Goal: Communication & Community: Answer question/provide support

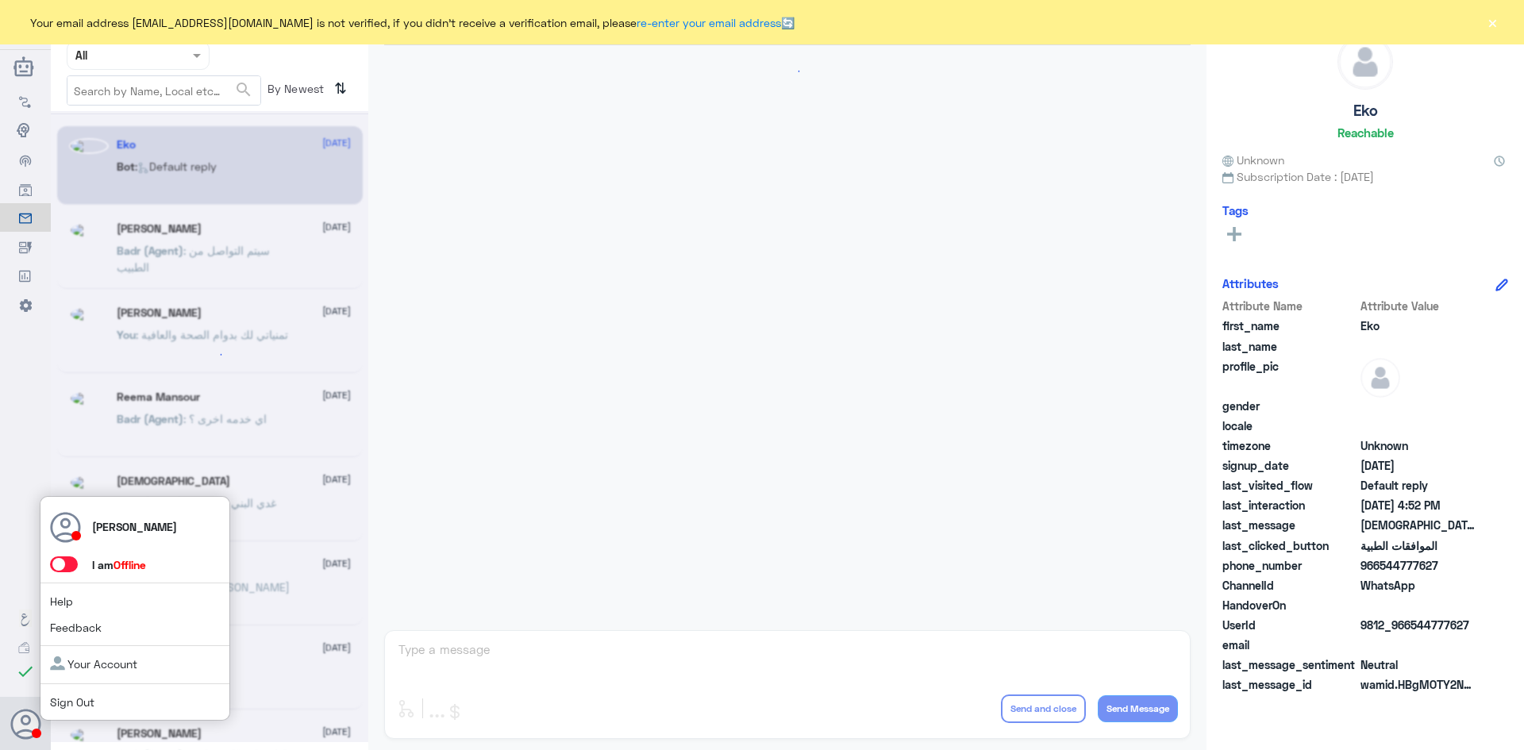
click at [67, 566] on span at bounding box center [64, 564] width 28 height 16
click at [0, 0] on input "checkbox" at bounding box center [0, 0] width 0 height 0
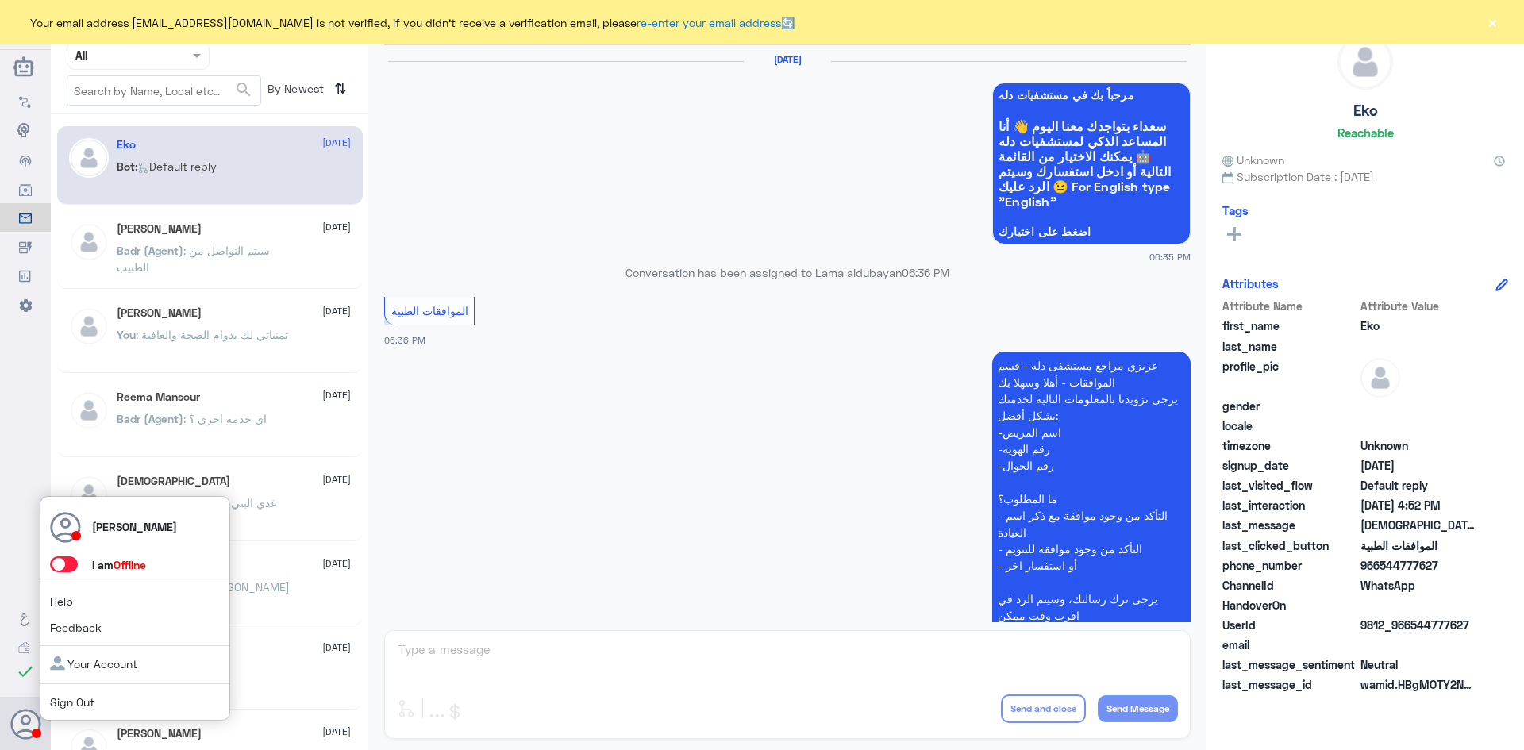
scroll to position [1516, 0]
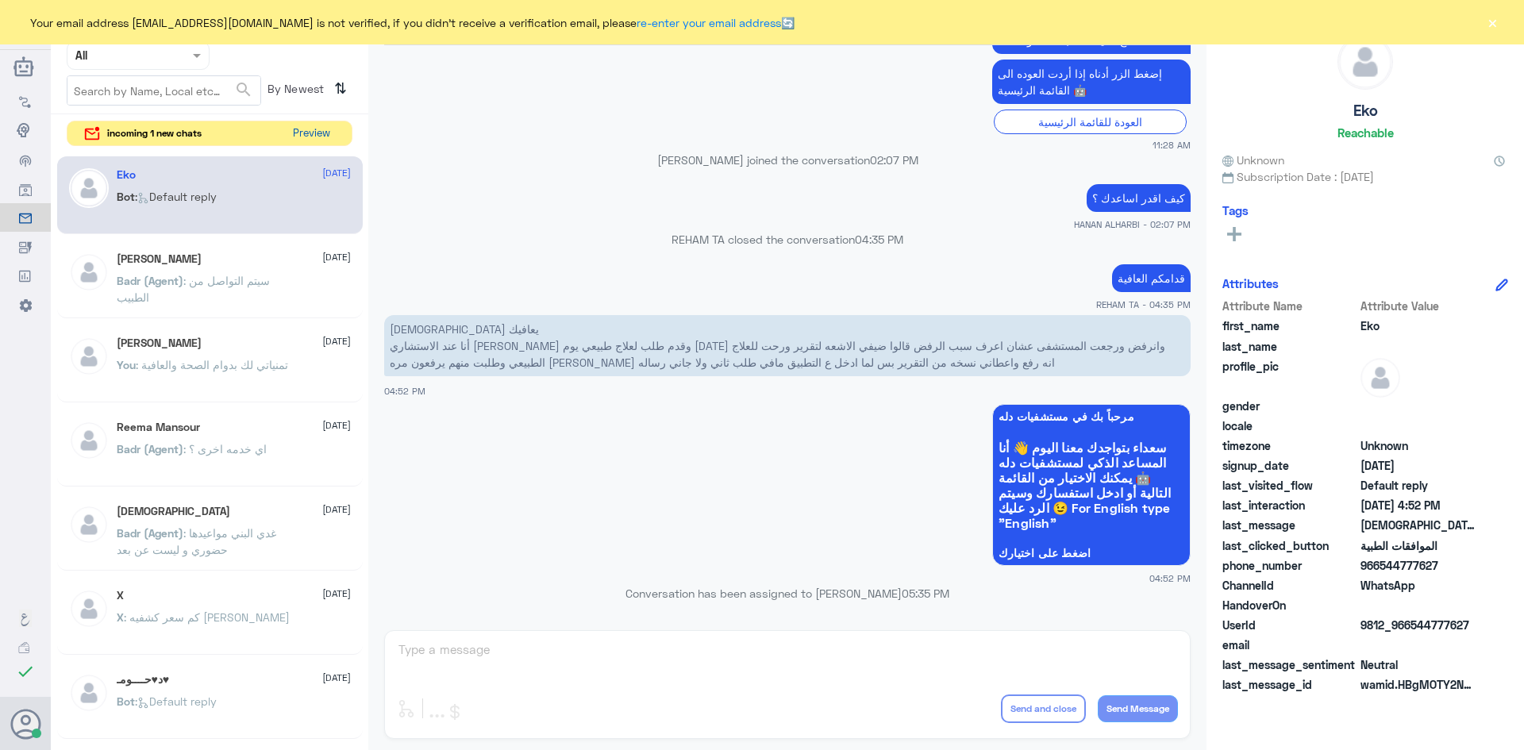
click at [320, 137] on button "Preview" at bounding box center [311, 133] width 49 height 25
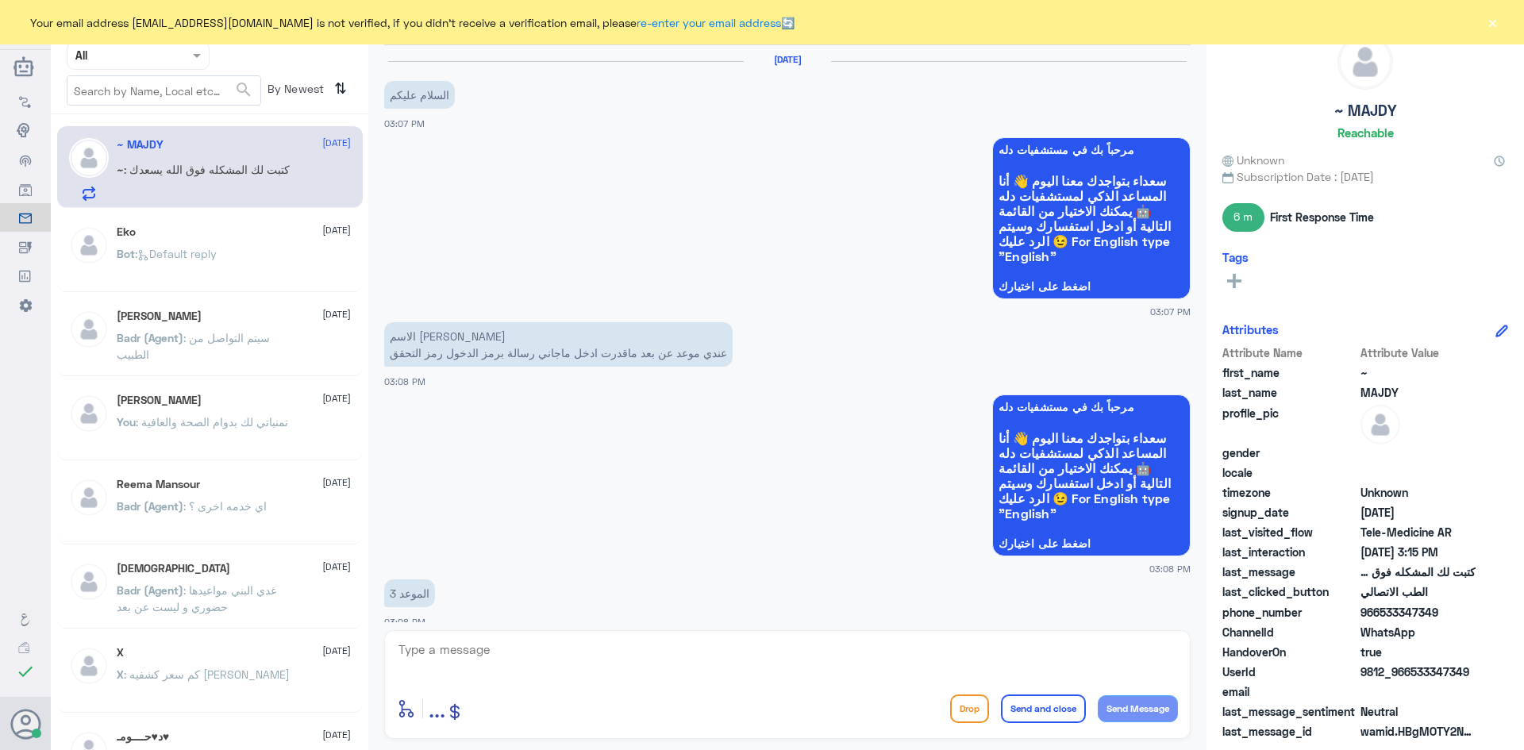
scroll to position [752, 0]
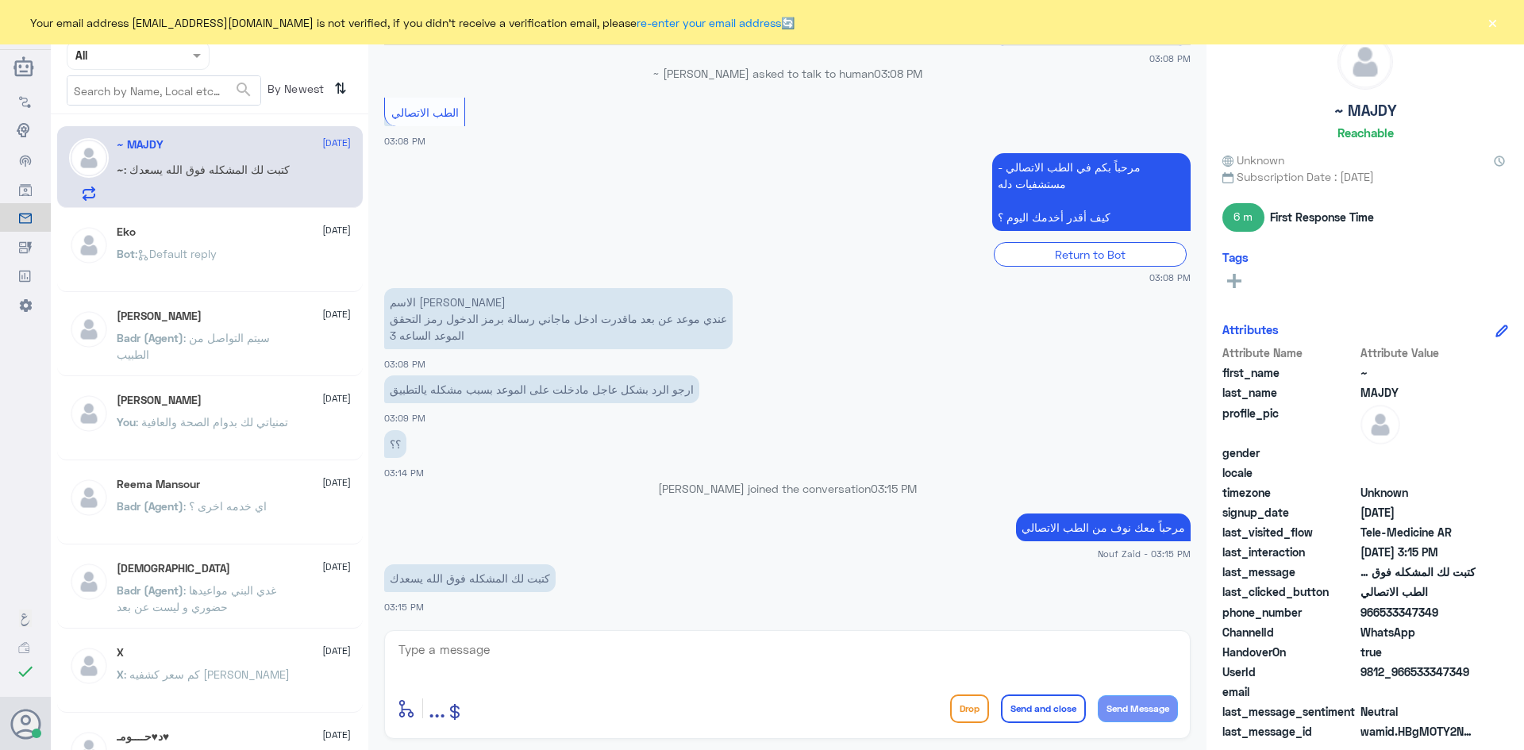
click at [1493, 25] on button "×" at bounding box center [1492, 22] width 16 height 16
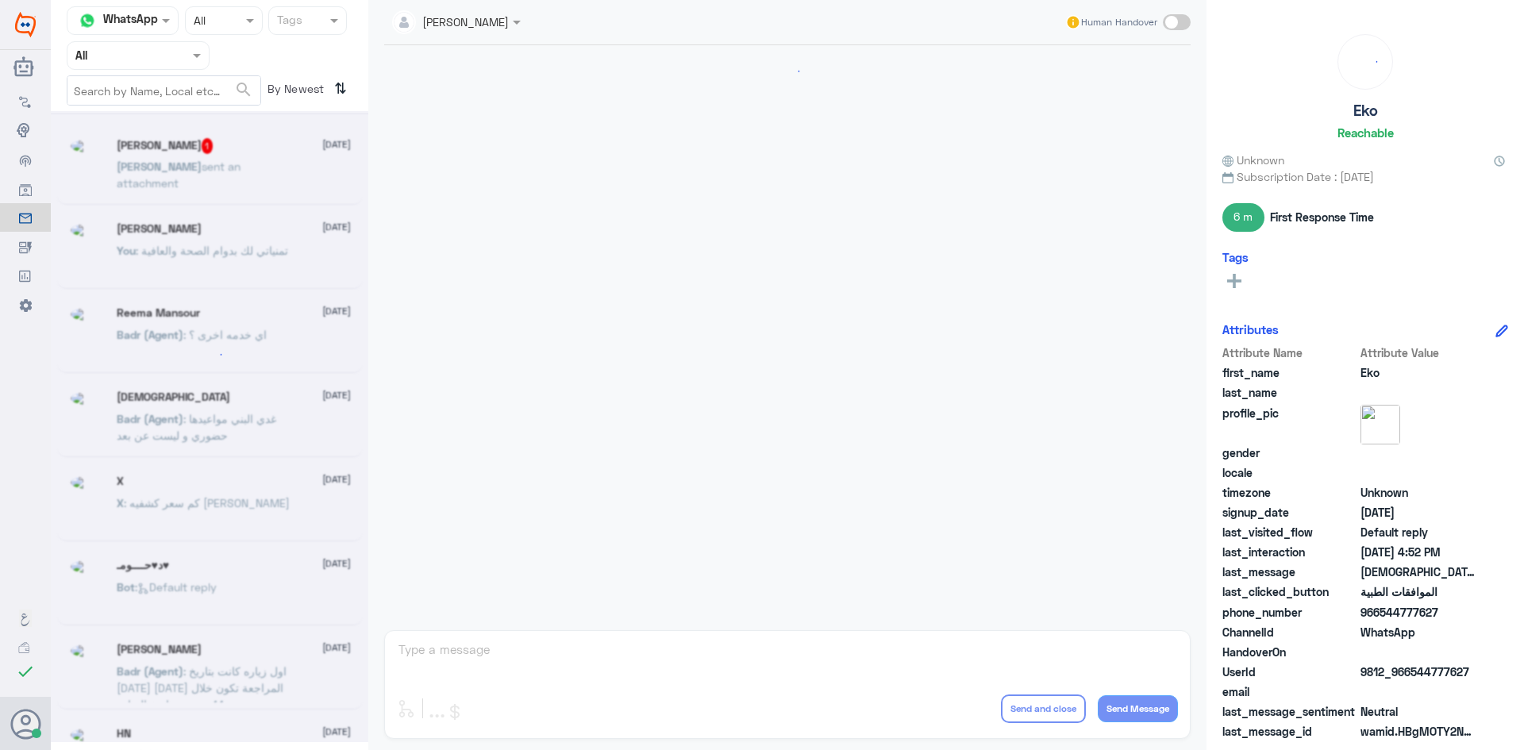
scroll to position [1516, 0]
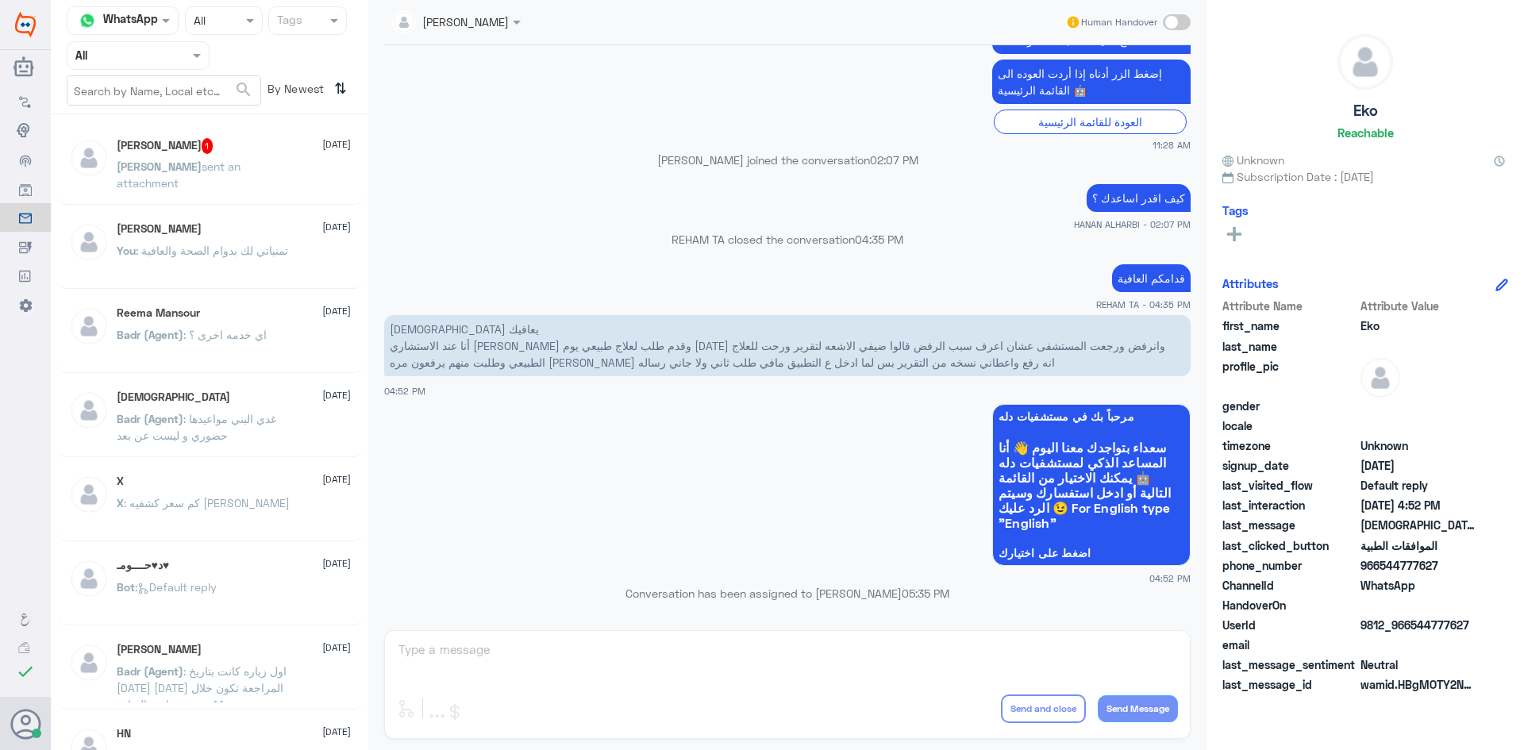
click at [212, 154] on div "Anas 1 21 August Anas sent an attachment" at bounding box center [234, 168] width 234 height 60
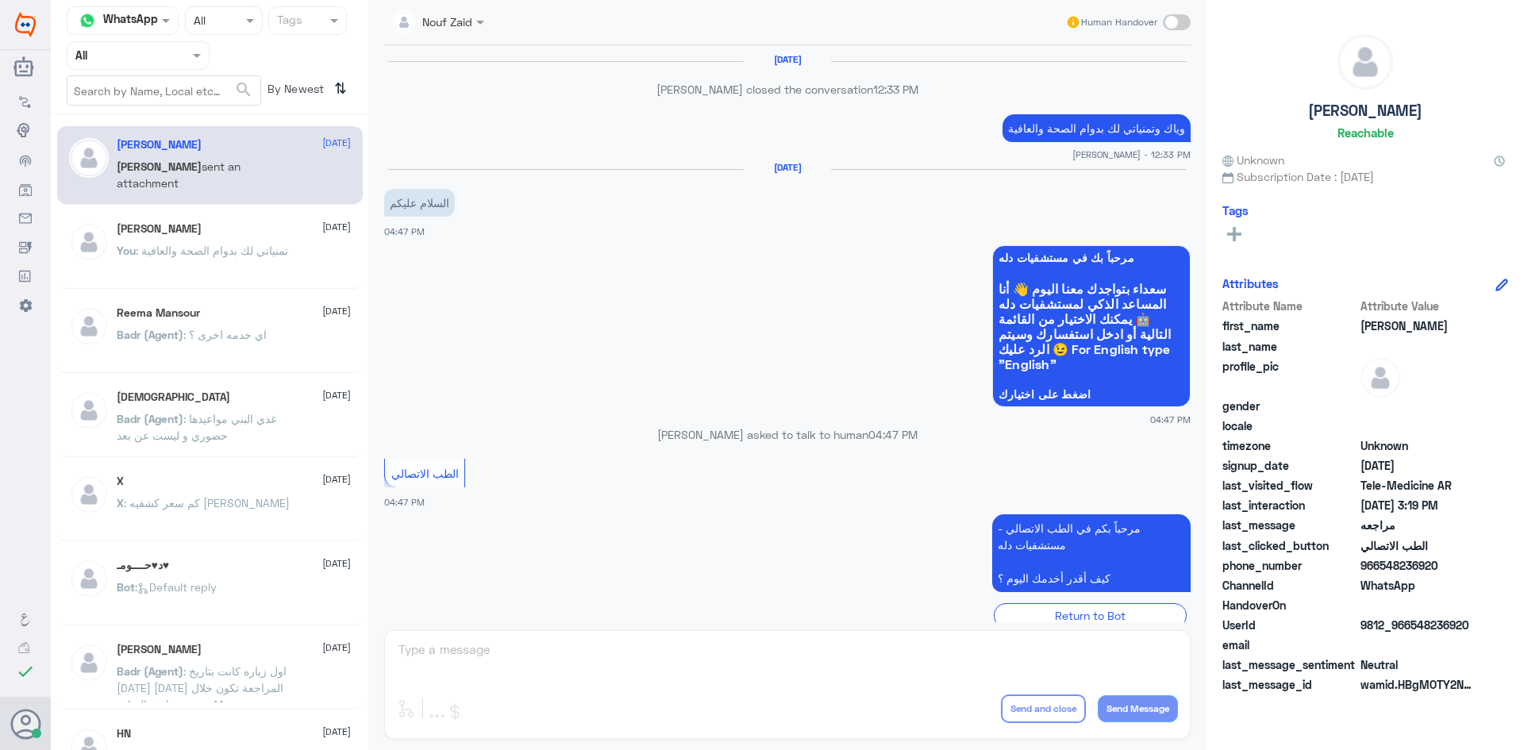
scroll to position [587, 0]
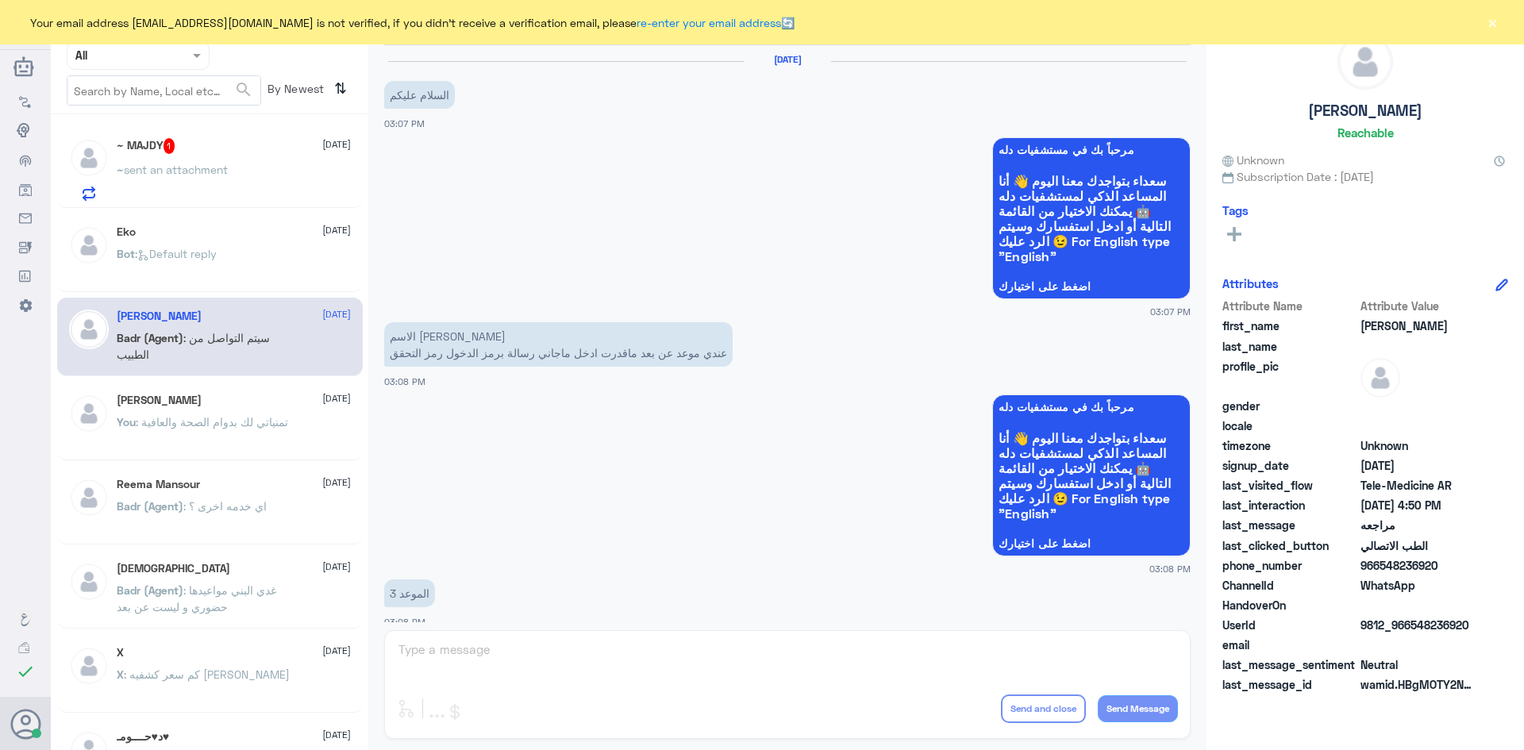
scroll to position [971, 0]
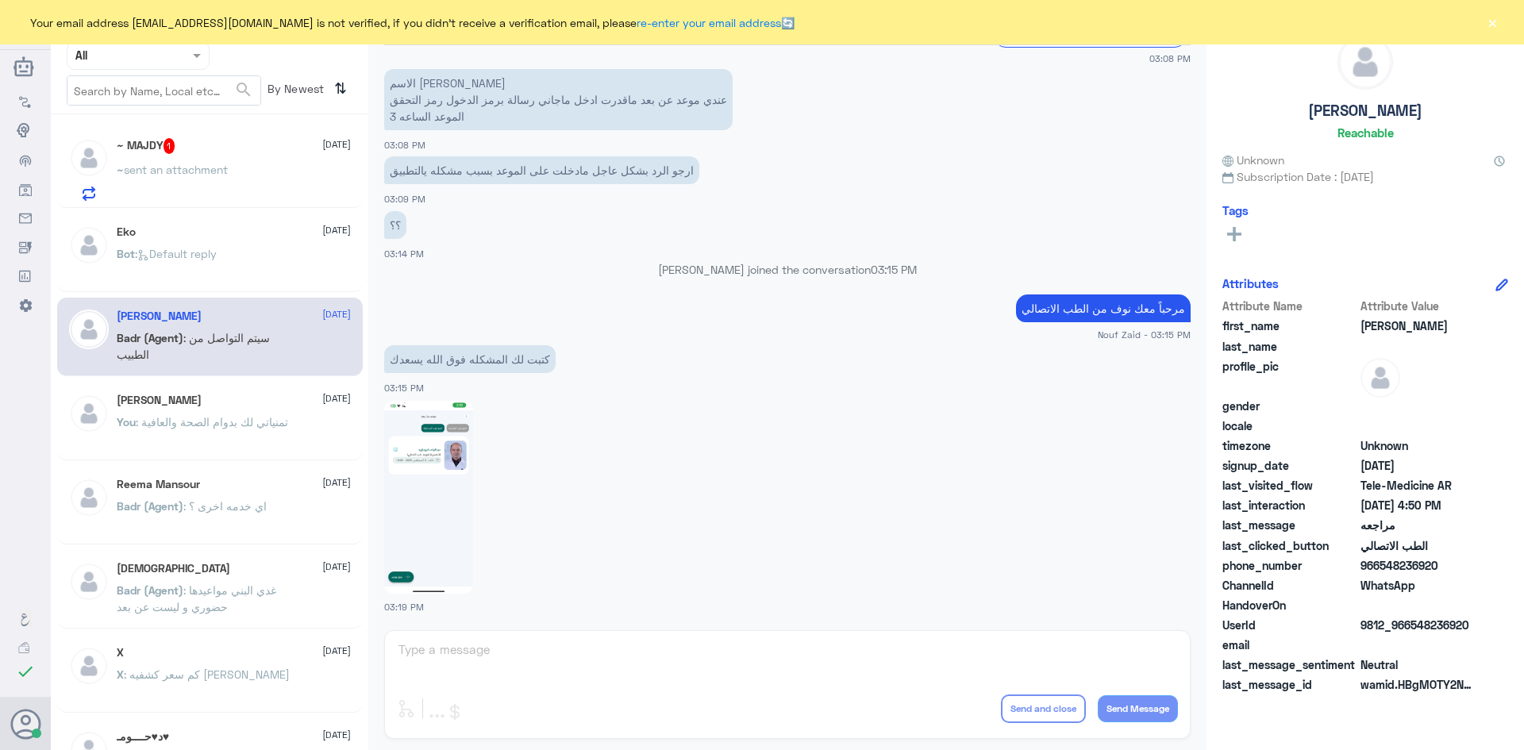
click at [425, 530] on img at bounding box center [428, 497] width 89 height 193
click at [228, 179] on p "~ sent an attachment" at bounding box center [172, 181] width 111 height 40
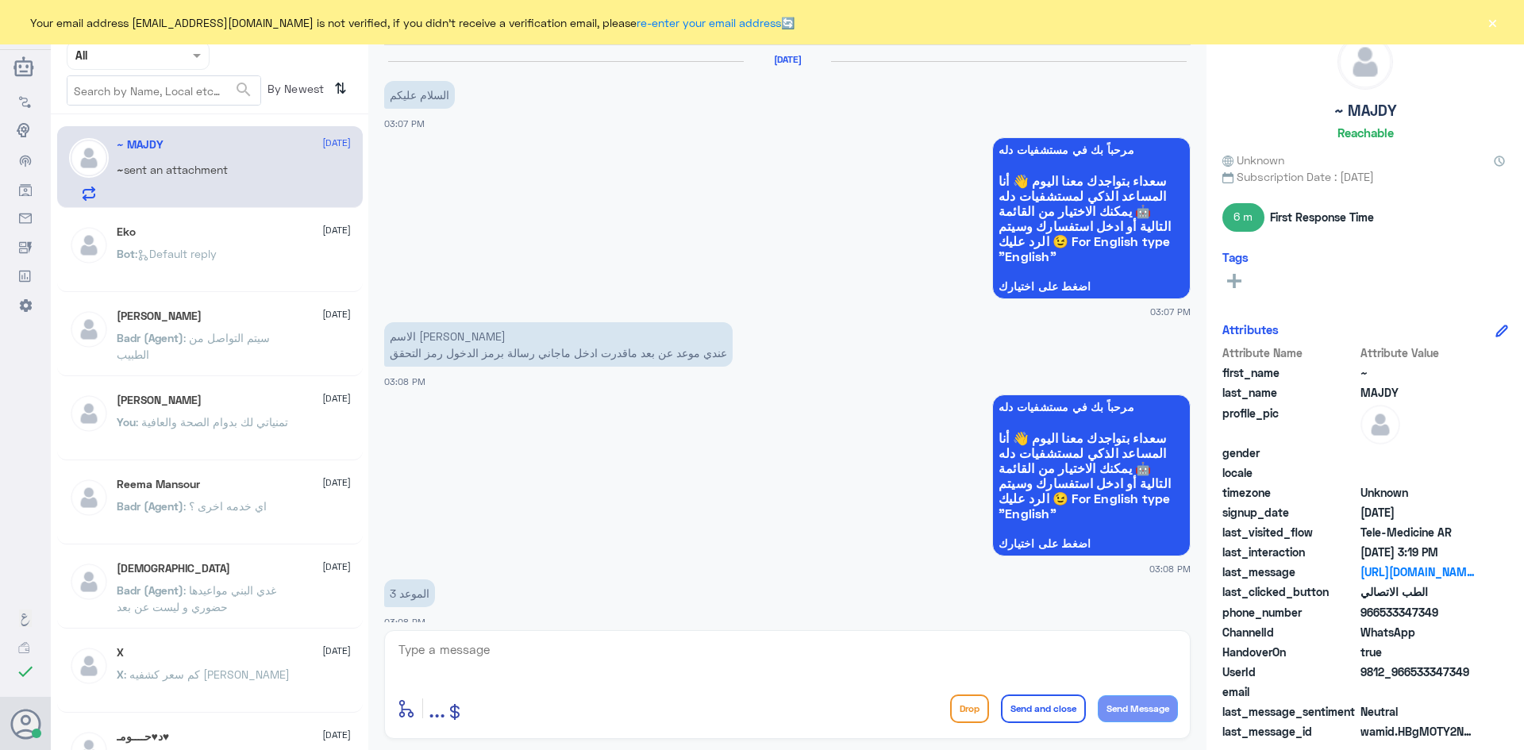
scroll to position [971, 0]
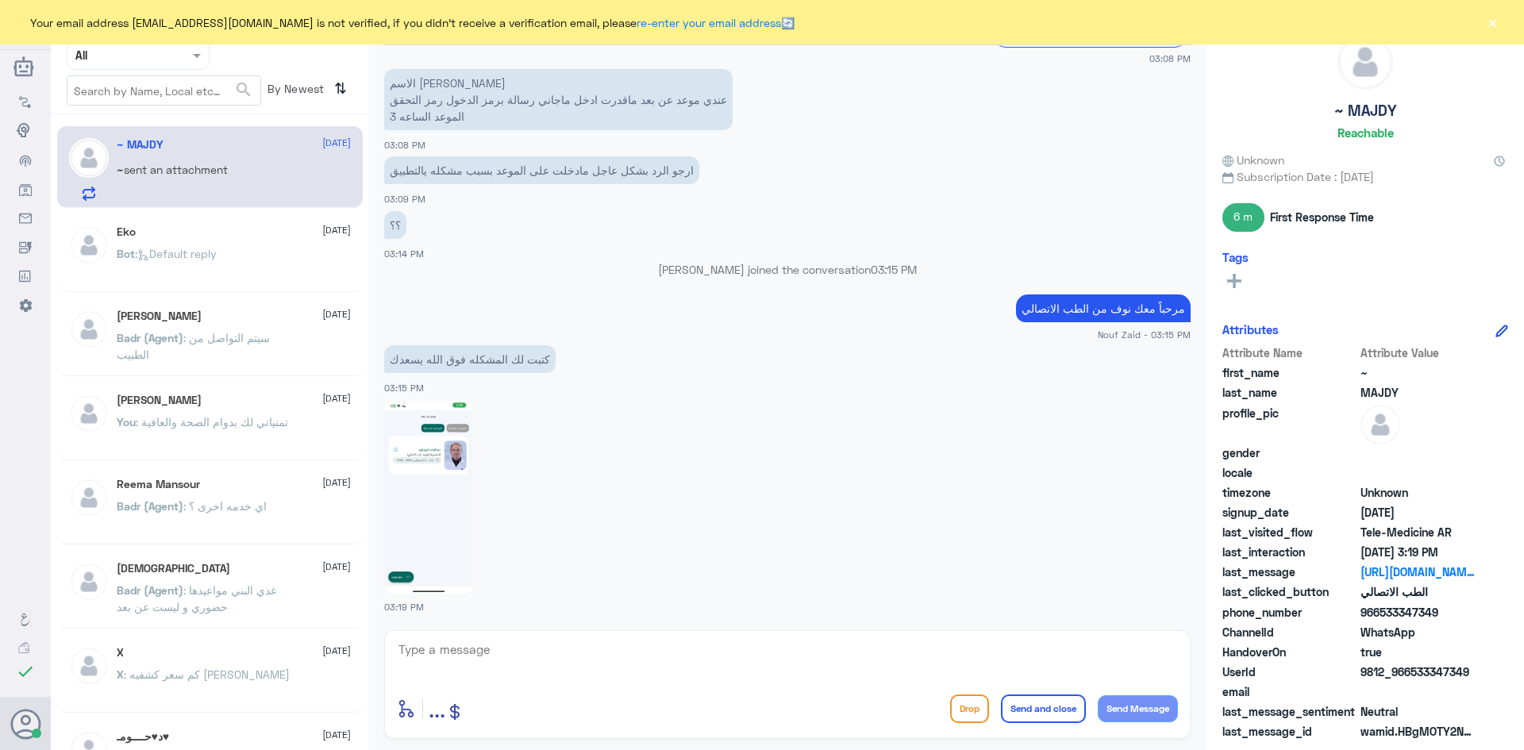
click at [1488, 25] on button "×" at bounding box center [1492, 22] width 16 height 16
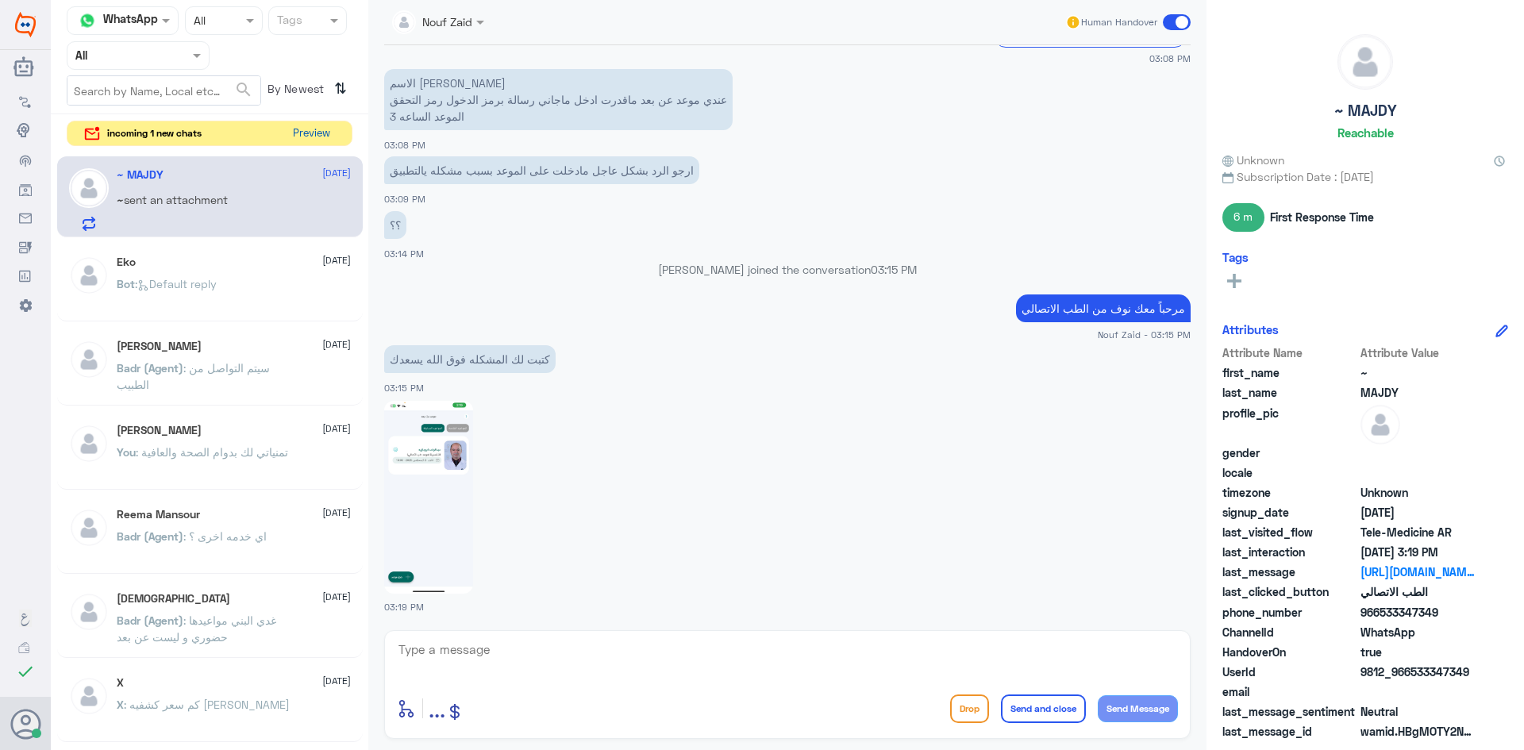
click at [315, 129] on button "Preview" at bounding box center [311, 133] width 49 height 25
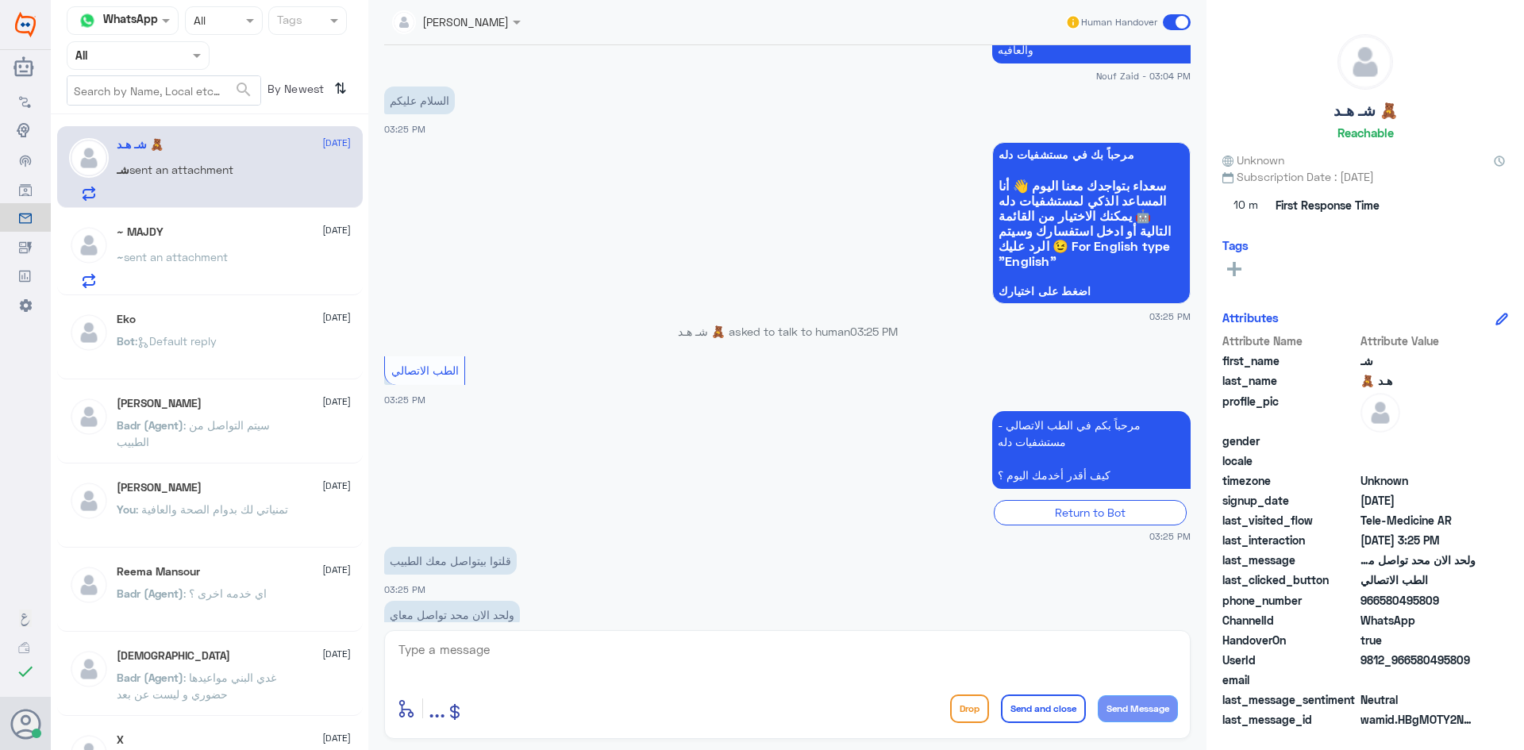
scroll to position [2455, 0]
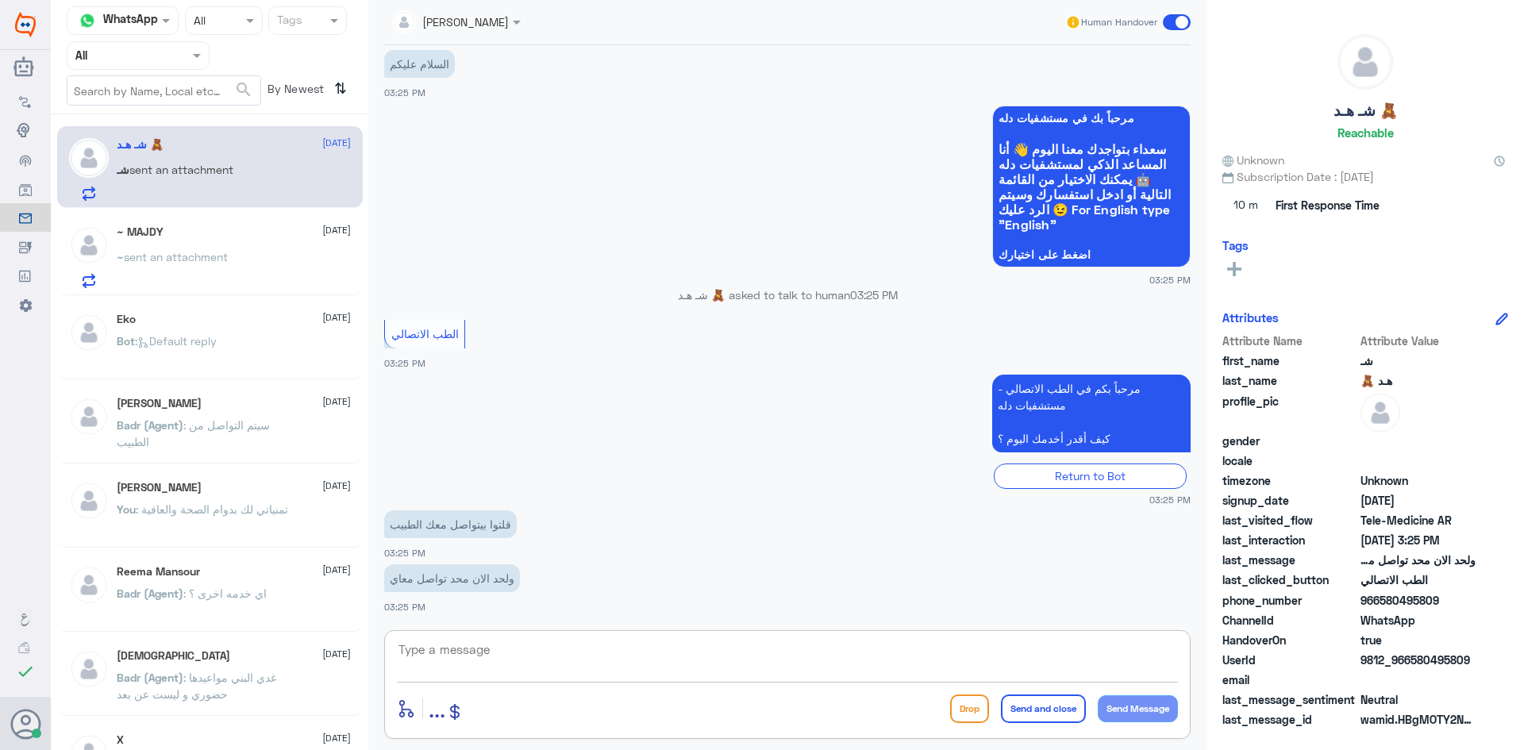
click at [577, 658] on textarea at bounding box center [787, 658] width 781 height 39
paste textarea "مرحبا معك عبدالكريم من الطب الاتصالي"
type textarea "مرحبا معك عبدالكريم من الطب الاتصالي"
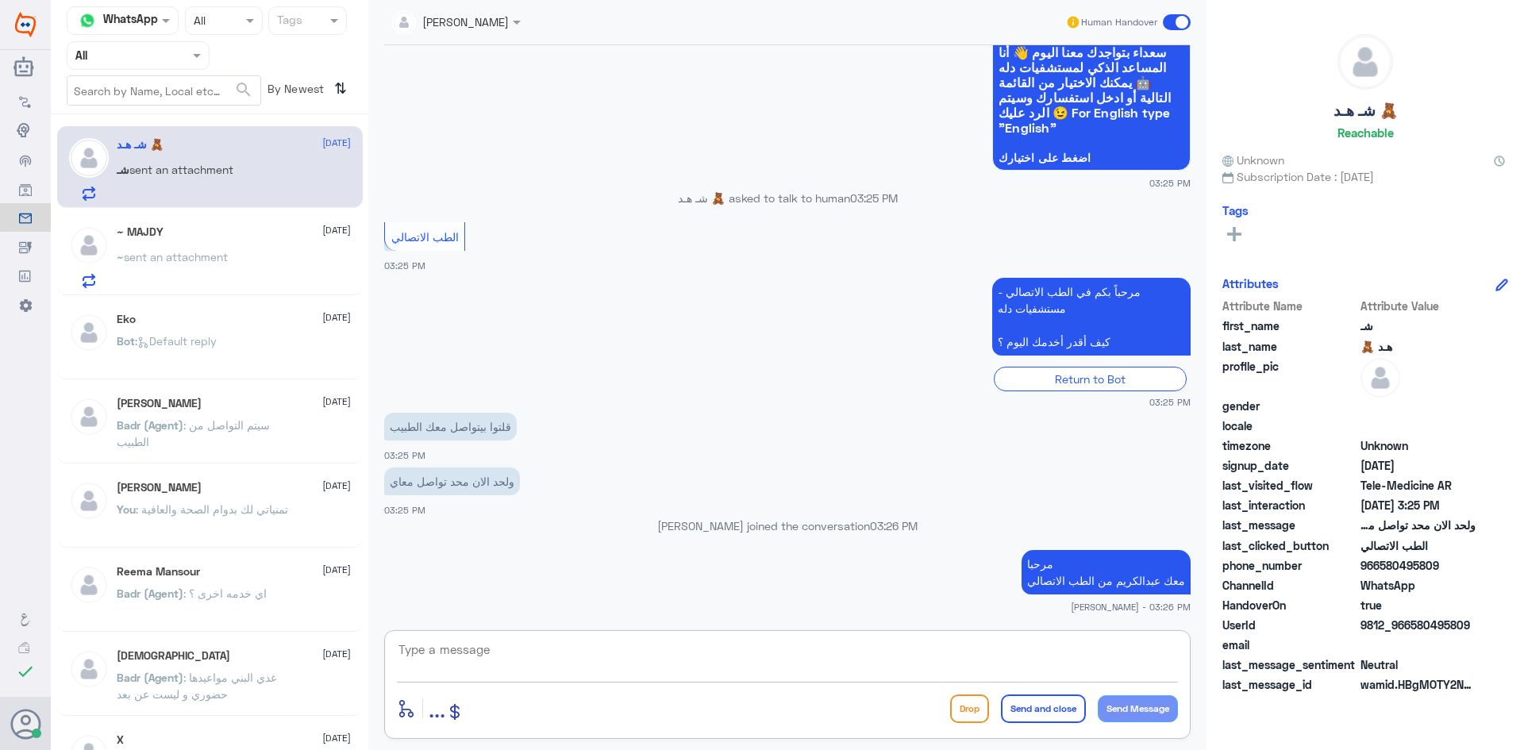
scroll to position [2520, 0]
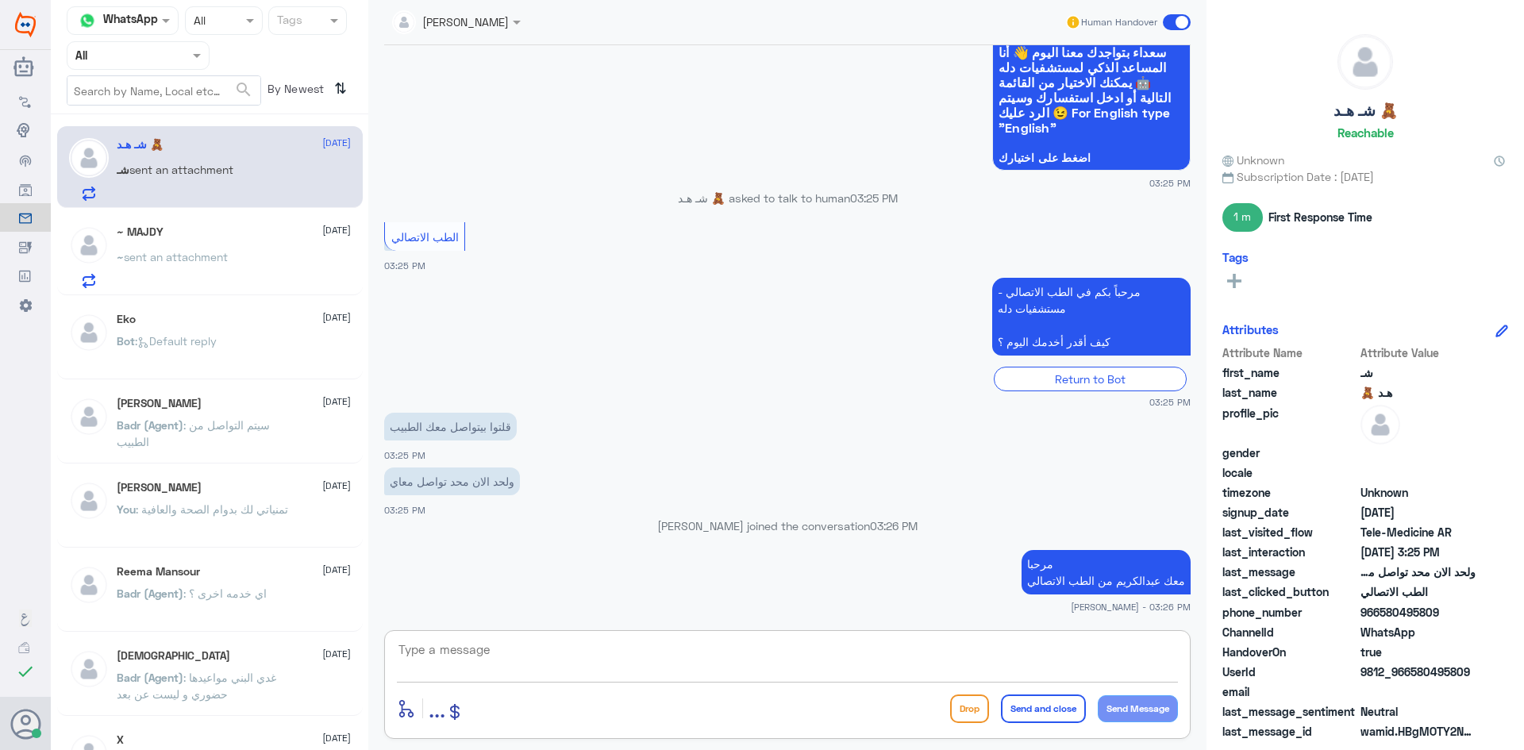
click at [1032, 644] on textarea at bounding box center [787, 658] width 781 height 39
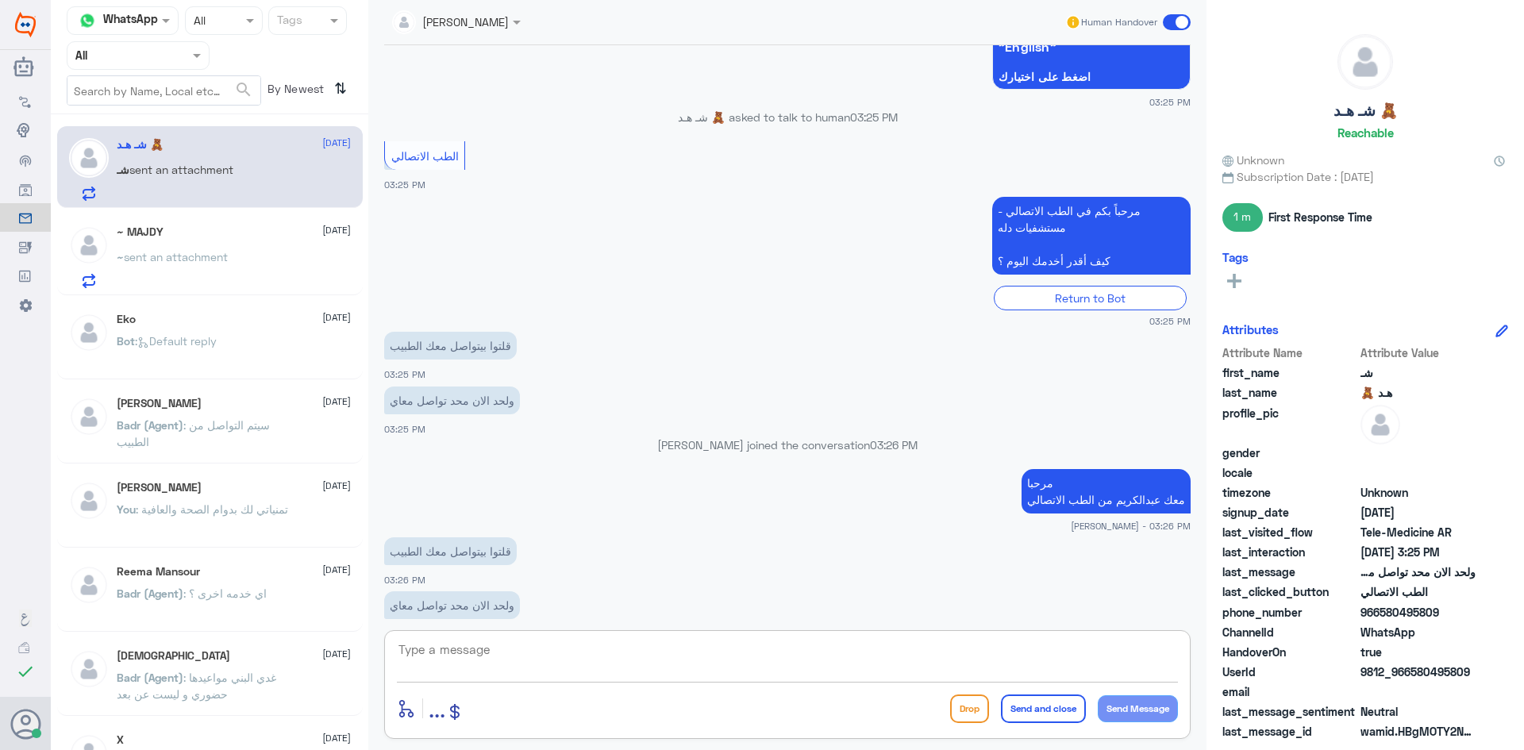
scroll to position [2628, 0]
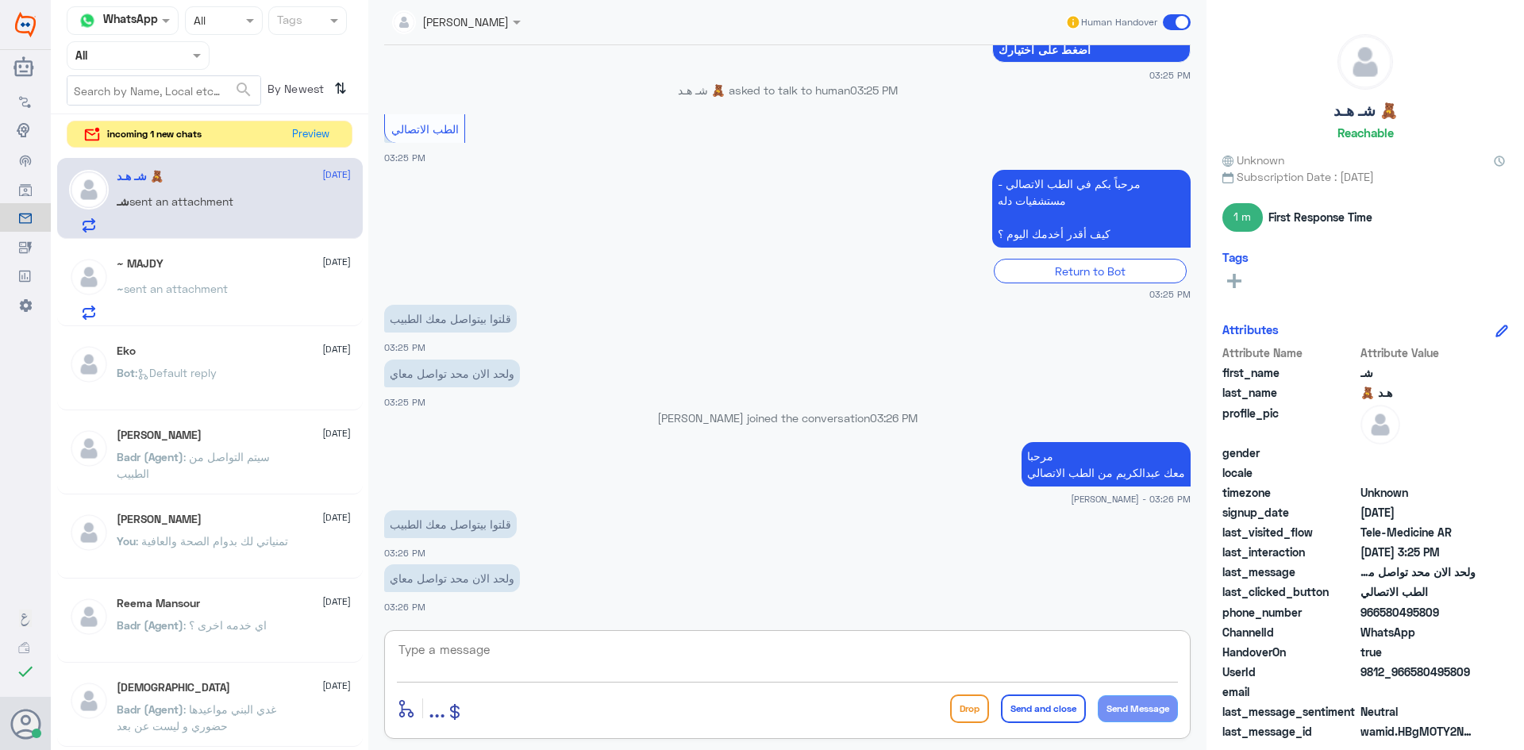
click at [533, 650] on textarea at bounding box center [787, 658] width 781 height 39
type textarea "لحظات من فضلك"
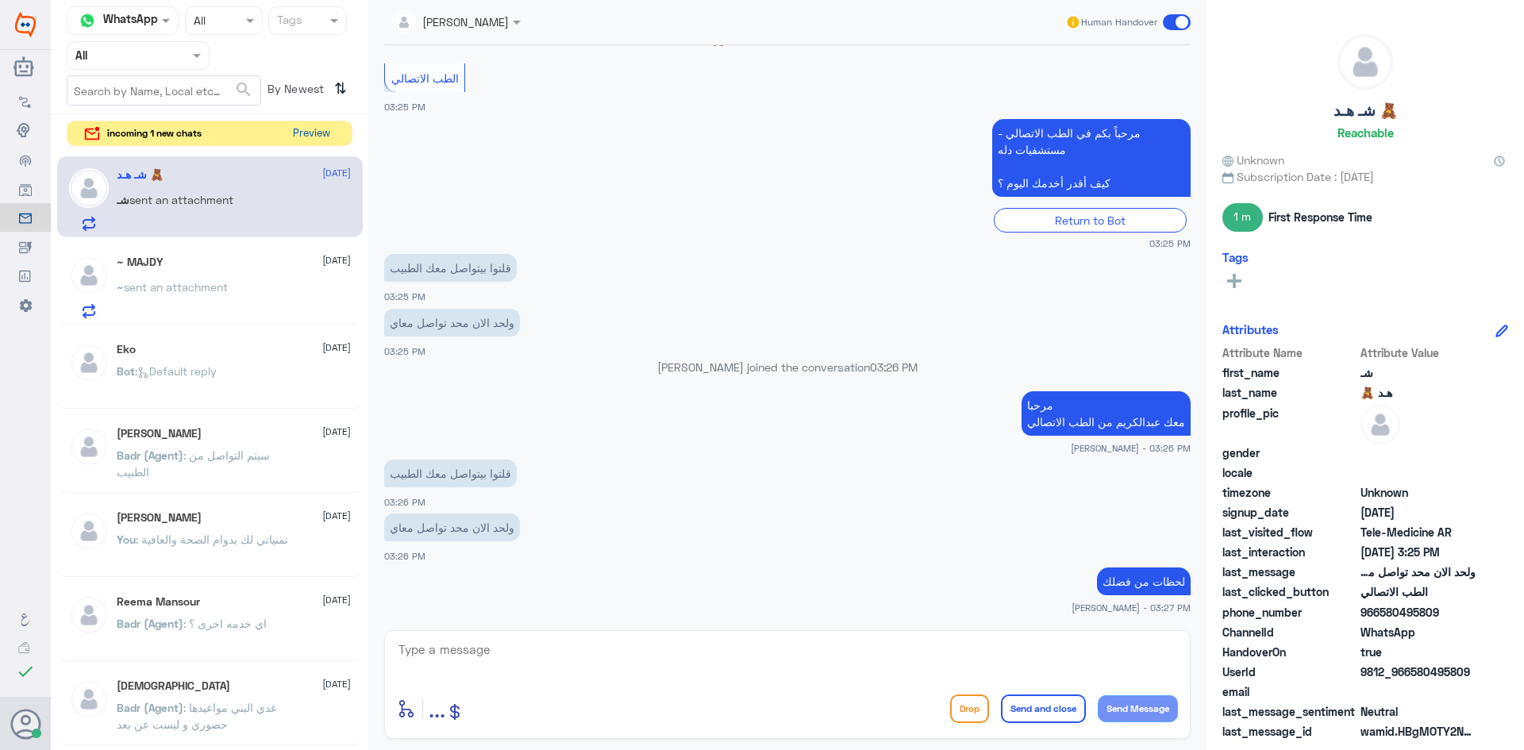
click at [301, 125] on button "Preview" at bounding box center [311, 133] width 49 height 25
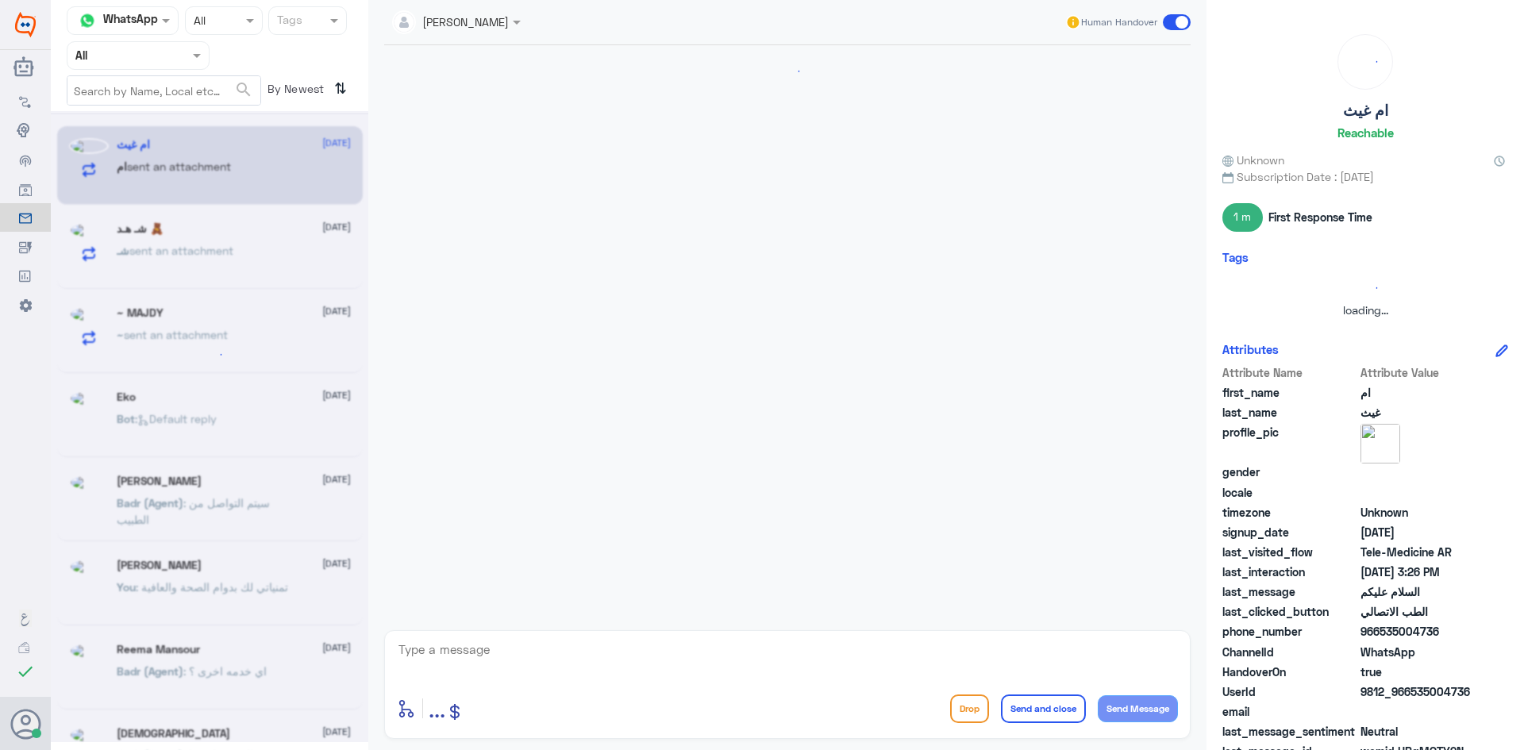
scroll to position [0, 0]
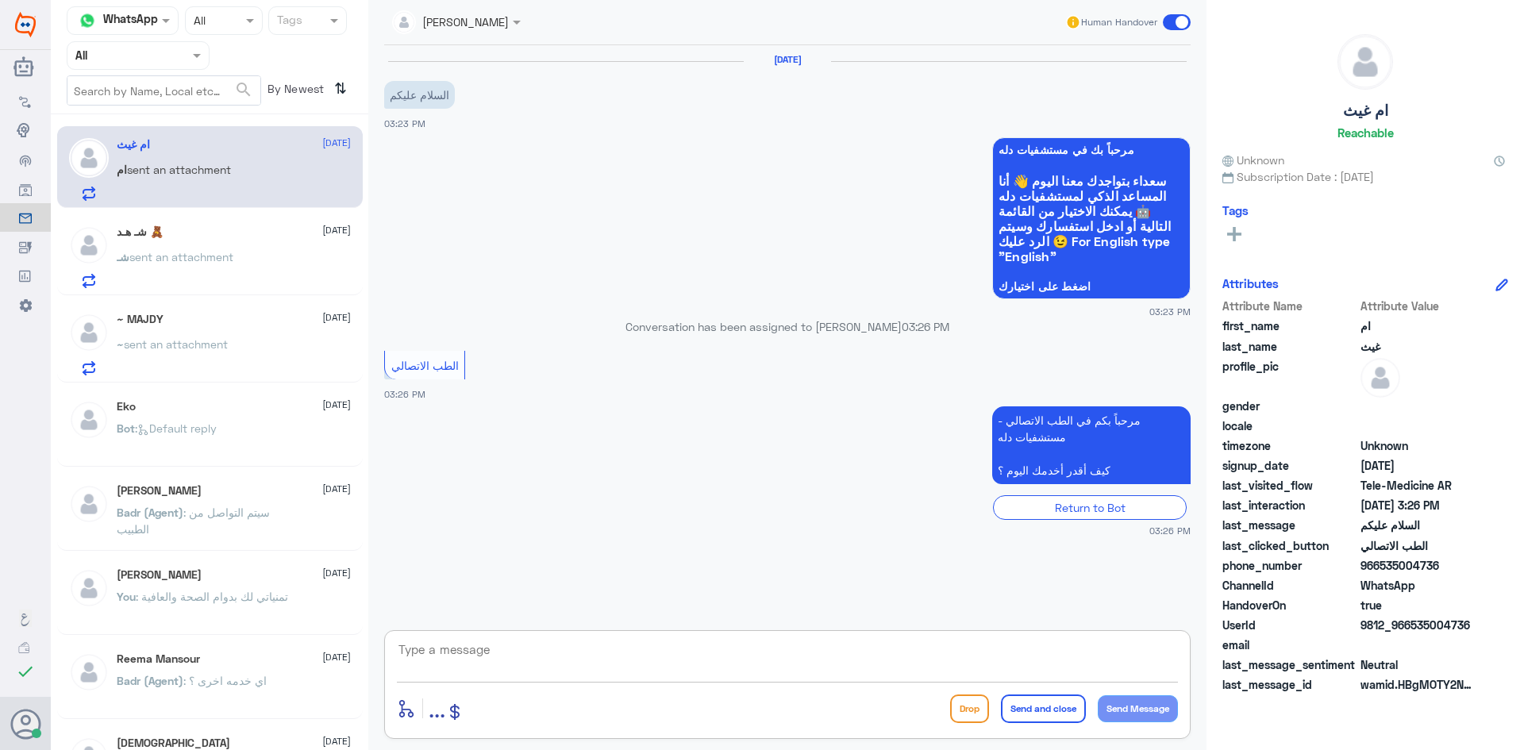
click at [553, 660] on textarea at bounding box center [787, 658] width 781 height 39
paste textarea "مرحبا معك عبدالكريم من الطب الاتصالي"
type textarea "مرحبا معك عبدالكريم من الطب الاتصالي"
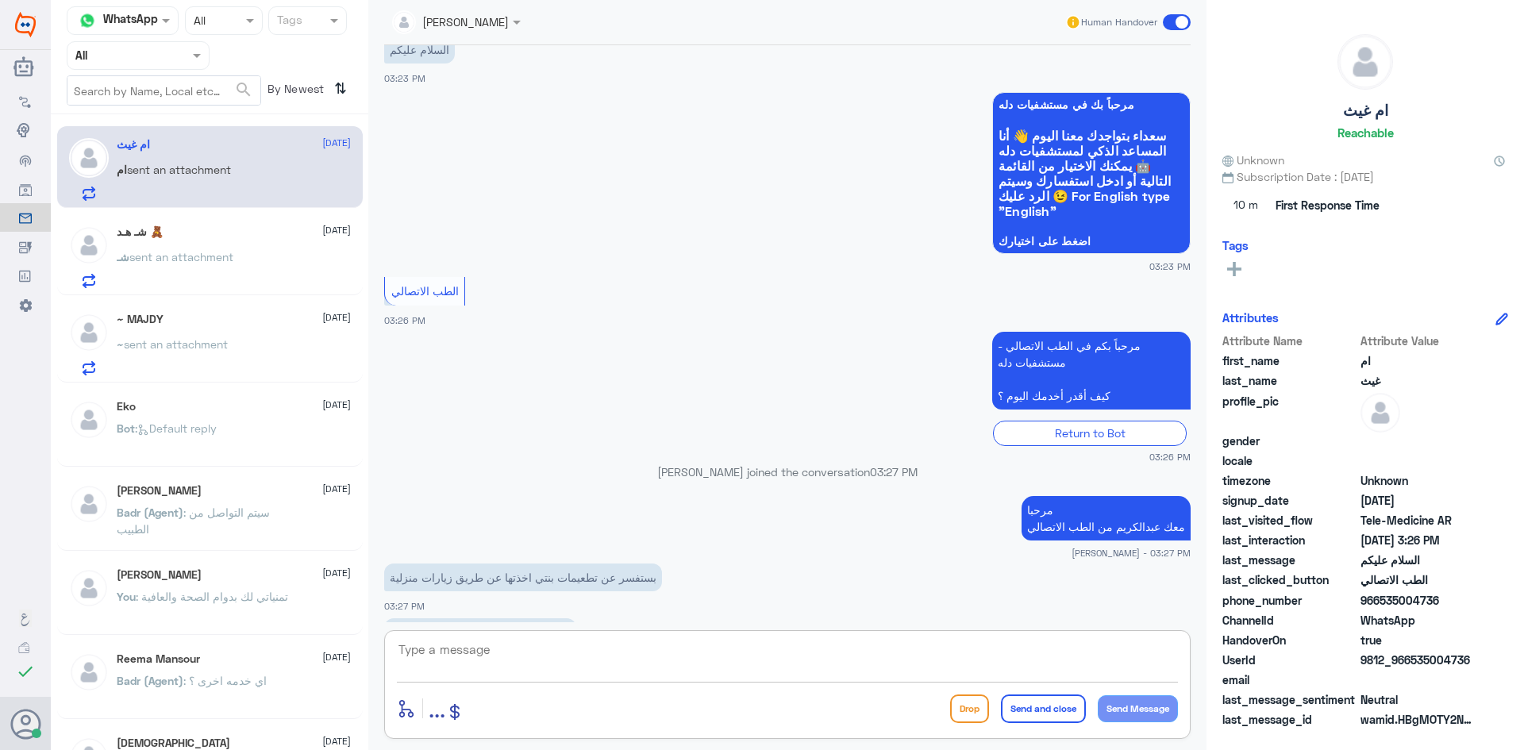
scroll to position [99, 0]
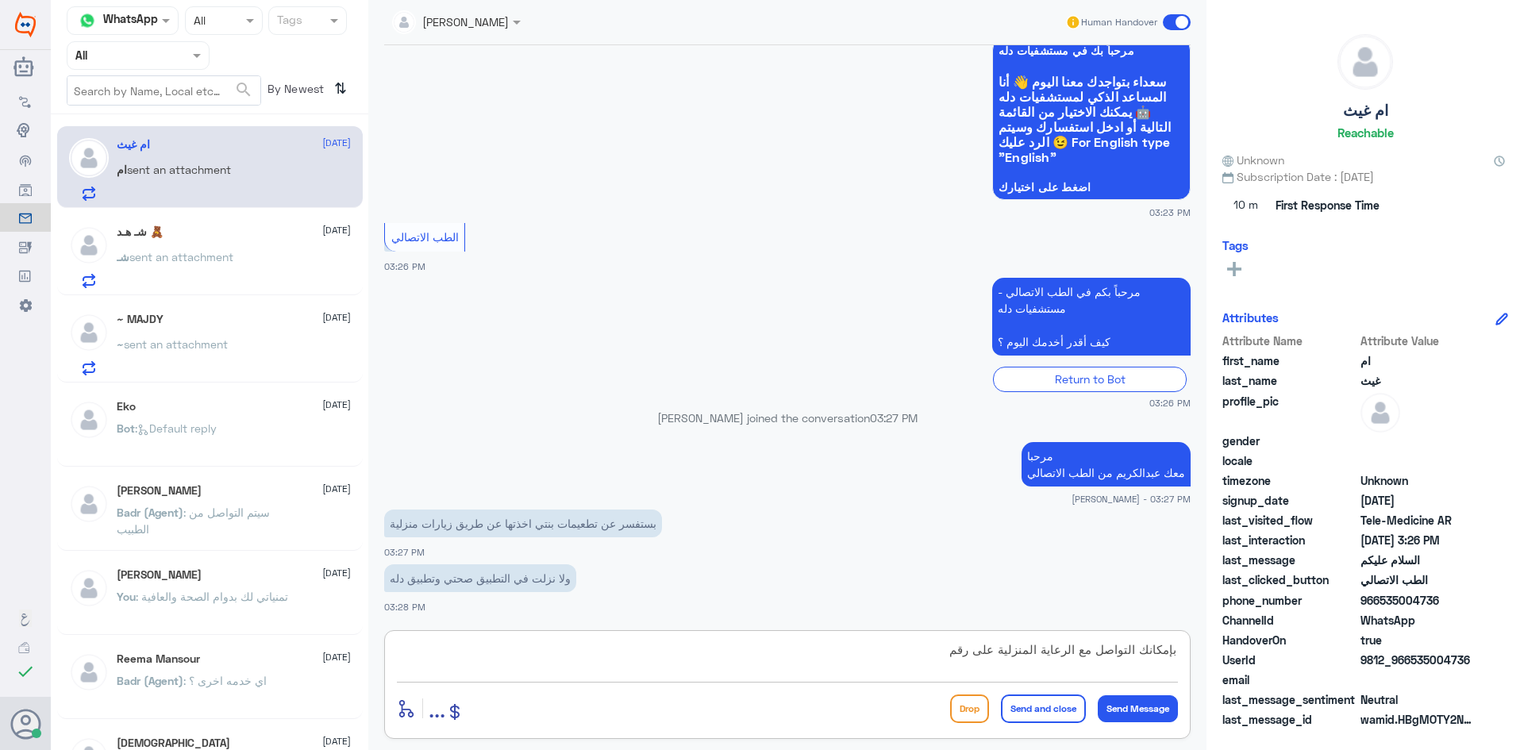
type textarea "بإمكانك التواصل مع الرعاية المنزلية على رقم"
click at [218, 231] on div "شـ هـد 🧸 21 August" at bounding box center [234, 231] width 234 height 13
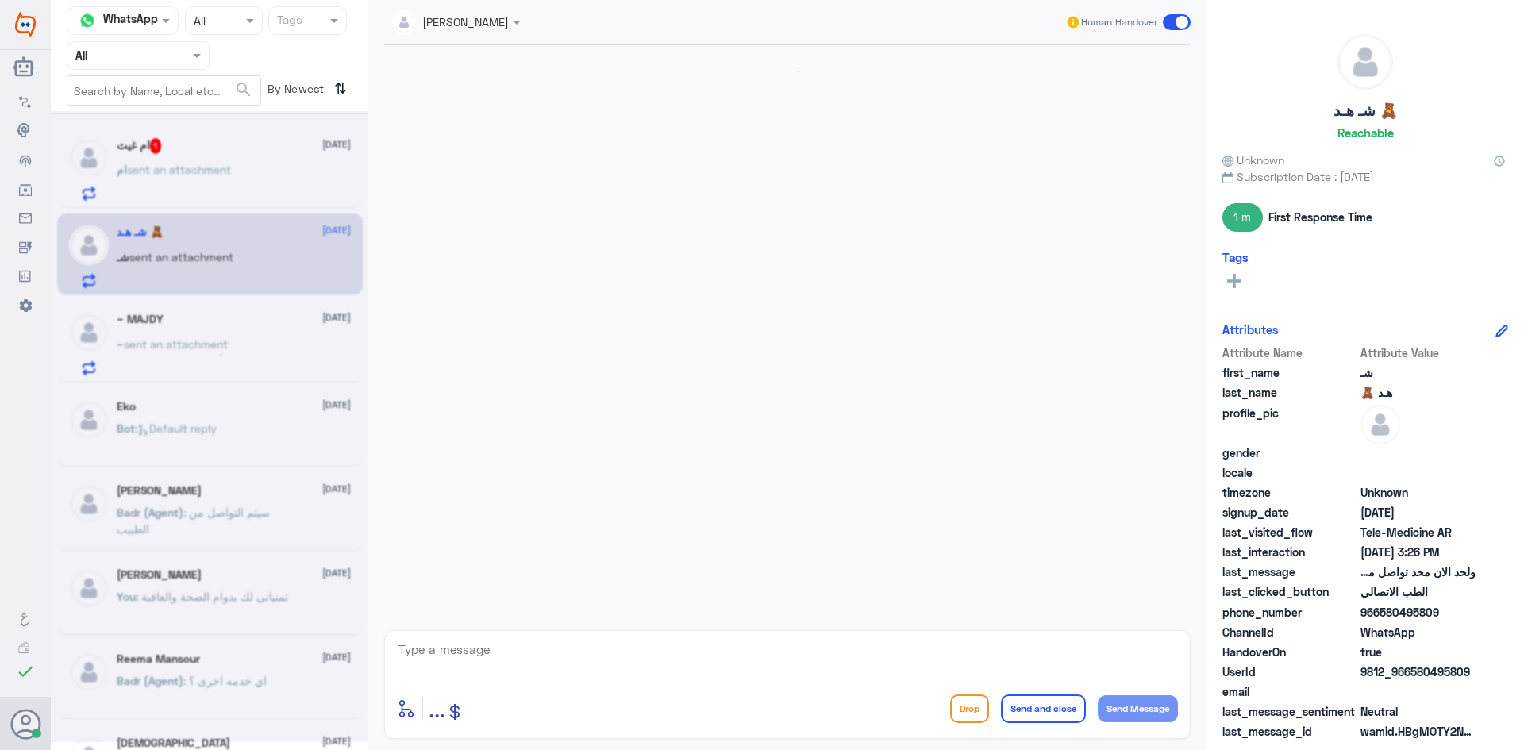
scroll to position [834, 0]
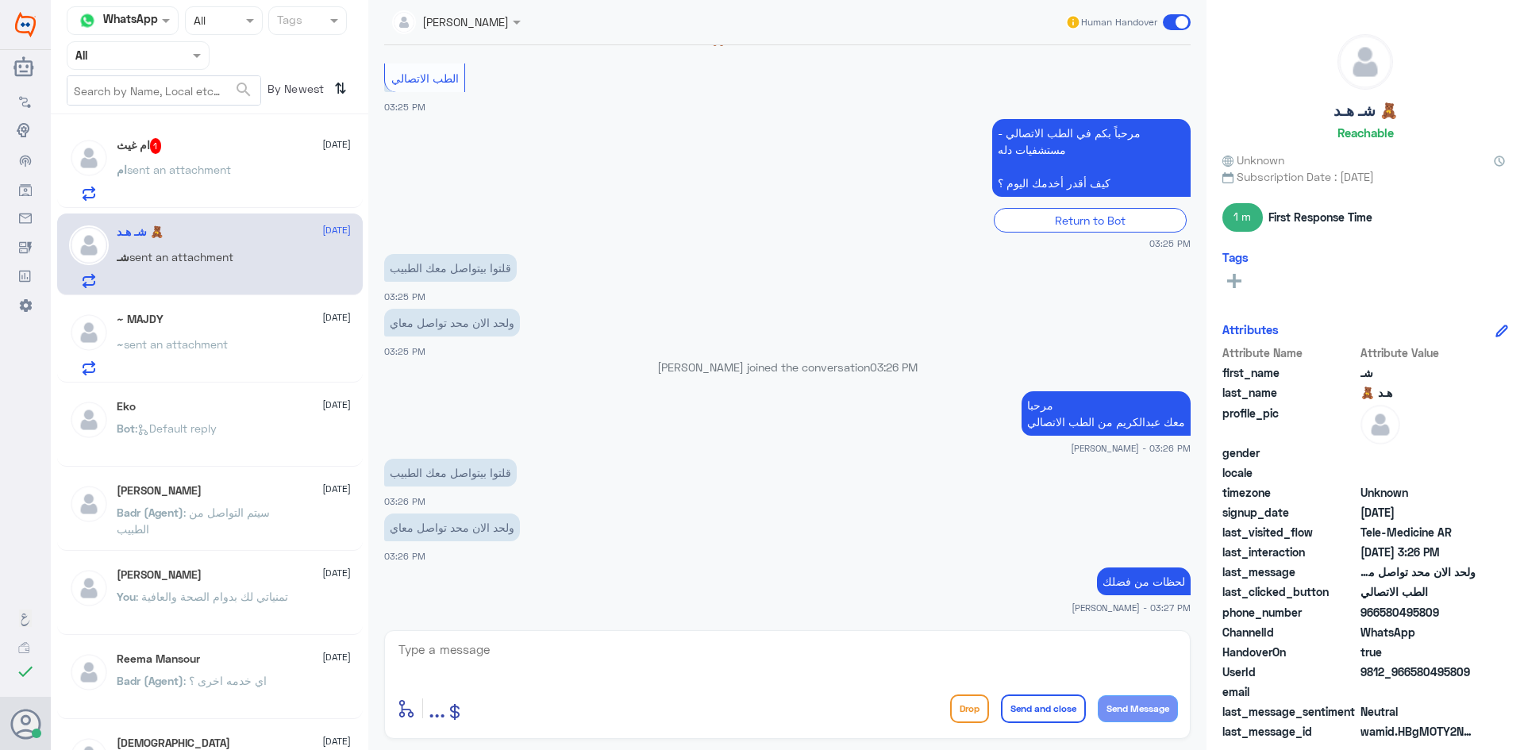
click at [231, 169] on span "sent an attachment" at bounding box center [179, 169] width 104 height 13
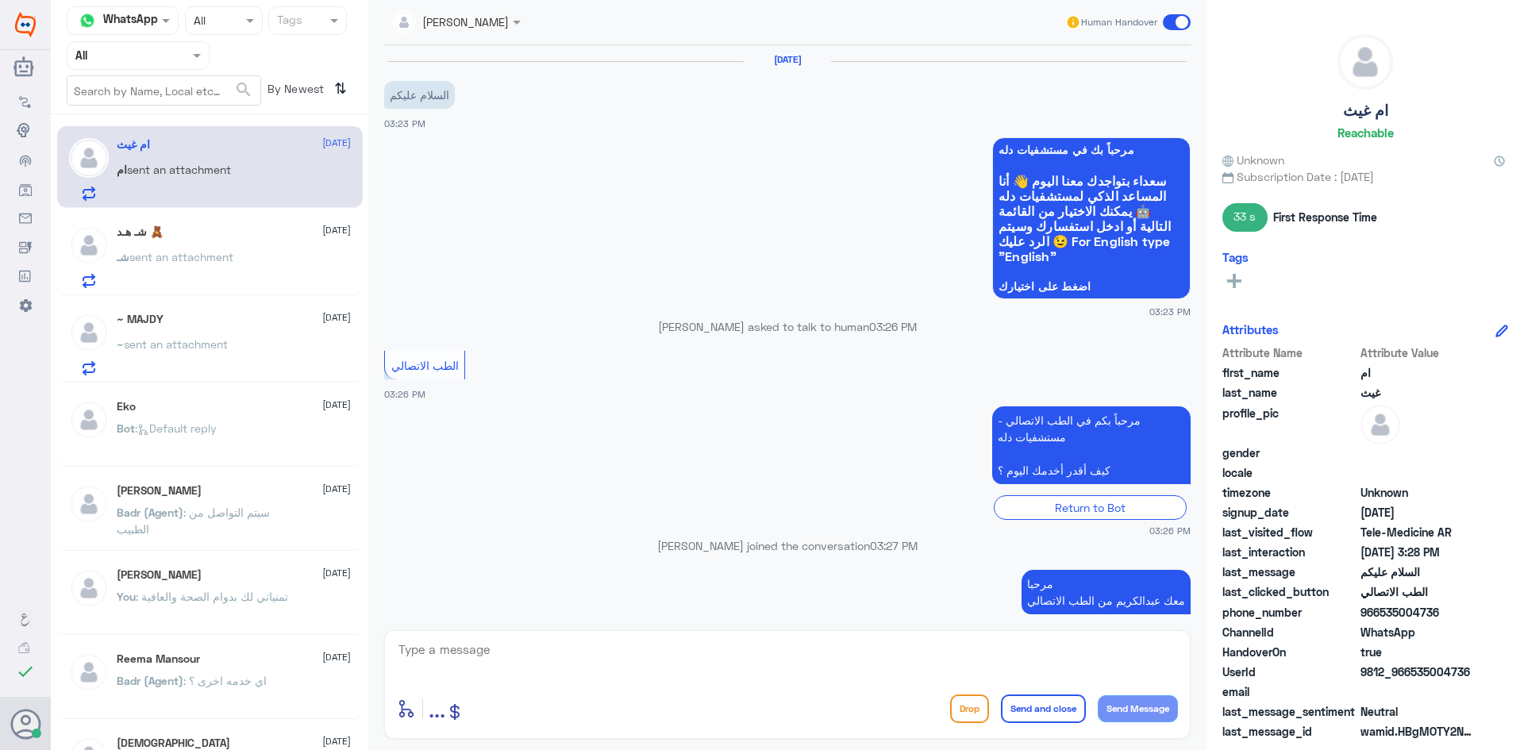
scroll to position [128, 0]
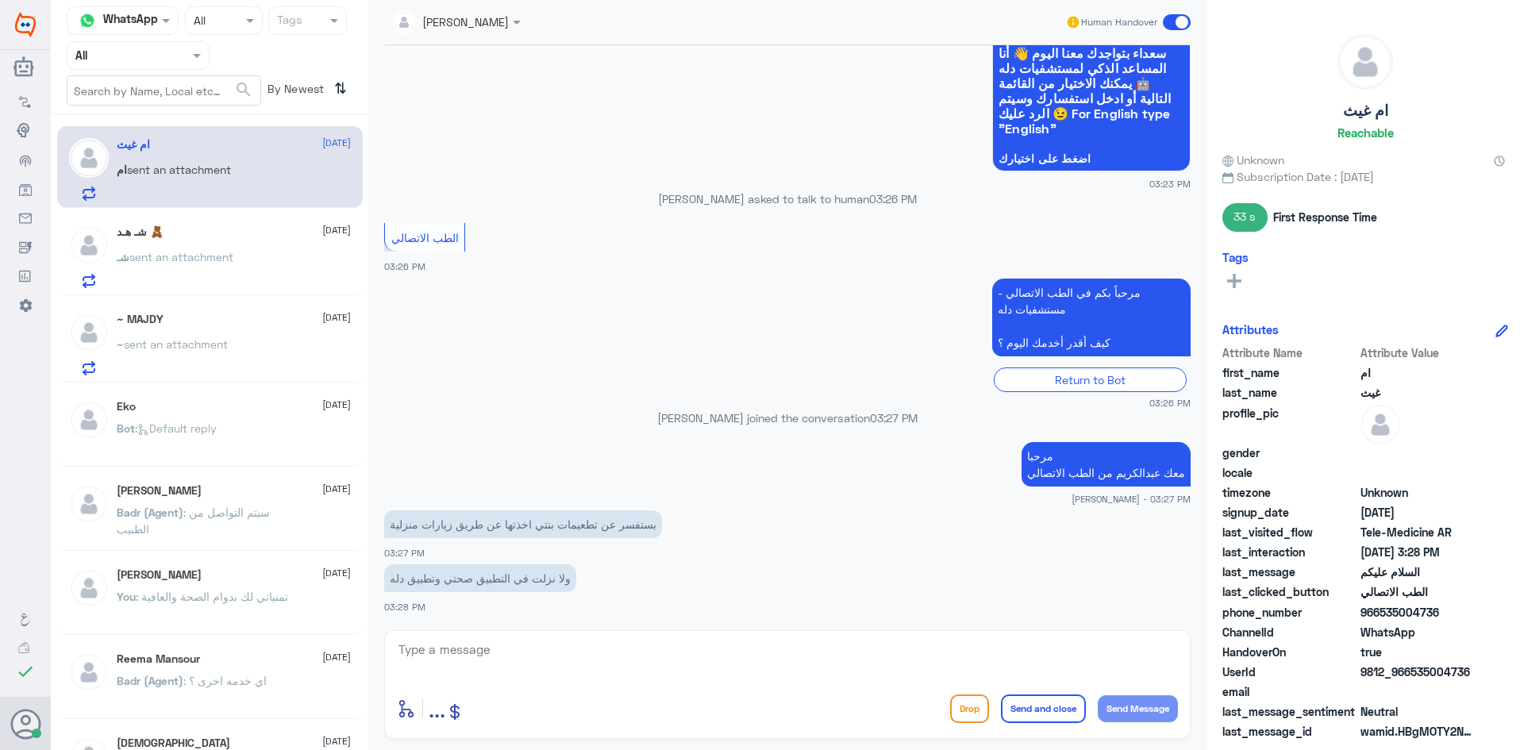
click at [705, 661] on textarea at bounding box center [787, 658] width 781 height 39
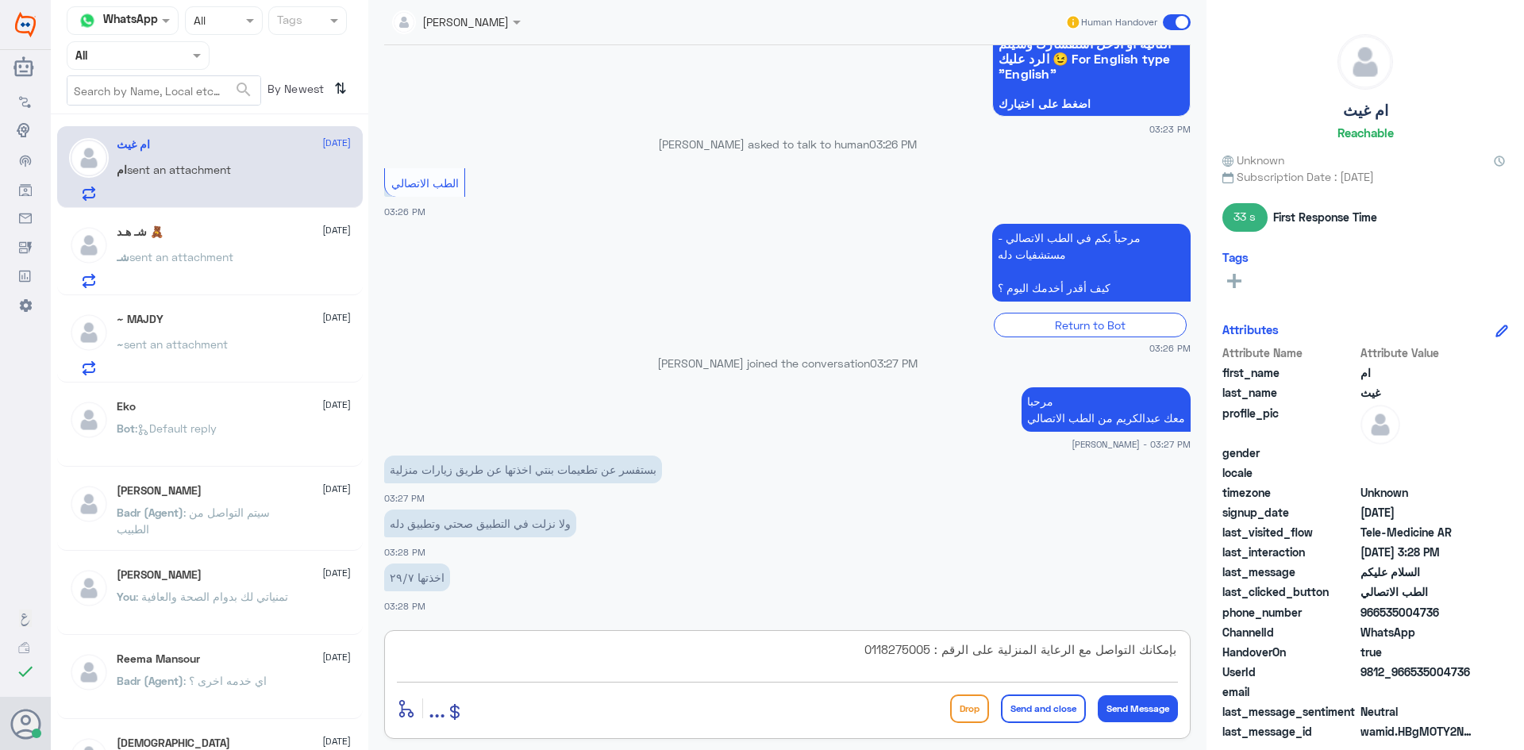
type textarea "بإمكانك التواصل مع الرعاية المنزلية على الرقم : 0118275005"
click at [1030, 708] on button "Send and close" at bounding box center [1043, 709] width 85 height 29
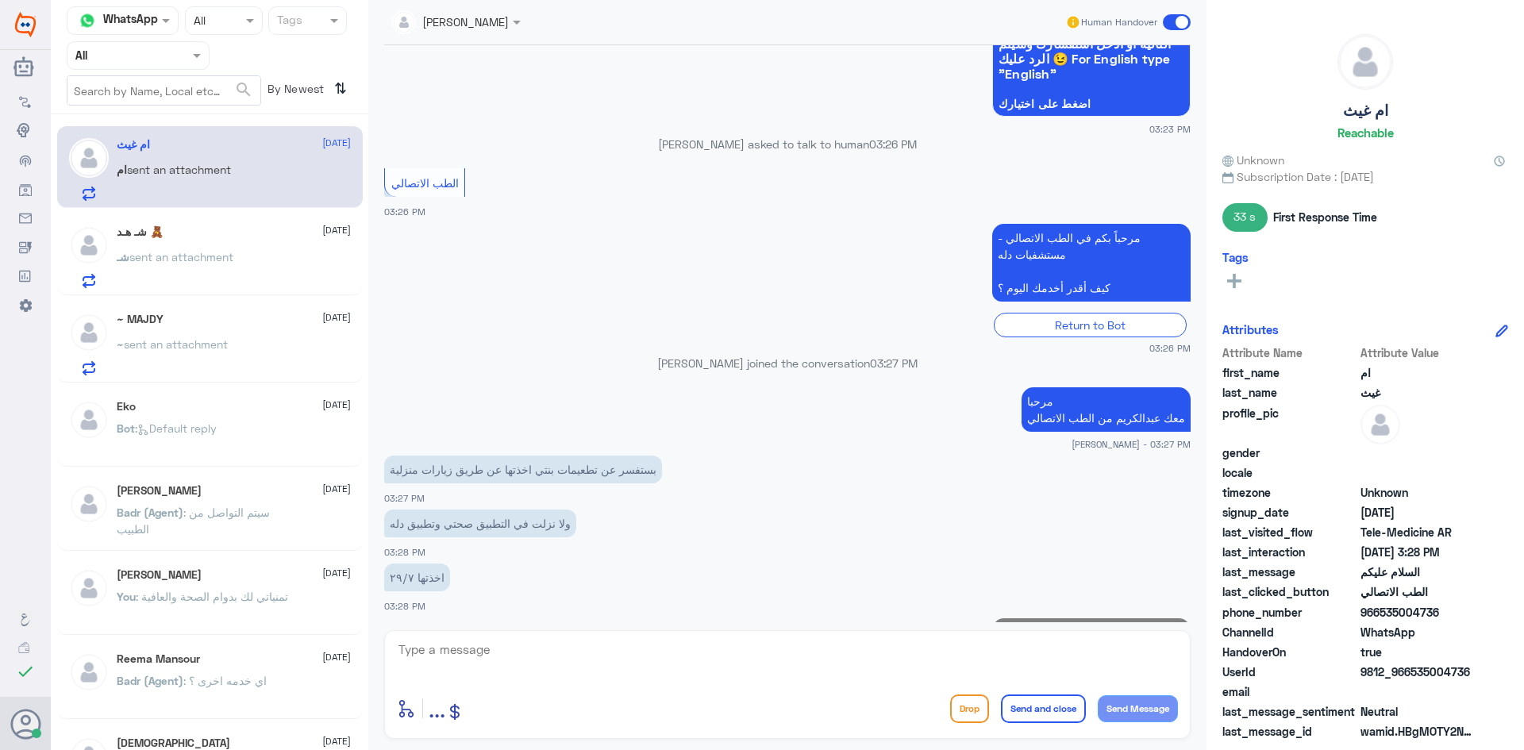
scroll to position [250, 0]
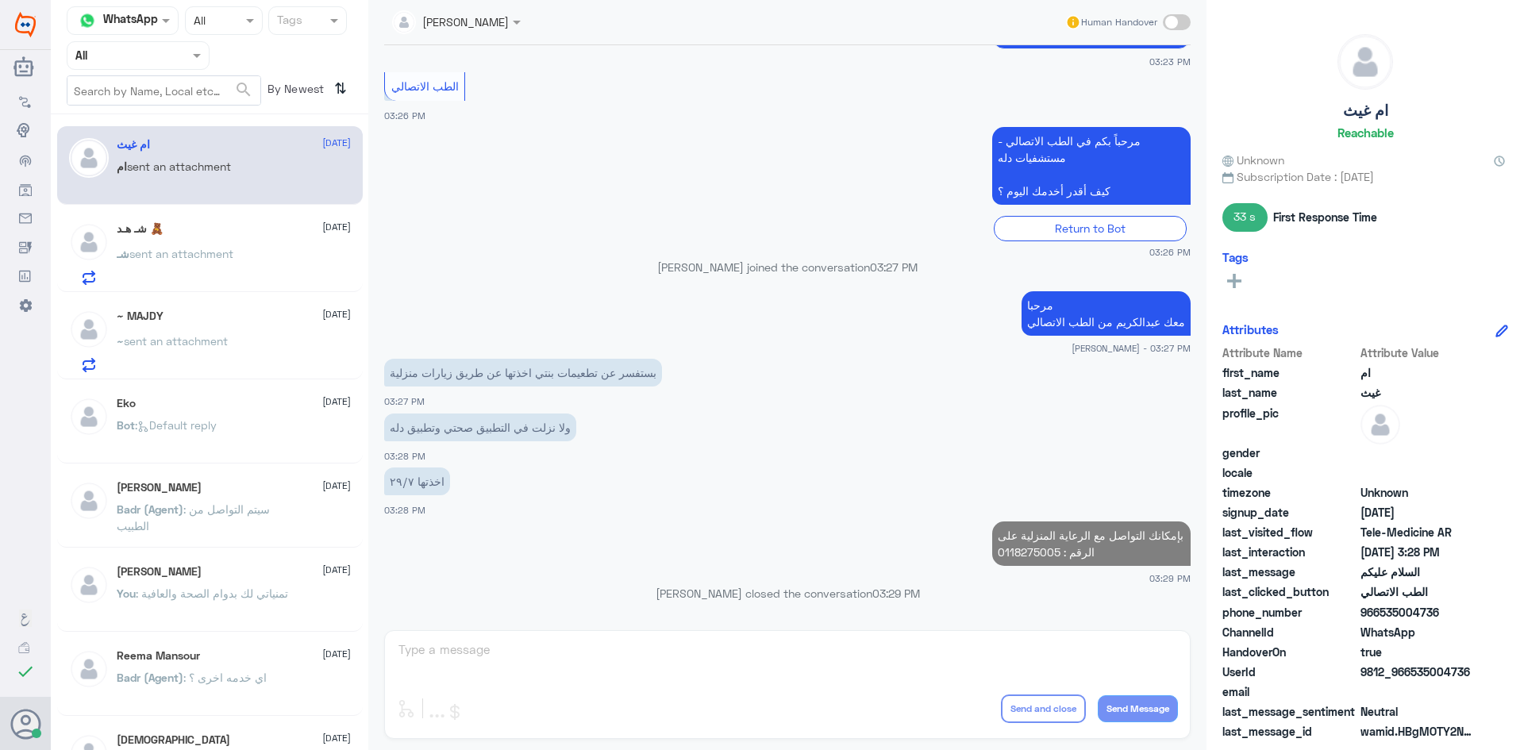
click at [292, 253] on div "شـ sent an attachment" at bounding box center [234, 267] width 234 height 36
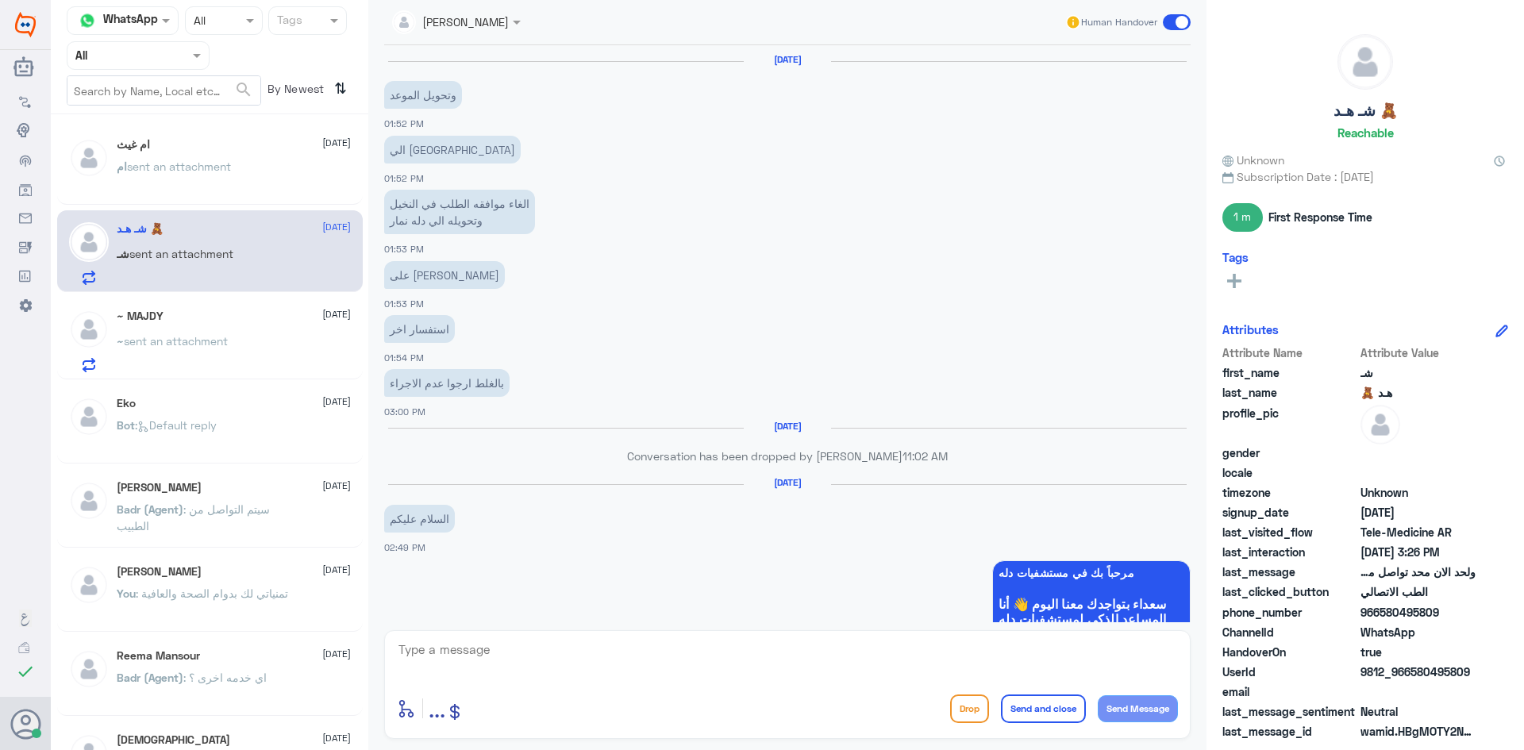
scroll to position [1199, 0]
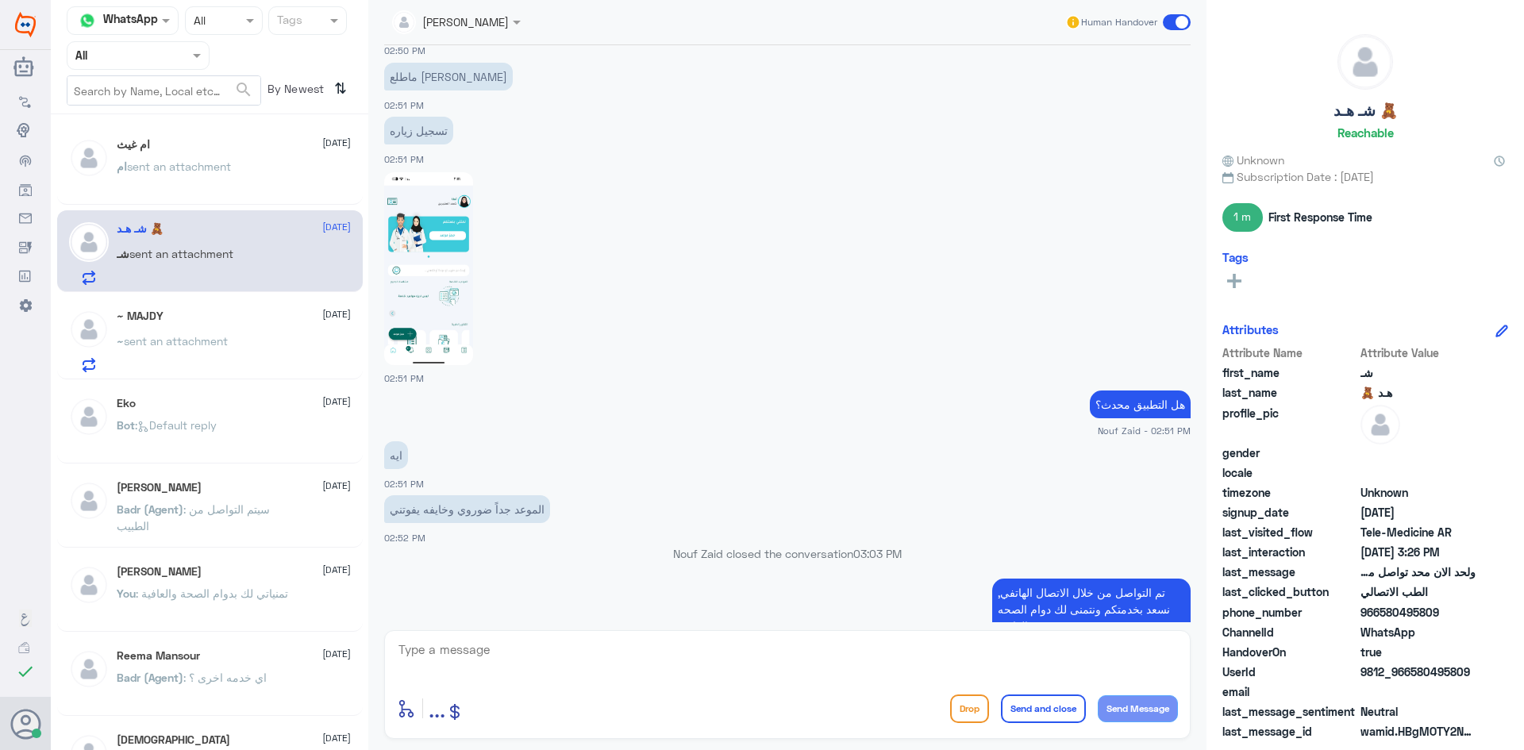
click at [449, 277] on img at bounding box center [428, 268] width 89 height 193
drag, startPoint x: 1470, startPoint y: 676, endPoint x: 1411, endPoint y: 679, distance: 58.8
click at [1411, 679] on span "9812_966580495809" at bounding box center [1418, 672] width 115 height 17
copy span "580495809"
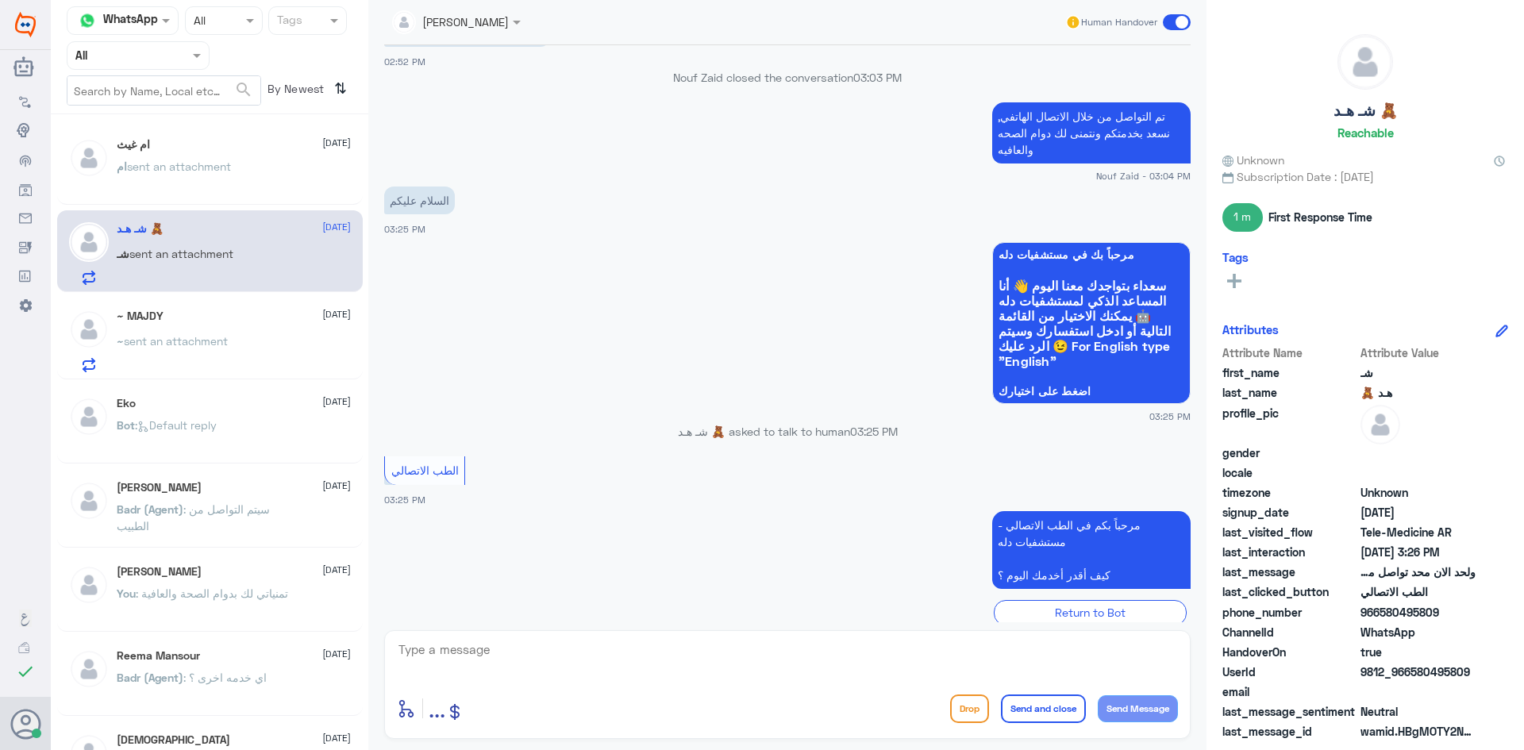
scroll to position [2069, 0]
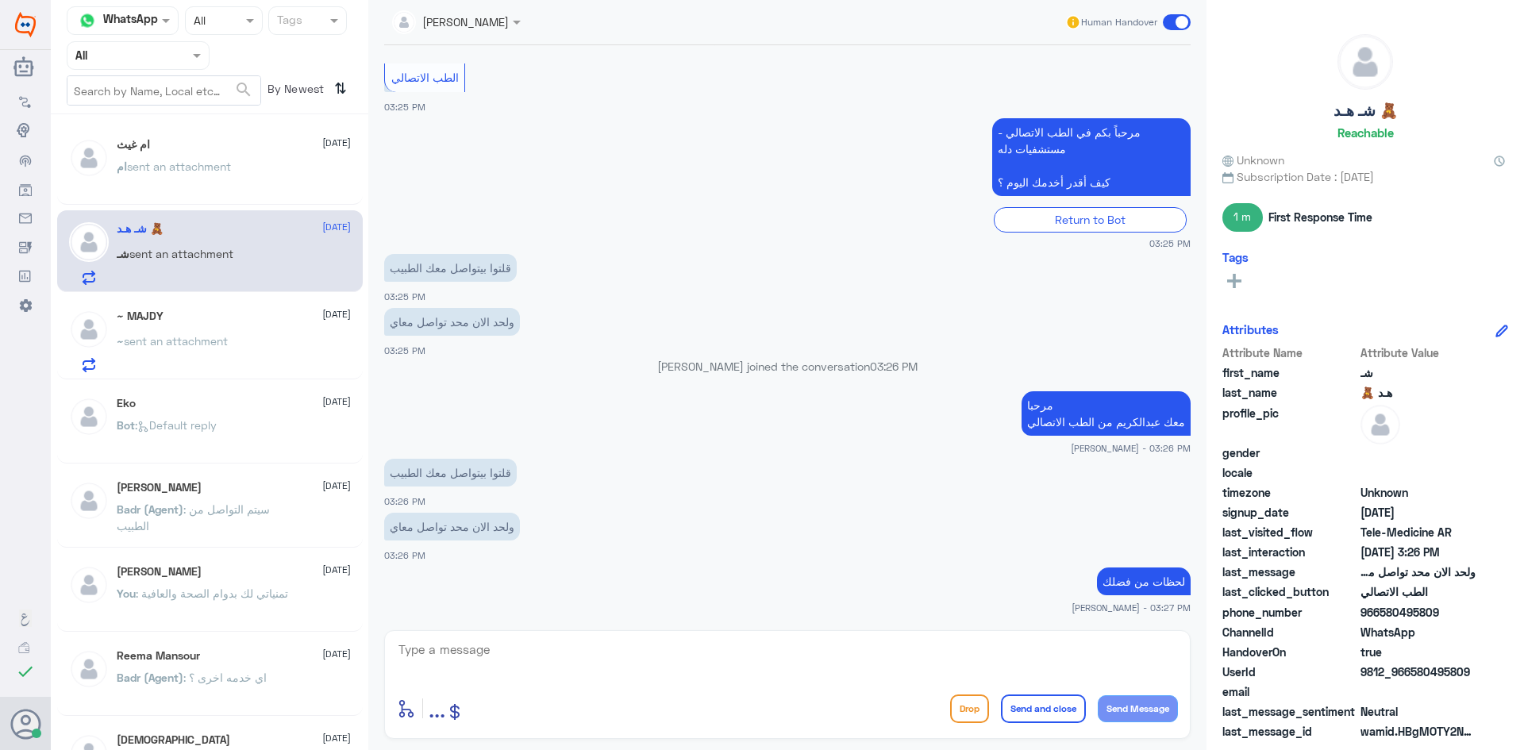
click at [816, 657] on textarea at bounding box center [787, 658] width 781 height 39
type textarea "تواصل معك الطبيب ؟"
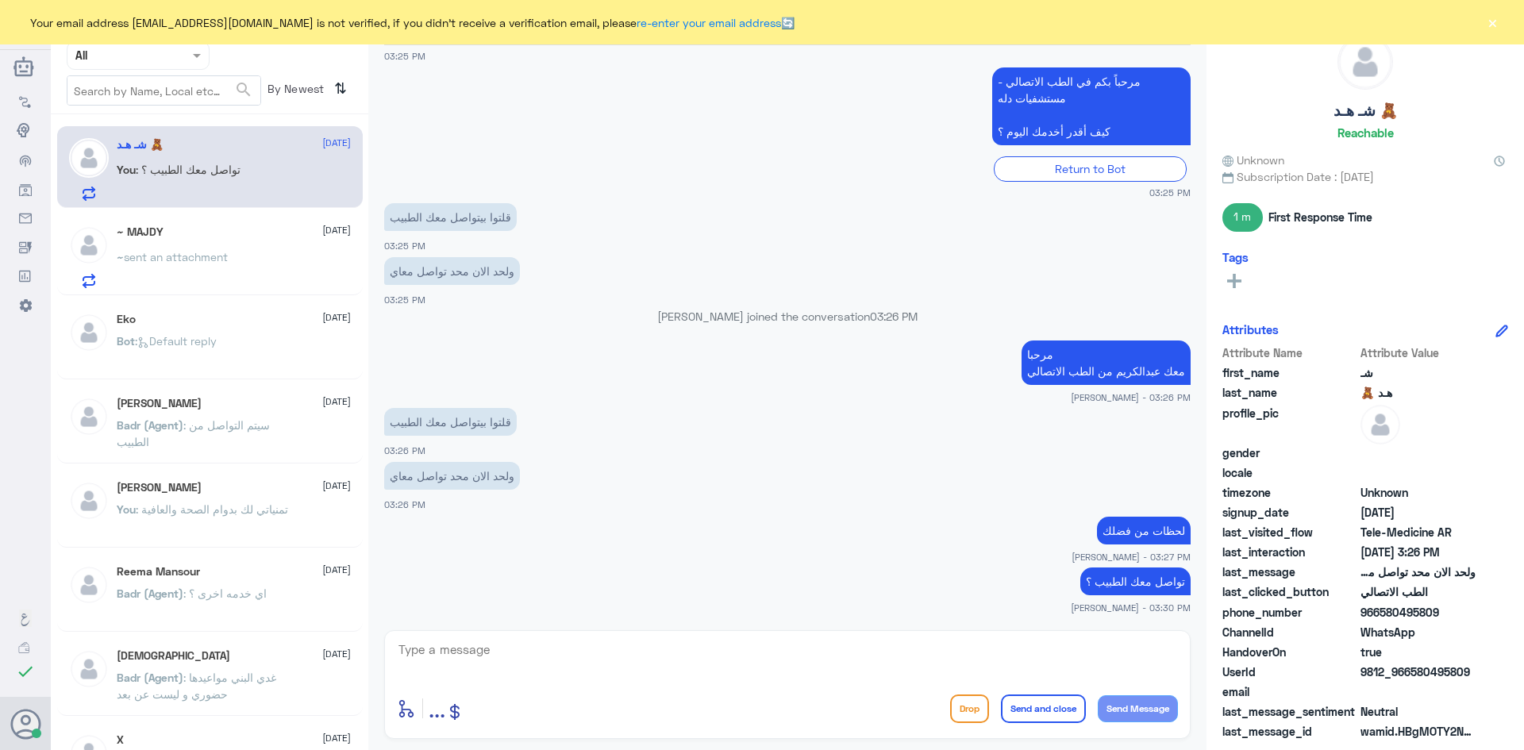
scroll to position [884, 0]
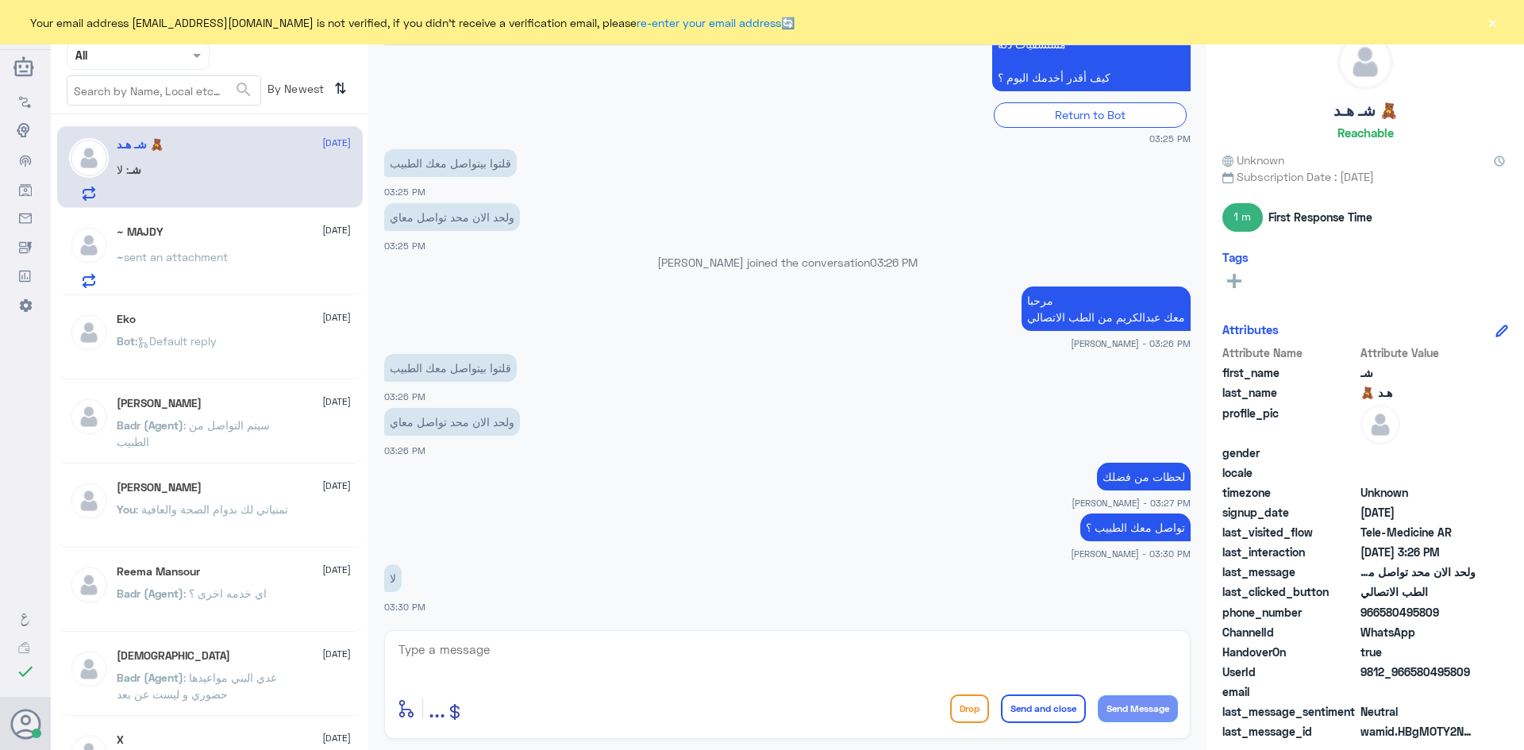
click at [526, 668] on textarea at bounding box center [787, 658] width 781 height 39
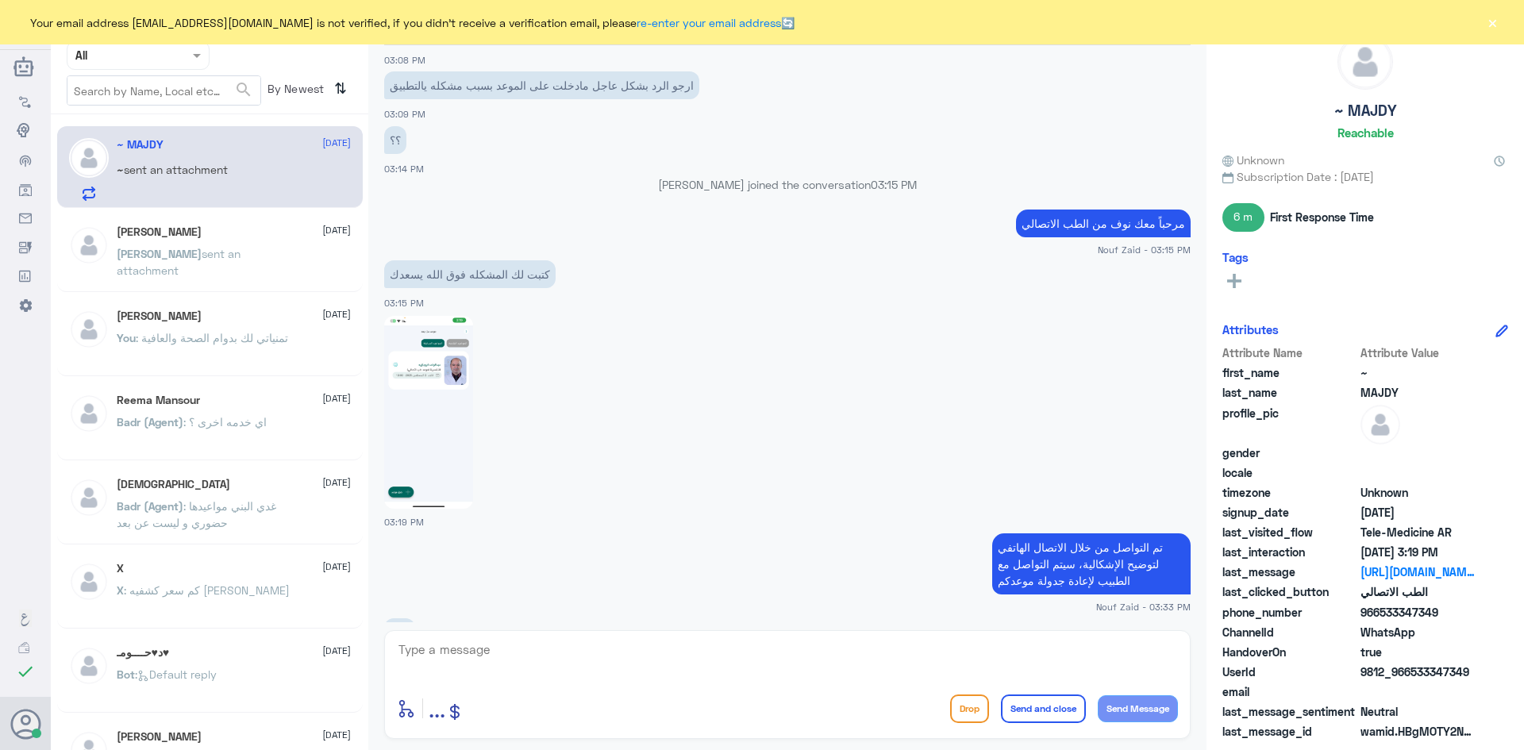
scroll to position [1110, 0]
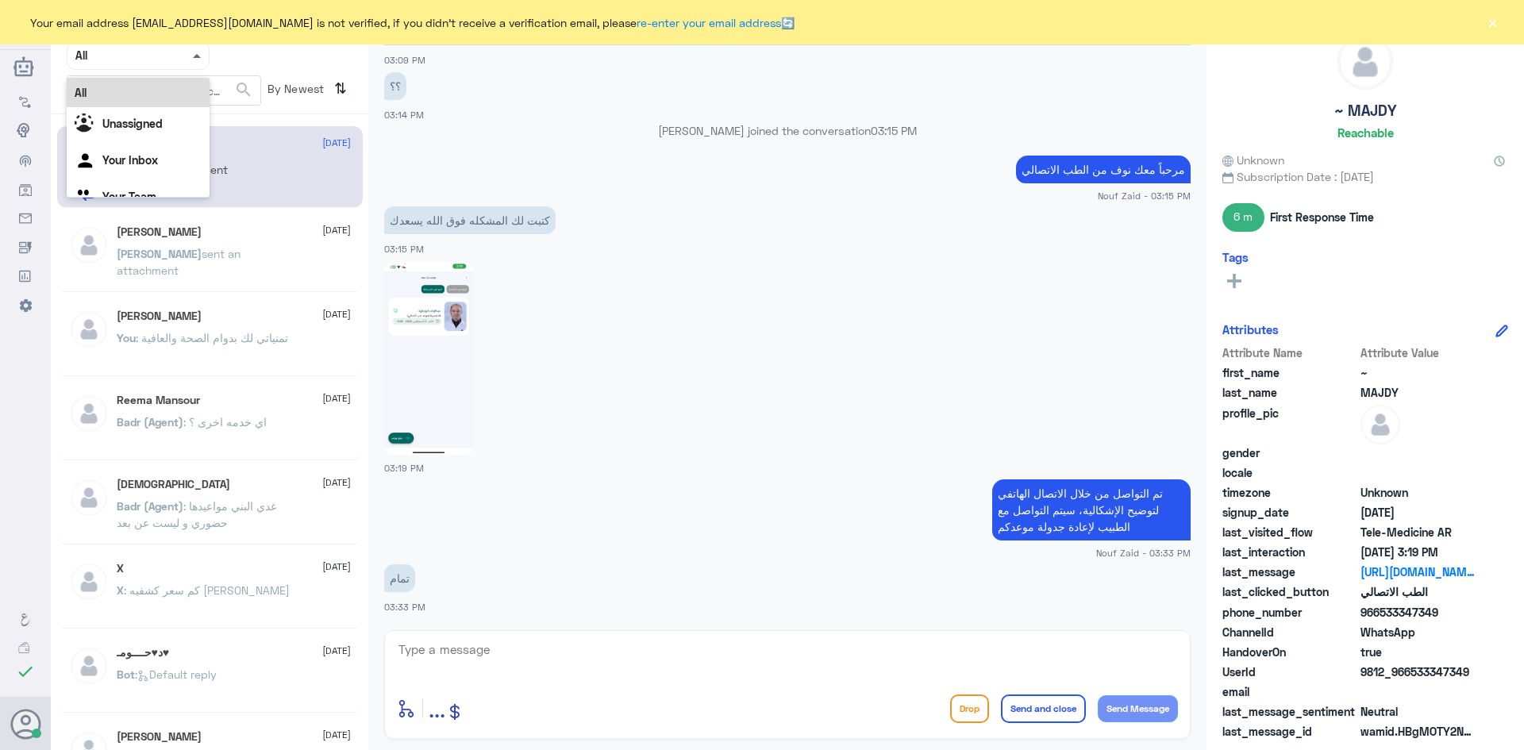
click at [194, 54] on span at bounding box center [197, 56] width 8 height 4
click at [194, 47] on span at bounding box center [199, 55] width 20 height 17
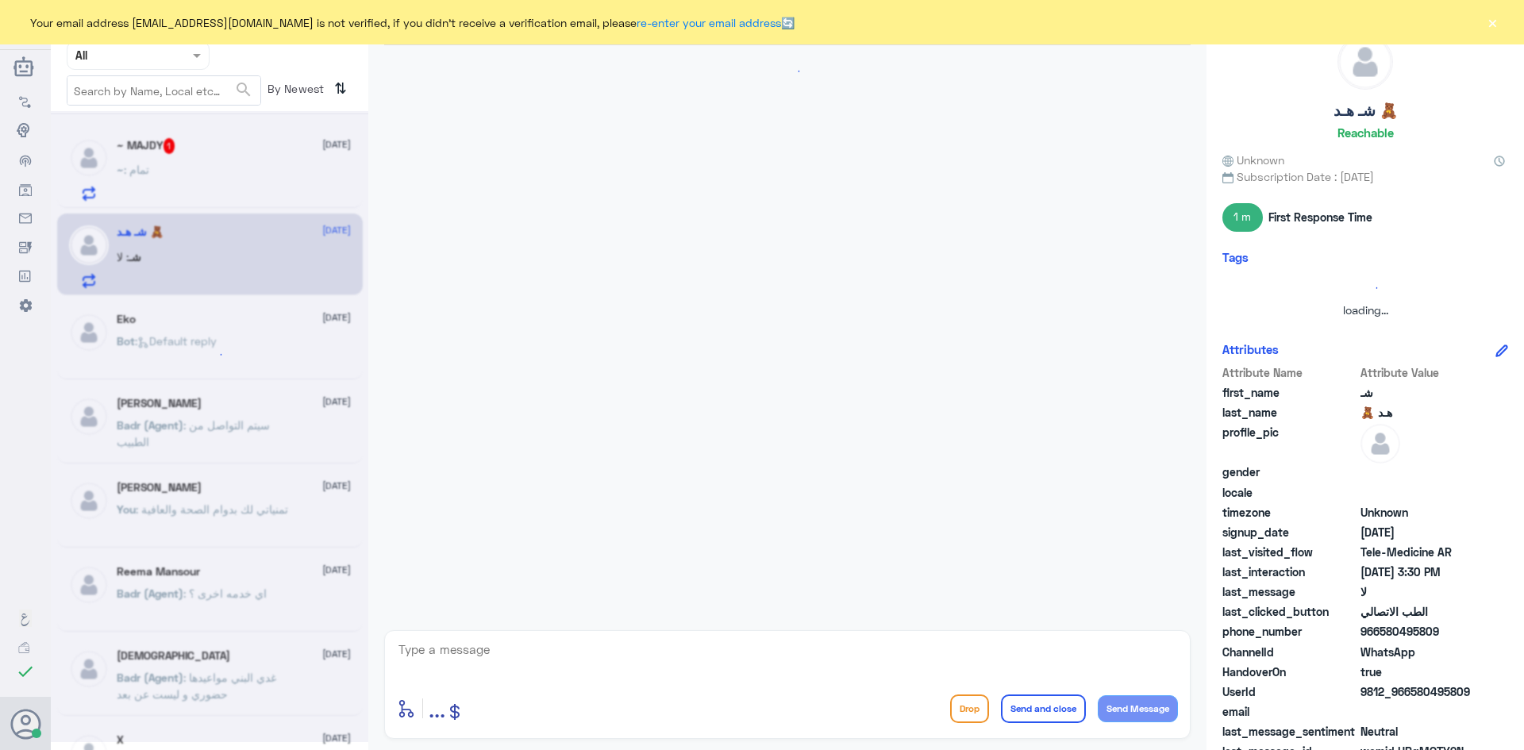
scroll to position [1110, 0]
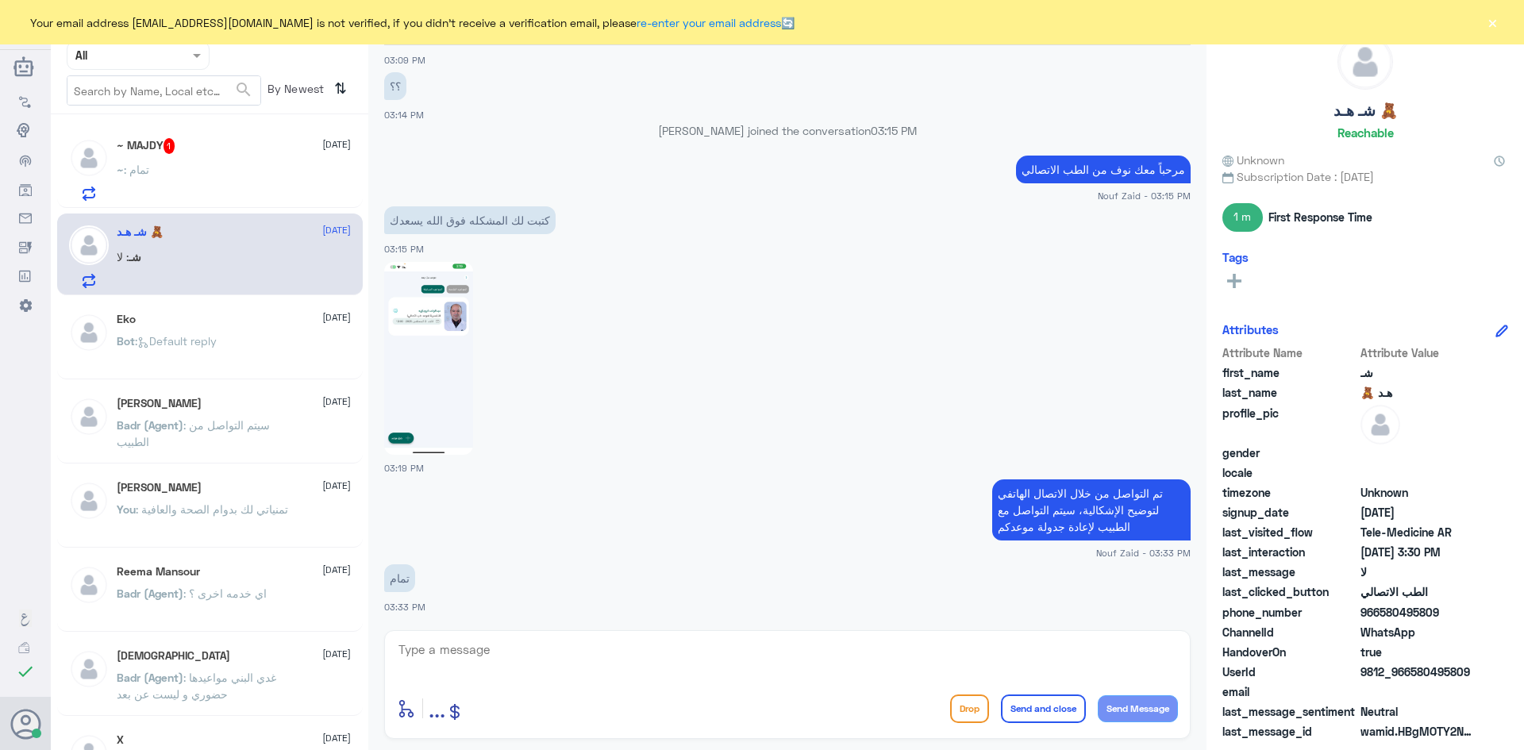
click at [218, 142] on div "~ MAJDY 1 21 August" at bounding box center [234, 146] width 234 height 16
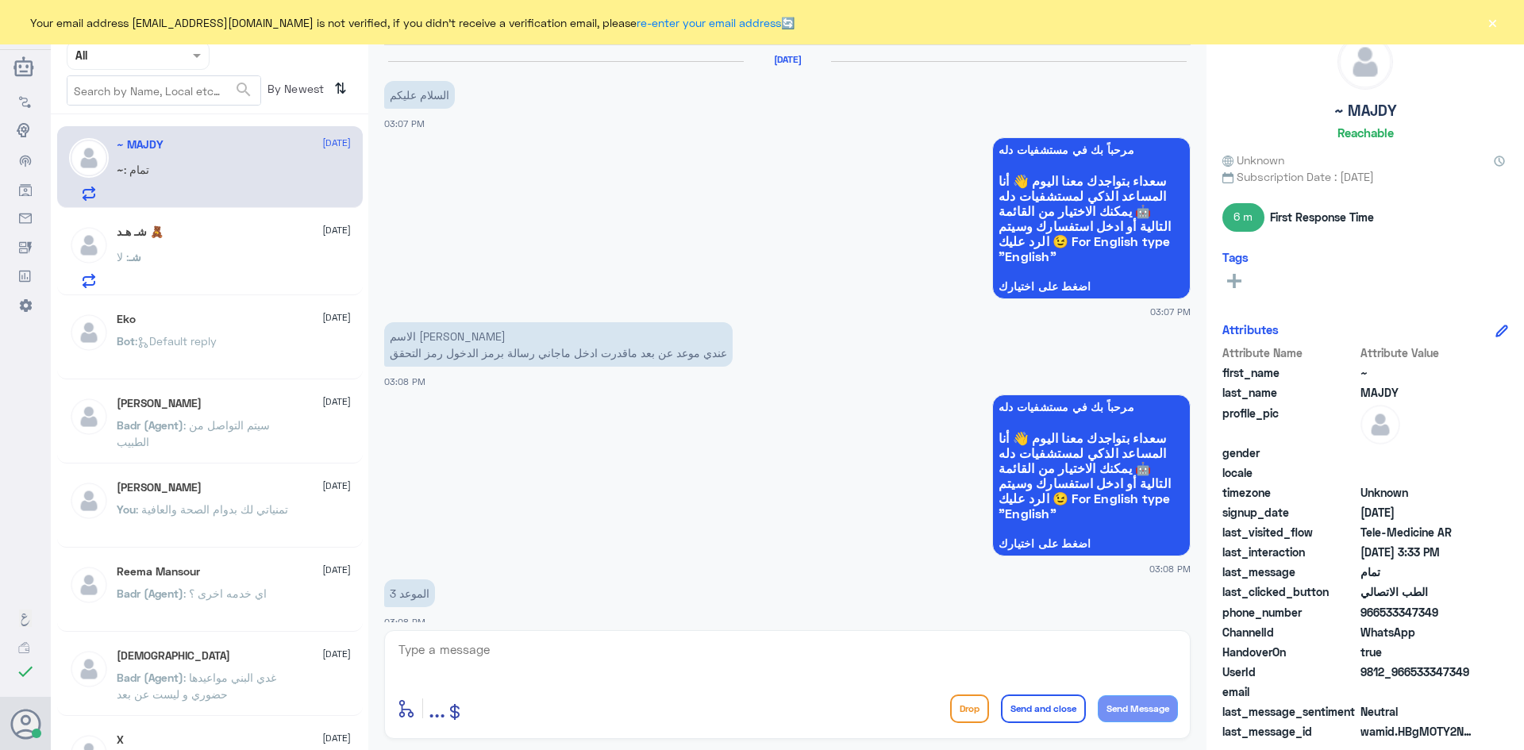
scroll to position [1110, 0]
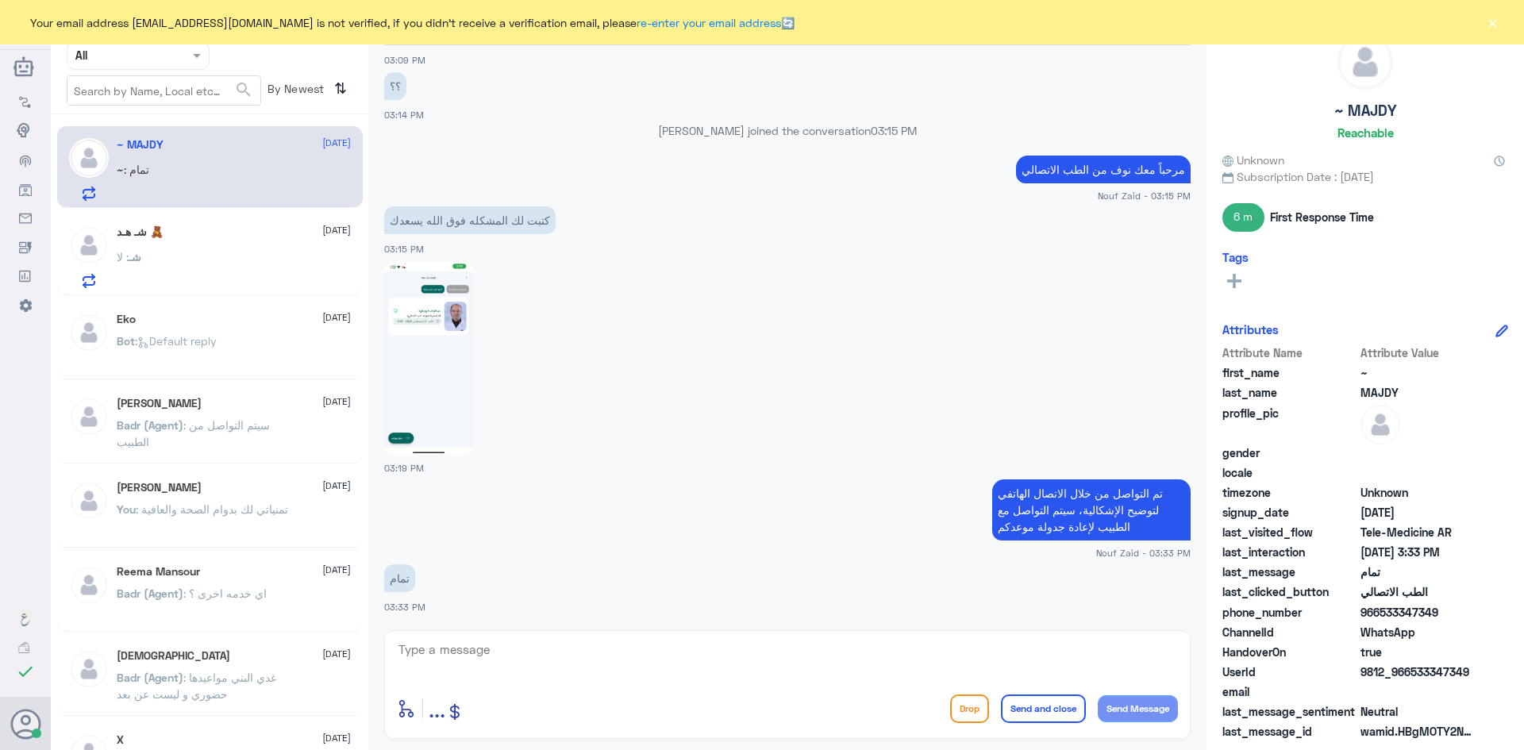
click at [1492, 25] on button "×" at bounding box center [1492, 22] width 16 height 16
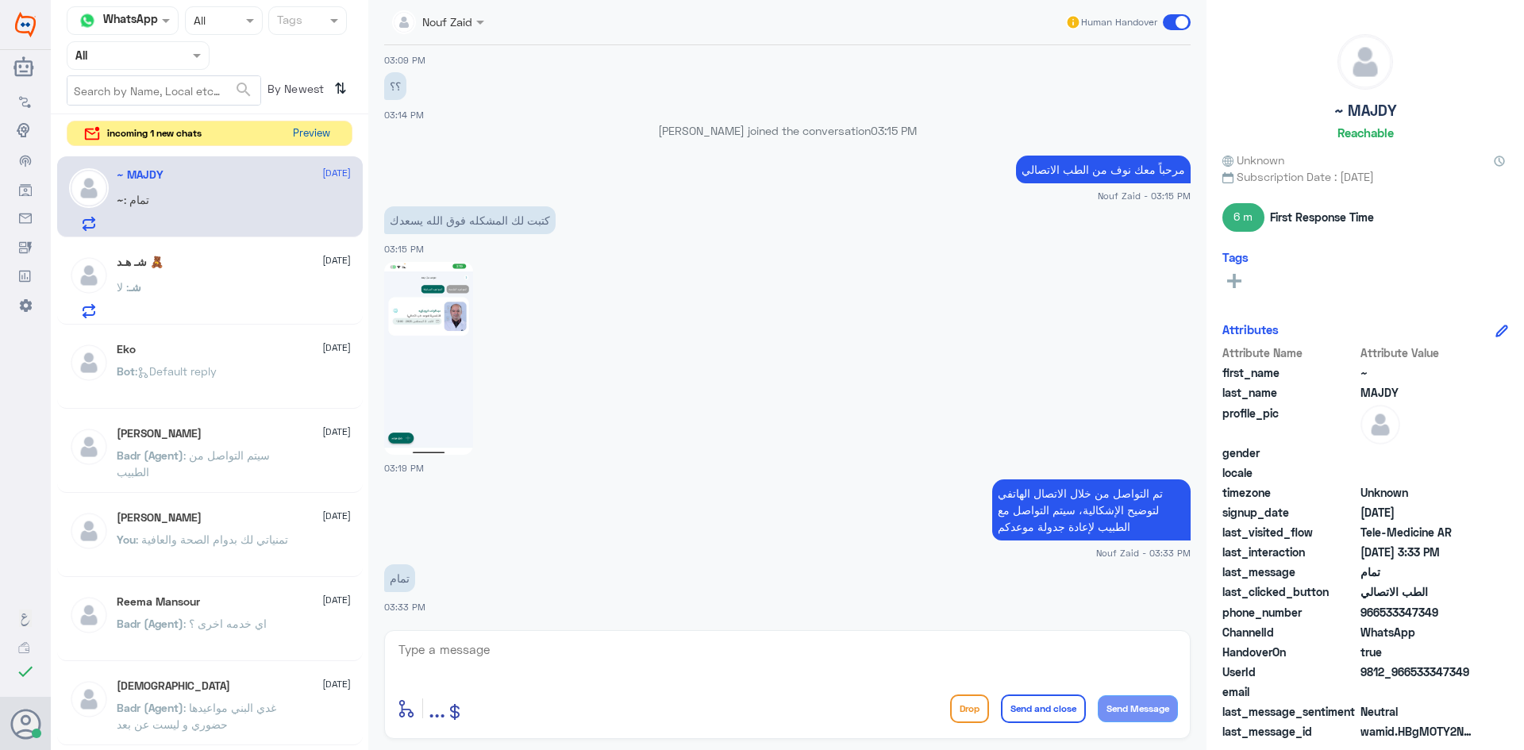
click at [327, 133] on button "Preview" at bounding box center [311, 133] width 49 height 25
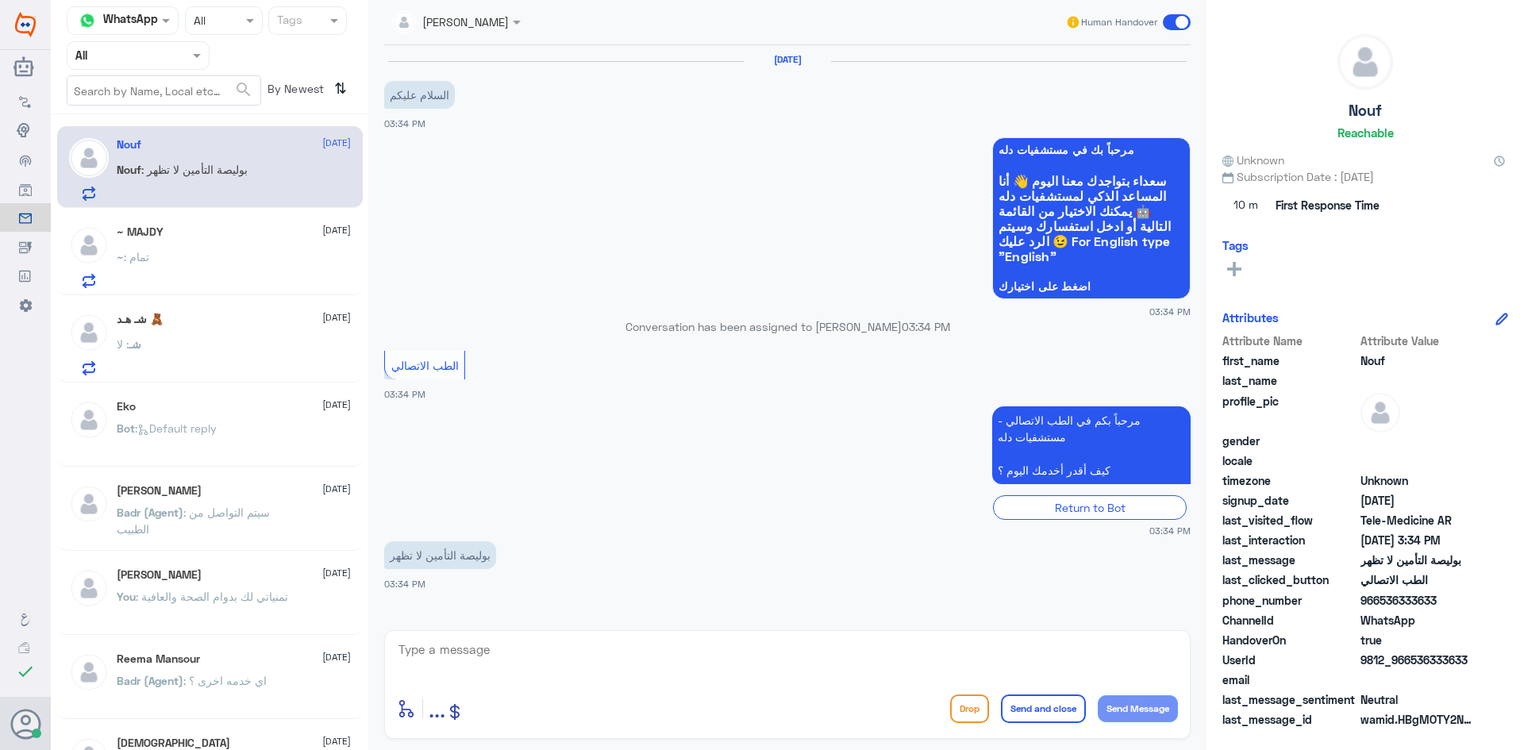
click at [523, 653] on textarea at bounding box center [787, 658] width 781 height 39
paste textarea "مرحبا معك عبدالكريم من الطب الاتصالي"
type textarea "مرحبا معك عبدالكريم من الطب الاتصالي"
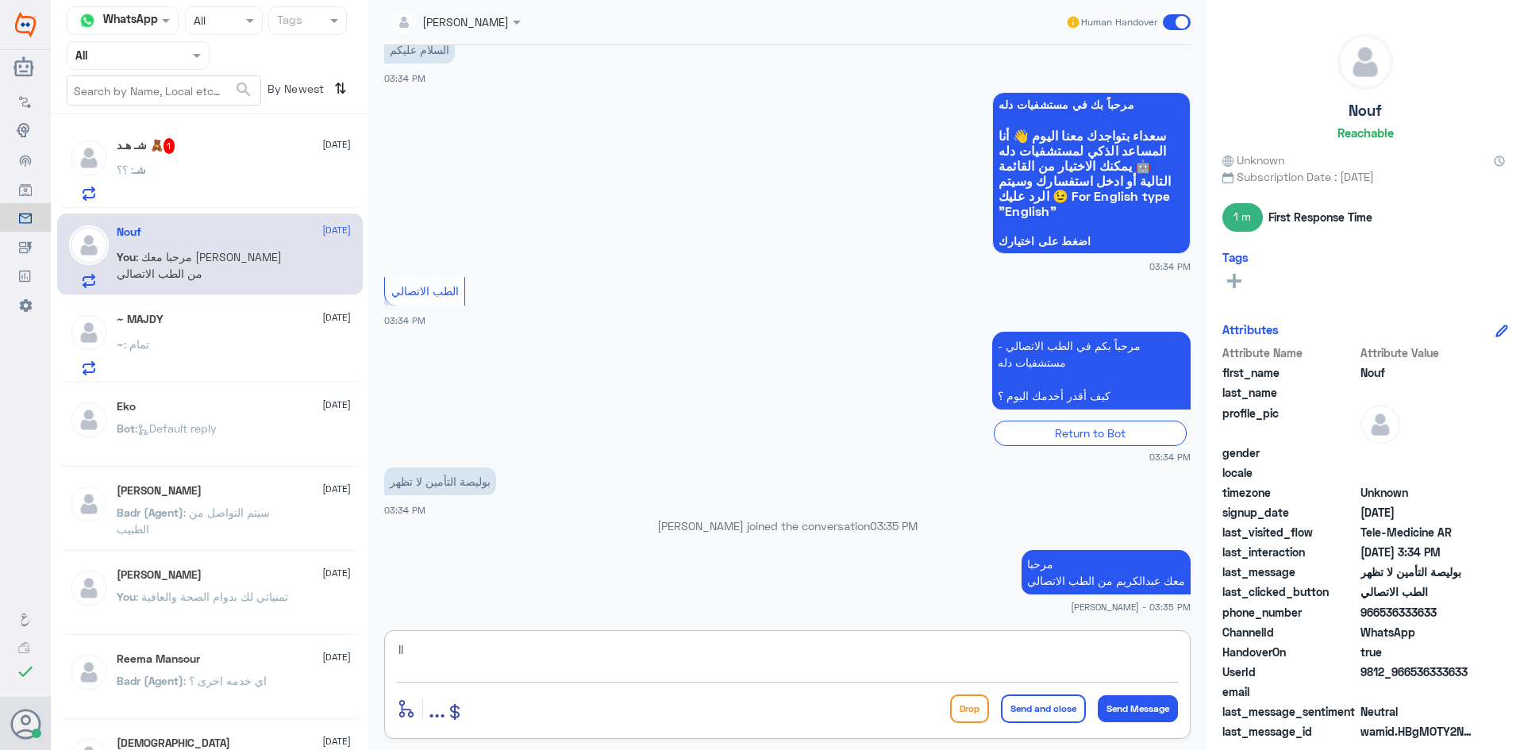
type textarea "l"
type textarea "ممكن تزودني برقم الملف أو رقم الهوية"
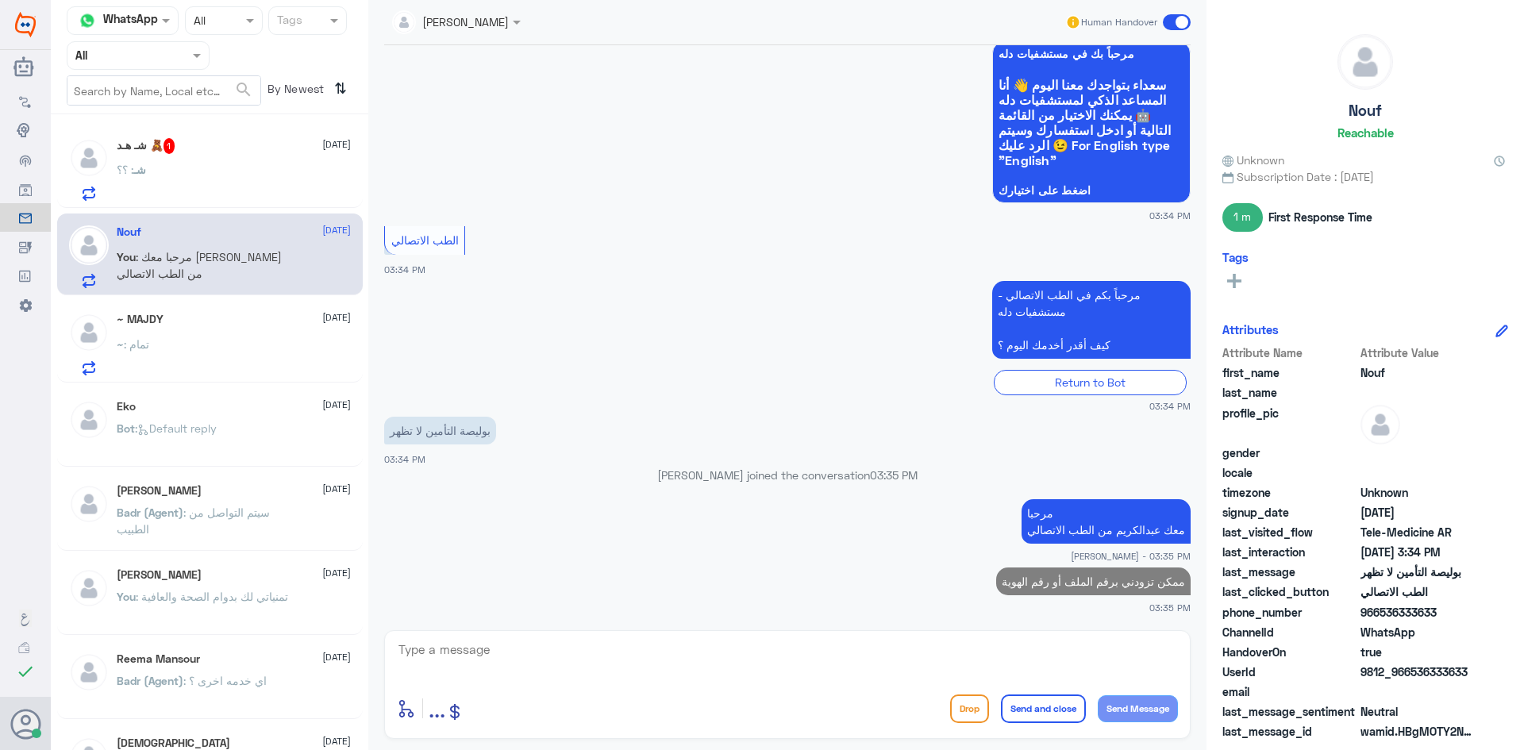
click at [274, 180] on div "شـ : ؟؟" at bounding box center [234, 183] width 234 height 36
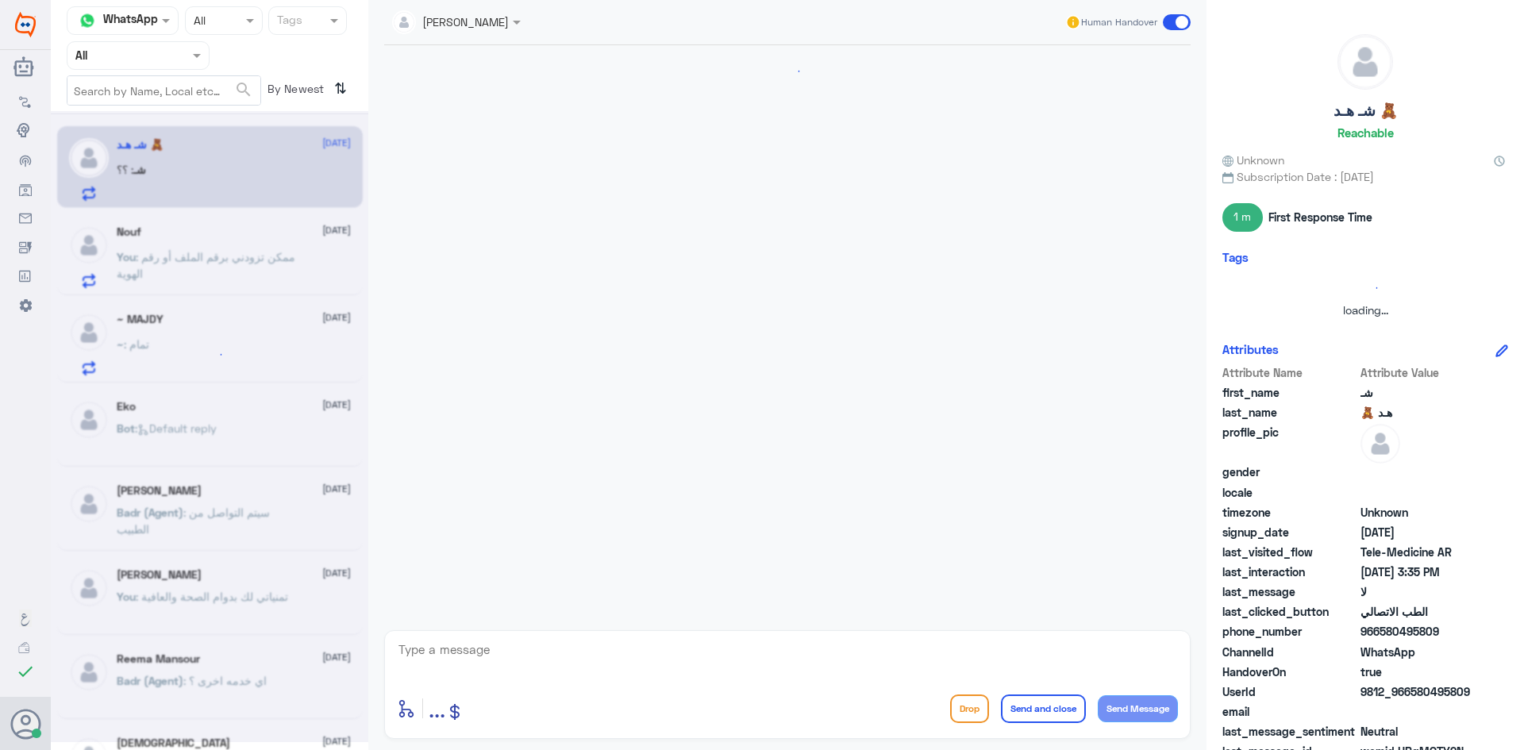
scroll to position [668, 0]
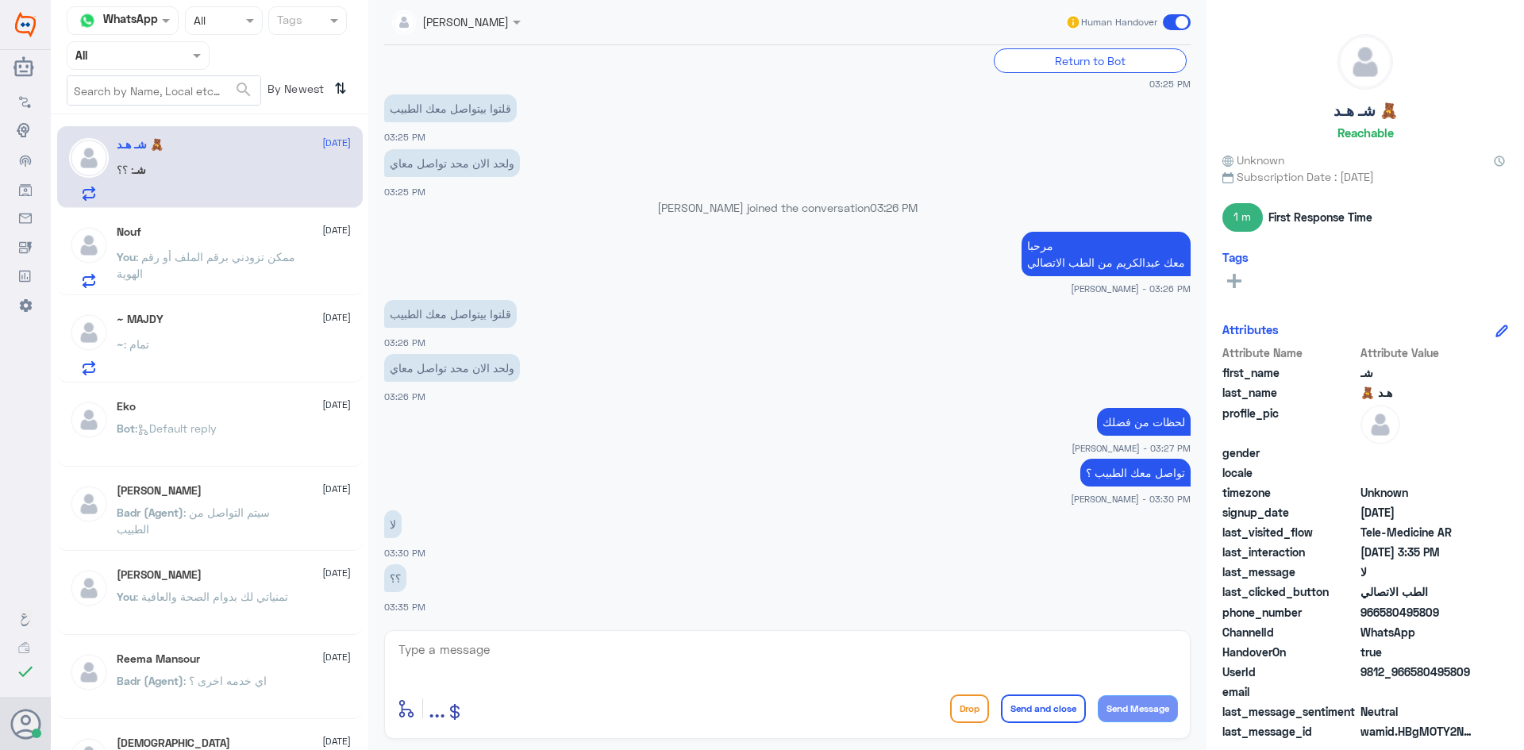
click at [759, 645] on textarea at bounding box center [787, 658] width 781 height 39
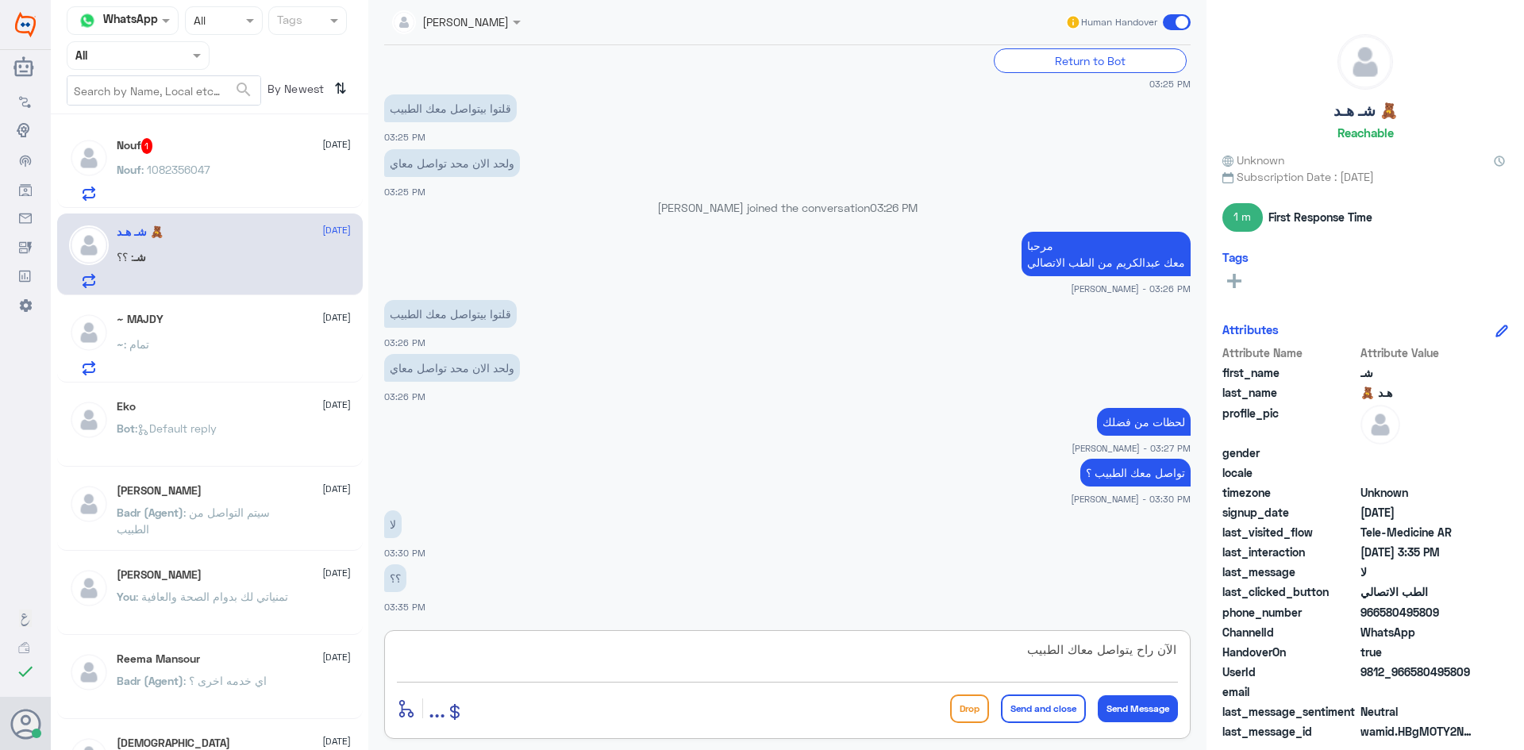
type textarea "الآن راح يتواصل معاك الطبيب"
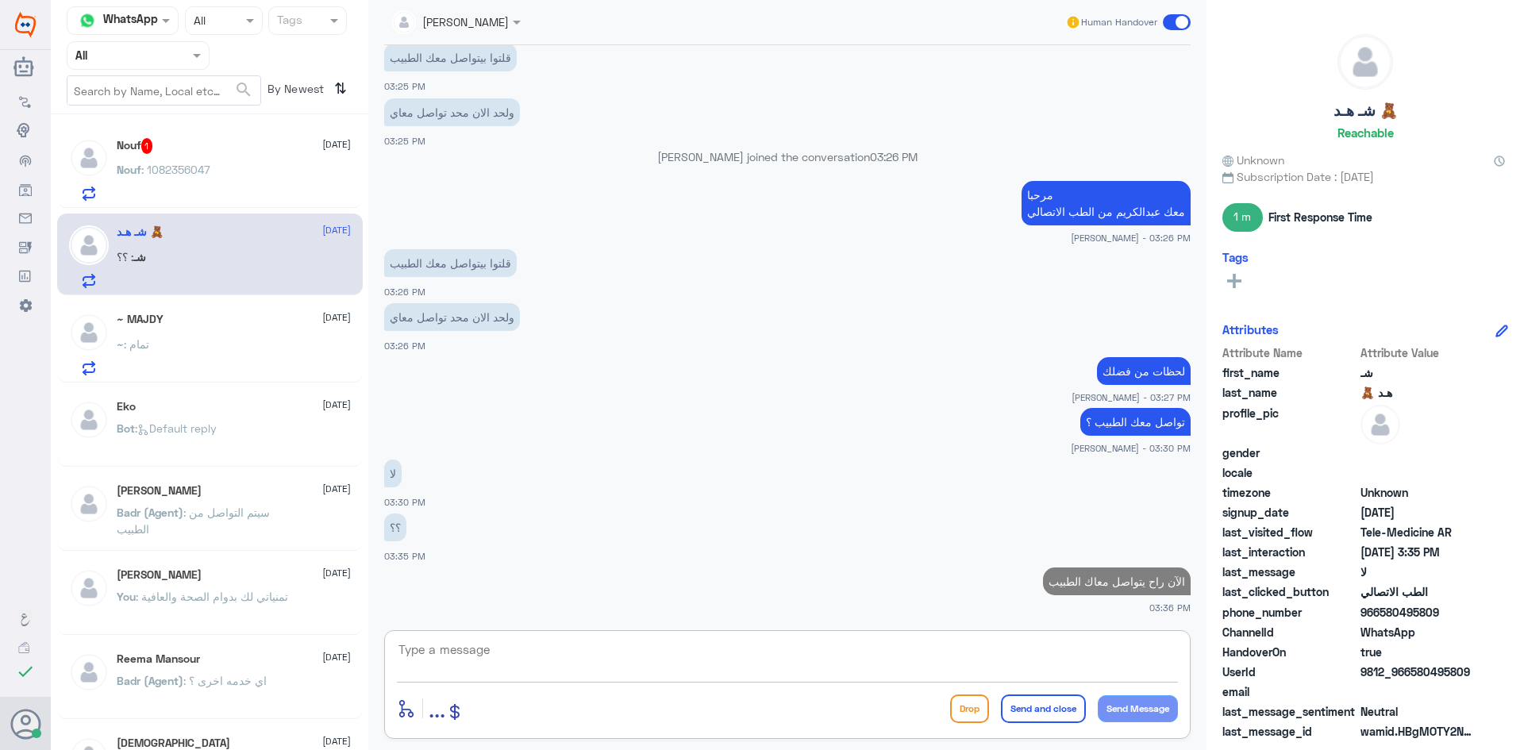
click at [239, 164] on div "Nouf 1 21 August Nouf : 1082356047" at bounding box center [234, 169] width 234 height 63
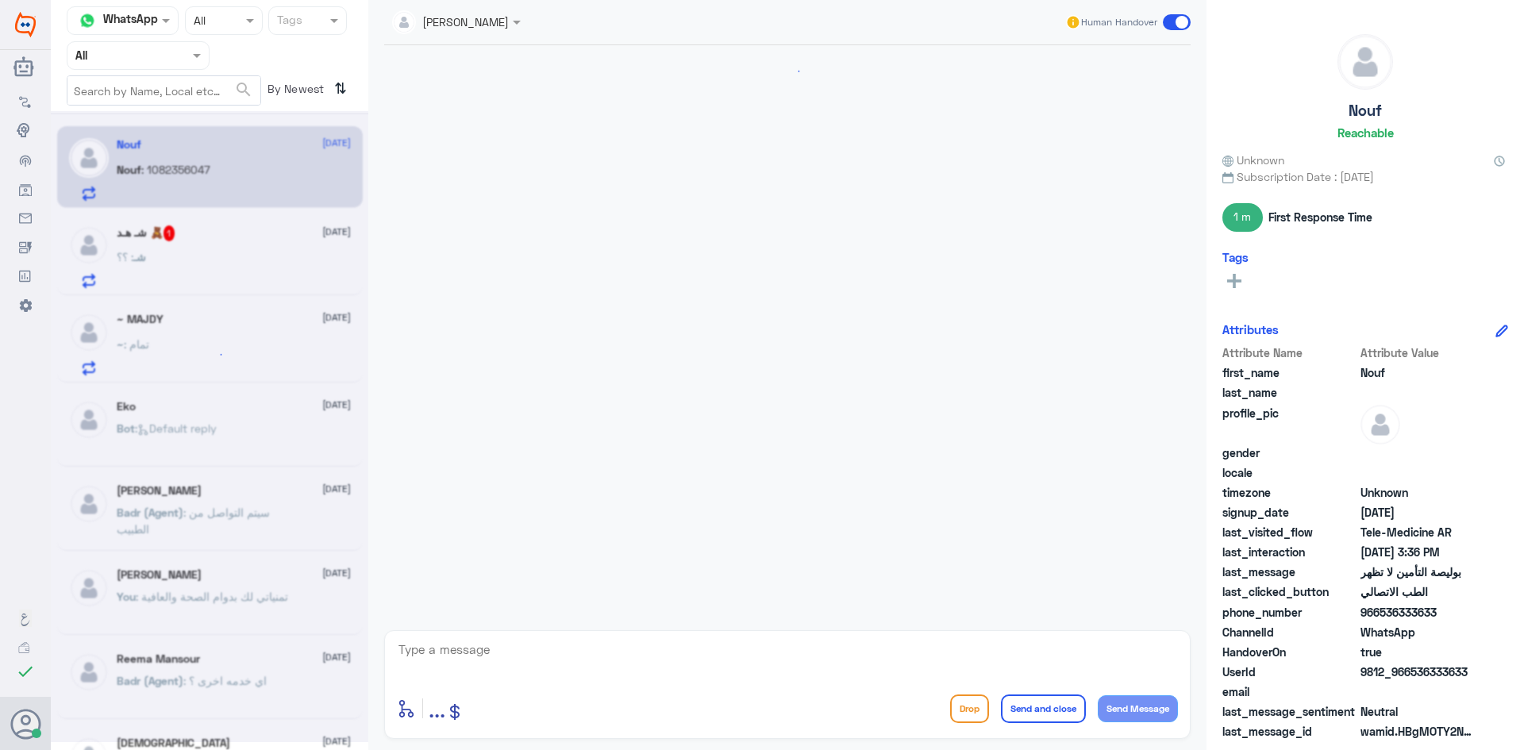
scroll to position [179, 0]
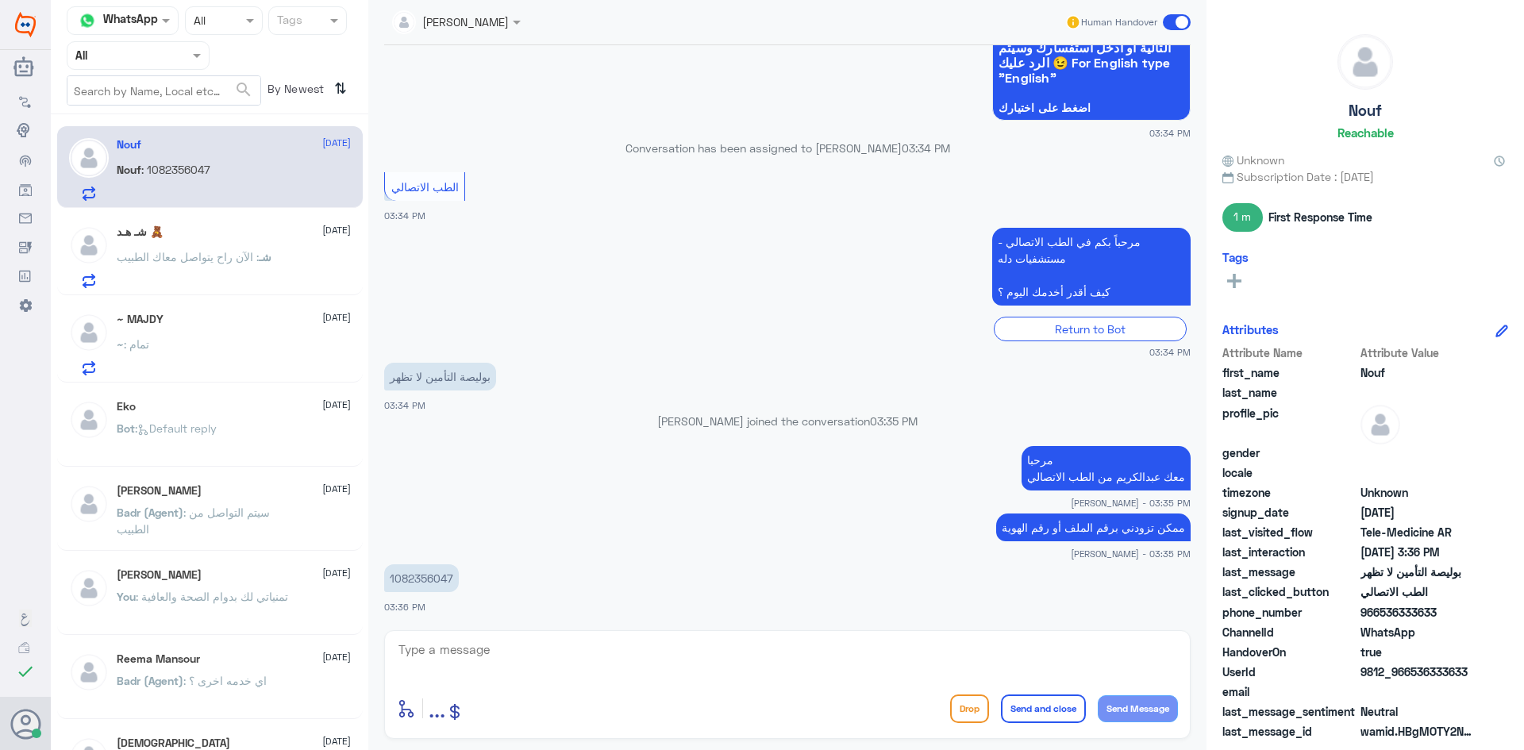
drag, startPoint x: 453, startPoint y: 579, endPoint x: 368, endPoint y: 579, distance: 85.7
click at [368, 579] on div "Channel WhatsApp Status × All Tags Agent Filter All search By Newest ⇅ Nouf 21 …" at bounding box center [787, 377] width 1473 height 755
click at [390, 579] on p "1082356047" at bounding box center [421, 578] width 75 height 28
drag, startPoint x: 390, startPoint y: 579, endPoint x: 412, endPoint y: 585, distance: 22.9
click at [412, 585] on p "1082356047" at bounding box center [421, 578] width 75 height 28
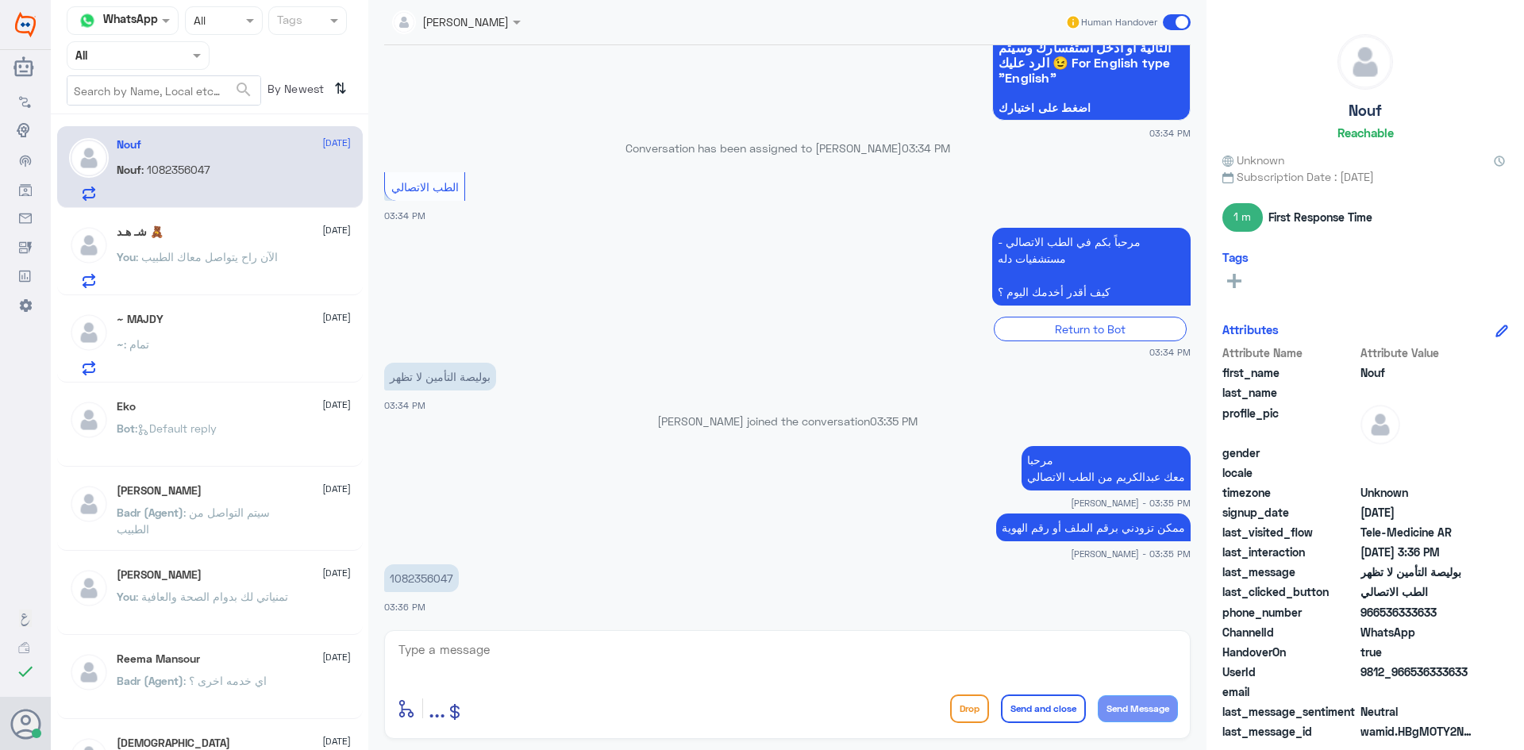
click at [653, 655] on textarea at bounding box center [787, 658] width 781 height 39
type textarea "تم تحديث التأمين"
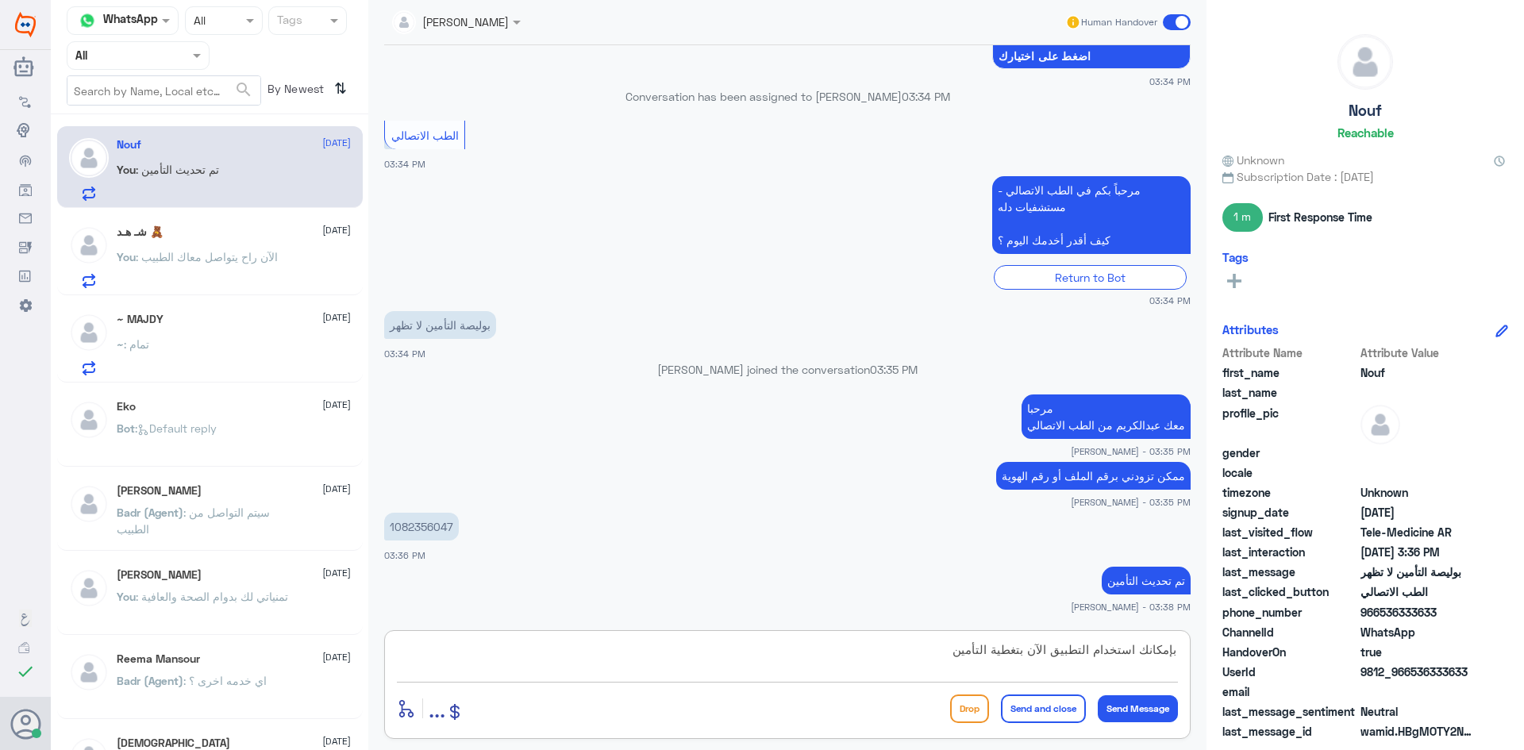
type textarea "بإمكانك استخدام التطبيق الآن بتغطية التأمين"
click at [1045, 711] on button "Send and close" at bounding box center [1043, 709] width 85 height 29
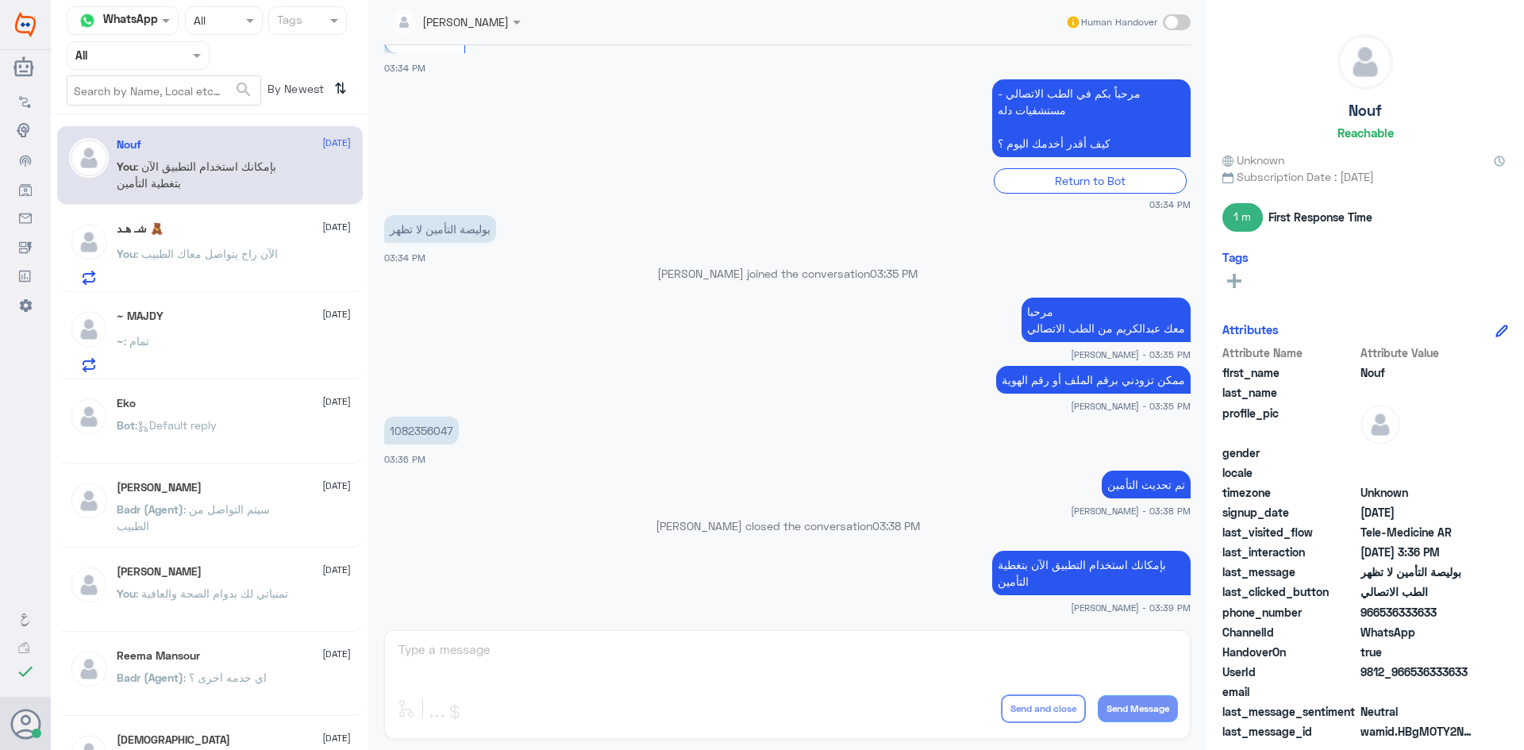
click at [286, 255] on div "You : الآن راح يتواصل معاك الطبيب" at bounding box center [234, 267] width 234 height 36
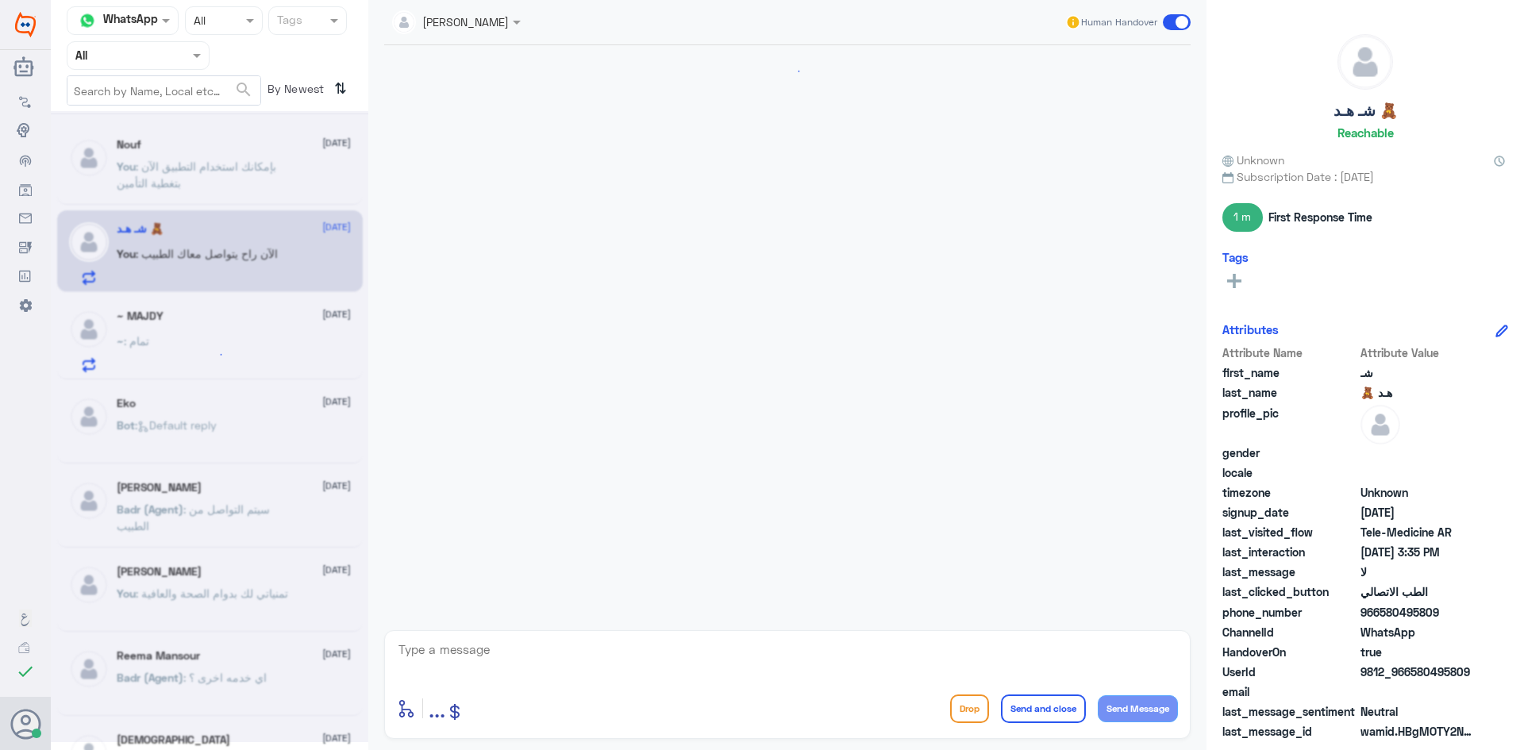
scroll to position [665, 0]
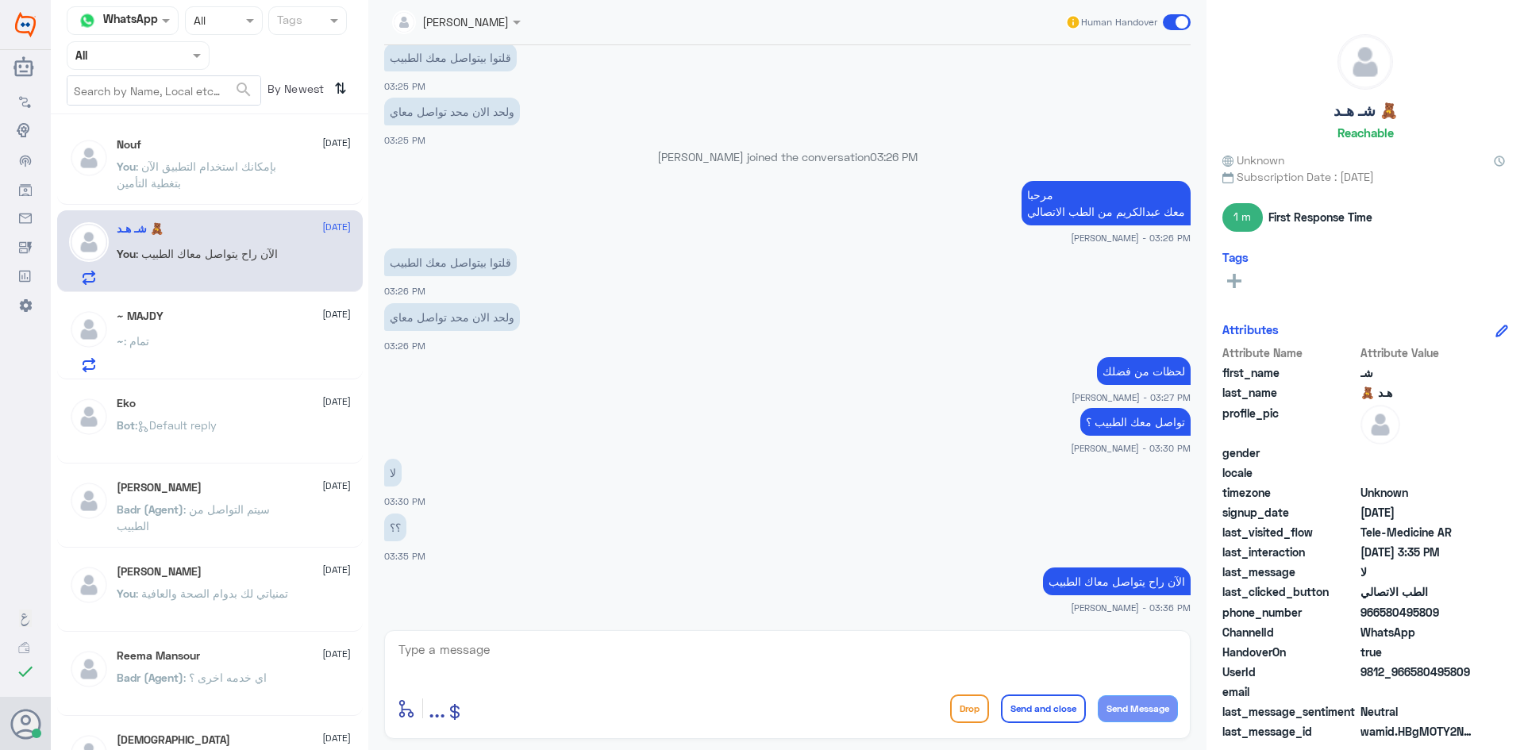
click at [1169, 25] on span at bounding box center [1177, 22] width 28 height 16
click at [0, 0] on input "checkbox" at bounding box center [0, 0] width 0 height 0
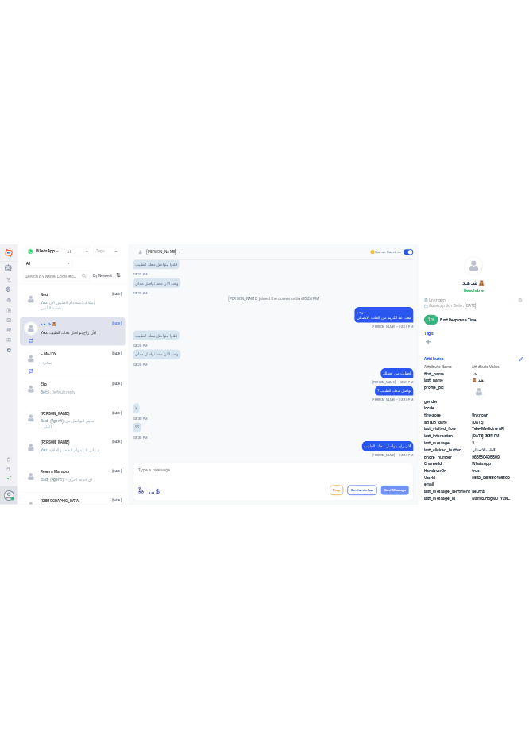
scroll to position [694, 0]
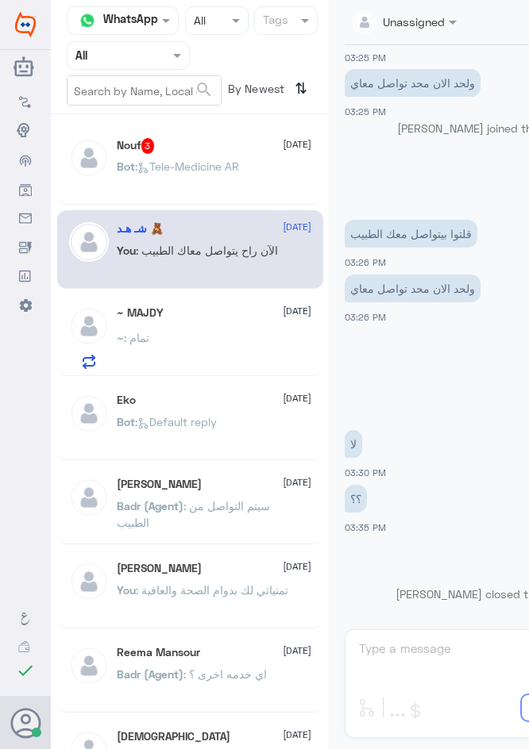
click at [241, 150] on div "Nouf 3 21 August" at bounding box center [214, 146] width 194 height 16
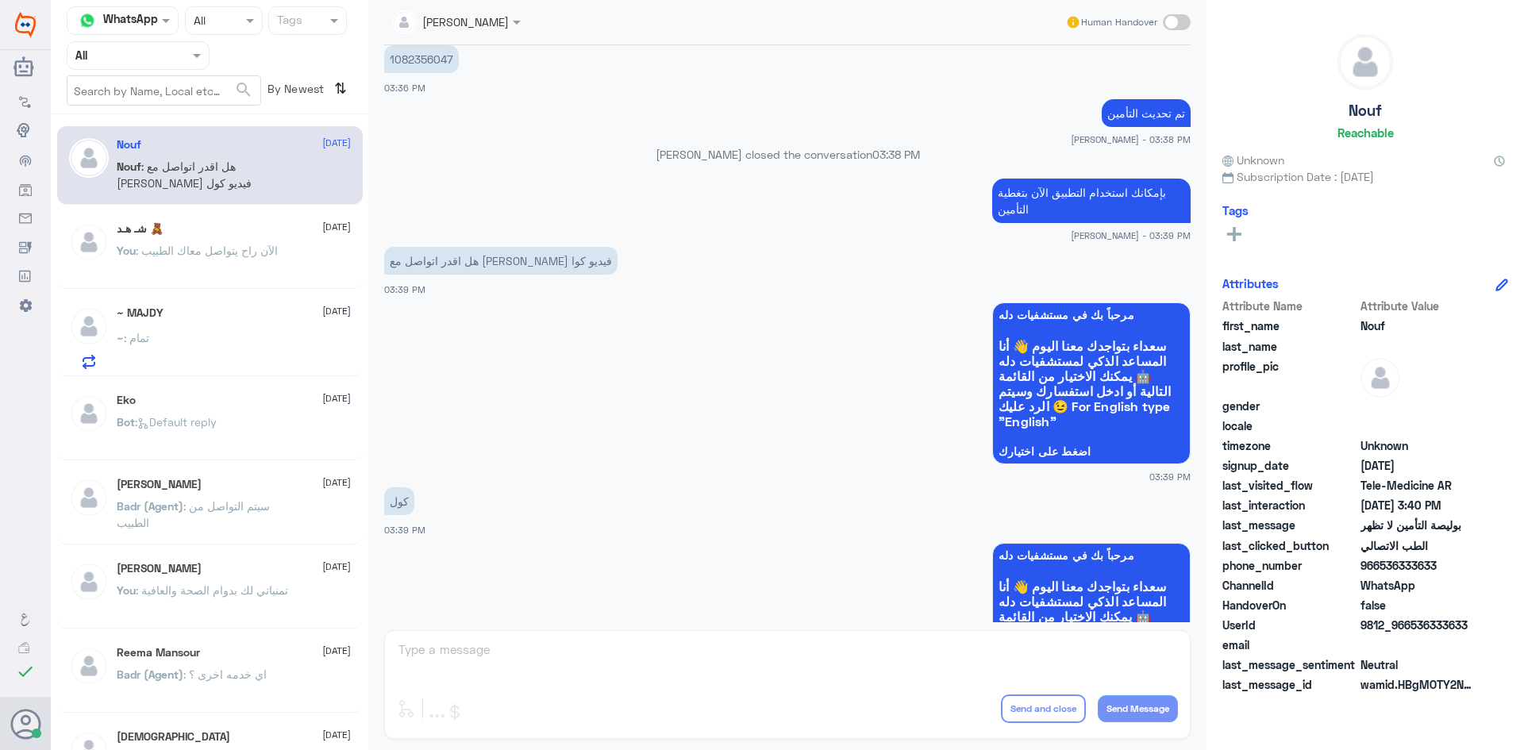
scroll to position [368, 0]
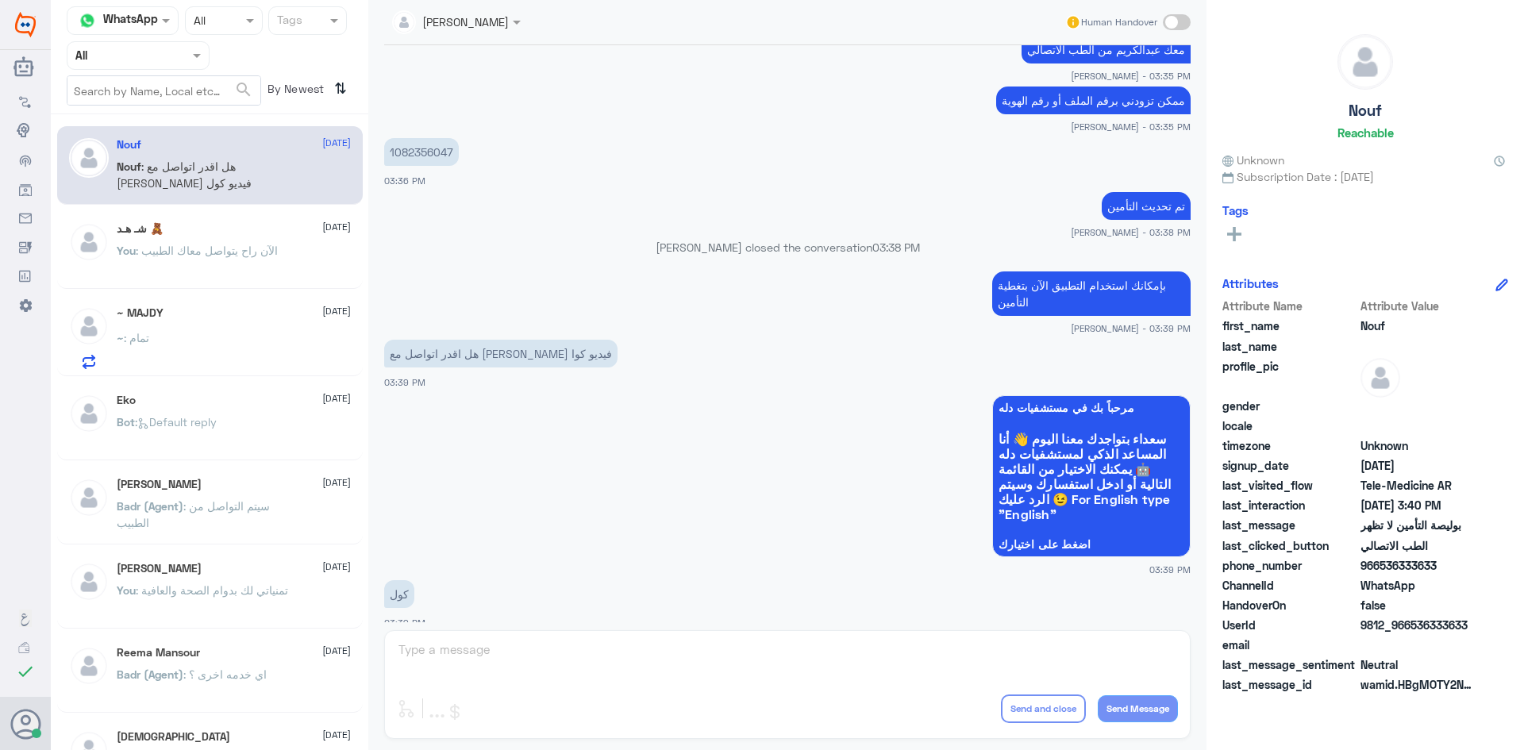
click at [1184, 20] on span at bounding box center [1177, 22] width 28 height 16
click at [0, 0] on input "checkbox" at bounding box center [0, 0] width 0 height 0
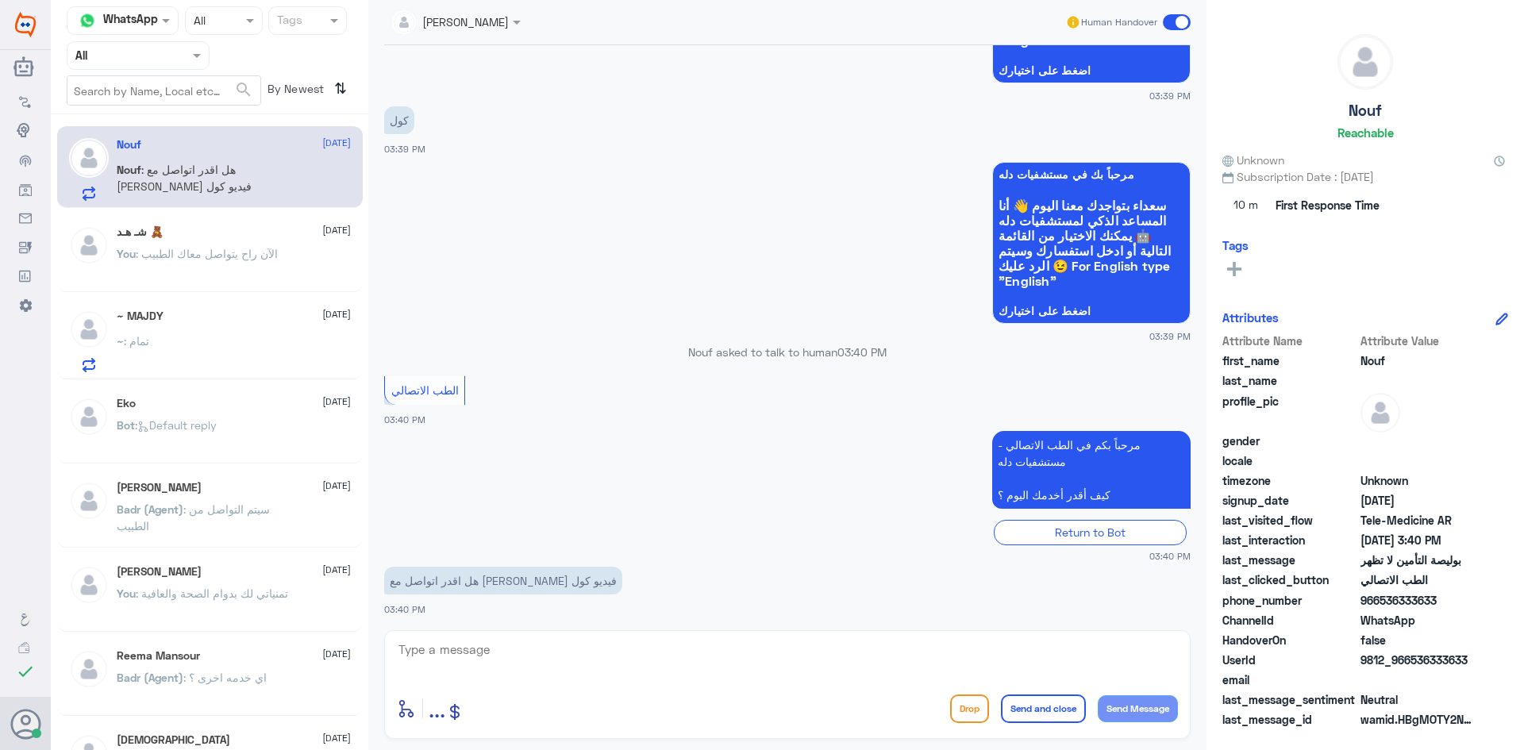
scroll to position [845, 0]
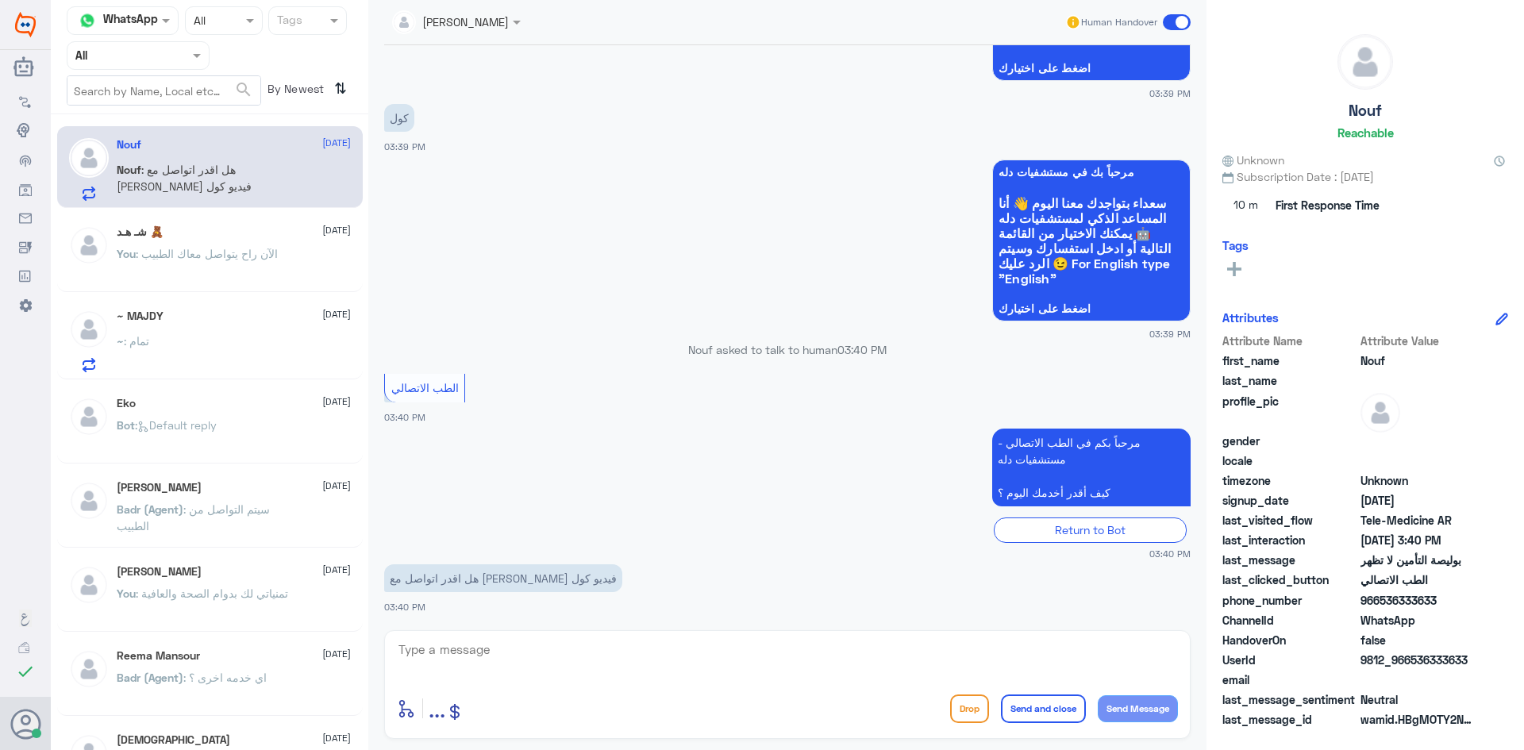
click at [654, 658] on textarea at bounding box center [787, 658] width 781 height 39
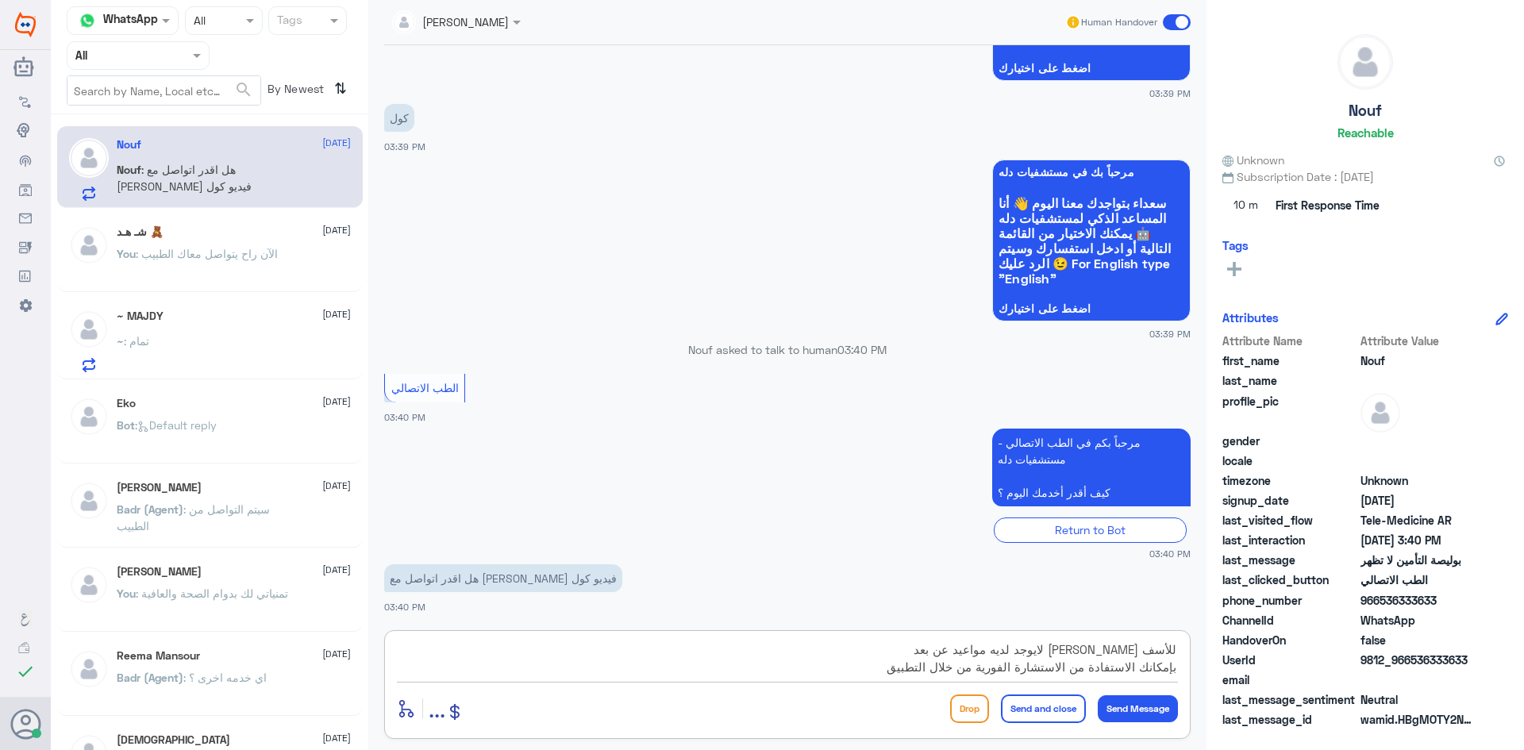
type textarea "للأسف الدكتور محمد قطان لايوجد لديه مواعيد عن بعد بإمكانك الاستفادة من الاستشار…"
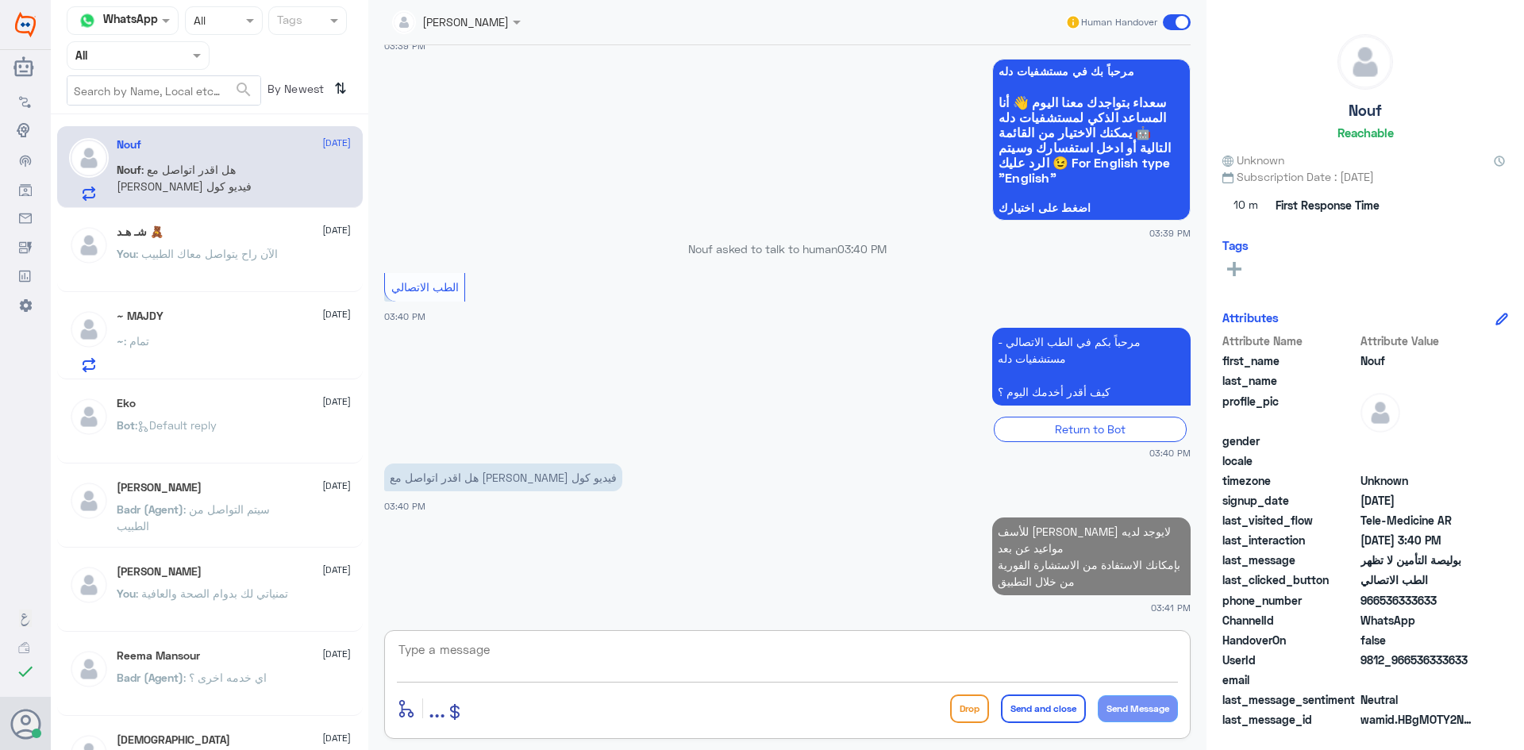
scroll to position [941, 0]
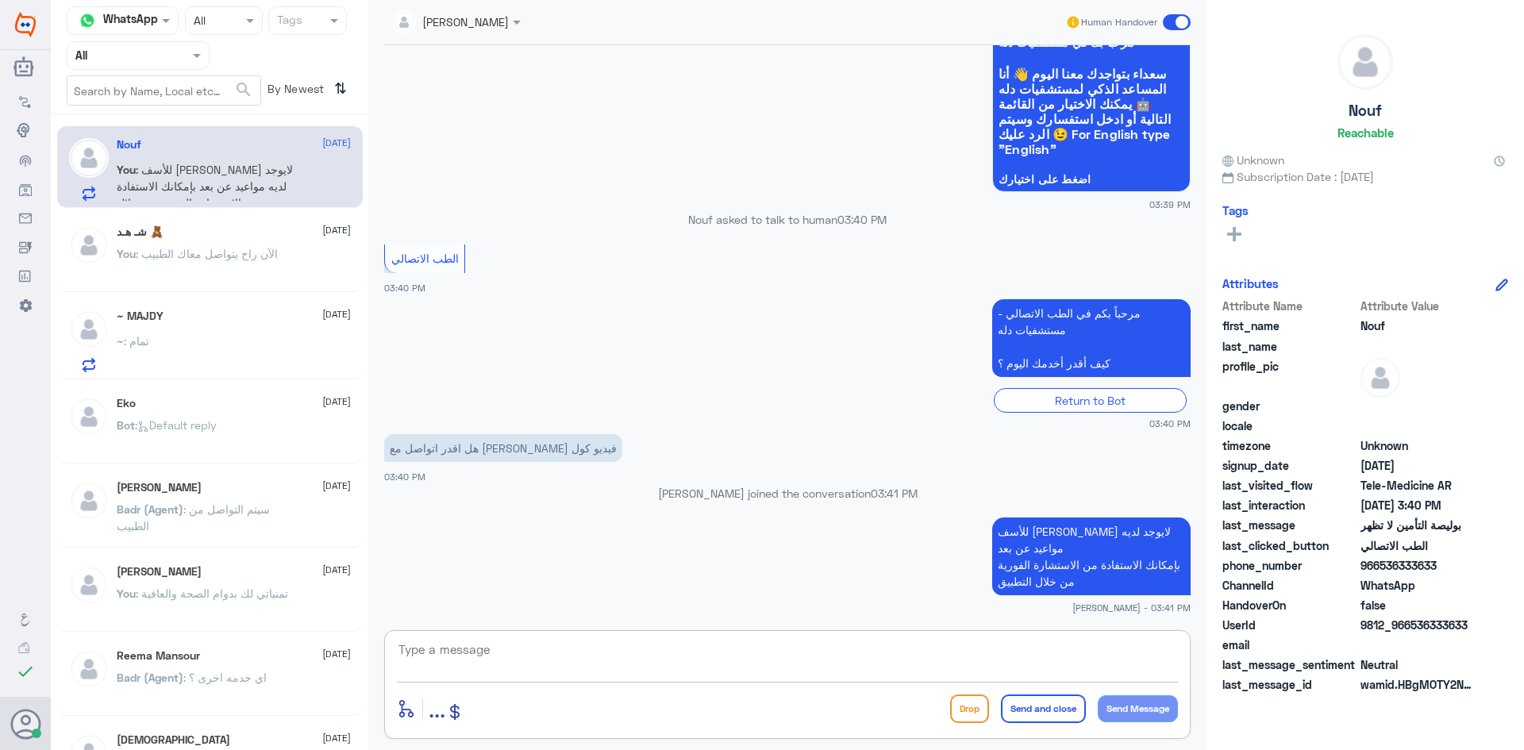
click at [1169, 17] on span at bounding box center [1177, 22] width 28 height 16
click at [0, 0] on input "checkbox" at bounding box center [0, 0] width 0 height 0
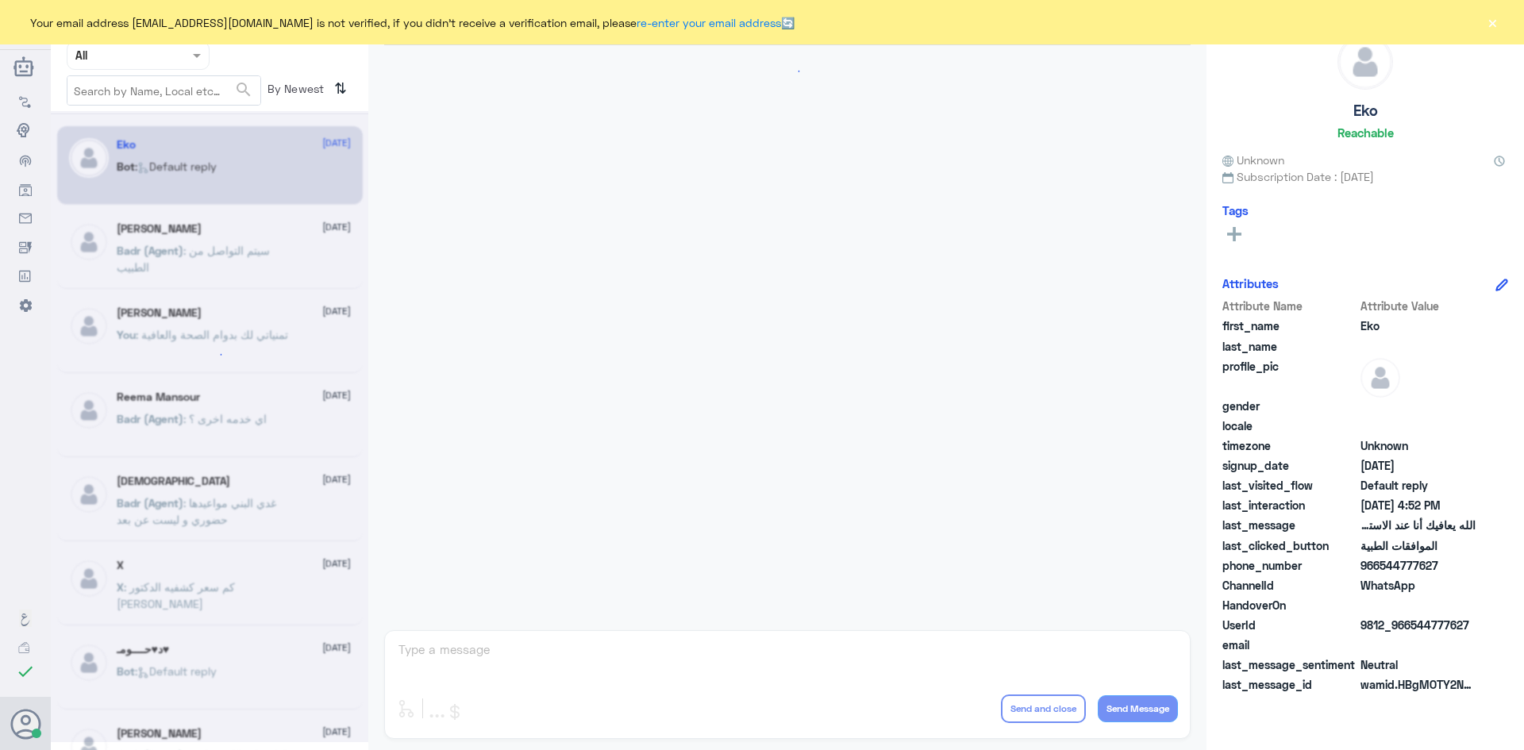
scroll to position [1516, 0]
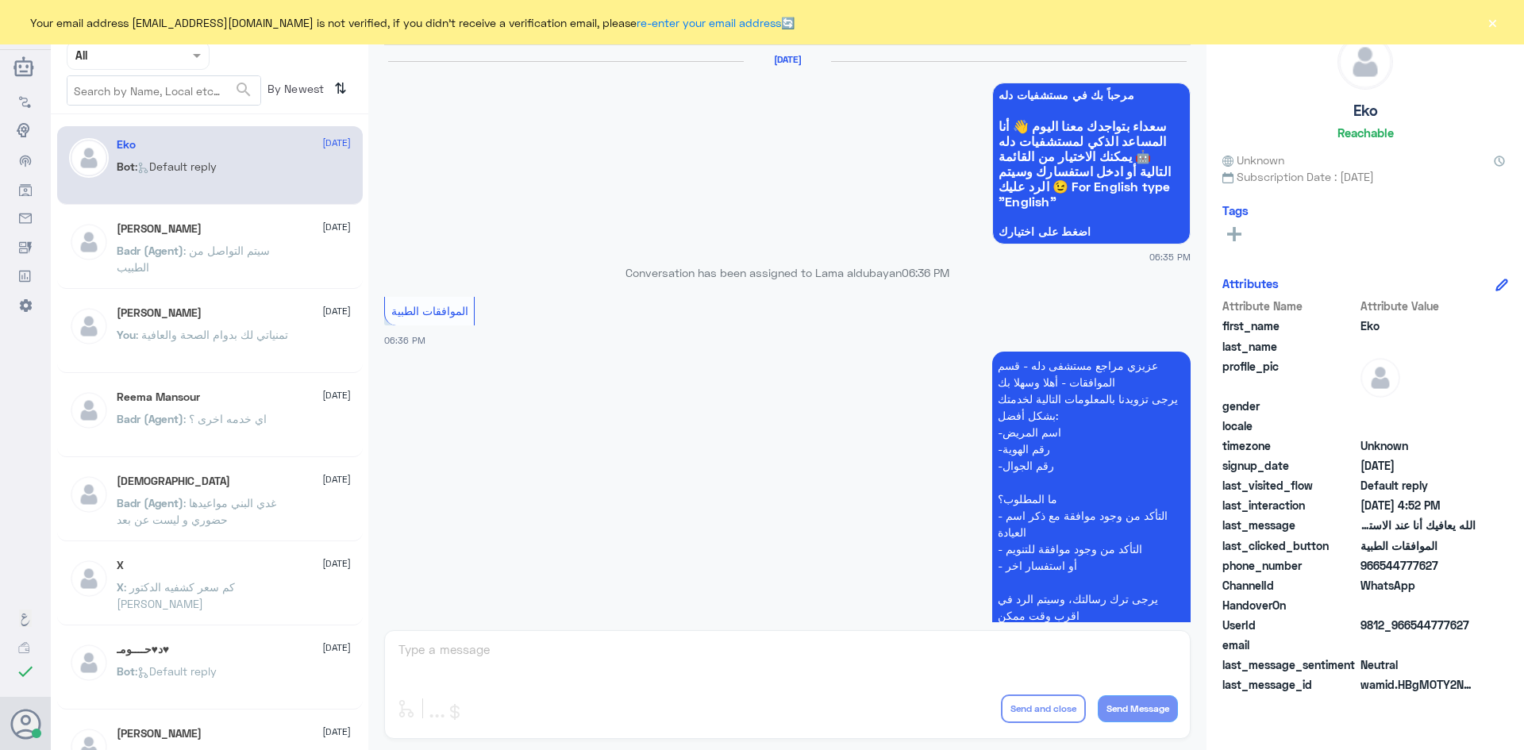
scroll to position [1516, 0]
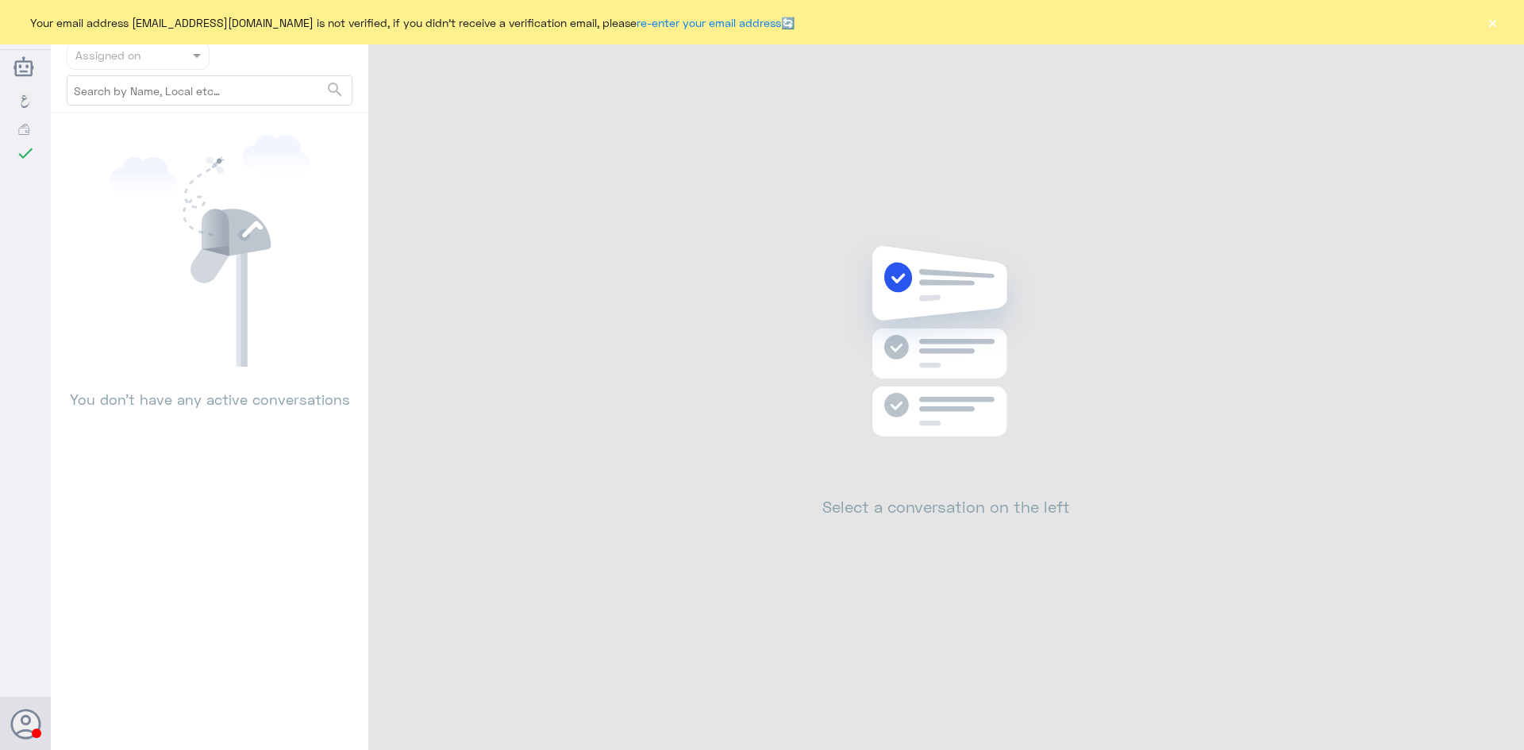
click at [1499, 21] on button "×" at bounding box center [1492, 22] width 16 height 16
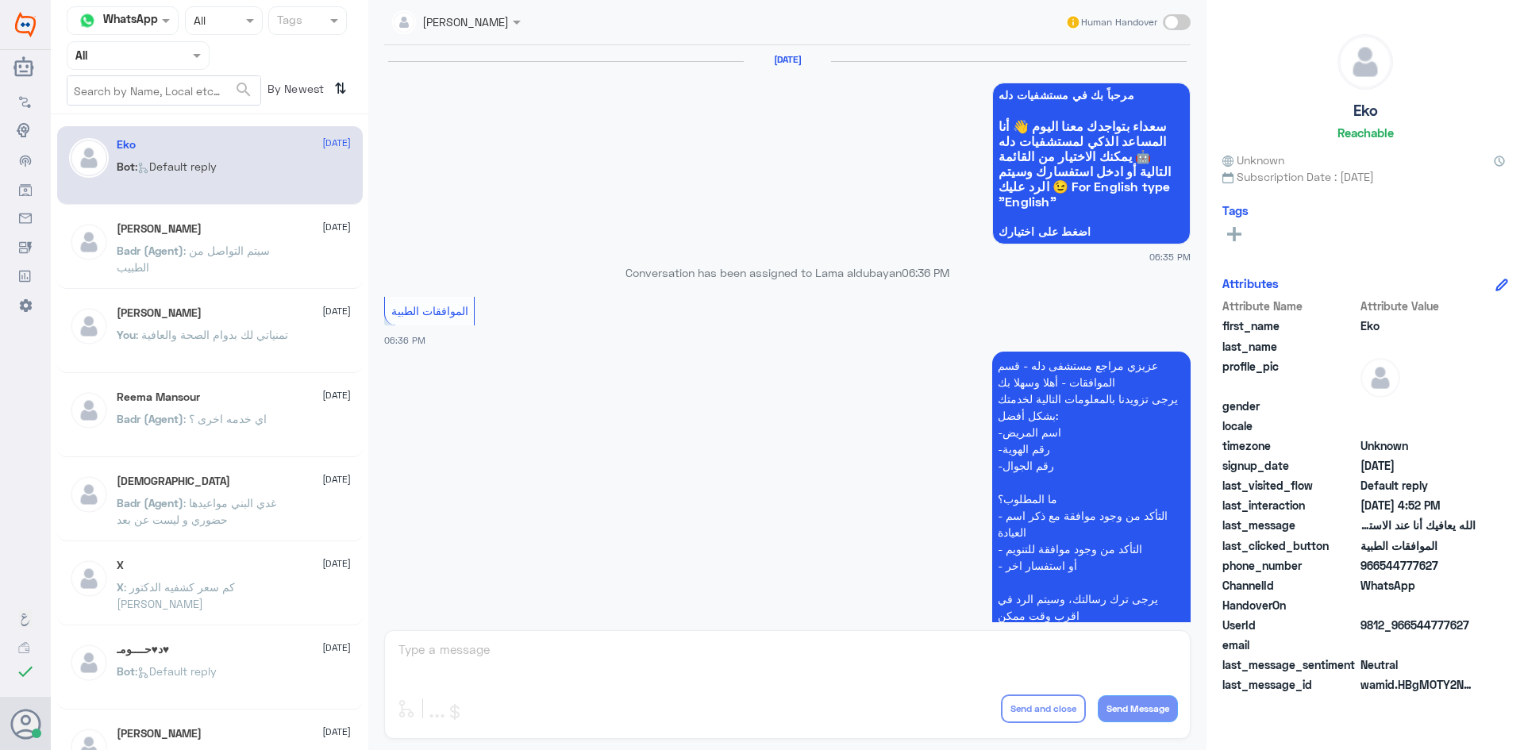
scroll to position [1516, 0]
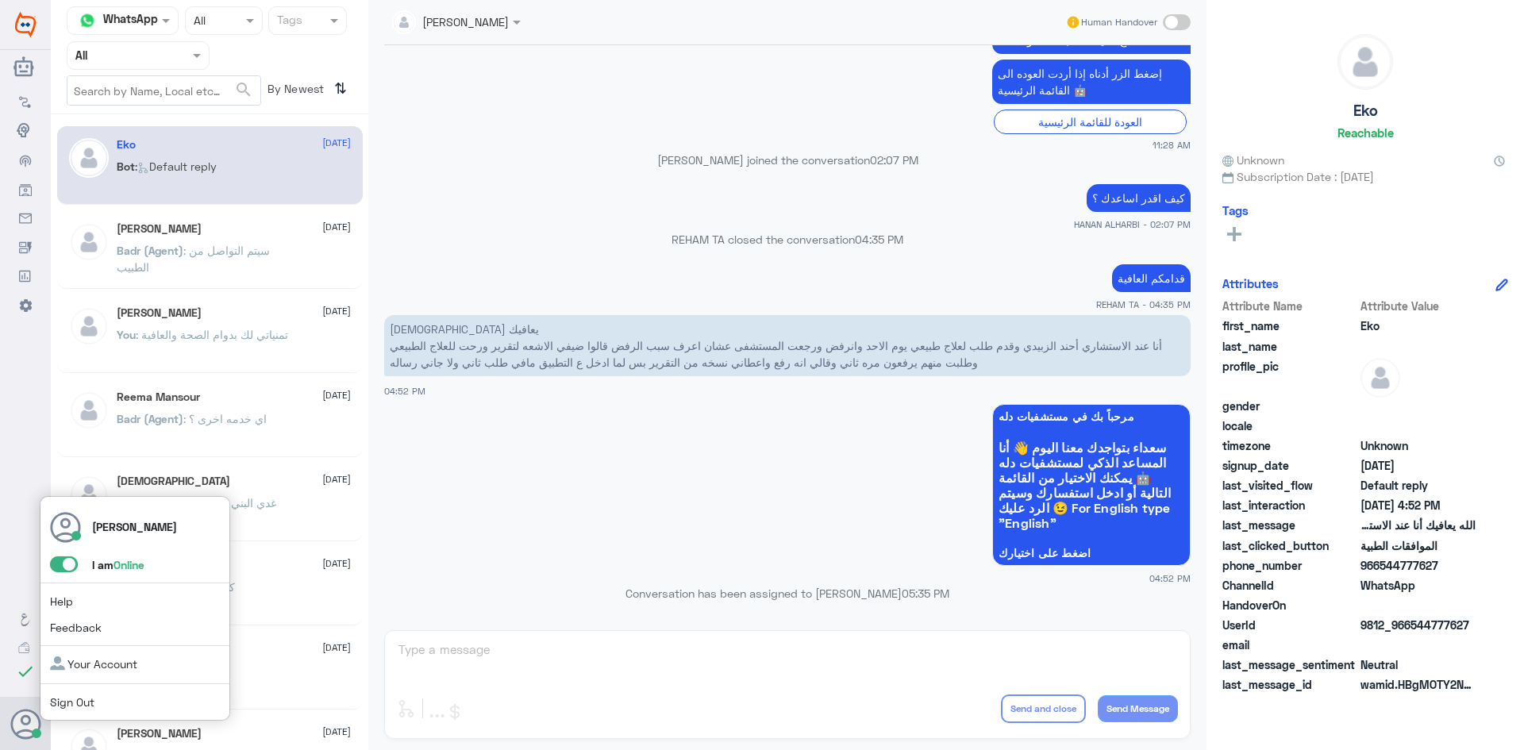
click at [53, 567] on span at bounding box center [64, 564] width 28 height 16
click at [0, 0] on input "checkbox" at bounding box center [0, 0] width 0 height 0
click at [71, 566] on span at bounding box center [64, 564] width 28 height 16
click at [0, 0] on input "checkbox" at bounding box center [0, 0] width 0 height 0
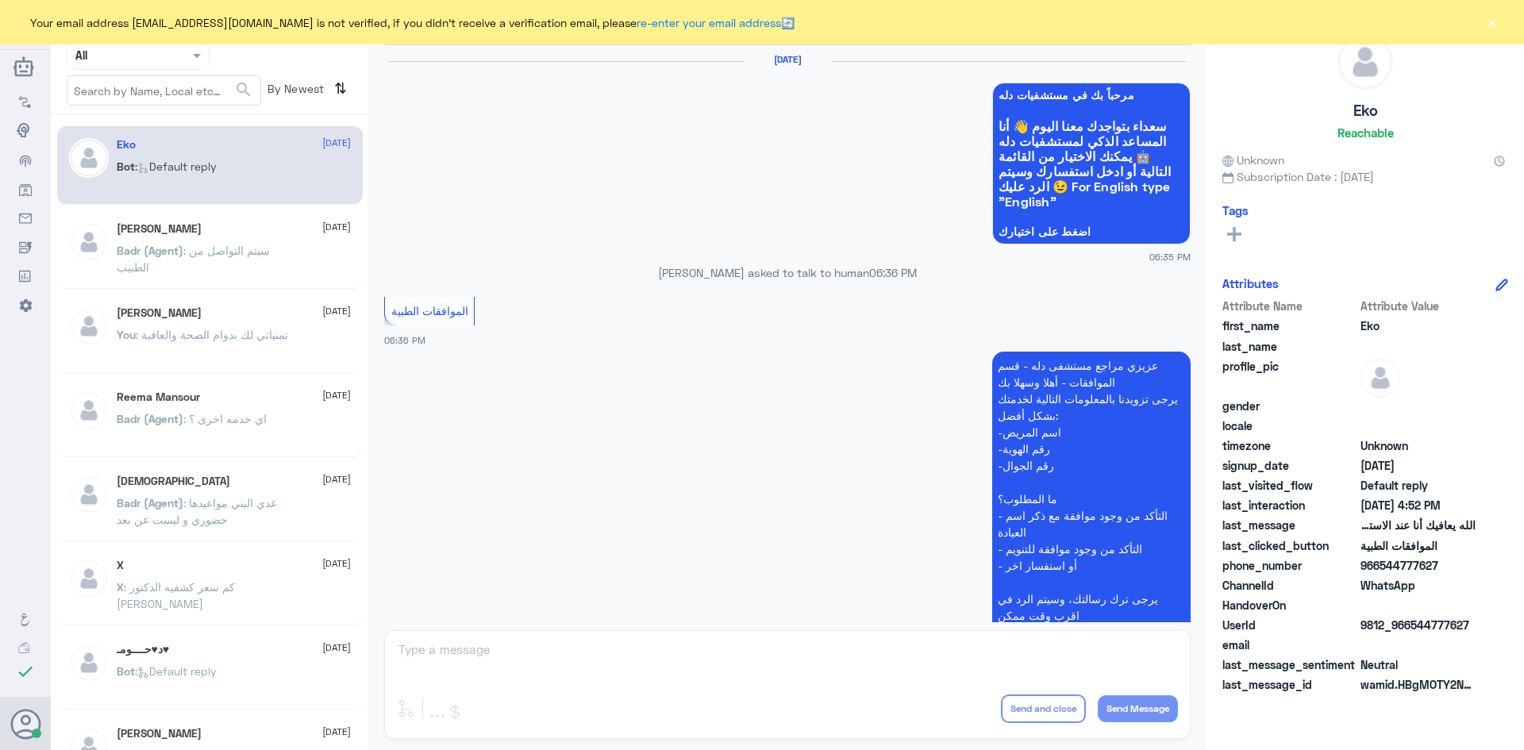
scroll to position [1516, 0]
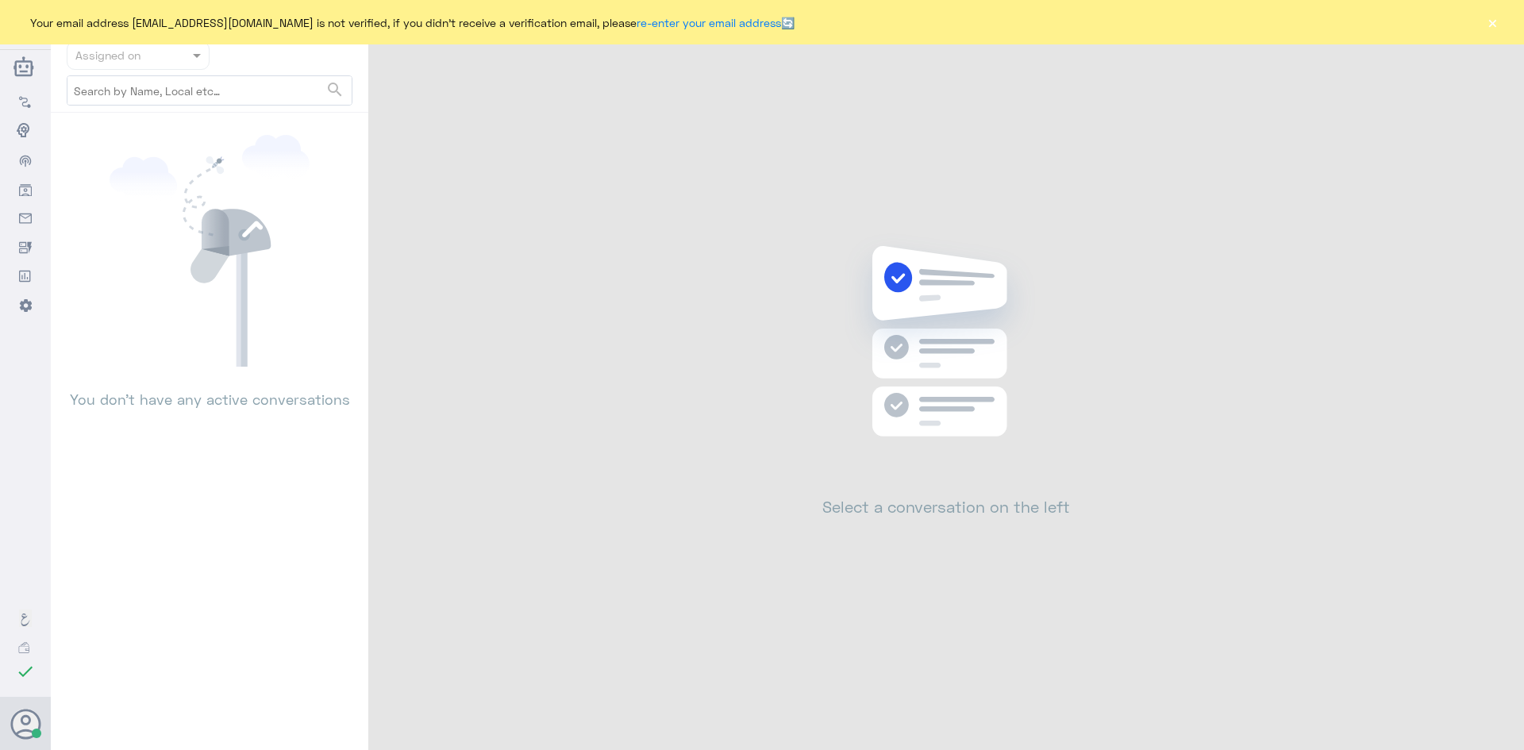
click at [1496, 26] on button "×" at bounding box center [1492, 22] width 16 height 16
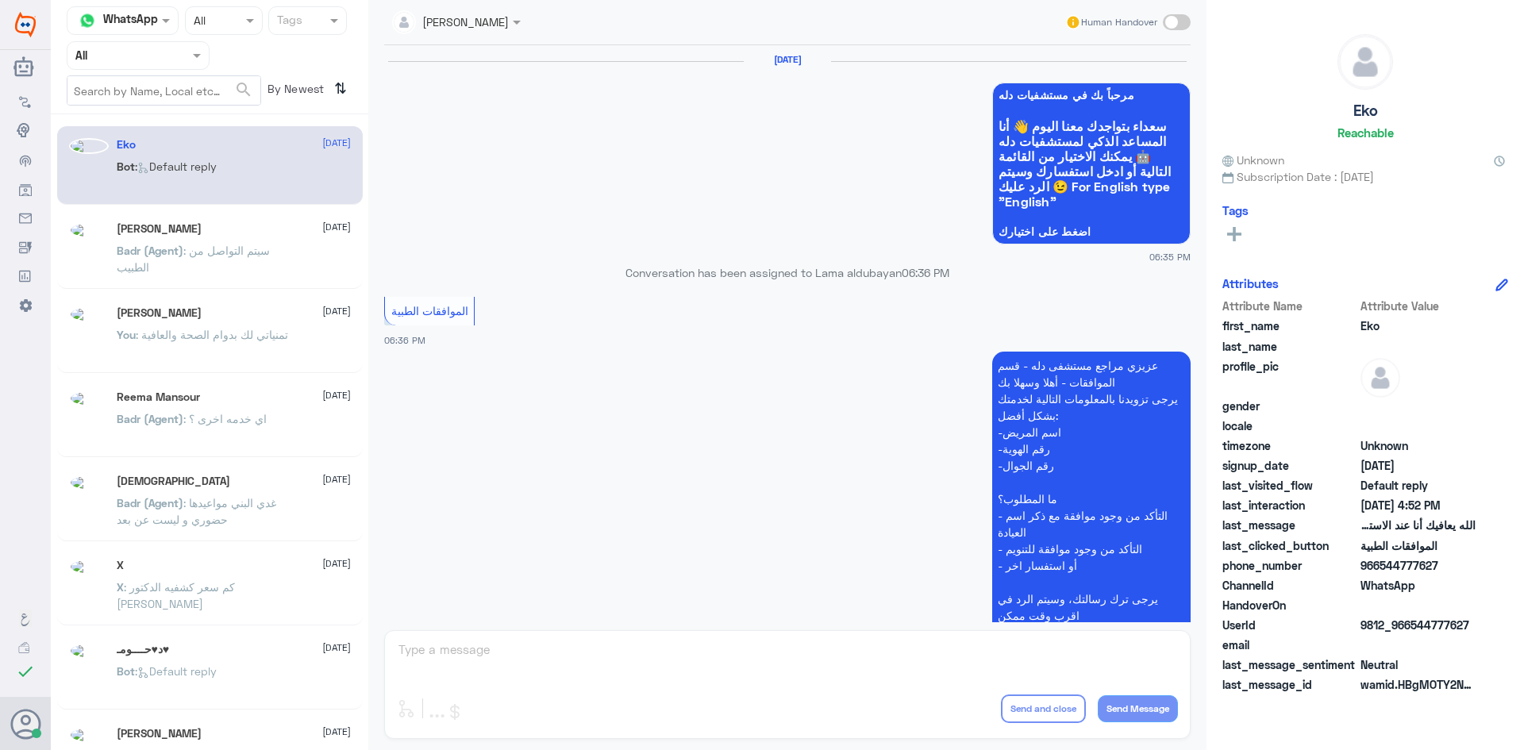
scroll to position [1516, 0]
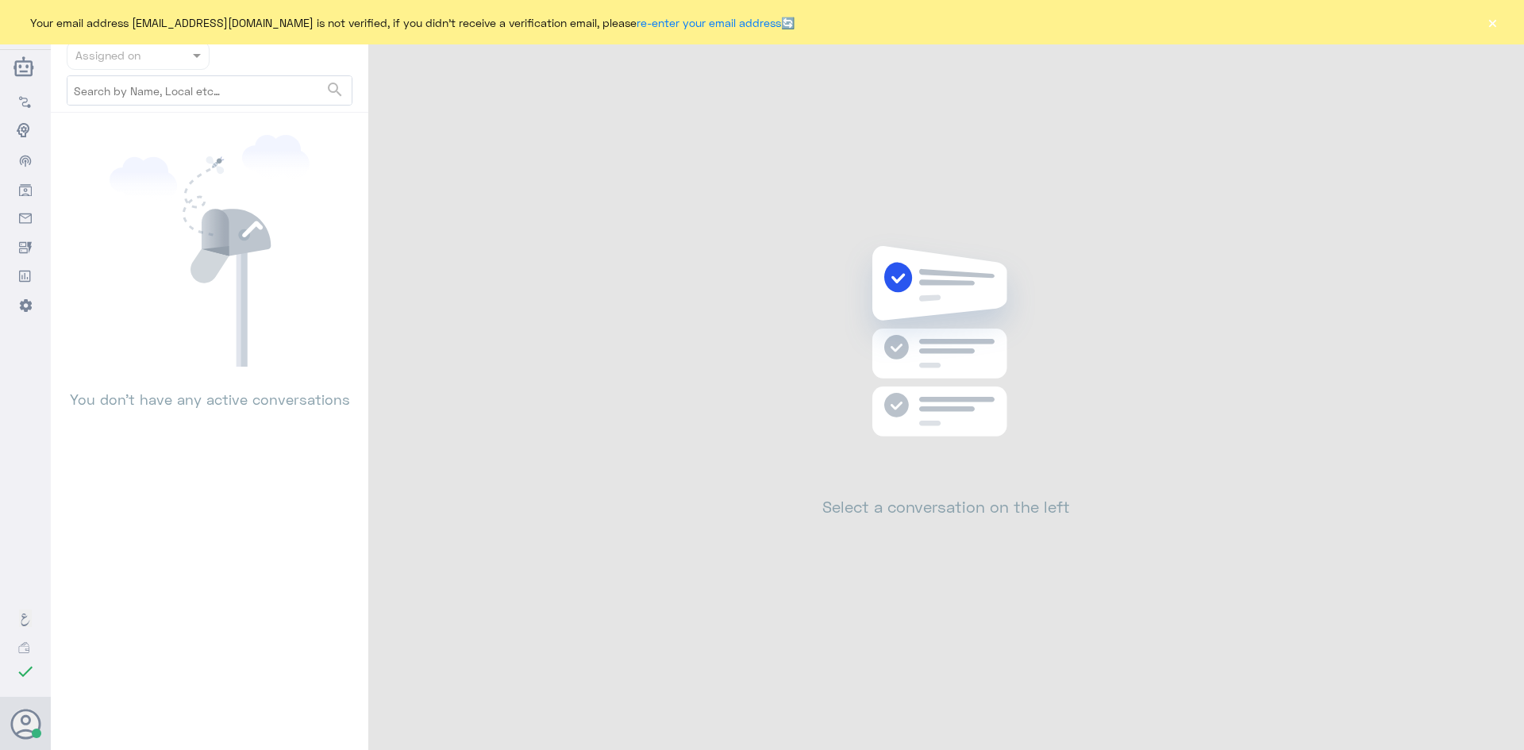
click at [1496, 27] on button "×" at bounding box center [1492, 22] width 16 height 16
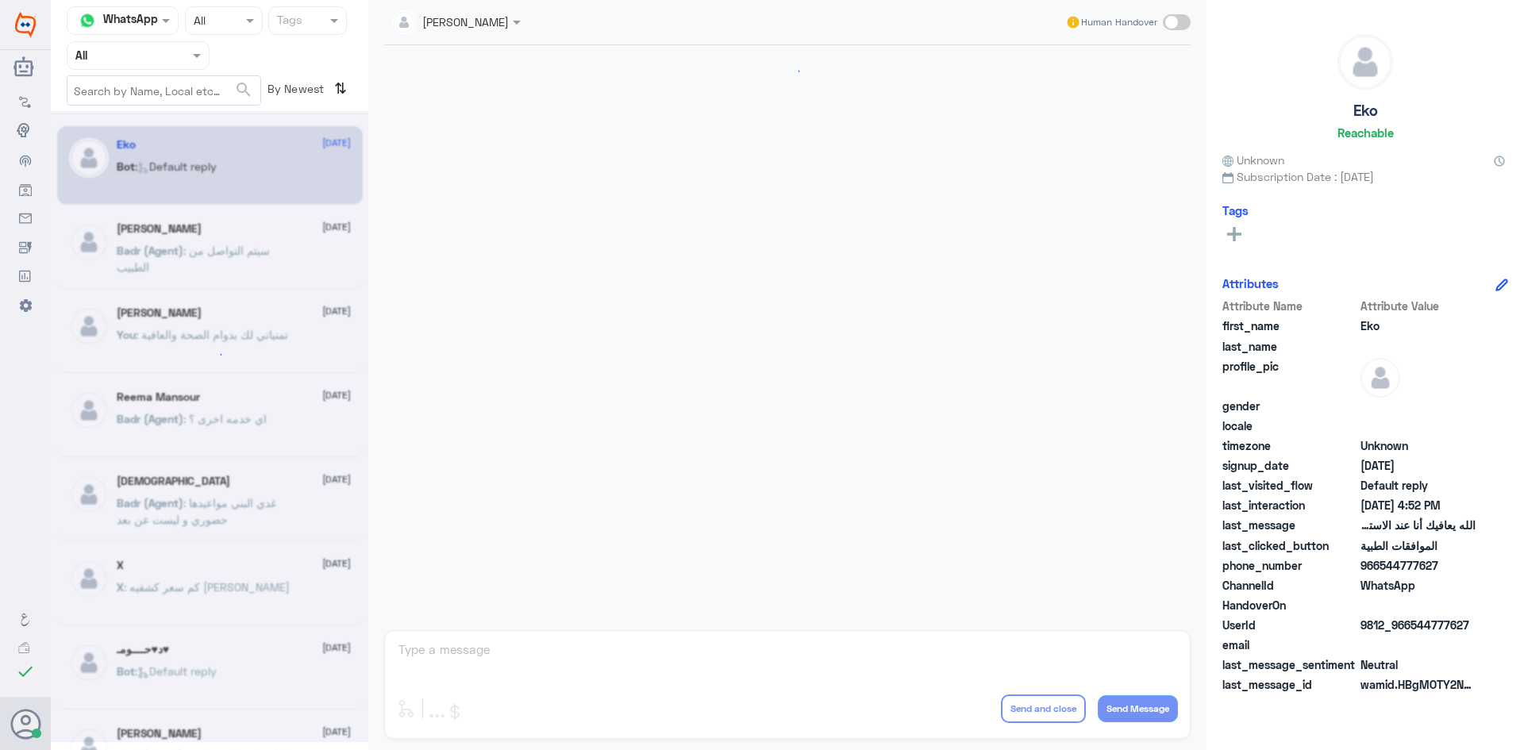
scroll to position [1516, 0]
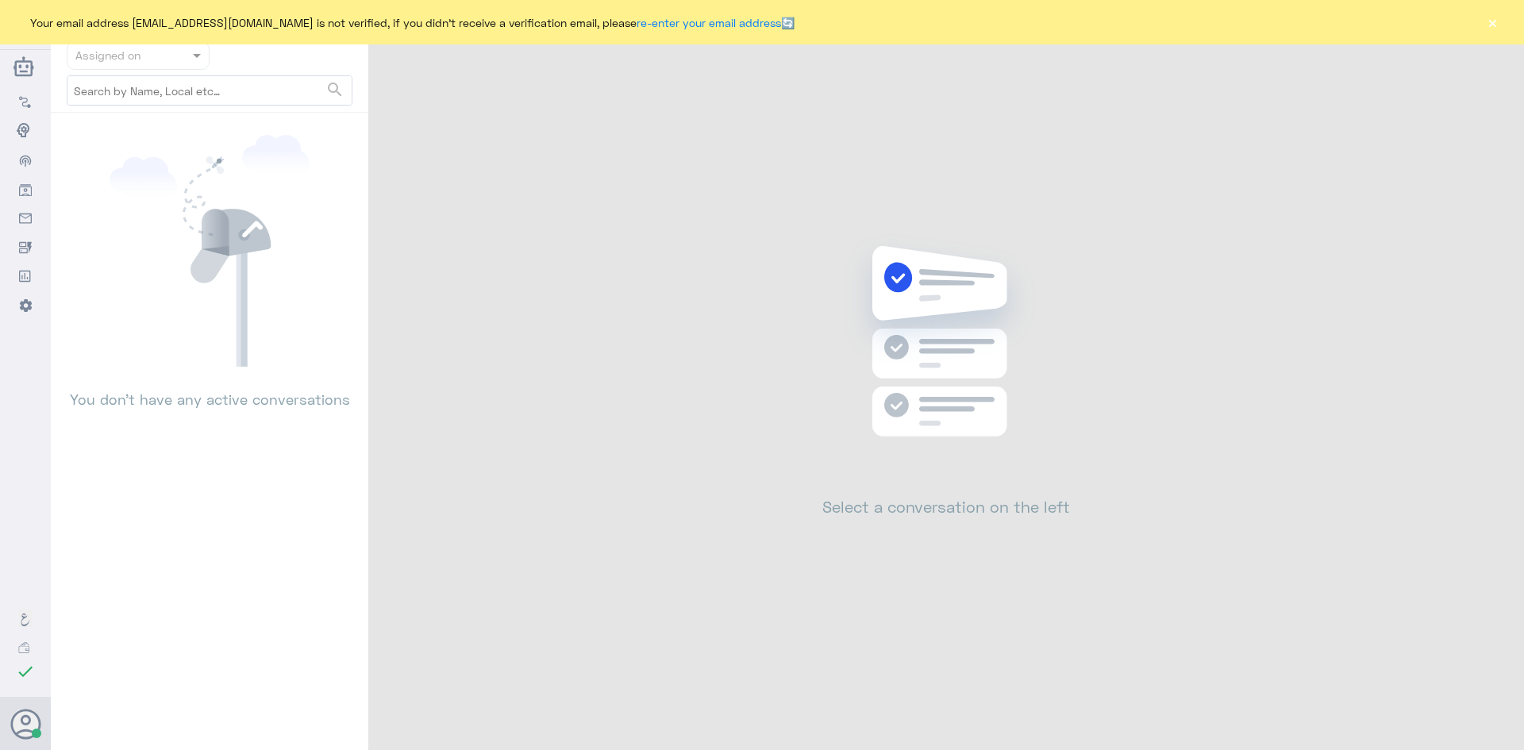
click at [1504, 29] on div "Your email address [EMAIL_ADDRESS][DOMAIN_NAME] is not verified, if you didn't …" at bounding box center [762, 22] width 1524 height 44
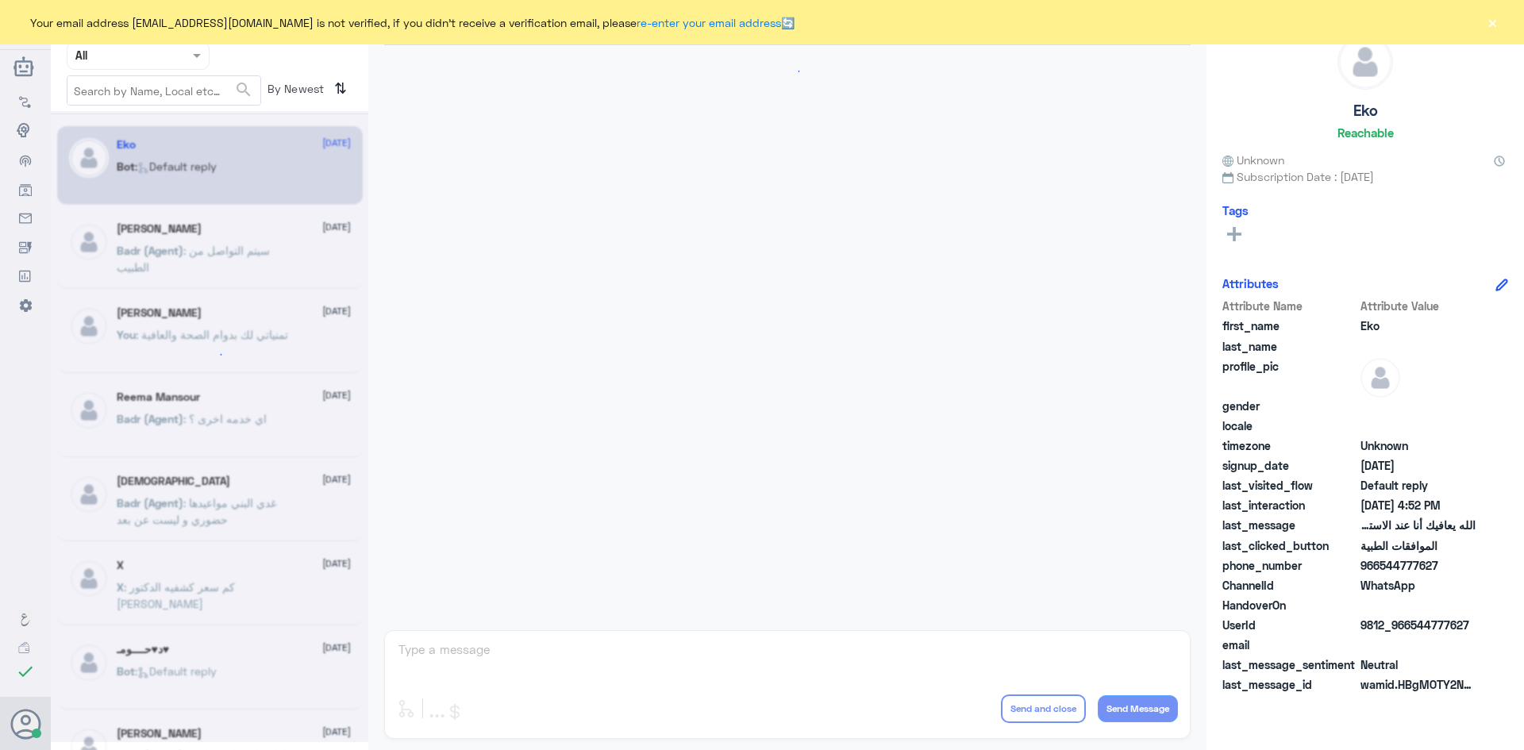
click at [1492, 25] on button "×" at bounding box center [1492, 22] width 16 height 16
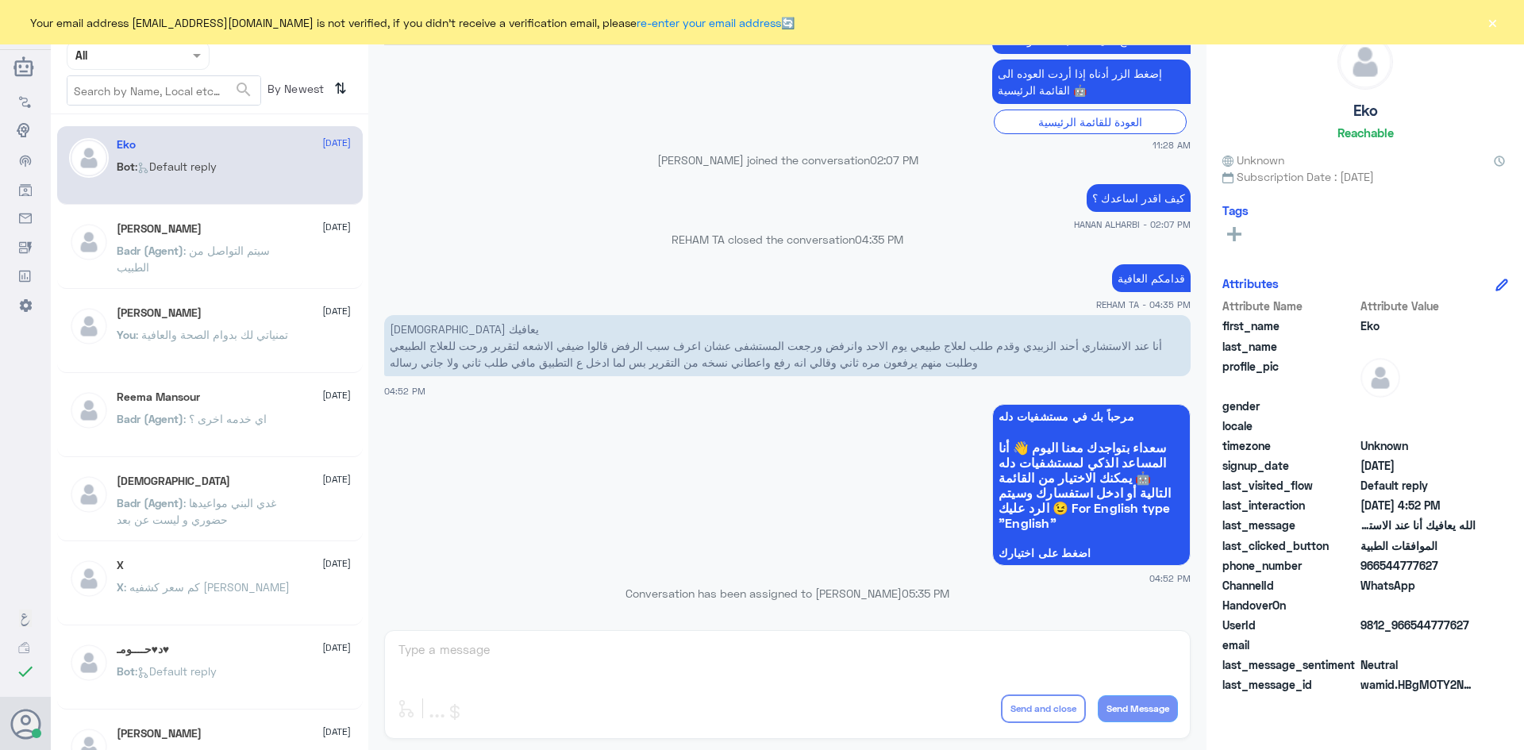
click at [1498, 24] on button "×" at bounding box center [1492, 22] width 16 height 16
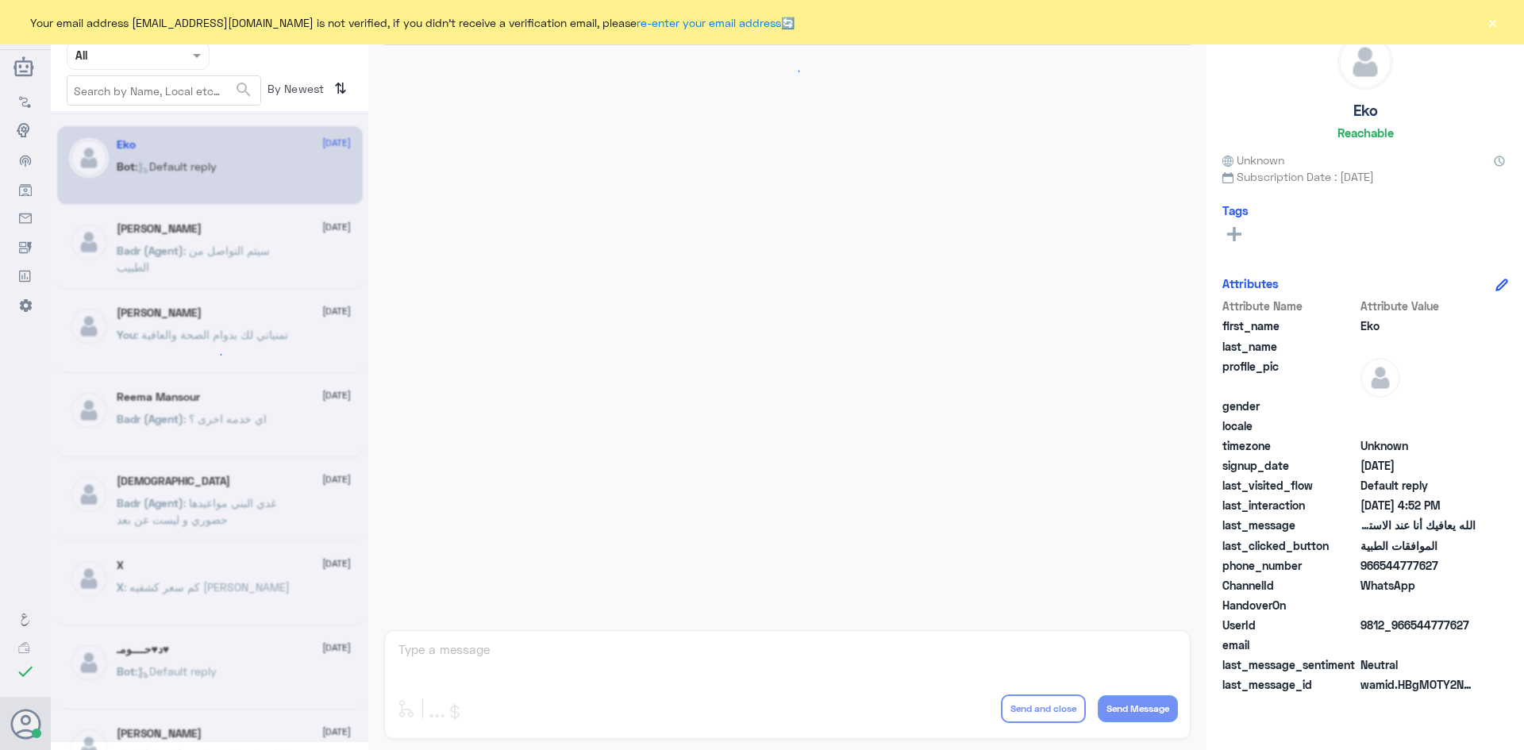
scroll to position [1516, 0]
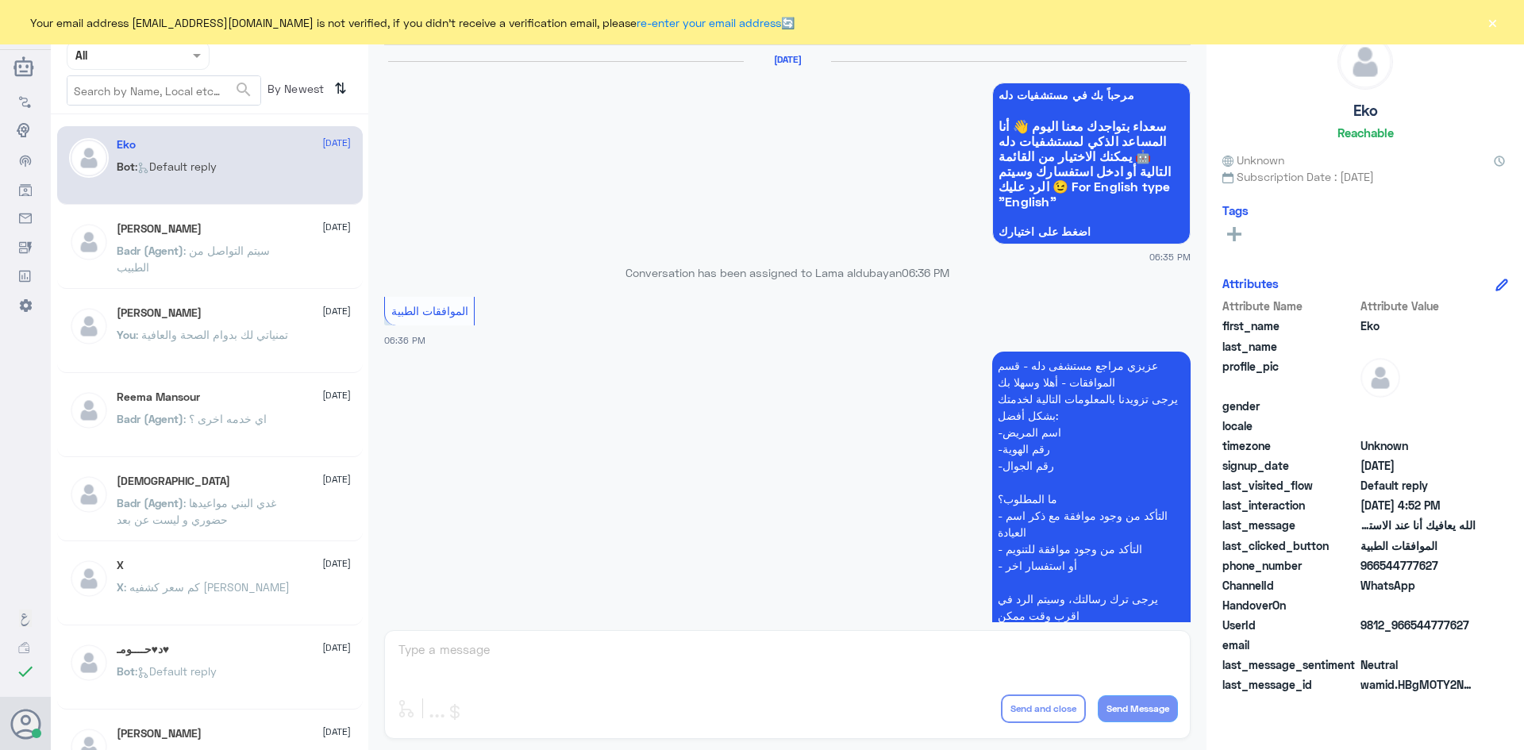
scroll to position [1516, 0]
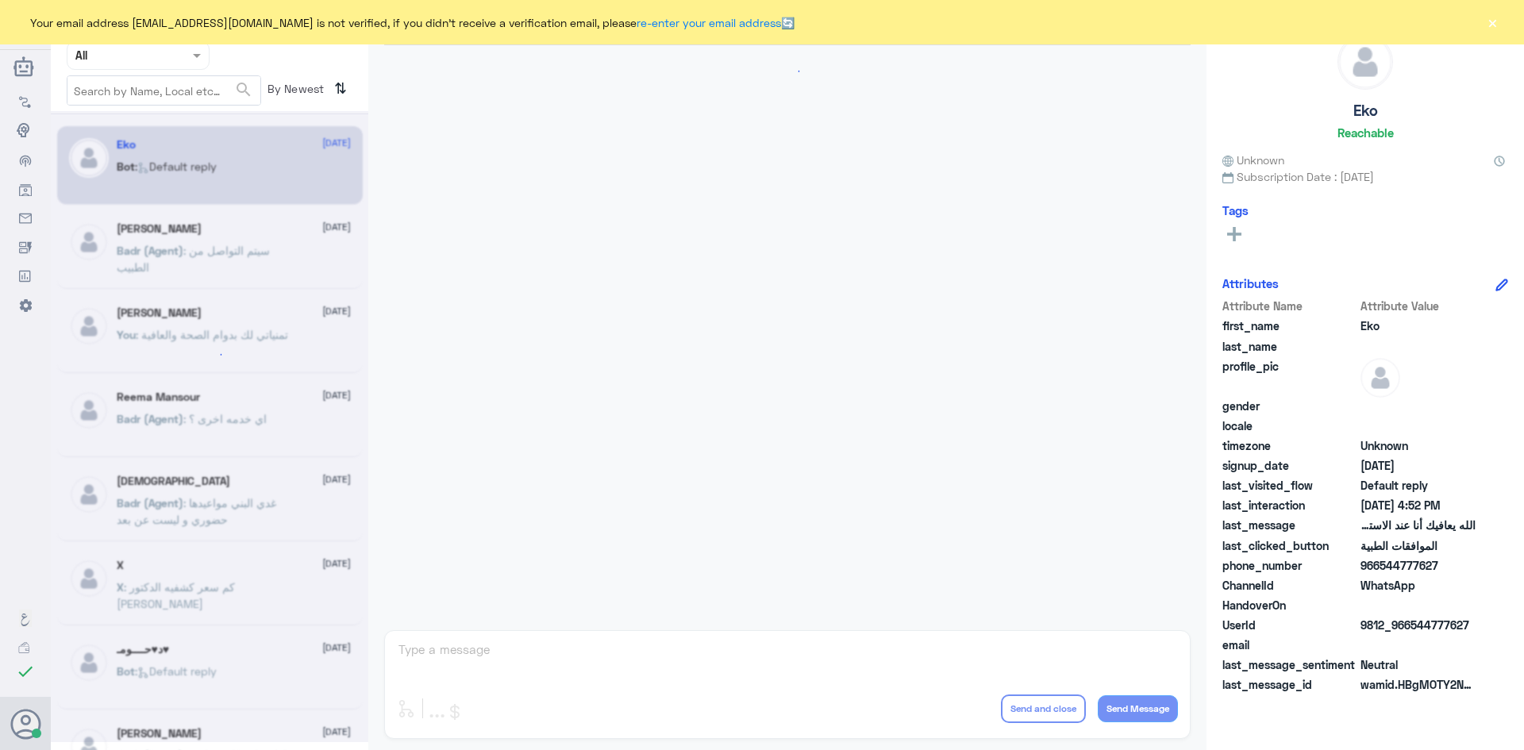
scroll to position [1516, 0]
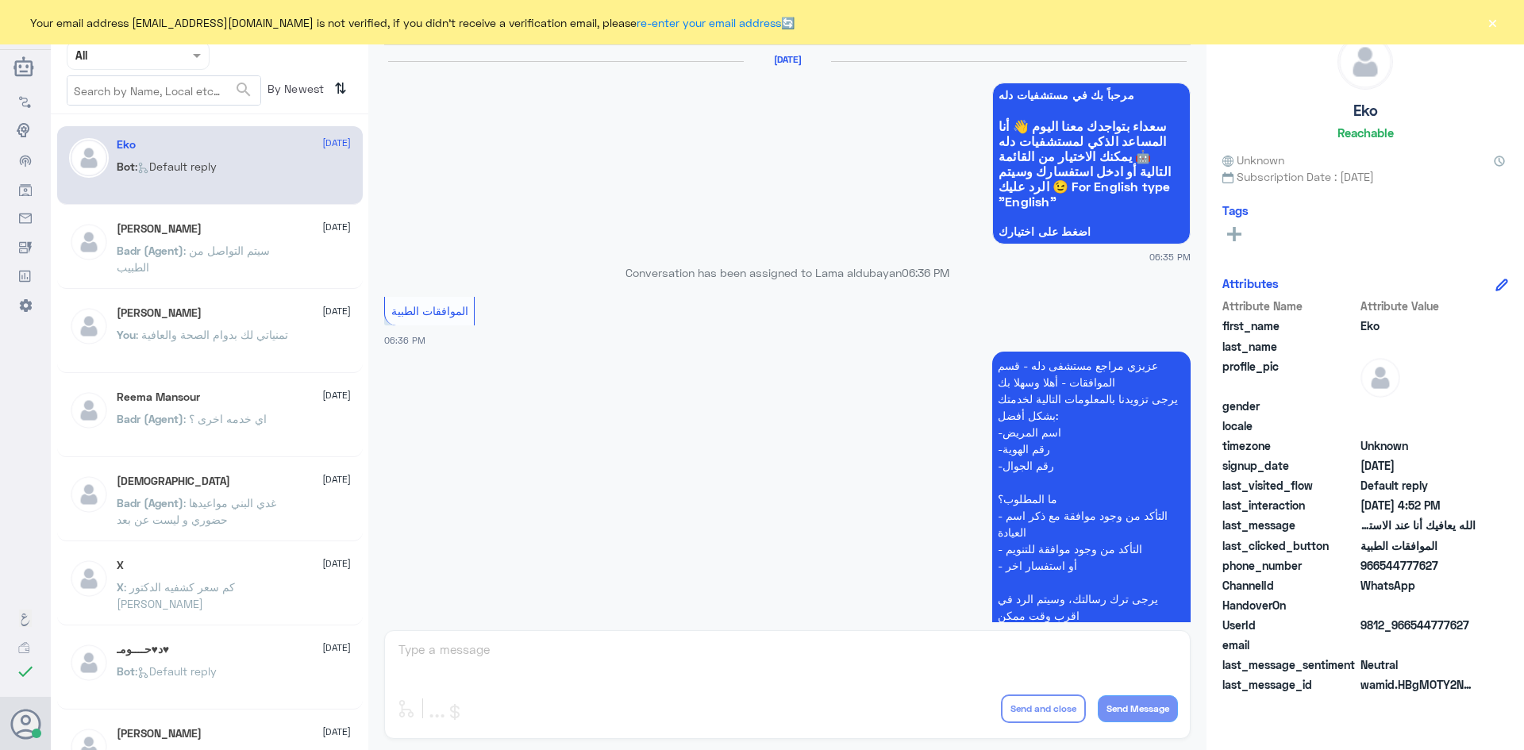
scroll to position [1516, 0]
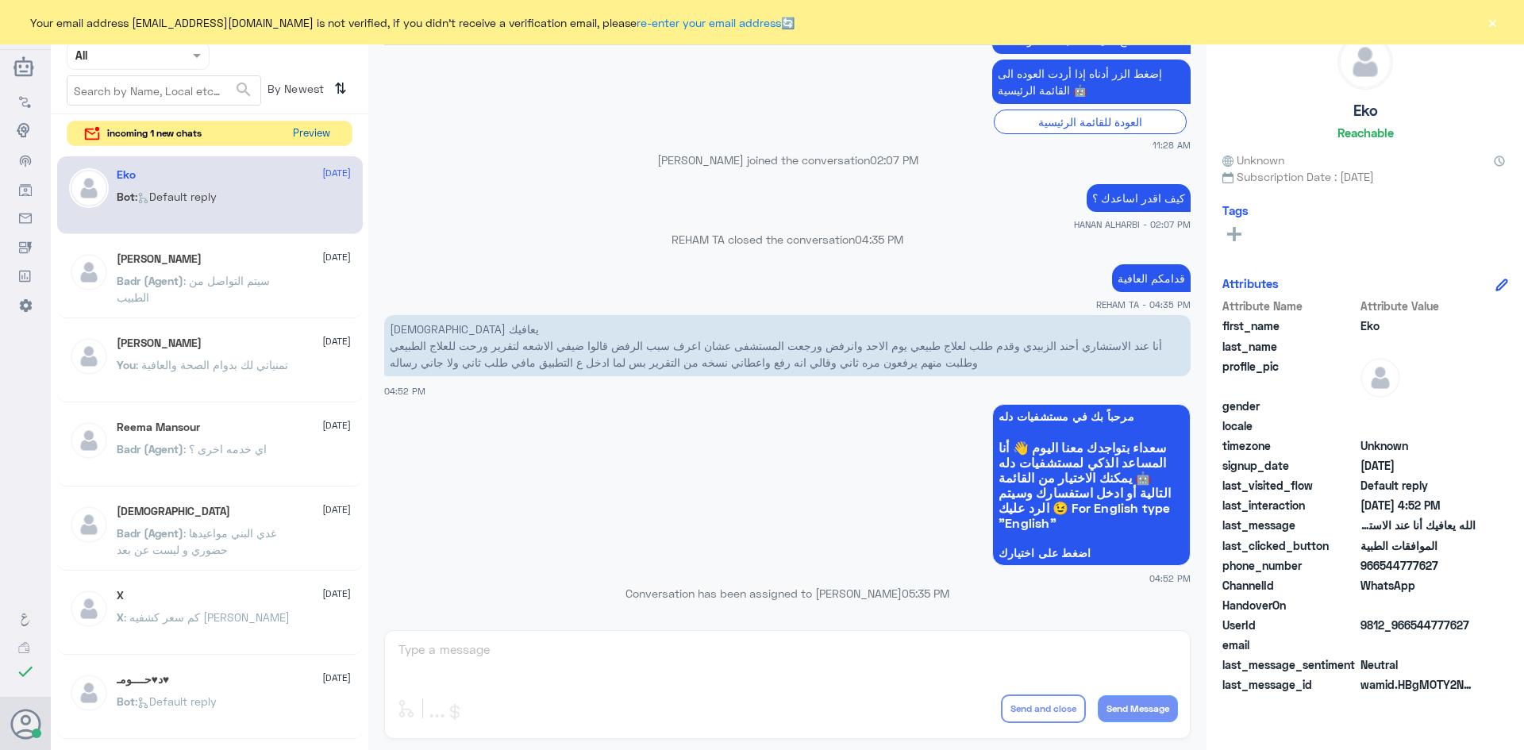
click at [310, 135] on button "Preview" at bounding box center [311, 133] width 49 height 25
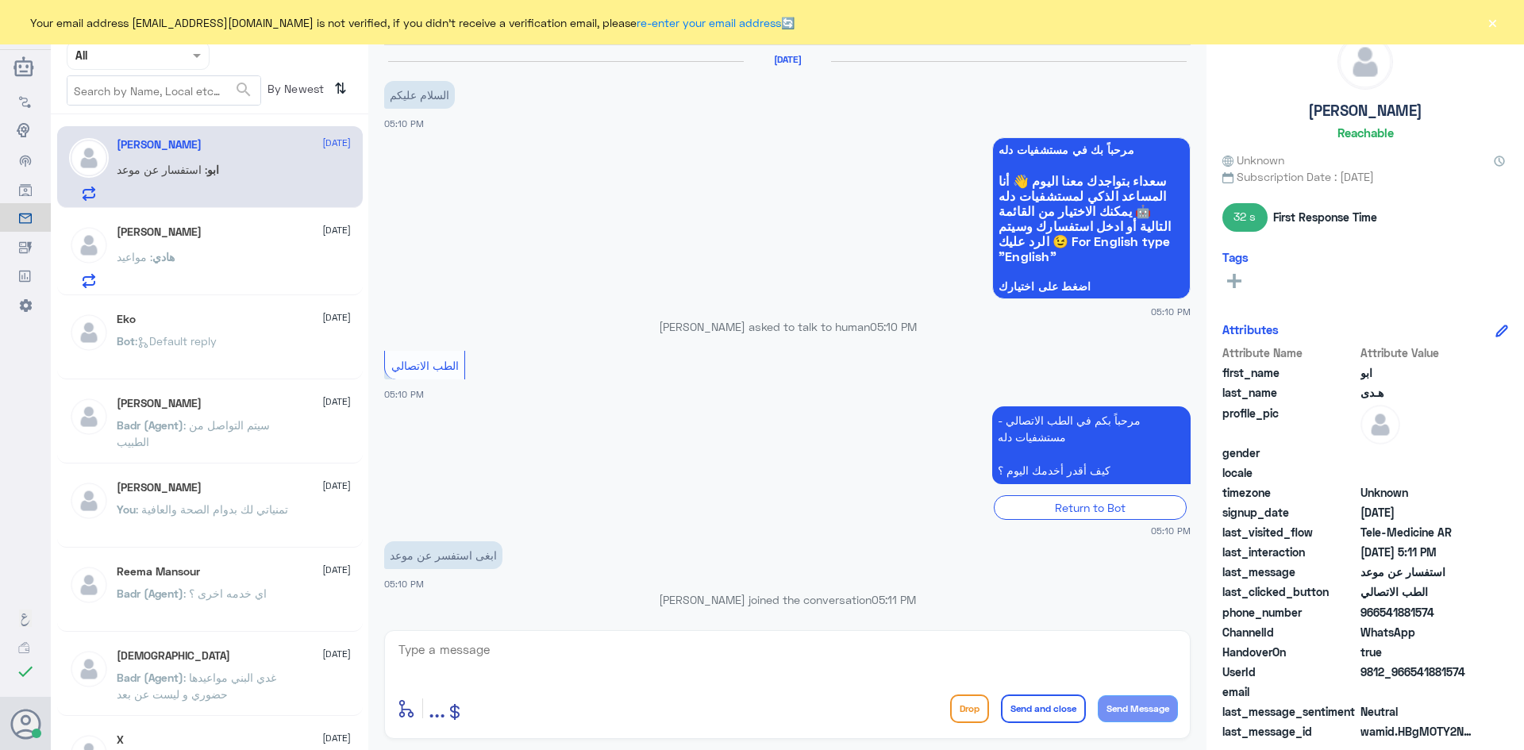
scroll to position [111, 0]
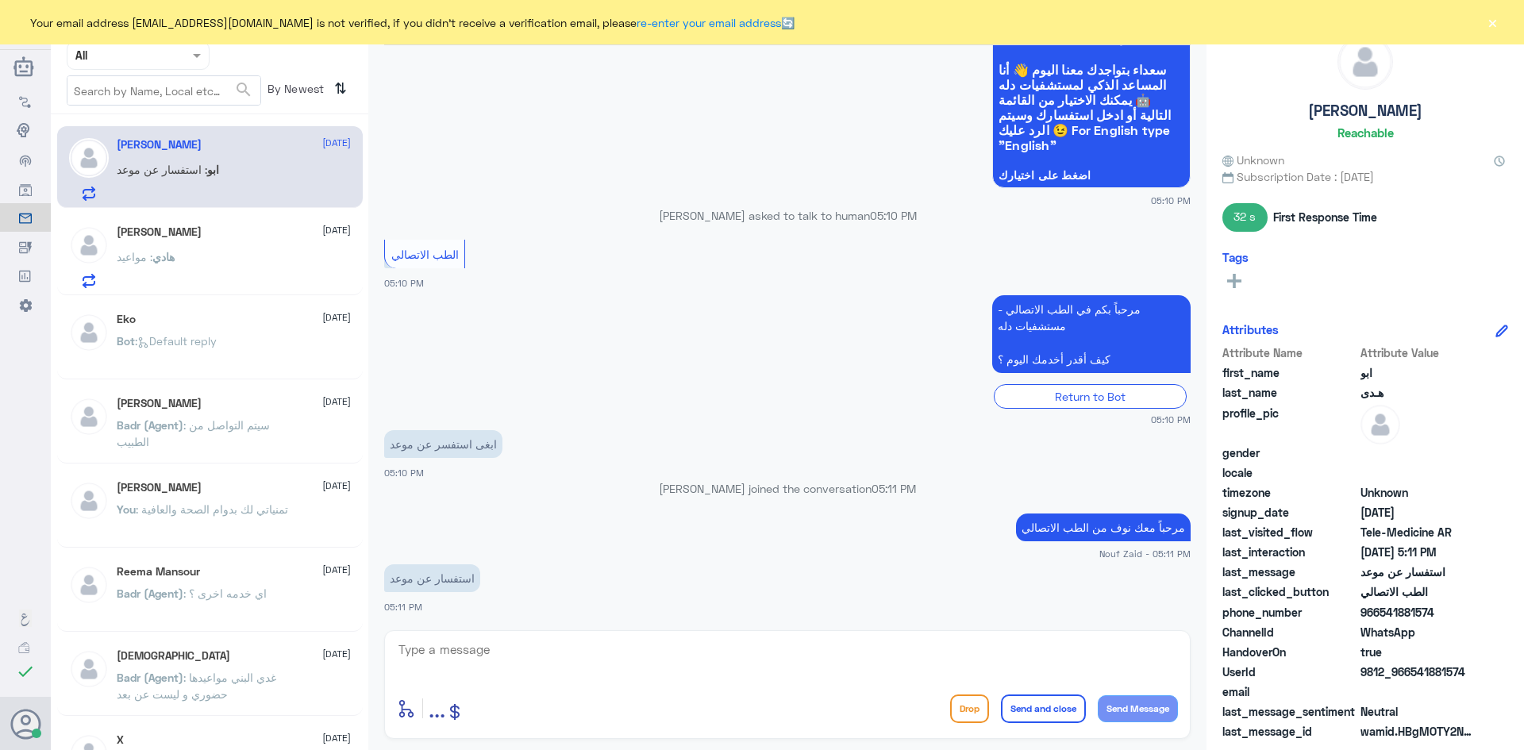
click at [519, 649] on textarea at bounding box center [787, 658] width 781 height 39
click at [198, 242] on div "هادي محمد آل هادي 21 August هادي : مواعيد" at bounding box center [234, 256] width 234 height 63
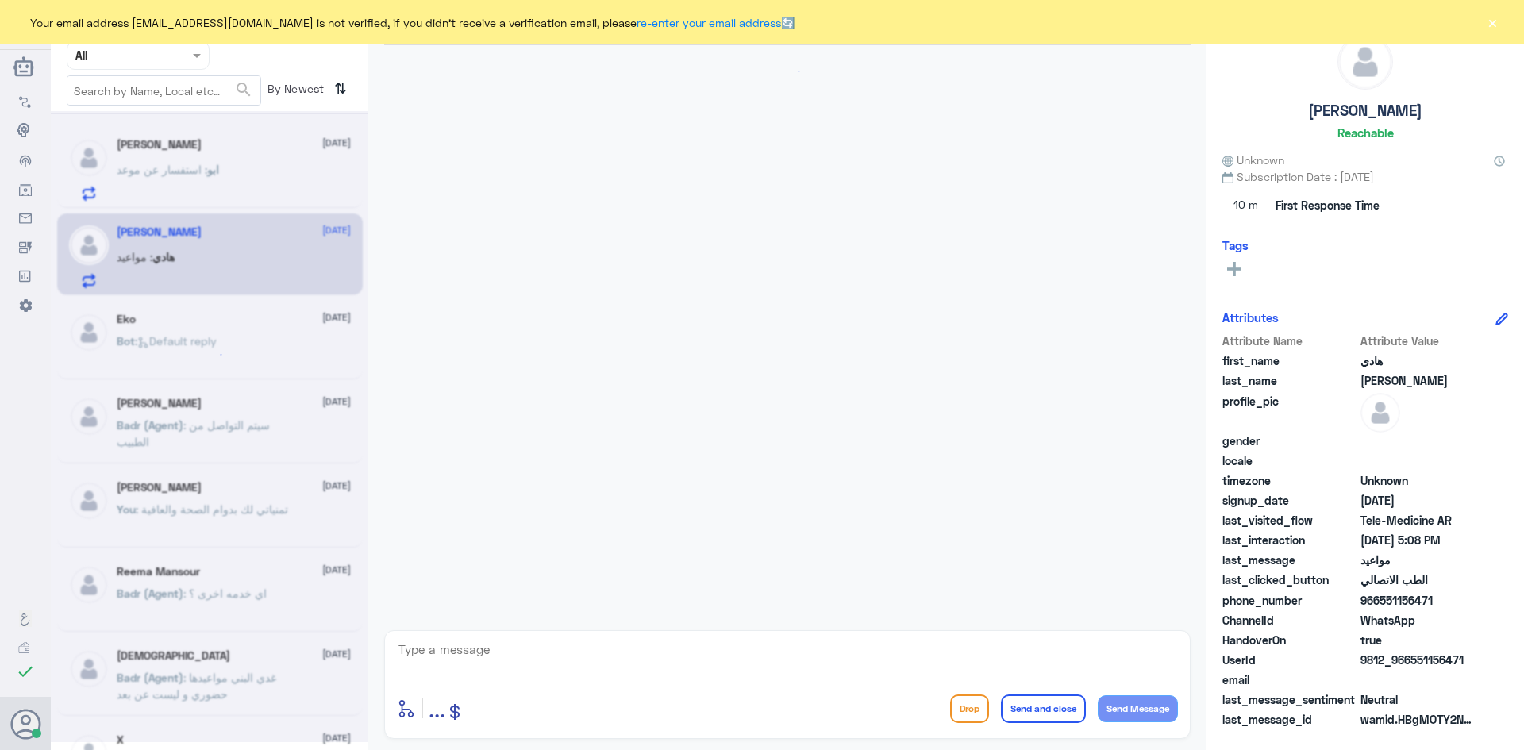
scroll to position [32, 0]
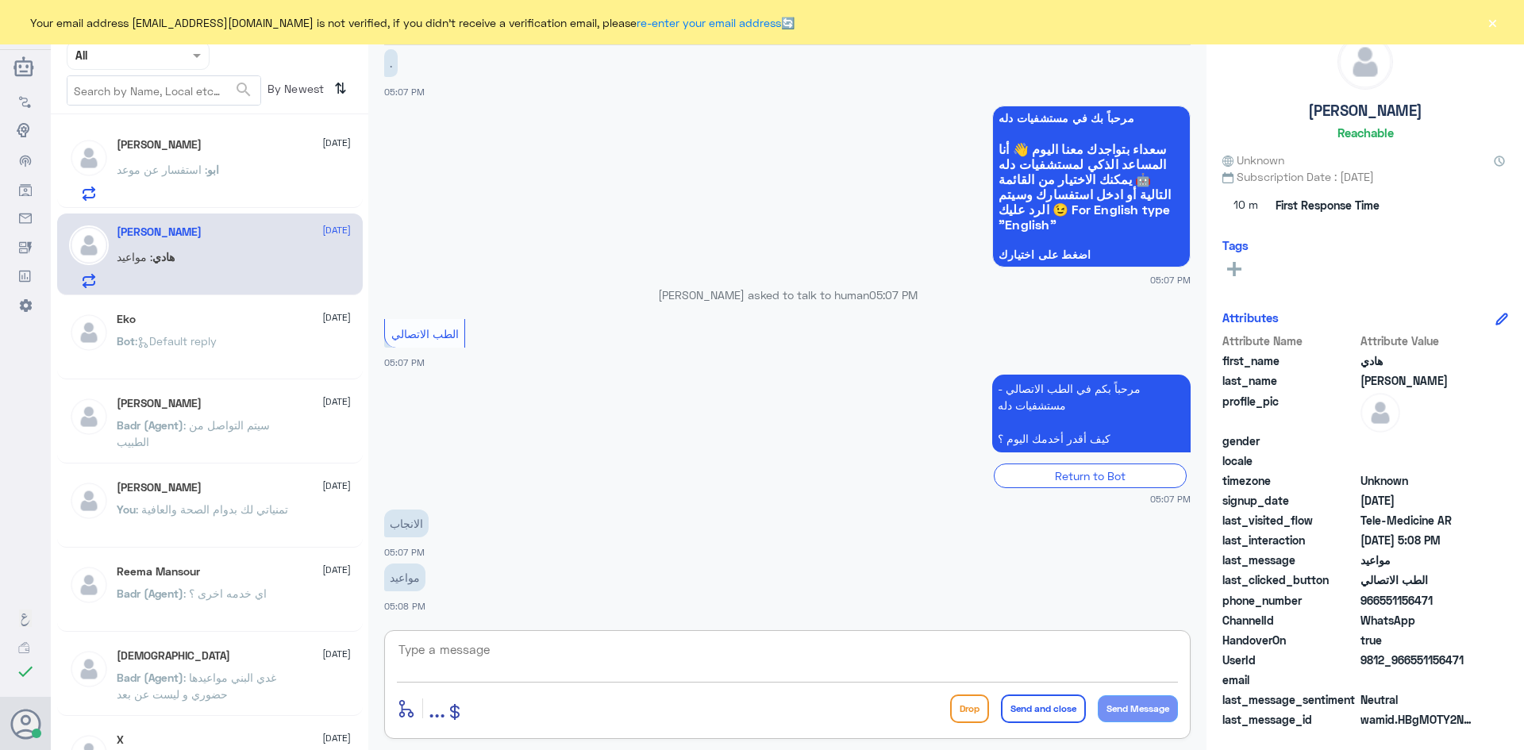
click at [480, 652] on textarea at bounding box center [787, 658] width 781 height 39
paste textarea "مرحبا معك [PERSON_NAME] من الطب الاتصالي"
type textarea "مرحبا معك [PERSON_NAME] من الطب الاتصالي"
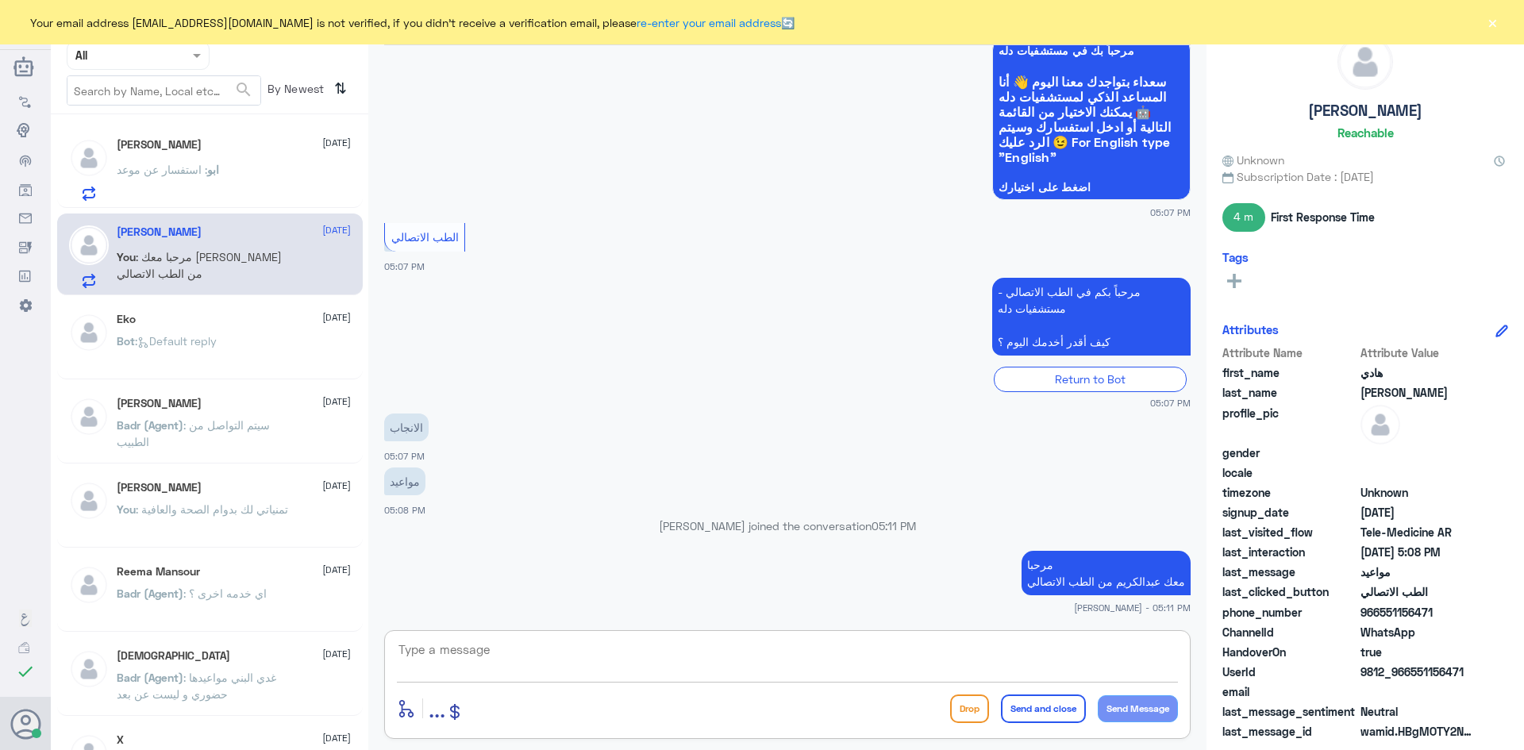
type textarea "f"
paste textarea "بإمكانك حجز موعد عن طريق التطبيق أو بالاتصال على الرقم الموحد 920012222"
type textarea "بإمكانك حجز موعد عن طريق التطبيق أو بالاتصال على الرقم الموحد 920012222"
click at [1065, 714] on button "Send and close" at bounding box center [1043, 709] width 85 height 29
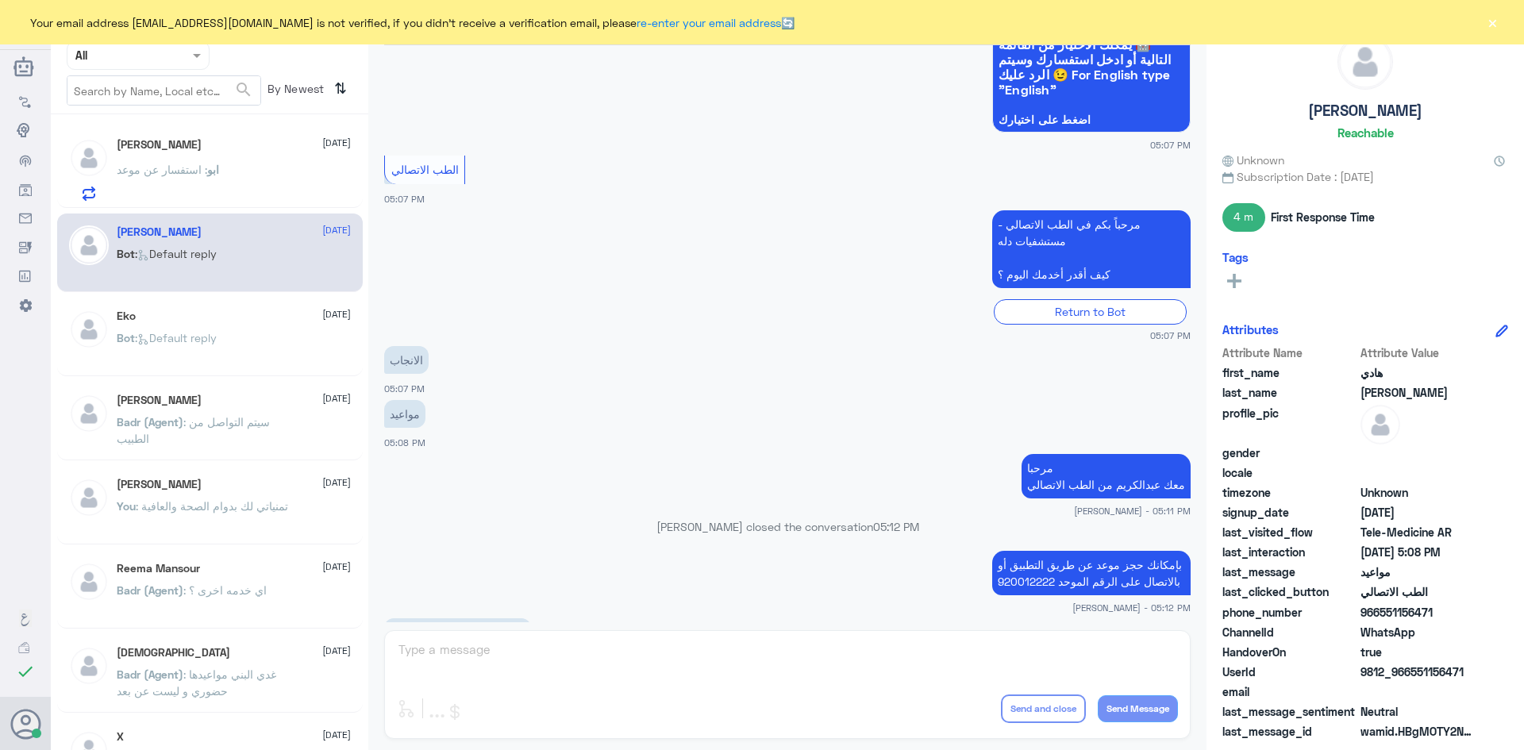
scroll to position [408, 0]
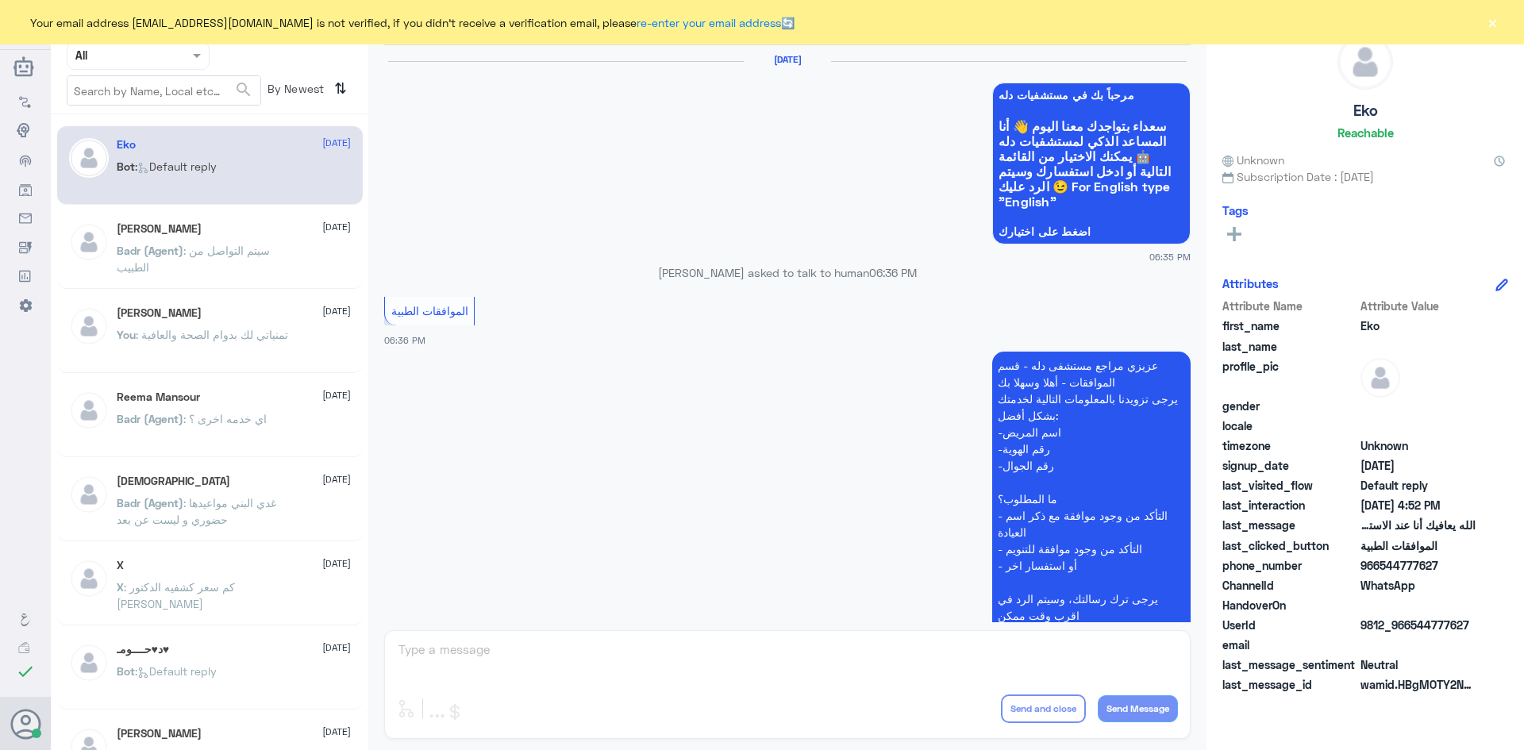
scroll to position [1516, 0]
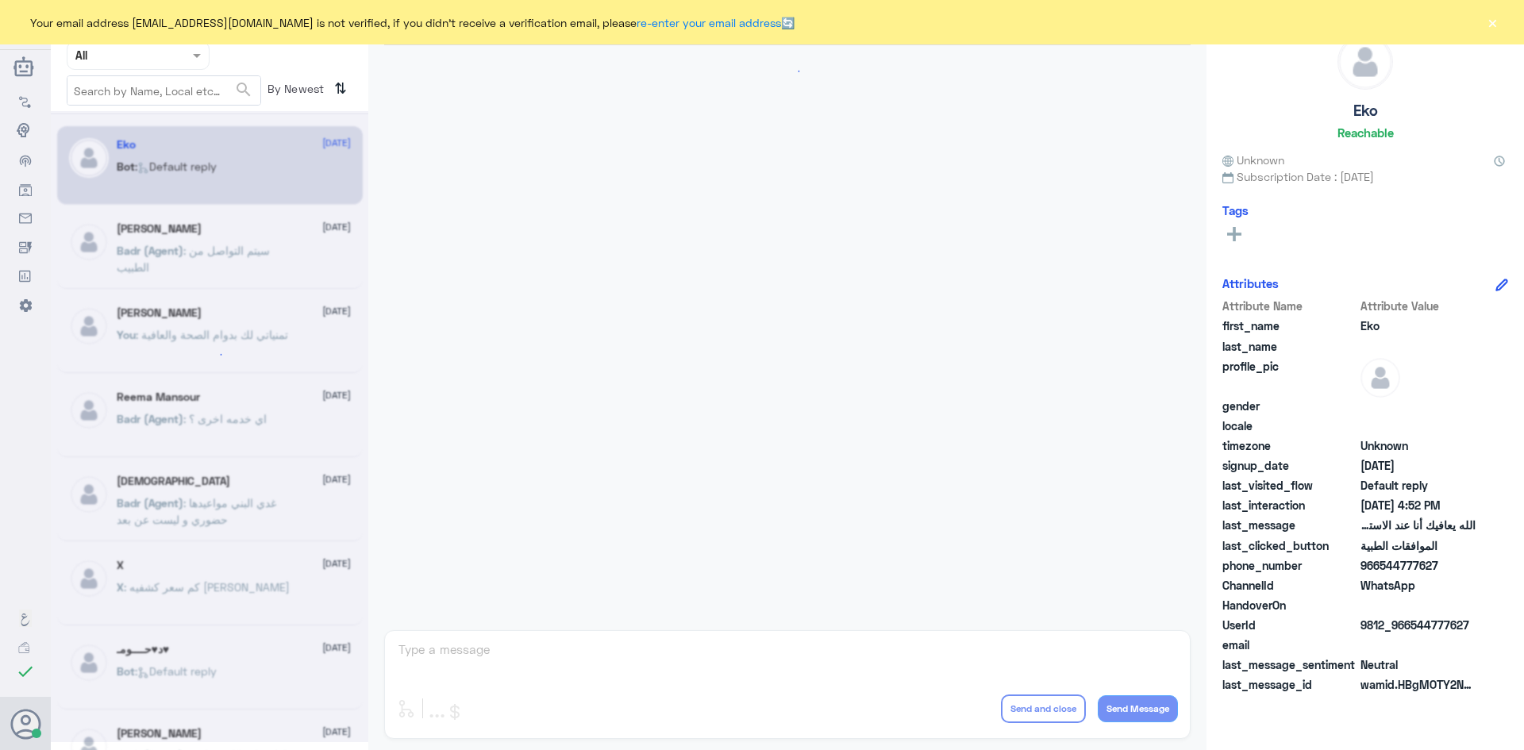
click at [1488, 25] on button "×" at bounding box center [1492, 22] width 16 height 16
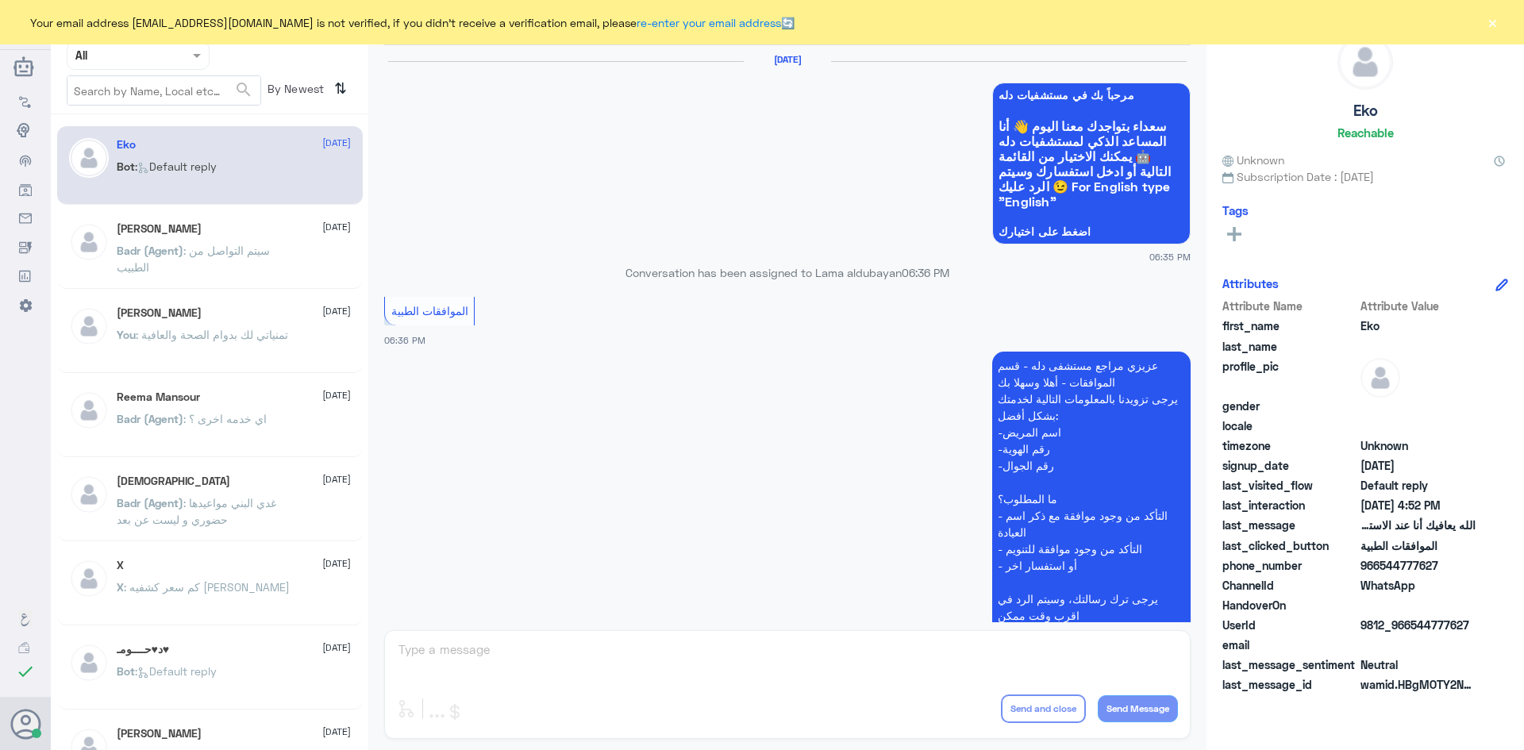
scroll to position [1516, 0]
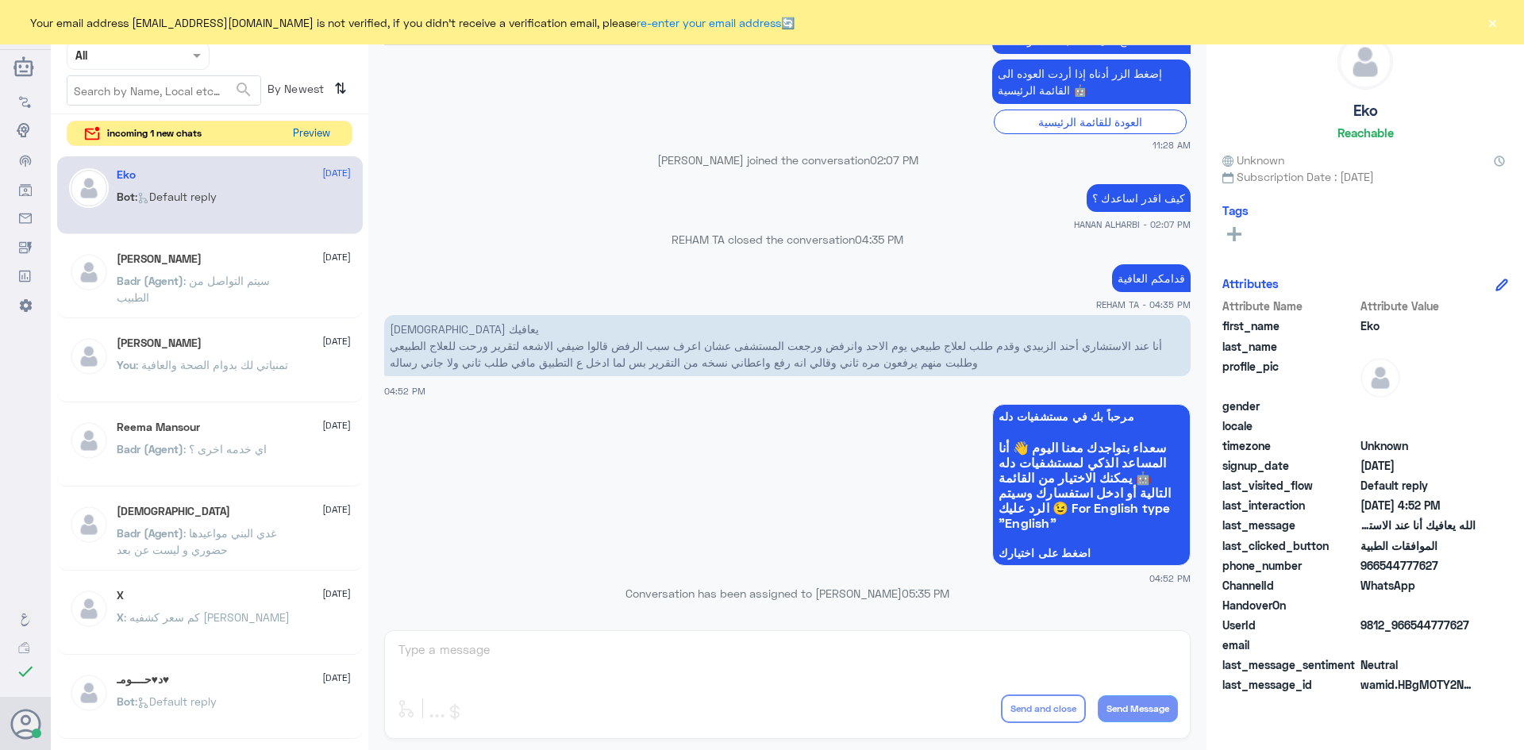
click at [327, 141] on button "Preview" at bounding box center [311, 133] width 49 height 25
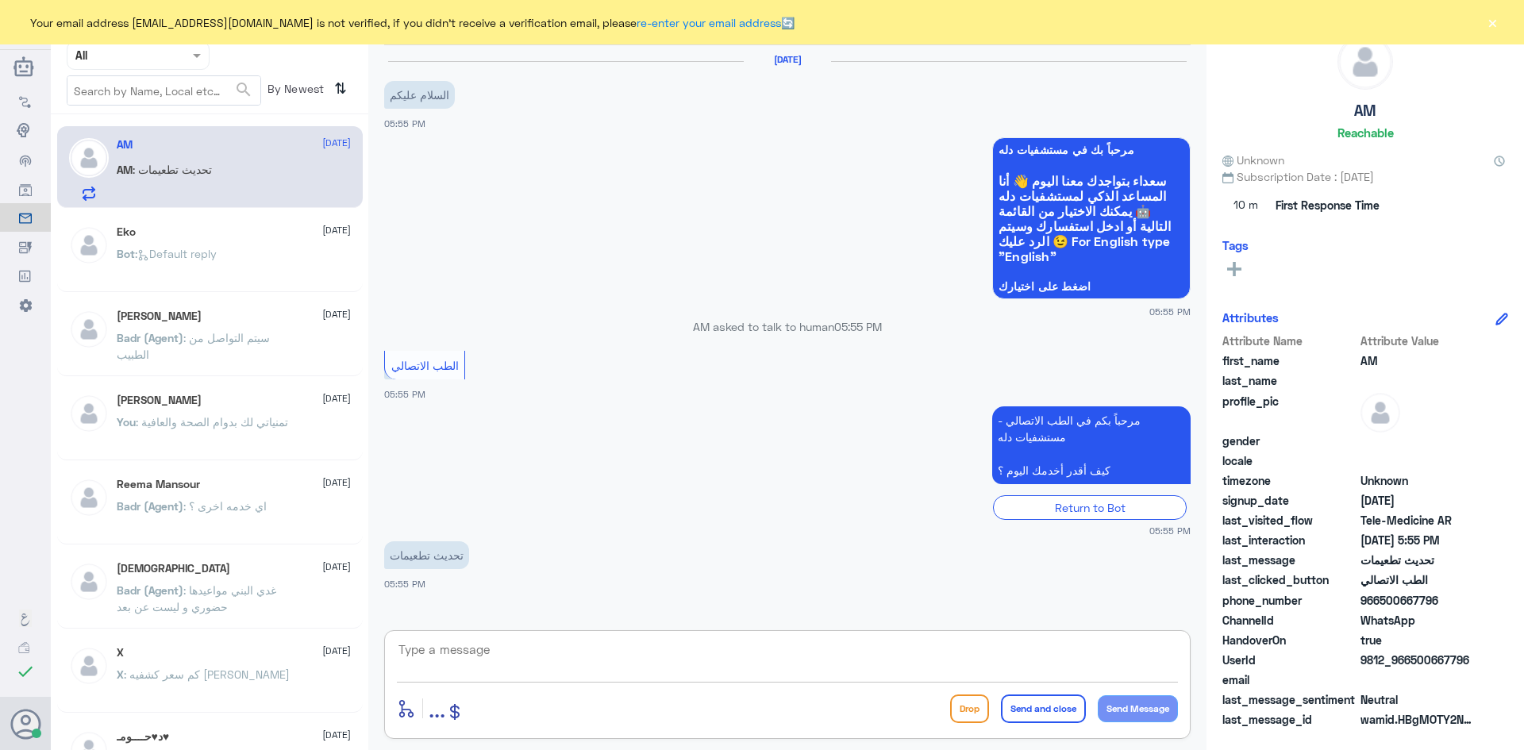
click at [493, 655] on textarea at bounding box center [787, 658] width 781 height 39
paste textarea "مرحبا معك [PERSON_NAME] من الطب الاتصالي"
type textarea "مرحبا معك [PERSON_NAME] من الطب الاتصالي"
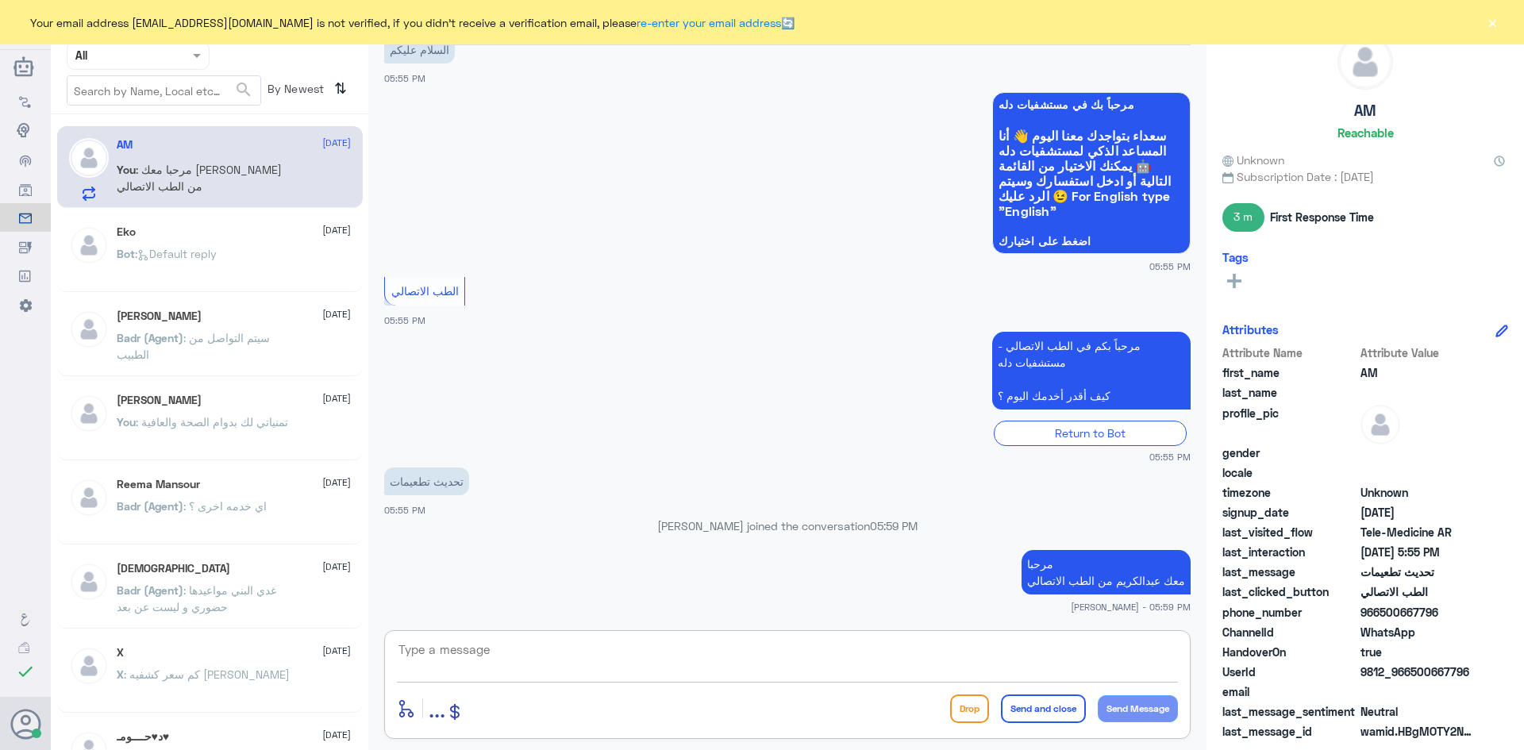
click at [741, 668] on textarea at bounding box center [787, 658] width 781 height 39
click at [732, 657] on textarea at bounding box center [787, 658] width 781 height 39
type textarea "h"
type textarea "الرجاء توضيح الاشكالية"
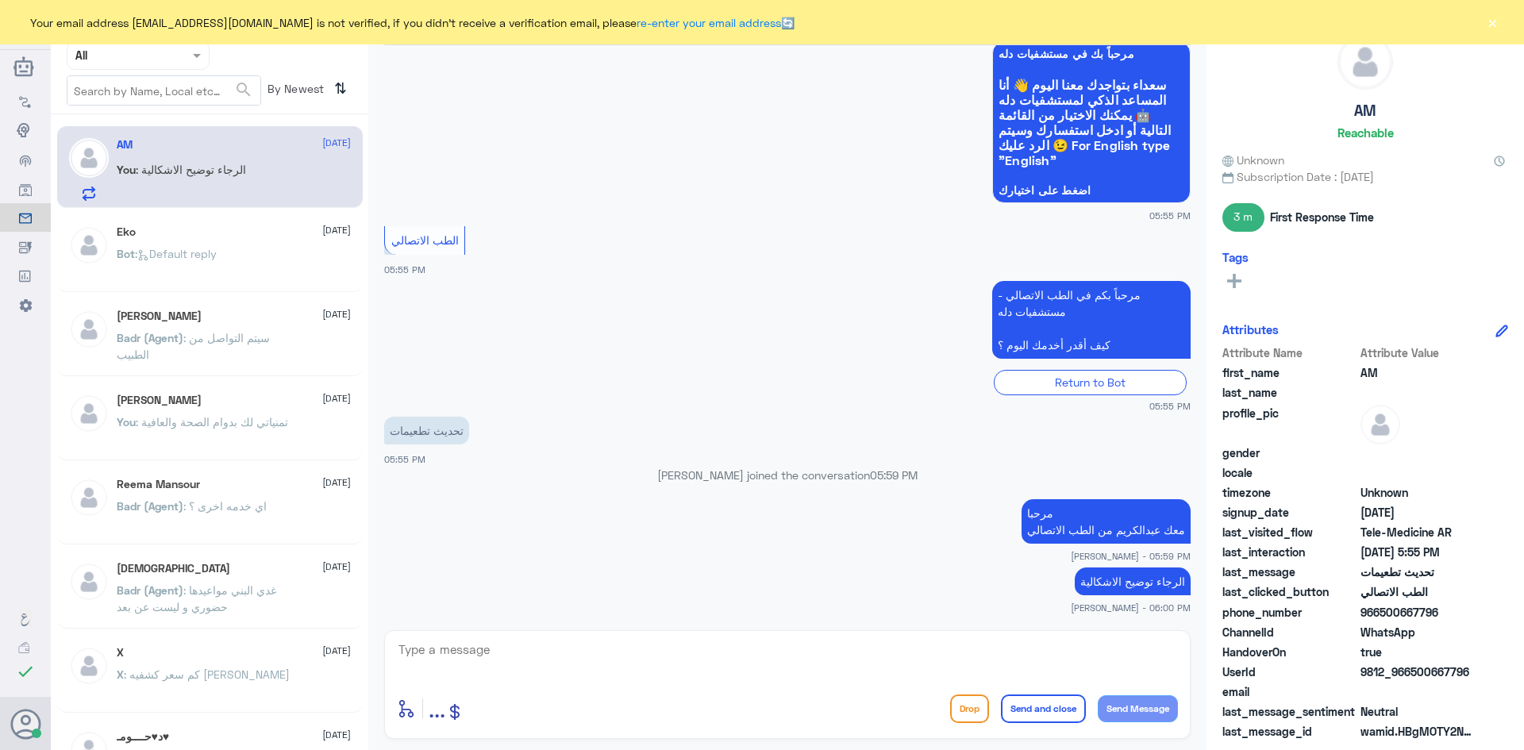
drag, startPoint x: 1467, startPoint y: 667, endPoint x: 1412, endPoint y: 676, distance: 55.5
click at [1412, 676] on span "9812_966500667796" at bounding box center [1418, 672] width 115 height 17
copy span "500667796"
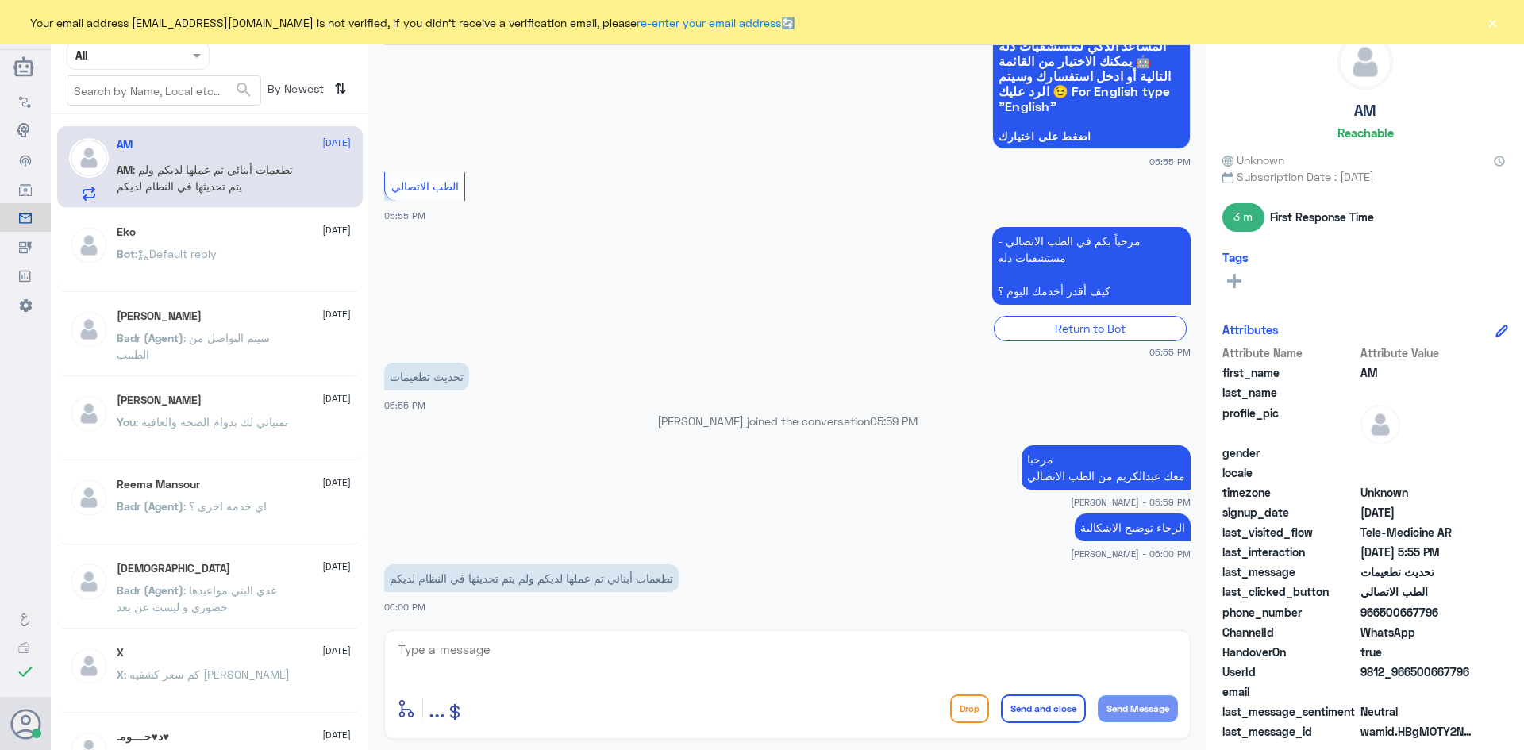
click at [1107, 622] on div "21 Aug 2025 السلام عليكم 05:55 PM مرحباً بك في مستشفيات دله سعداء بتواجدك معنا …" at bounding box center [787, 333] width 822 height 577
click at [485, 657] on textarea at bounding box center [787, 658] width 781 height 39
type textarea "ممكن رقم الهوية او رقم الملف"
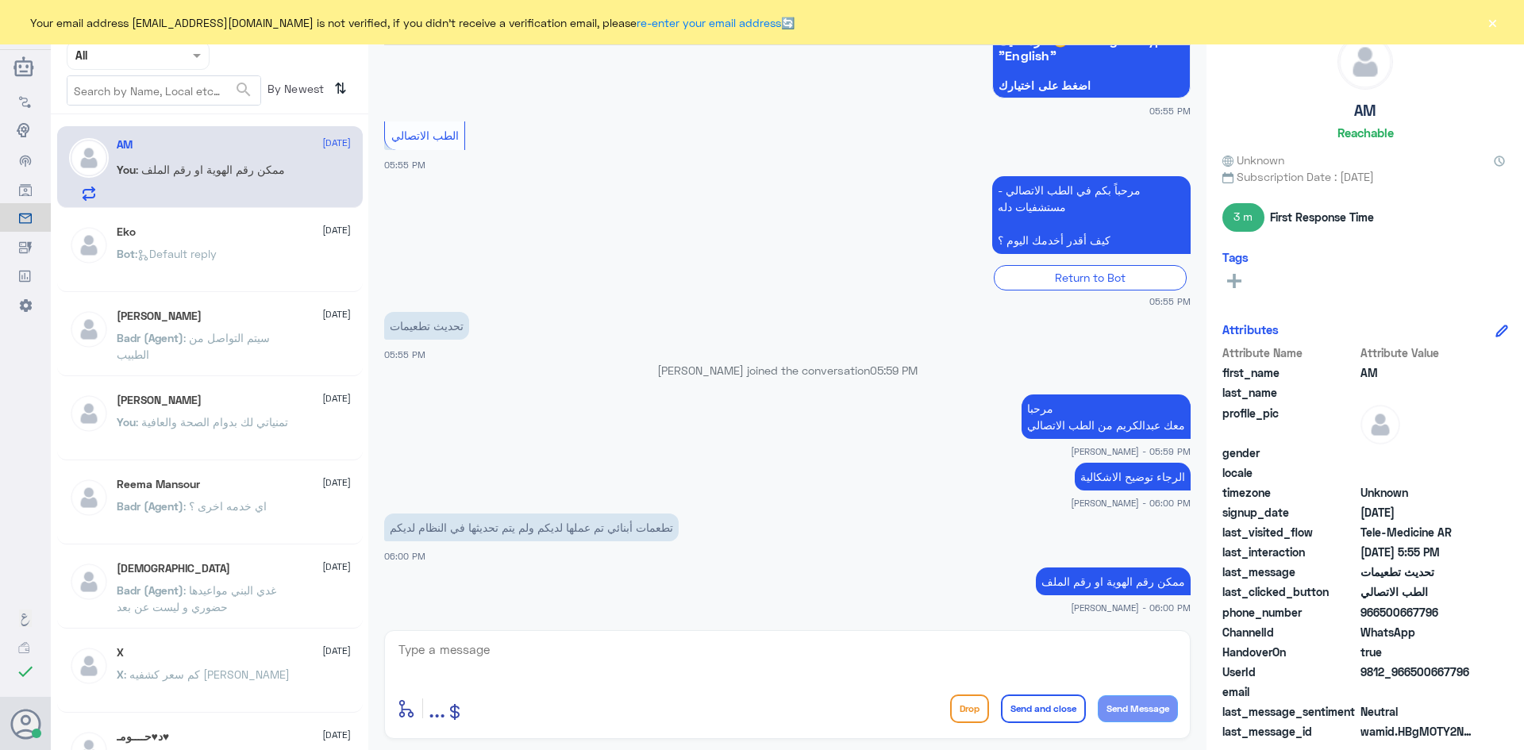
scroll to position [256, 0]
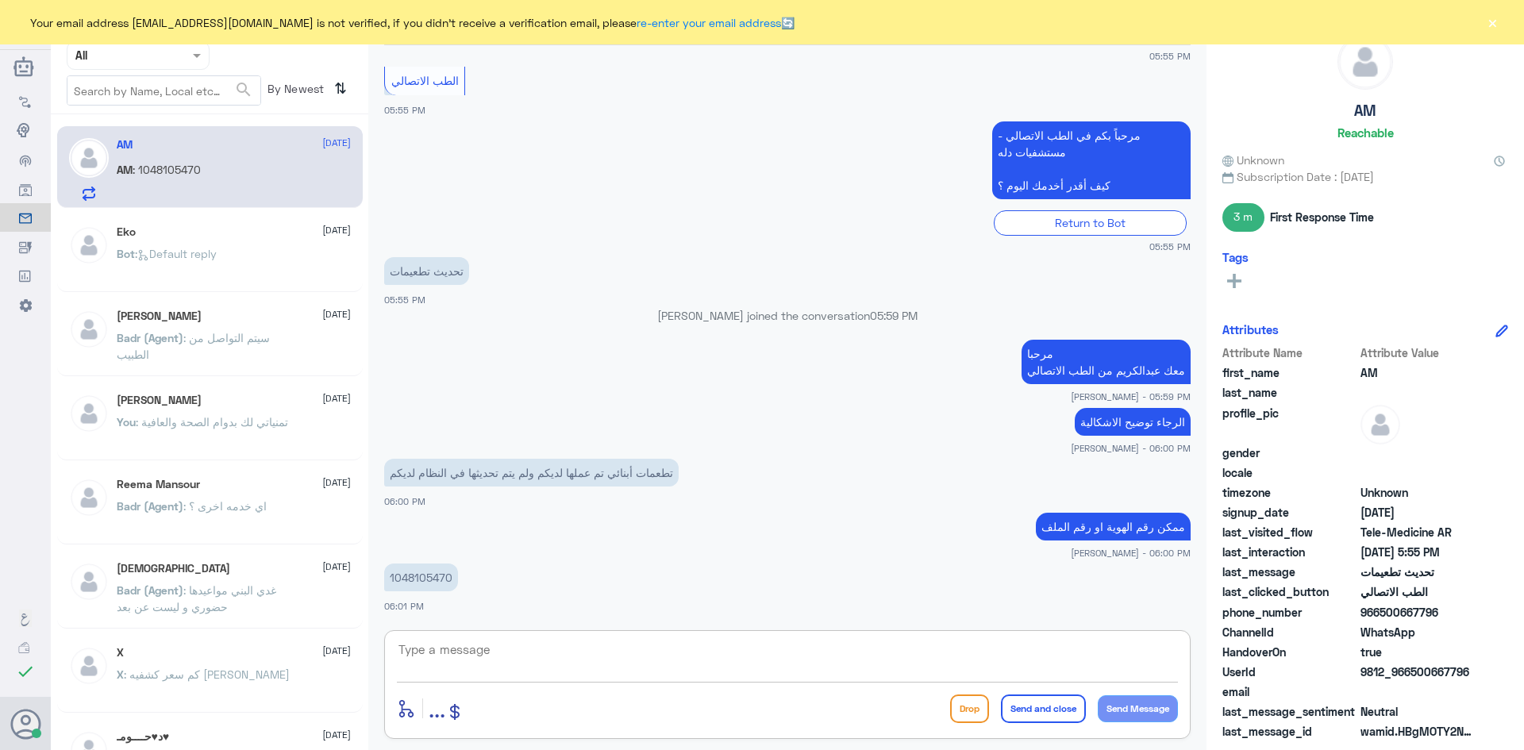
click at [505, 661] on textarea at bounding box center [787, 658] width 781 height 39
drag, startPoint x: 450, startPoint y: 576, endPoint x: 352, endPoint y: 572, distance: 97.7
click at [352, 572] on div "Channel WhatsApp Status × All Tags Agent Filter All search By Newest ⇅ AM 21 Au…" at bounding box center [787, 377] width 1473 height 755
click at [532, 606] on div "1048105470 06:01 PM" at bounding box center [787, 587] width 807 height 54
drag, startPoint x: 449, startPoint y: 579, endPoint x: 398, endPoint y: 576, distance: 51.7
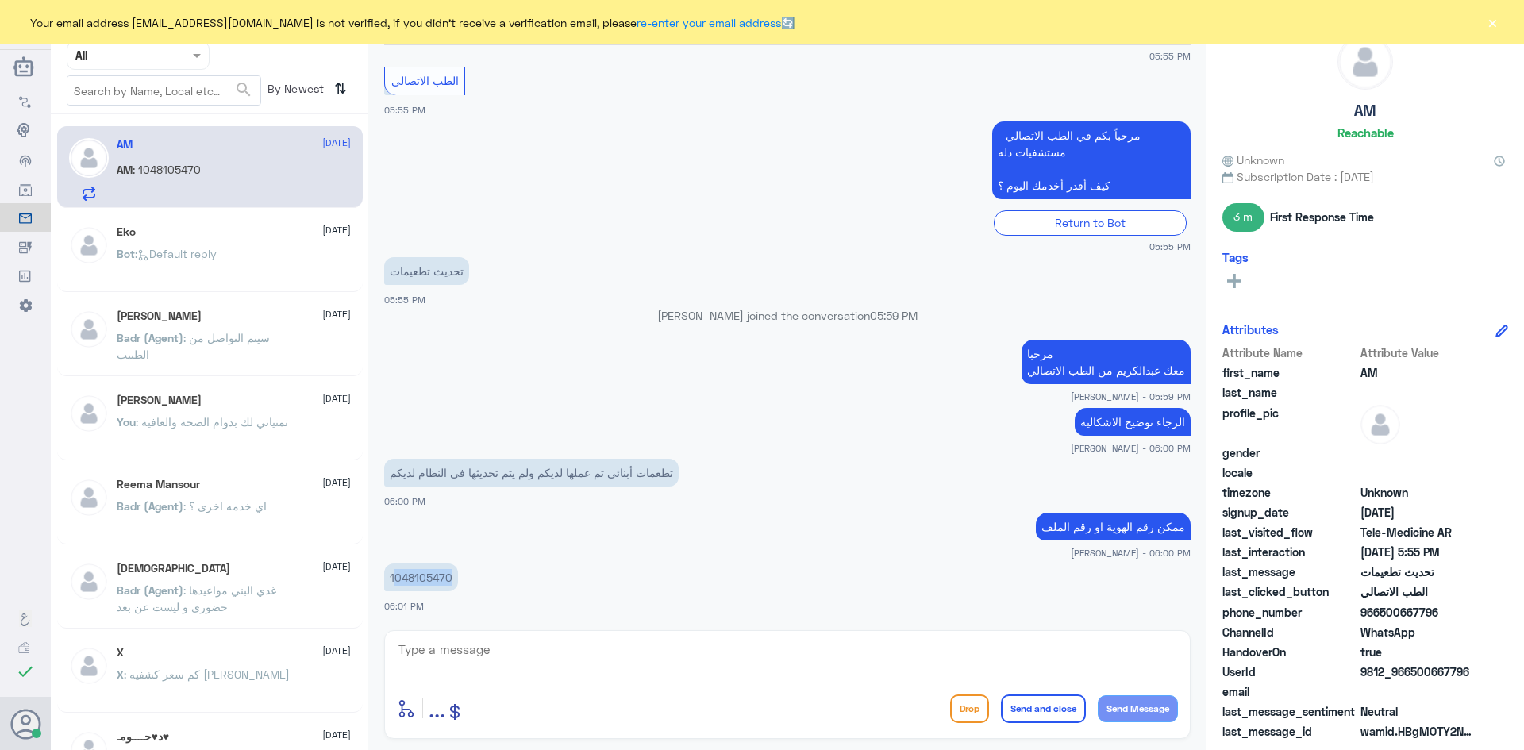
click at [398, 576] on p "1048105470" at bounding box center [421, 578] width 74 height 28
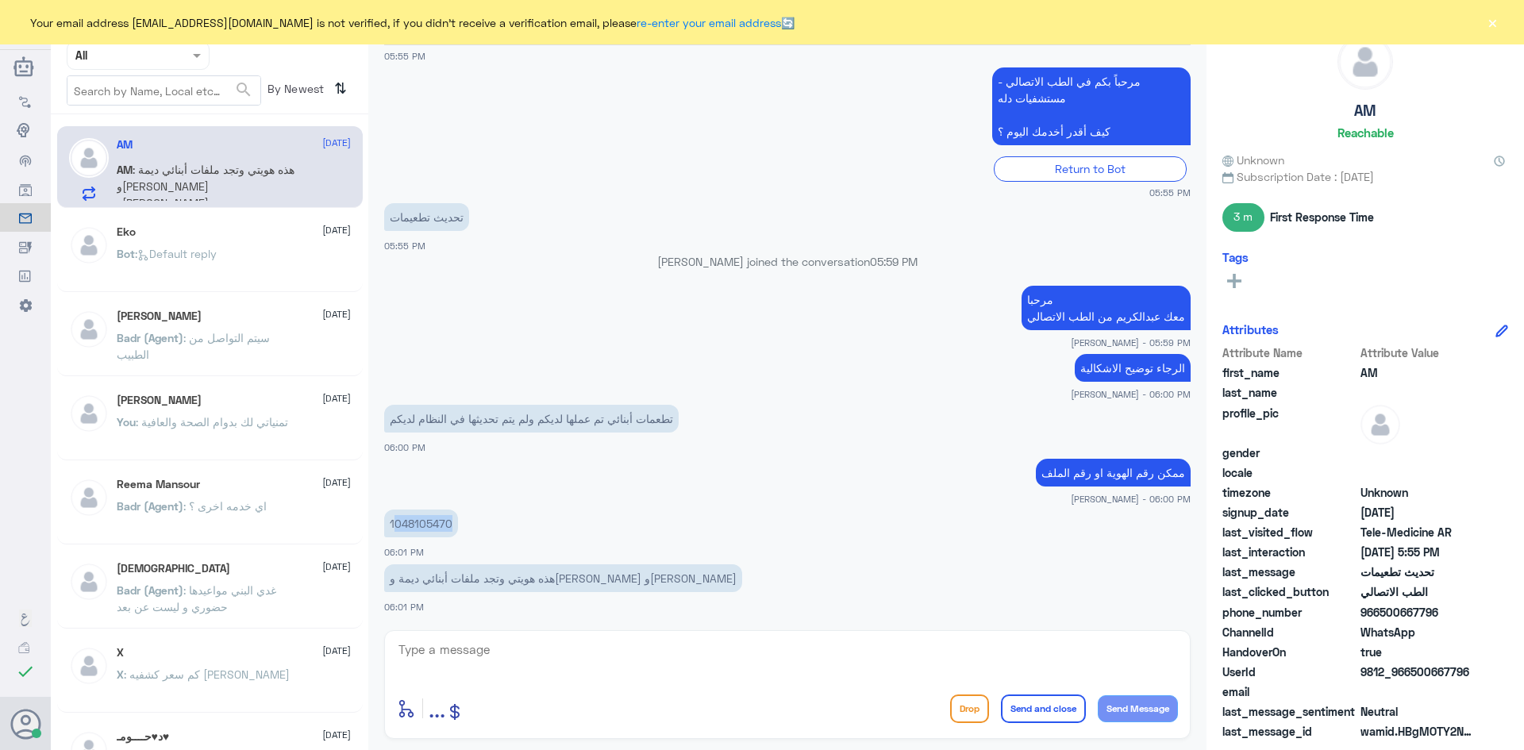
click at [398, 576] on div "21 Aug 2025 السلام عليكم 05:55 PM مرحباً بك في مستشفيات دله سعداء بتواجدك معنا …" at bounding box center [787, 333] width 822 height 577
click at [493, 666] on textarea at bounding box center [787, 658] width 781 height 39
click at [1087, 656] on textarea at bounding box center [787, 658] width 781 height 39
type textarea "لحظات من فضلك"
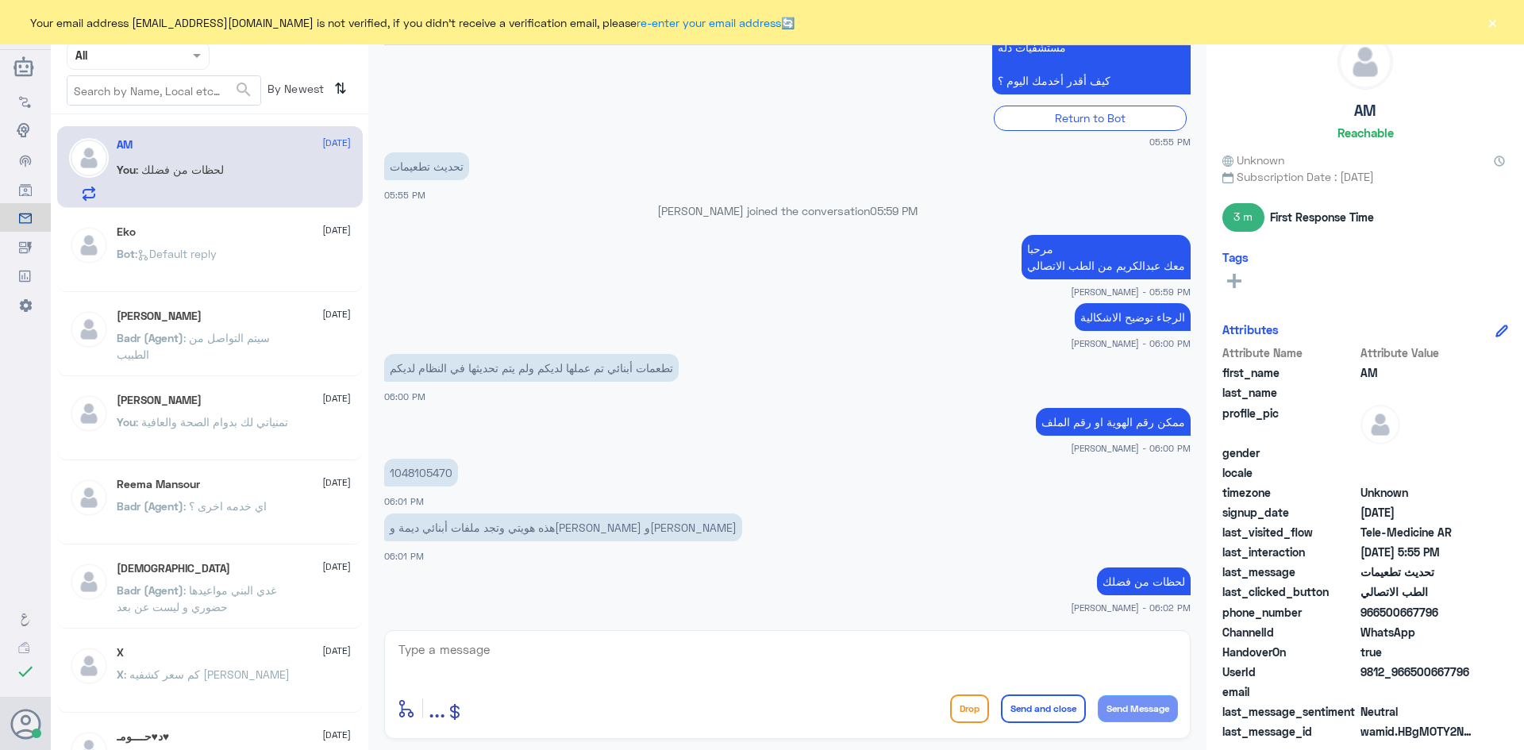
scroll to position [579, 0]
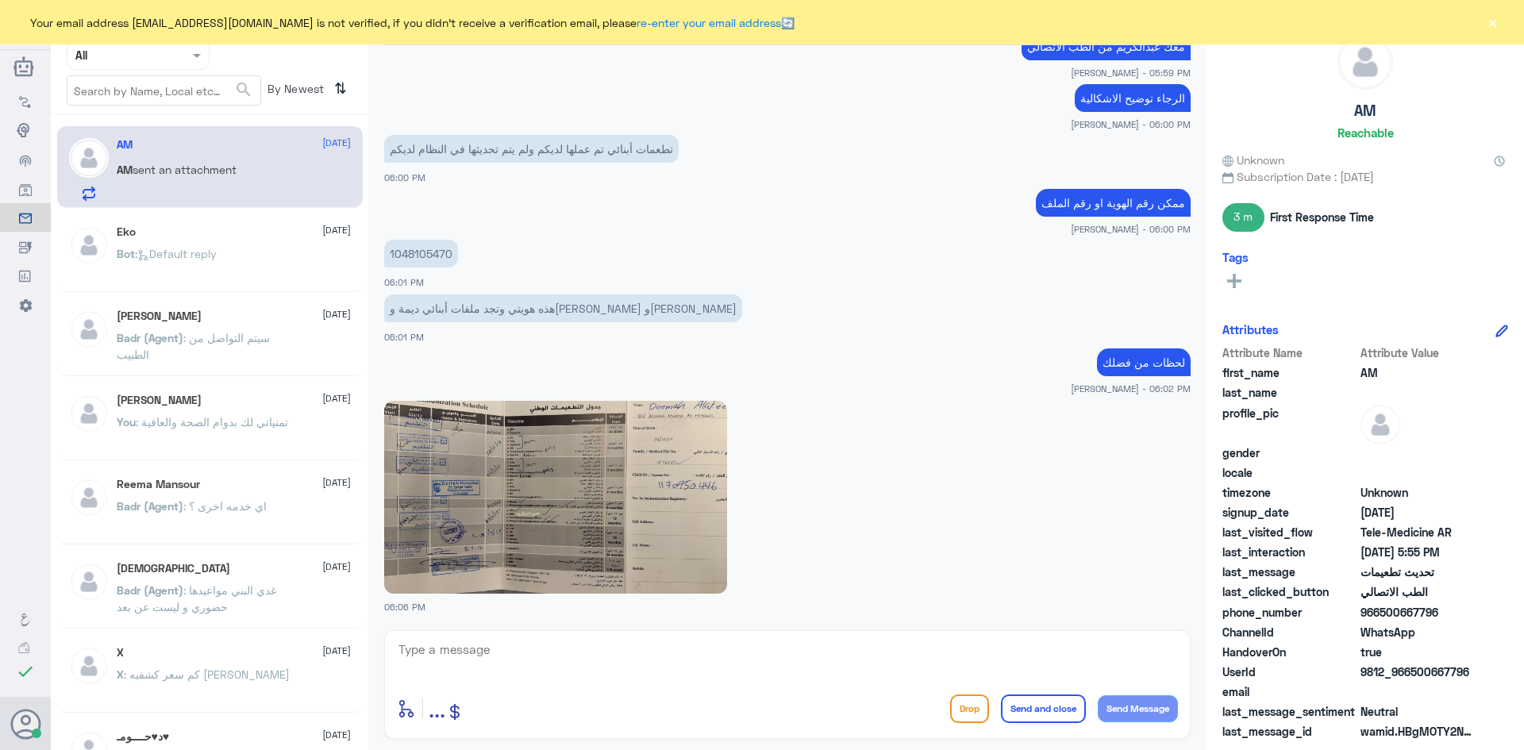
click at [1079, 483] on div at bounding box center [787, 496] width 807 height 194
click at [577, 522] on img at bounding box center [555, 497] width 343 height 193
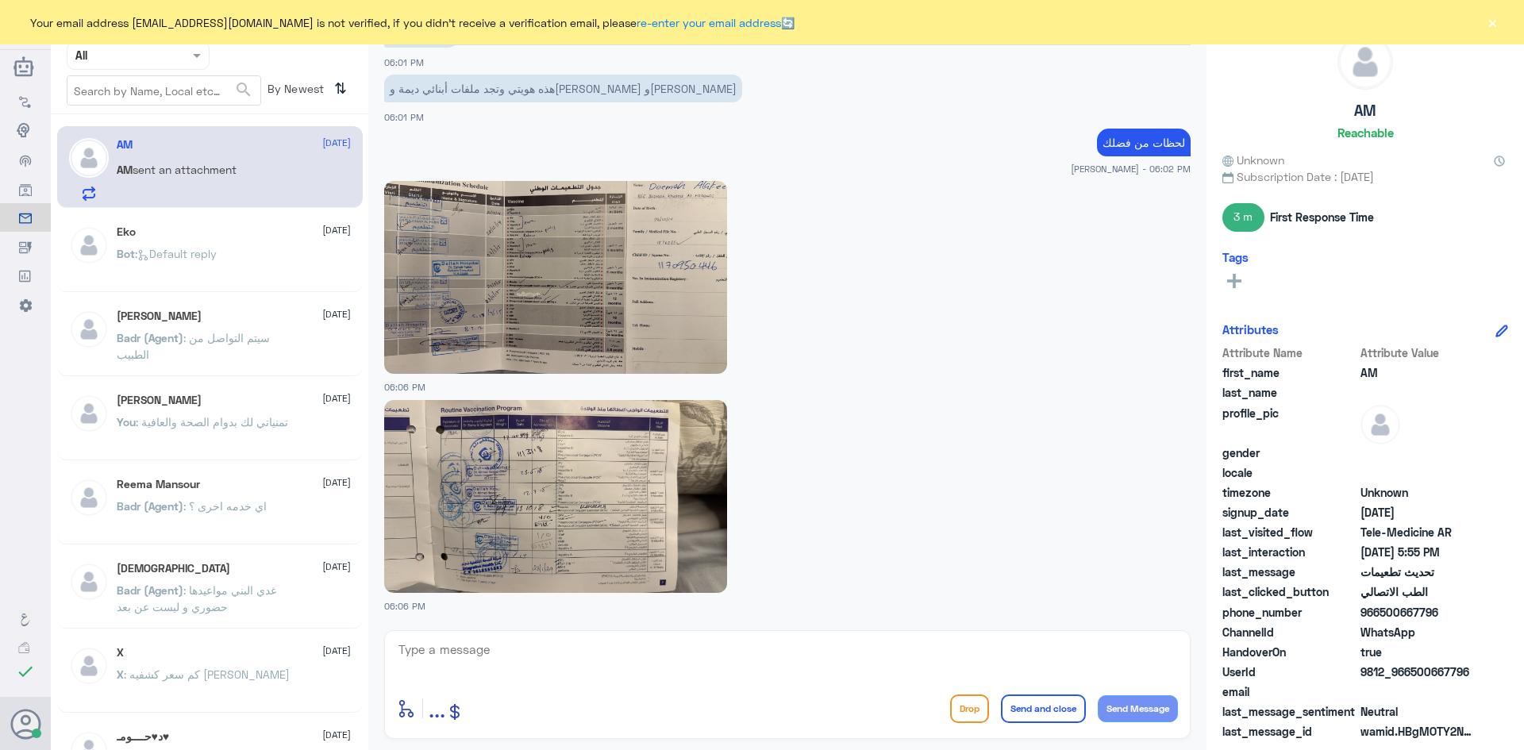
click at [641, 452] on img at bounding box center [555, 496] width 343 height 193
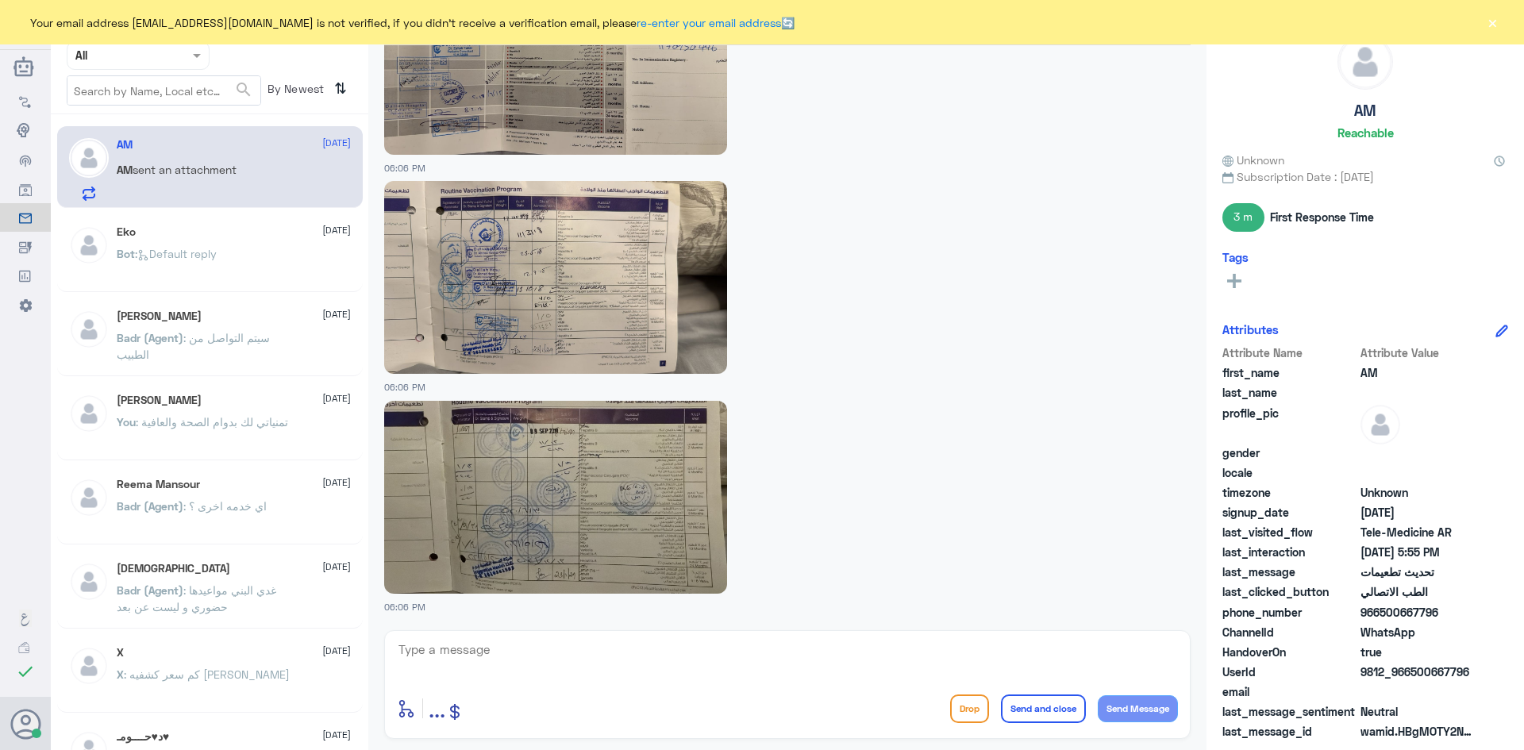
scroll to position [1073, 0]
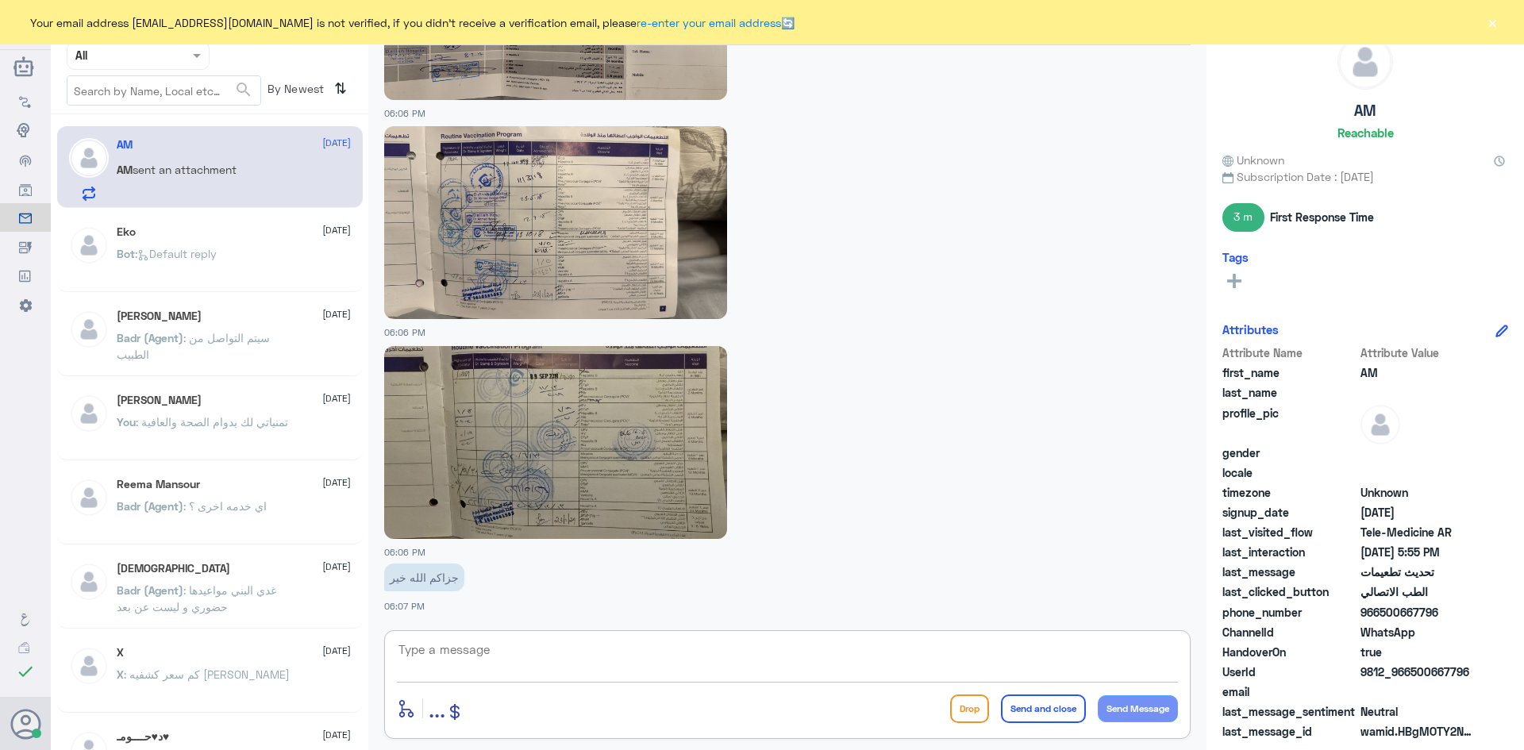
click at [1154, 653] on textarea at bounding box center [787, 658] width 781 height 39
click at [737, 652] on textarea at bounding box center [787, 658] width 781 height 39
type textarea "الله يعافيك حتى عندي بالنظام مو طالعه"
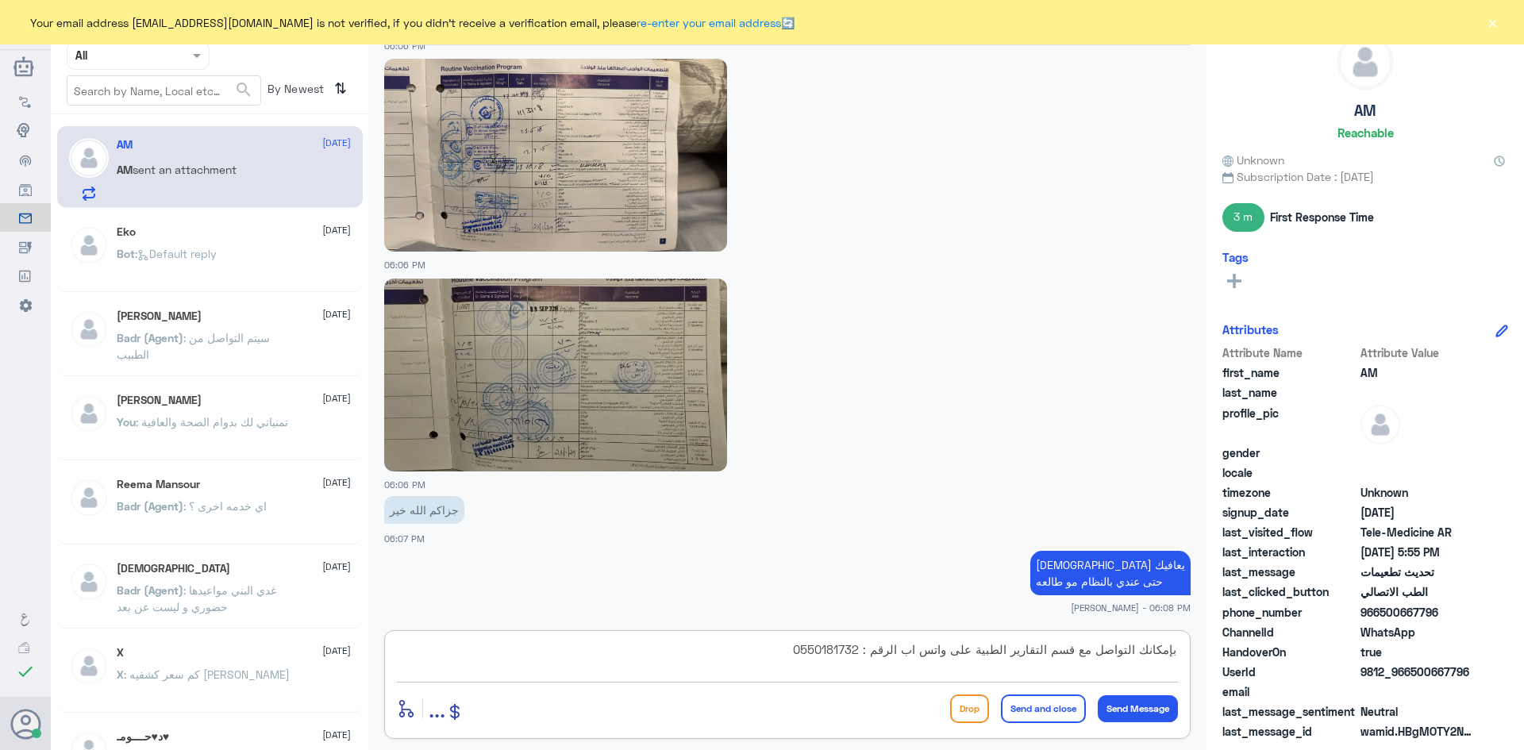
type textarea "بإمكانك التواصل مع قسم التقارير الطبية على واتس اب الرقم : 0550181732"
click at [1031, 712] on button "Send and close" at bounding box center [1043, 709] width 85 height 29
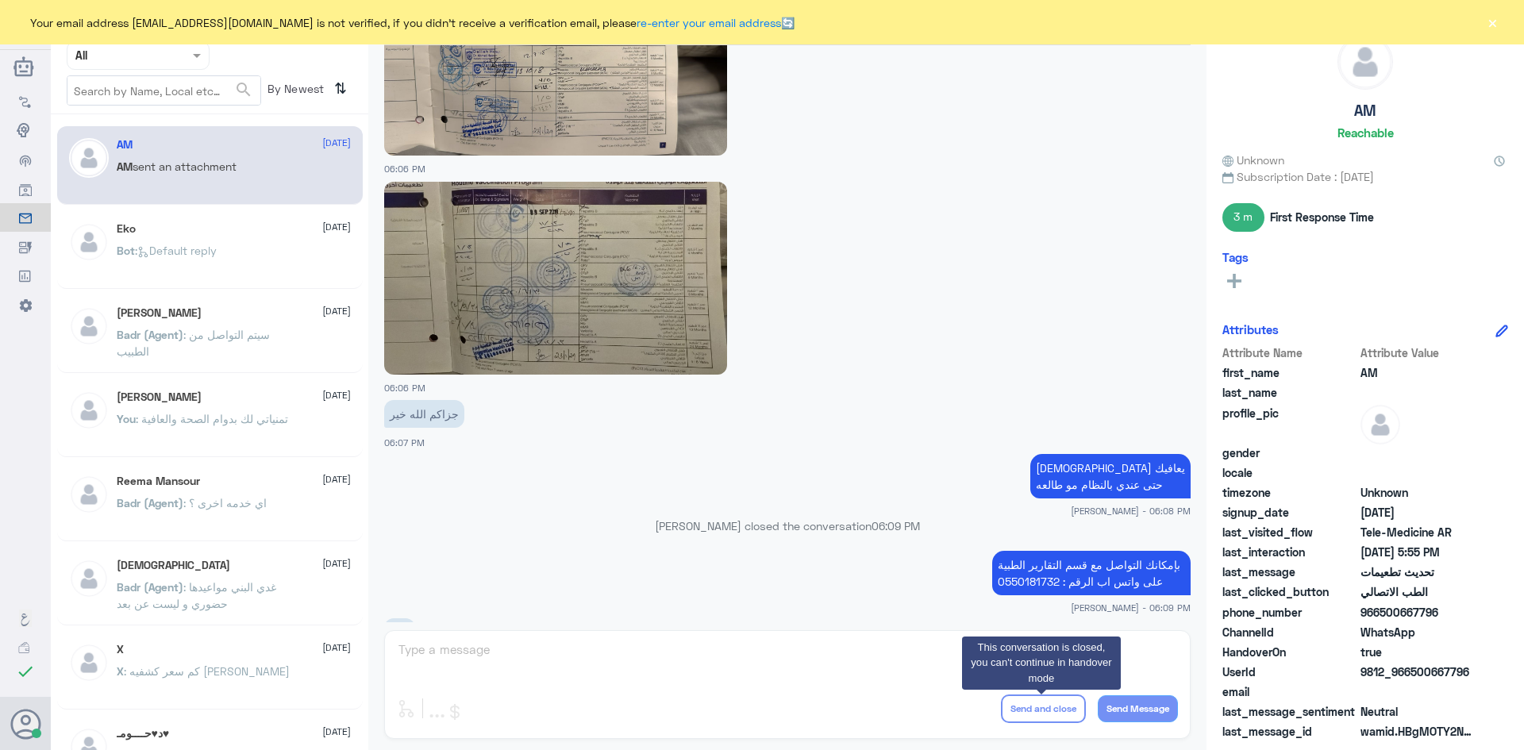
scroll to position [1449, 0]
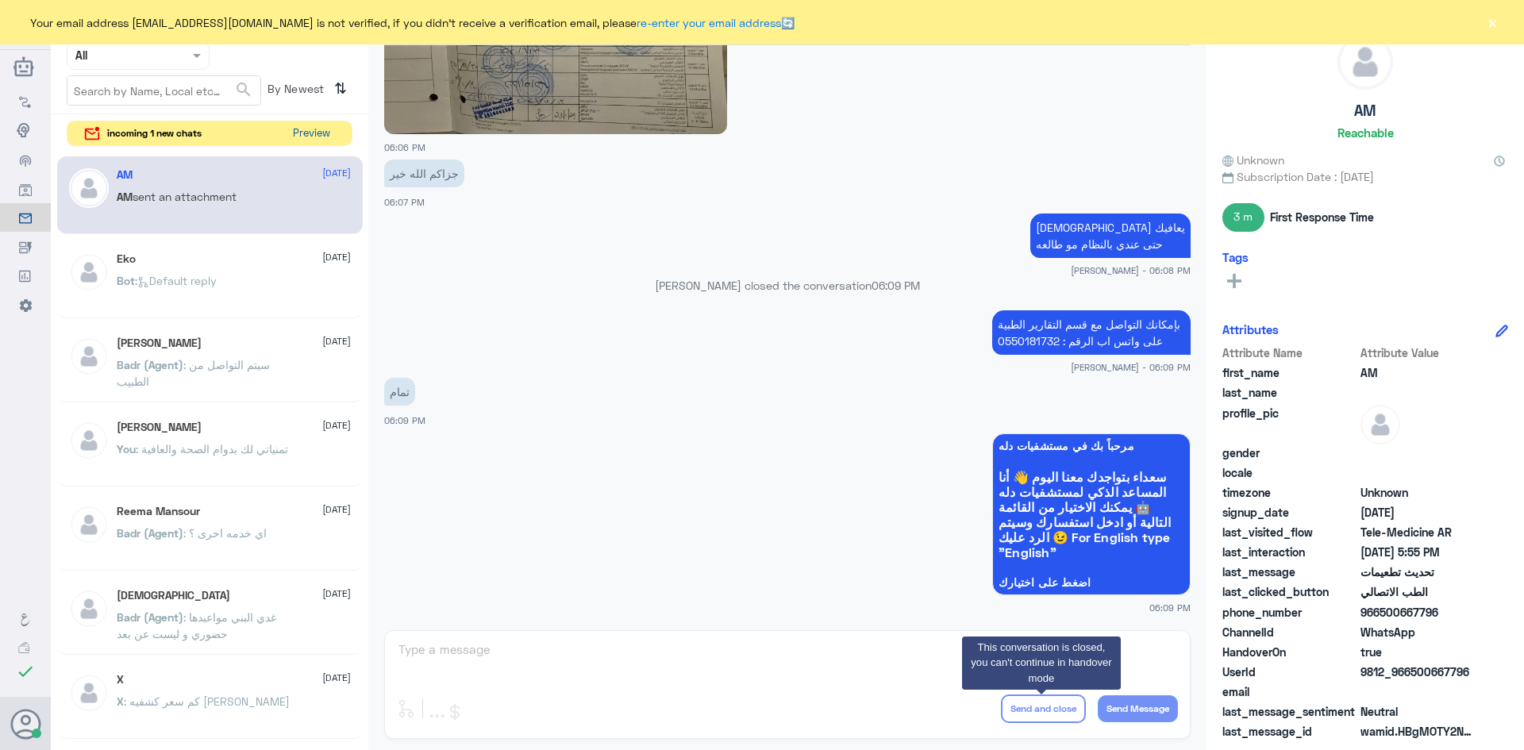
click at [320, 140] on button "Preview" at bounding box center [311, 133] width 49 height 25
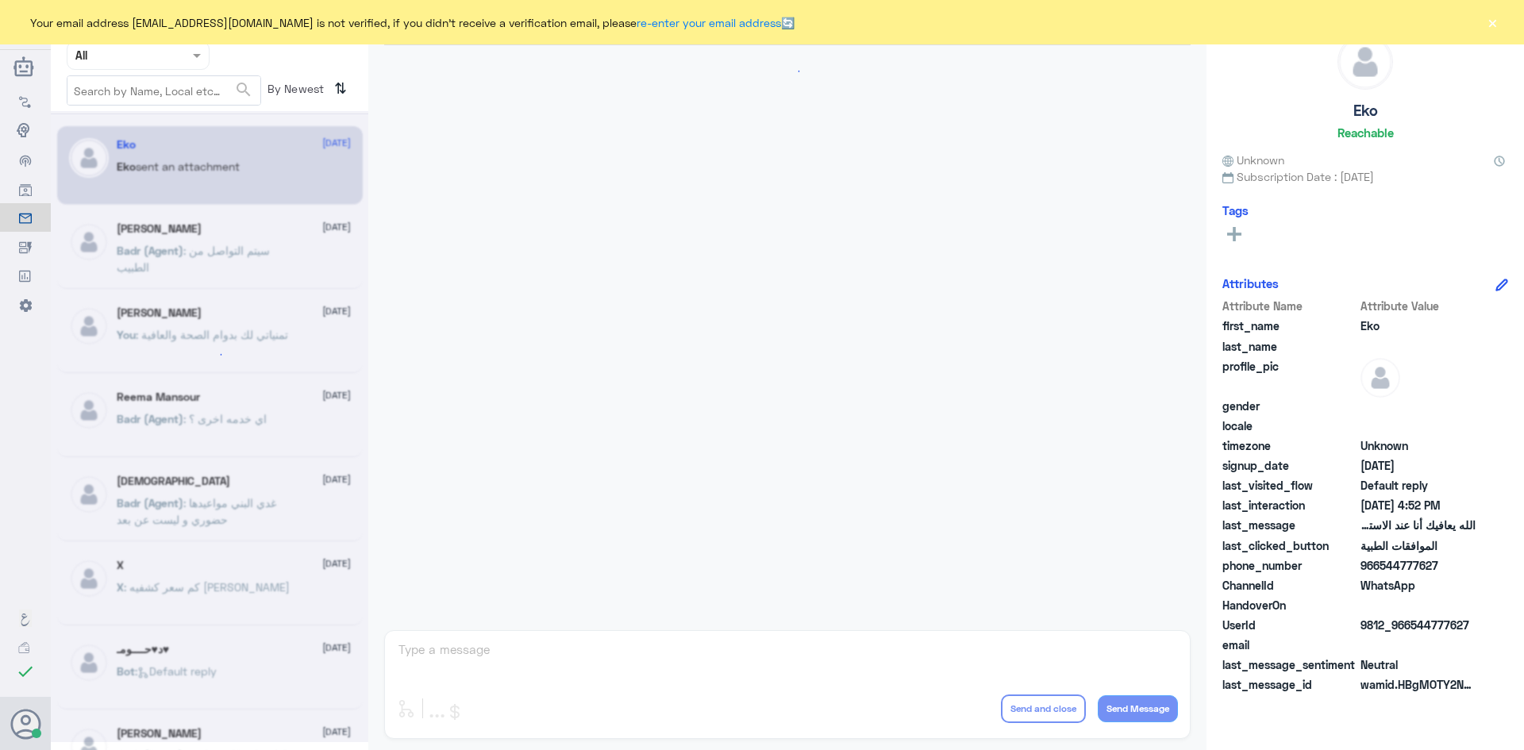
scroll to position [1516, 0]
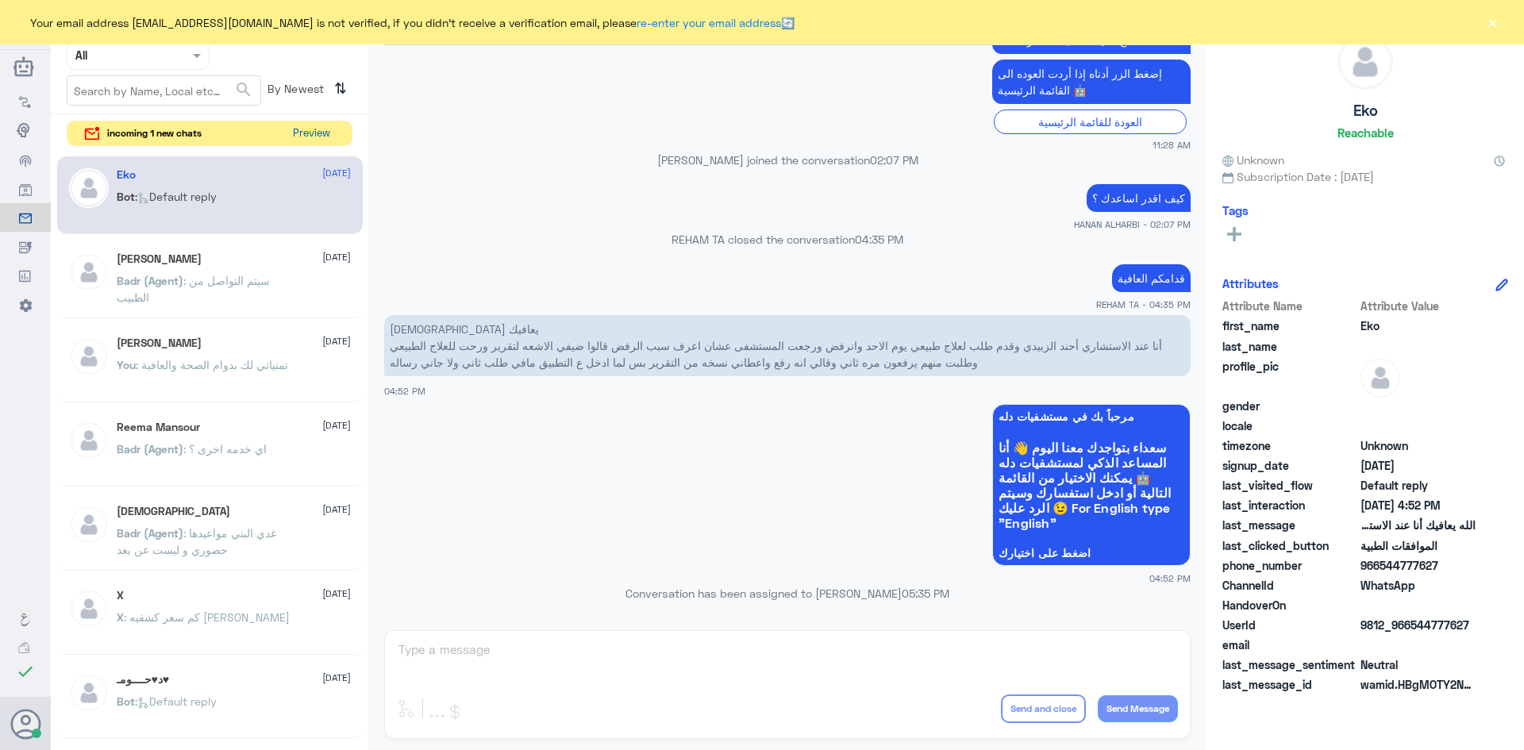
click at [314, 137] on button "Preview" at bounding box center [311, 133] width 49 height 25
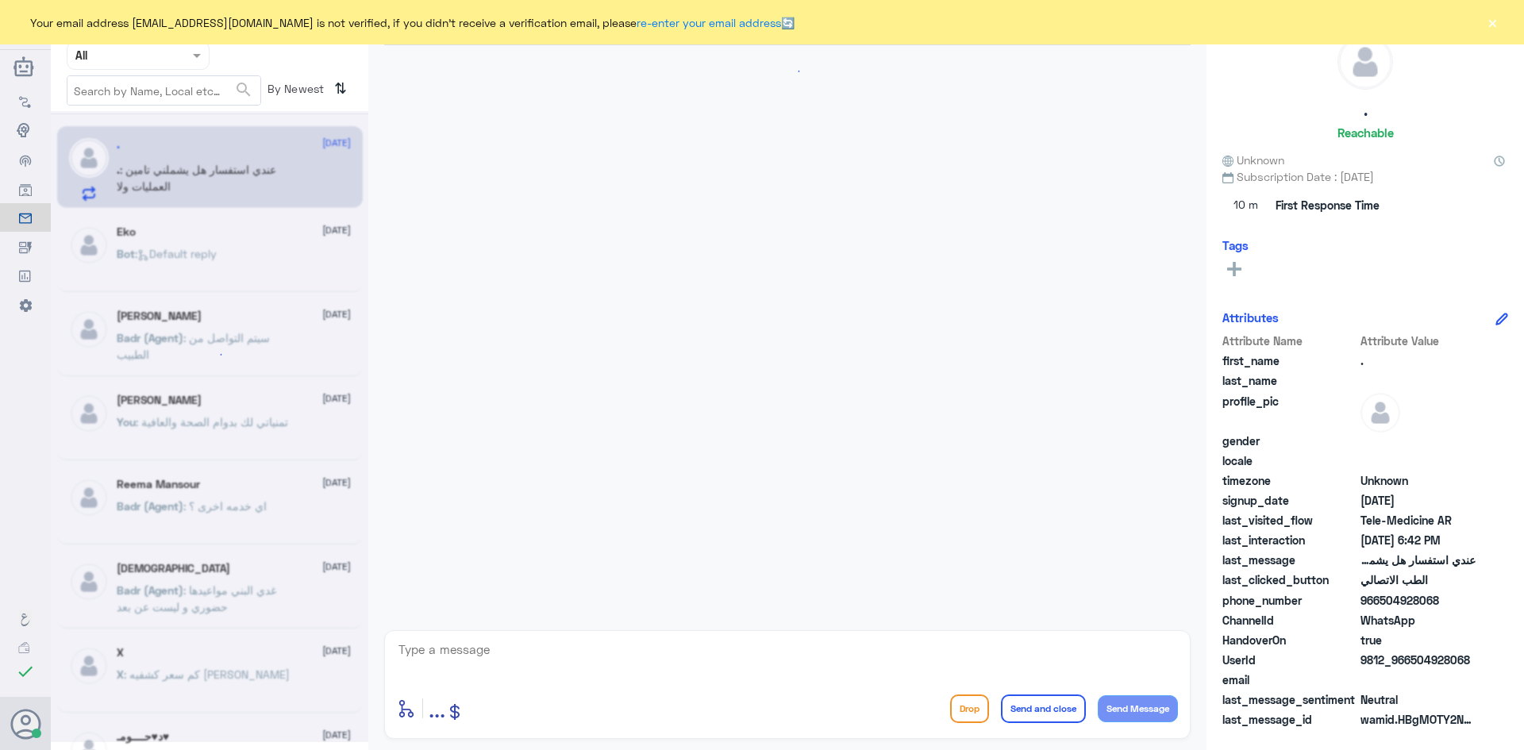
scroll to position [867, 0]
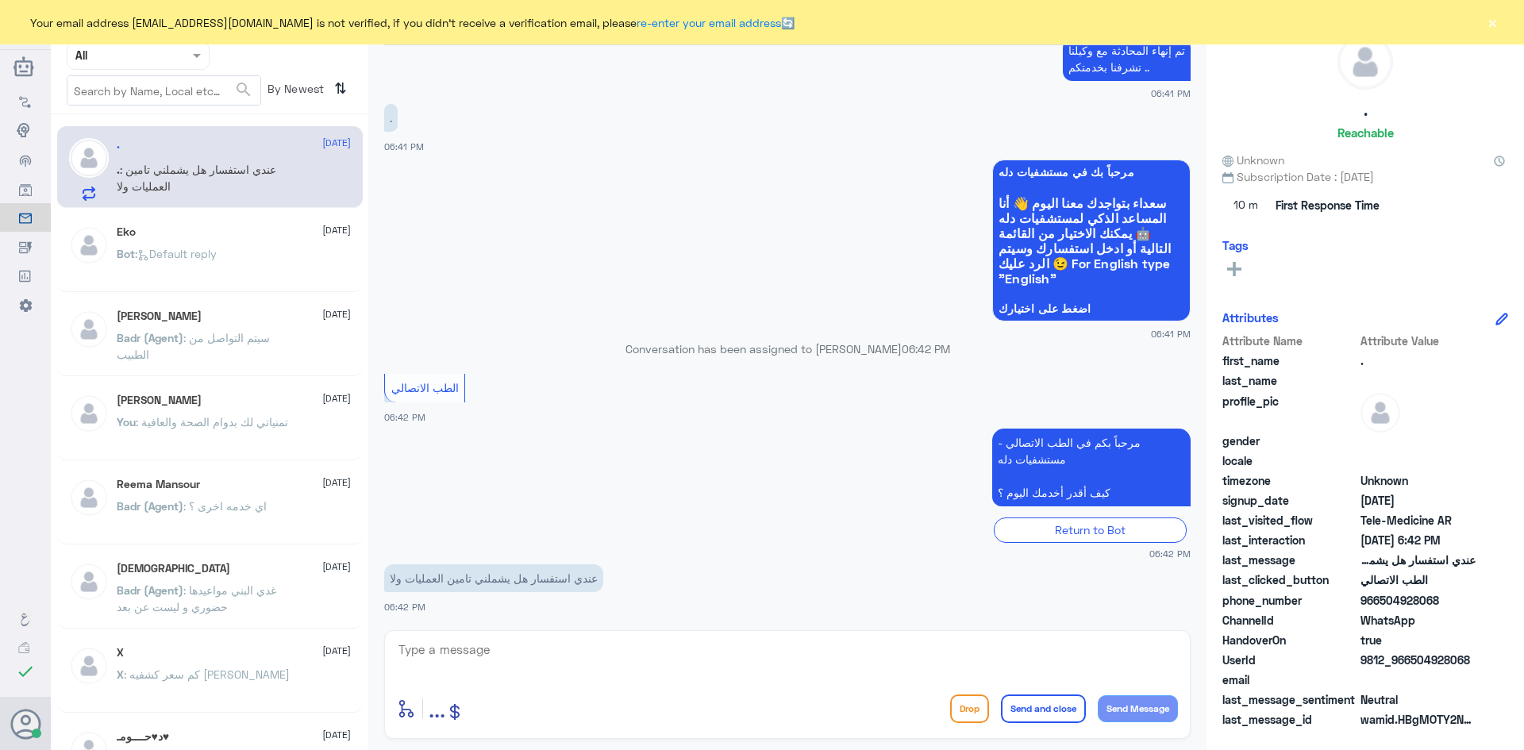
click at [603, 656] on textarea at bounding box center [787, 658] width 781 height 39
paste textarea "مرحبا معك [PERSON_NAME] من الطب الاتصالي"
type textarea "مرحبا معك [PERSON_NAME] من الطب الاتصالي"
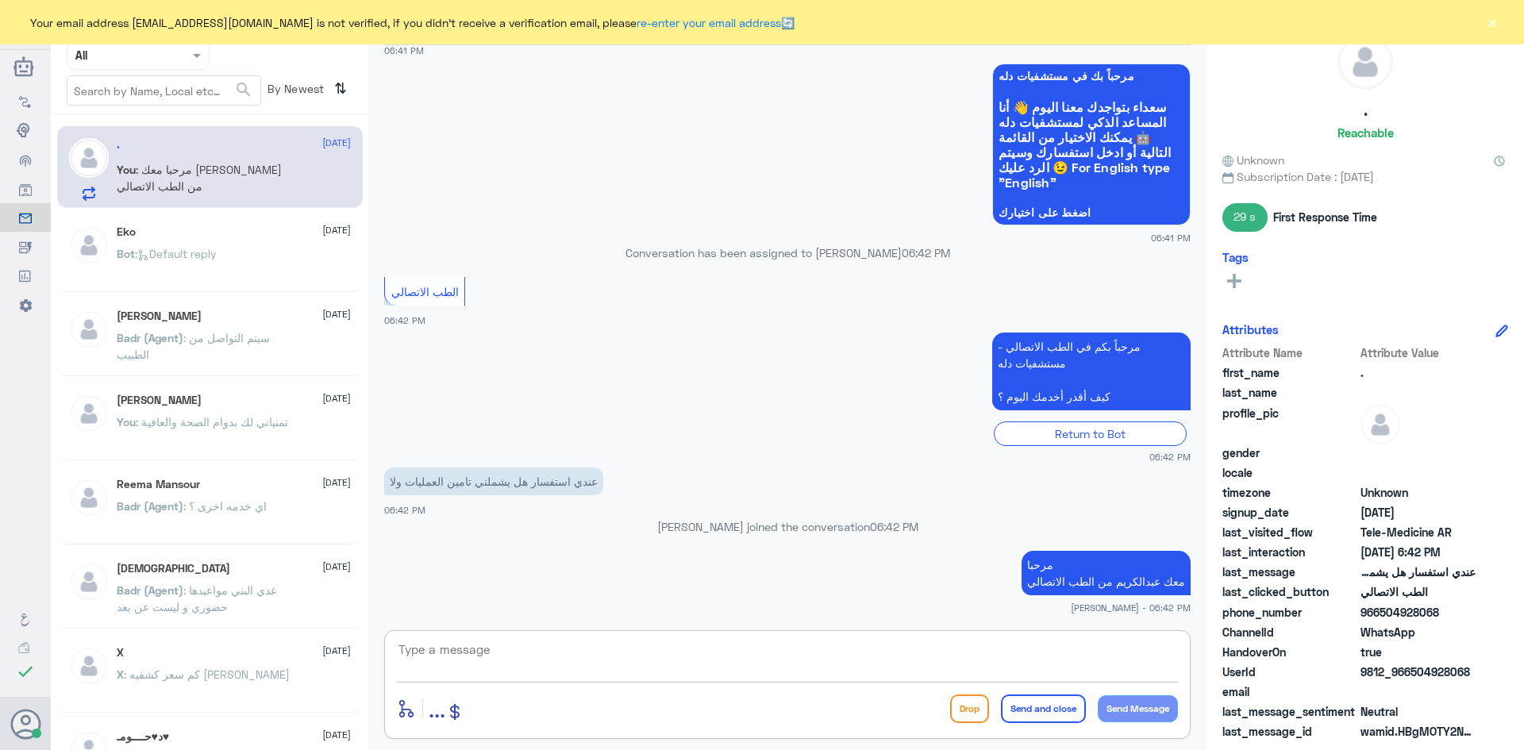
click at [756, 668] on textarea at bounding box center [787, 658] width 781 height 39
drag, startPoint x: 1439, startPoint y: 614, endPoint x: 1410, endPoint y: 615, distance: 29.4
click at [1410, 615] on span "966504928068" at bounding box center [1418, 612] width 115 height 17
click at [1074, 653] on textarea at bounding box center [787, 658] width 781 height 39
type textarea "ممكن تزودني برقم الملف او رقم الهوية"
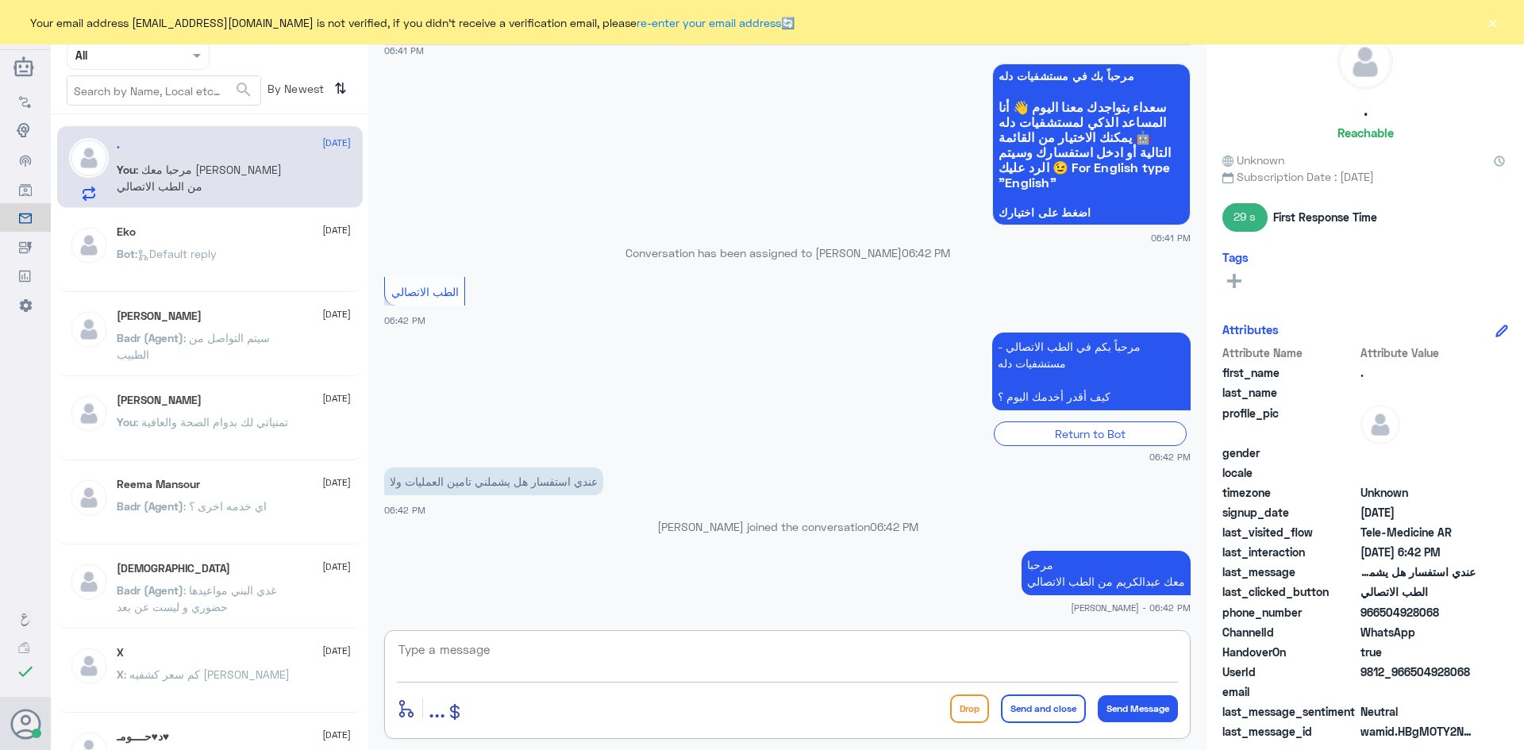
scroll to position [985, 0]
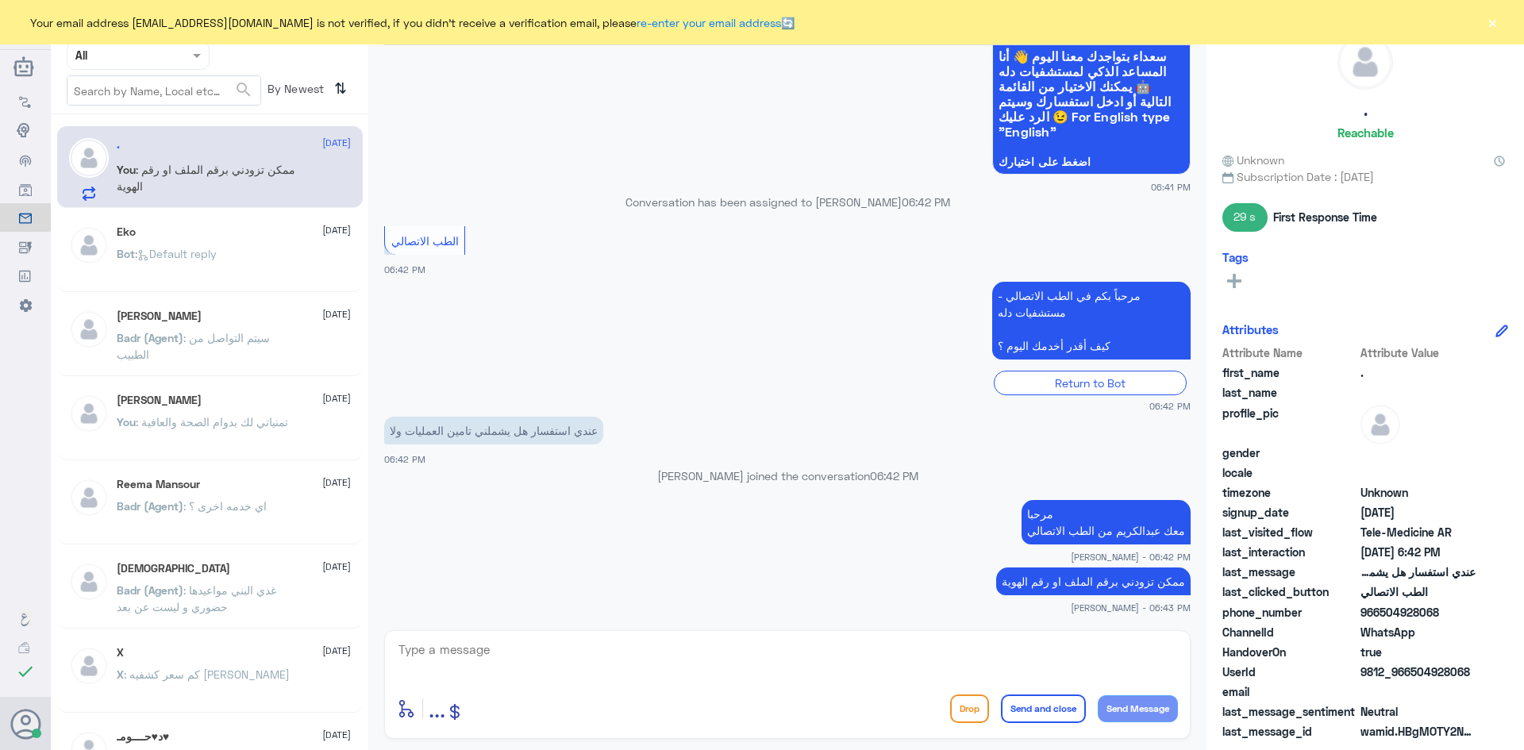
drag, startPoint x: 1438, startPoint y: 608, endPoint x: 1380, endPoint y: 615, distance: 58.4
click at [1380, 615] on span "966504928068" at bounding box center [1418, 612] width 115 height 17
copy span "504928068"
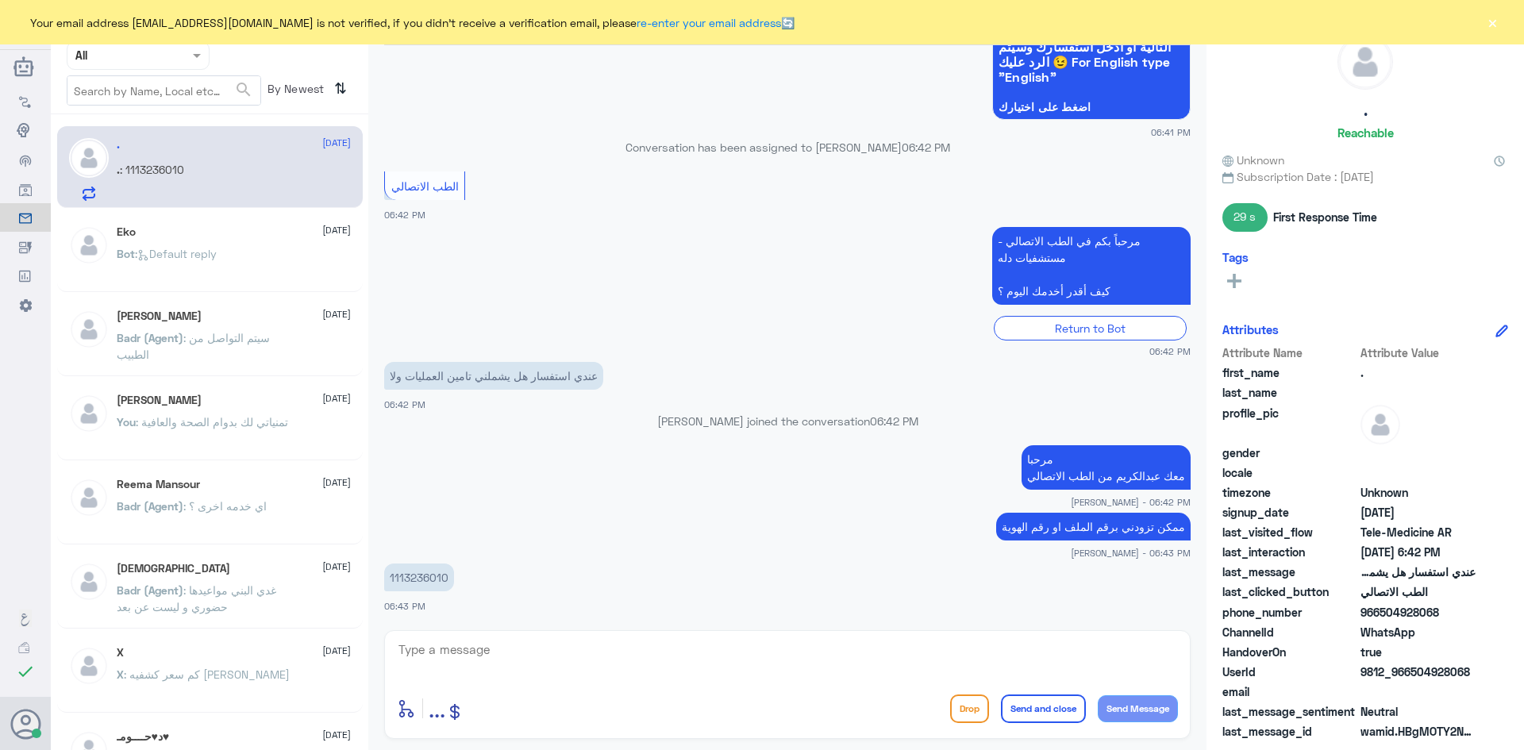
click at [1117, 656] on textarea at bounding box center [787, 658] width 781 height 39
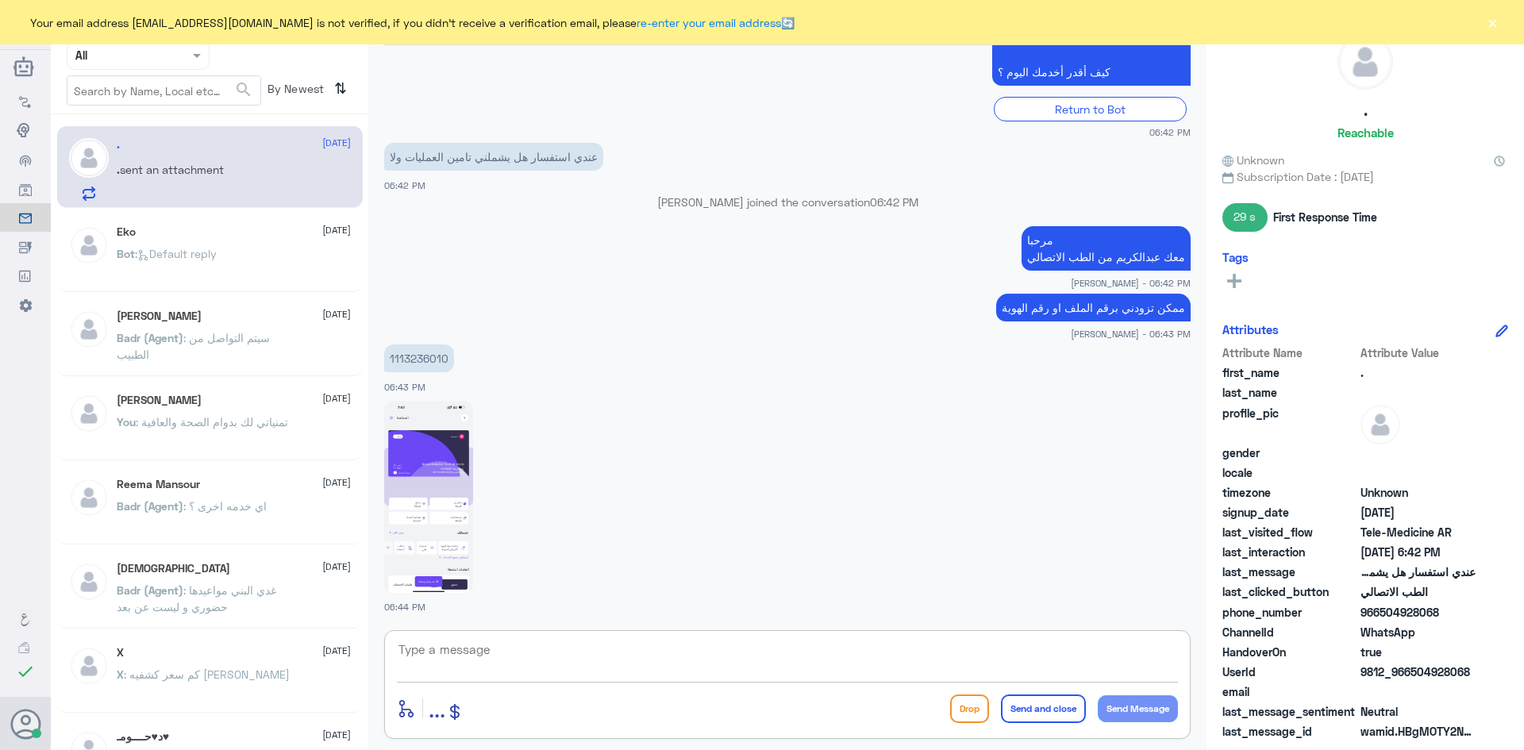
click at [1105, 656] on textarea at bounding box center [787, 658] width 781 height 39
click at [459, 477] on img at bounding box center [428, 497] width 89 height 193
click at [544, 659] on textarea at bounding box center [787, 658] width 781 height 39
type textarea "يشمل ماعدا عمليات التجميل"
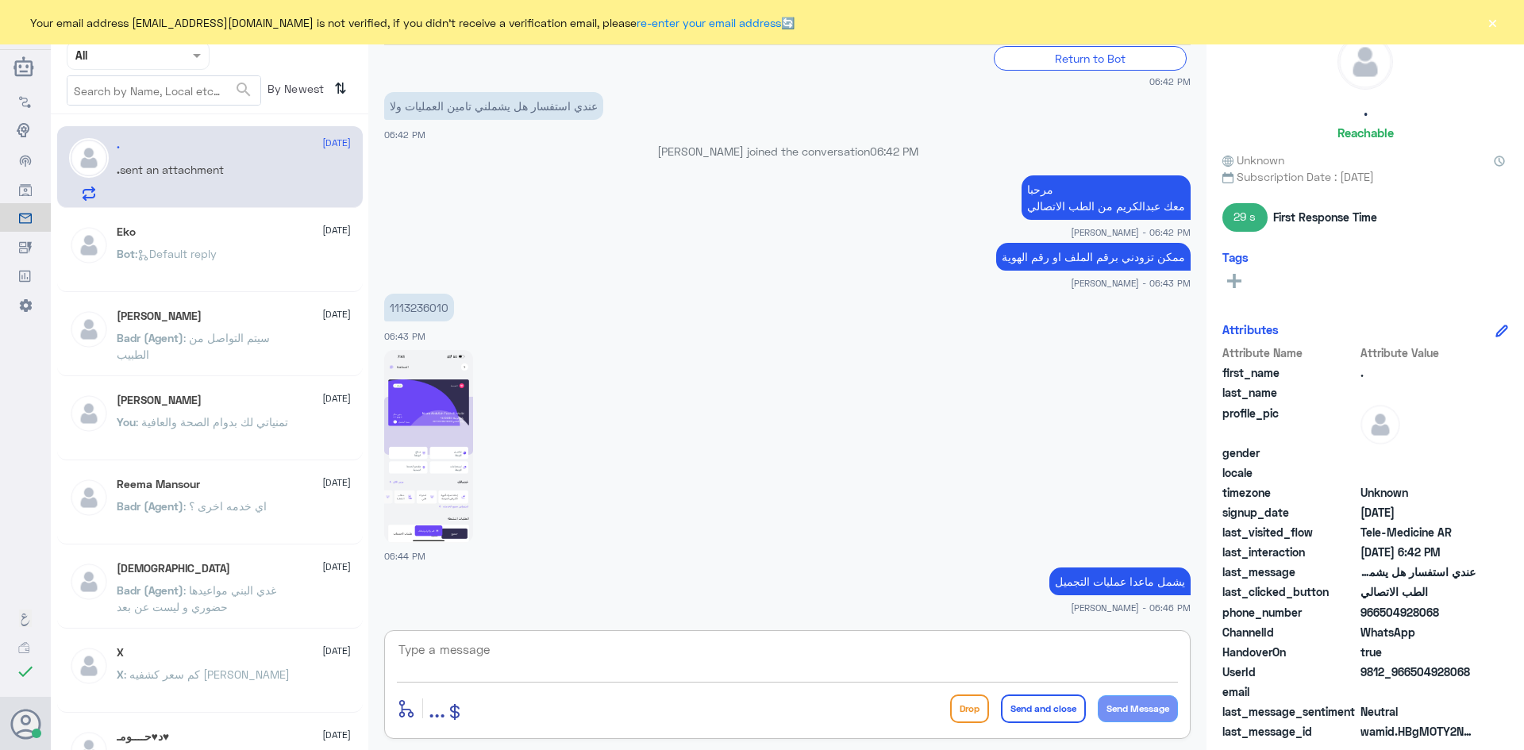
scroll to position [1365, 0]
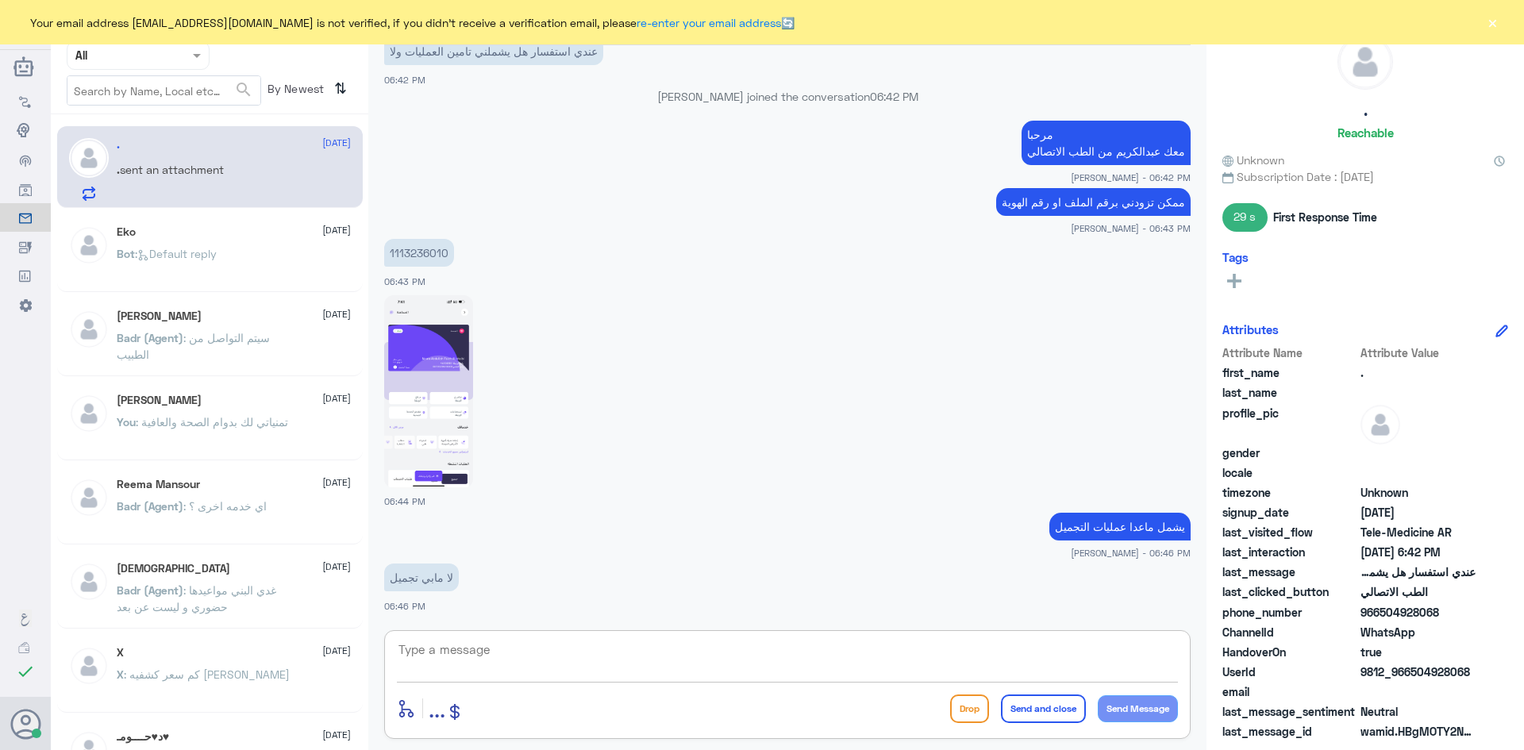
click at [500, 656] on textarea at bounding box center [787, 658] width 781 height 39
type textarea "يشمل العمليات"
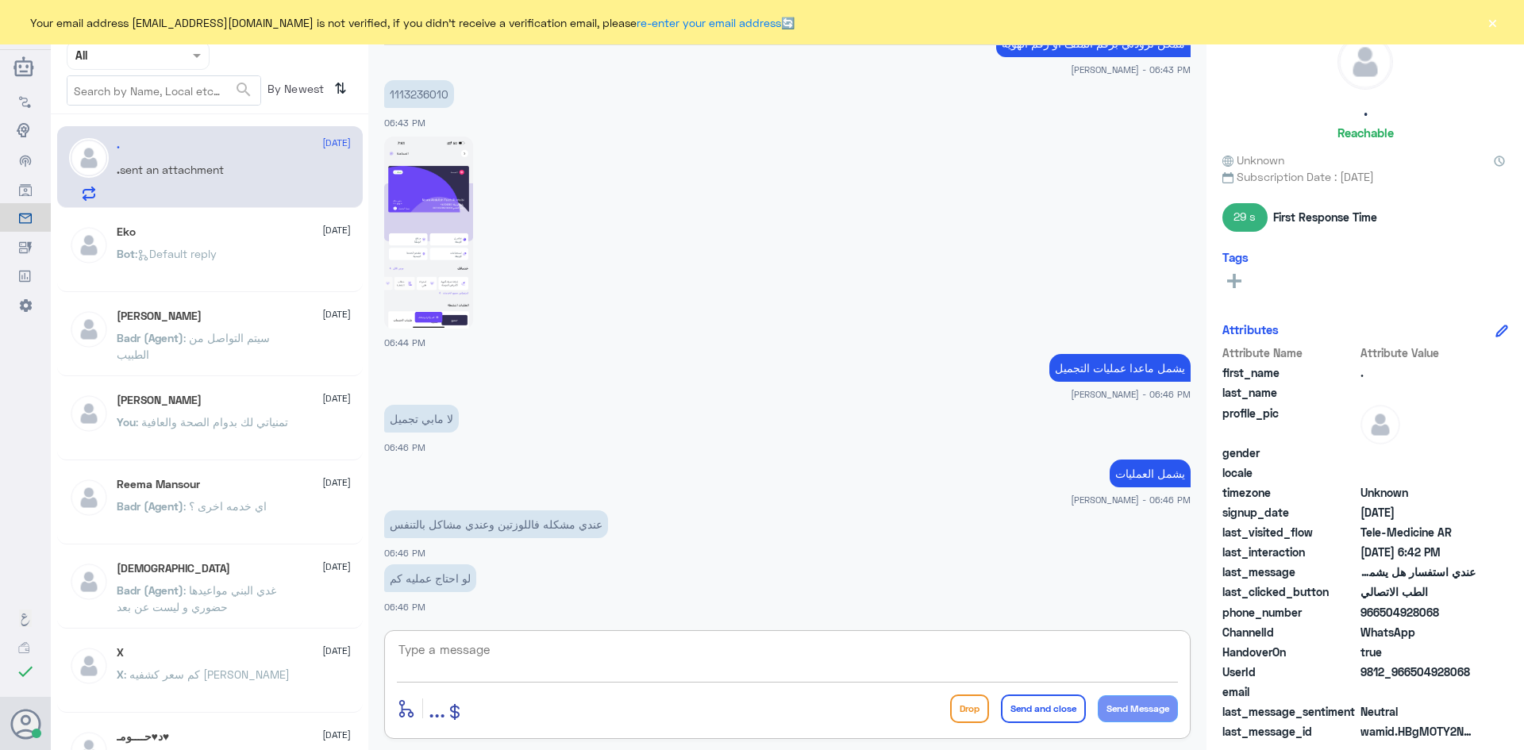
scroll to position [1578, 0]
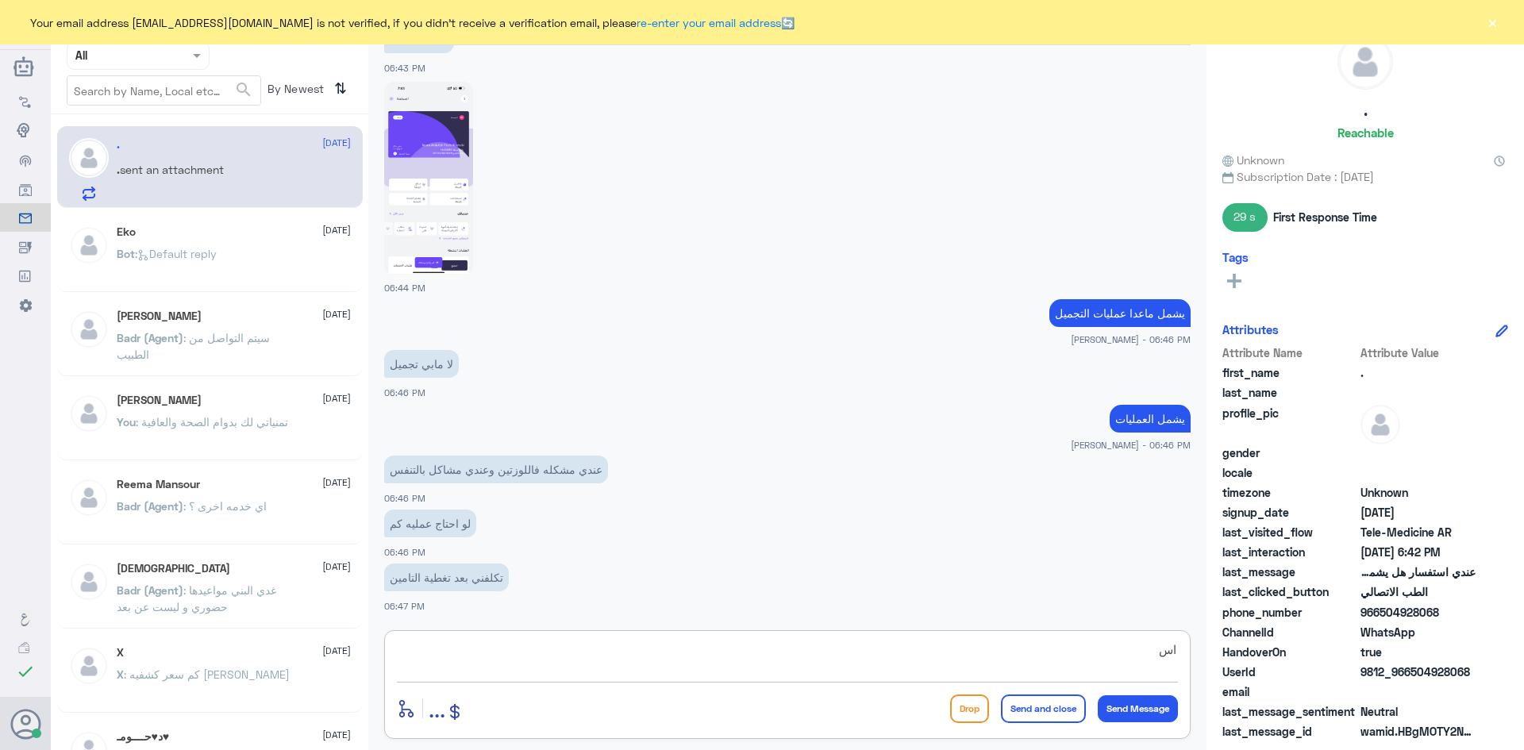
type textarea "ا"
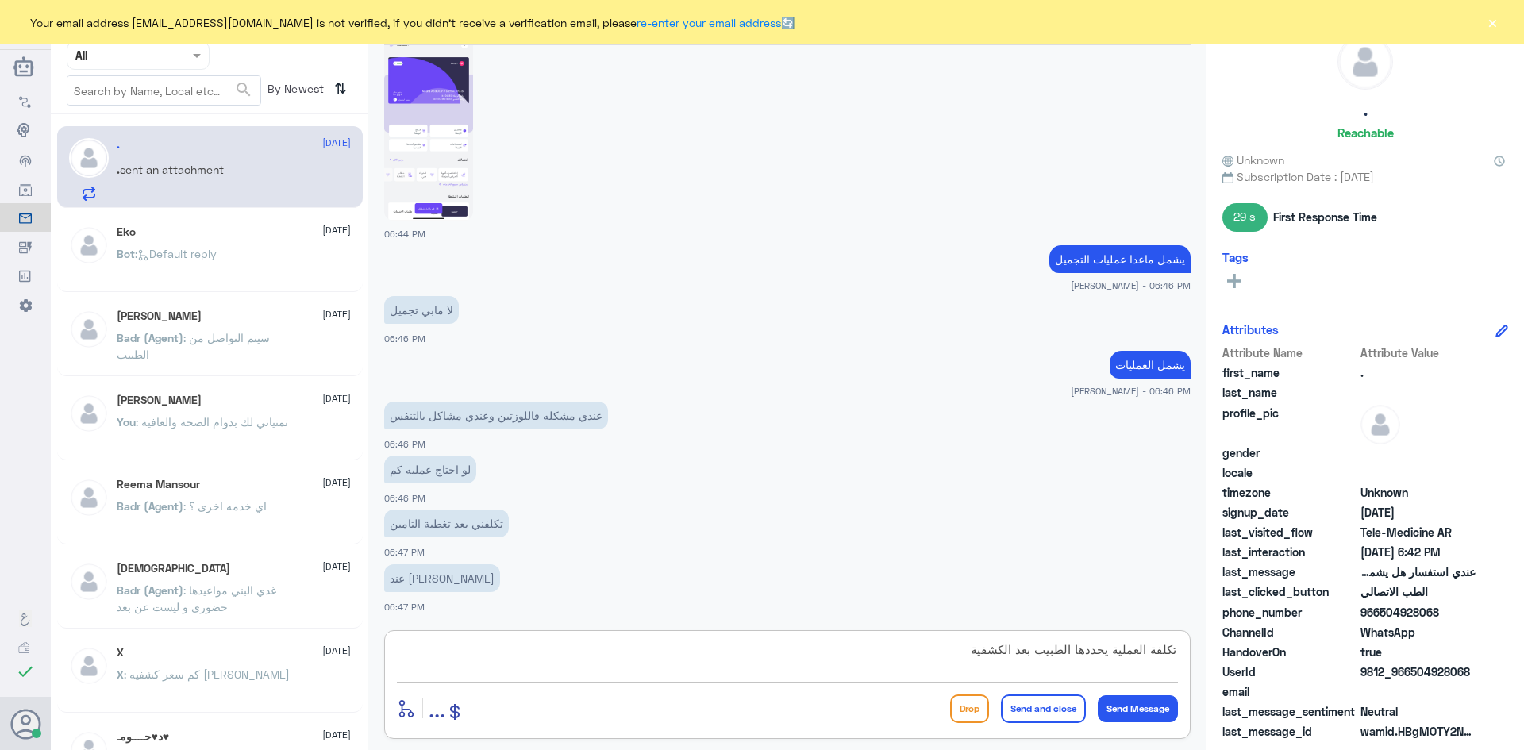
type textarea "تكلفة العملية يحددها الطبيب بعد الكشفية"
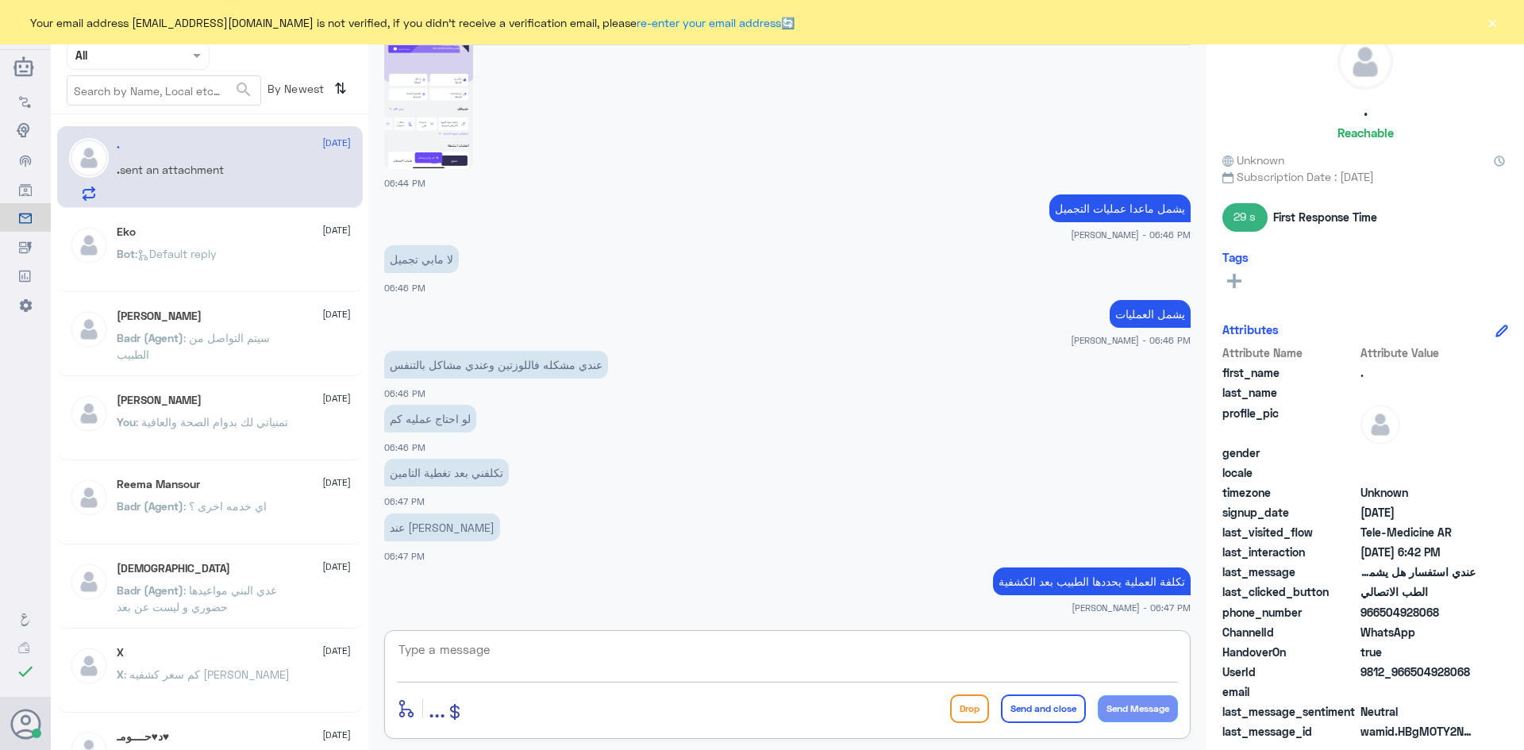
scroll to position [1754, 0]
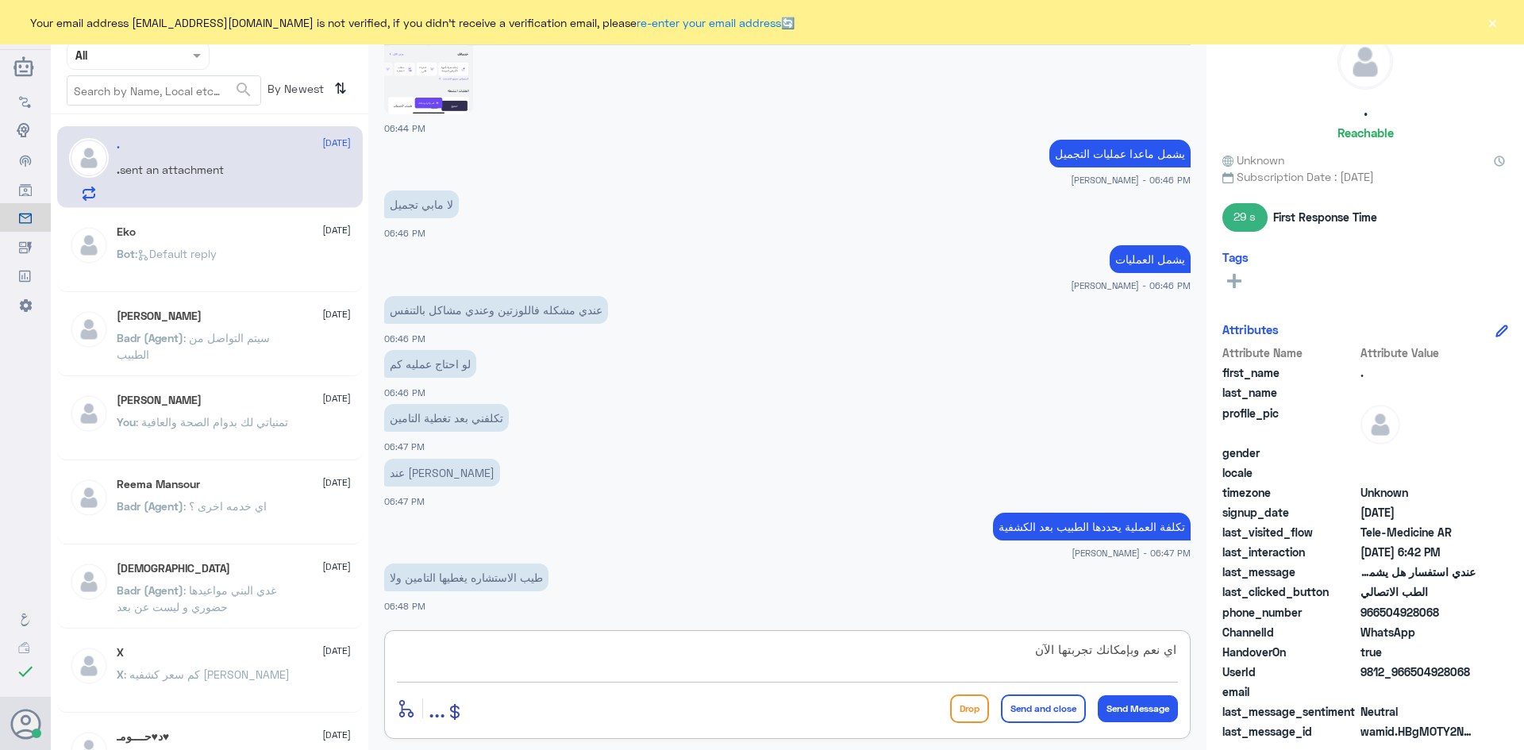
type textarea "اي نعم وبإمكانك تجربتها الآن"
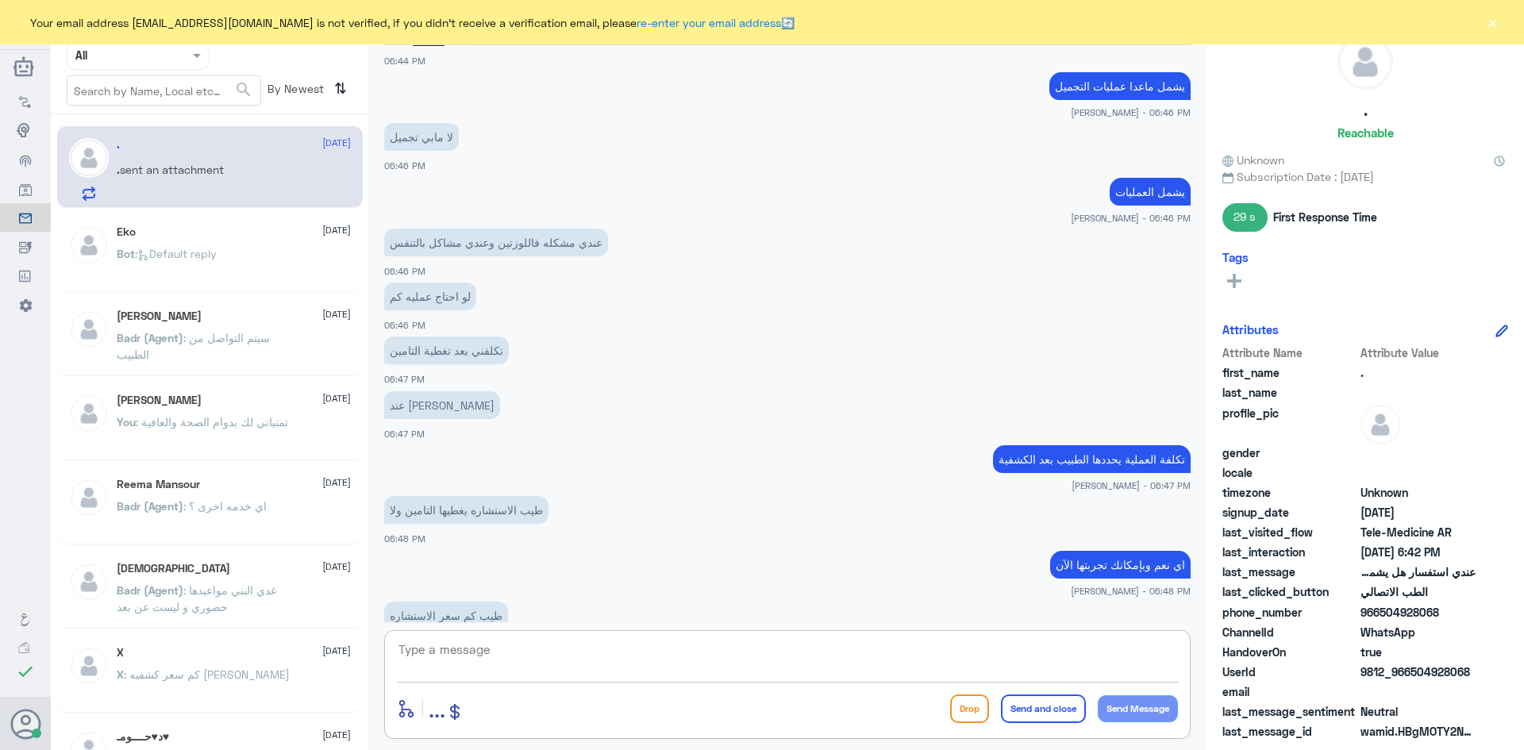
scroll to position [1859, 0]
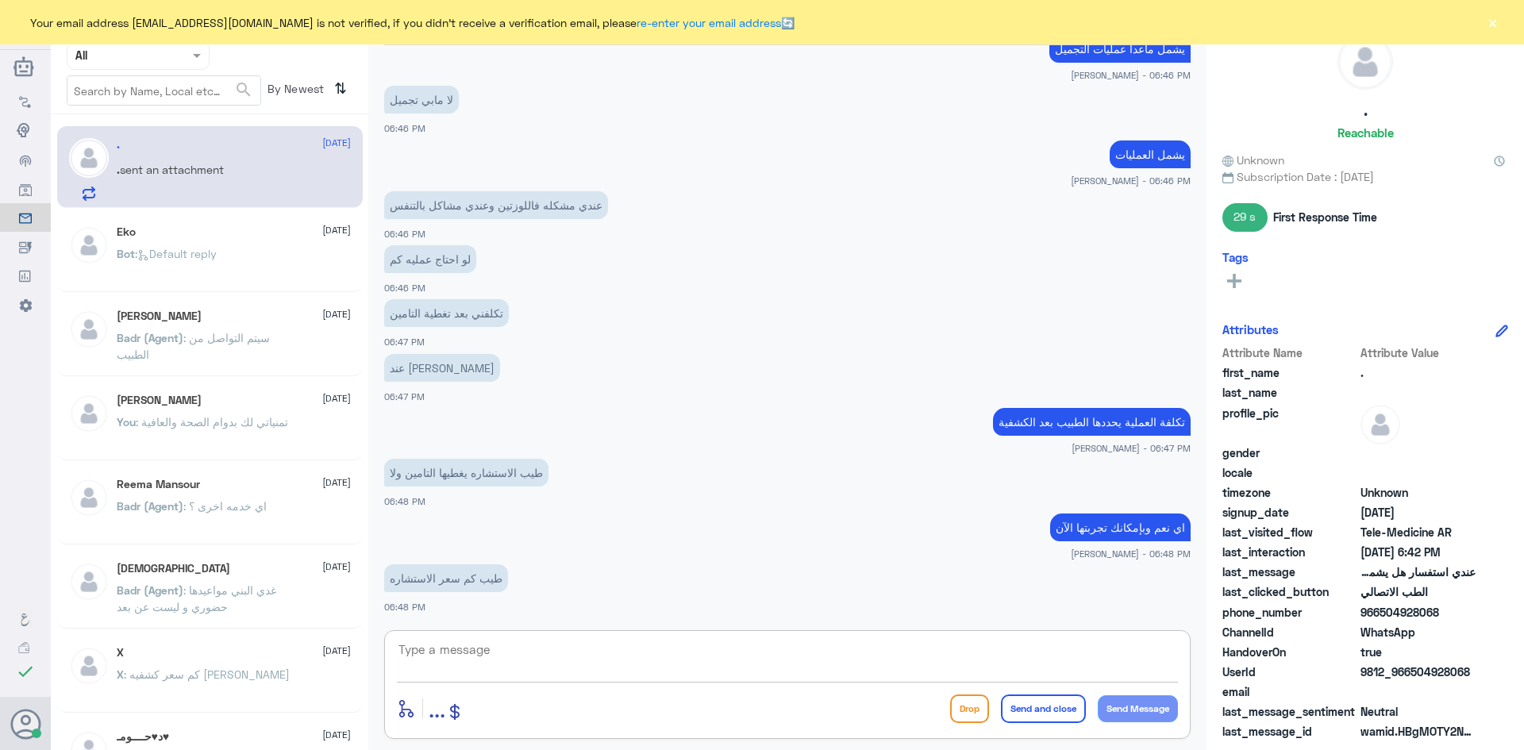
click at [768, 650] on textarea at bounding box center [787, 658] width 781 height 39
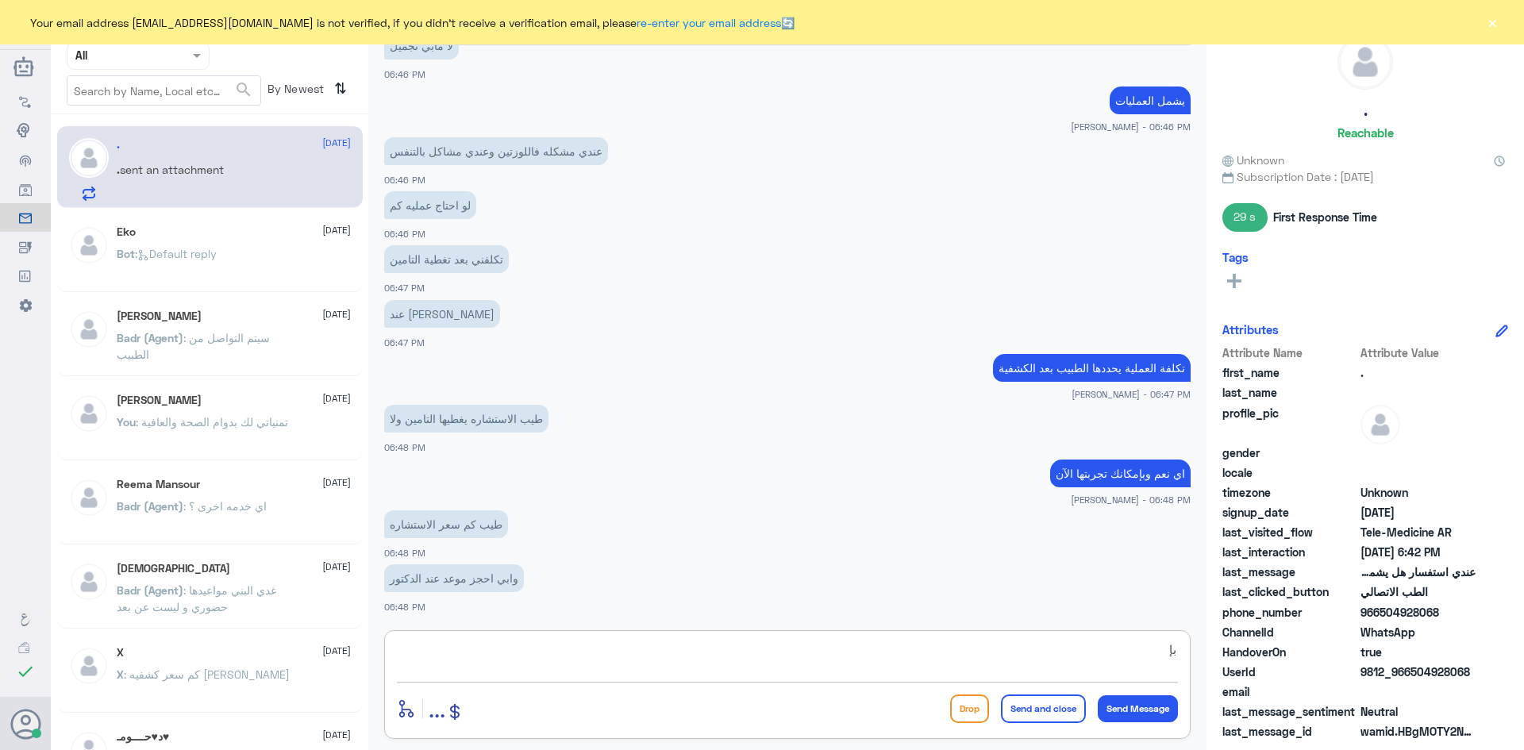
type textarea "ب"
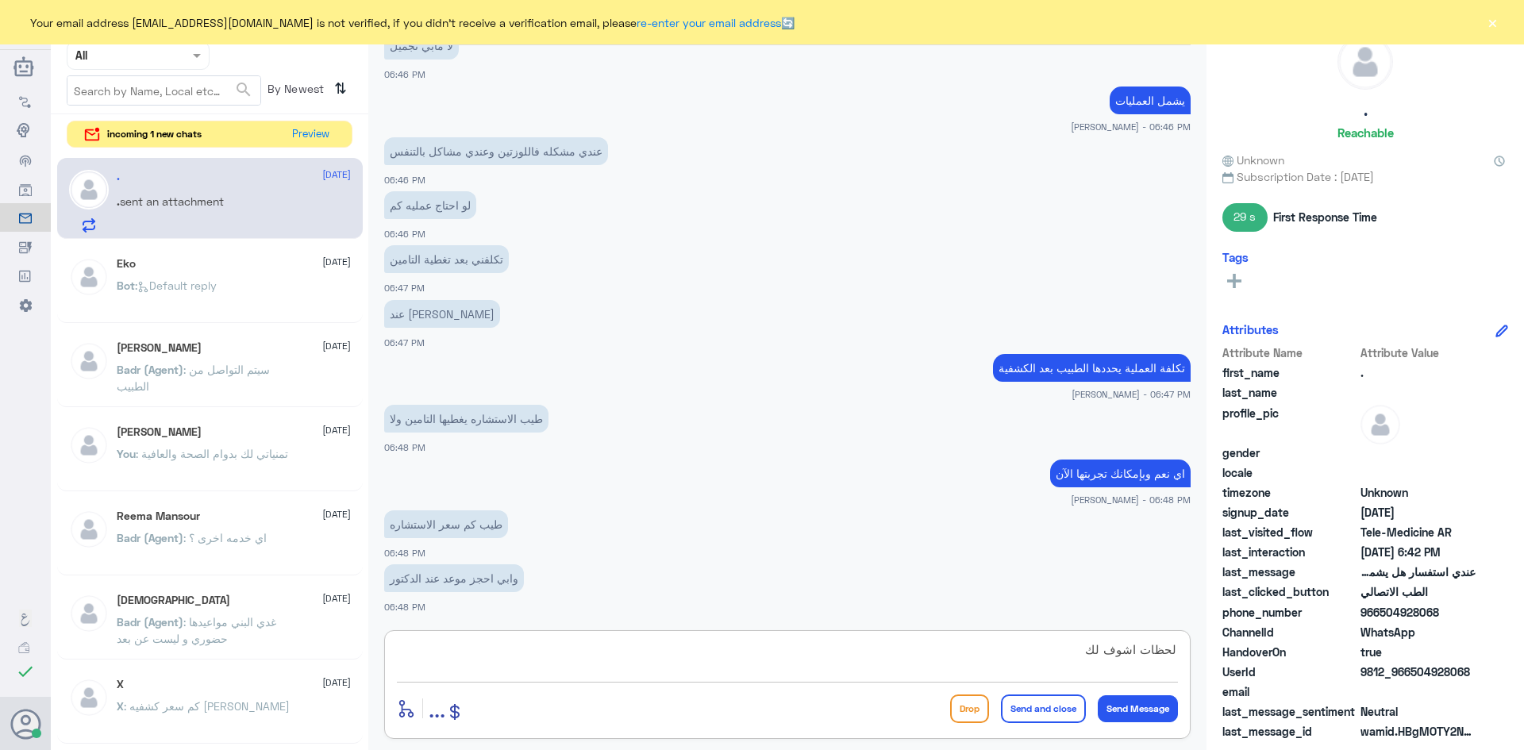
type textarea "لحظات اشوف لك"
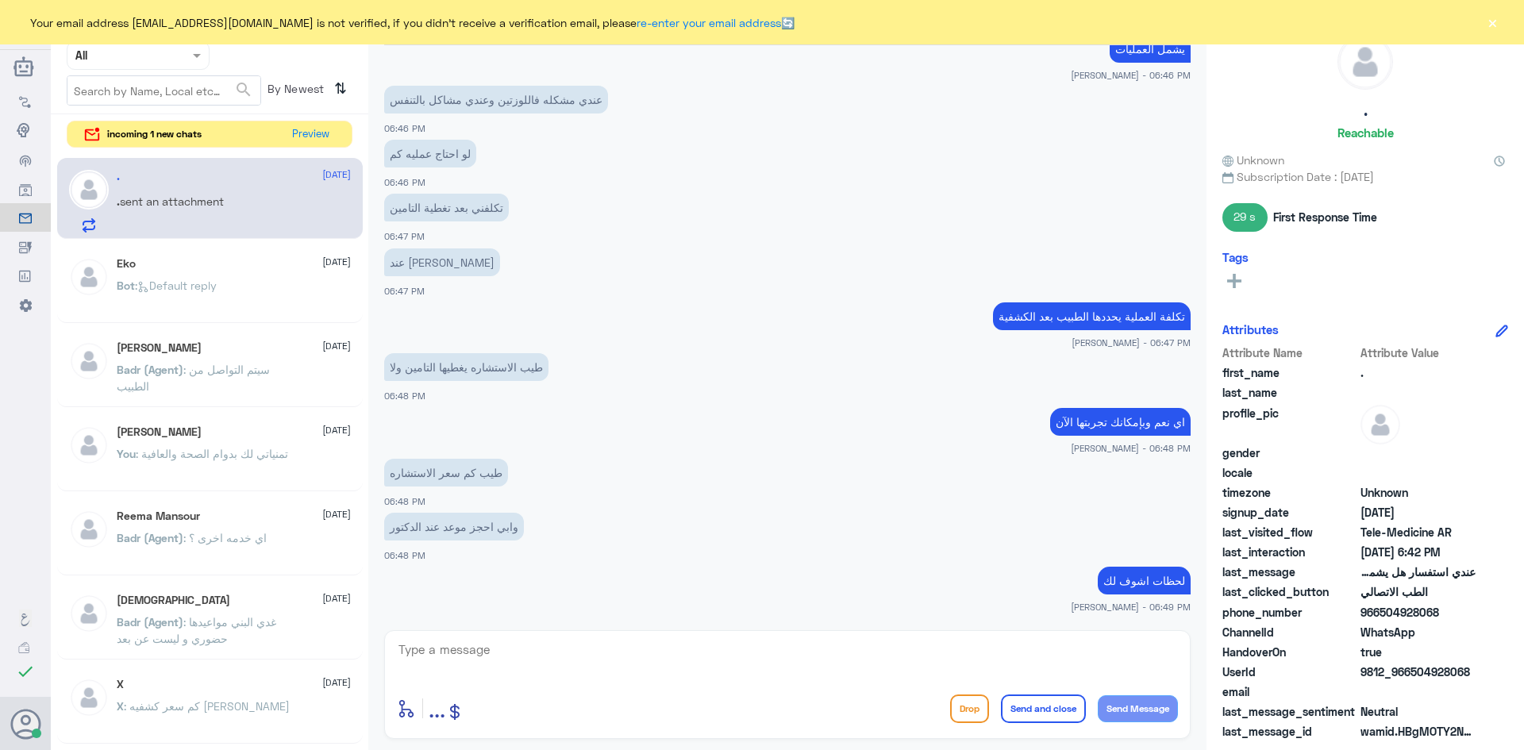
scroll to position [2019, 0]
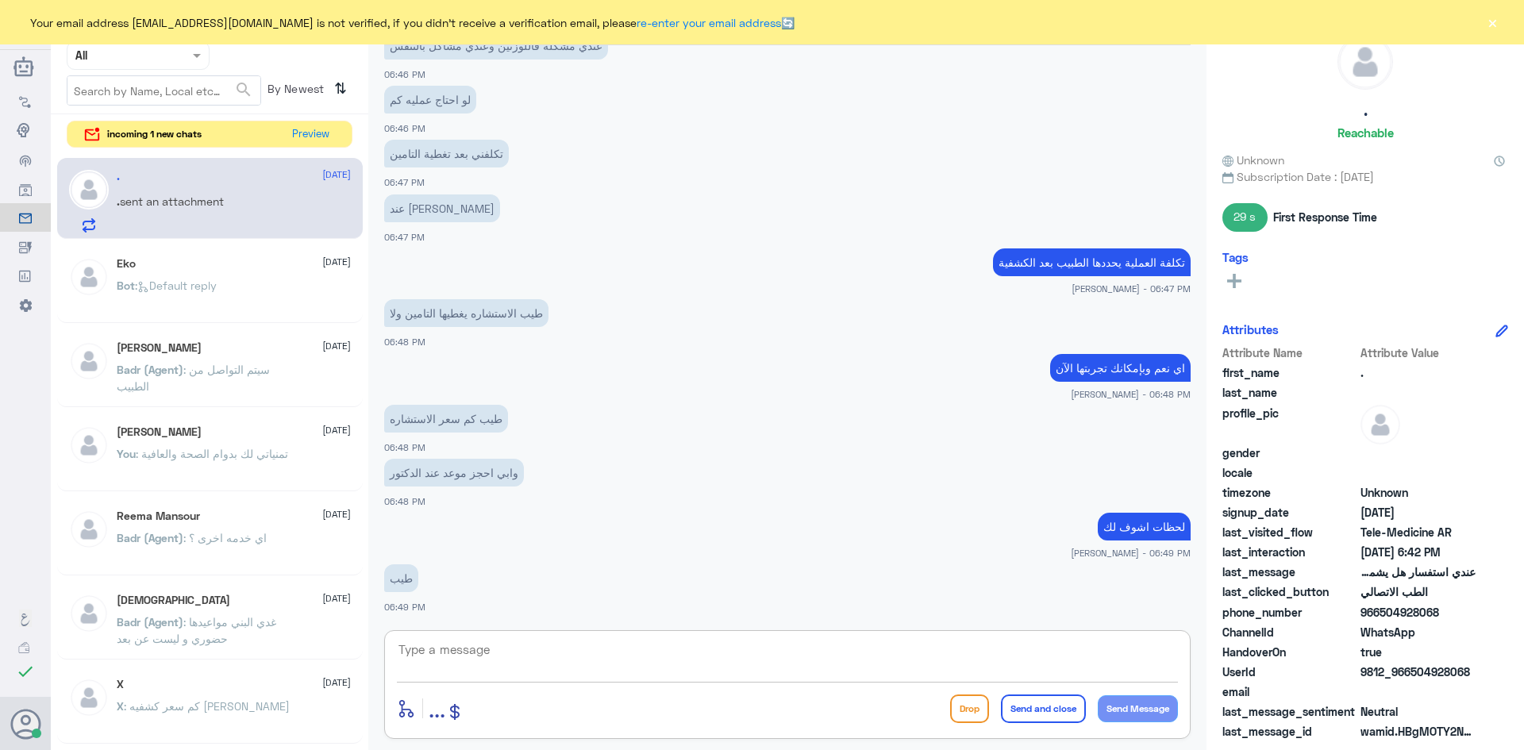
click at [539, 643] on textarea at bounding box center [787, 658] width 781 height 39
type textarea "الاستشارة سعرها بعد تغطية التأمين 23 ريال"
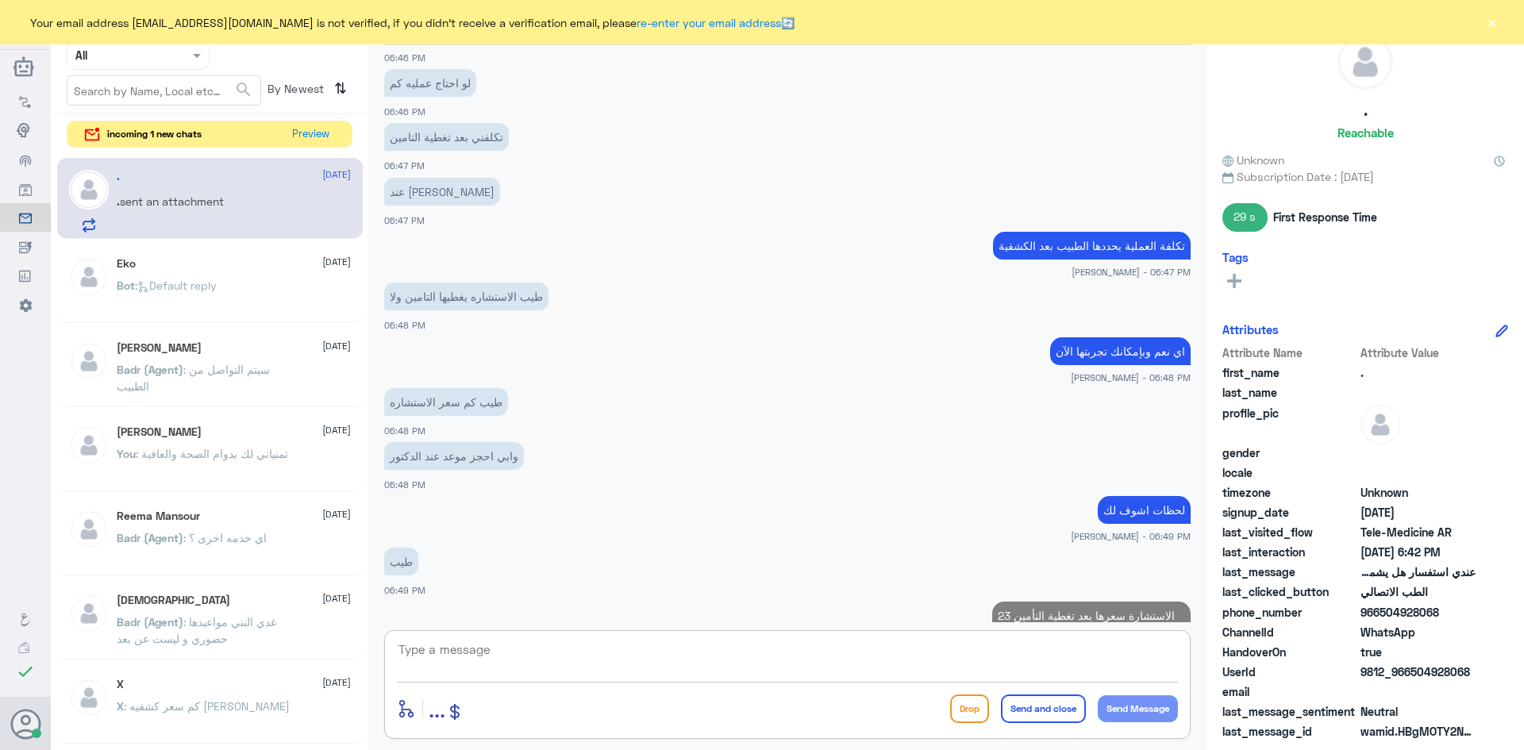
scroll to position [2086, 0]
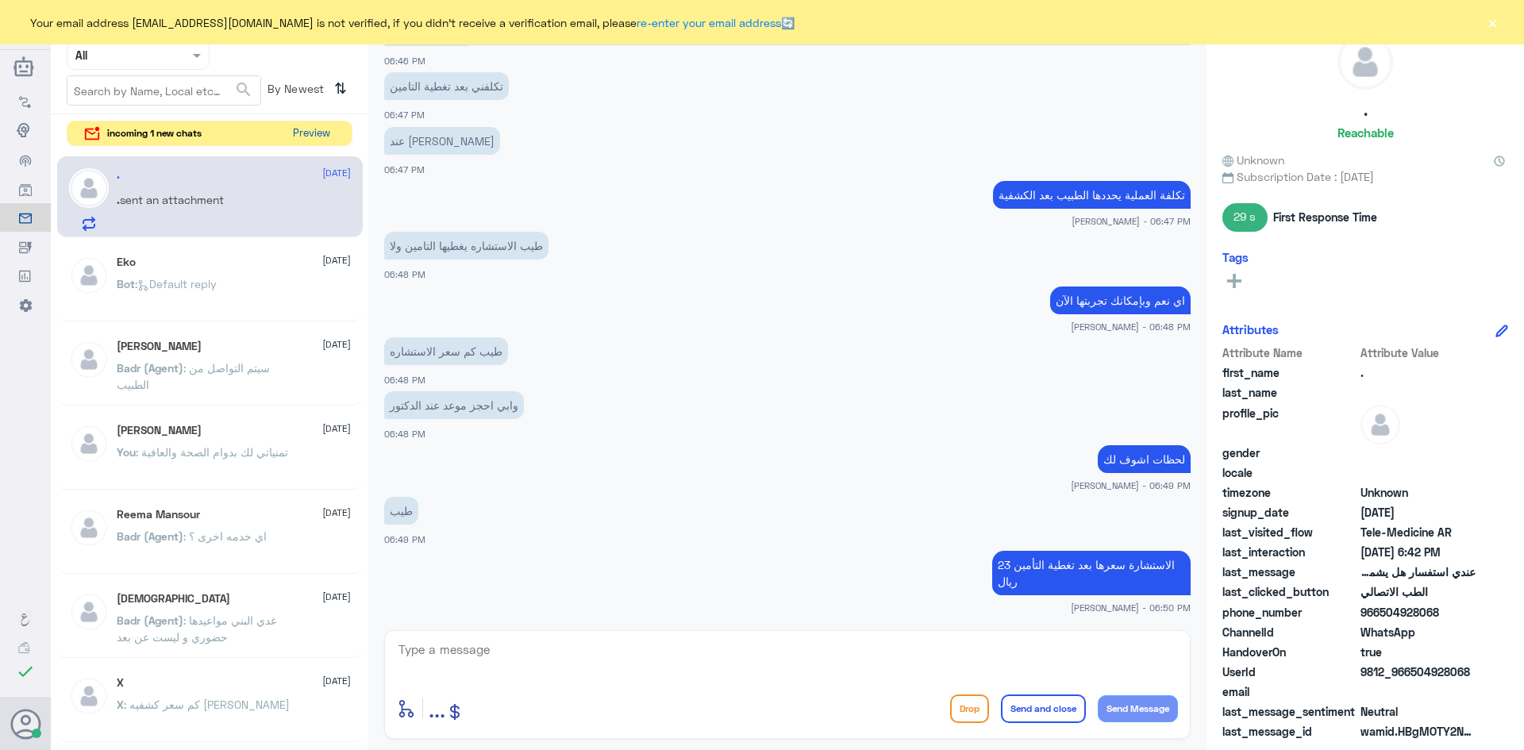
click at [316, 125] on button "Preview" at bounding box center [311, 133] width 49 height 25
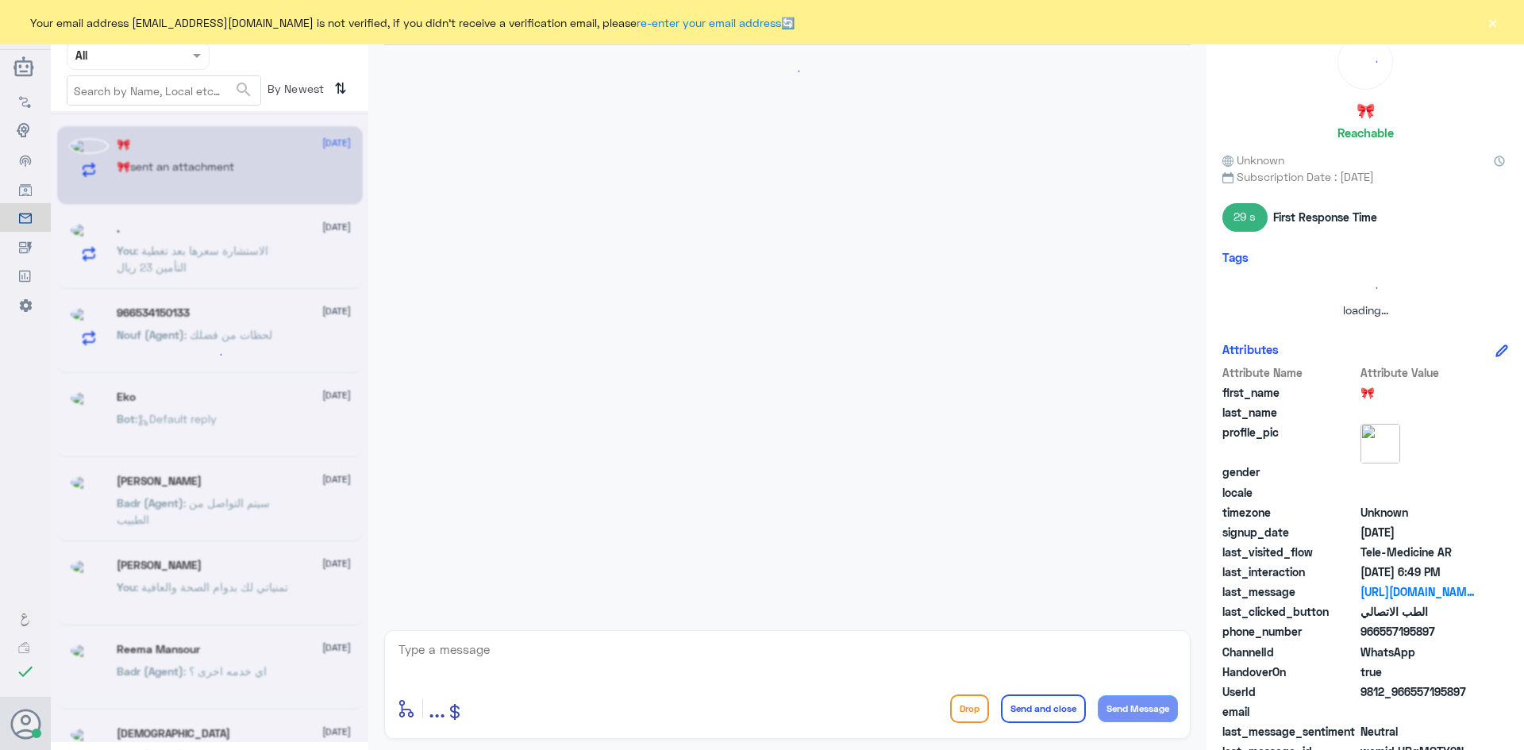
scroll to position [938, 0]
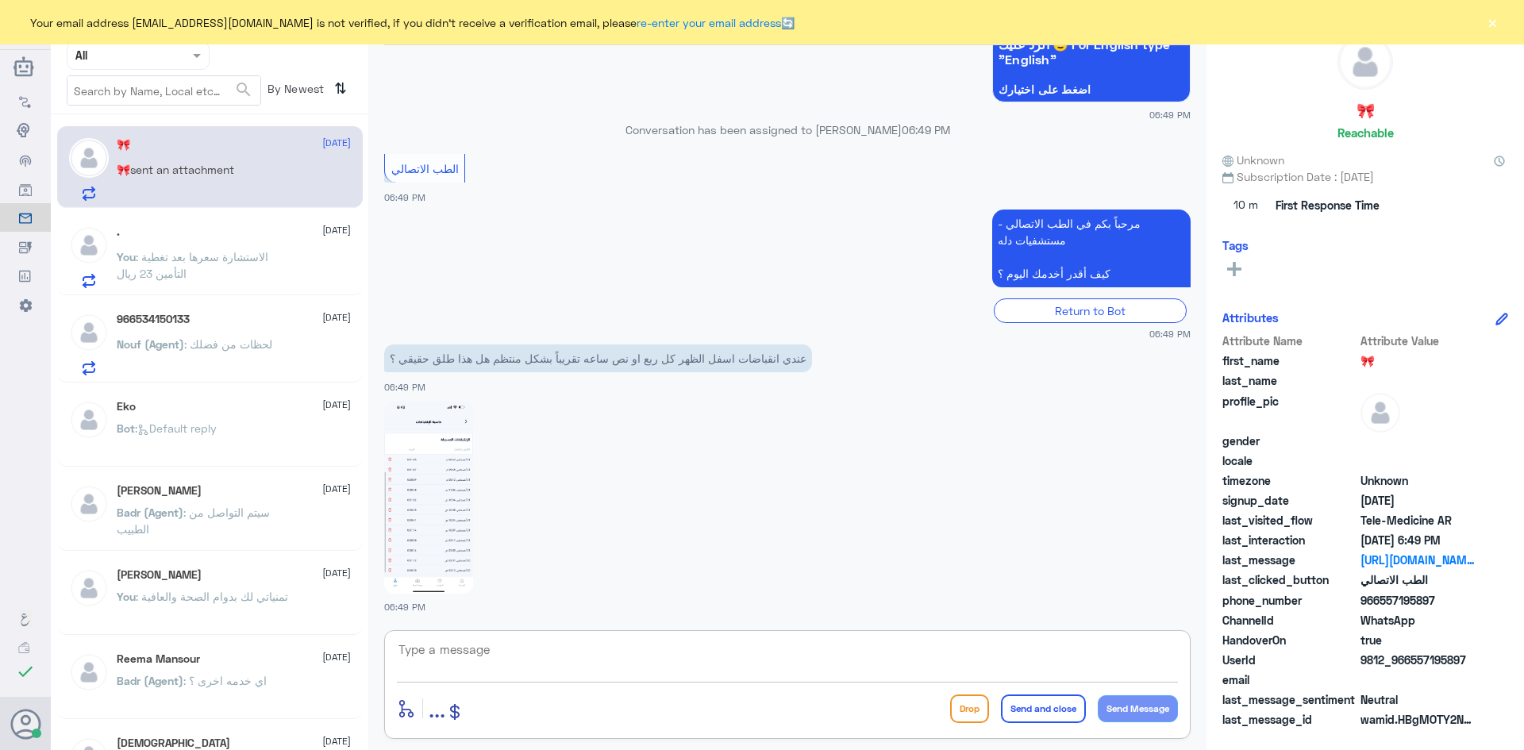
click at [736, 651] on textarea at bounding box center [787, 658] width 781 height 39
paste textarea "مرحبا معك [PERSON_NAME] من الطب الاتصالي"
type textarea "مرحبا معك [PERSON_NAME] من الطب الاتصالي"
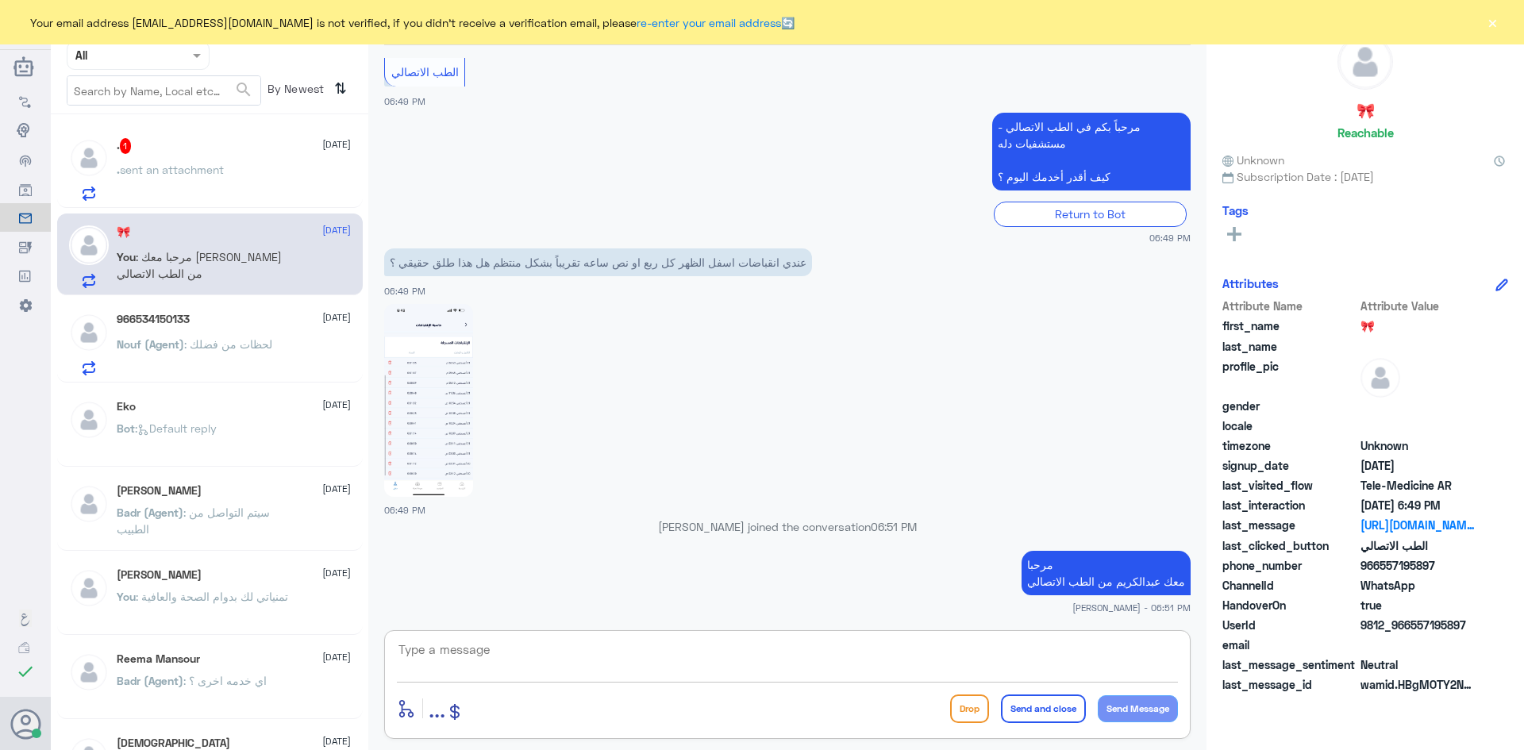
click at [256, 177] on div ". sent an attachment" at bounding box center [234, 183] width 234 height 36
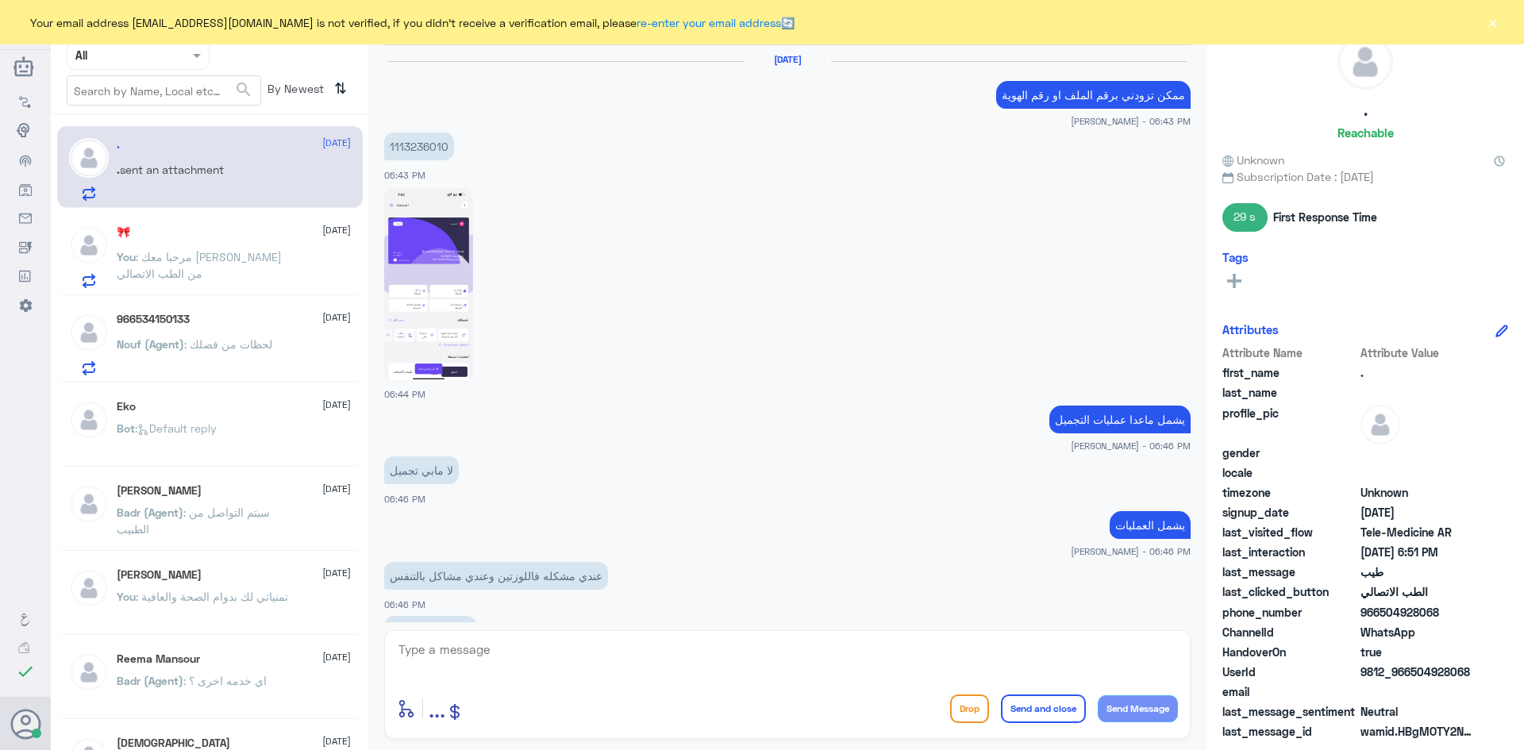
scroll to position [723, 0]
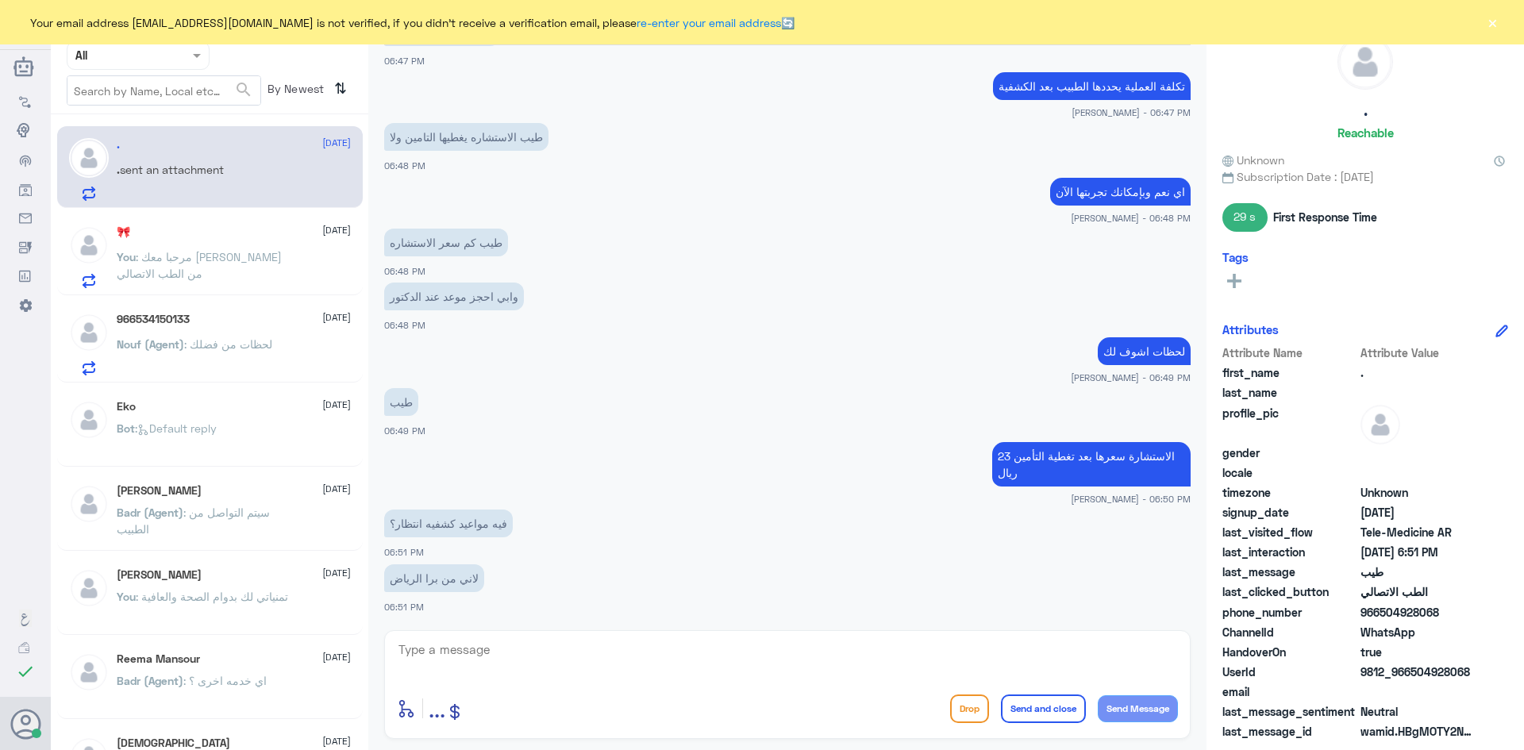
click at [483, 648] on textarea at bounding box center [787, 658] width 781 height 39
type textarea "ف"
type textarea "الاستشارة الفورية عن بعد وبضغطة زر تدخلين مع الطبيب"
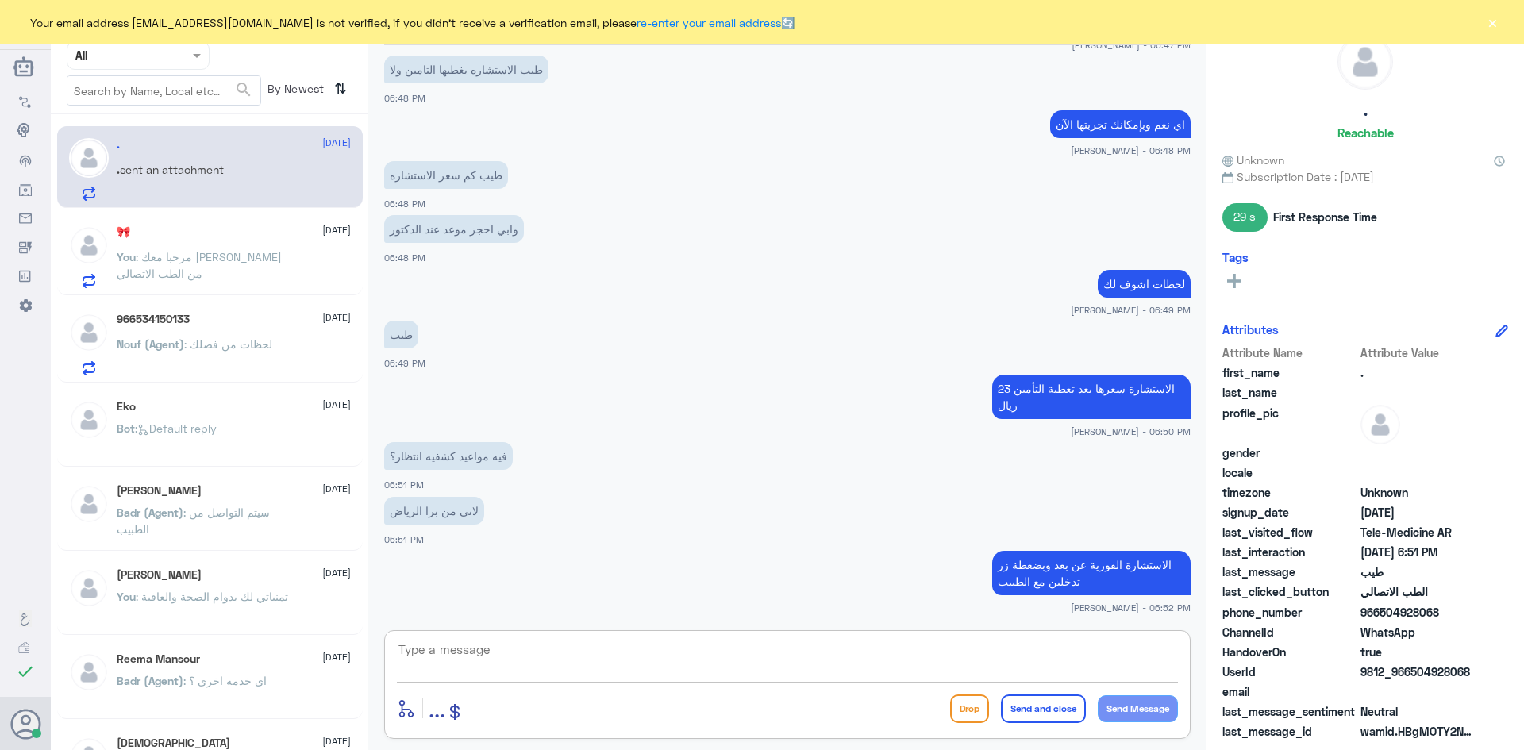
click at [198, 239] on div "🎀 21 August You : مرحبا معك عبدالكريم من الطب الاتصالي" at bounding box center [234, 256] width 234 height 63
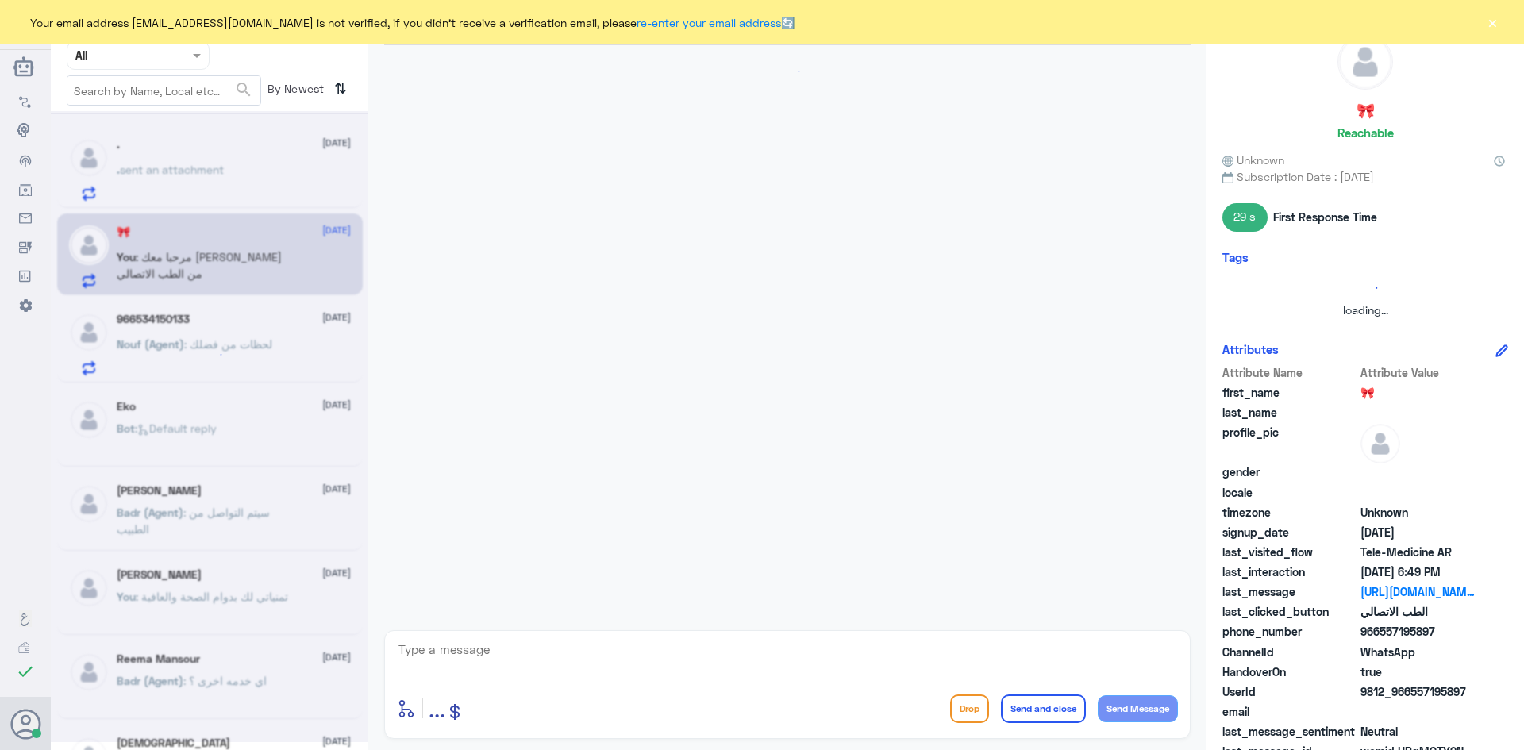
scroll to position [980, 0]
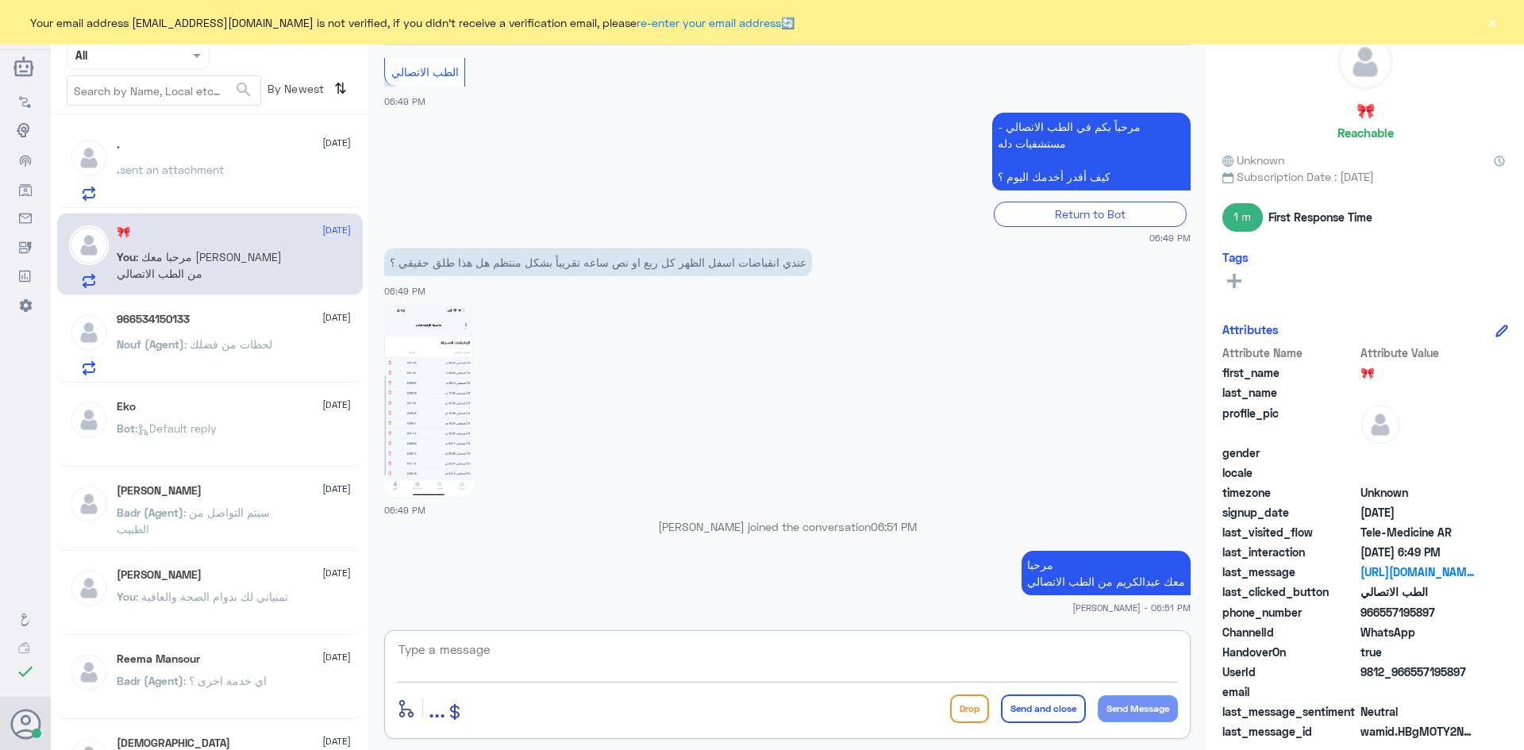
click at [676, 657] on textarea at bounding box center [787, 658] width 781 height 39
click at [938, 643] on textarea at bounding box center [787, 658] width 781 height 39
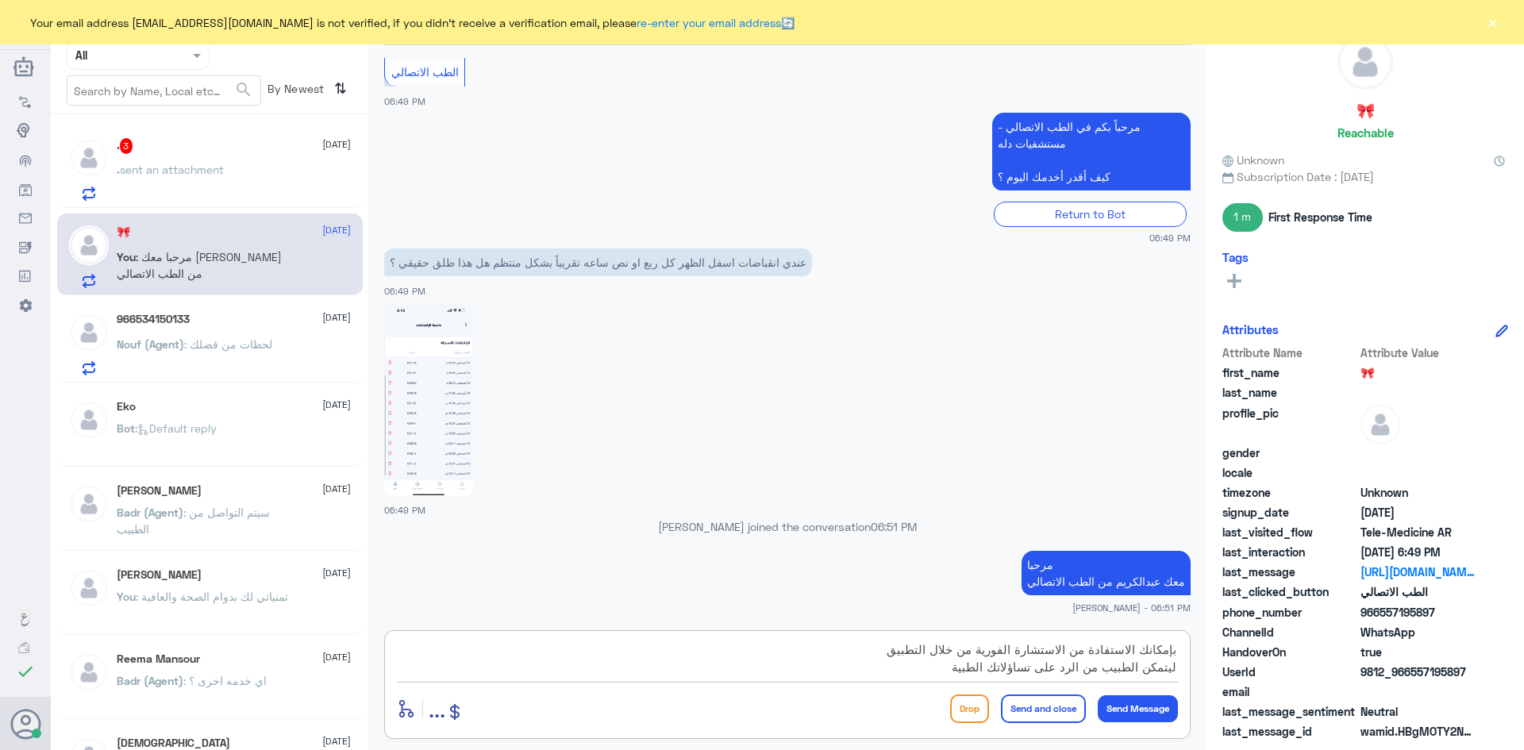
type textarea "بإمكانك الاستفادة من الاستشارة الفورية من خلال التطبيق ليتمكن الطبيب من الرد عل…"
click at [1053, 732] on div "بإمكانك الاستفادة من الاستشارة الفورية من خلال التطبيق ليتمكن الطبيب من الرد عل…" at bounding box center [787, 684] width 807 height 109
click at [1059, 717] on button "Send and close" at bounding box center [1043, 709] width 85 height 29
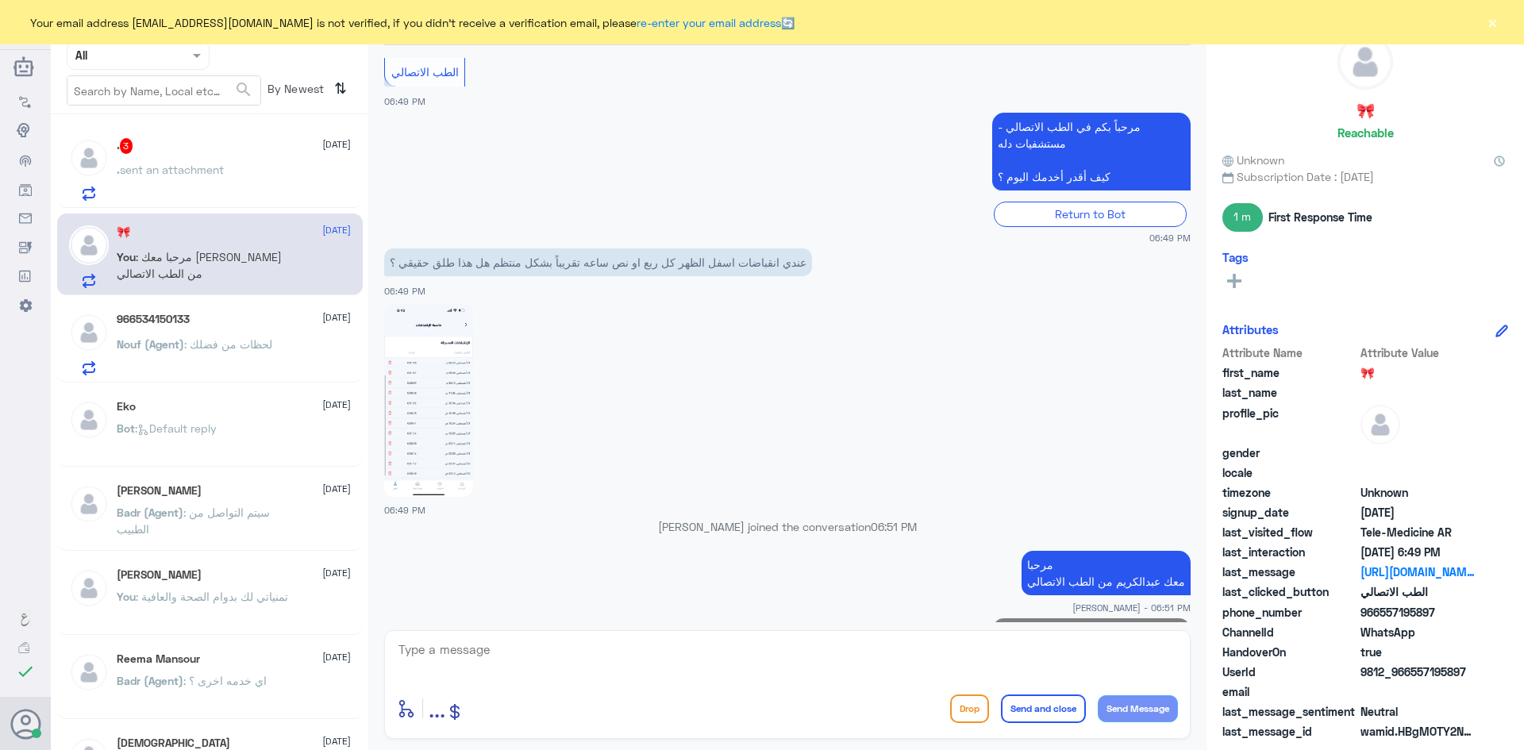
scroll to position [1080, 0]
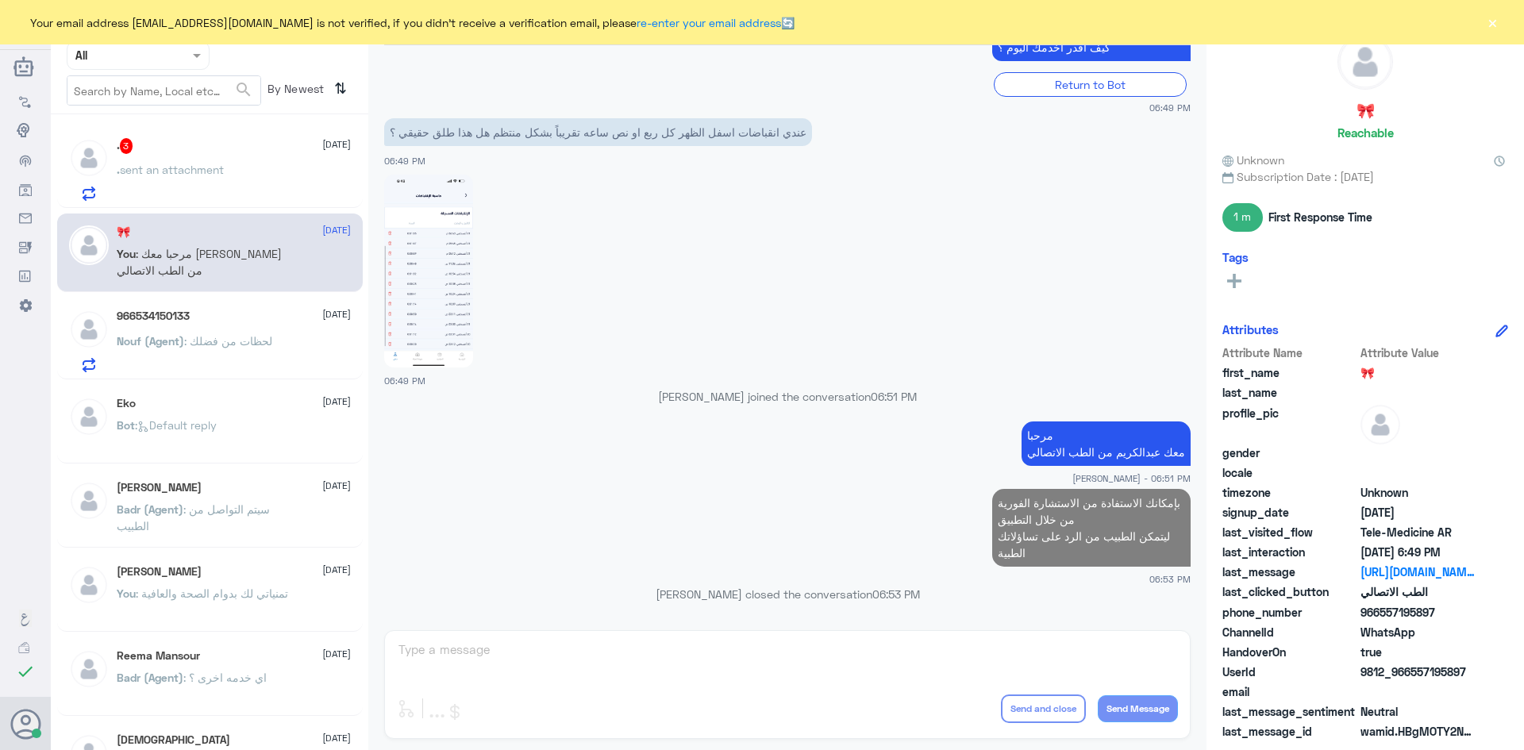
click at [213, 144] on div ". 3 21 August" at bounding box center [234, 146] width 234 height 16
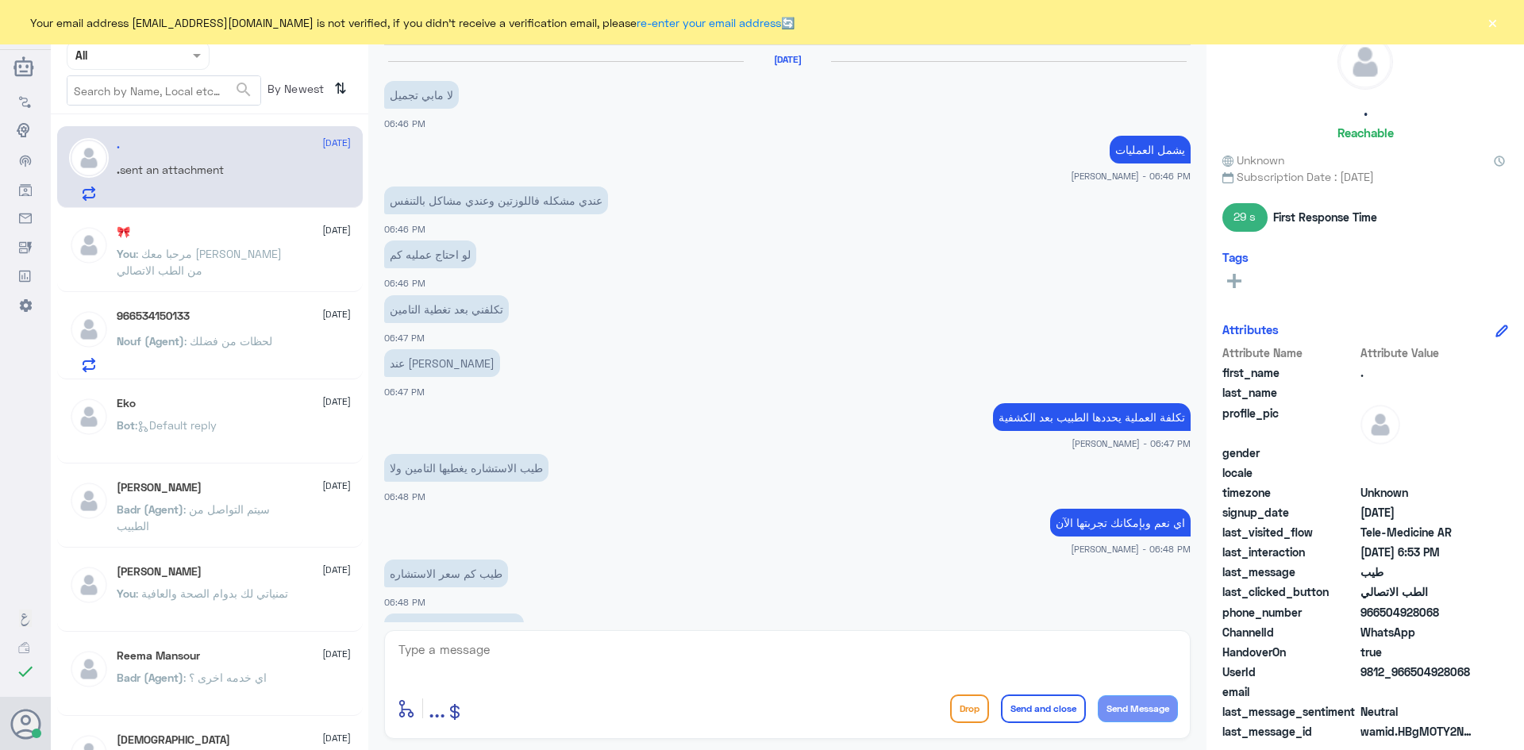
scroll to position [578, 0]
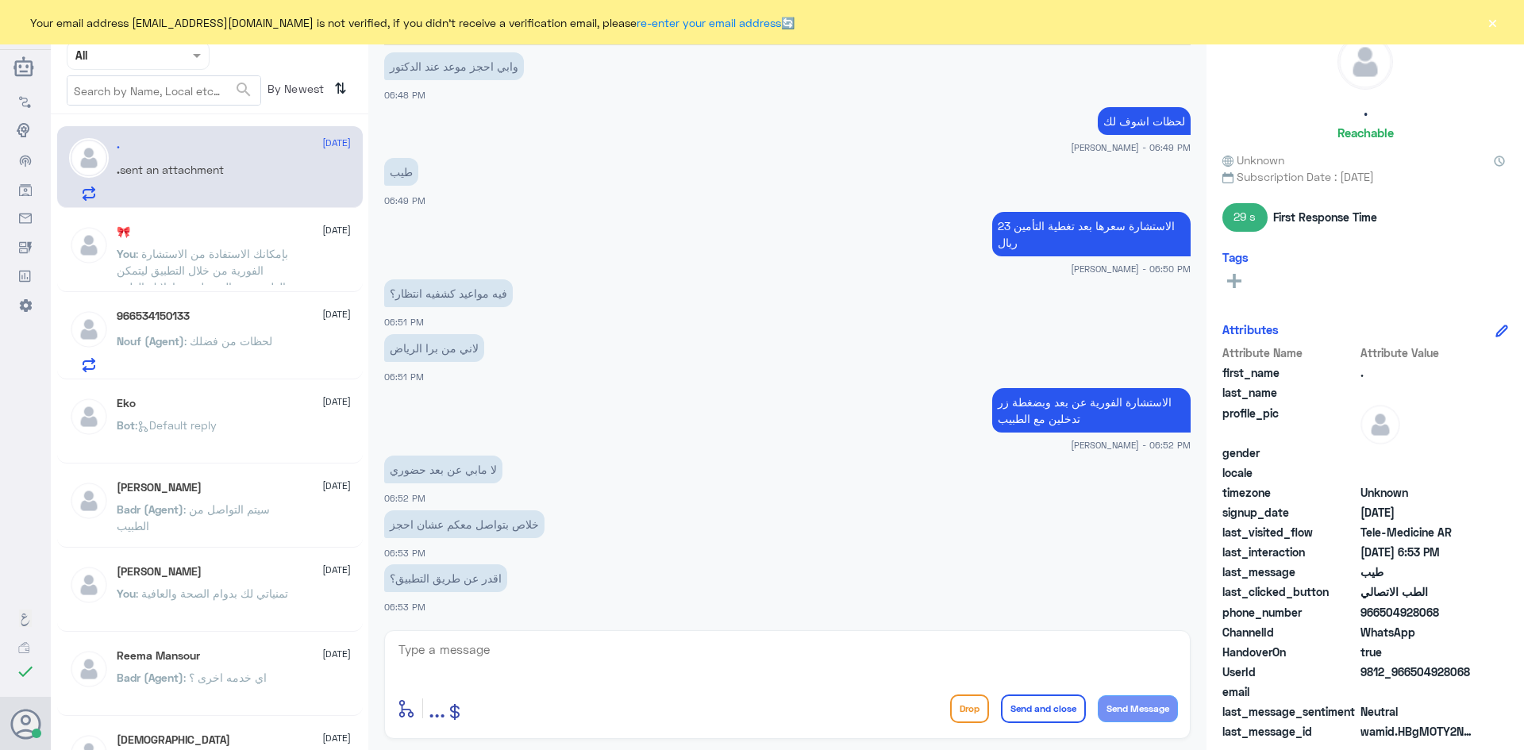
click at [549, 639] on textarea at bounding box center [787, 658] width 781 height 39
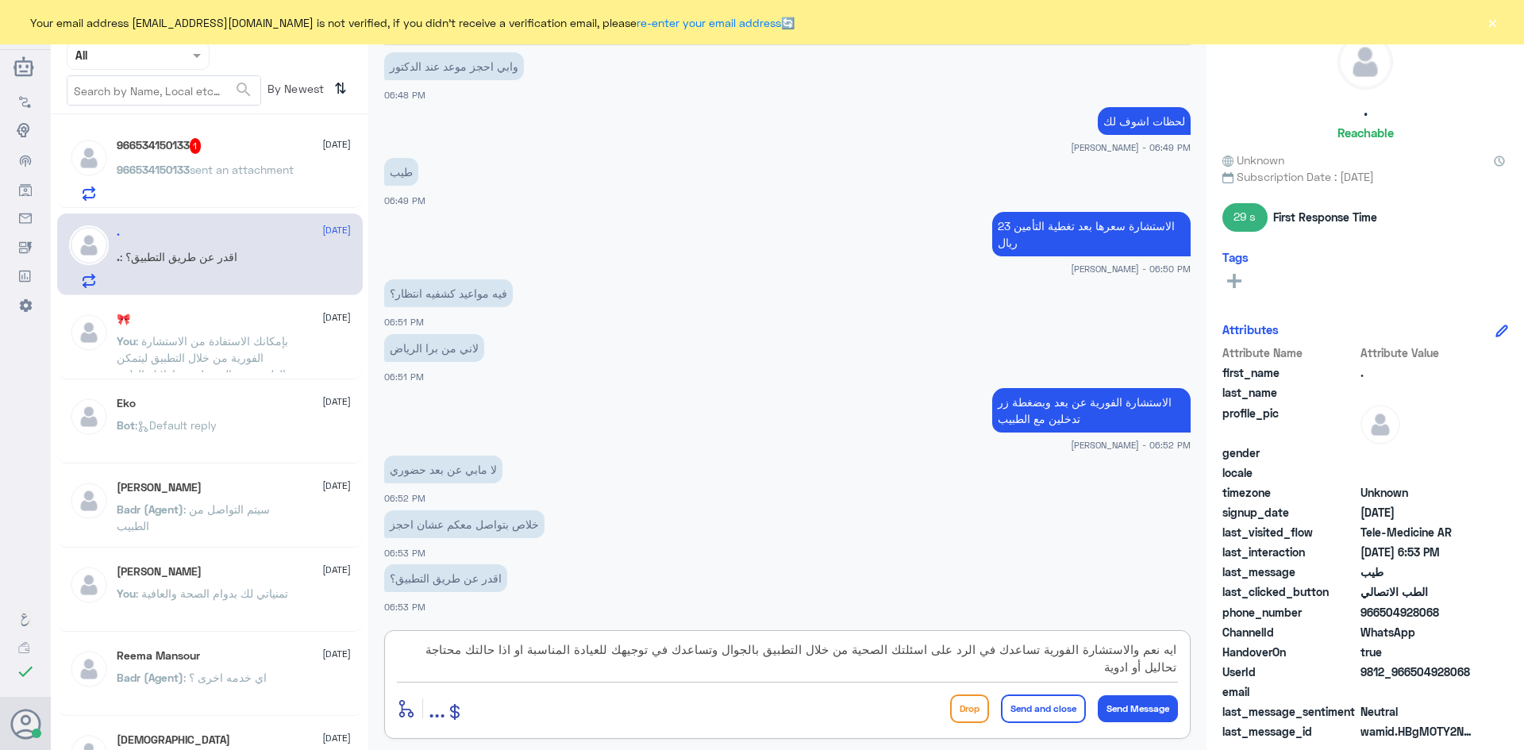
type textarea "ايه نعم والاستشارة الفورية تساعدك في الرد على اسئلتك الصحية من خلال التطبيق بال…"
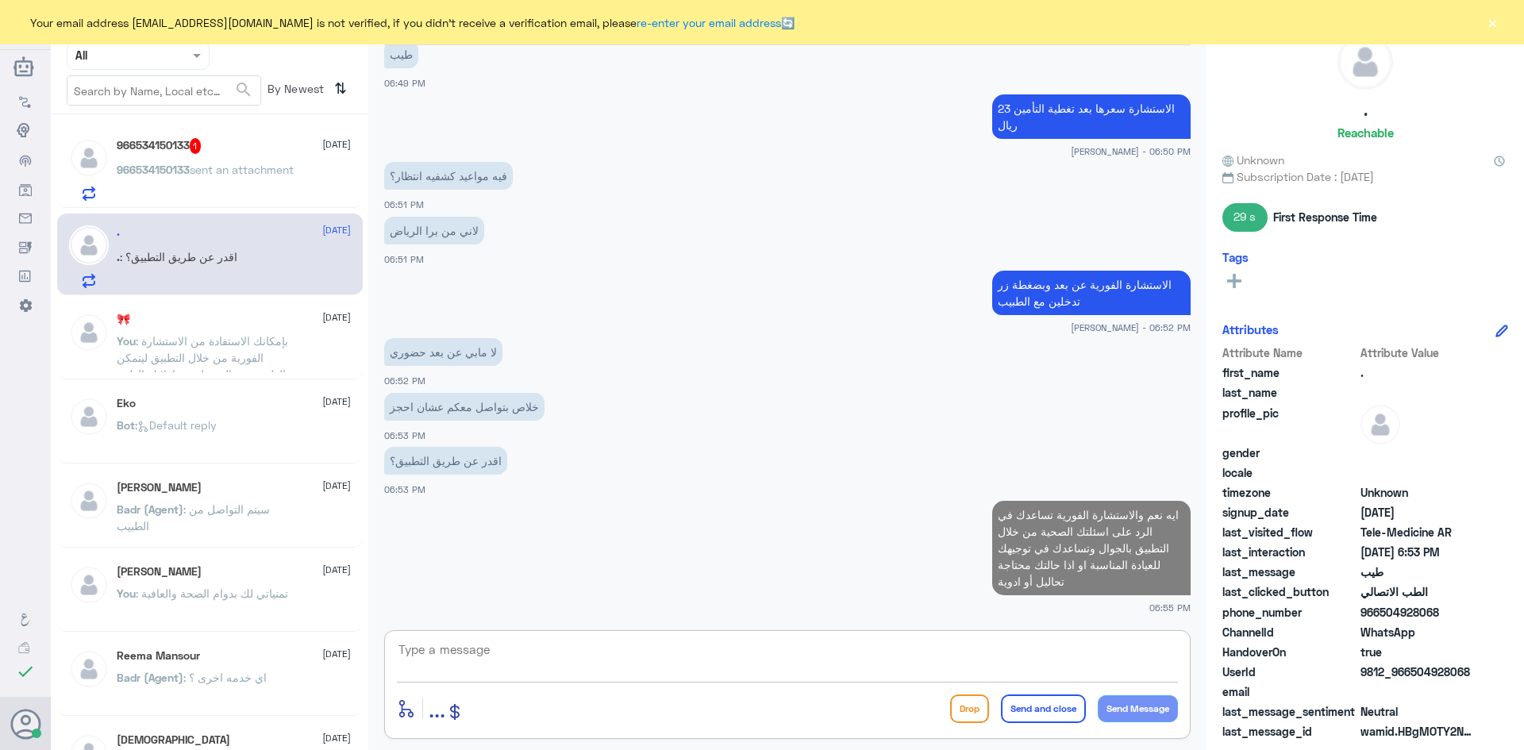
click at [241, 177] on p "966534150133 sent an attachment" at bounding box center [205, 181] width 177 height 40
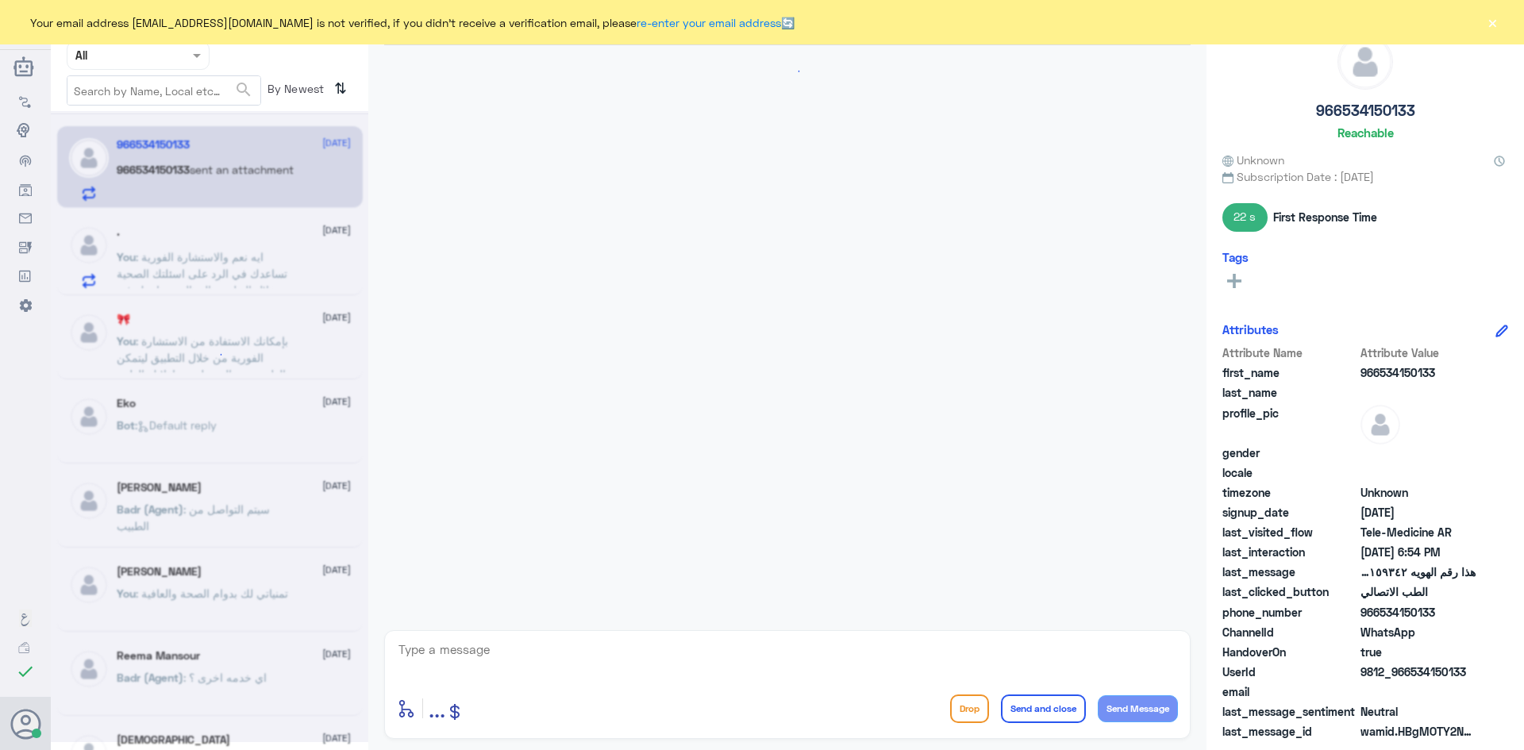
scroll to position [858, 0]
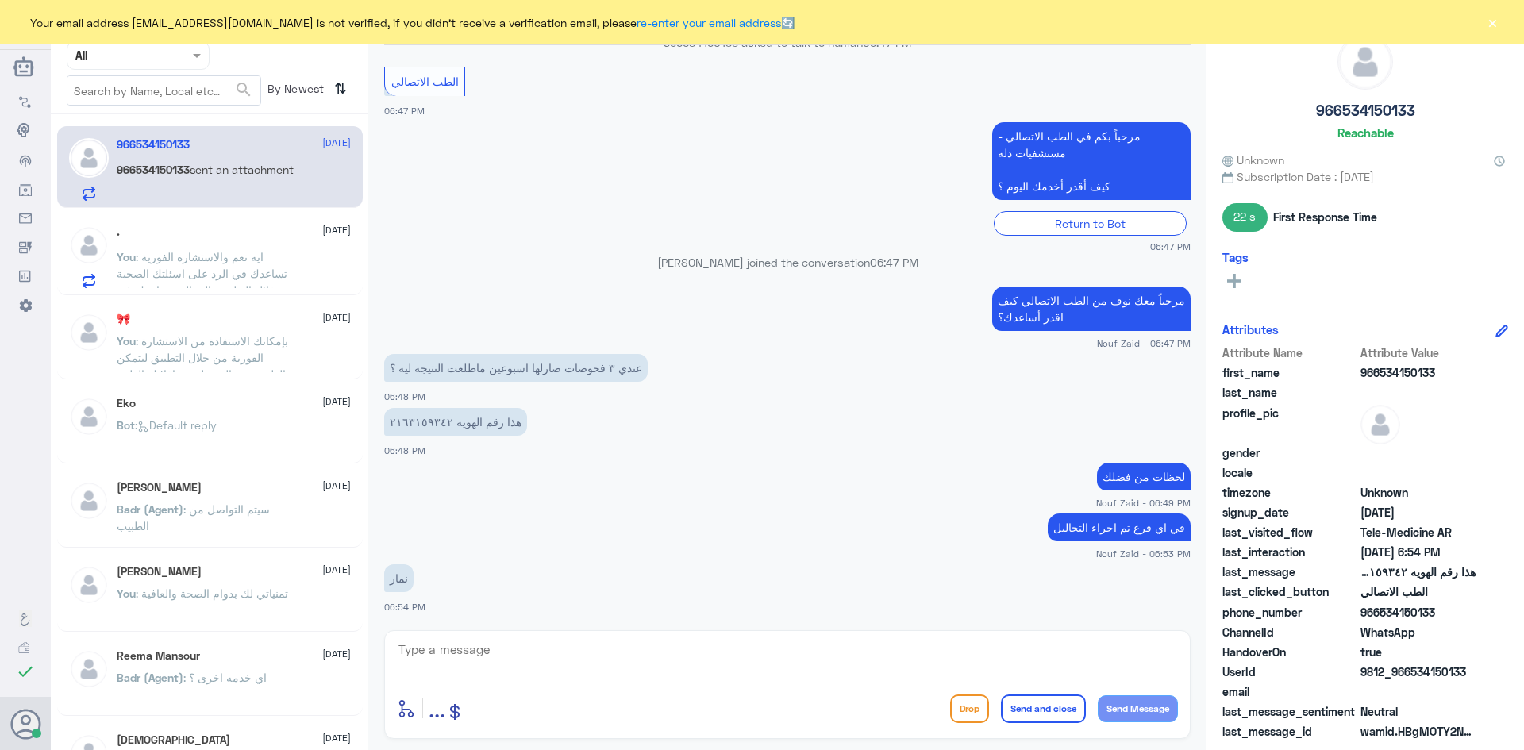
click at [240, 234] on div ". 21 August" at bounding box center [234, 231] width 234 height 13
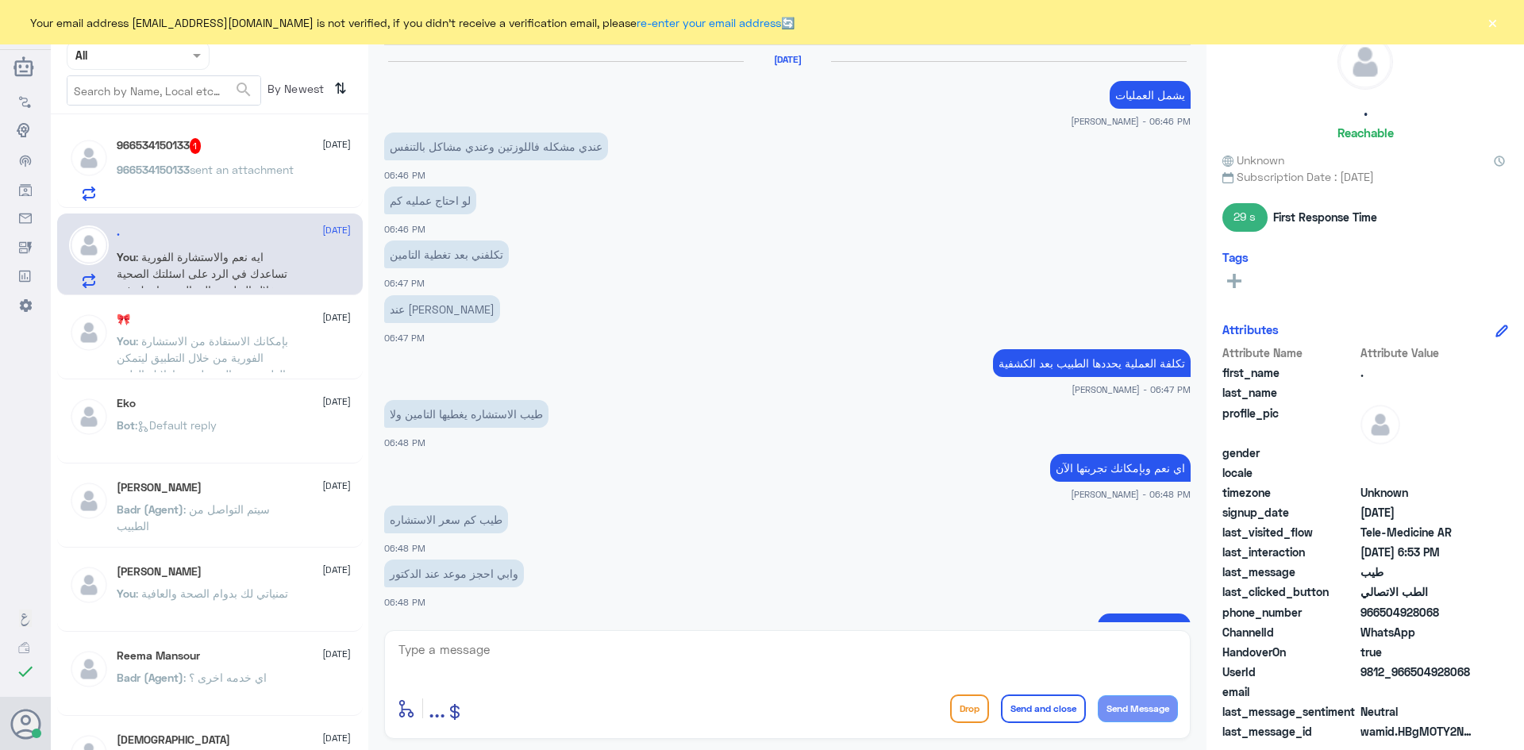
scroll to position [641, 0]
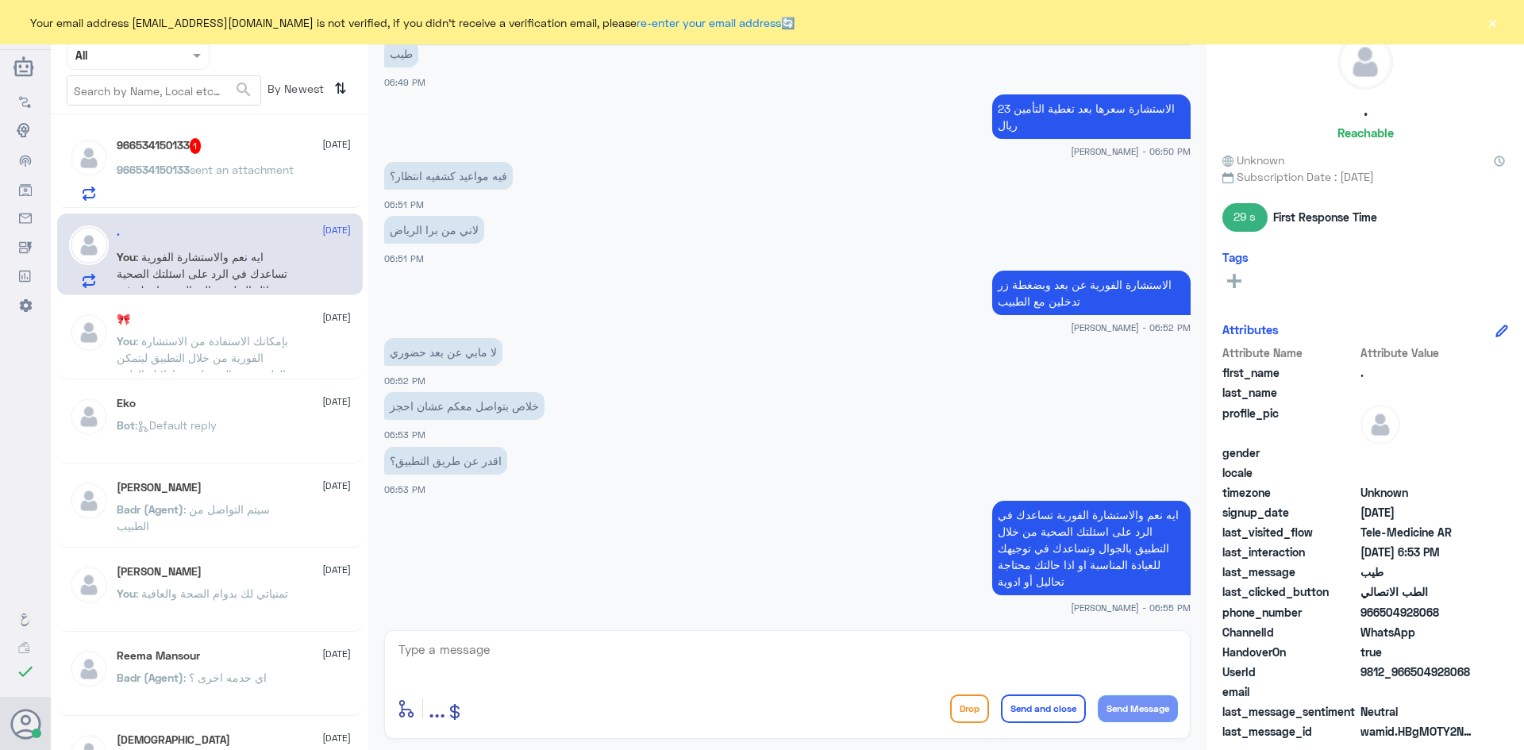
click at [1491, 19] on button "×" at bounding box center [1492, 22] width 16 height 16
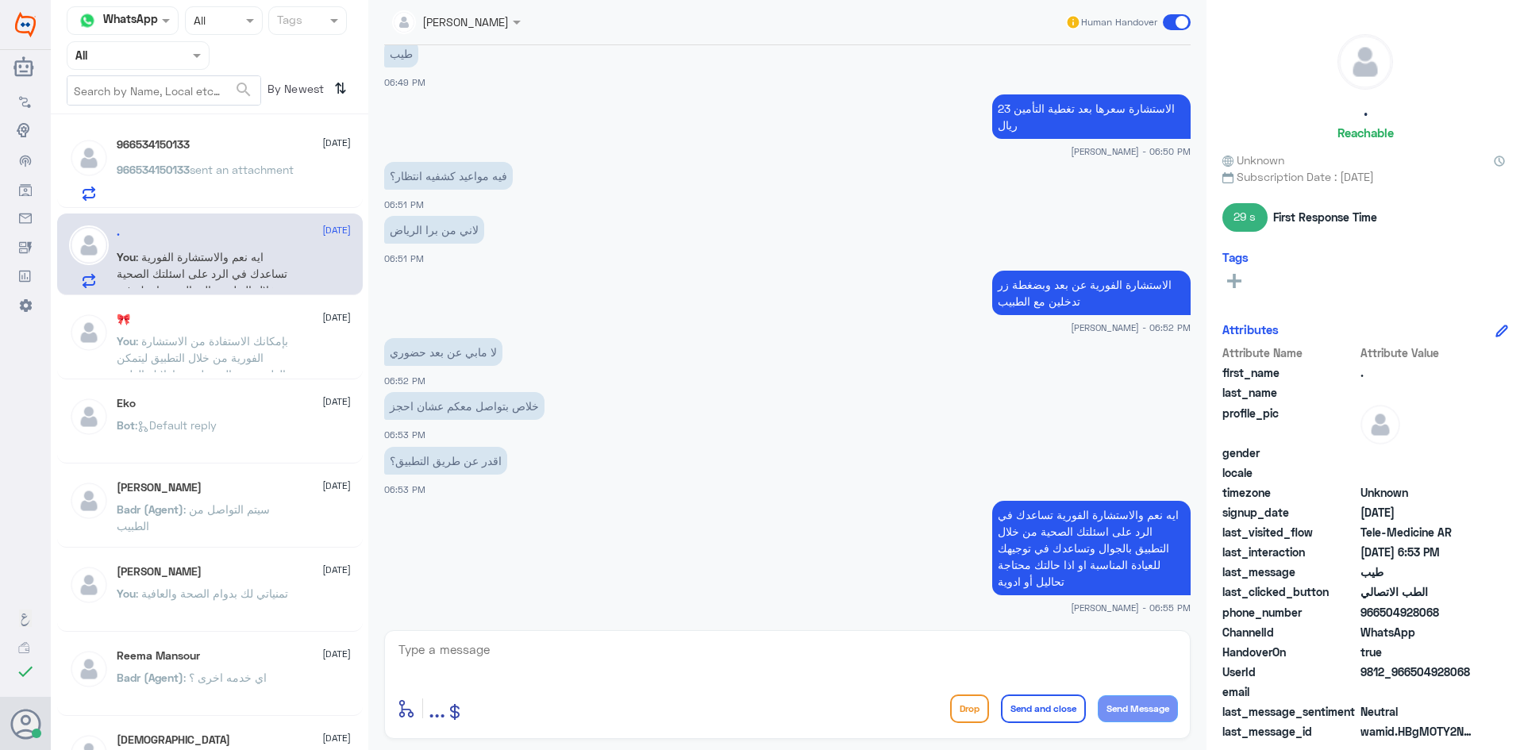
click at [1169, 25] on span at bounding box center [1177, 22] width 28 height 16
click at [0, 0] on input "checkbox" at bounding box center [0, 0] width 0 height 0
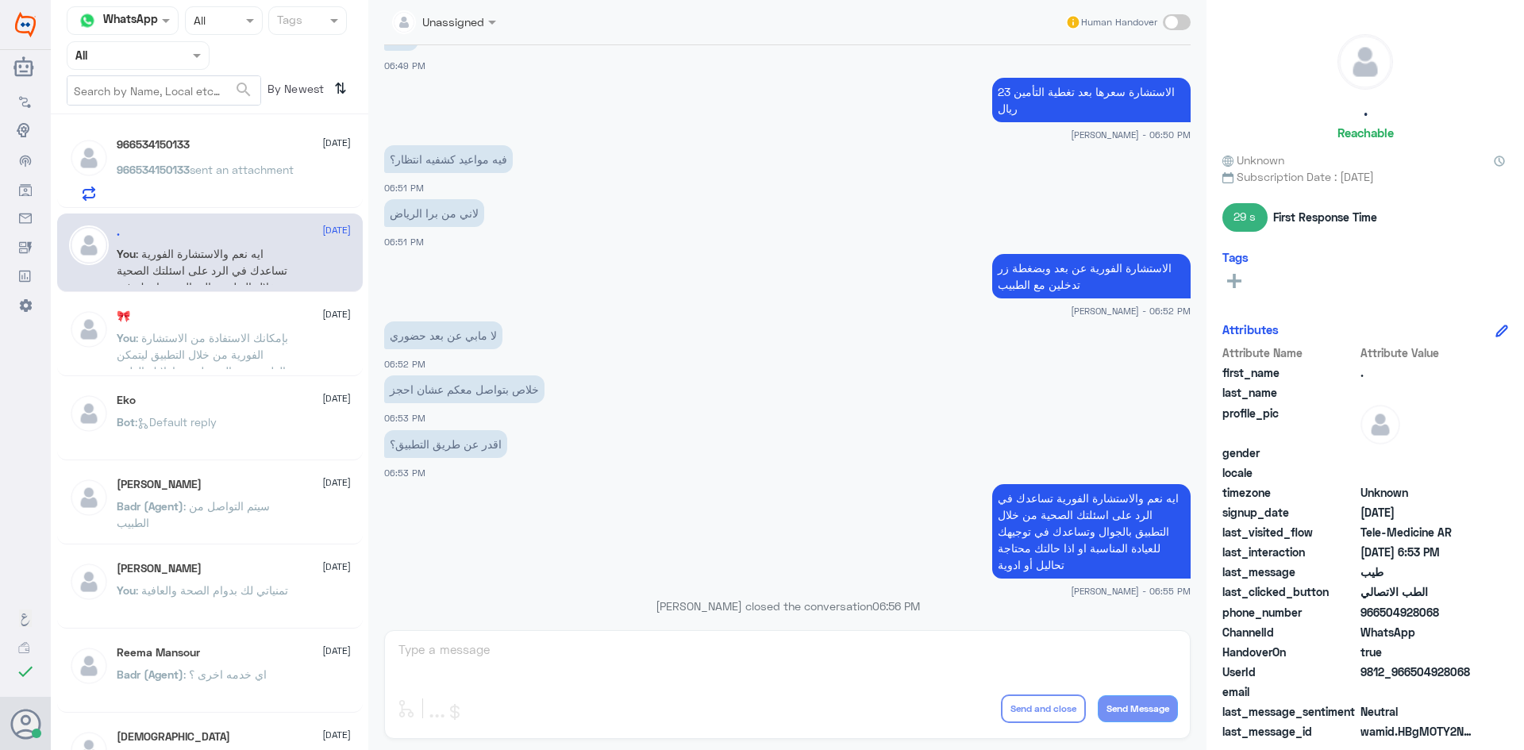
scroll to position [670, 0]
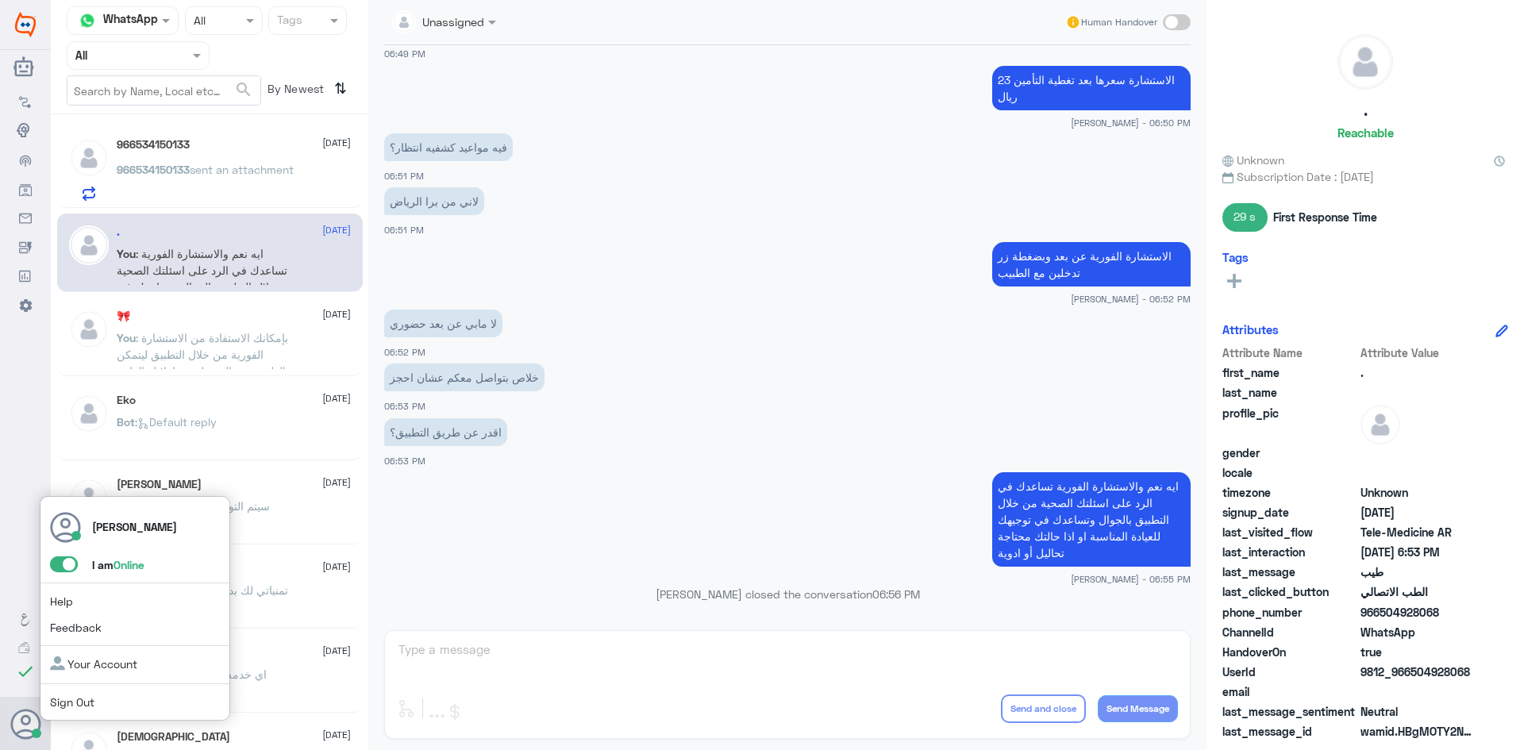
click at [52, 564] on span at bounding box center [64, 564] width 28 height 16
click at [0, 0] on input "checkbox" at bounding box center [0, 0] width 0 height 0
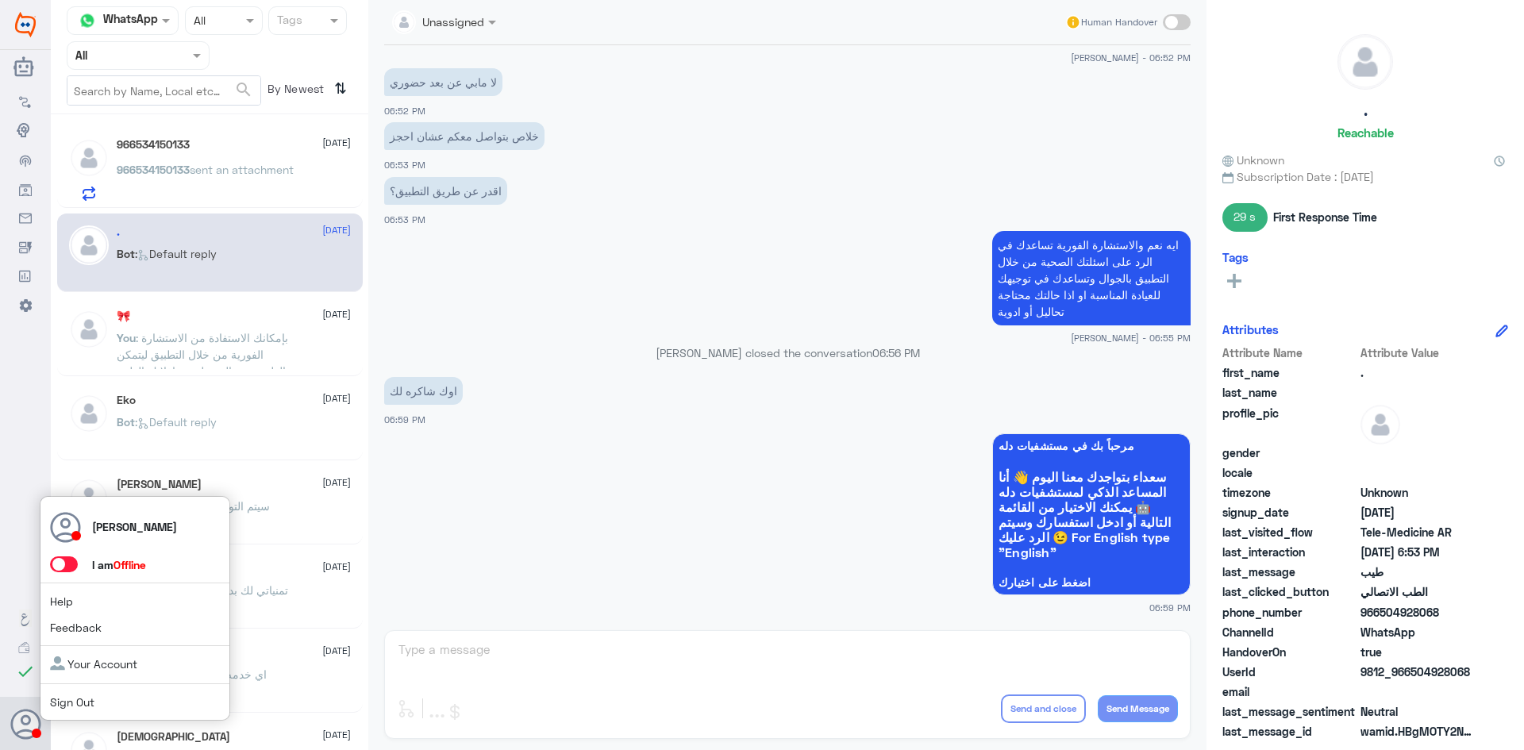
scroll to position [1152, 0]
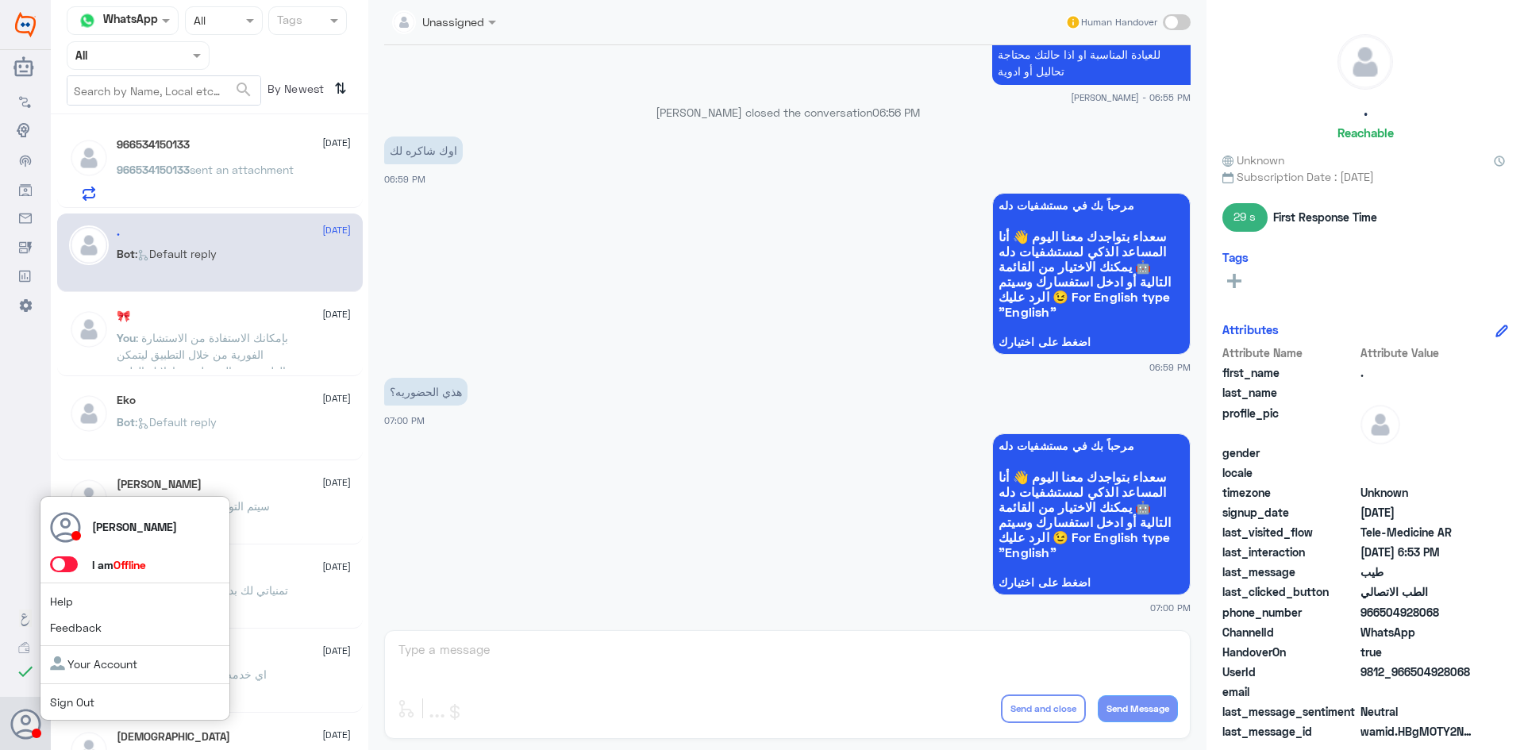
click at [71, 563] on span at bounding box center [64, 564] width 28 height 16
click at [0, 0] on input "checkbox" at bounding box center [0, 0] width 0 height 0
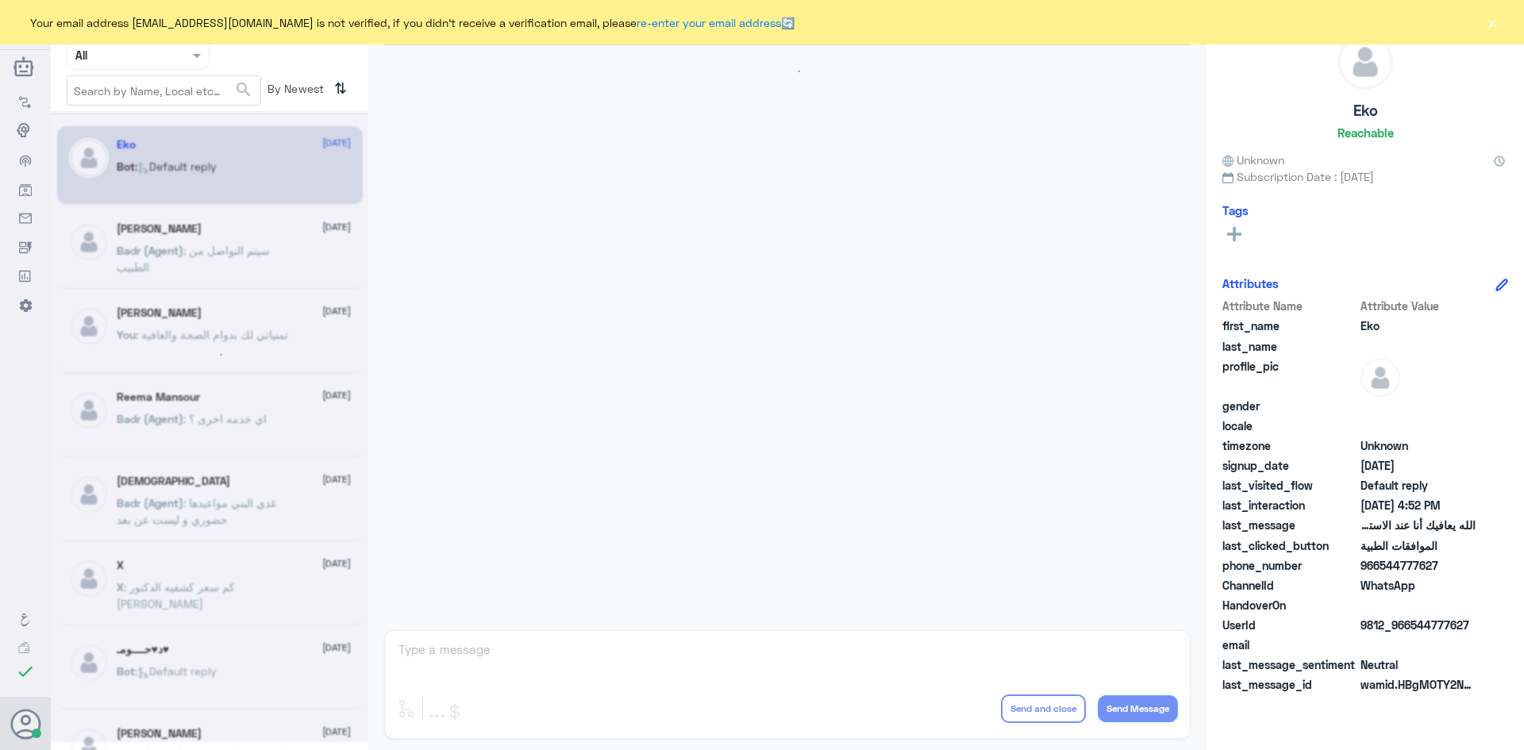
scroll to position [1516, 0]
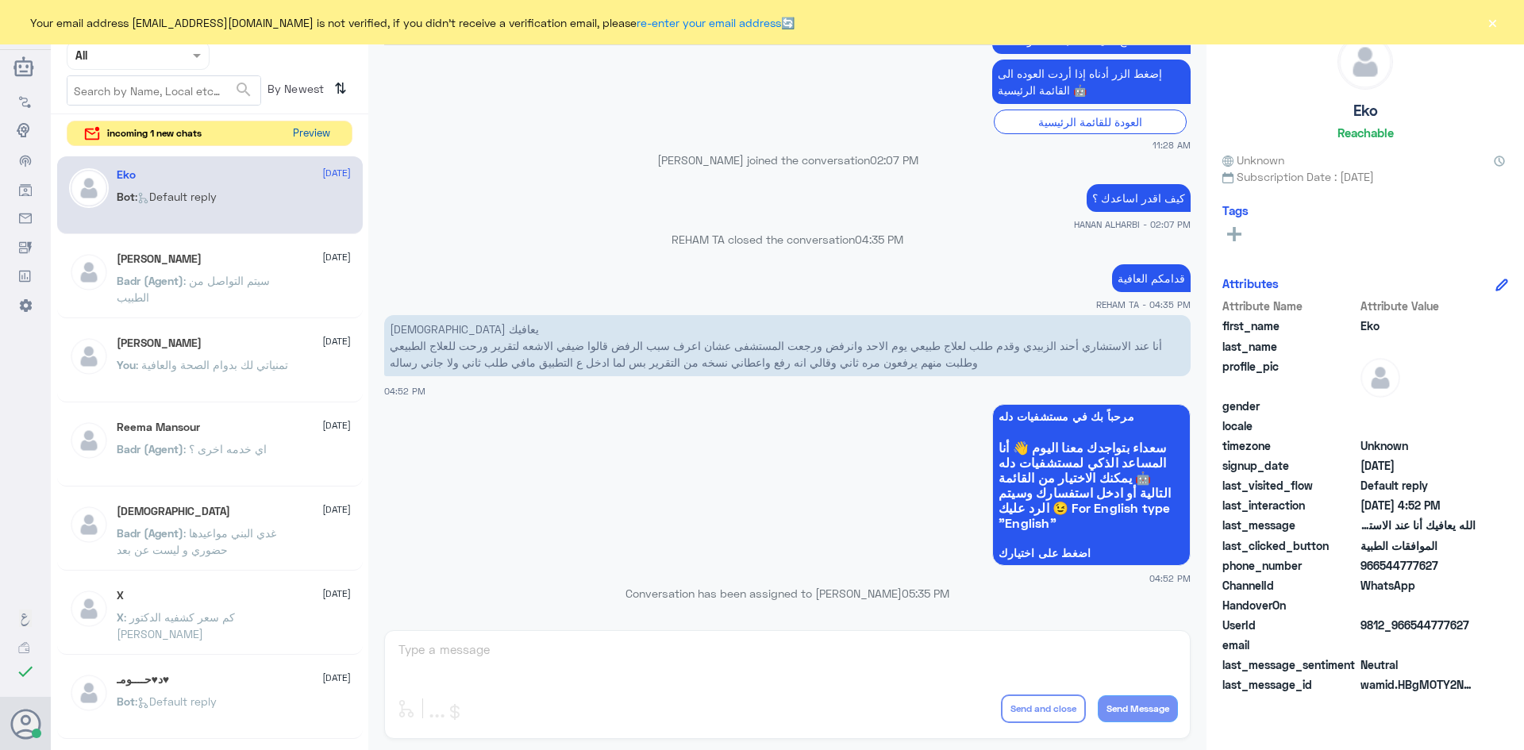
click at [316, 142] on button "Preview" at bounding box center [311, 133] width 49 height 25
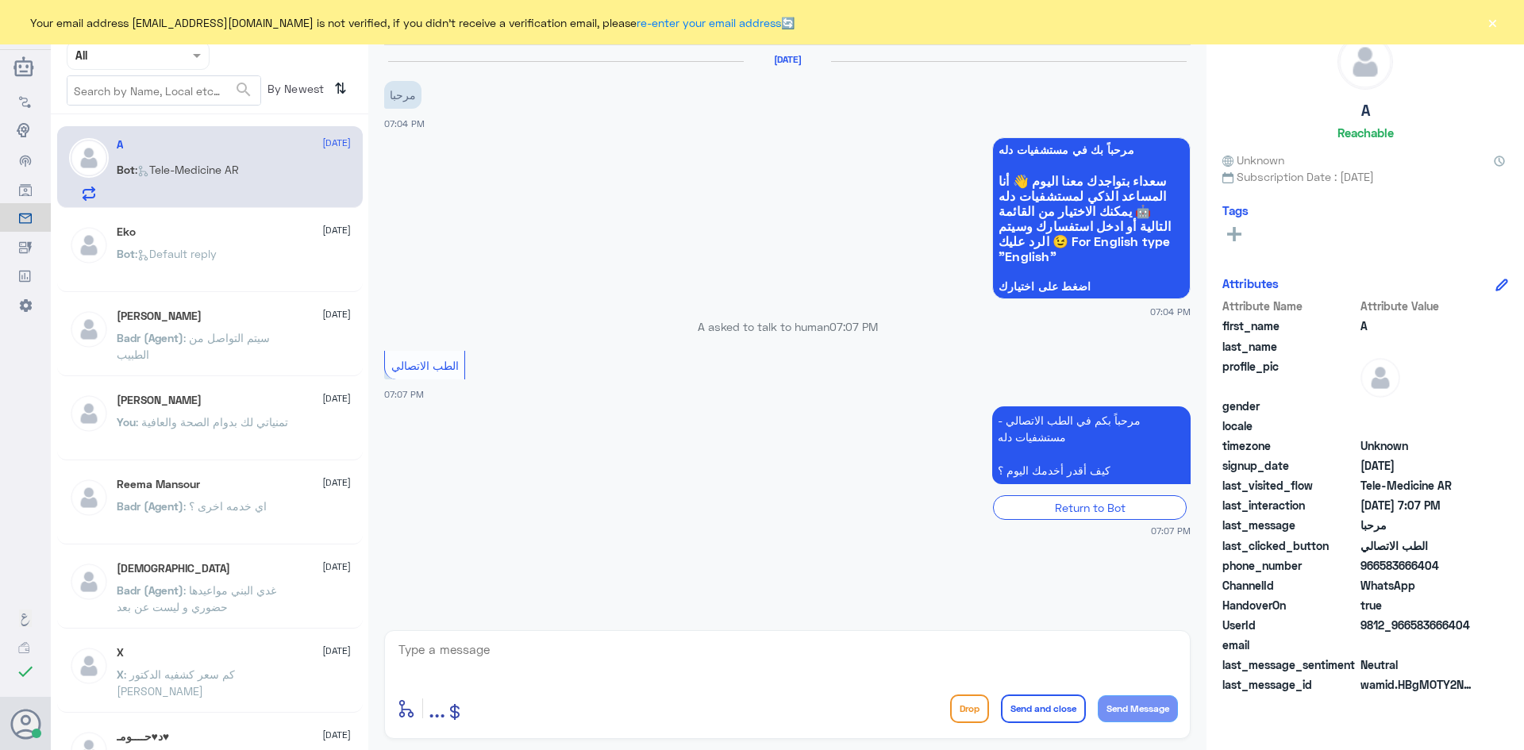
click at [626, 658] on textarea at bounding box center [787, 658] width 781 height 39
paste textarea "مرحبا معك [PERSON_NAME] من الطب الاتصالي"
type textarea "مرحبا معك [PERSON_NAME] من الطب الاتصالي"
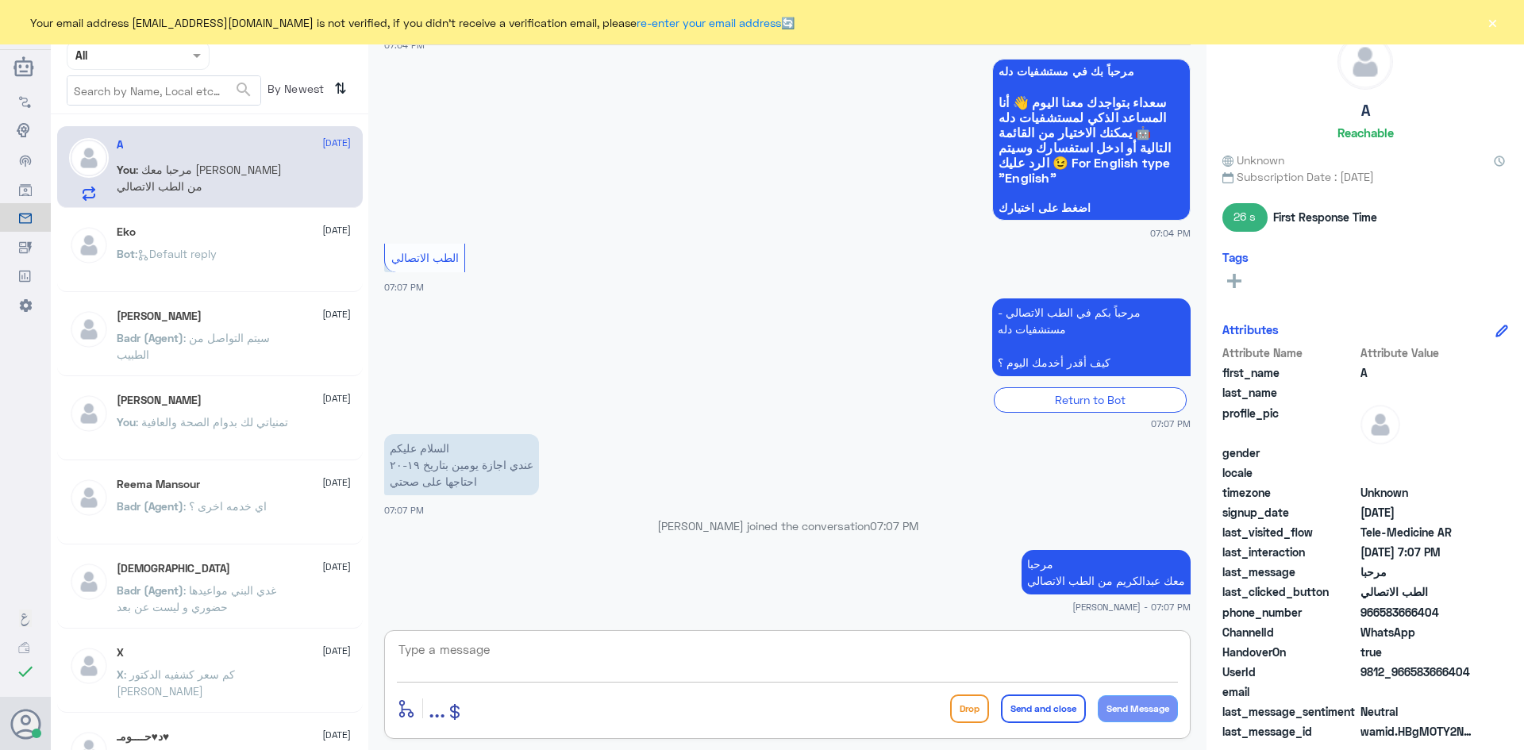
paste textarea "بإمكانك التواصل مع قسم التقارير الطبية على الواتس 0550181732"
type textarea "بإمكانك التواصل مع قسم التقارير الطبية على الواتس 0550181732"
click at [1029, 712] on button "Send and close" at bounding box center [1043, 709] width 85 height 29
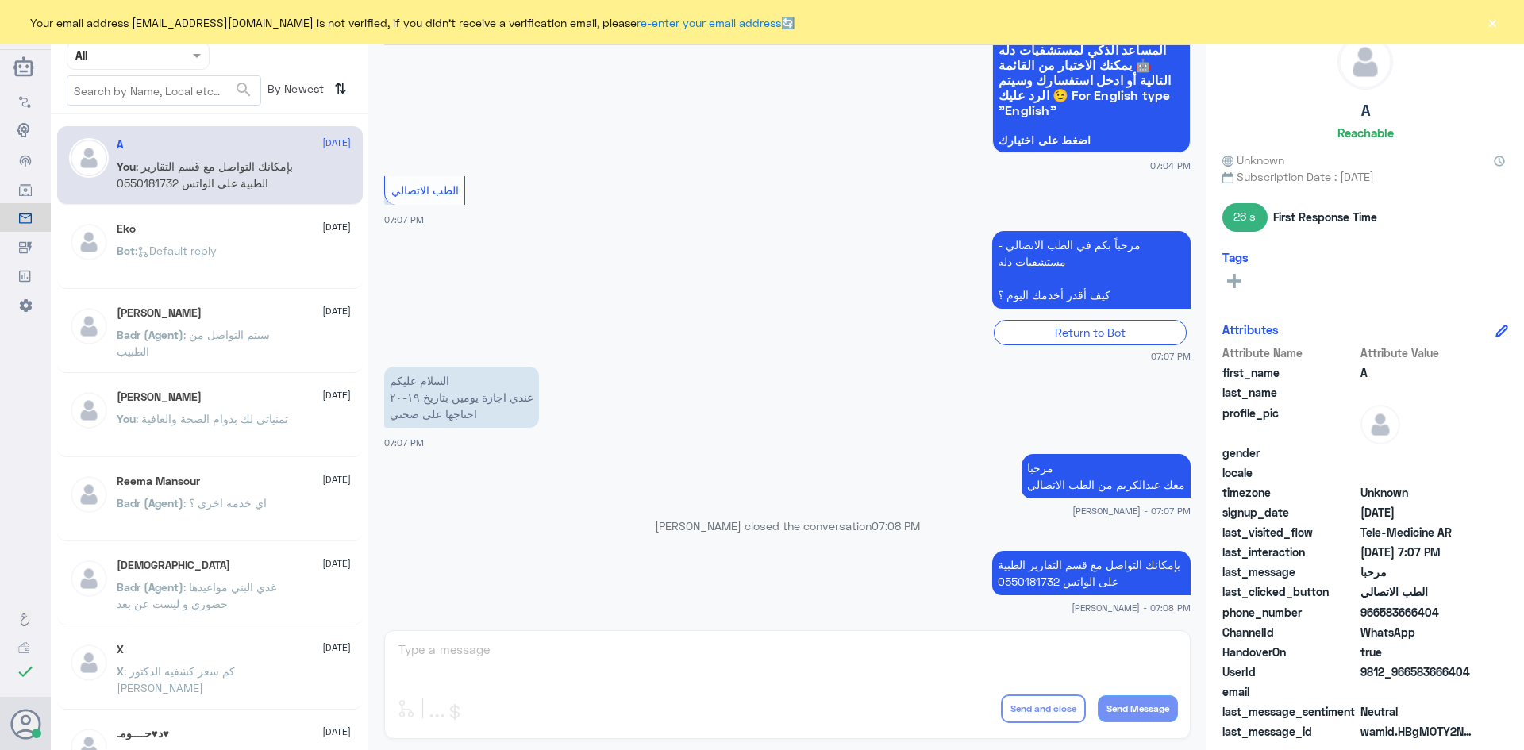
click at [1494, 25] on button "×" at bounding box center [1492, 22] width 16 height 16
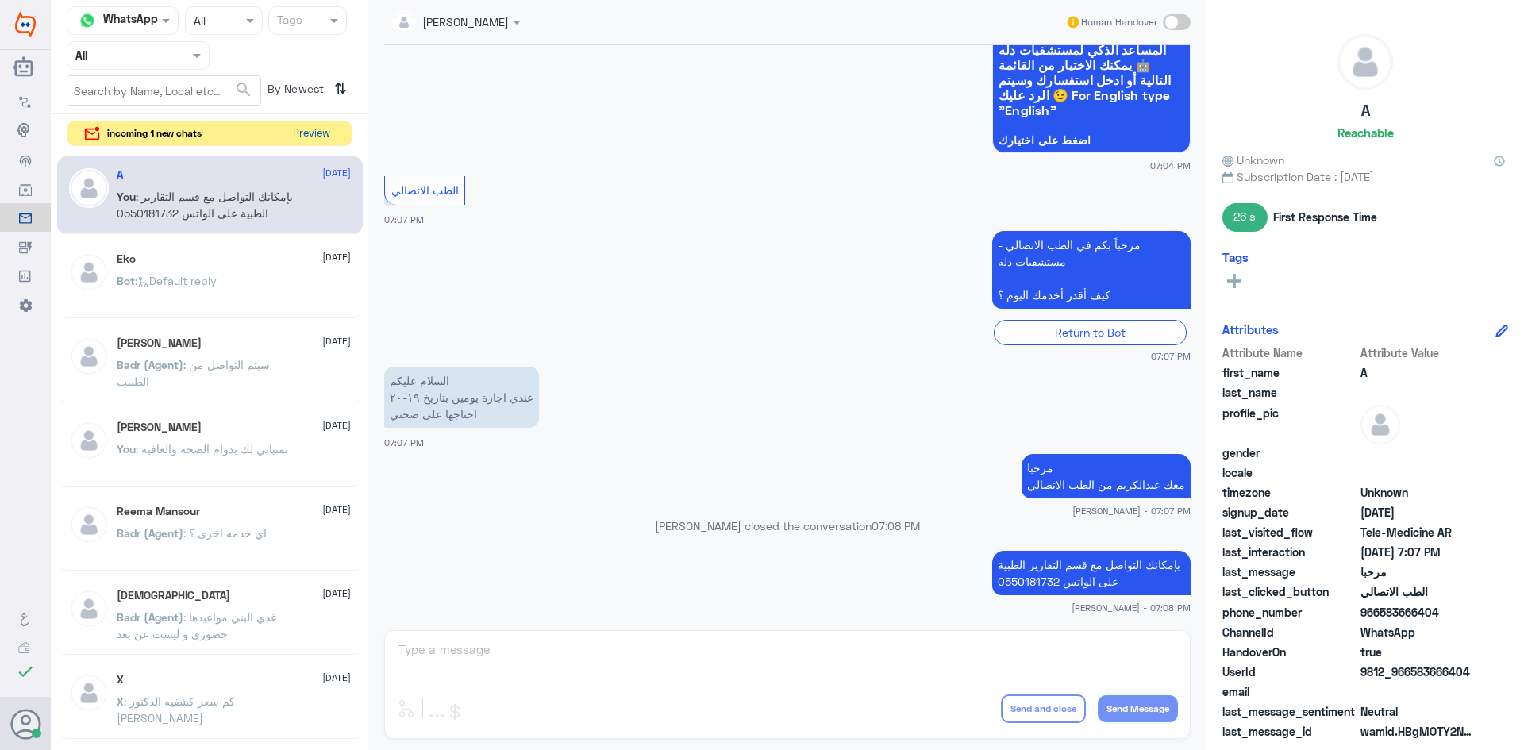
click at [319, 137] on button "Preview" at bounding box center [311, 133] width 49 height 25
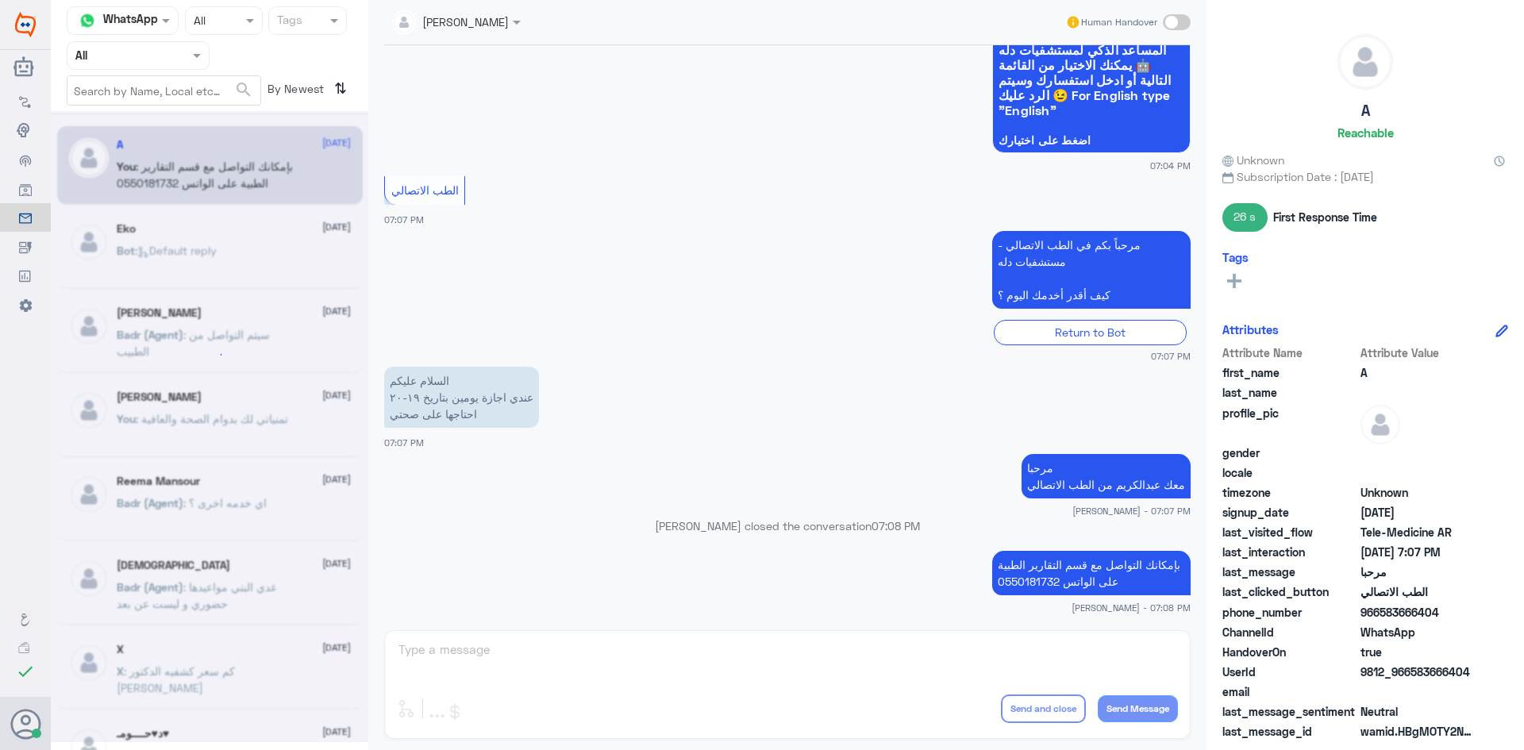
scroll to position [0, 0]
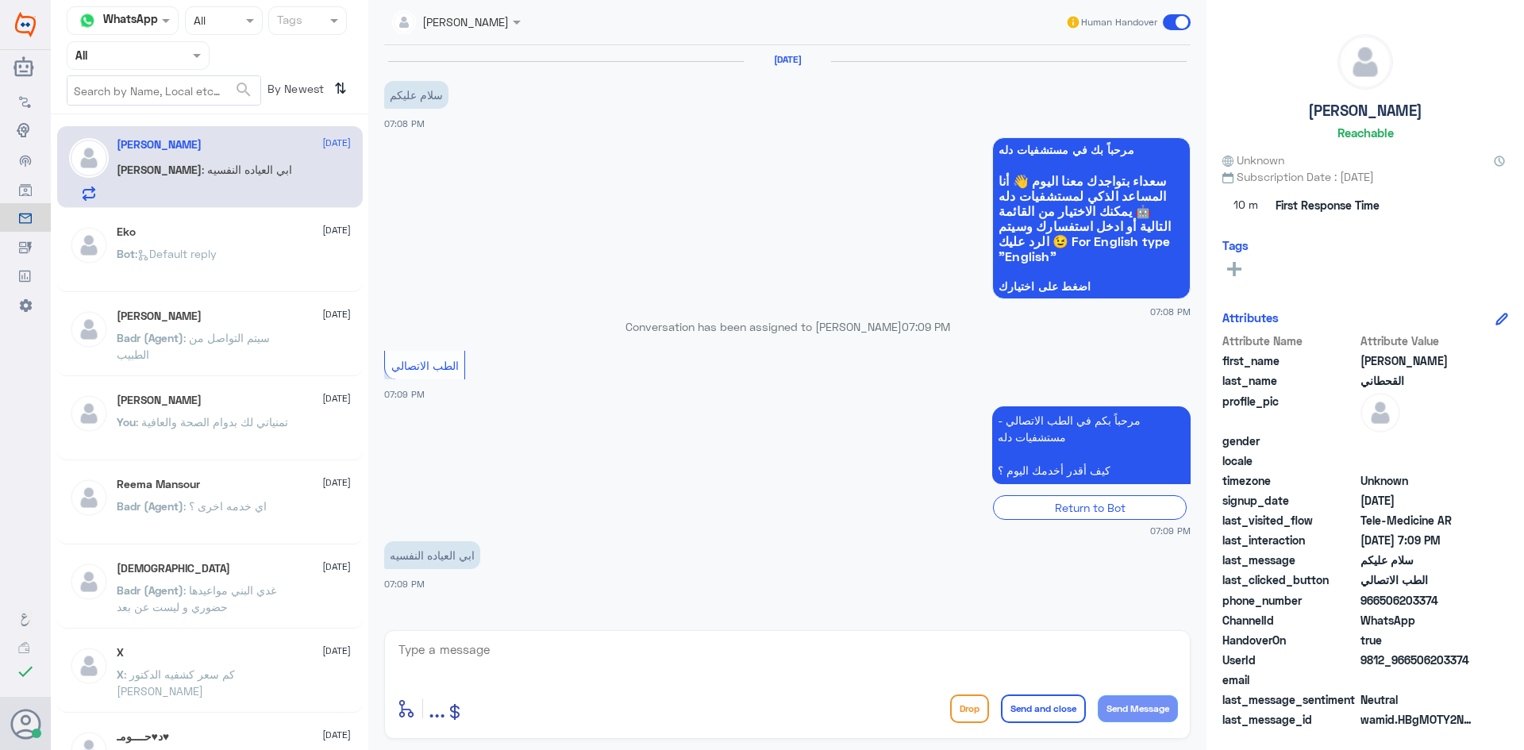
click at [1038, 661] on textarea at bounding box center [787, 658] width 781 height 39
paste textarea "مرحبا معك عبدالكريم من الطب الاتصالي"
type textarea "مرحبا معك عبدالكريم من الطب الاتصالي"
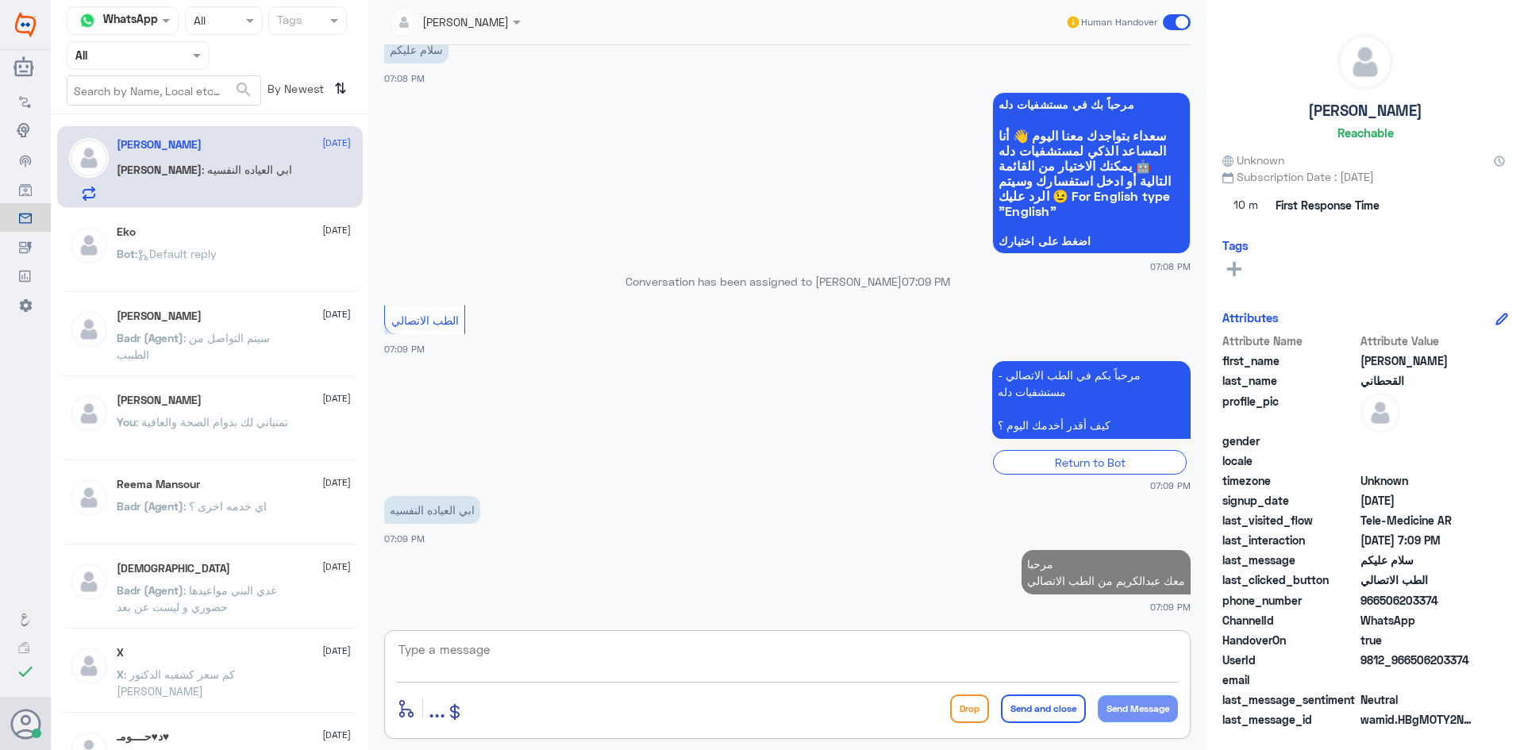
click at [979, 662] on textarea at bounding box center [787, 658] width 781 height 39
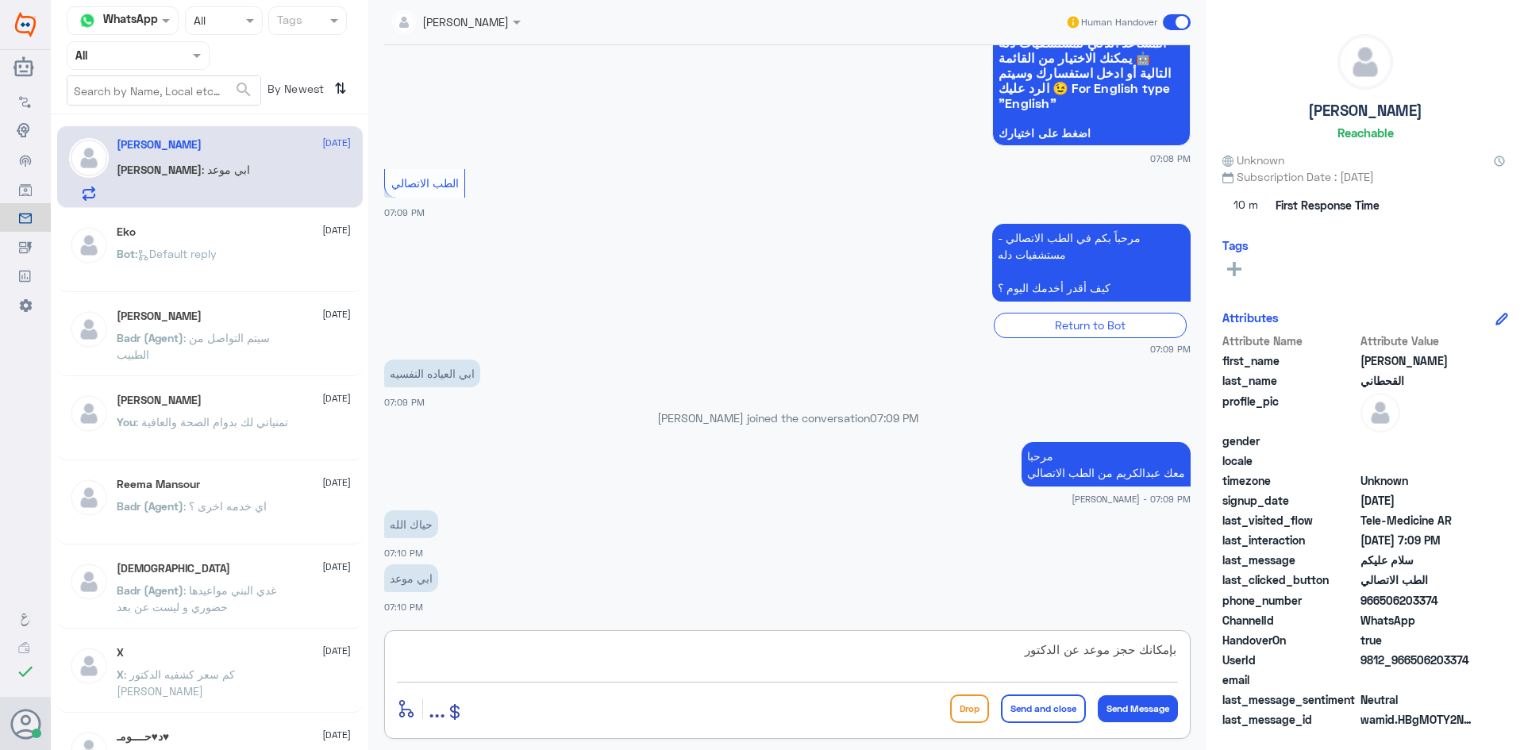
scroll to position [208, 0]
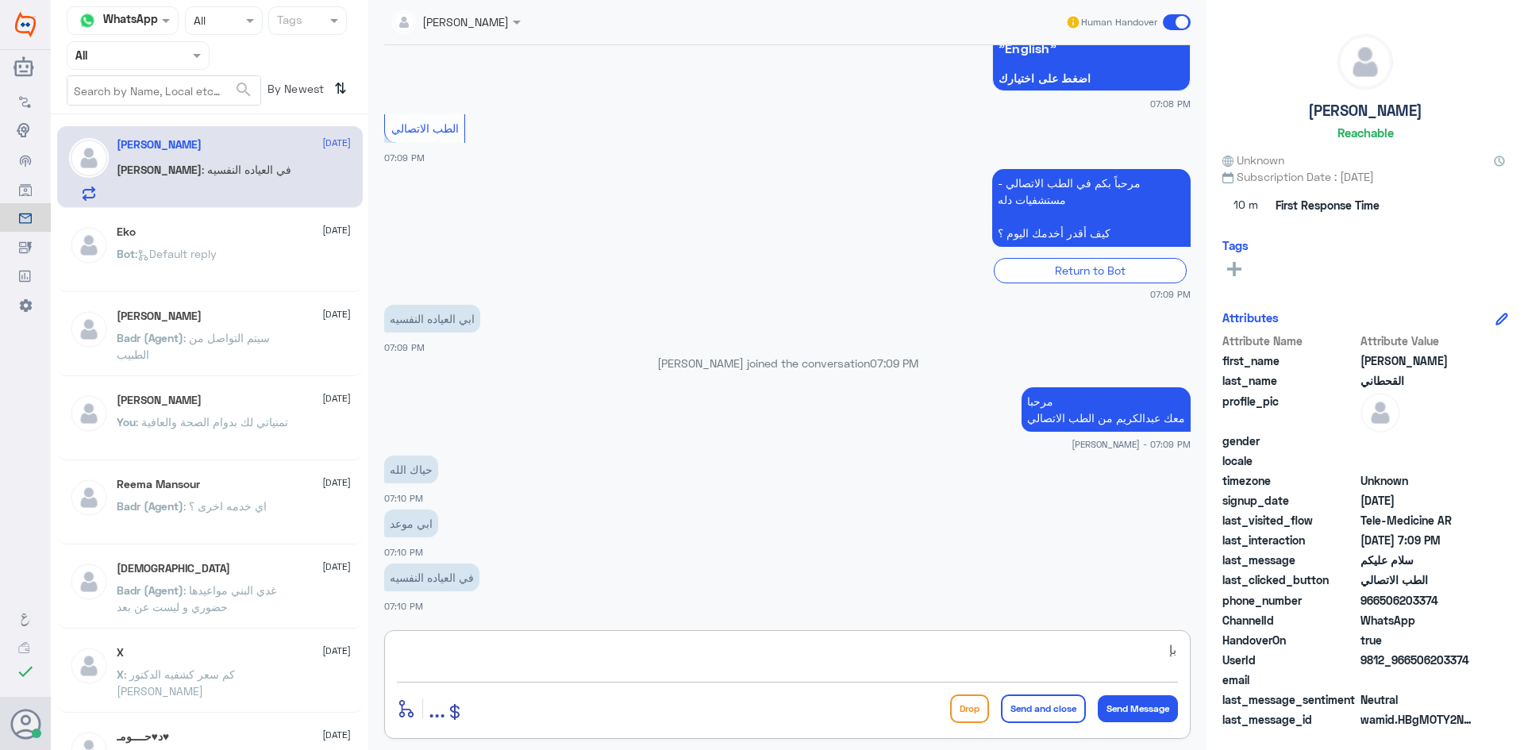
type textarea "ب"
type textarea "ع"
paste textarea "بإمكانك حجز موعد عن طريق التطبيق أو بالاتصال على الرقم الموحد 920012222"
type textarea "بإمكانك حجز موعد عن طريق التطبيق أو بالاتصال على الرقم الموحد 920012222"
click at [1061, 715] on button "Send and close" at bounding box center [1043, 709] width 85 height 29
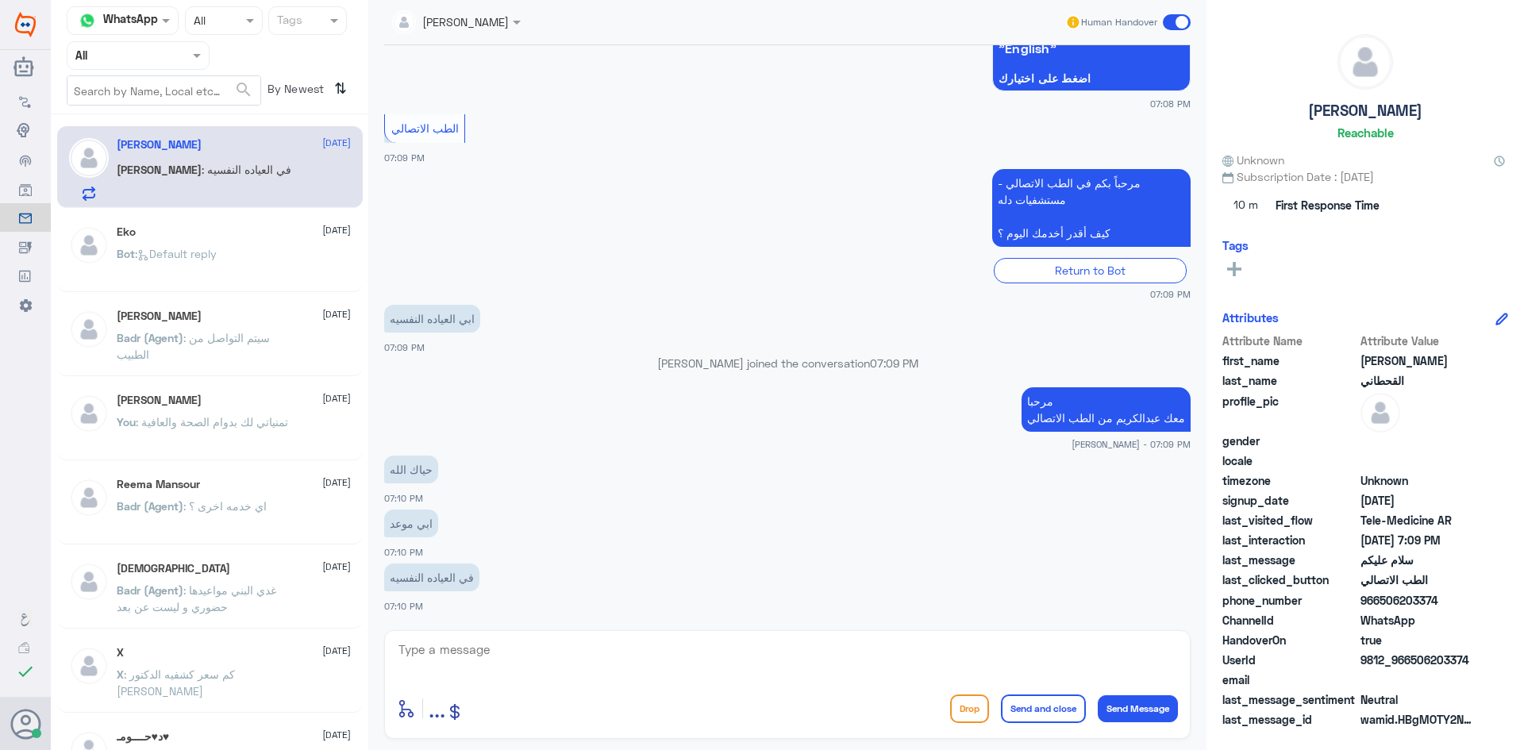
scroll to position [275, 0]
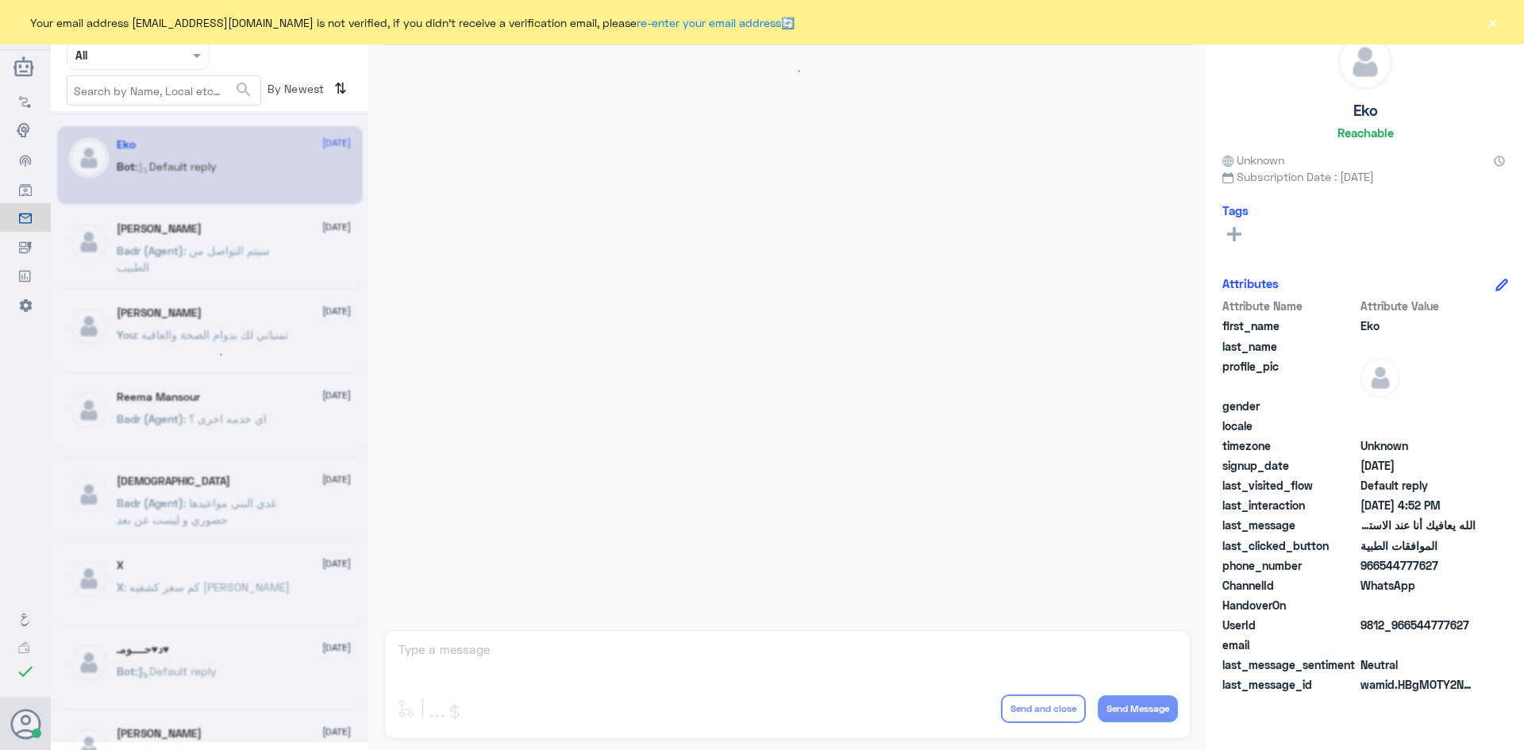
scroll to position [1516, 0]
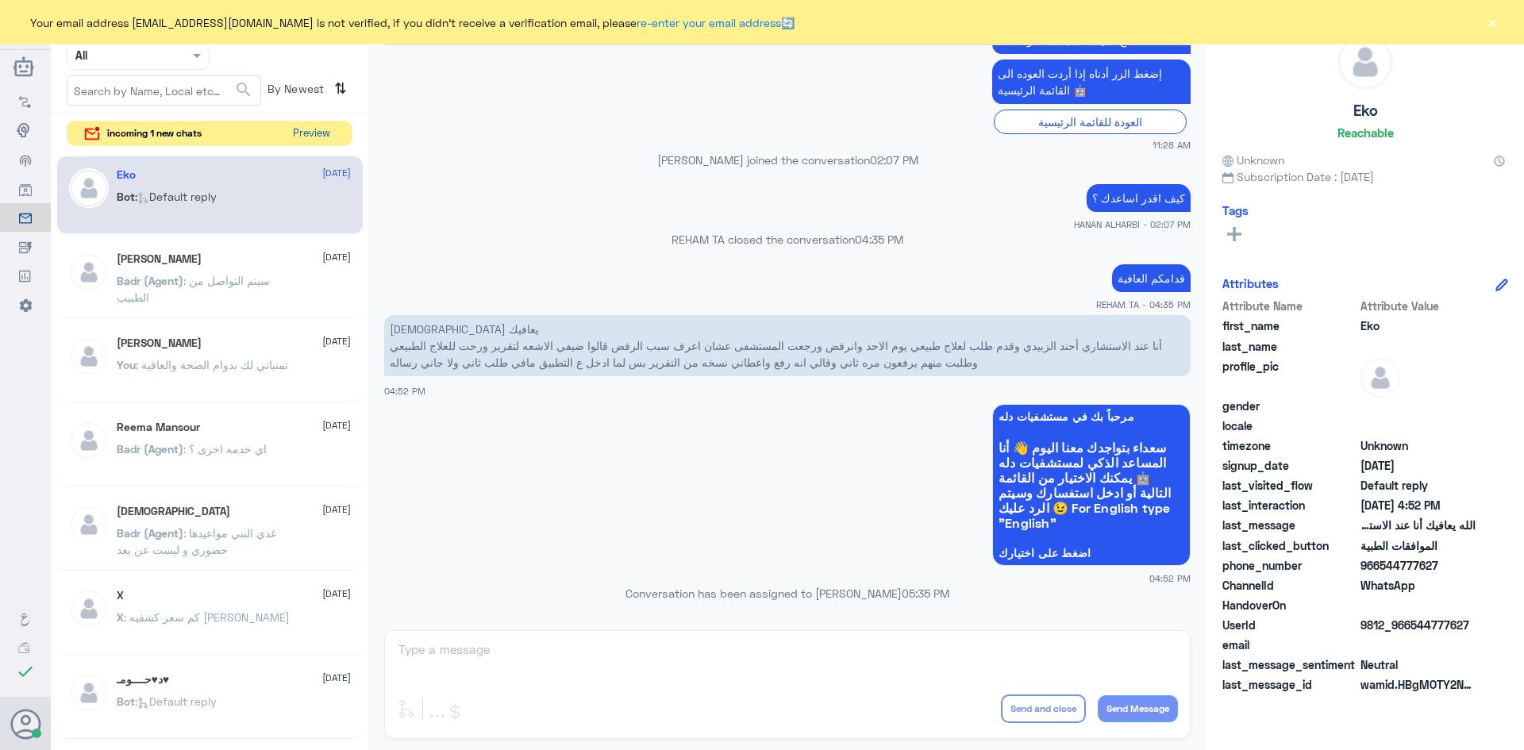
click at [310, 143] on button "Preview" at bounding box center [311, 133] width 49 height 25
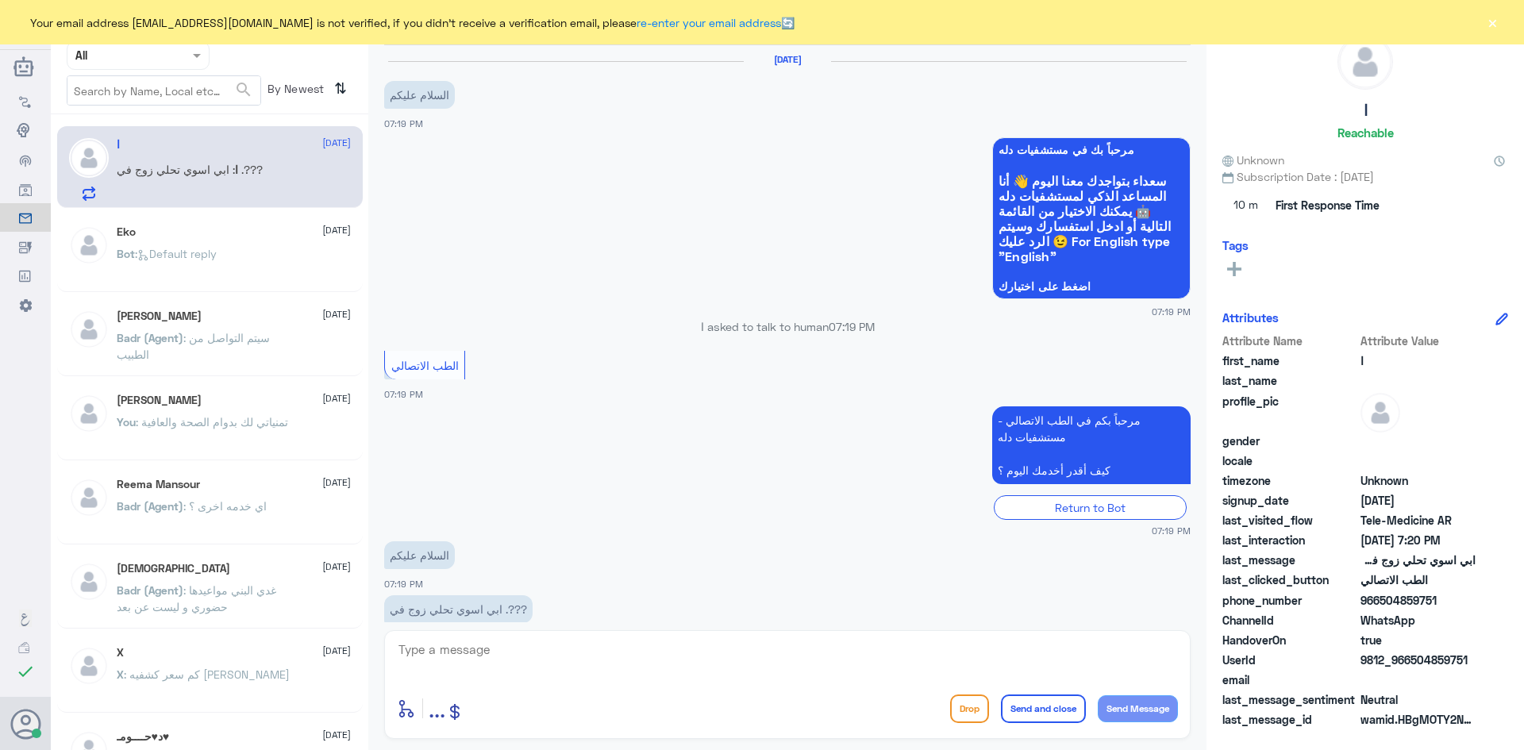
scroll to position [32, 0]
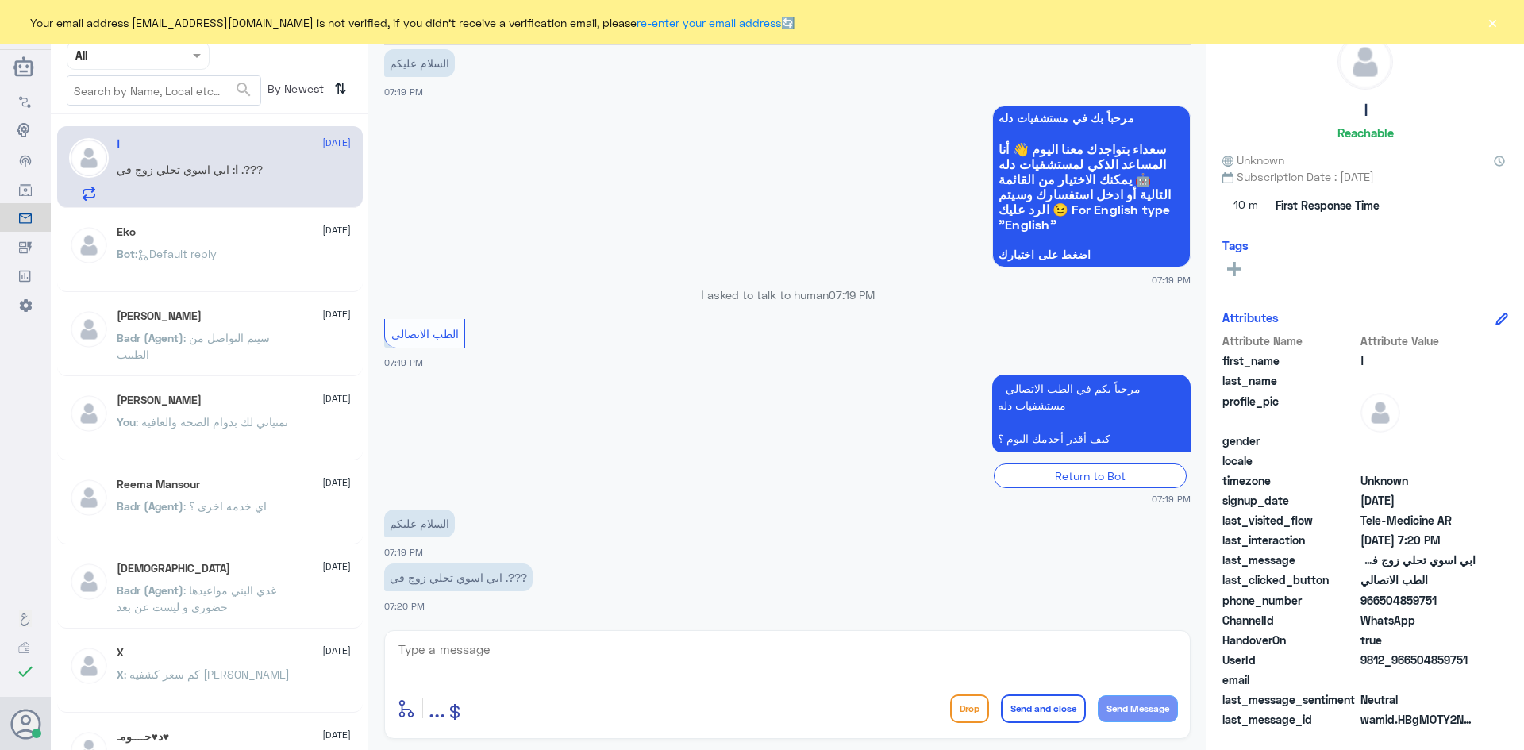
click at [703, 669] on textarea at bounding box center [787, 658] width 781 height 39
paste textarea "مرحبا معك [PERSON_NAME] من الطب الاتصالي"
type textarea "مرحبا معك [PERSON_NAME] من الطب الاتصالي"
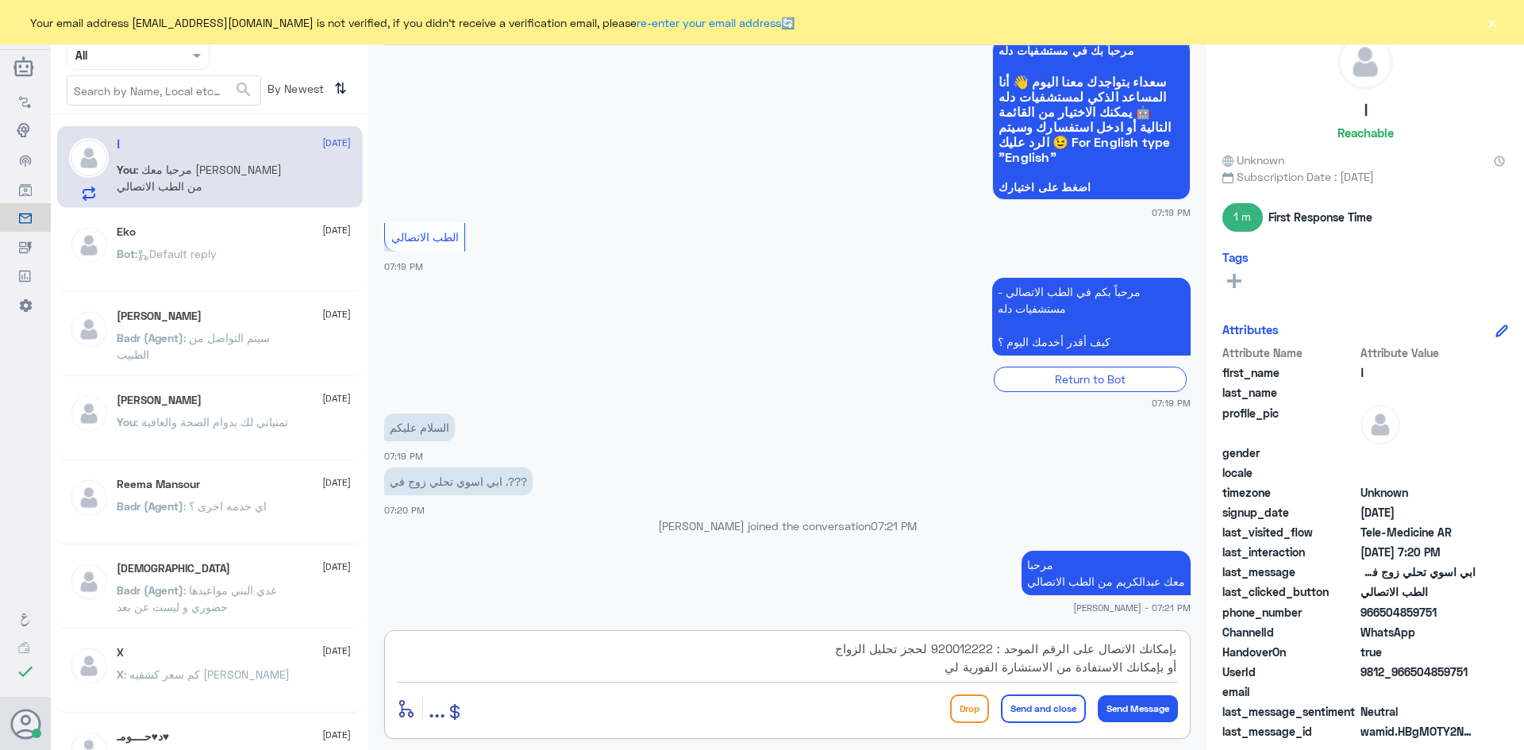
scroll to position [153, 0]
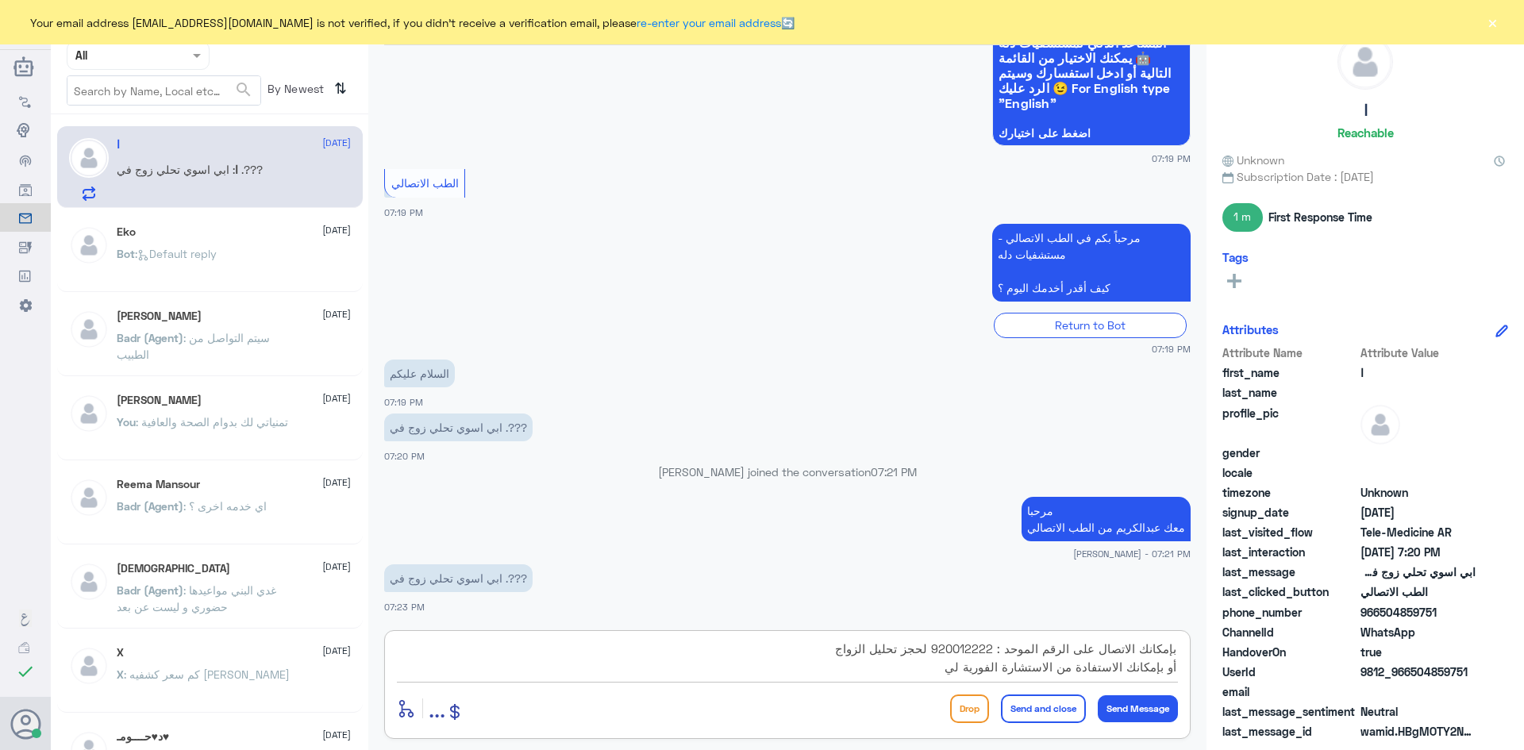
drag, startPoint x: 929, startPoint y: 650, endPoint x: 946, endPoint y: 656, distance: 18.6
click at [946, 656] on textarea "هنا الطب الاتصالي للمواعيد عن بعد ولخدمة الاستشارة الفورية بإمكانك الاتصال على …" at bounding box center [787, 658] width 781 height 39
drag, startPoint x: 837, startPoint y: 656, endPoint x: 1172, endPoint y: 656, distance: 335.0
click at [1172, 656] on textarea "هنا الطب الاتصالي للمواعيد عن بعد ولخدمة الاستشارة الفورية بإمكانك الاتصال على …" at bounding box center [787, 658] width 781 height 39
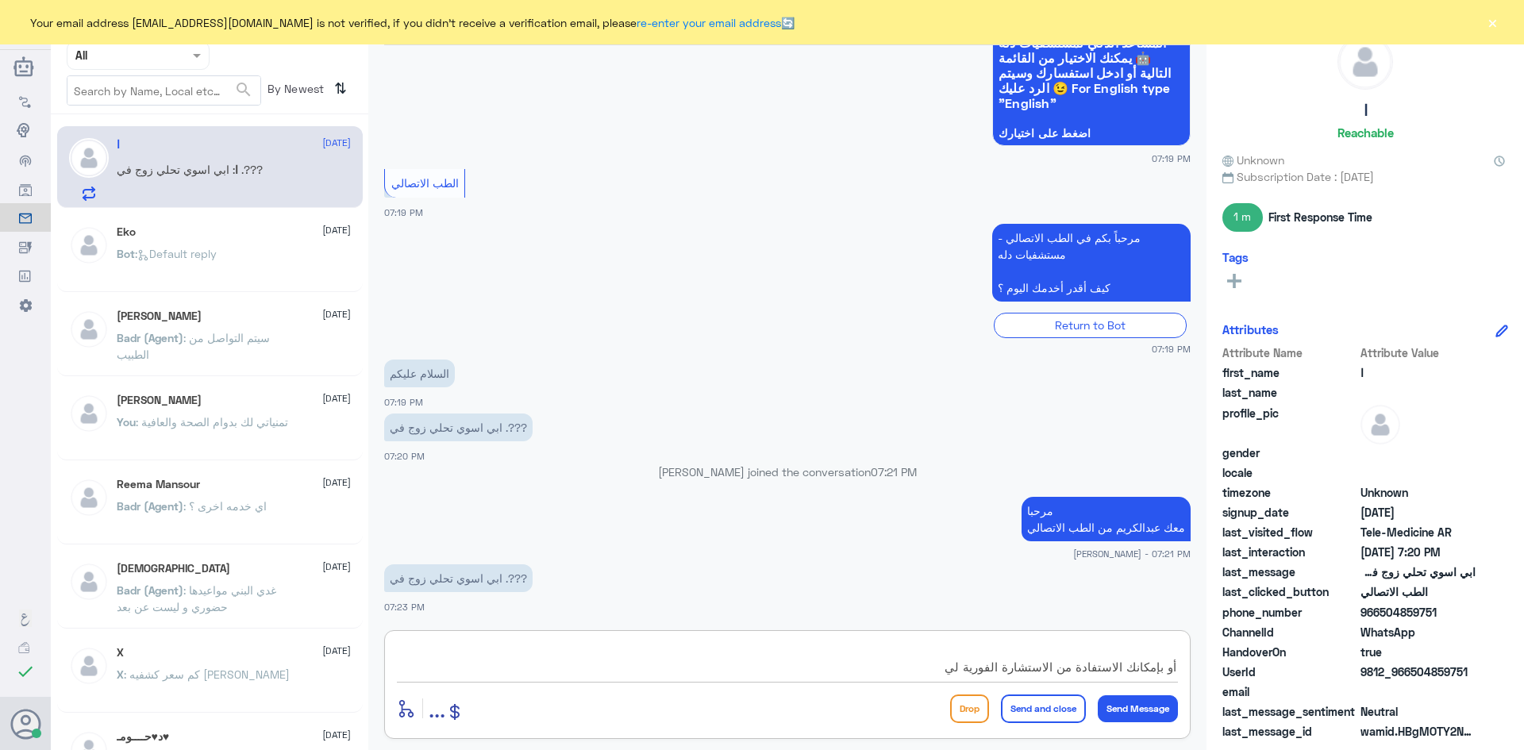
scroll to position [17, 0]
click at [1161, 668] on textarea "هنا الطب الاتصالي للمواعيد عن بعد ولخدمة الاستشارة الفورية أو بإمكانك الاستفادة…" at bounding box center [787, 658] width 781 height 39
click at [949, 673] on textarea "هنا الطب الاتصالي للمواعيد عن بعد ولخدمة الاستشارة الفورية بإمكانك الاستفادة من…" at bounding box center [787, 658] width 781 height 39
click at [966, 666] on textarea "هنا الطب الاتصالي للمواعيد عن بعد ولخدمة الاستشارة الفورية بإمكانك الاستفادة من…" at bounding box center [787, 658] width 781 height 39
click at [790, 665] on textarea "هنا الطب الاتصالي للمواعيد عن بعد ولخدمة الاستشارة الفورية بإمكانك الاستفادة من…" at bounding box center [787, 658] width 781 height 39
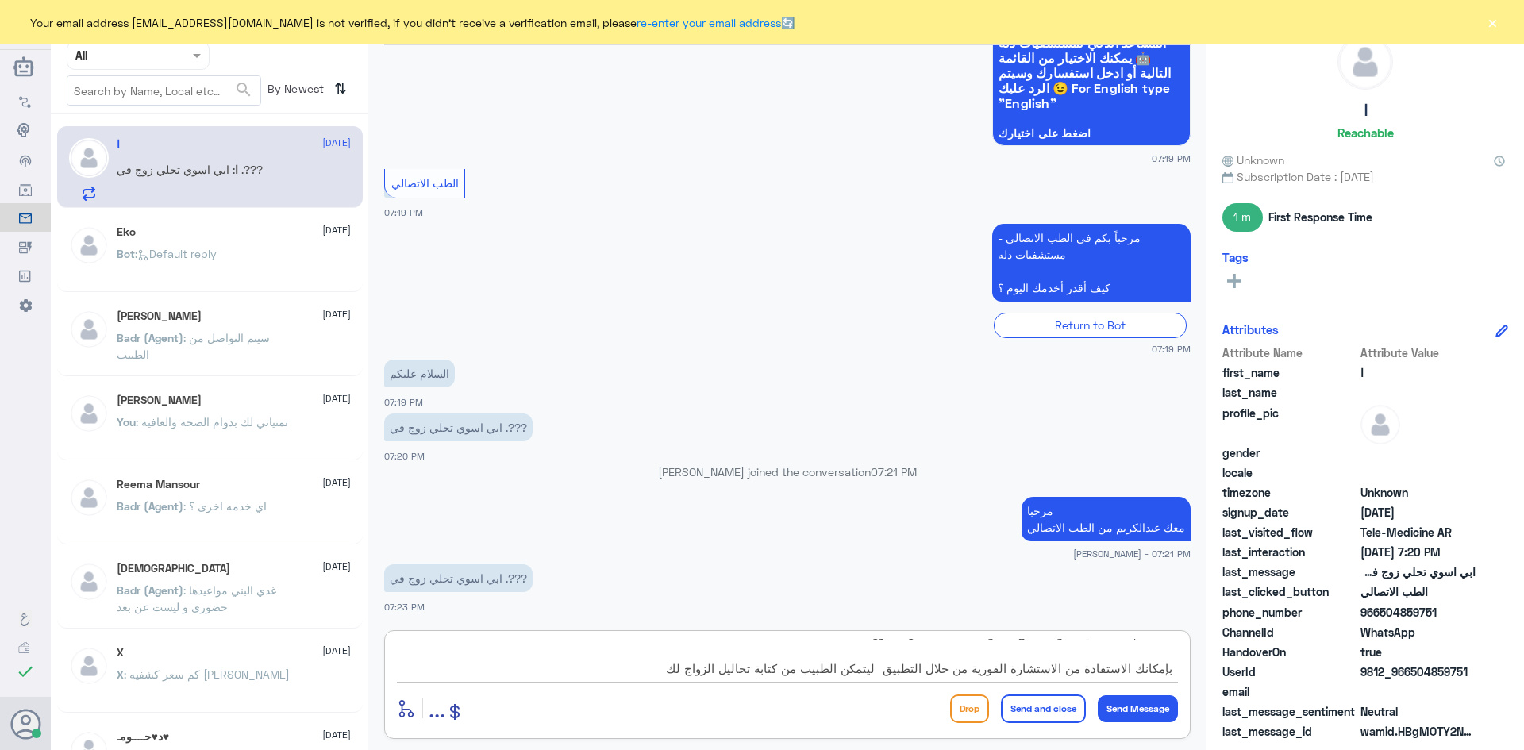
type textarea "هنا الطب الاتصالي للمواعيد عن بعد ولخدمة الاستشارة الفورية بإمكانك الاستفادة من…"
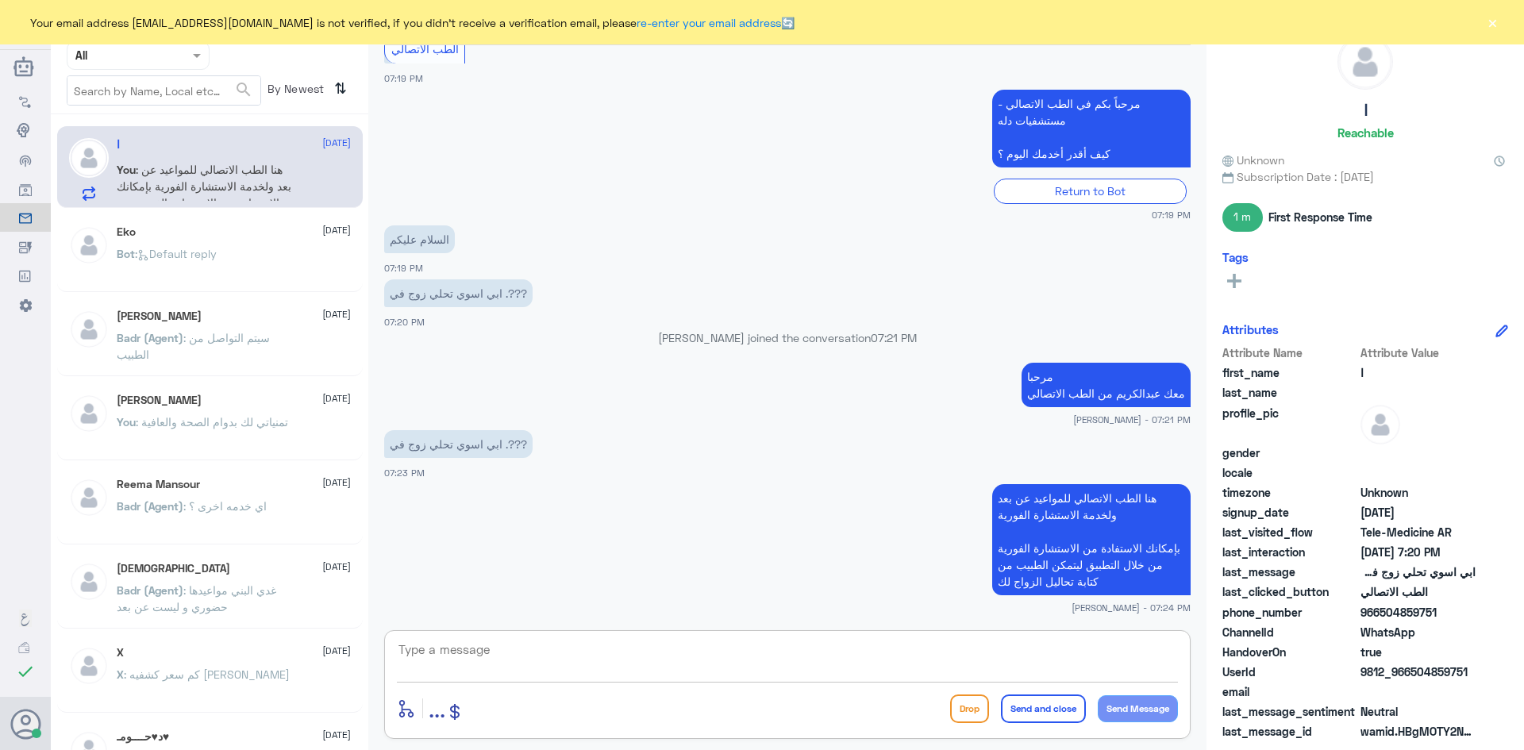
click at [872, 646] on textarea at bounding box center [787, 658] width 781 height 39
click at [1494, 25] on button "×" at bounding box center [1492, 22] width 16 height 16
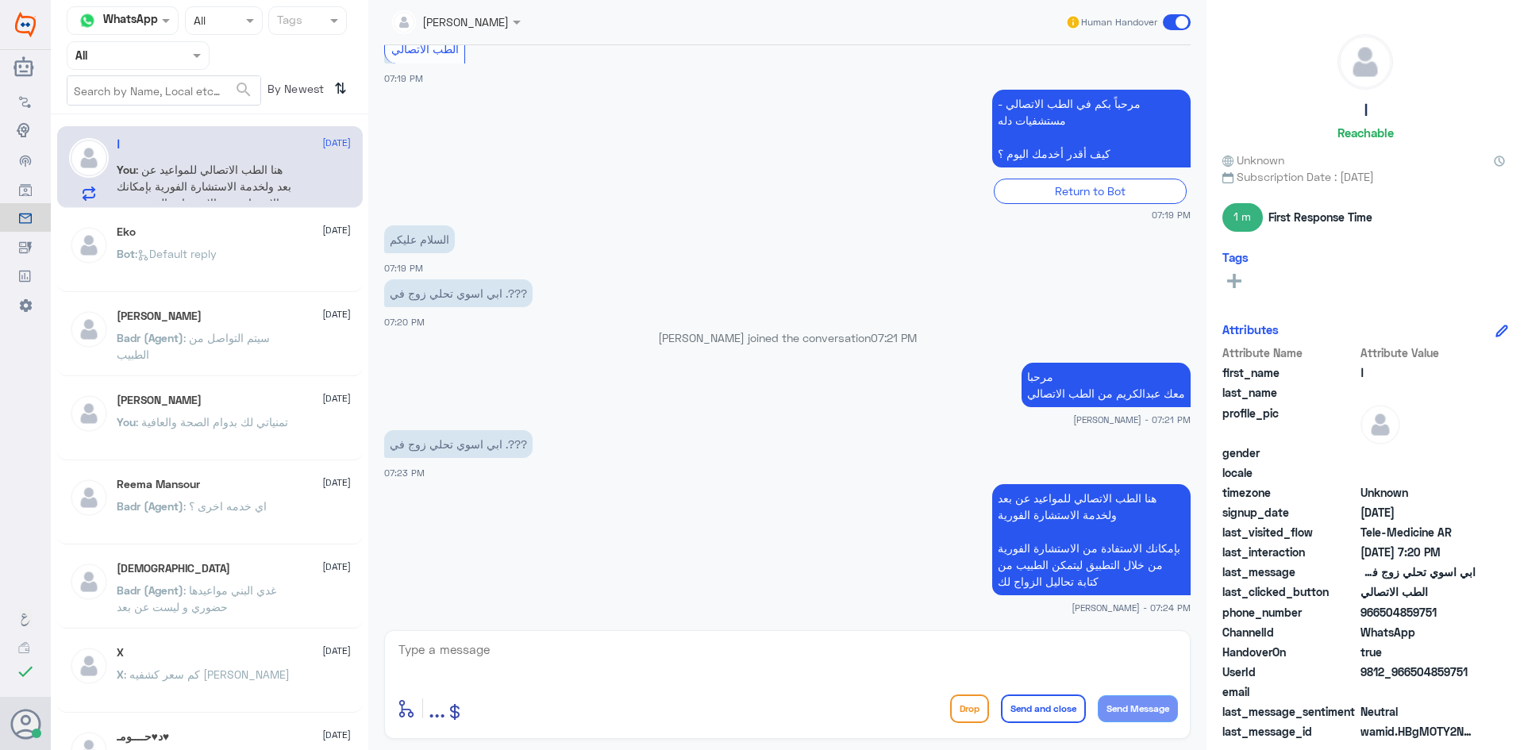
click at [1172, 17] on span at bounding box center [1177, 22] width 28 height 16
click at [0, 0] on input "checkbox" at bounding box center [0, 0] width 0 height 0
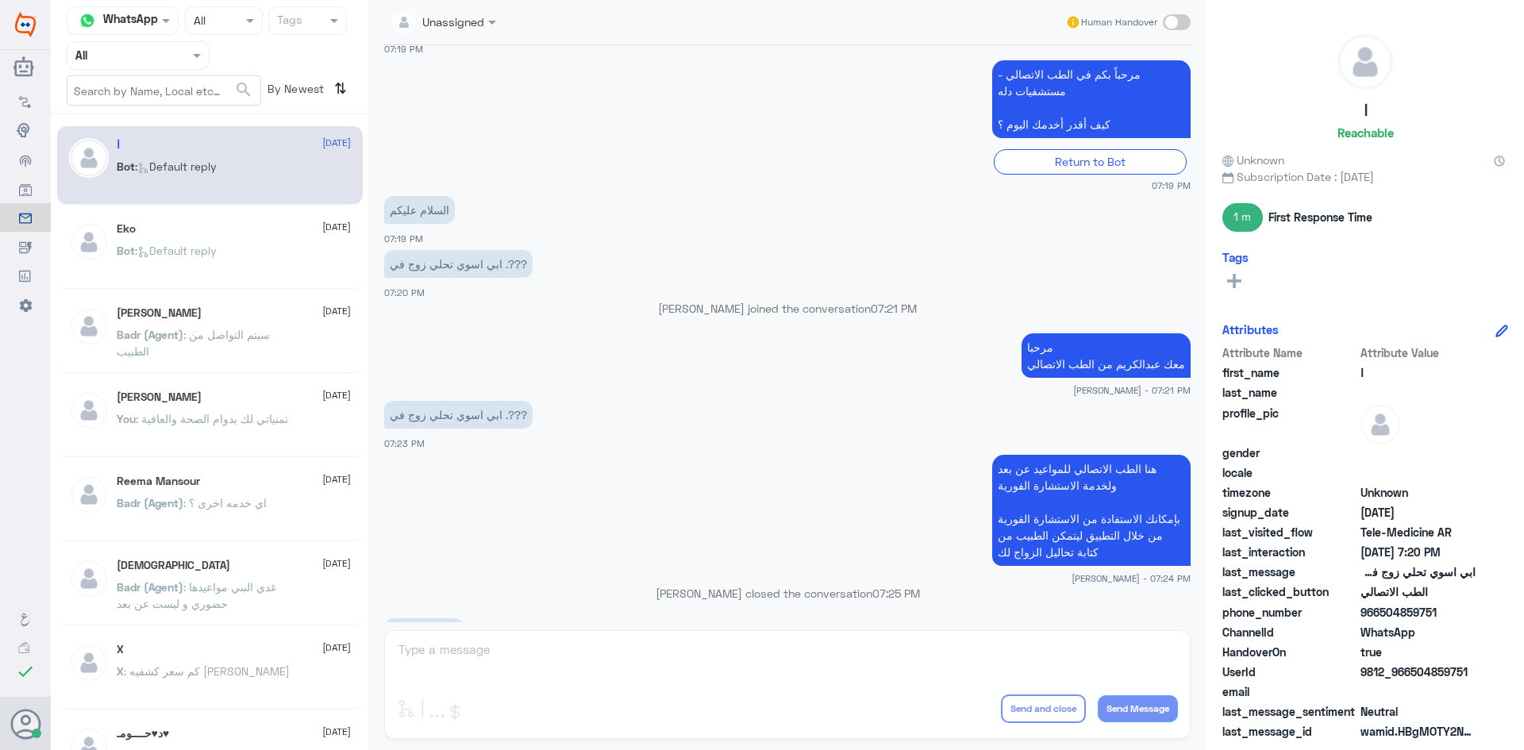
scroll to position [557, 0]
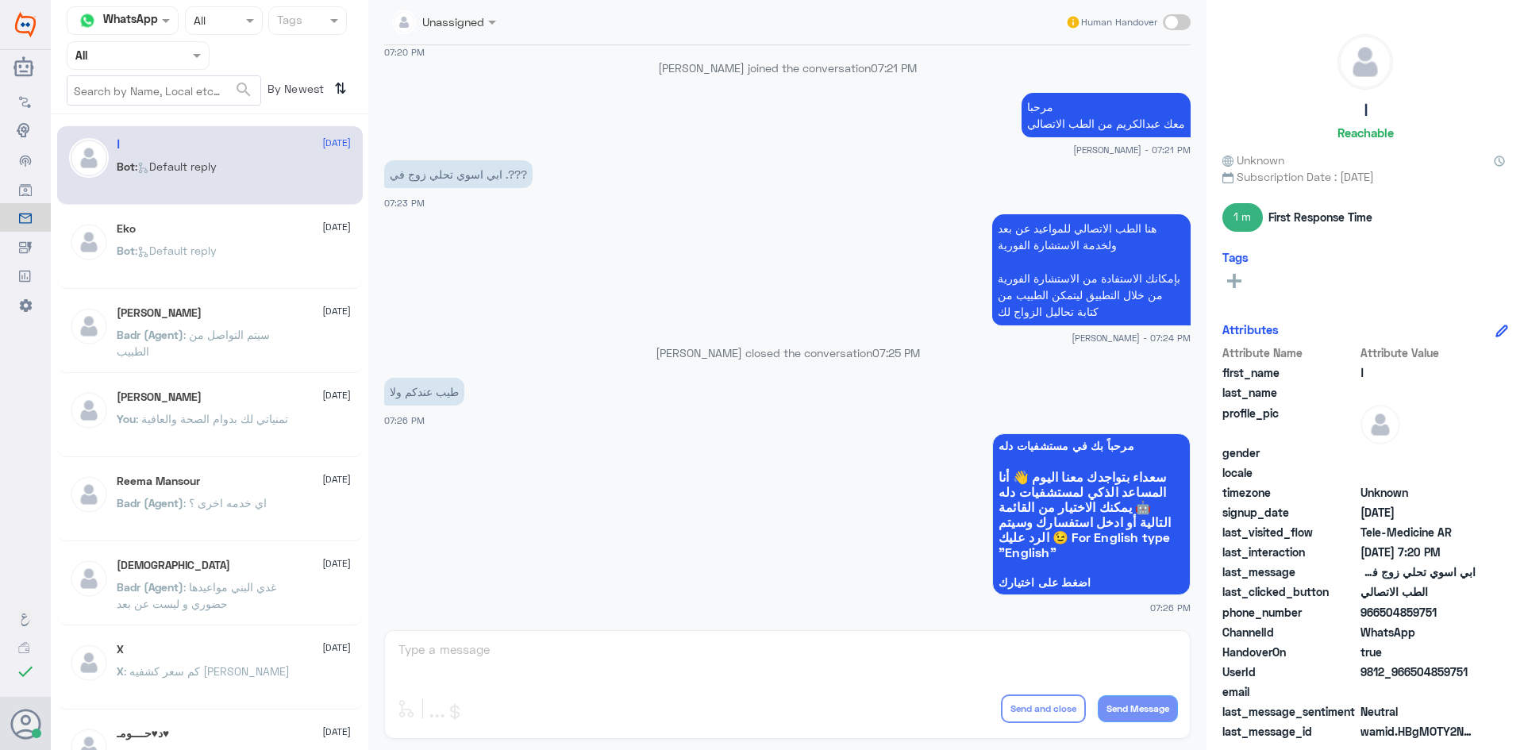
click at [1180, 20] on span at bounding box center [1177, 22] width 28 height 16
click at [0, 0] on input "checkbox" at bounding box center [0, 0] width 0 height 0
click at [834, 655] on textarea at bounding box center [787, 658] width 781 height 39
type textarea "اي فيه"
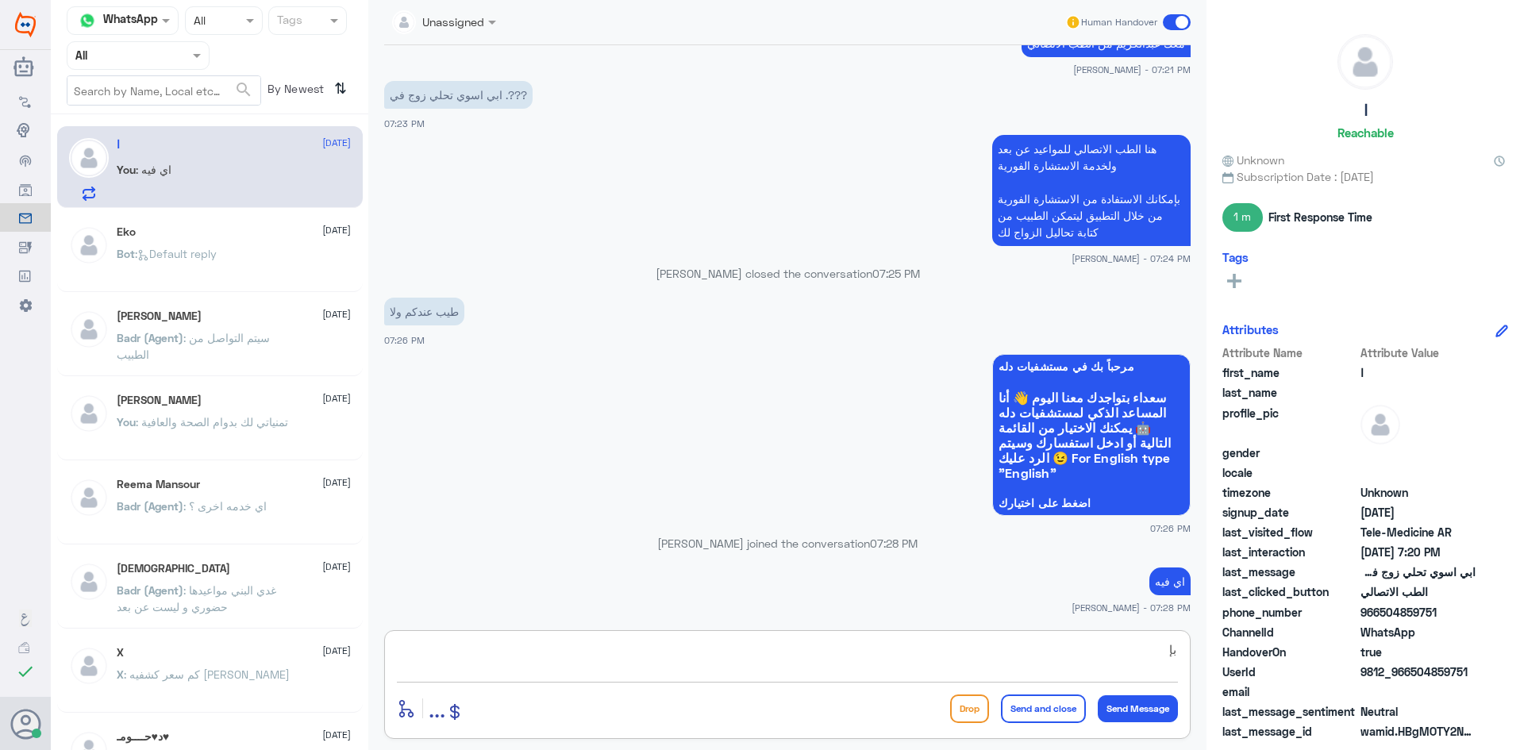
type textarea "ب"
type textarea "ت"
type textarea "بإمكانك حجز موعد لتحليل الزواج من خلال الدخول على الاستشارة الفورية من خلال الت…"
click at [1052, 710] on button "Send and close" at bounding box center [1043, 709] width 85 height 29
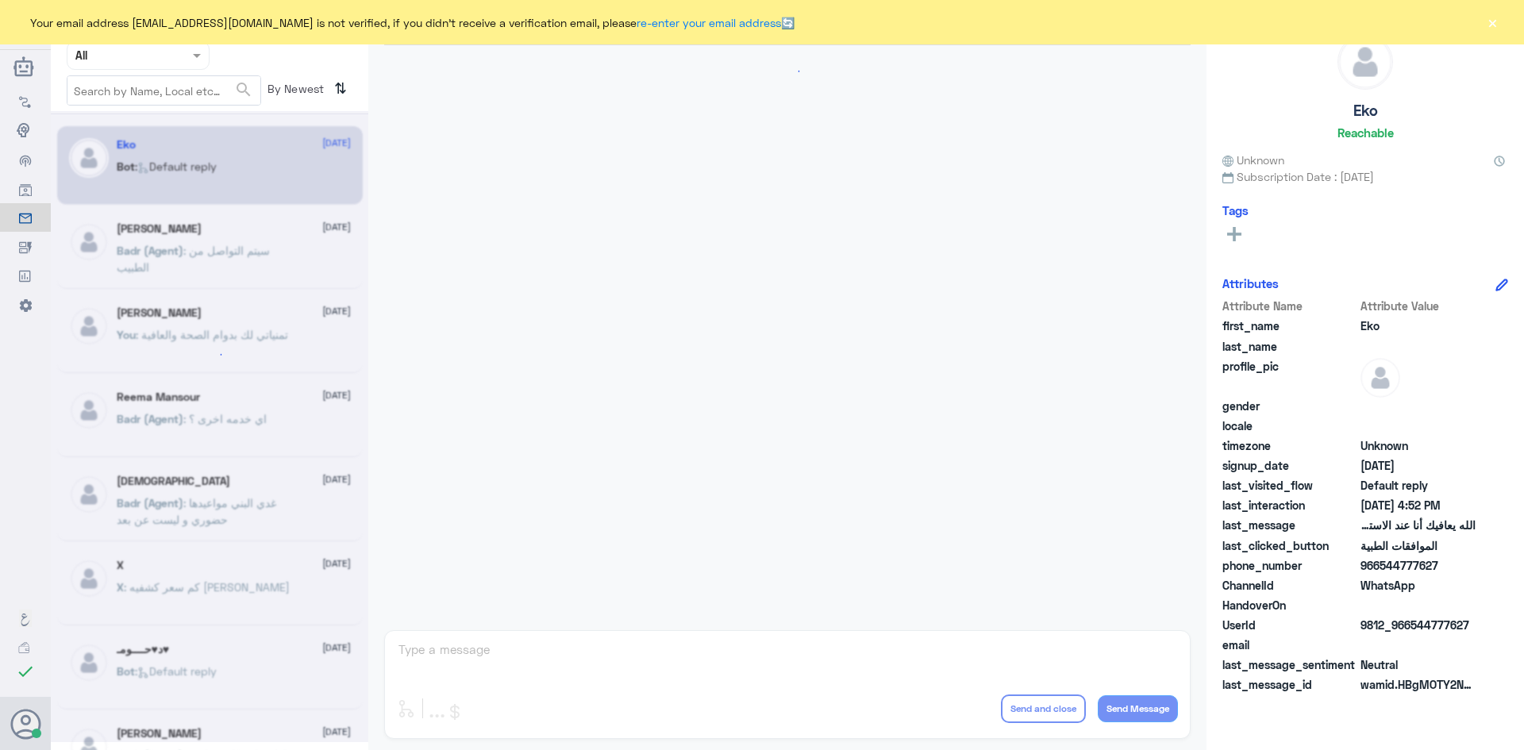
scroll to position [1516, 0]
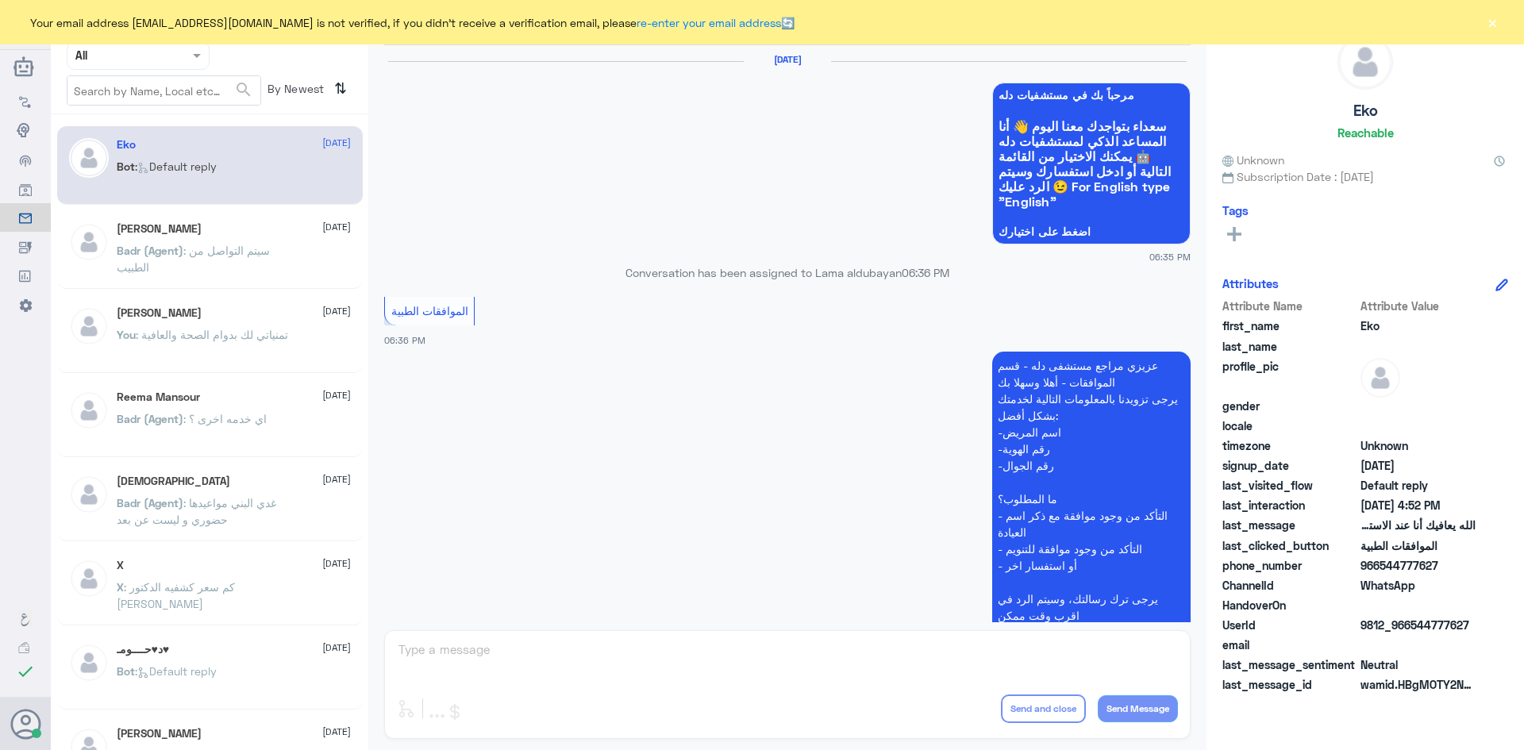
scroll to position [1516, 0]
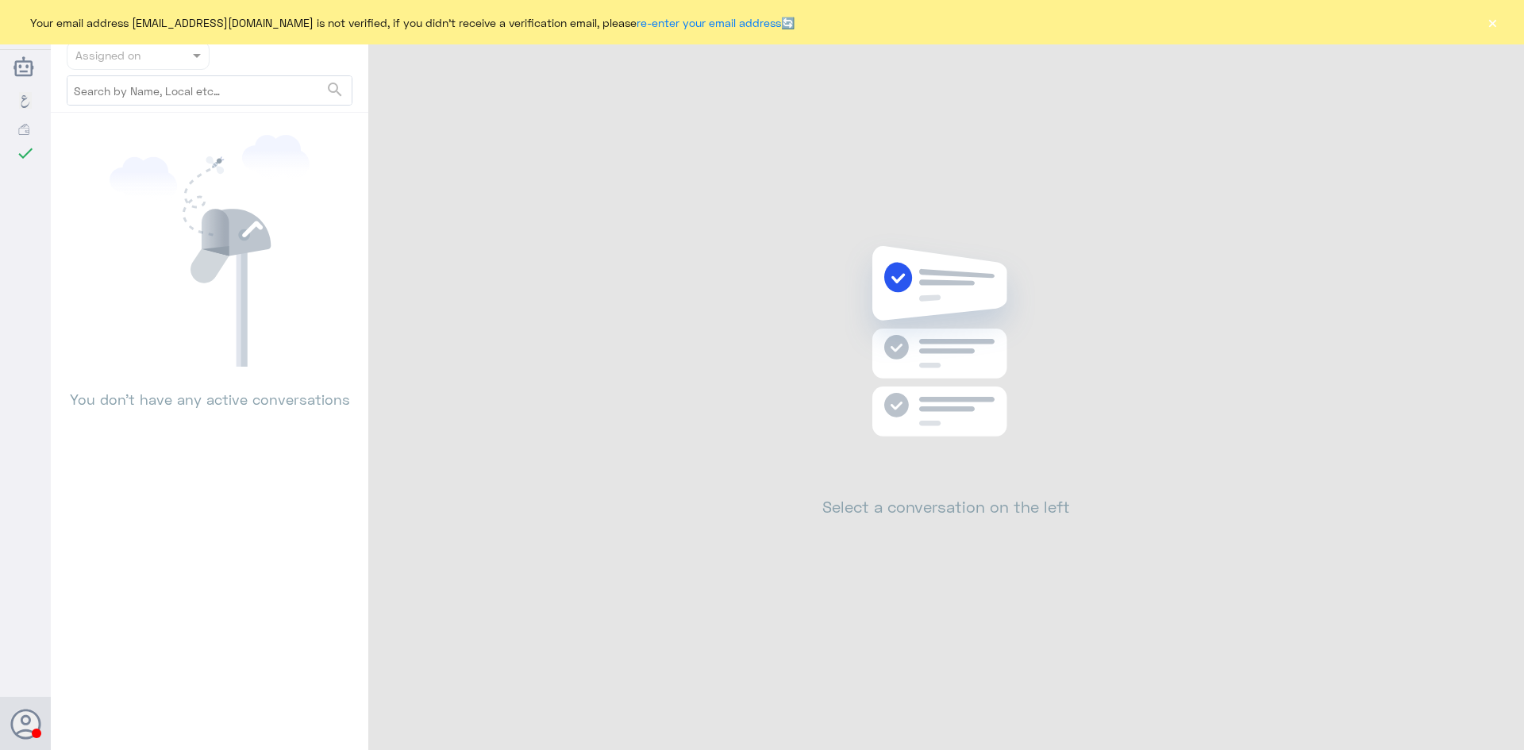
click at [1492, 21] on button "×" at bounding box center [1492, 22] width 16 height 16
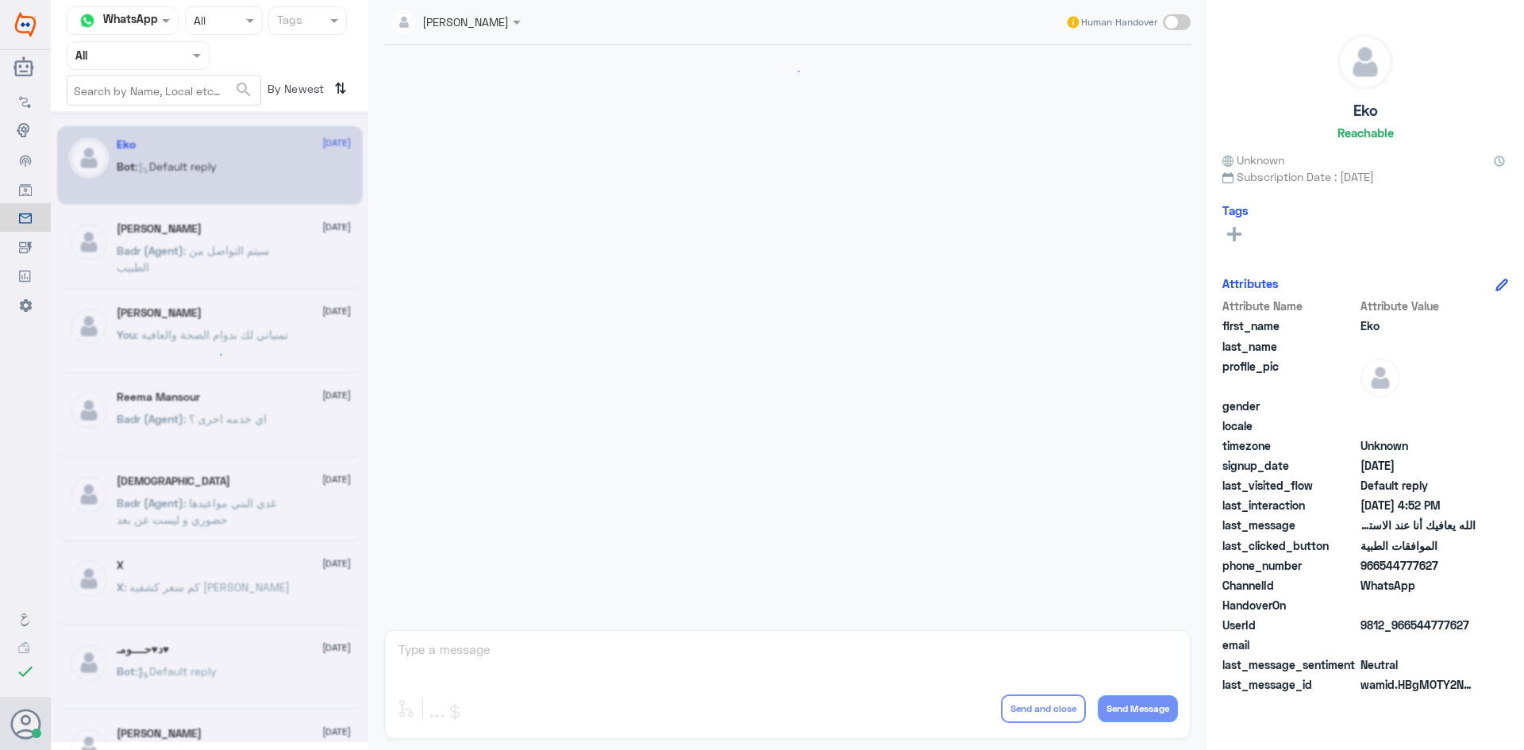
scroll to position [1516, 0]
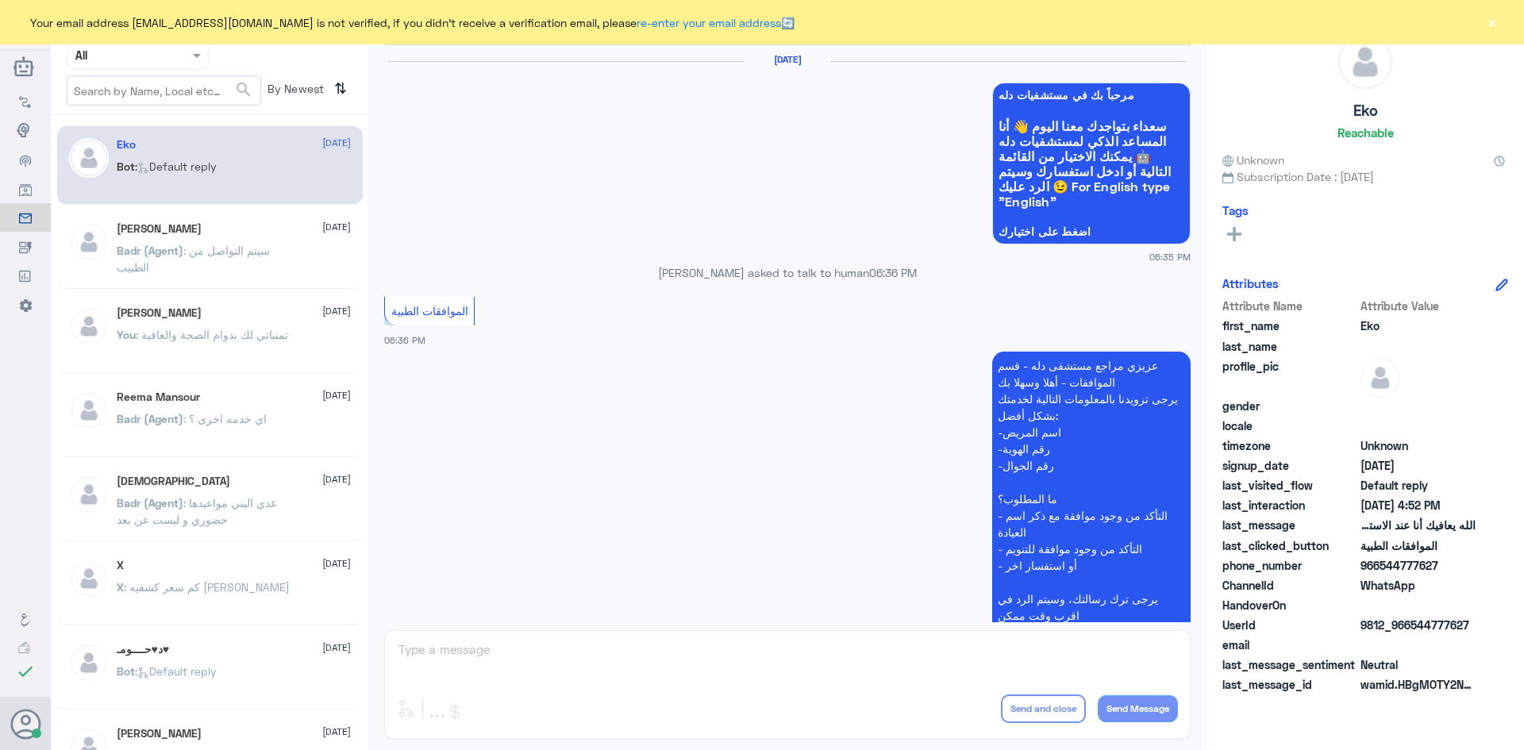
scroll to position [1516, 0]
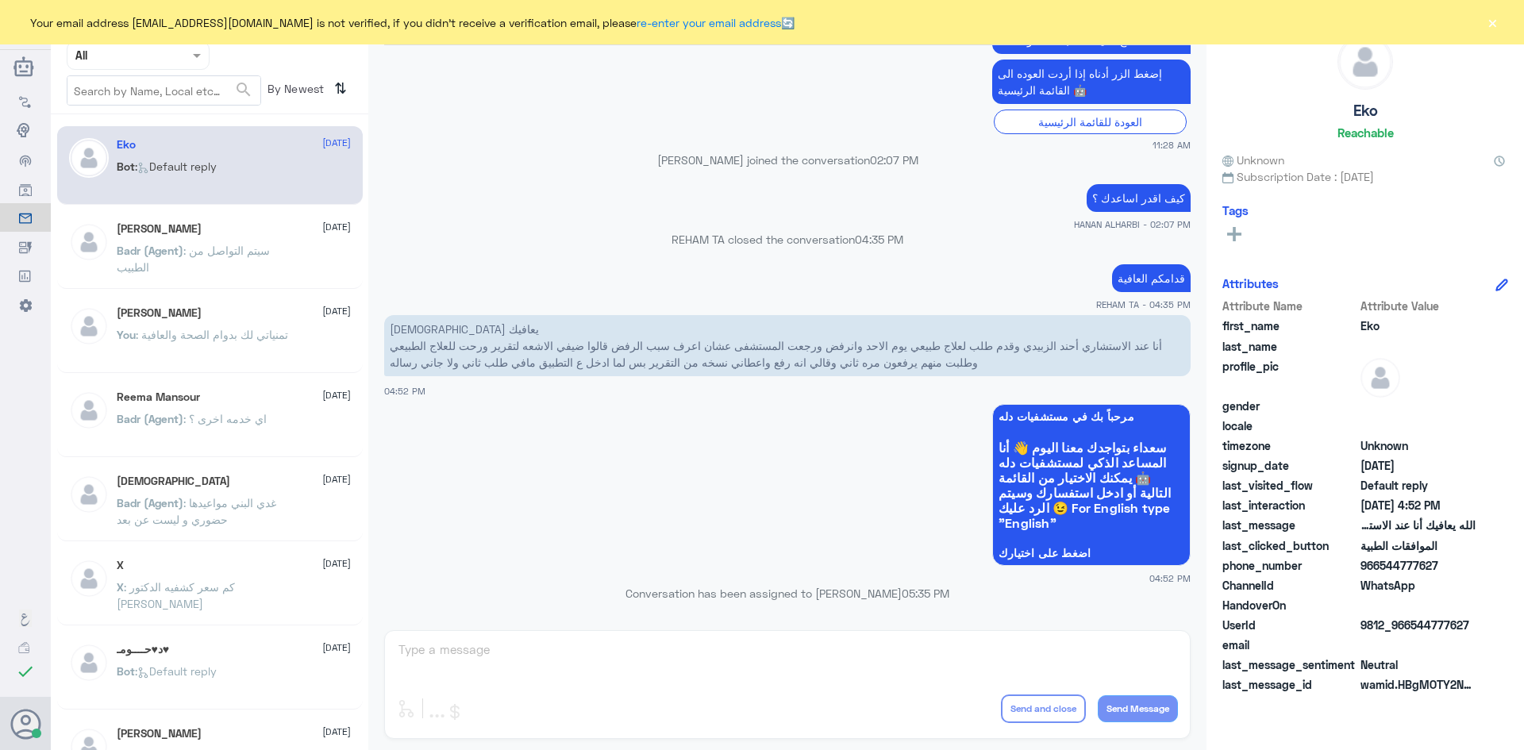
click at [1494, 22] on button "×" at bounding box center [1492, 22] width 16 height 16
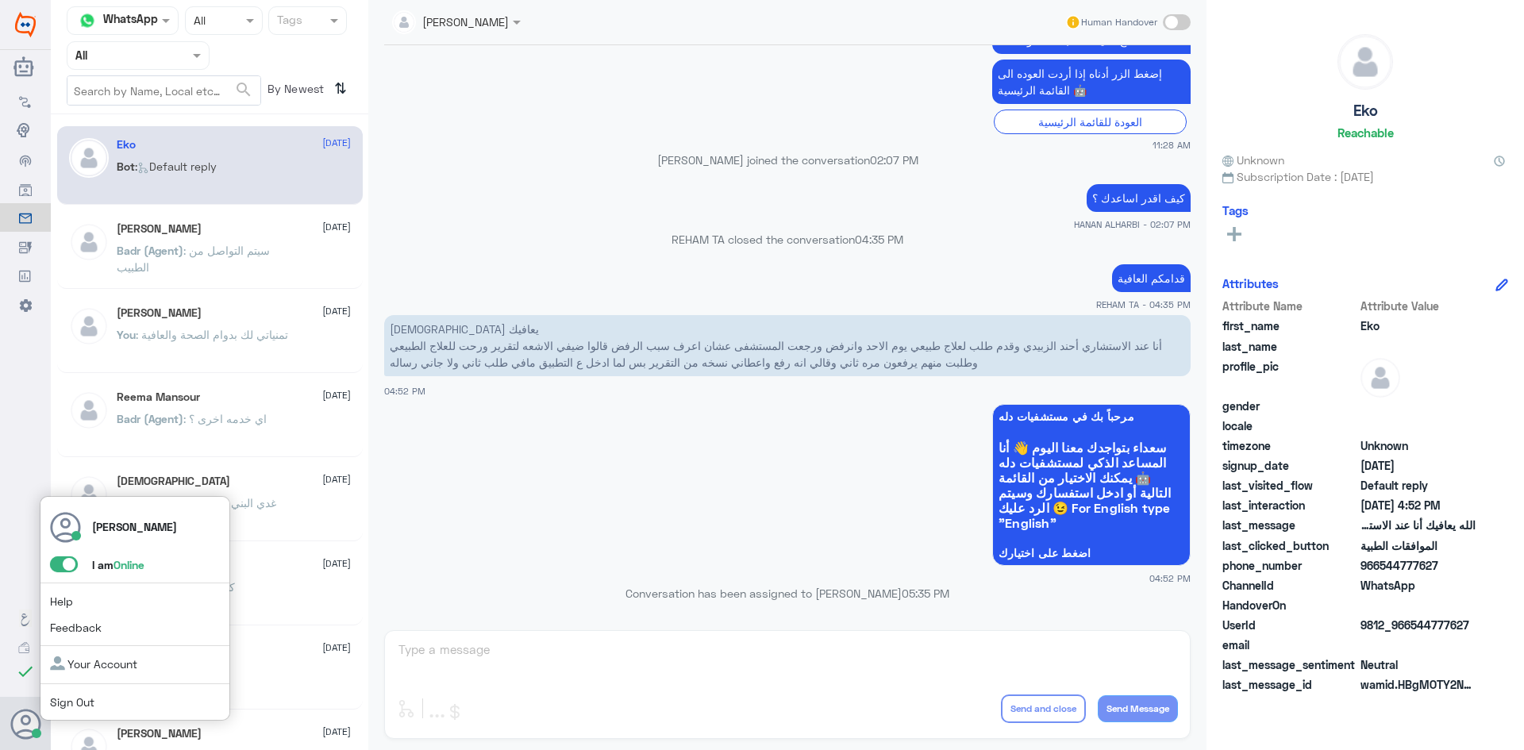
click at [56, 556] on span at bounding box center [64, 564] width 28 height 16
click at [0, 0] on input "checkbox" at bounding box center [0, 0] width 0 height 0
click at [68, 562] on span at bounding box center [64, 564] width 28 height 16
click at [0, 0] on input "checkbox" at bounding box center [0, 0] width 0 height 0
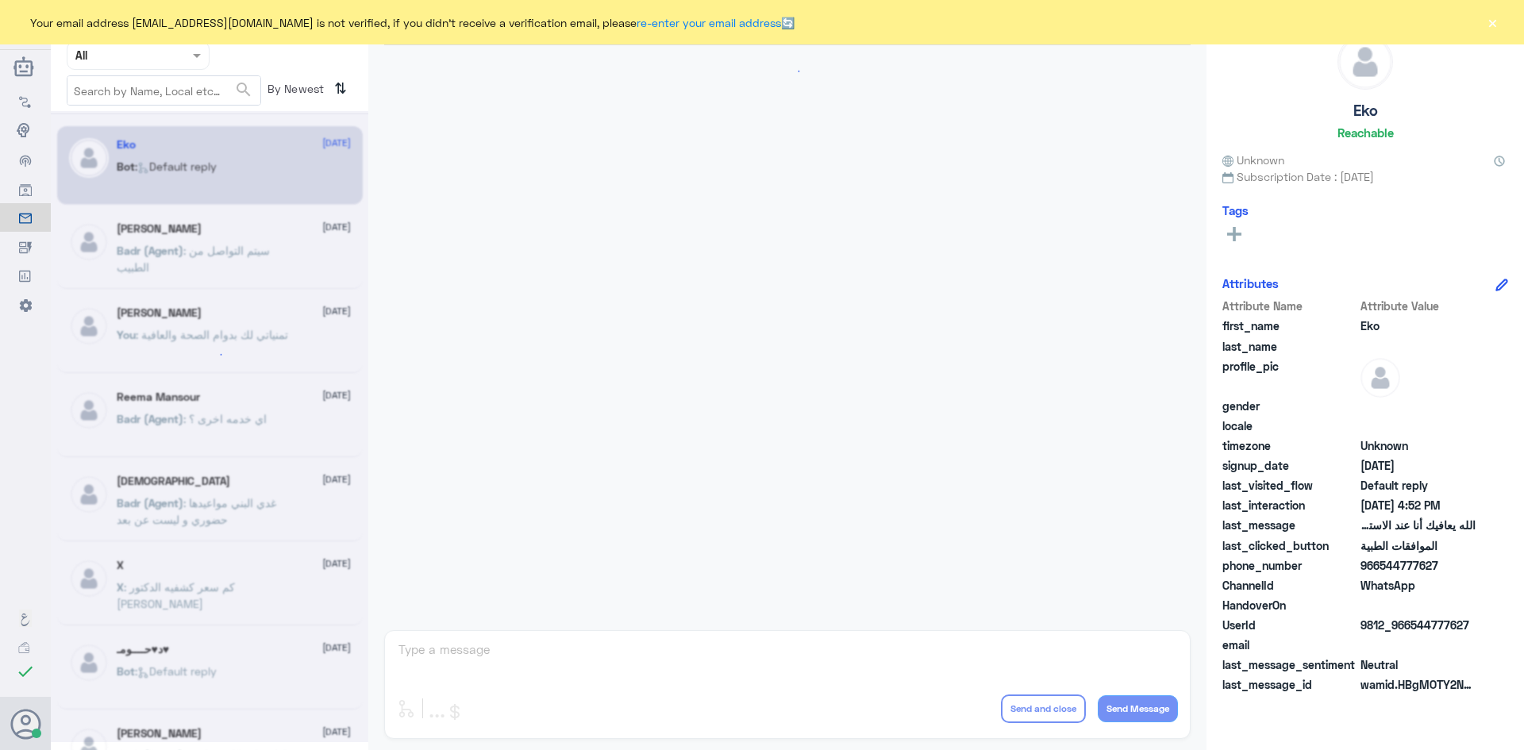
scroll to position [1516, 0]
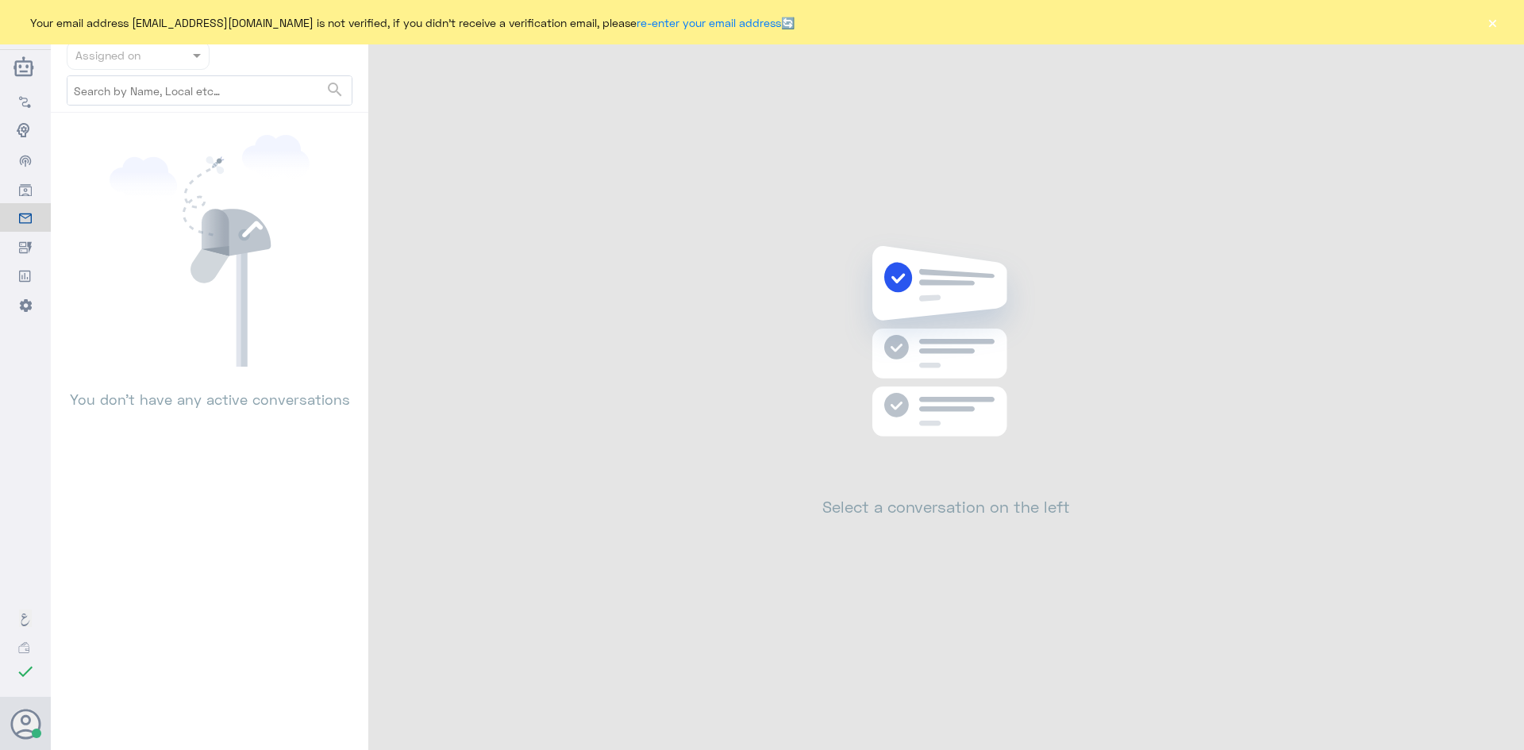
click at [1489, 21] on button "×" at bounding box center [1492, 22] width 16 height 16
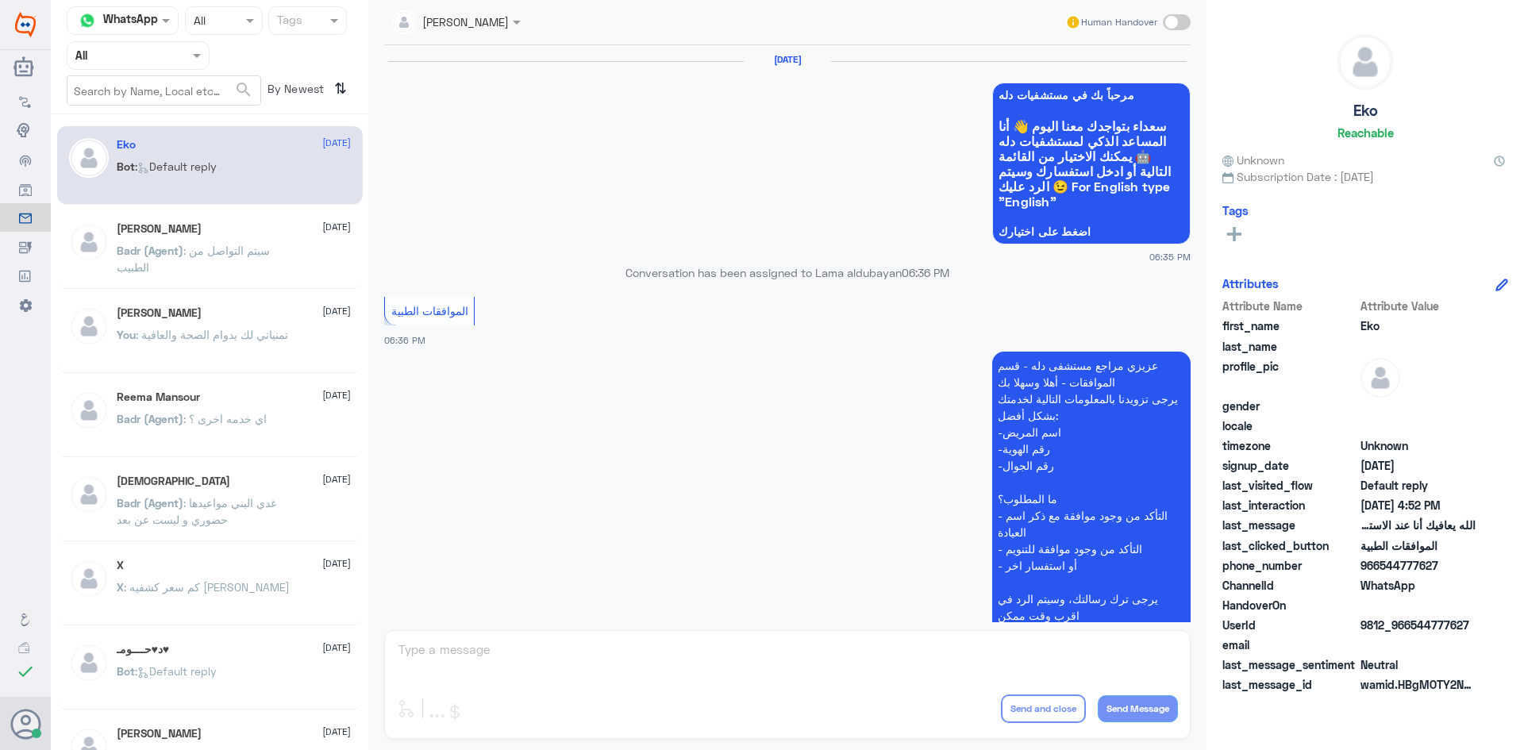
scroll to position [1516, 0]
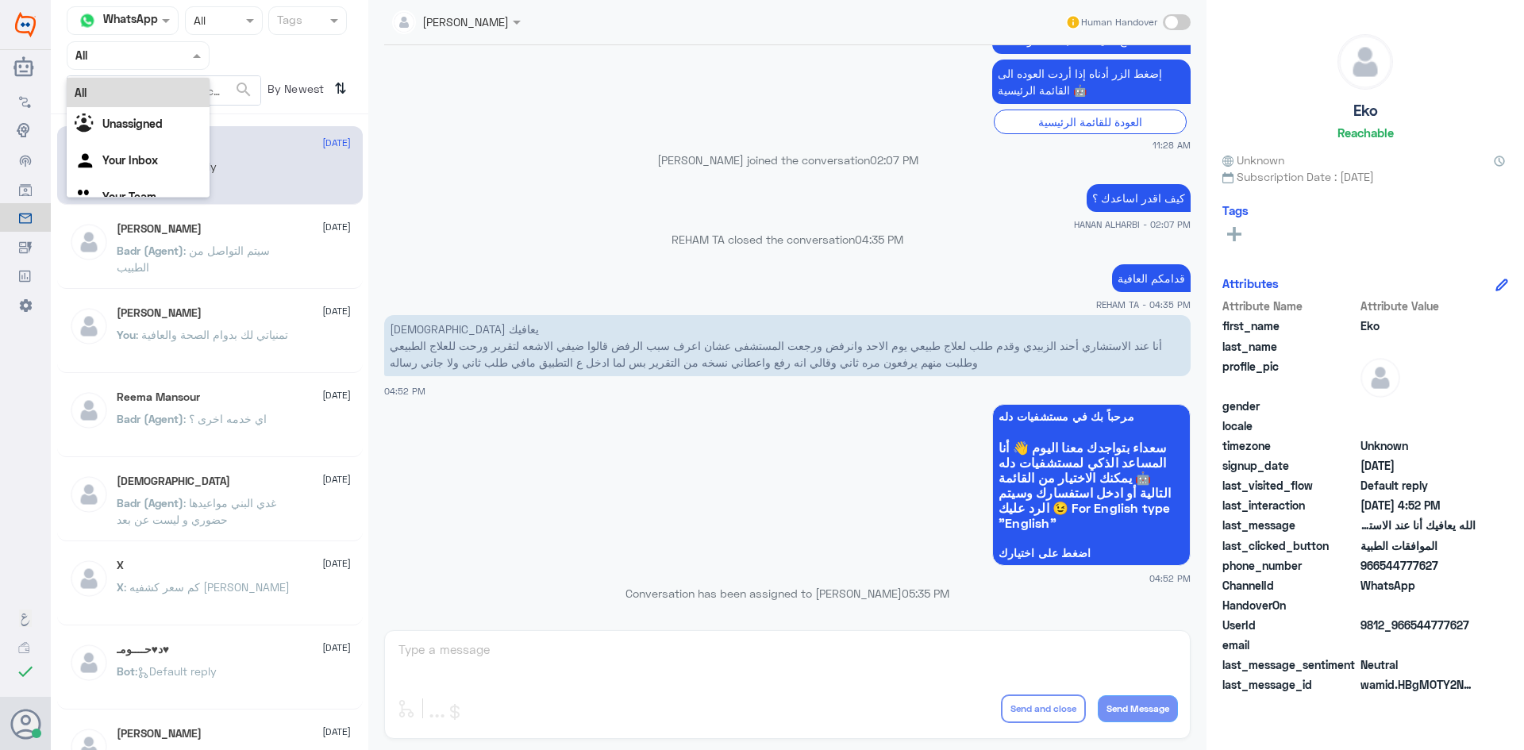
click at [196, 52] on span at bounding box center [199, 55] width 20 height 17
click at [167, 114] on div "Unassigned" at bounding box center [138, 125] width 143 height 37
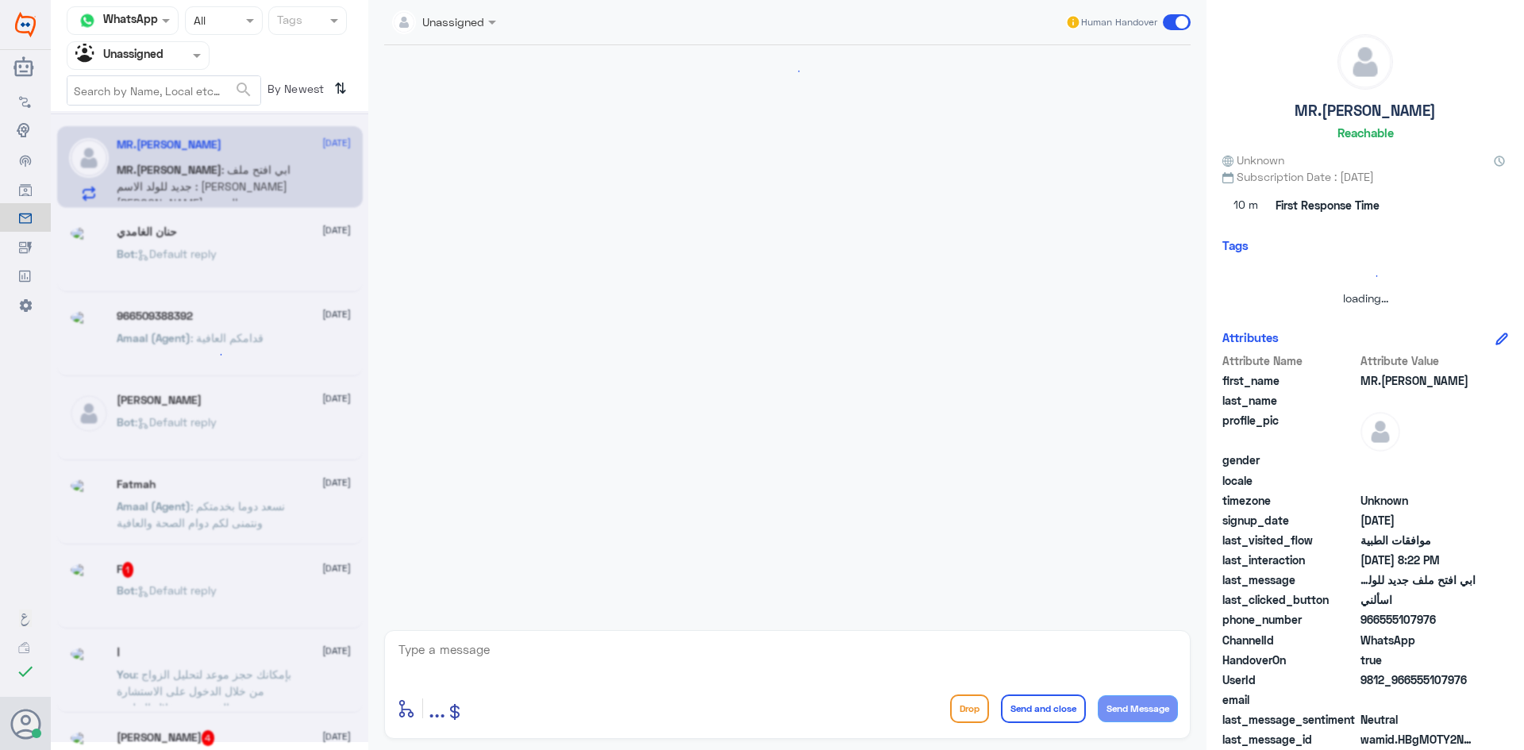
scroll to position [1446, 0]
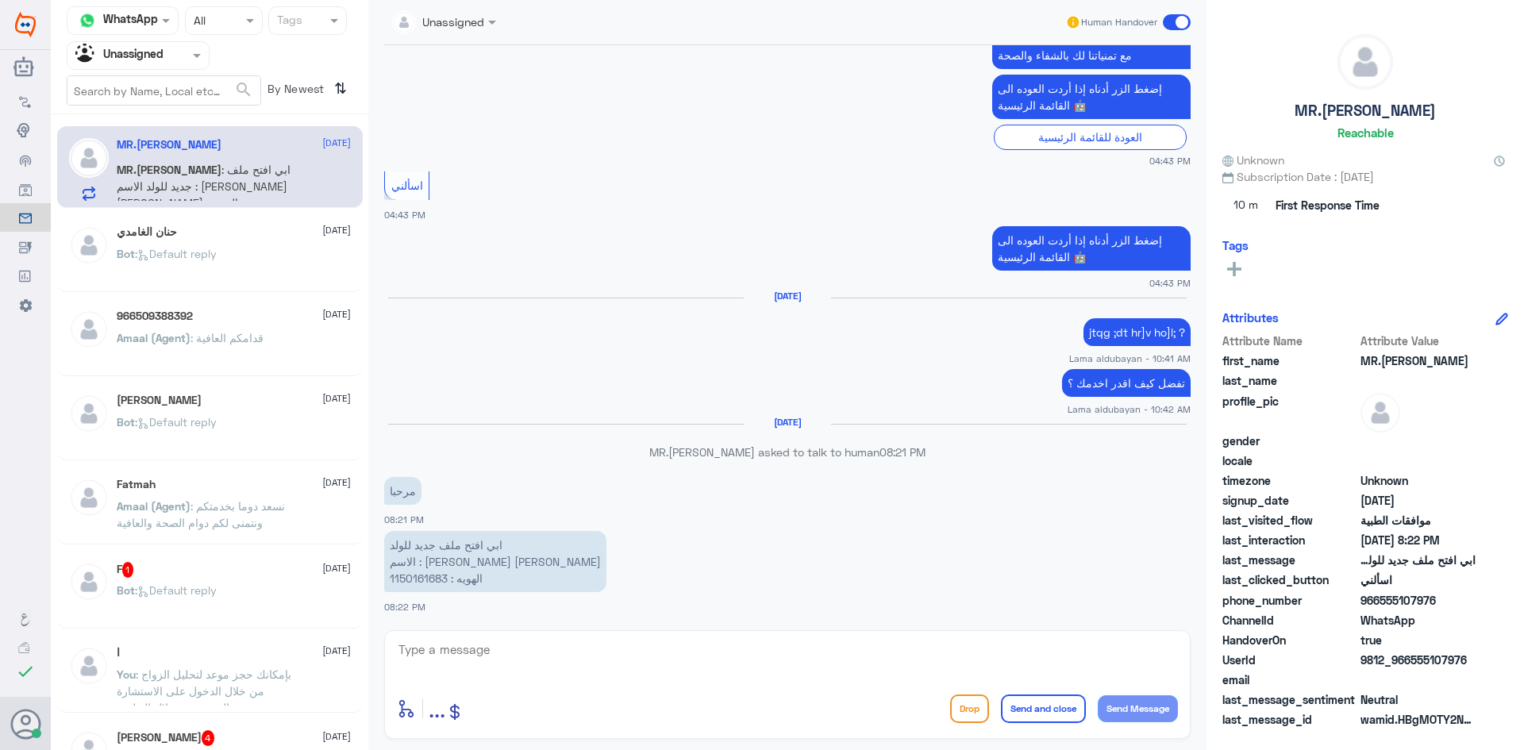
click at [245, 221] on div "[PERSON_NAME] [DATE] Bot : Default reply" at bounding box center [210, 253] width 306 height 79
click at [242, 244] on div "[PERSON_NAME] [DATE] Bot : Default reply" at bounding box center [234, 255] width 234 height 60
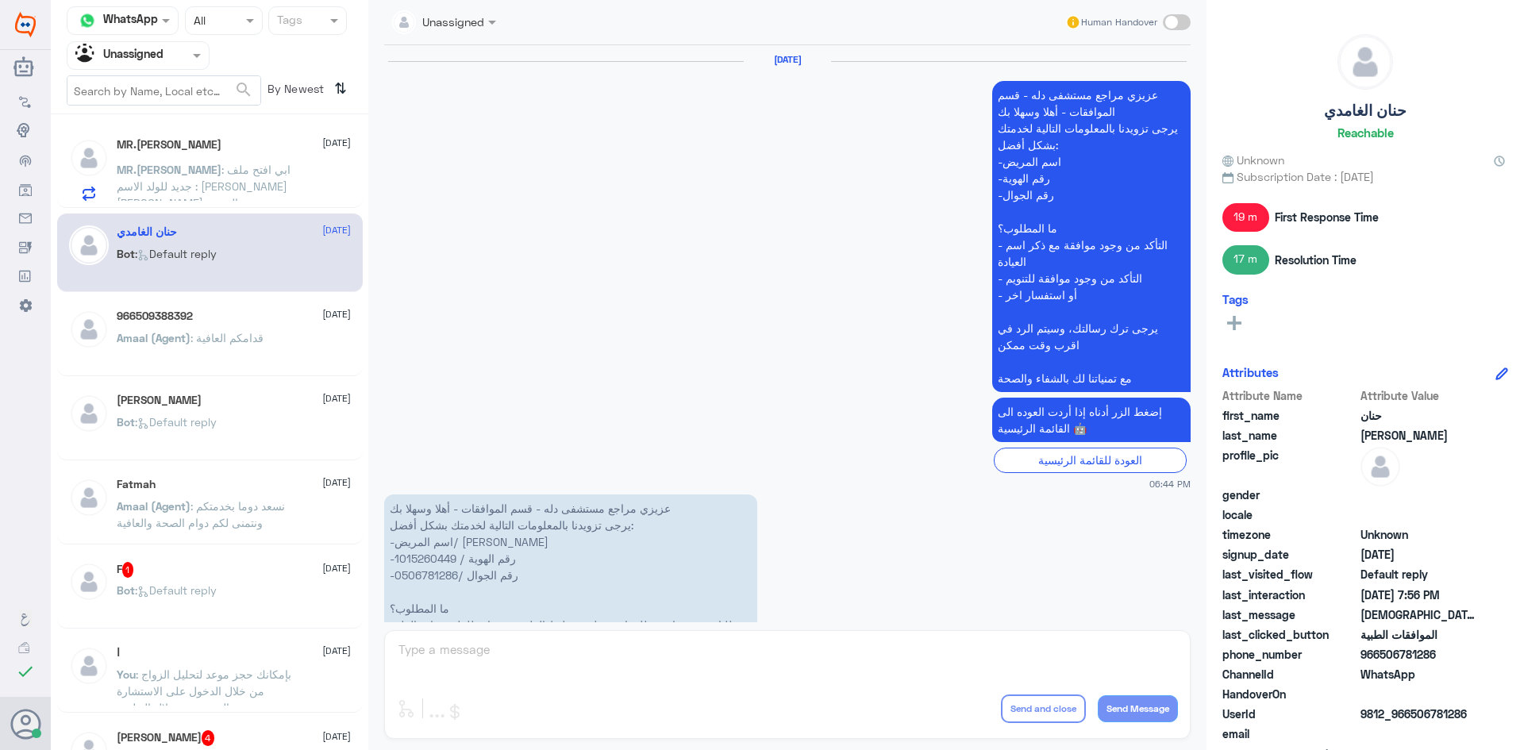
scroll to position [1435, 0]
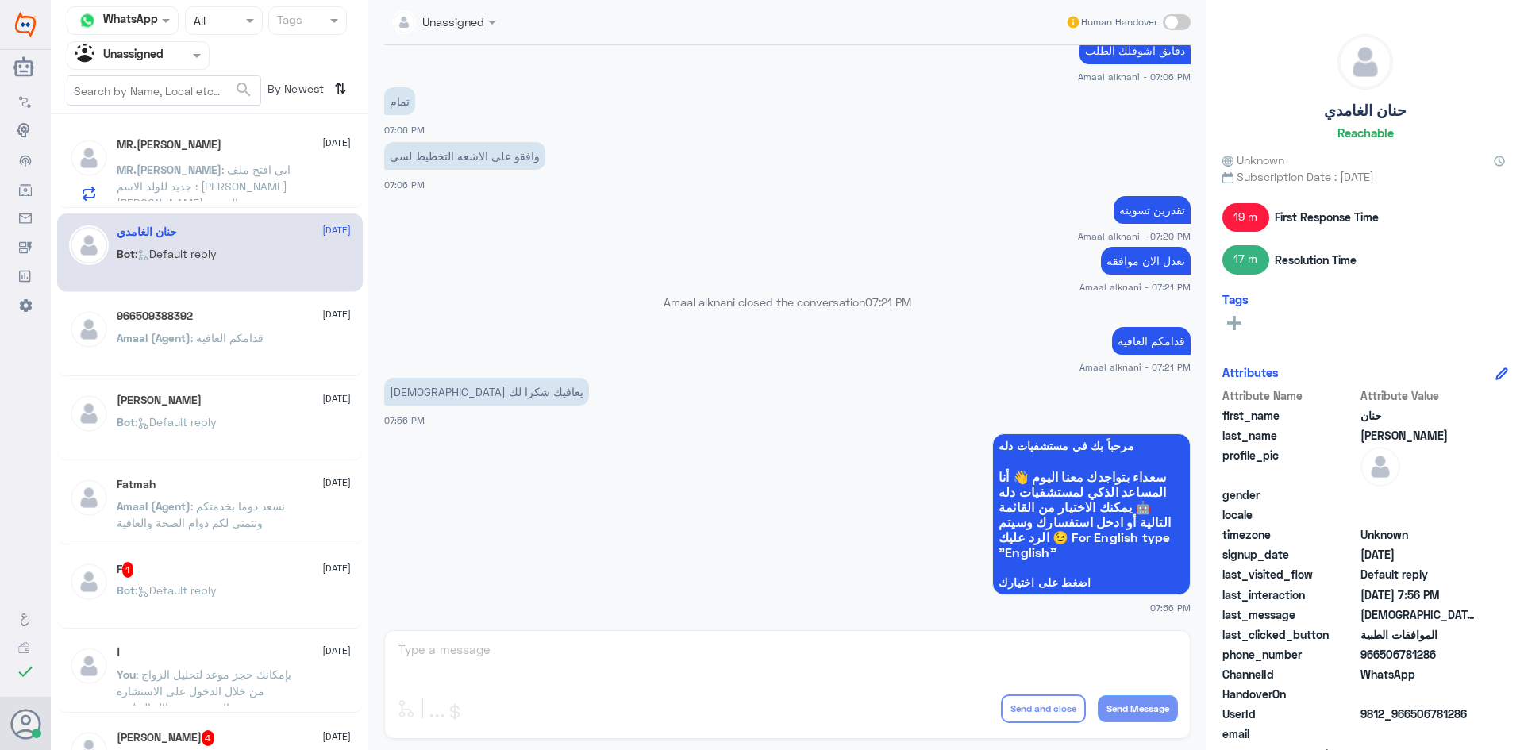
click at [252, 336] on span ": قدامكم العافية" at bounding box center [227, 337] width 73 height 13
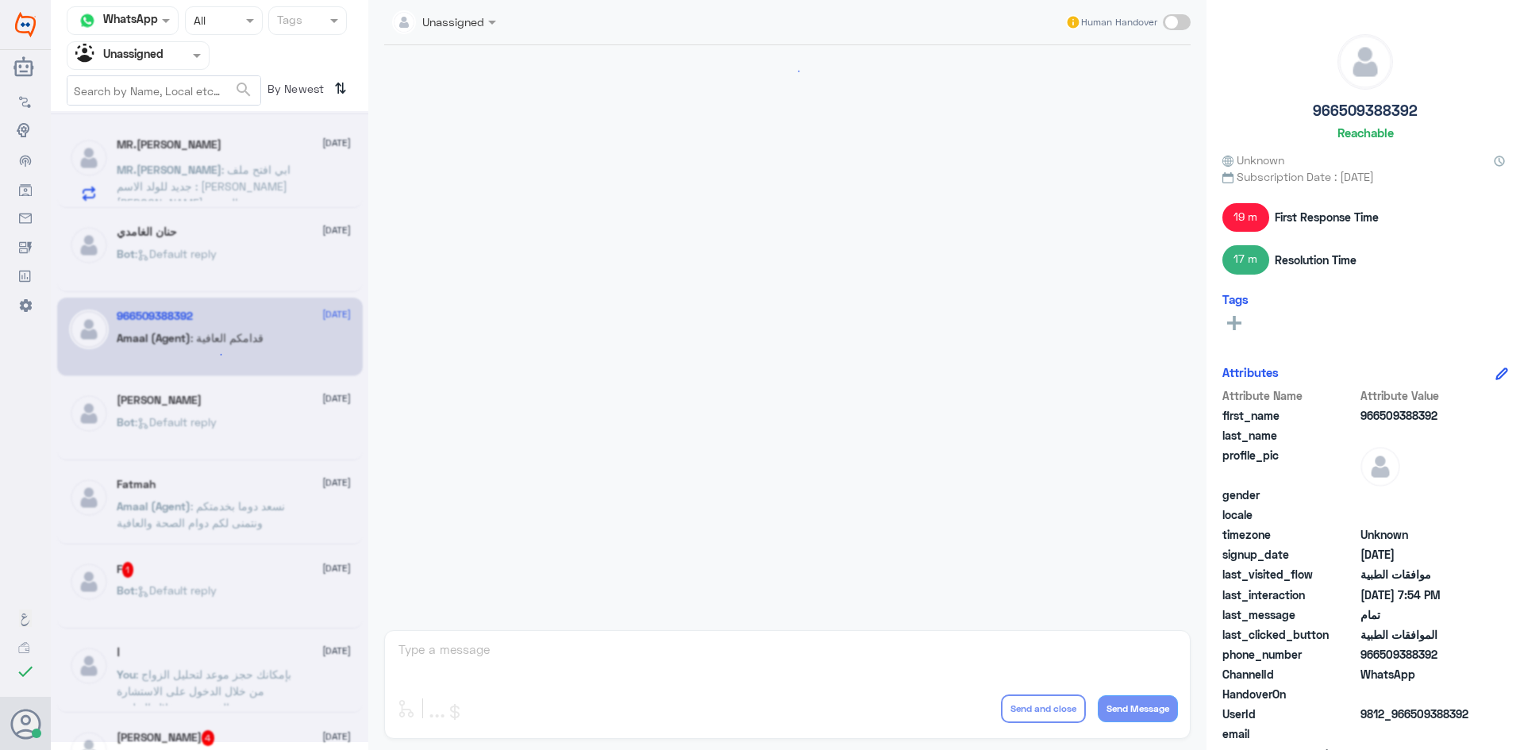
scroll to position [1096, 0]
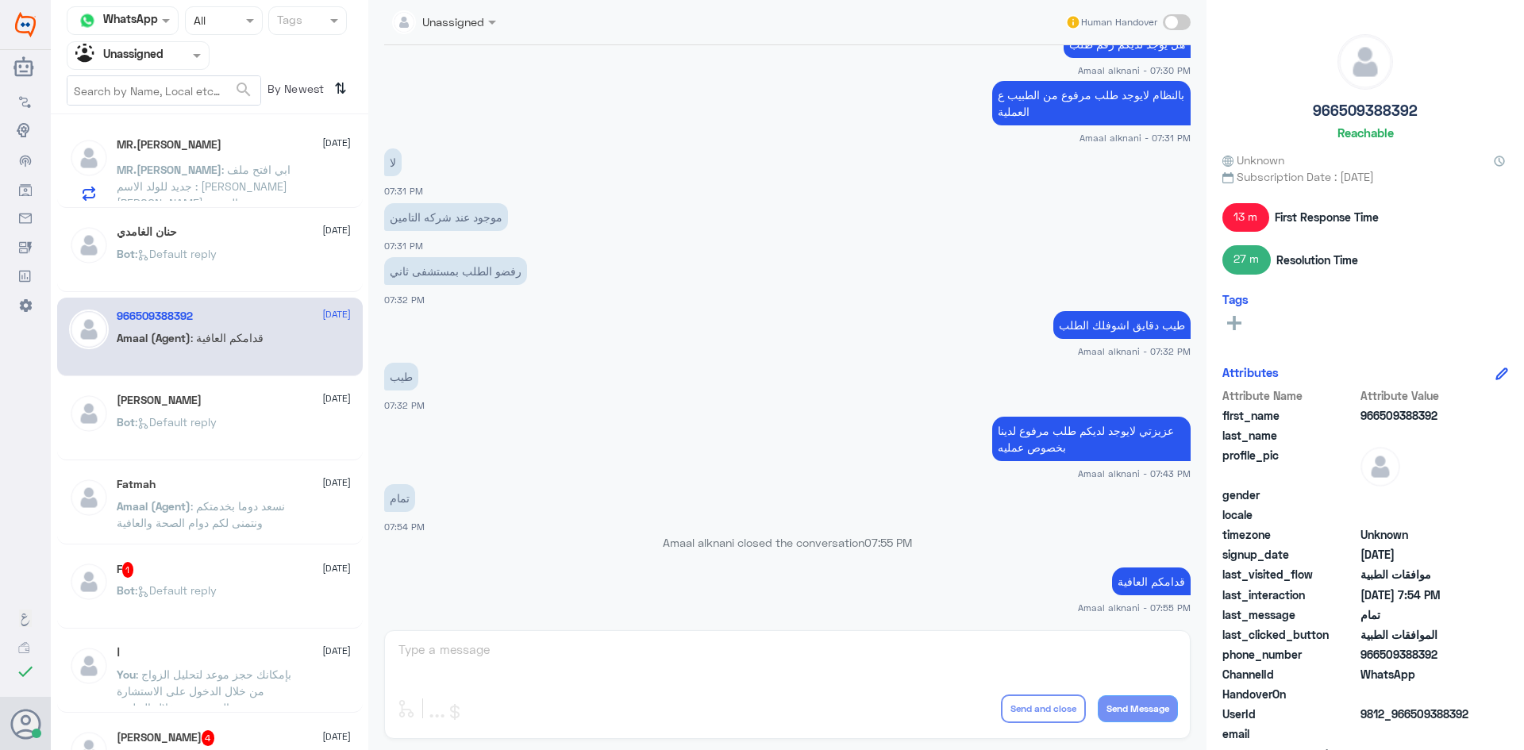
click at [241, 410] on div "ابو بتال 21 August Bot : Default reply" at bounding box center [234, 424] width 234 height 60
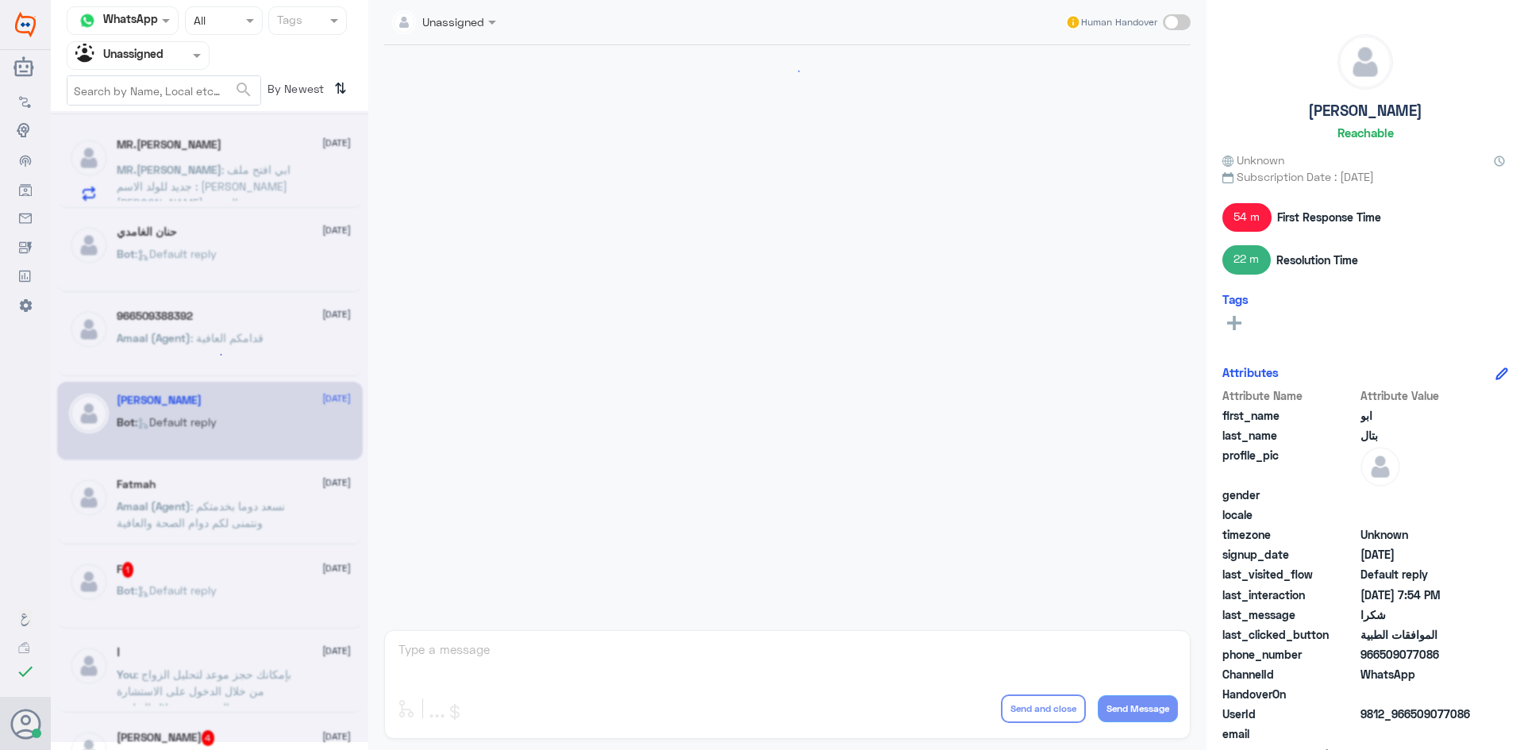
scroll to position [1045, 0]
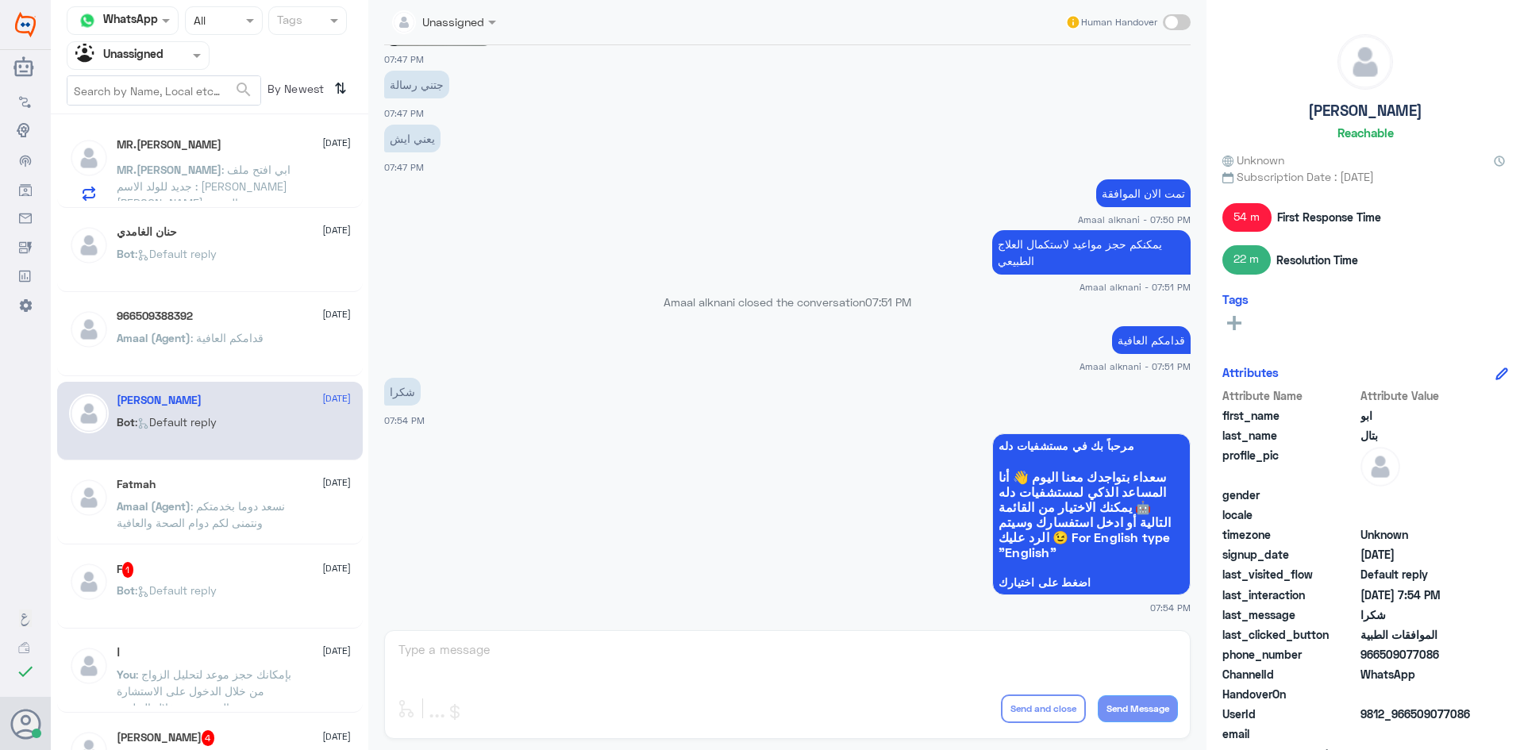
click at [222, 502] on span ": نسعد دوما بخدمتكم ونتمنى لكم دوام الصحة والعافية" at bounding box center [201, 514] width 168 height 30
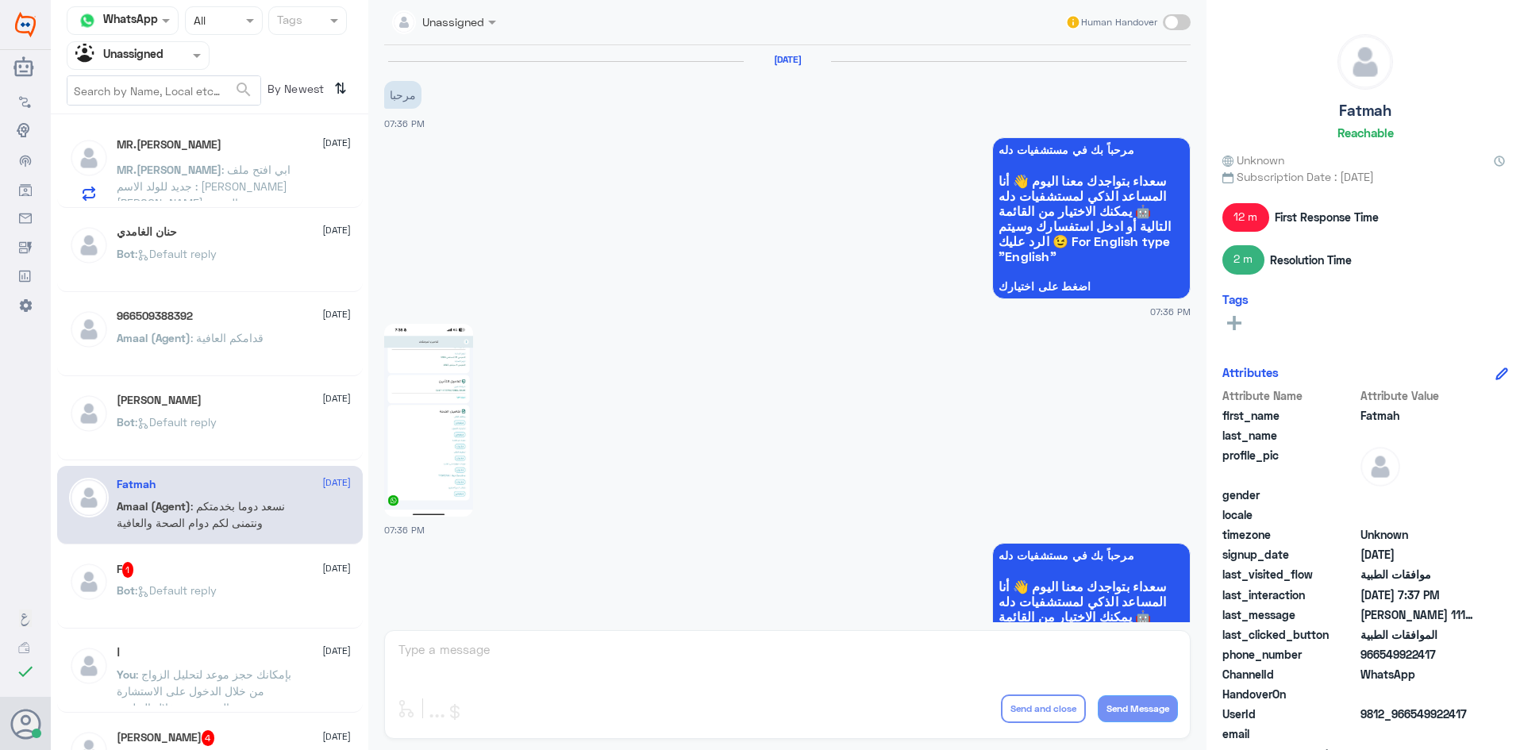
scroll to position [904, 0]
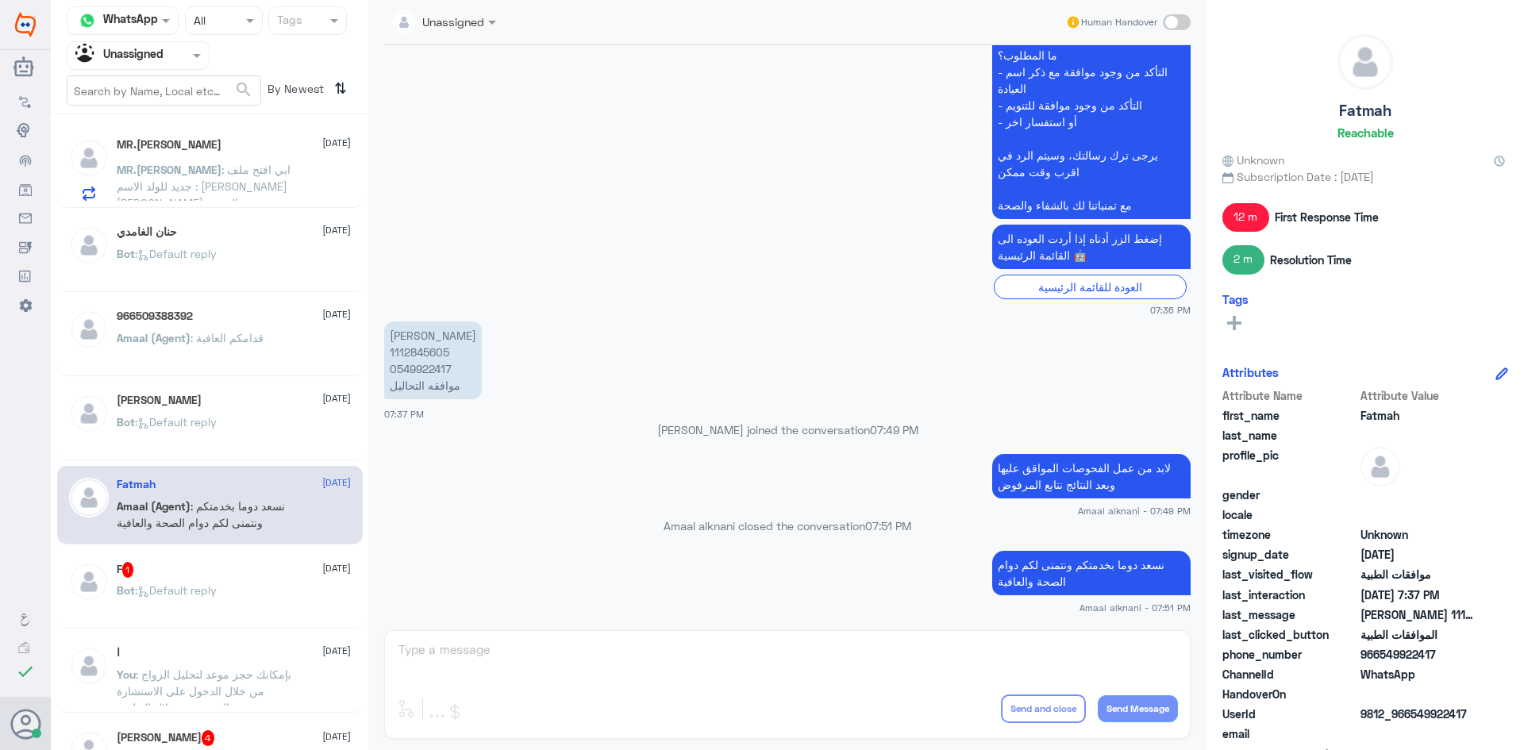
click at [217, 593] on span ": Default reply" at bounding box center [176, 589] width 82 height 13
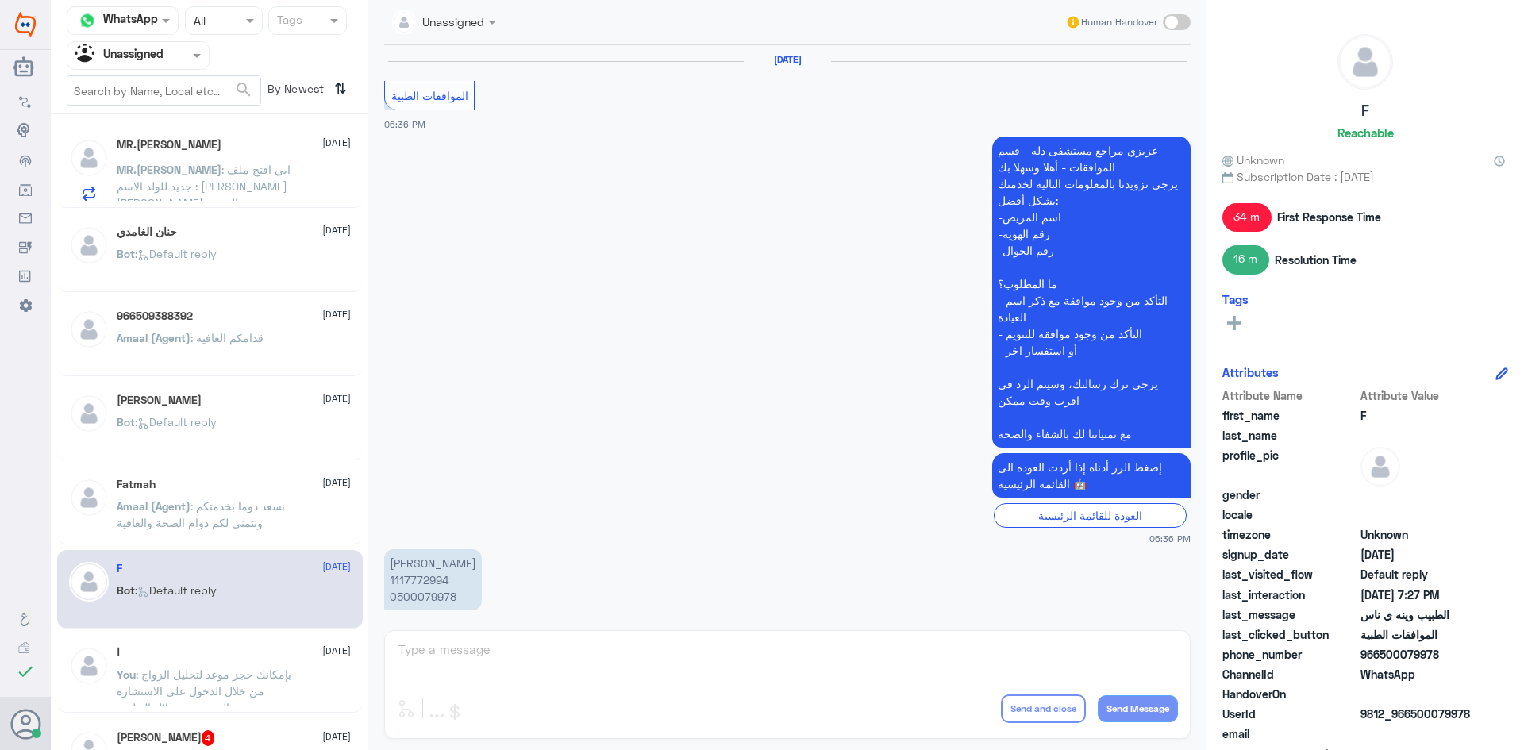
scroll to position [1066, 0]
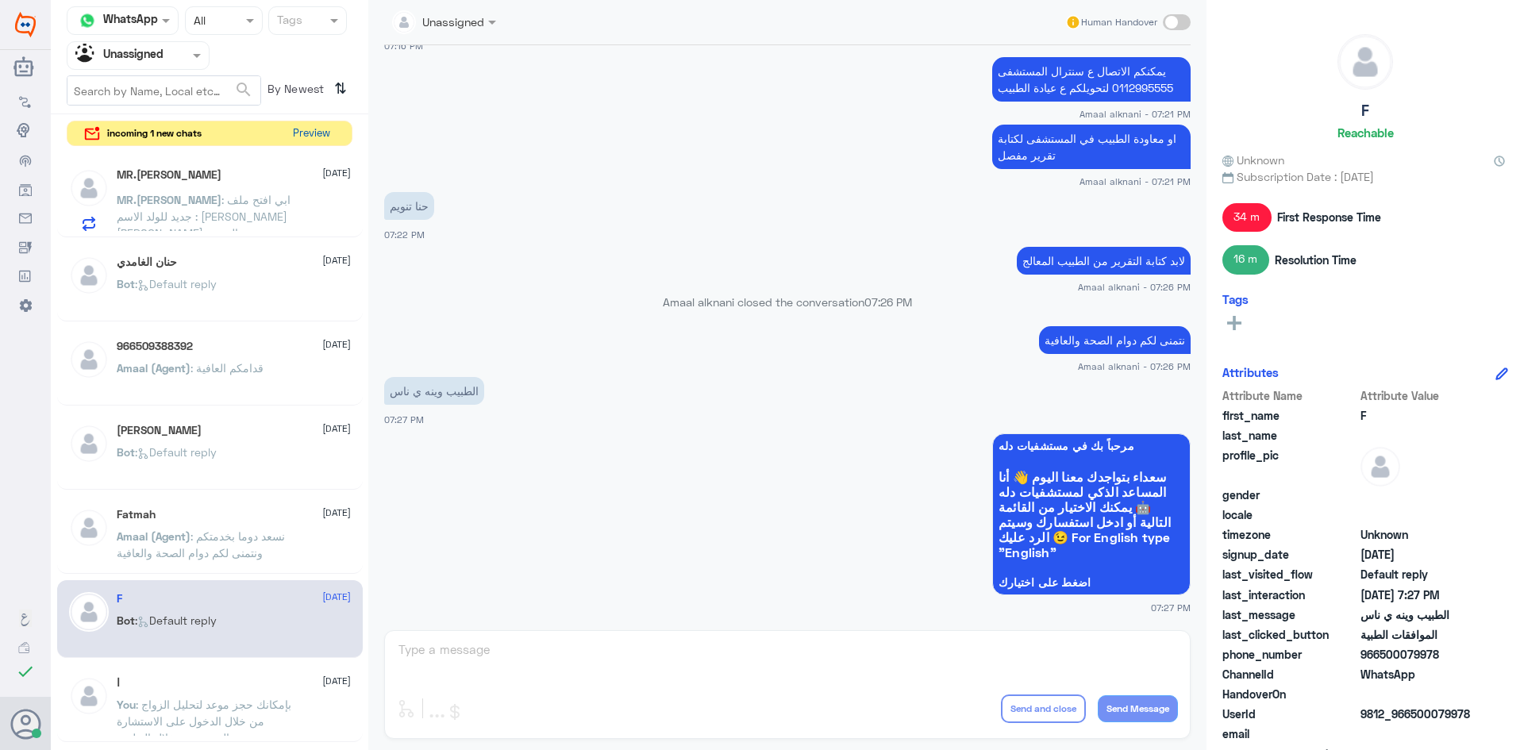
click at [332, 135] on button "Preview" at bounding box center [311, 133] width 49 height 25
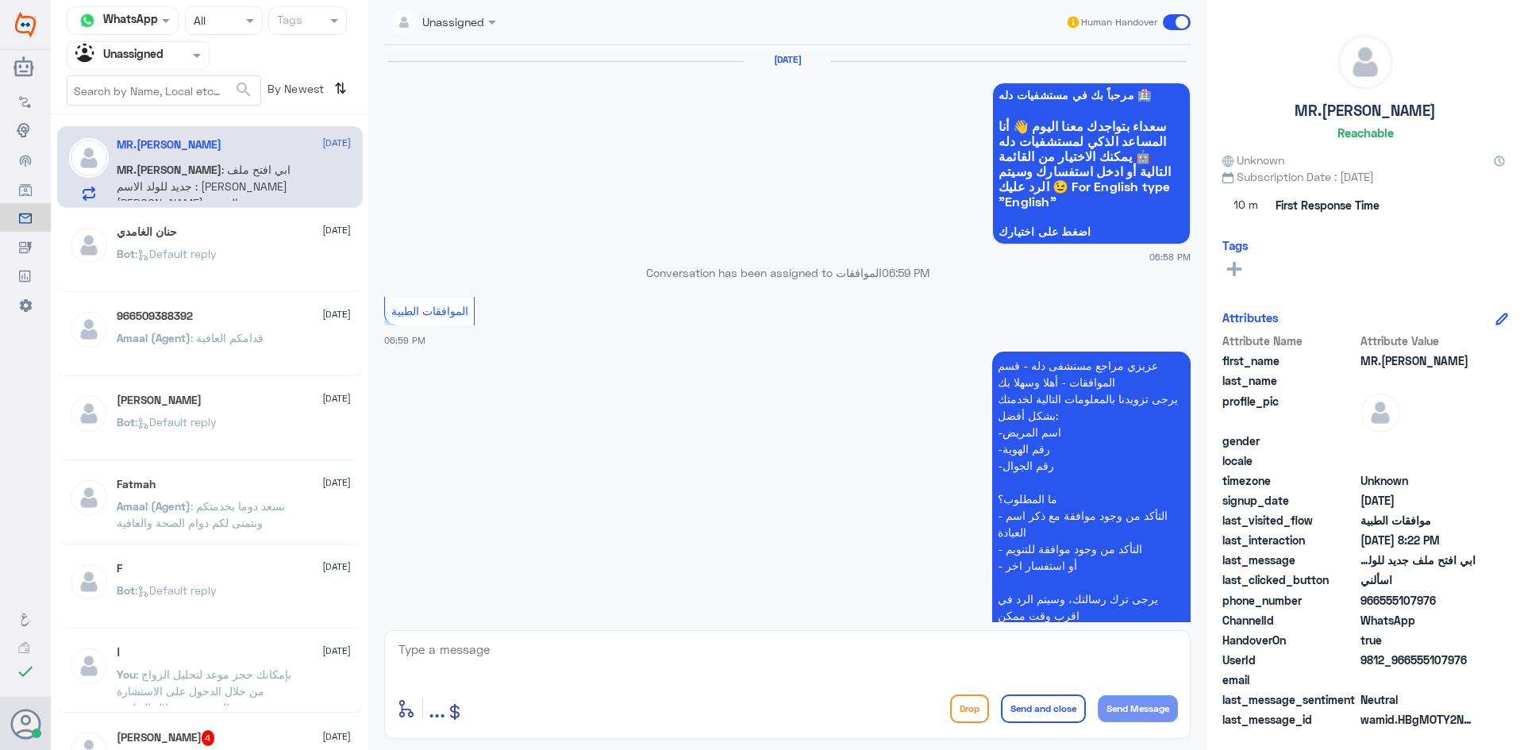
scroll to position [1446, 0]
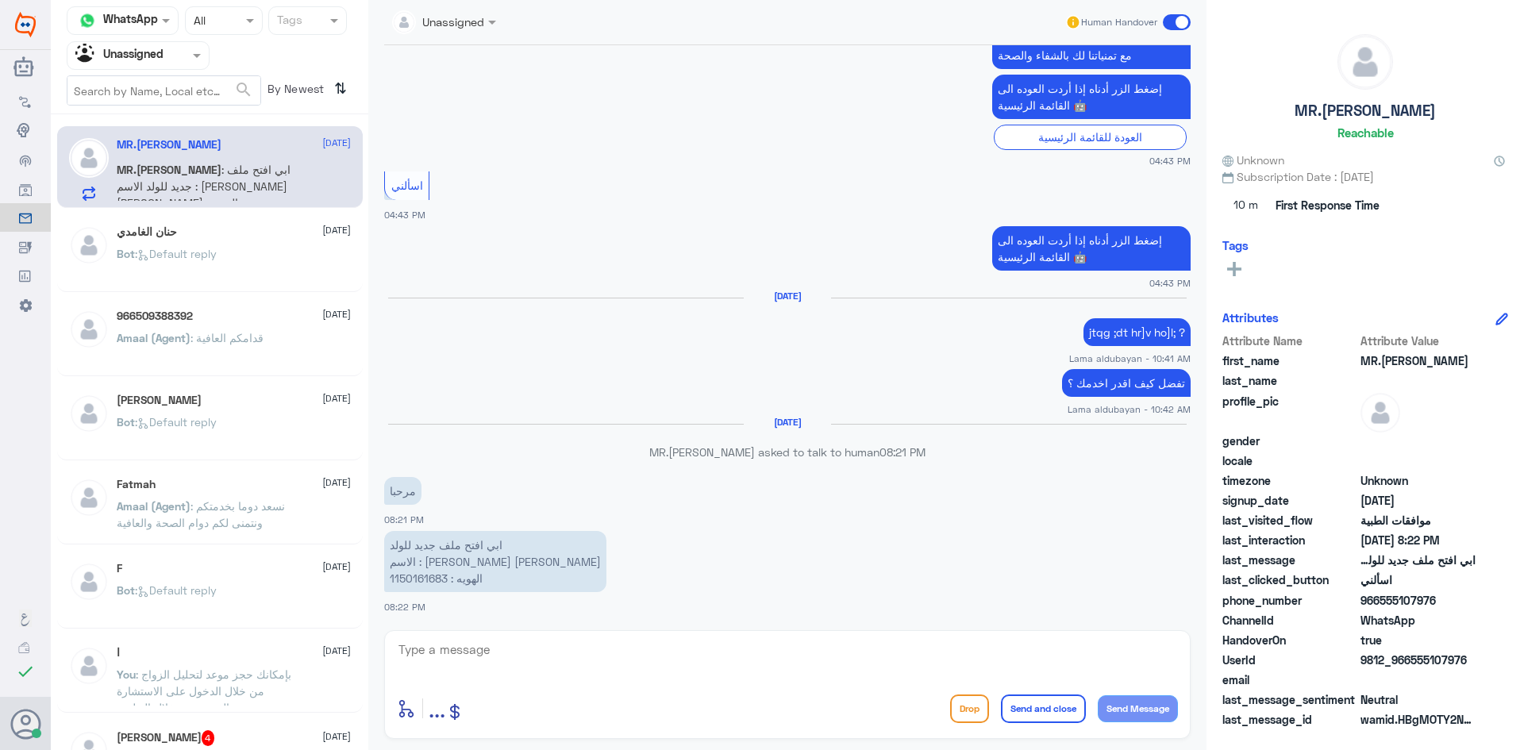
click at [1170, 21] on span at bounding box center [1177, 22] width 28 height 16
click at [0, 0] on input "checkbox" at bounding box center [0, 0] width 0 height 0
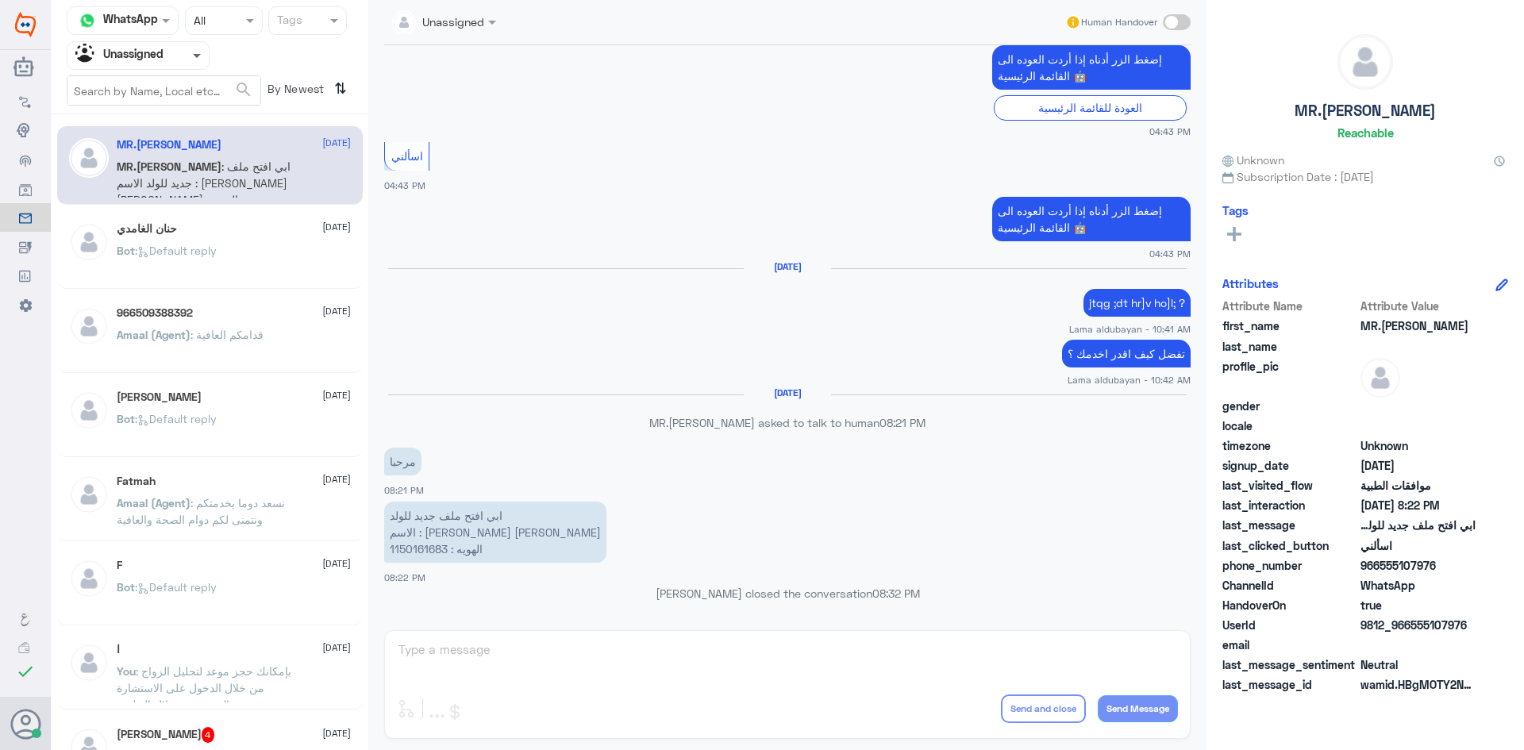
click at [195, 57] on span at bounding box center [197, 57] width 8 height 6
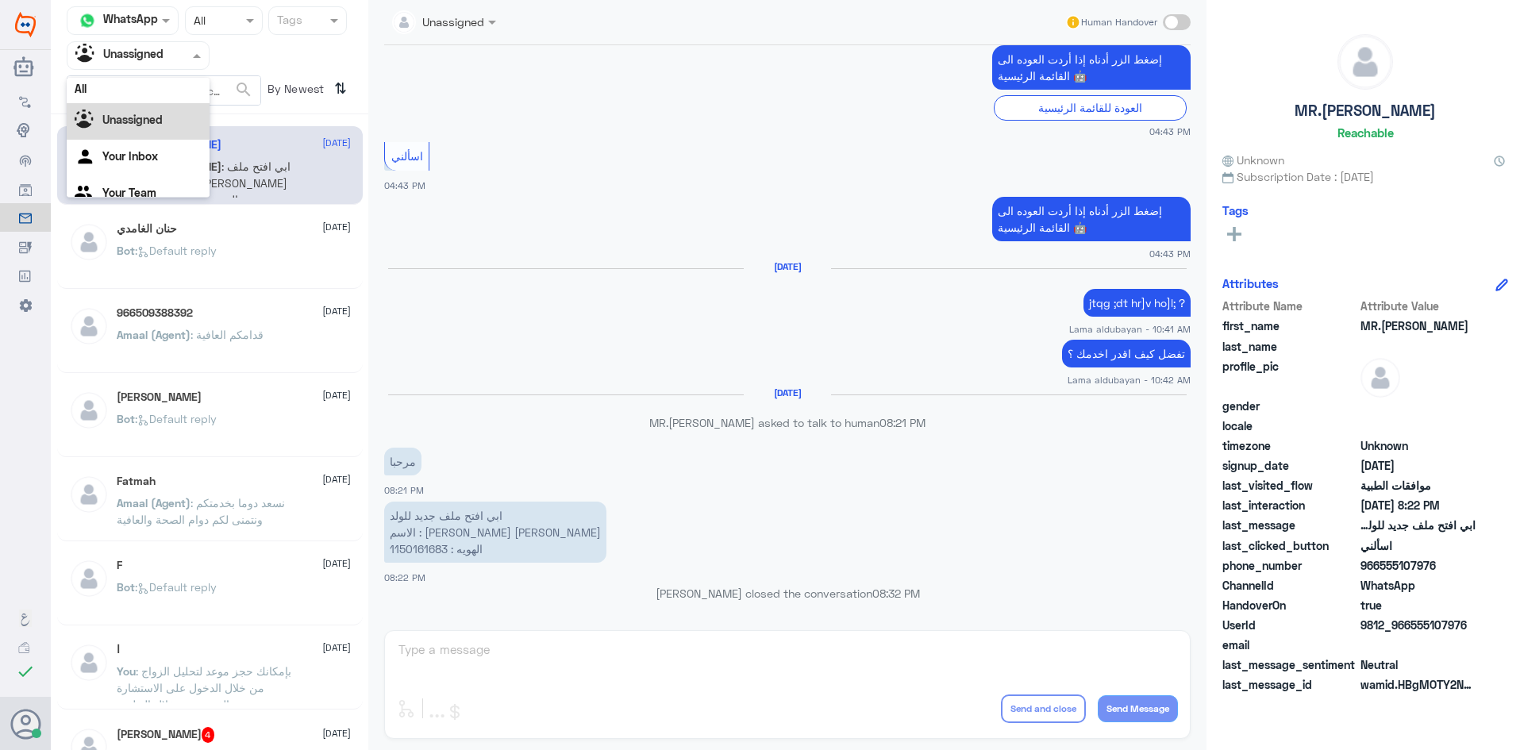
scroll to position [0, 0]
click at [162, 96] on div "All" at bounding box center [138, 92] width 143 height 29
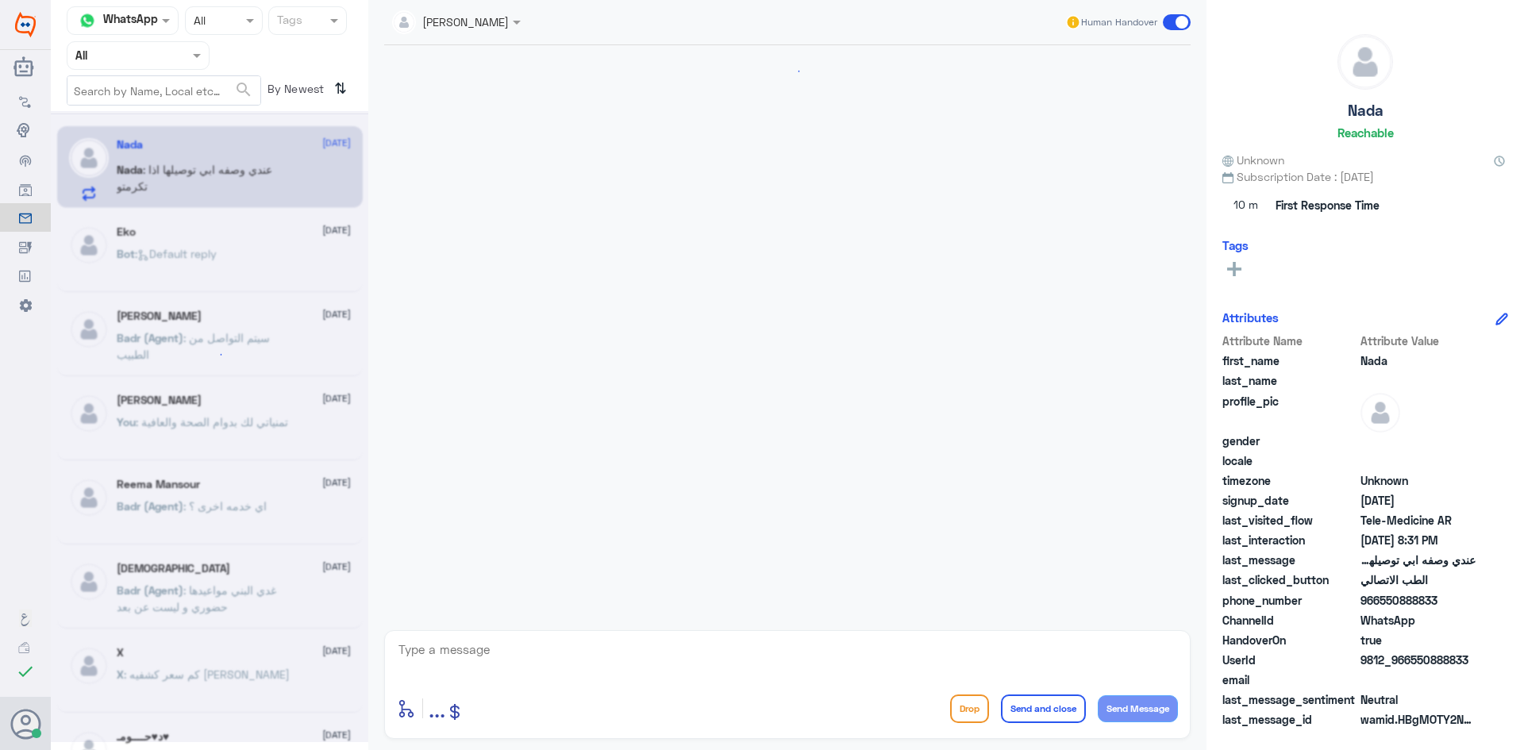
scroll to position [32, 0]
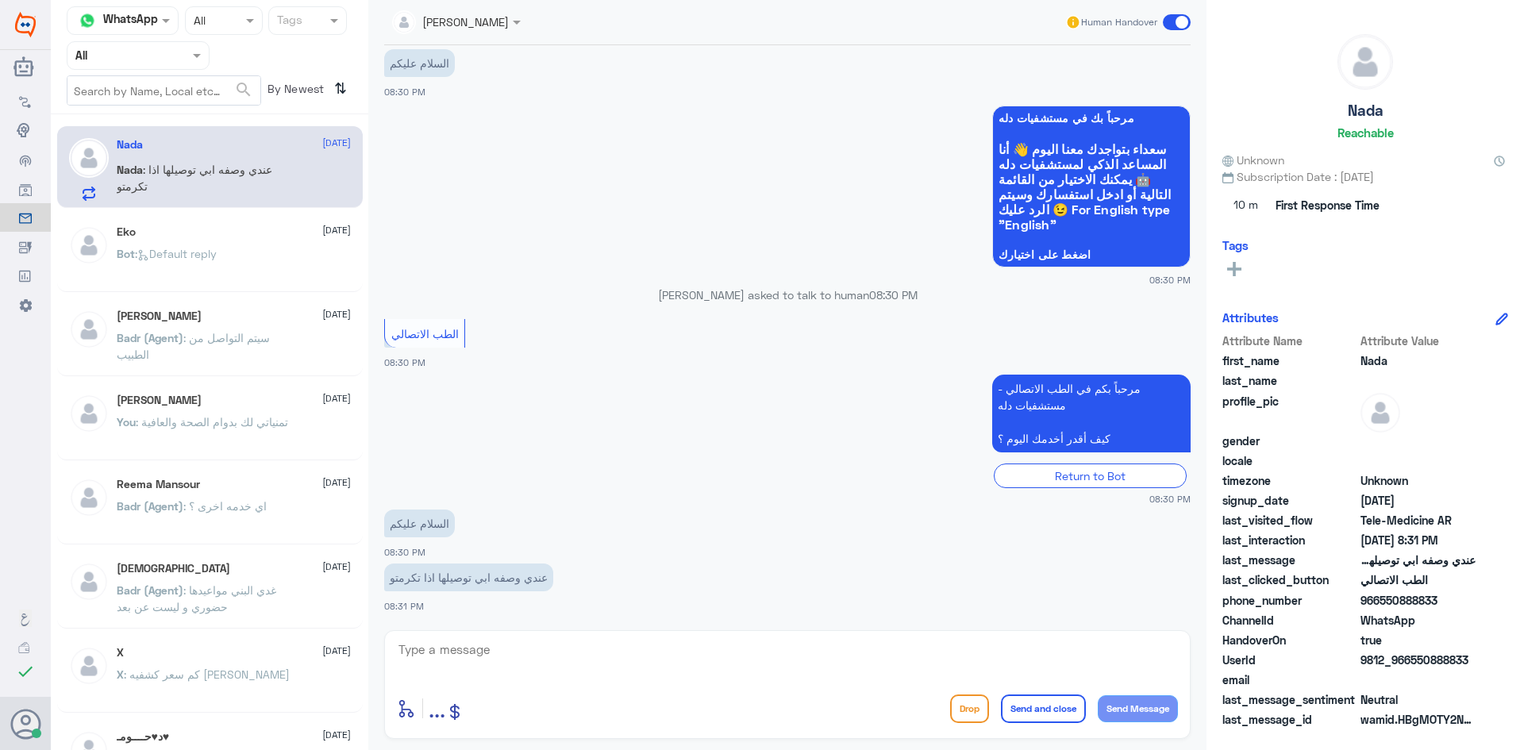
click at [510, 630] on div "enter flow name ... Drop Send and close Send Message" at bounding box center [787, 684] width 807 height 109
click at [510, 641] on textarea at bounding box center [787, 658] width 781 height 39
paste textarea "مرحبا معك عبدالكريم من الطب الاتصالي"
type textarea "مرحبا معك عبدالكريم من الطب الاتصالي"
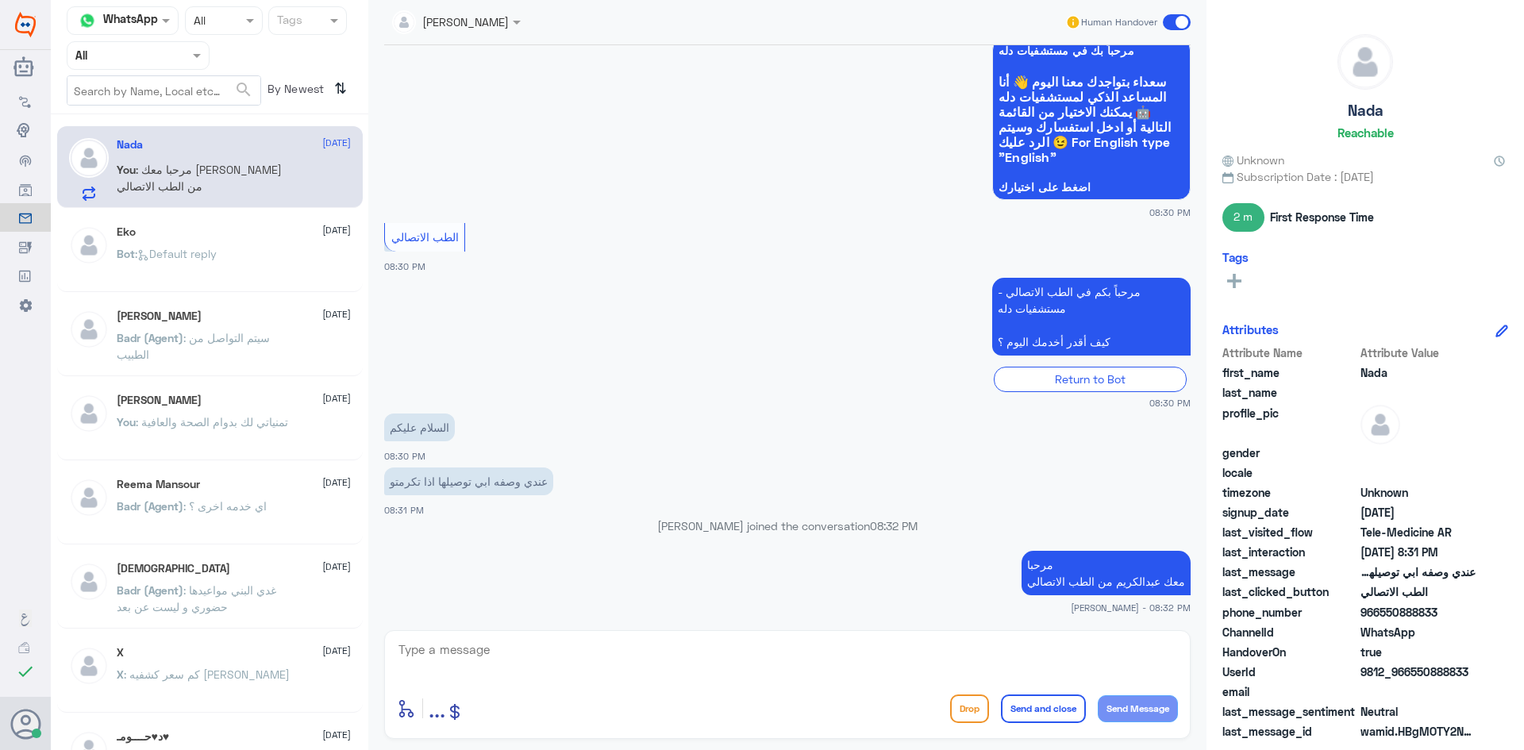
drag, startPoint x: 1442, startPoint y: 618, endPoint x: 1378, endPoint y: 618, distance: 64.3
click at [1378, 618] on span "966550888833" at bounding box center [1418, 612] width 115 height 17
copy span "550888833"
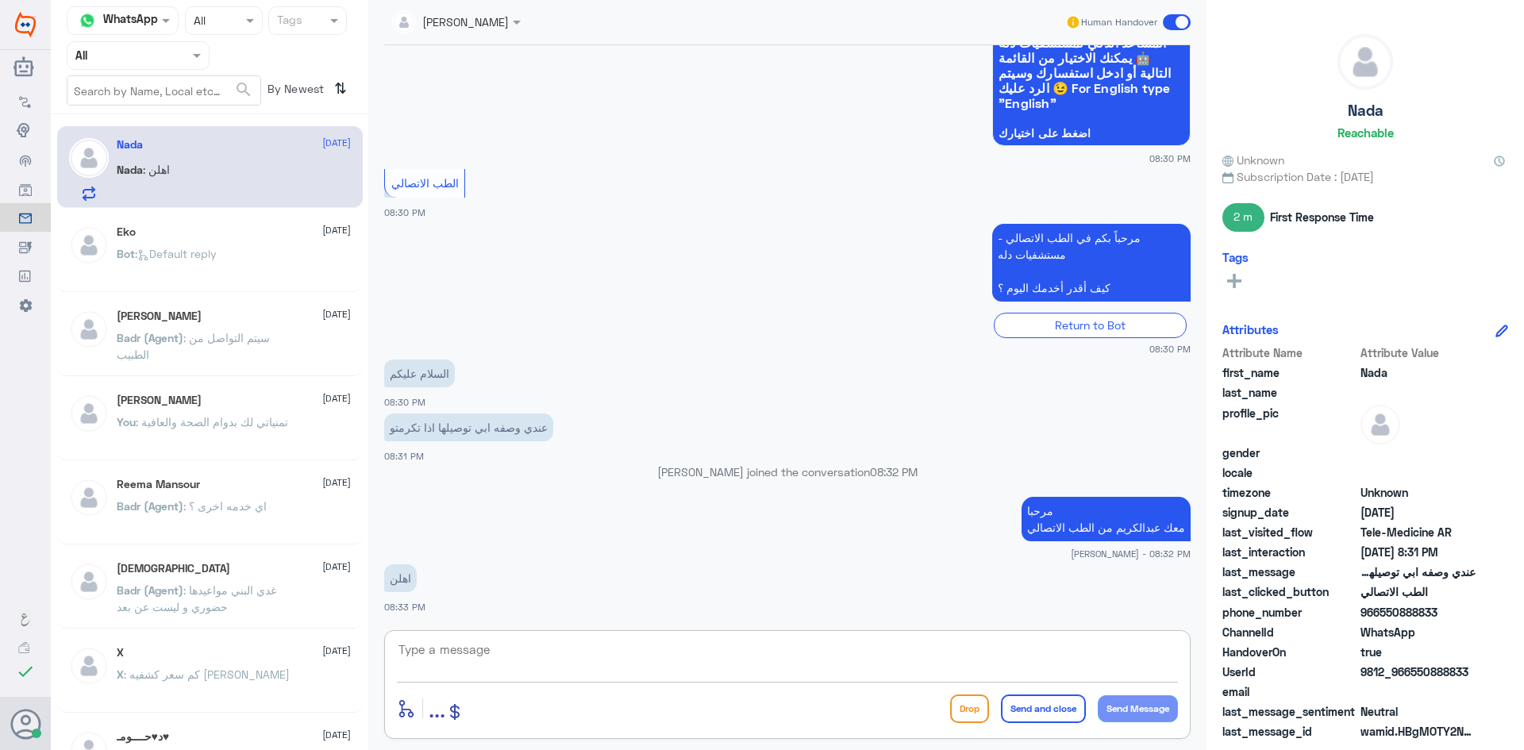
click at [637, 666] on textarea at bounding box center [787, 658] width 781 height 39
type textarea "ابشري راح يتواصلون معاك خلال اليومين القادمة"
drag, startPoint x: 940, startPoint y: 653, endPoint x: 1179, endPoint y: 651, distance: 239.0
click at [1179, 651] on div "ابشري راح يتواصلون معاك خلال اليومين القادمة enter flow name ... Drop Send and …" at bounding box center [787, 684] width 807 height 109
type textarea "ممكن تزوديني بالمدينة والحي السكني ؟"
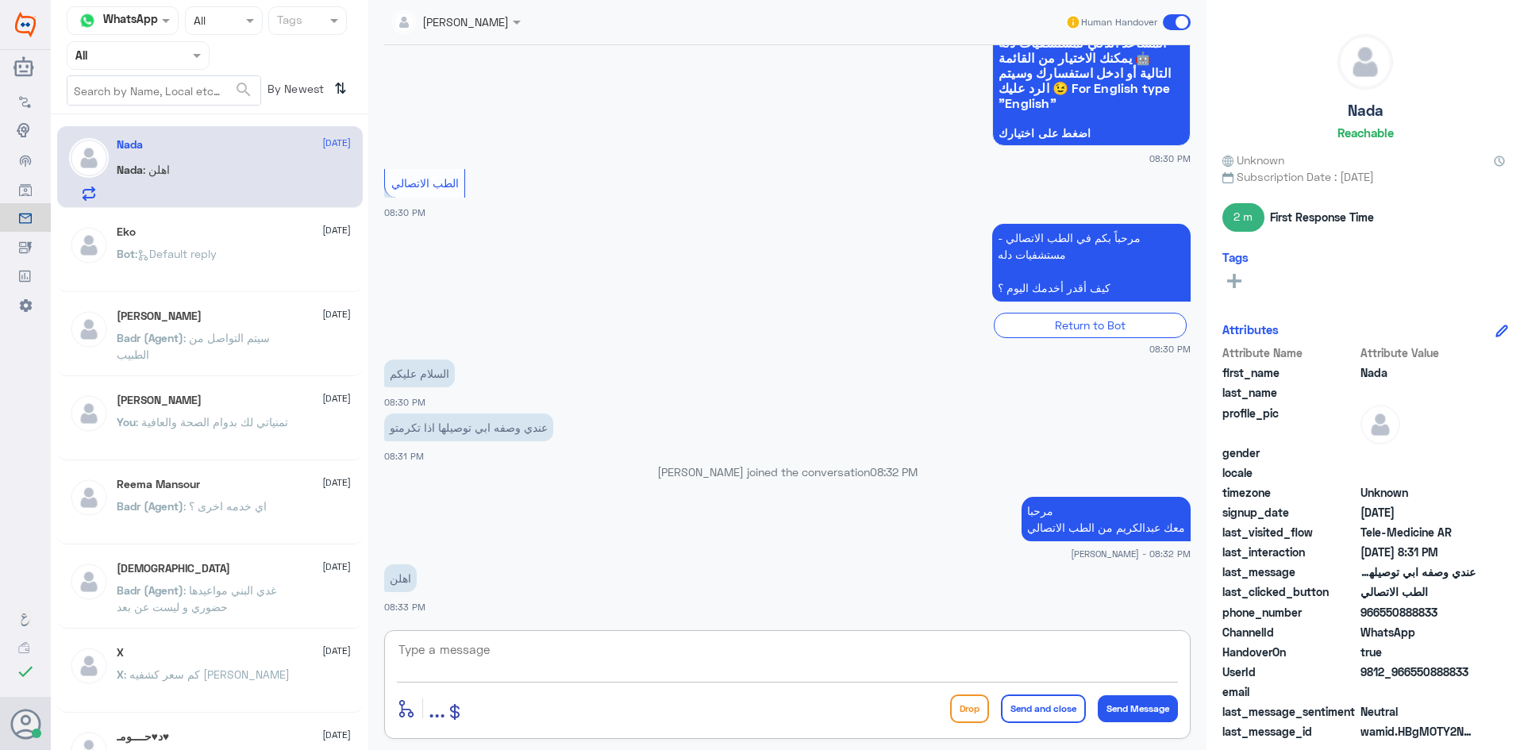
scroll to position [204, 0]
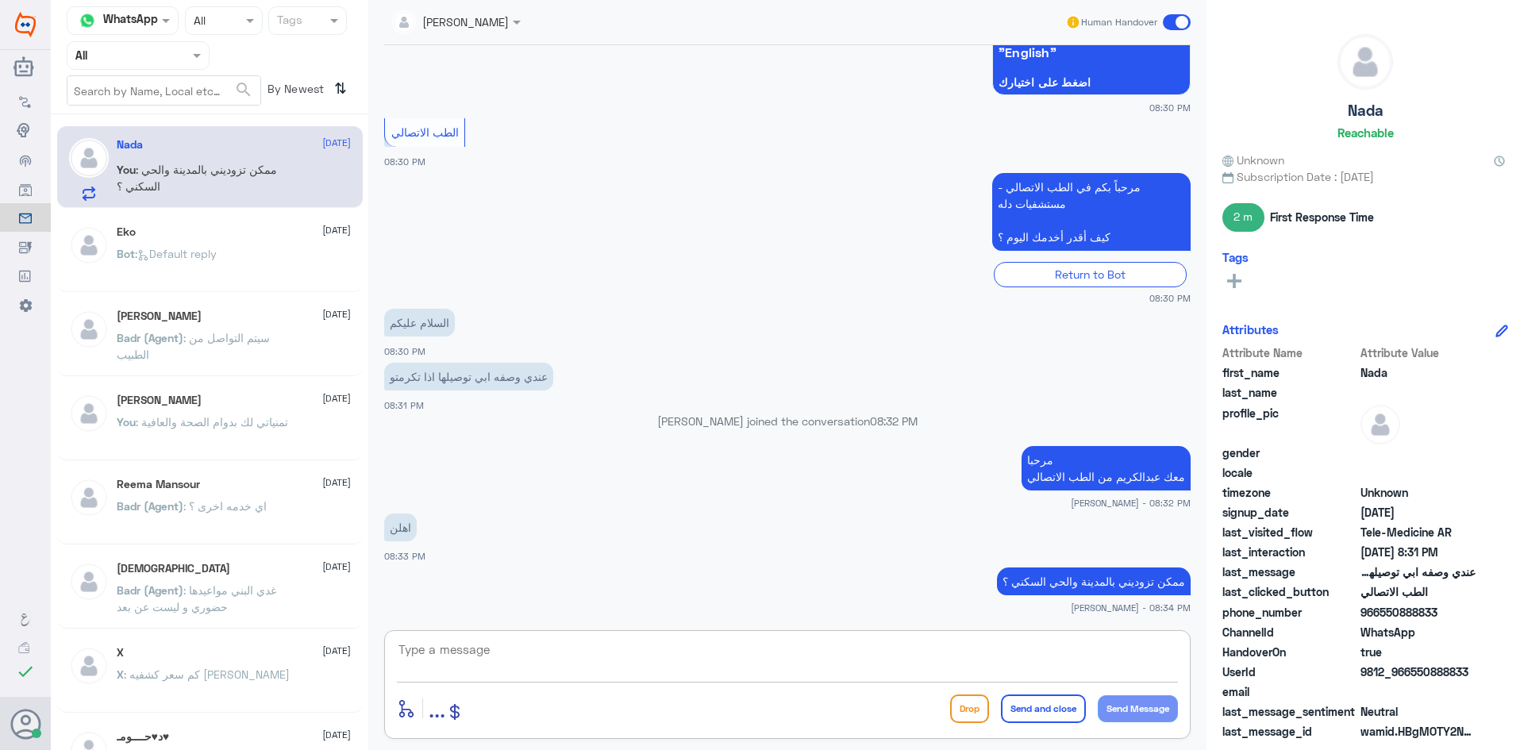
click at [995, 656] on textarea at bounding box center [787, 658] width 781 height 39
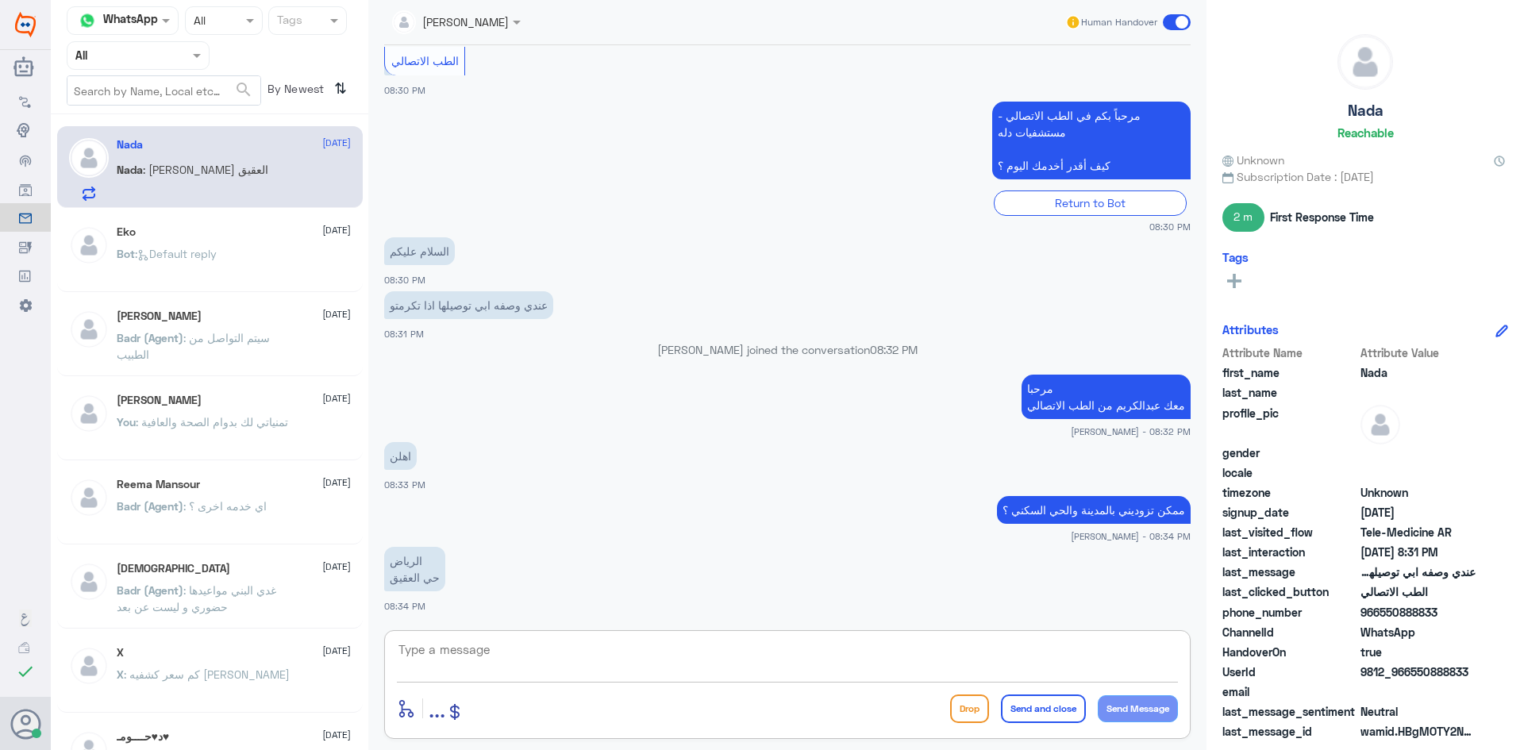
click at [760, 652] on textarea at bounding box center [787, 658] width 781 height 39
paste textarea "ابشري راح يتواصلون معاك خلال اليومين القادمة"
type textarea "ابشري راح يتواصلون معاك خلال اليومين القادمة"
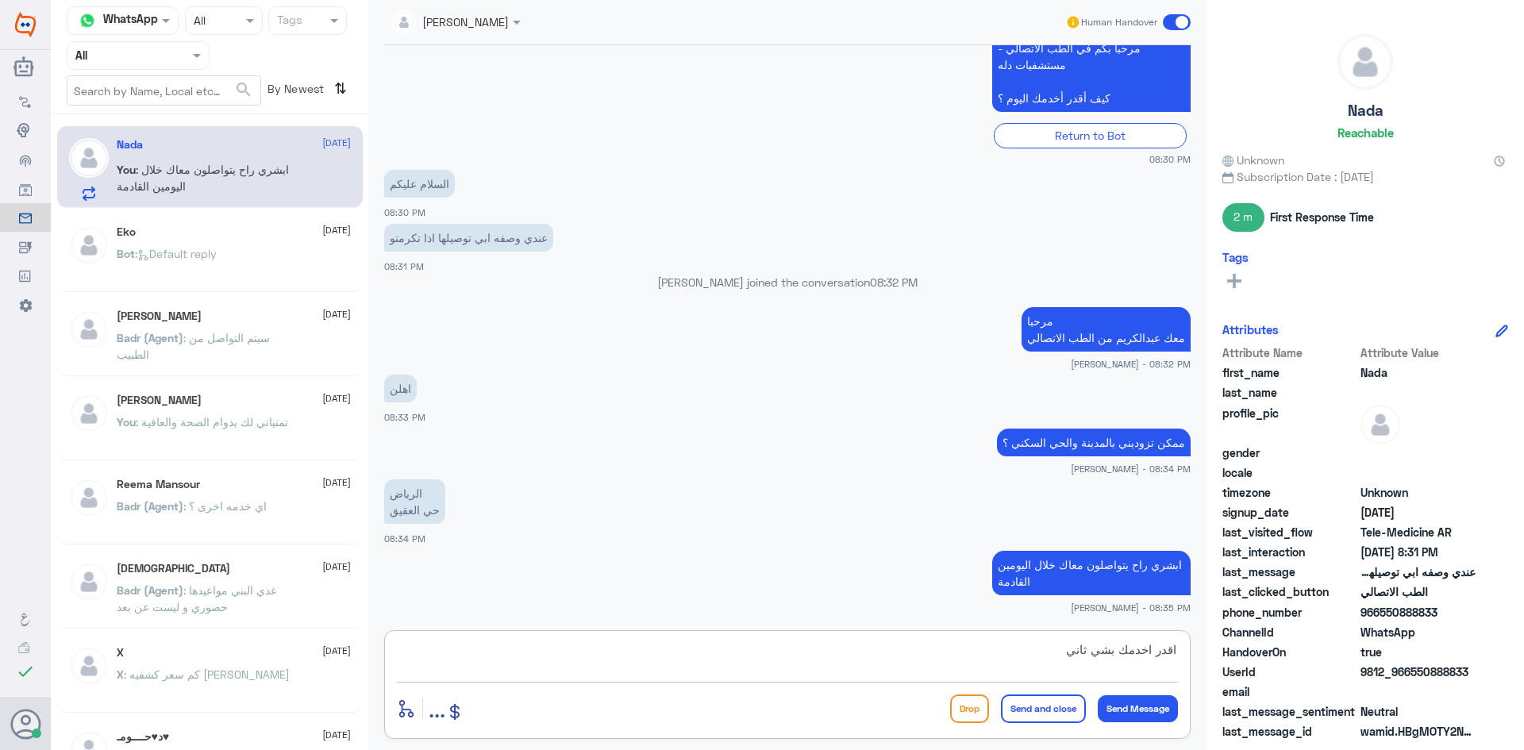
type textarea "اقدر اخدمك بشي ثاني ؟"
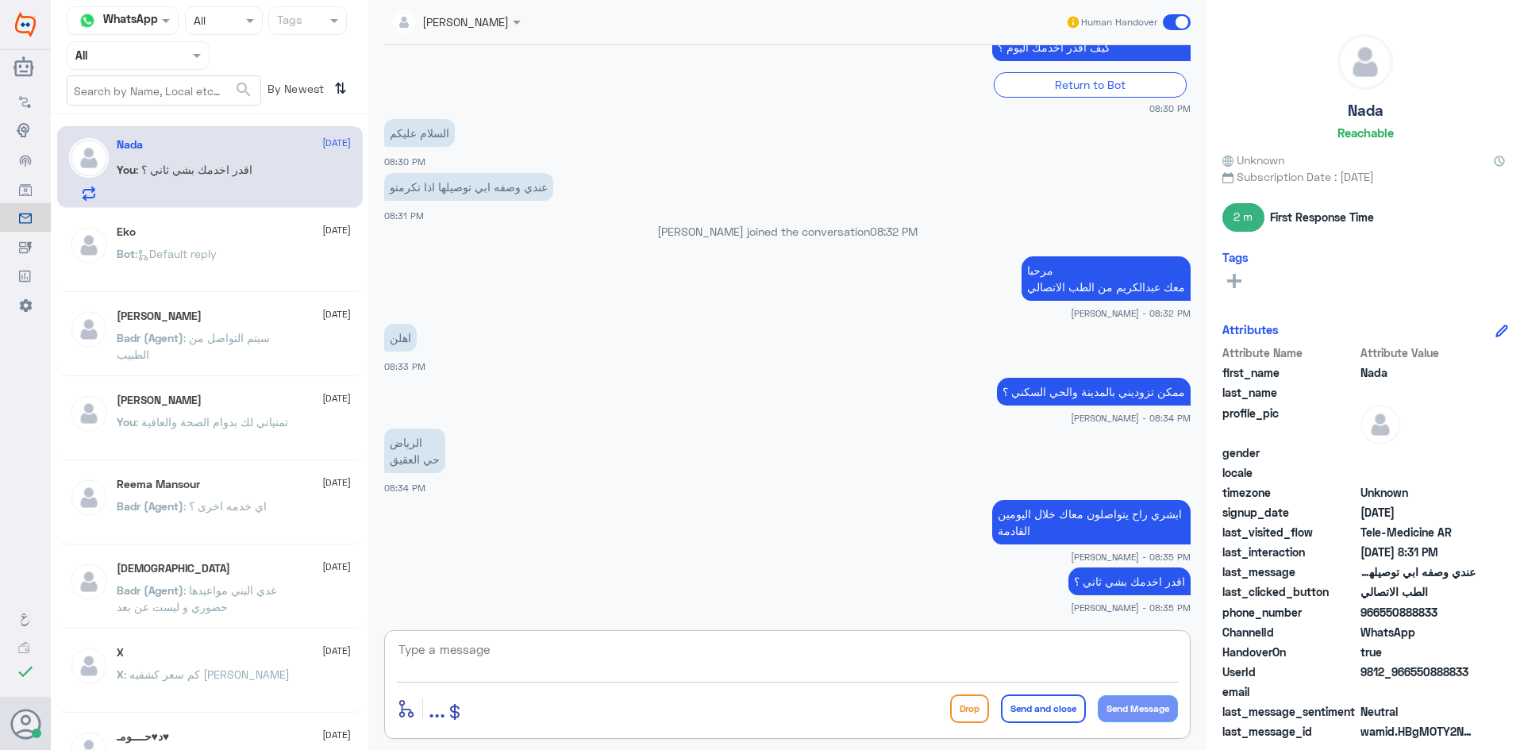
scroll to position [448, 0]
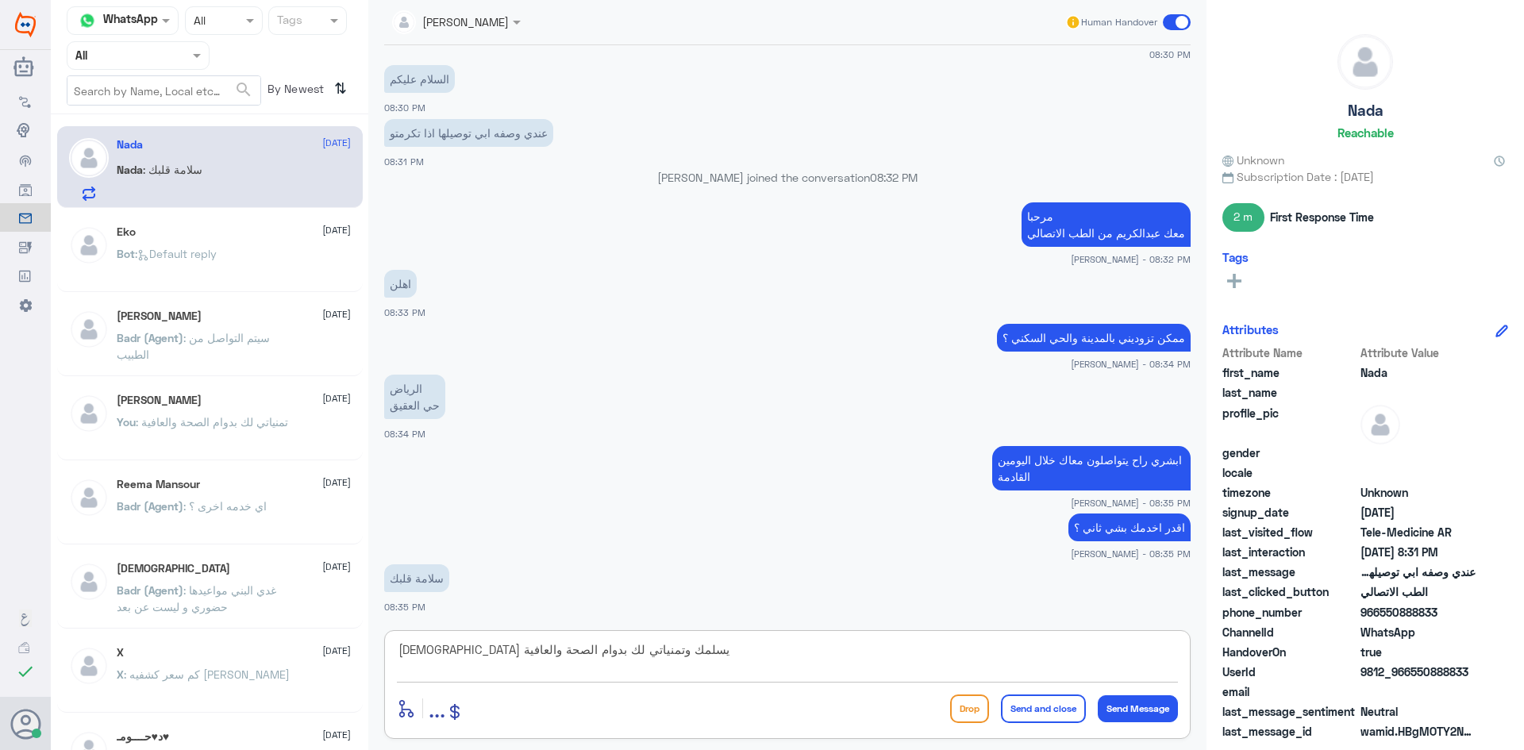
type textarea "الله يسلمك وتمنياتي لك بدوام الصحة والعافية"
click at [1044, 716] on button "Send and close" at bounding box center [1043, 709] width 85 height 29
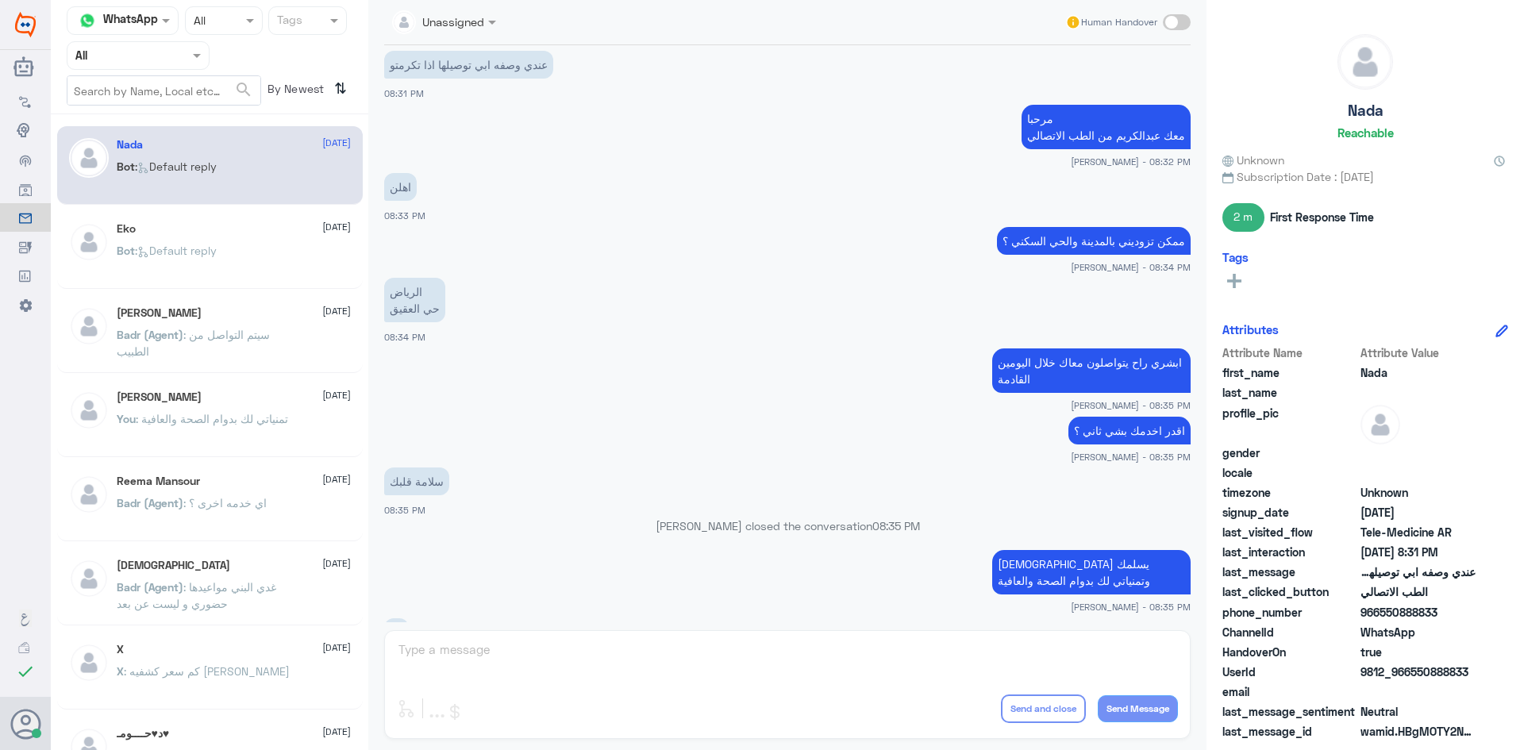
scroll to position [757, 0]
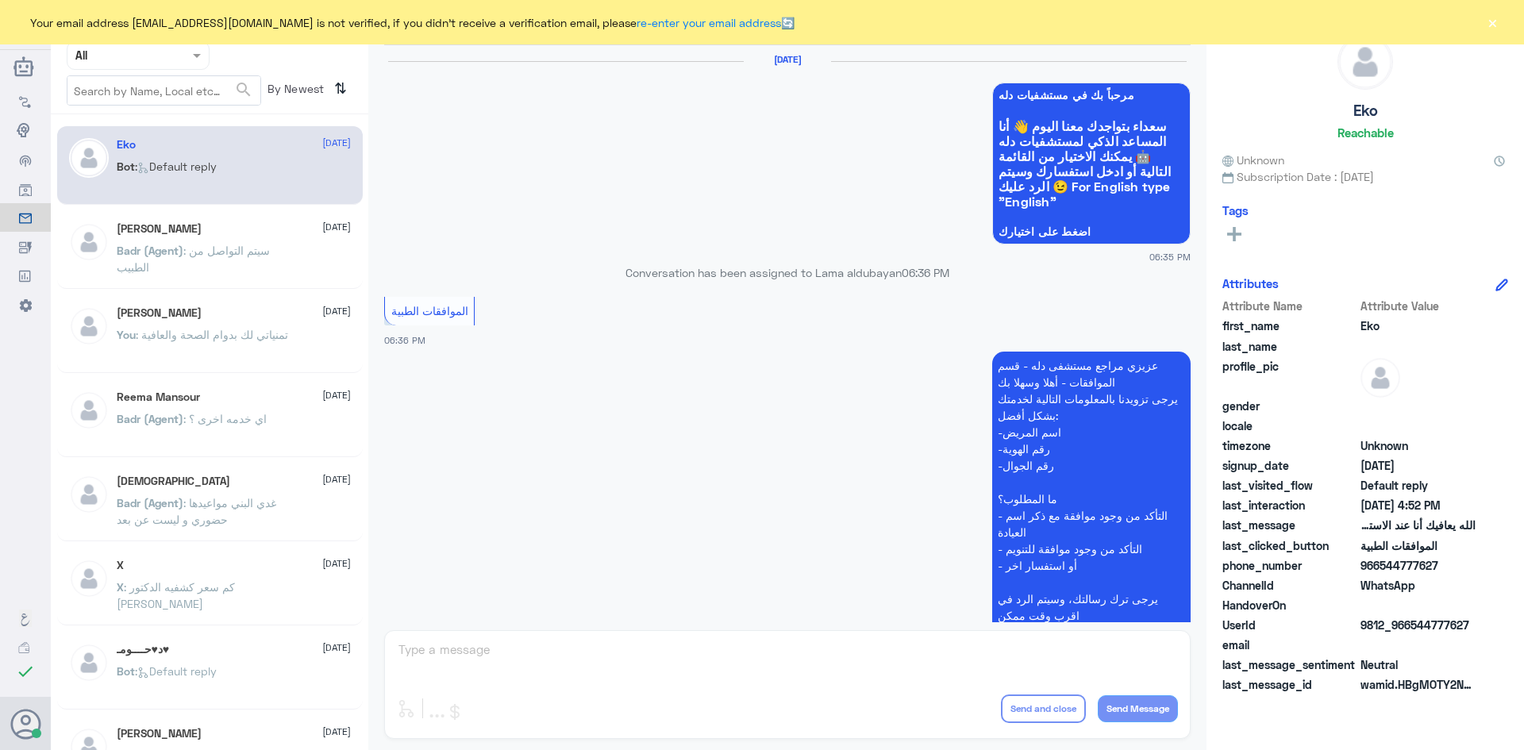
scroll to position [1516, 0]
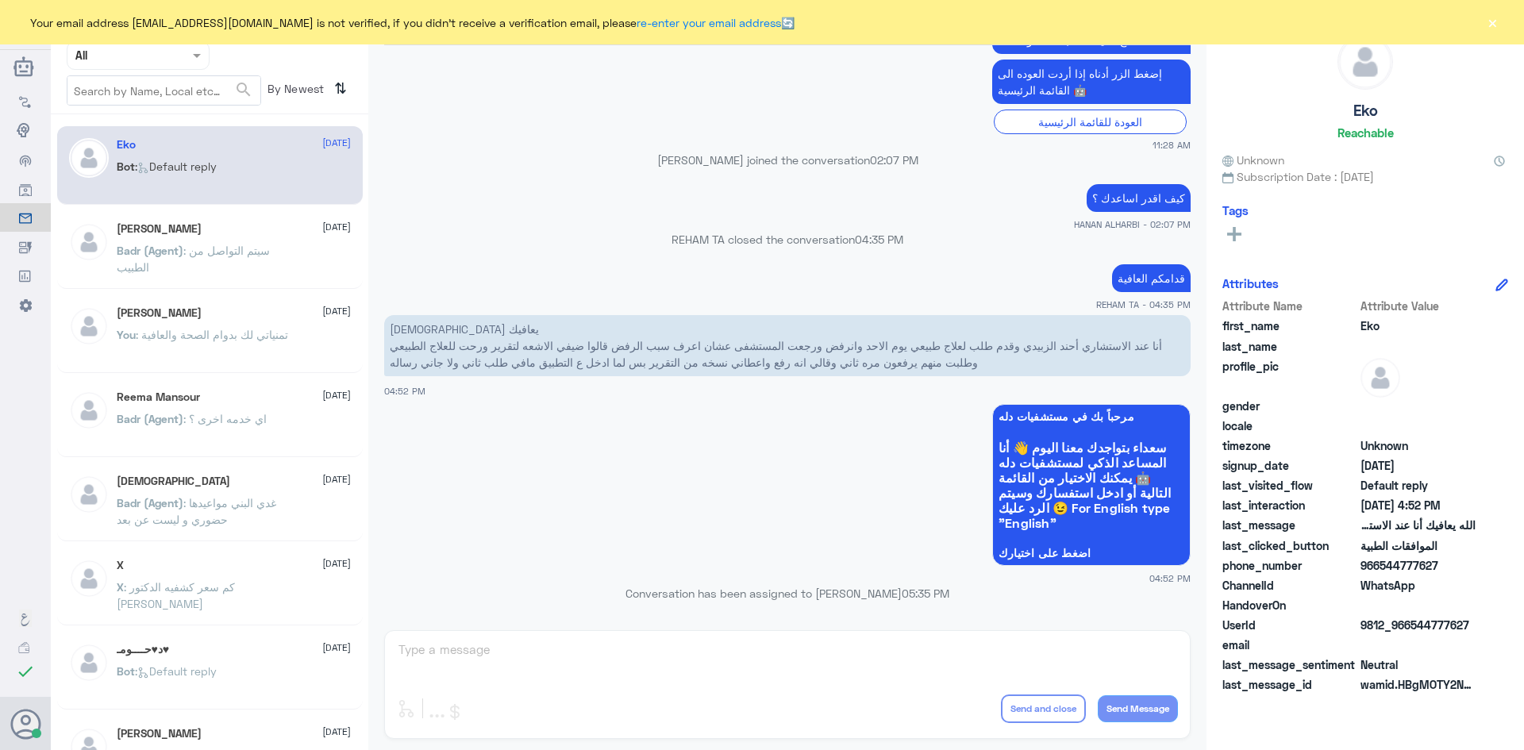
click at [212, 331] on span ": تمنياتي لك بدوام الصحة والعافية" at bounding box center [212, 334] width 152 height 13
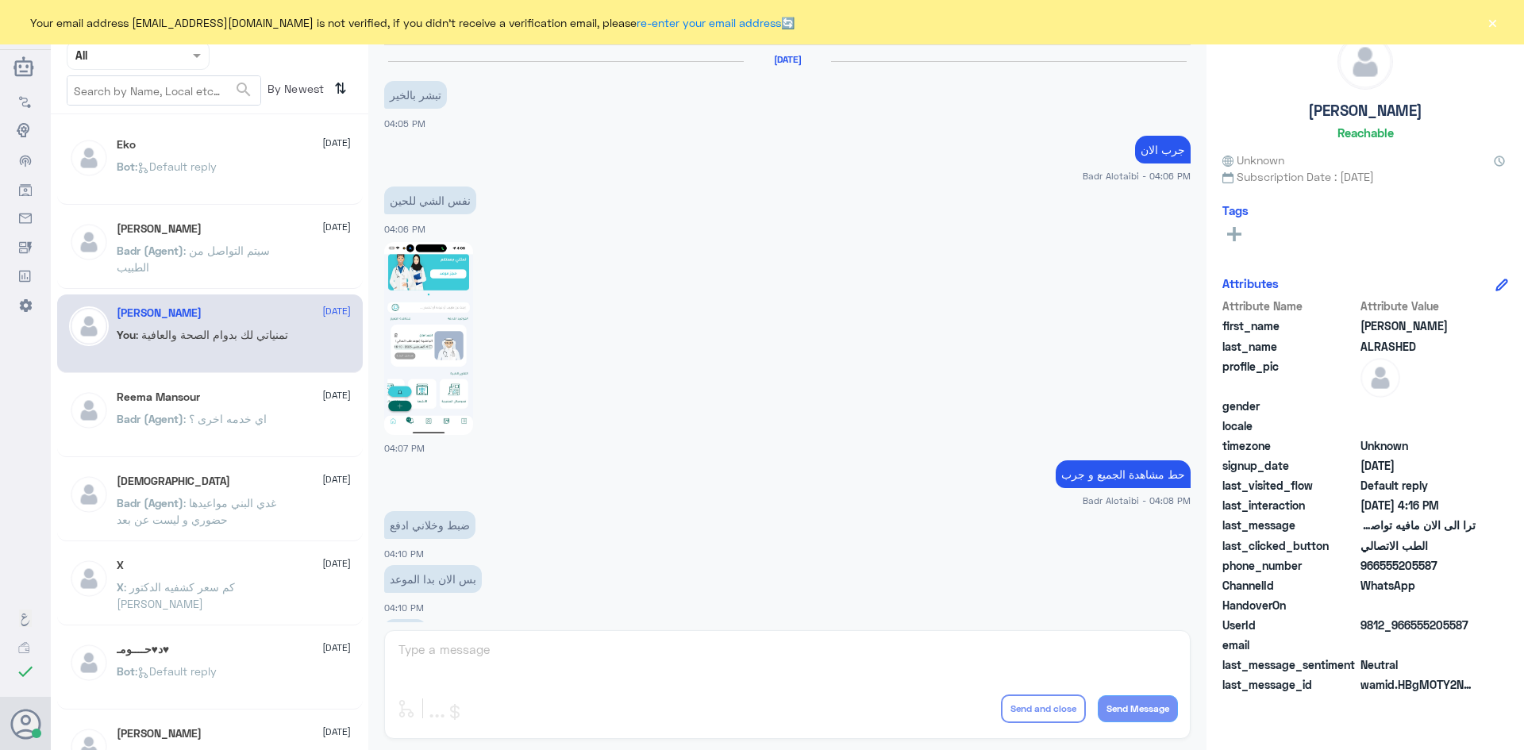
scroll to position [835, 0]
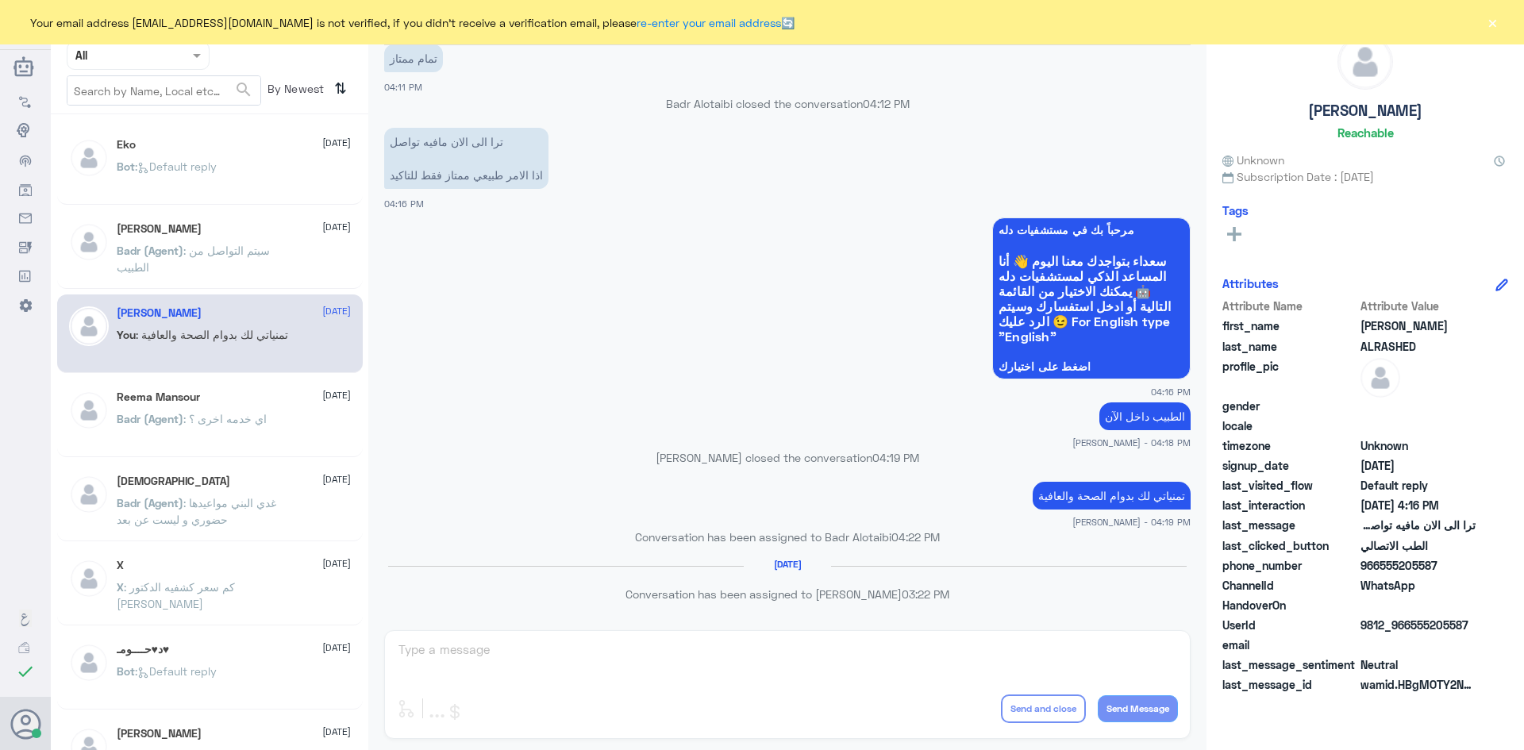
click at [192, 138] on div "Eko 6 August" at bounding box center [234, 144] width 234 height 13
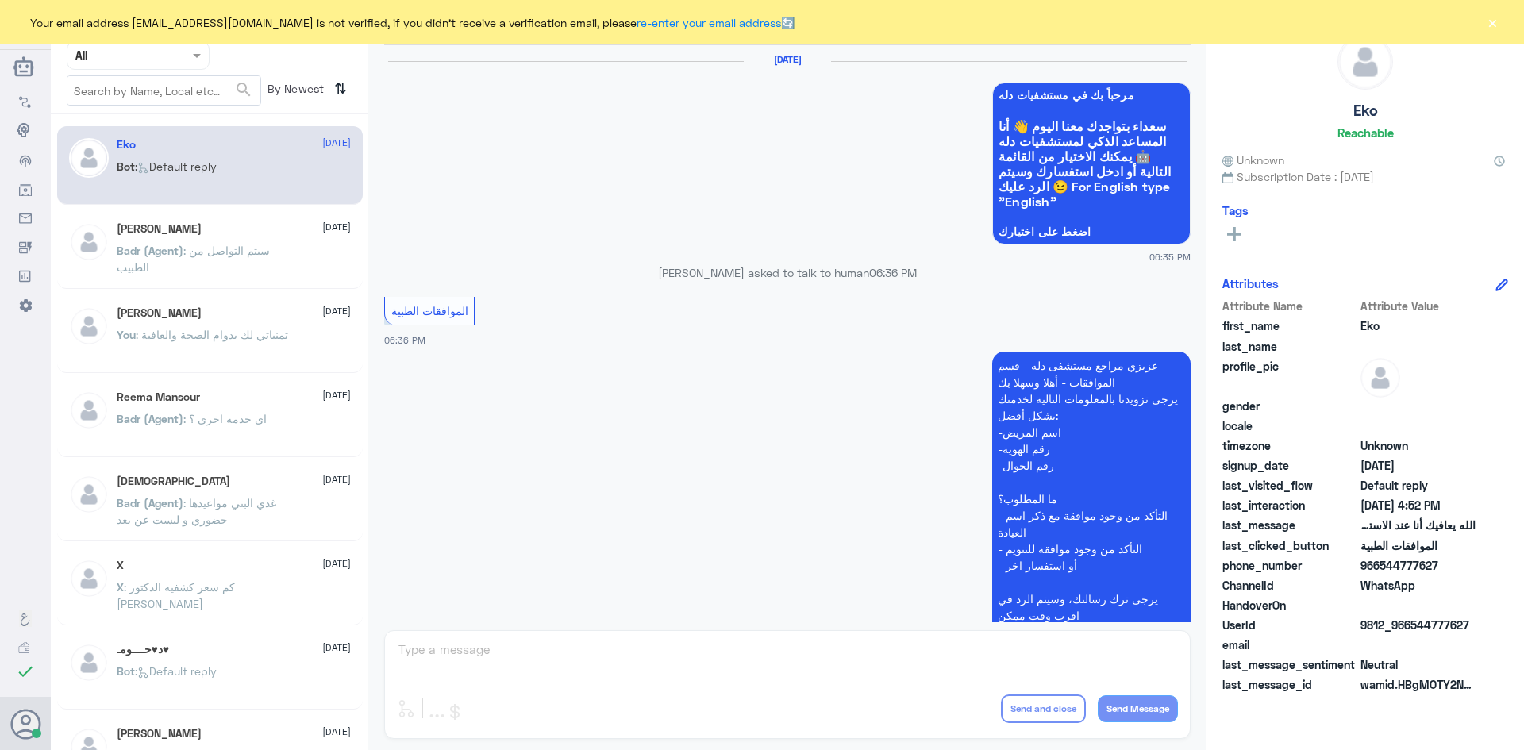
scroll to position [1516, 0]
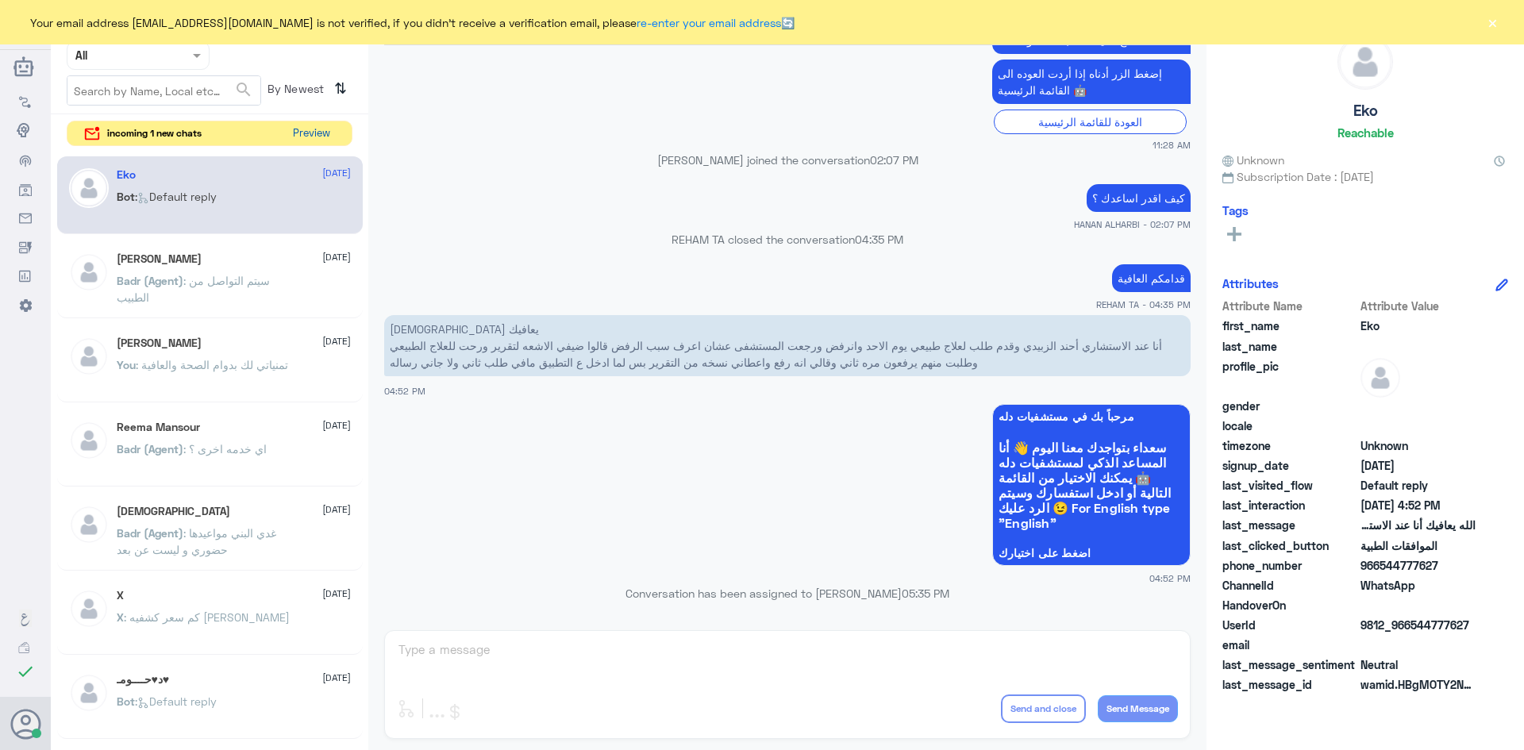
click at [306, 138] on button "Preview" at bounding box center [311, 133] width 49 height 25
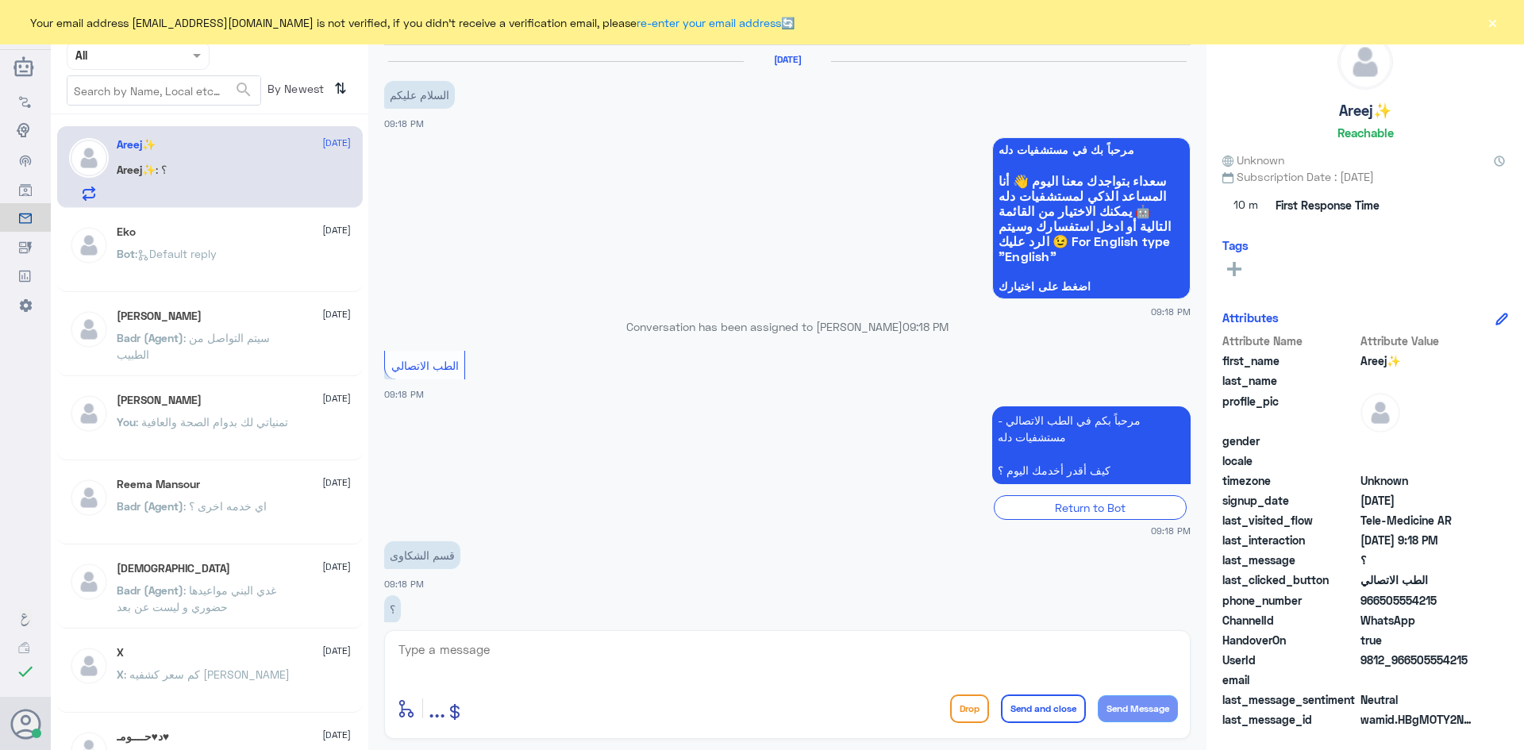
scroll to position [32, 0]
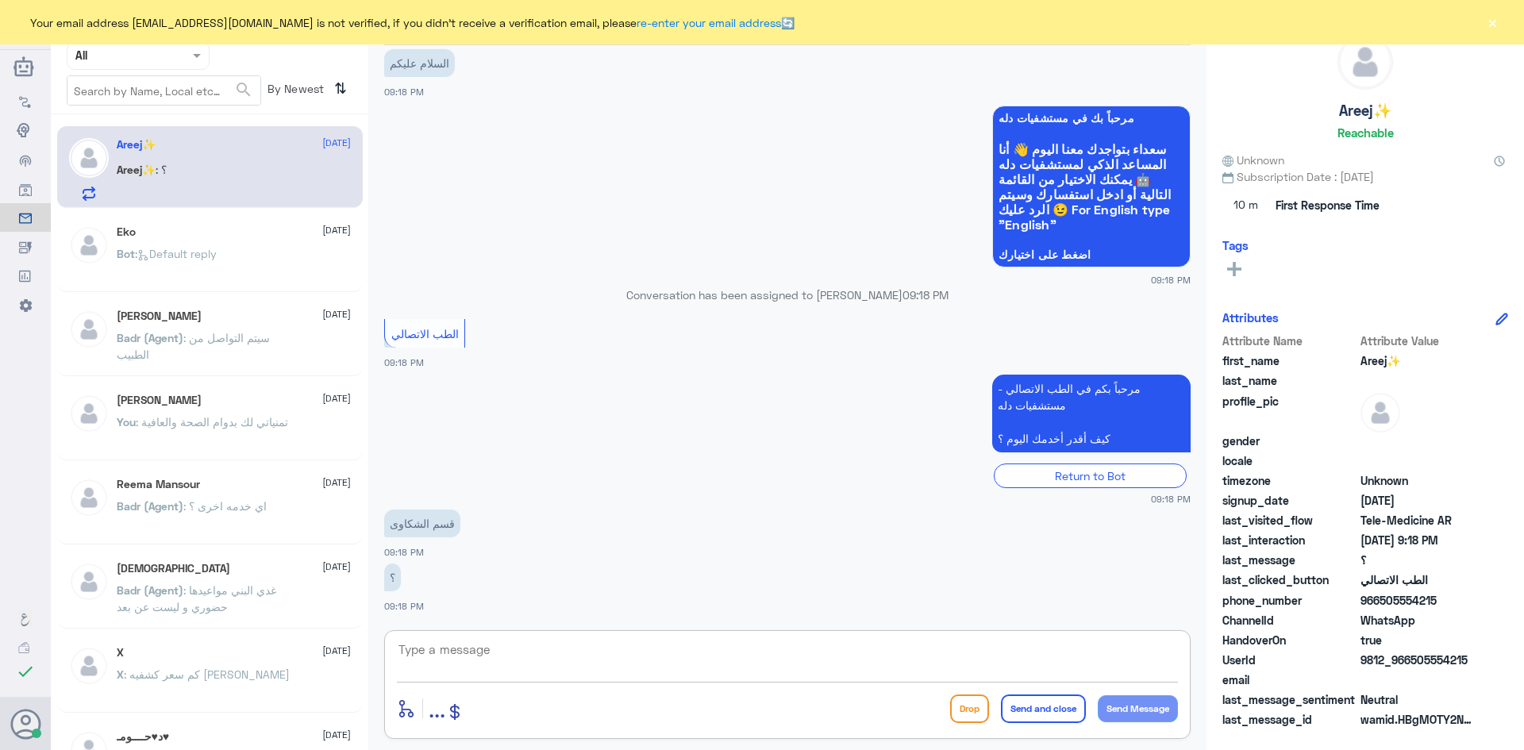
click at [491, 648] on textarea at bounding box center [787, 658] width 781 height 39
paste textarea "مرحبا معك عبدالكريم من الطب الاتصالي"
type textarea "مرحبا معك [PERSON_NAME] من الطب الاتصالي"
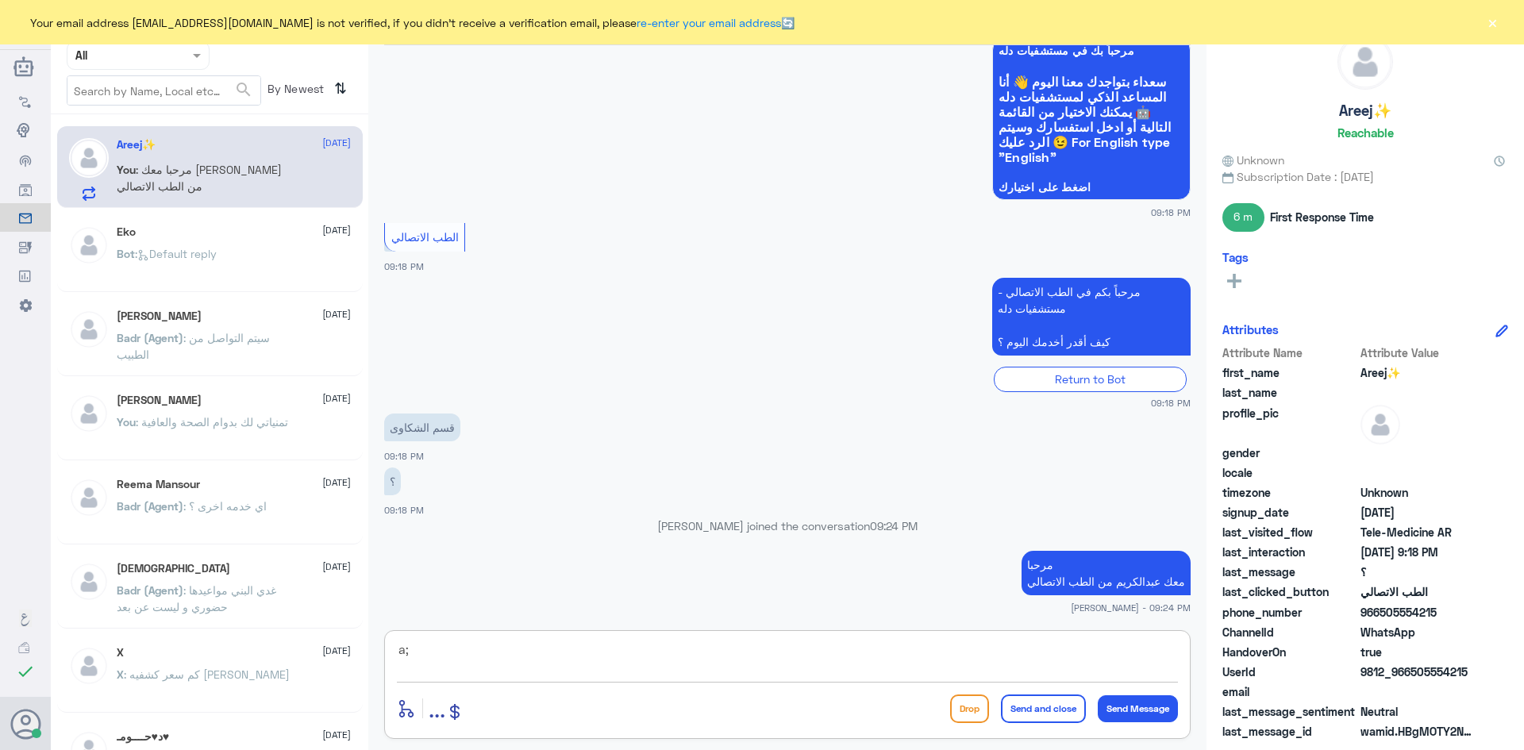
type textarea "a"
type textarea "شكوى على الطب الاتصالي ؟"
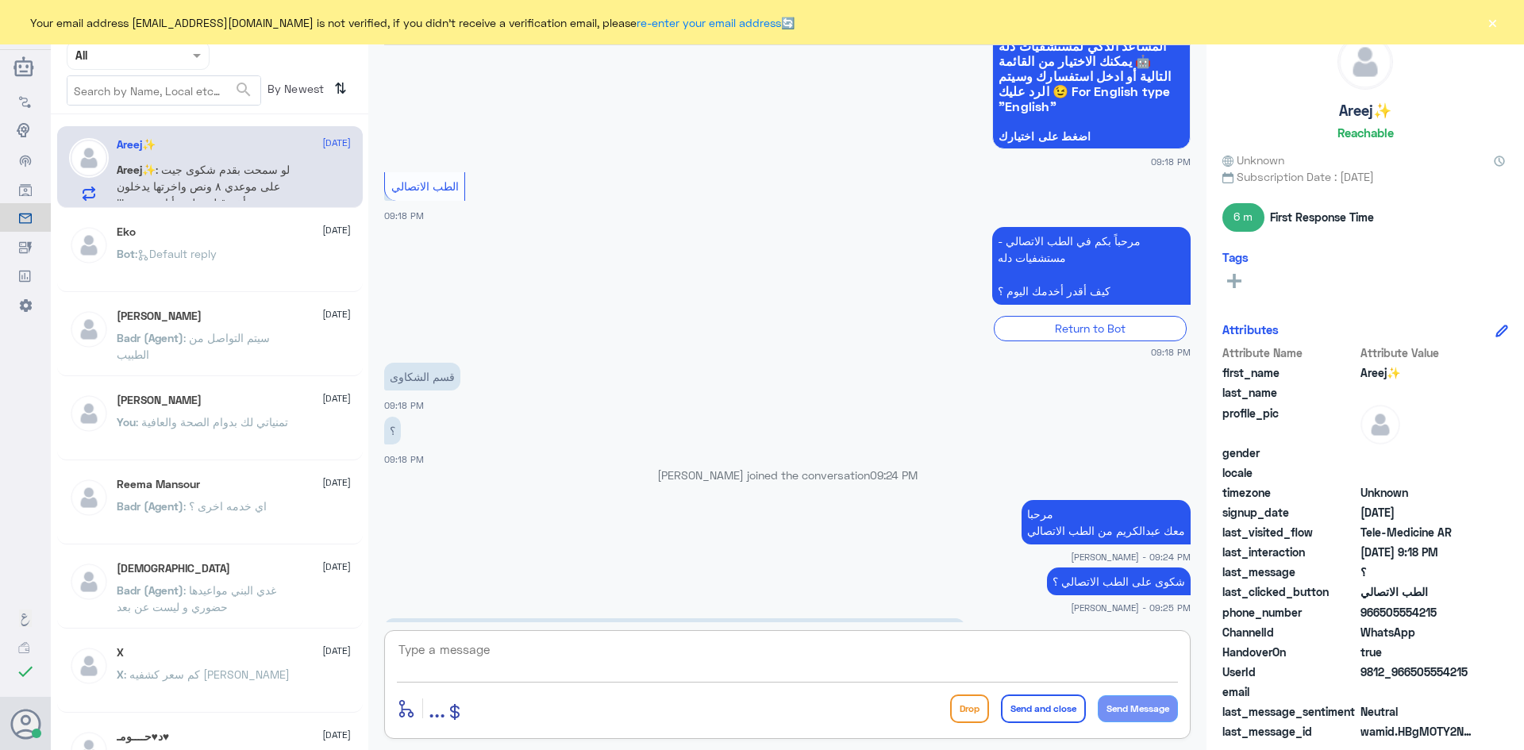
scroll to position [204, 0]
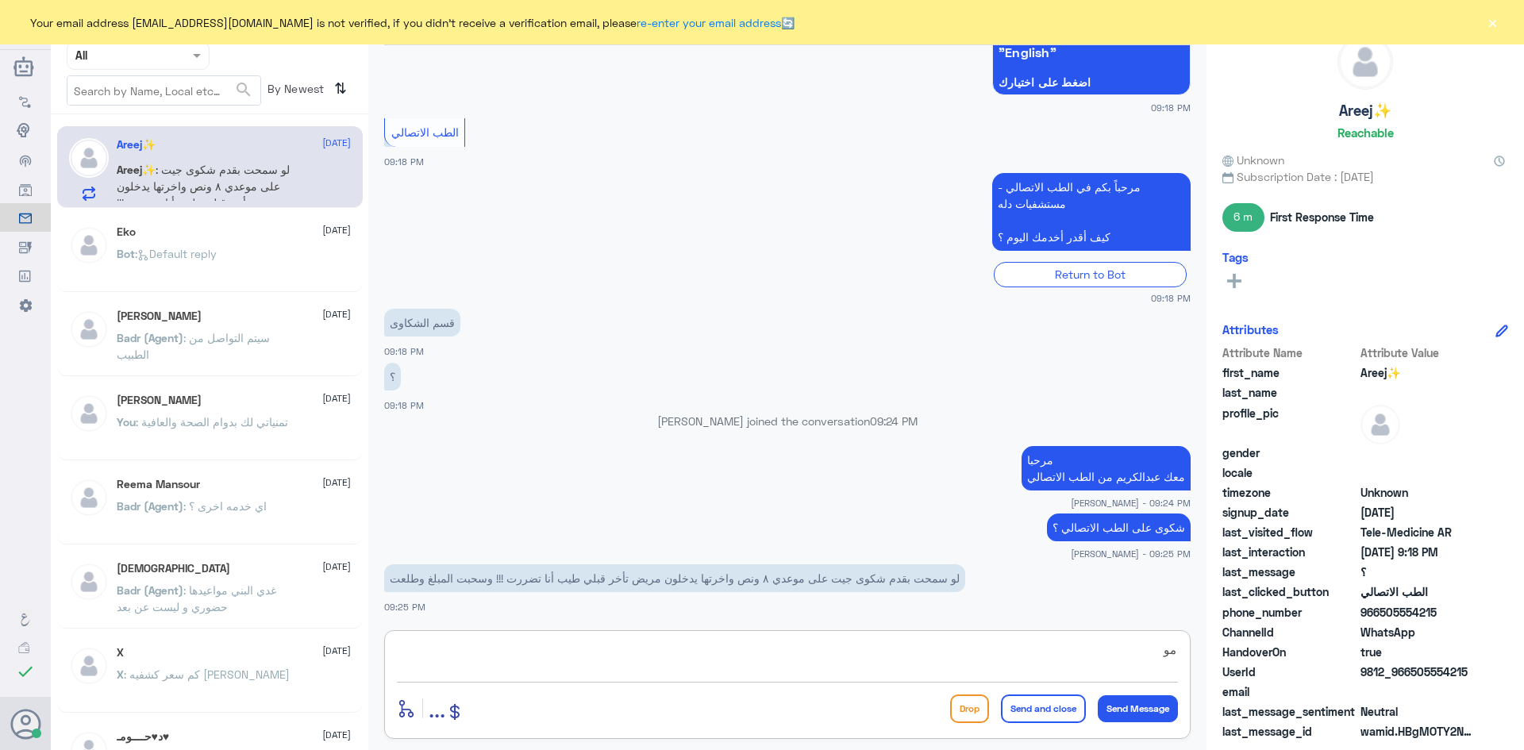
type textarea "م"
type textarea "بإمكانك الاتصال بالرقم الموحد 920012222"
click at [1032, 710] on button "Send and close" at bounding box center [1043, 709] width 85 height 29
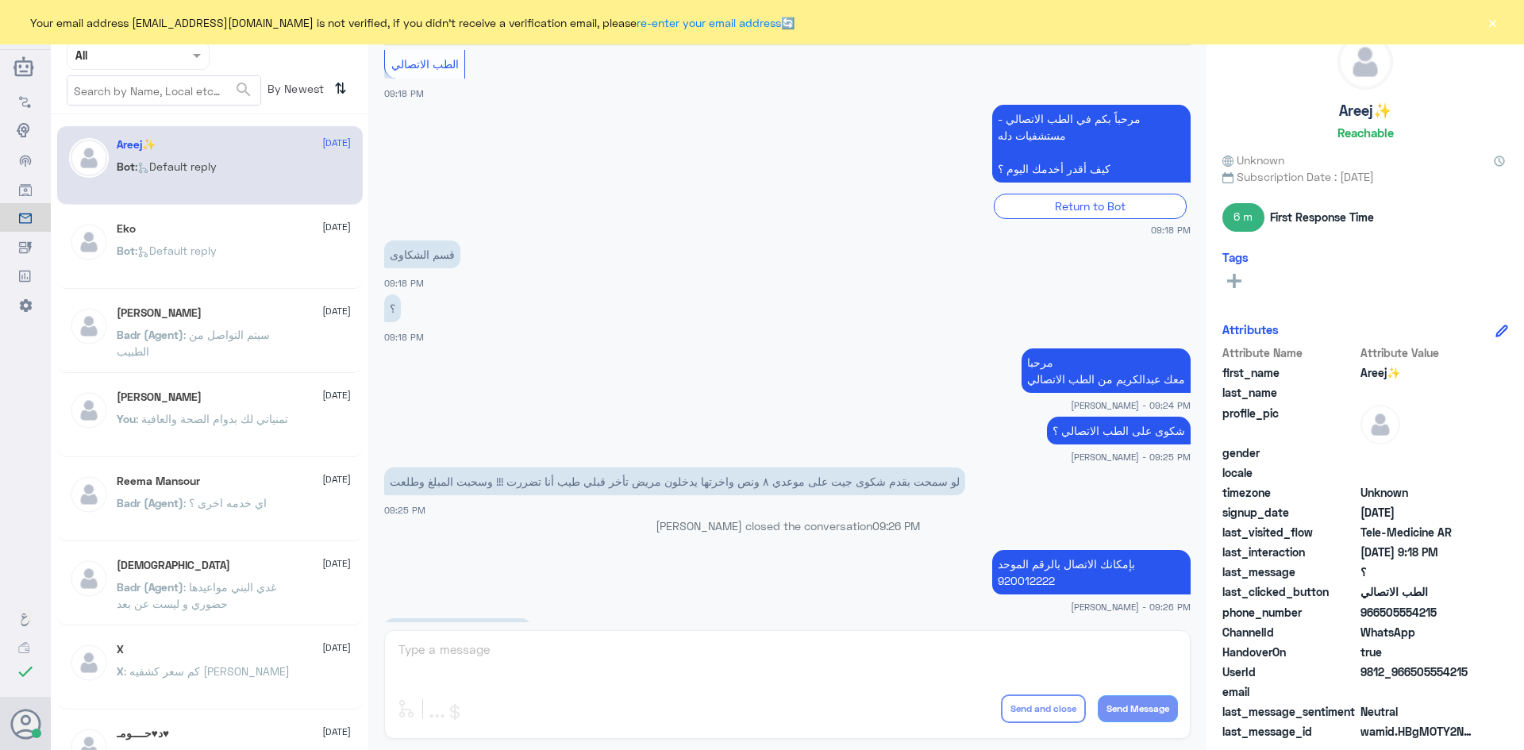
scroll to position [513, 0]
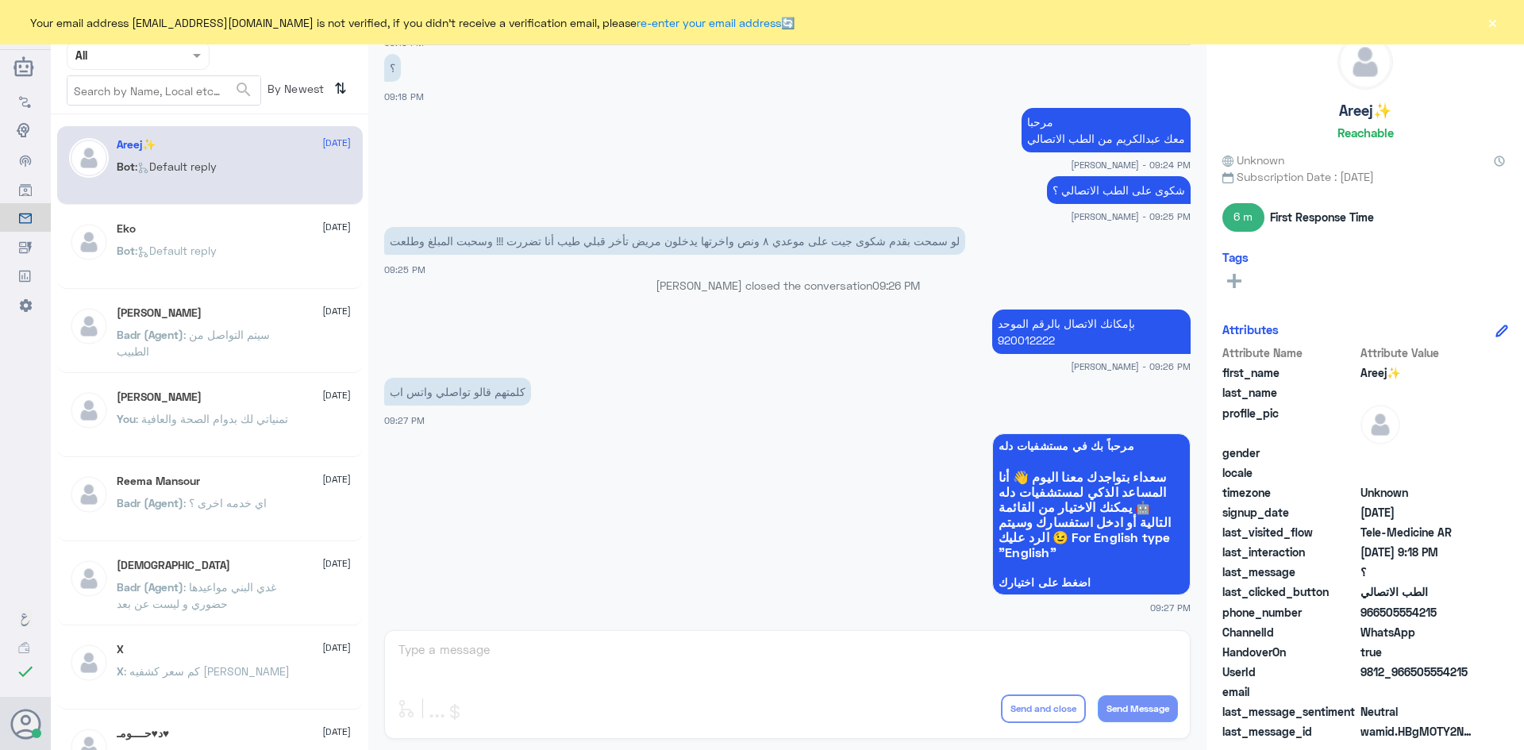
click at [1495, 21] on button "×" at bounding box center [1492, 22] width 16 height 16
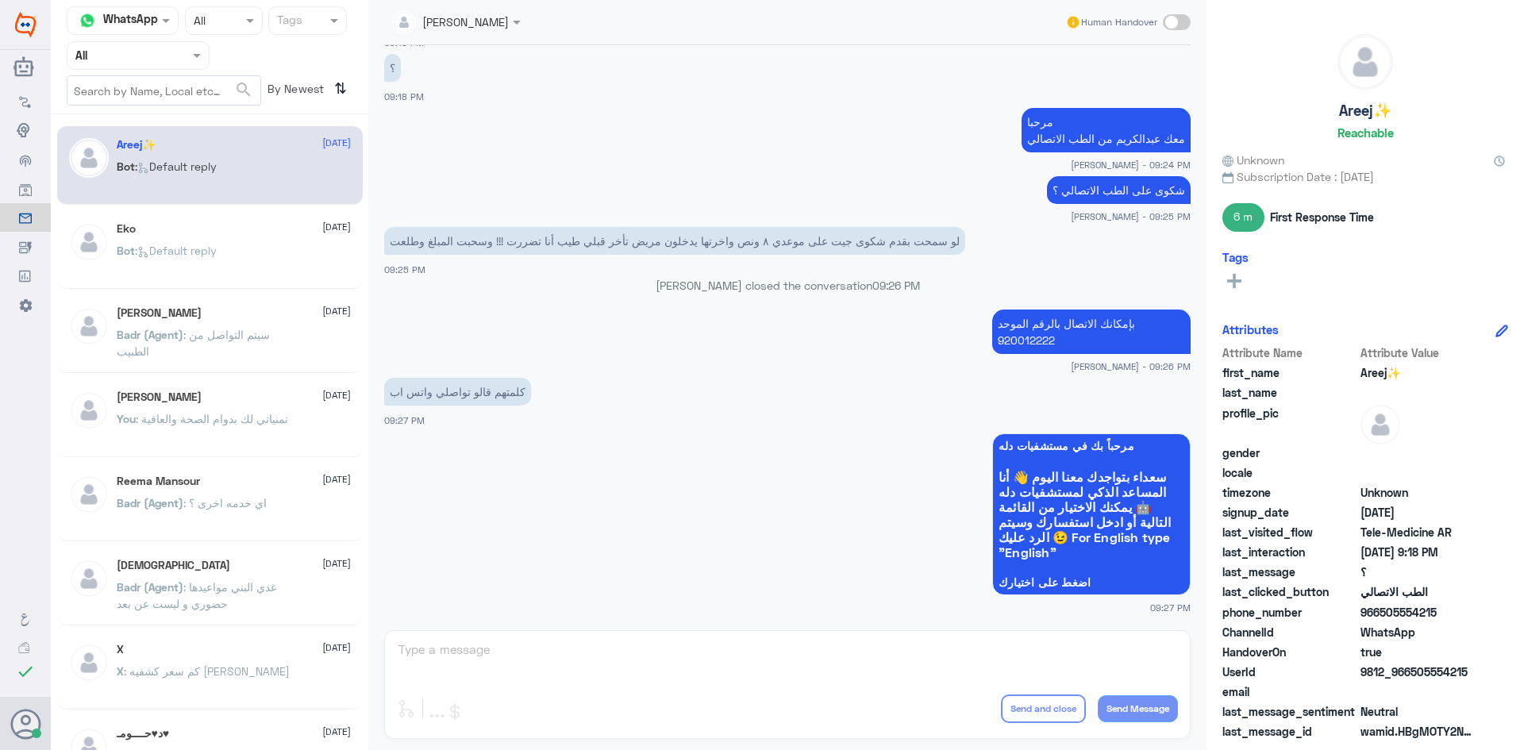
click at [1181, 21] on span at bounding box center [1177, 22] width 28 height 16
click at [0, 0] on input "checkbox" at bounding box center [0, 0] width 0 height 0
click at [774, 665] on textarea at bounding box center [787, 658] width 781 height 39
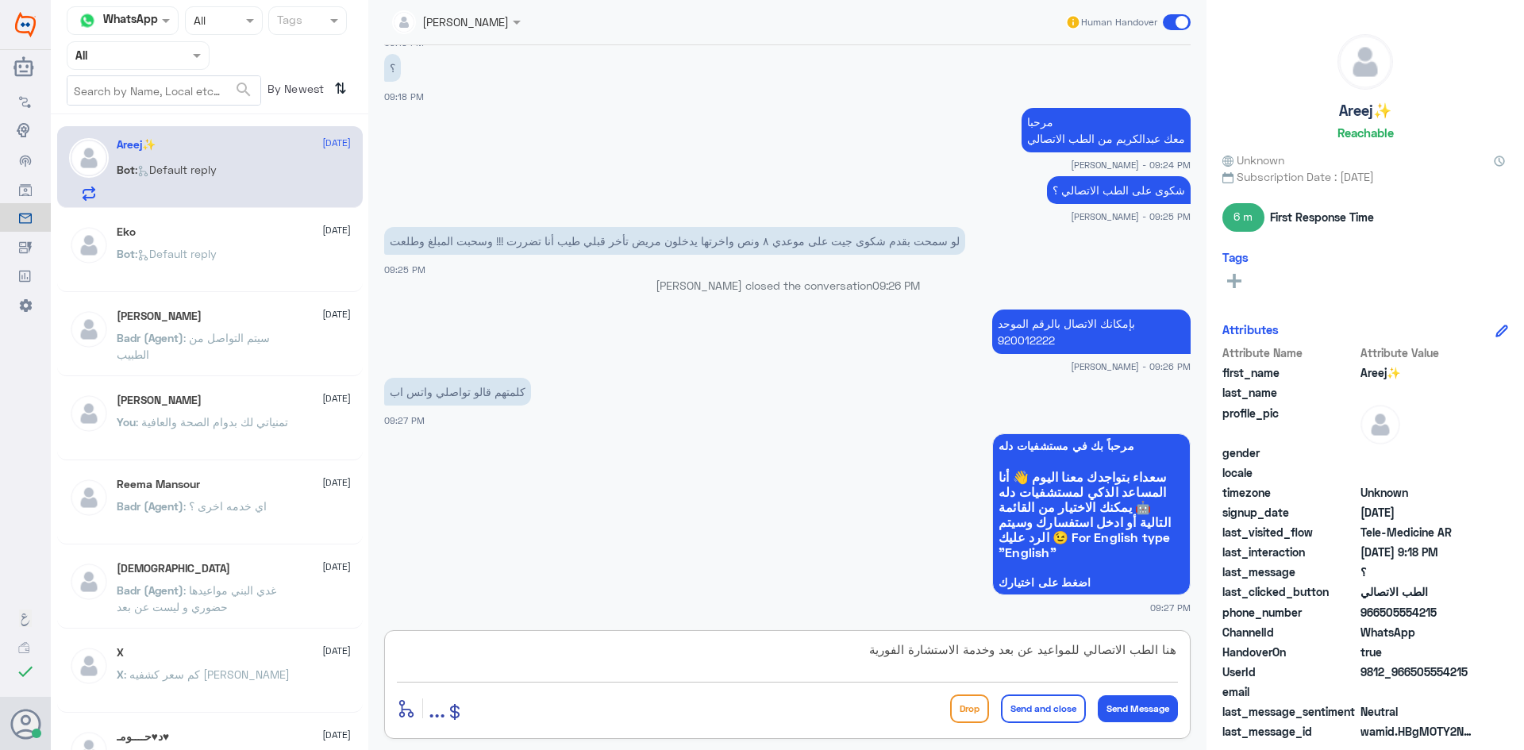
type textarea "هنا الطب الاتصالي للمواعيد عن بعد وخدمة الاستشارة الفورية"
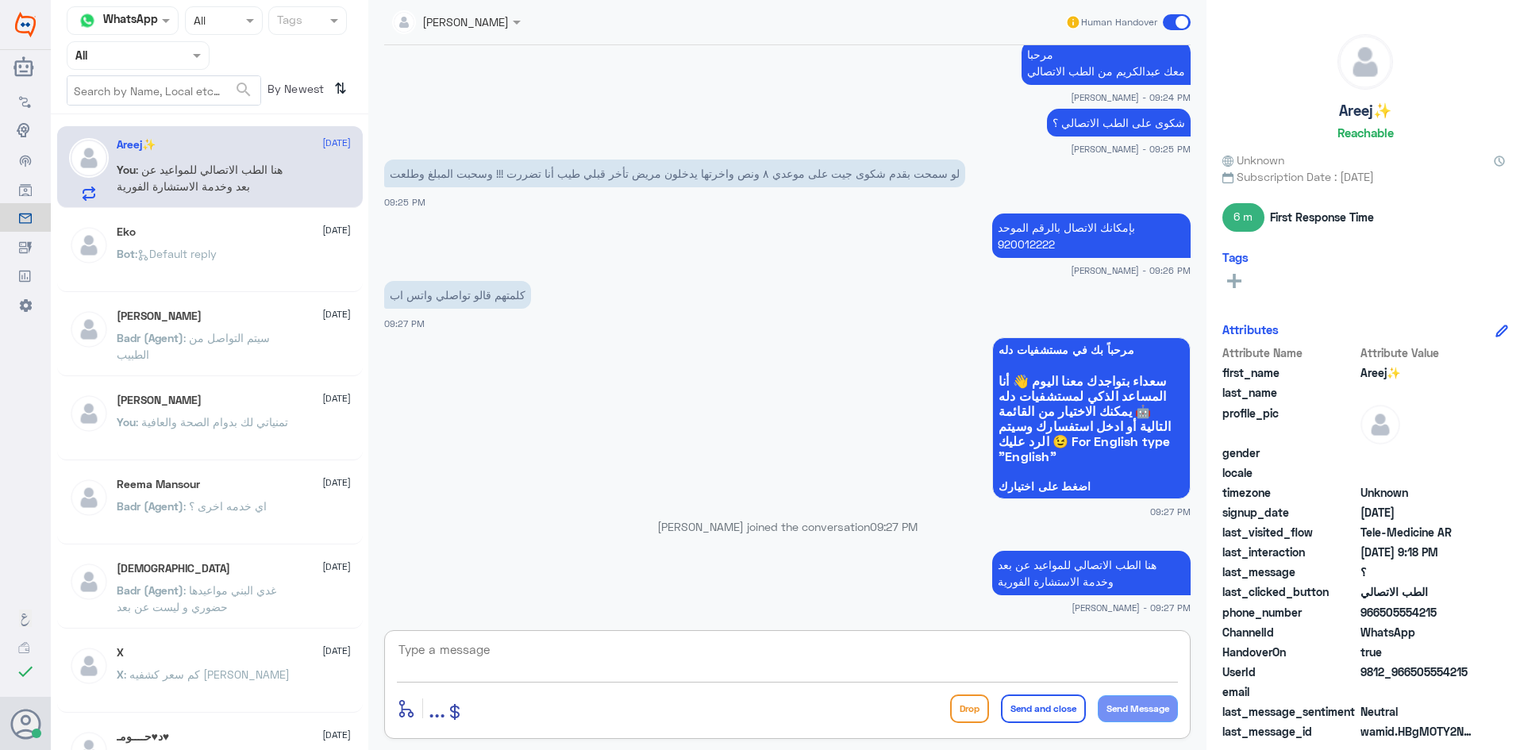
scroll to position [668, 0]
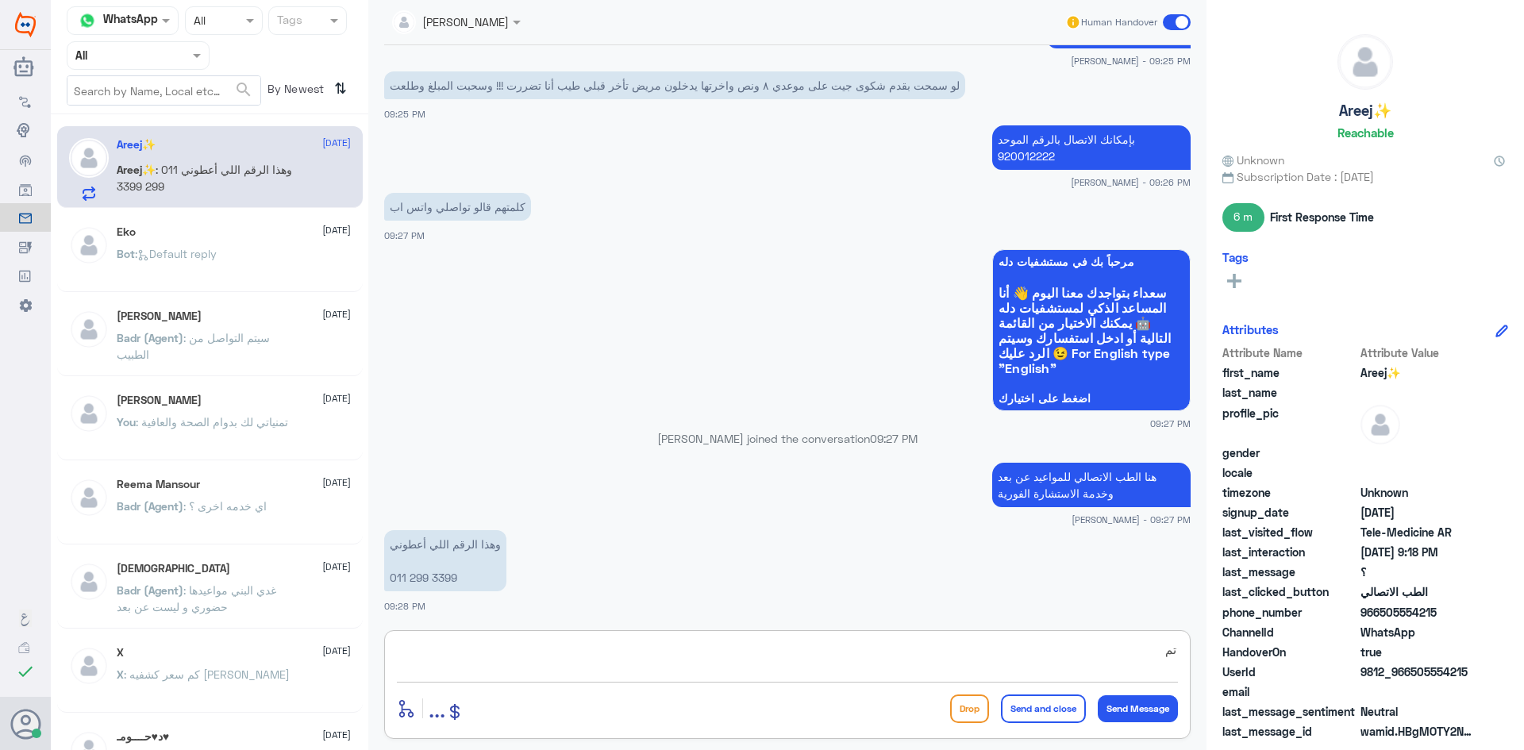
type textarea "ت"
type textarea "تواصلتي معاهم ؟"
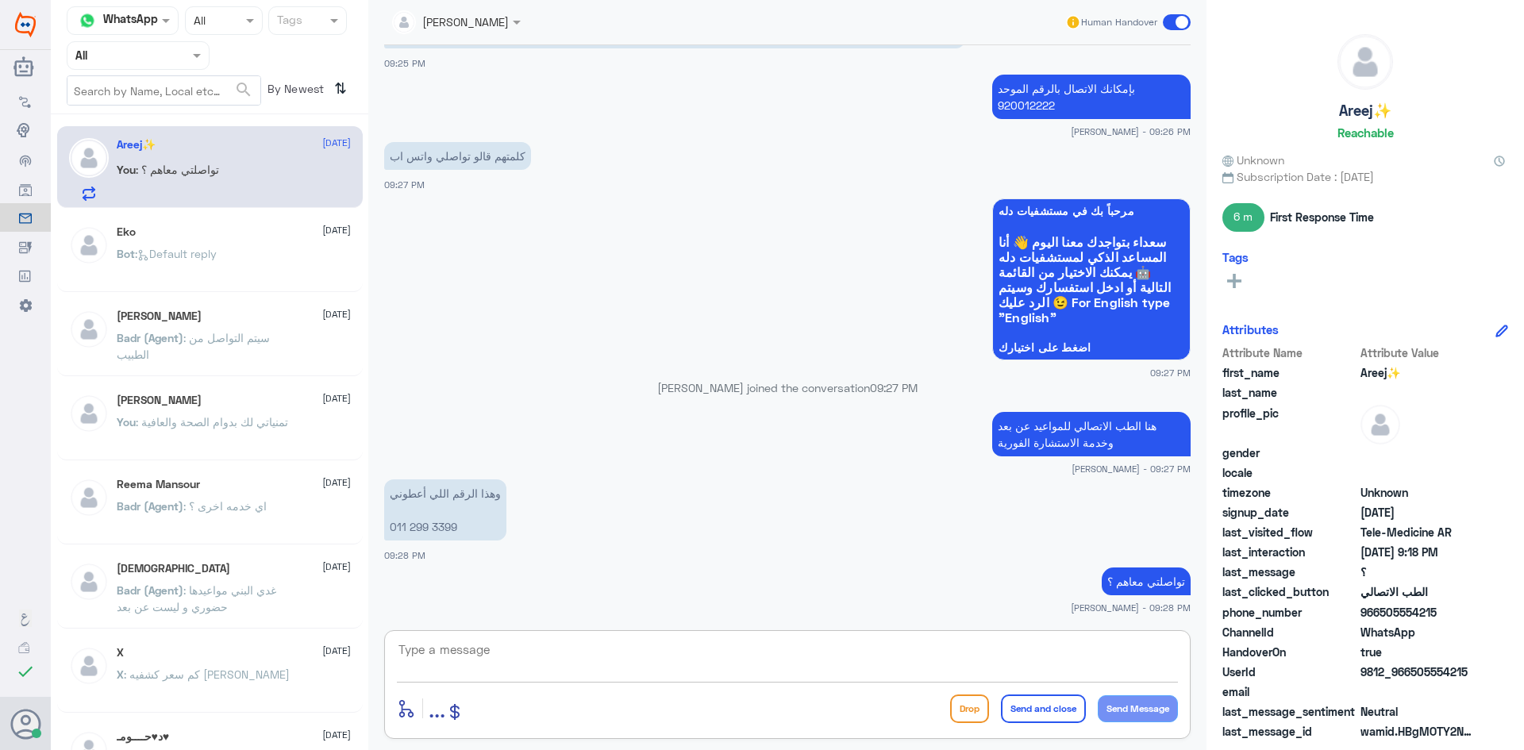
scroll to position [773, 0]
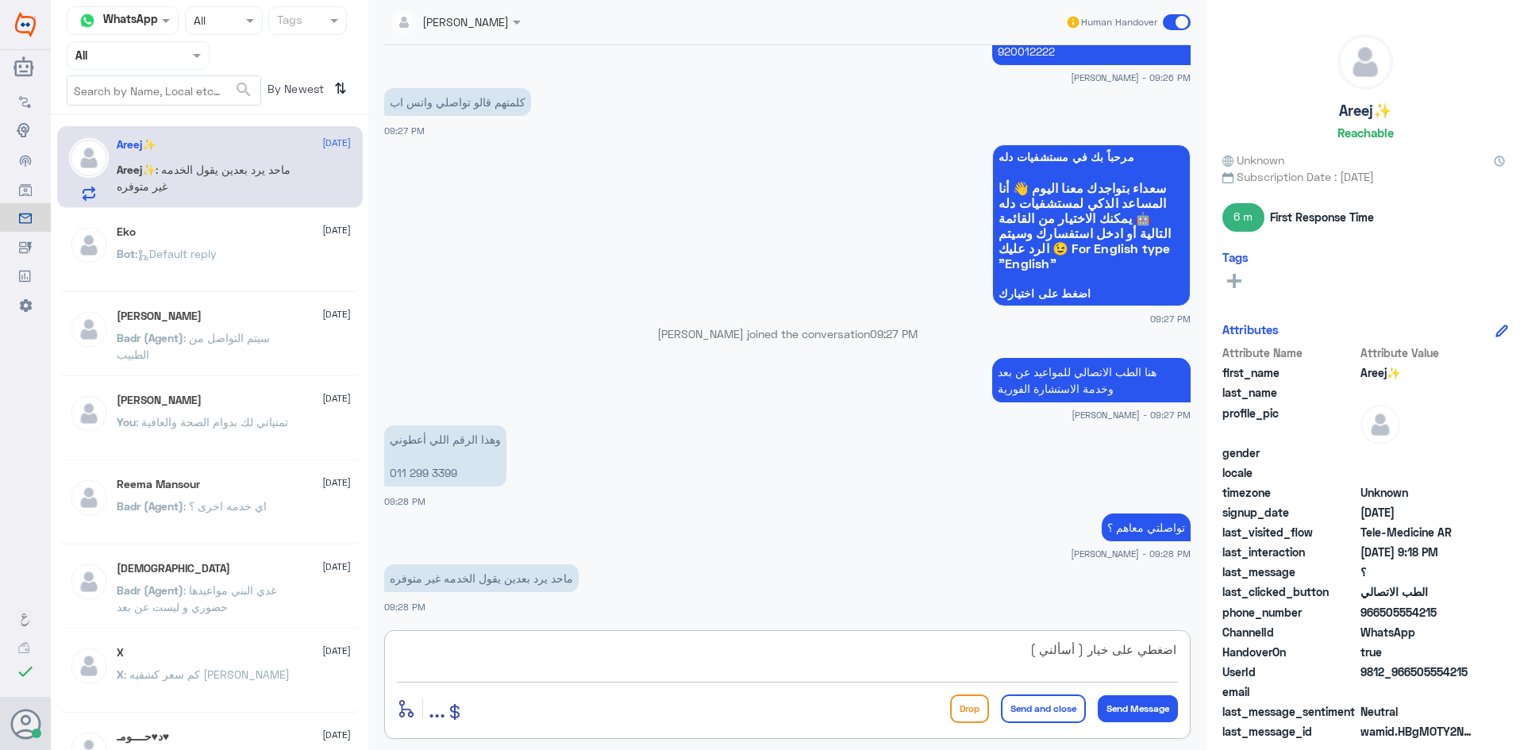
type textarea "اضغطي على خيار ( أسألني )"
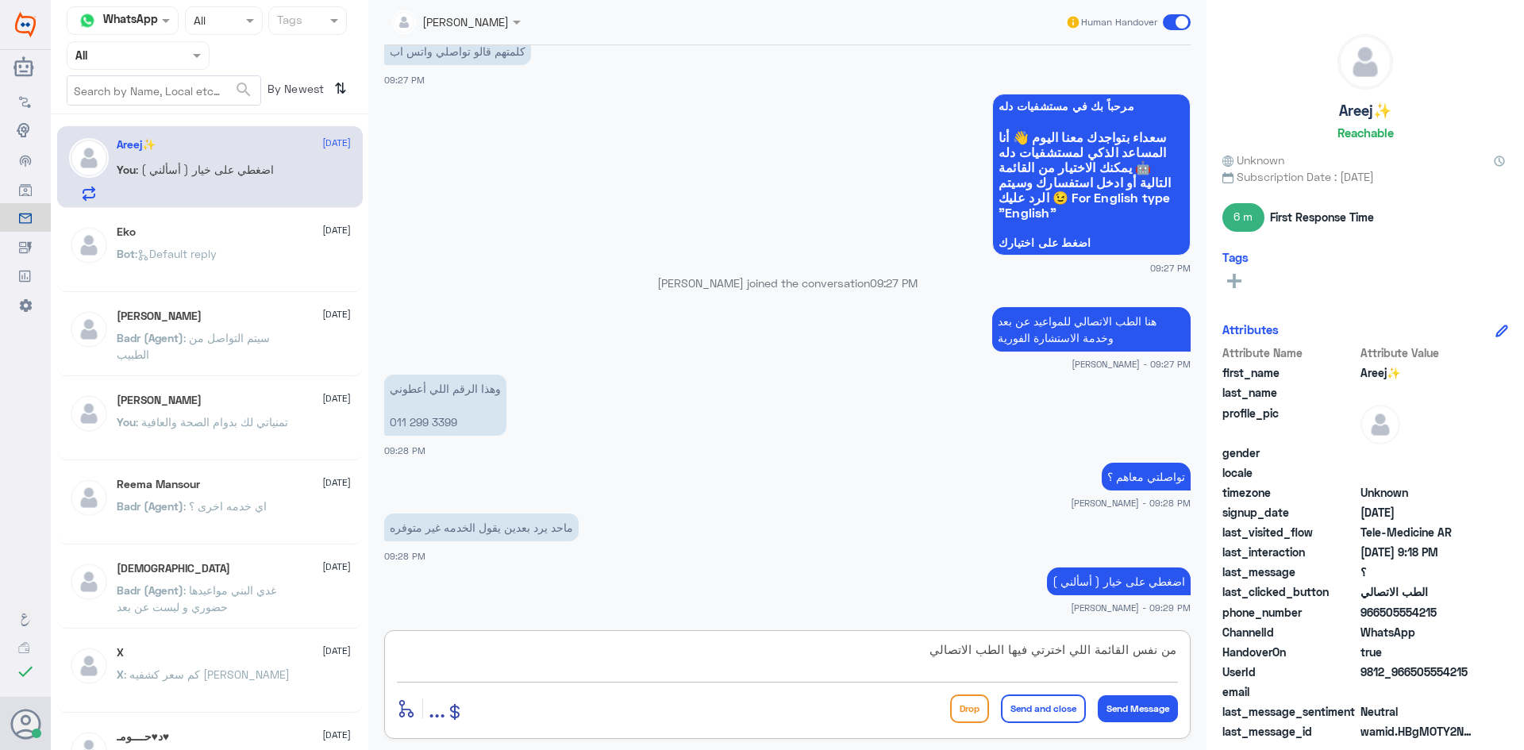
type textarea "من نفس القائمة اللي اخترتي فيها الطب الاتصالي"
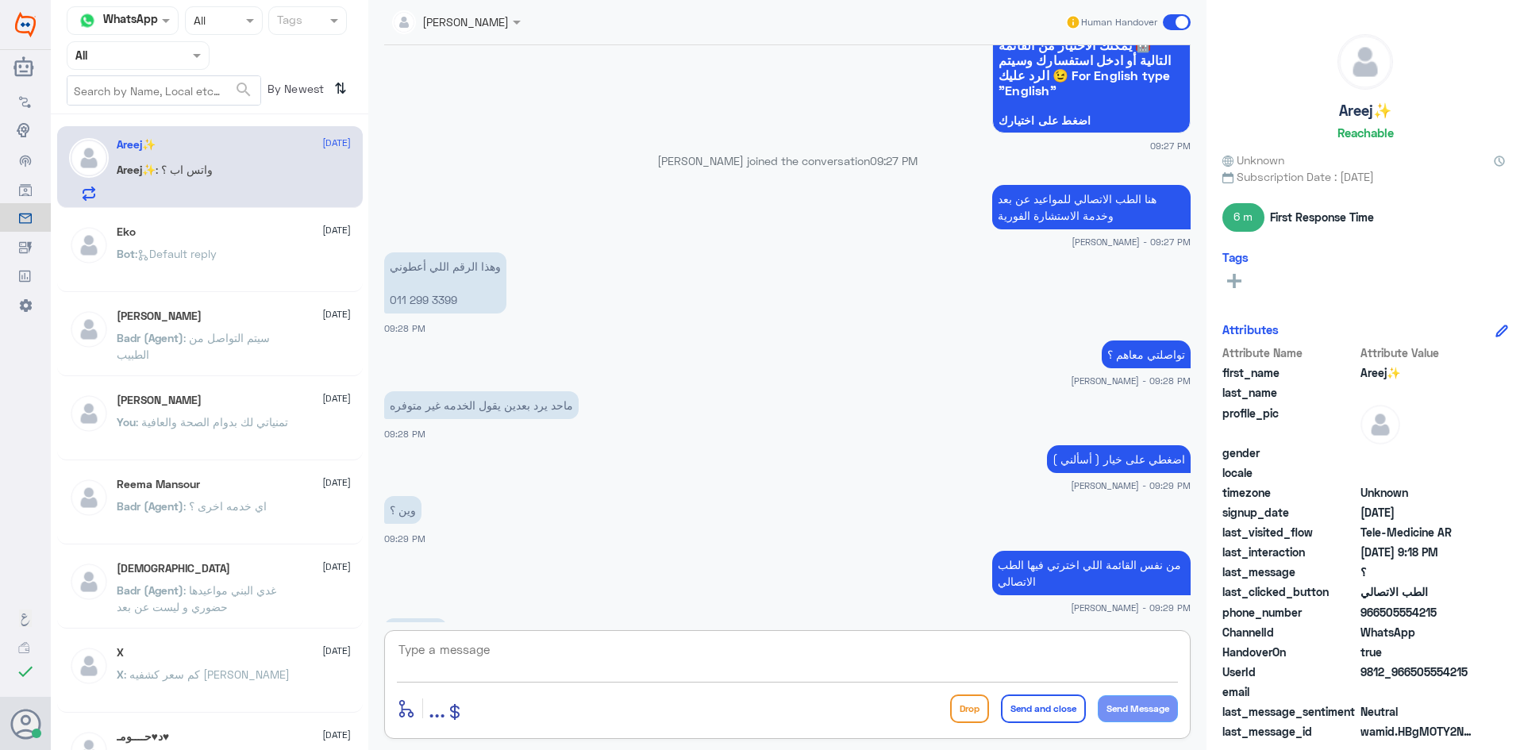
scroll to position [1000, 0]
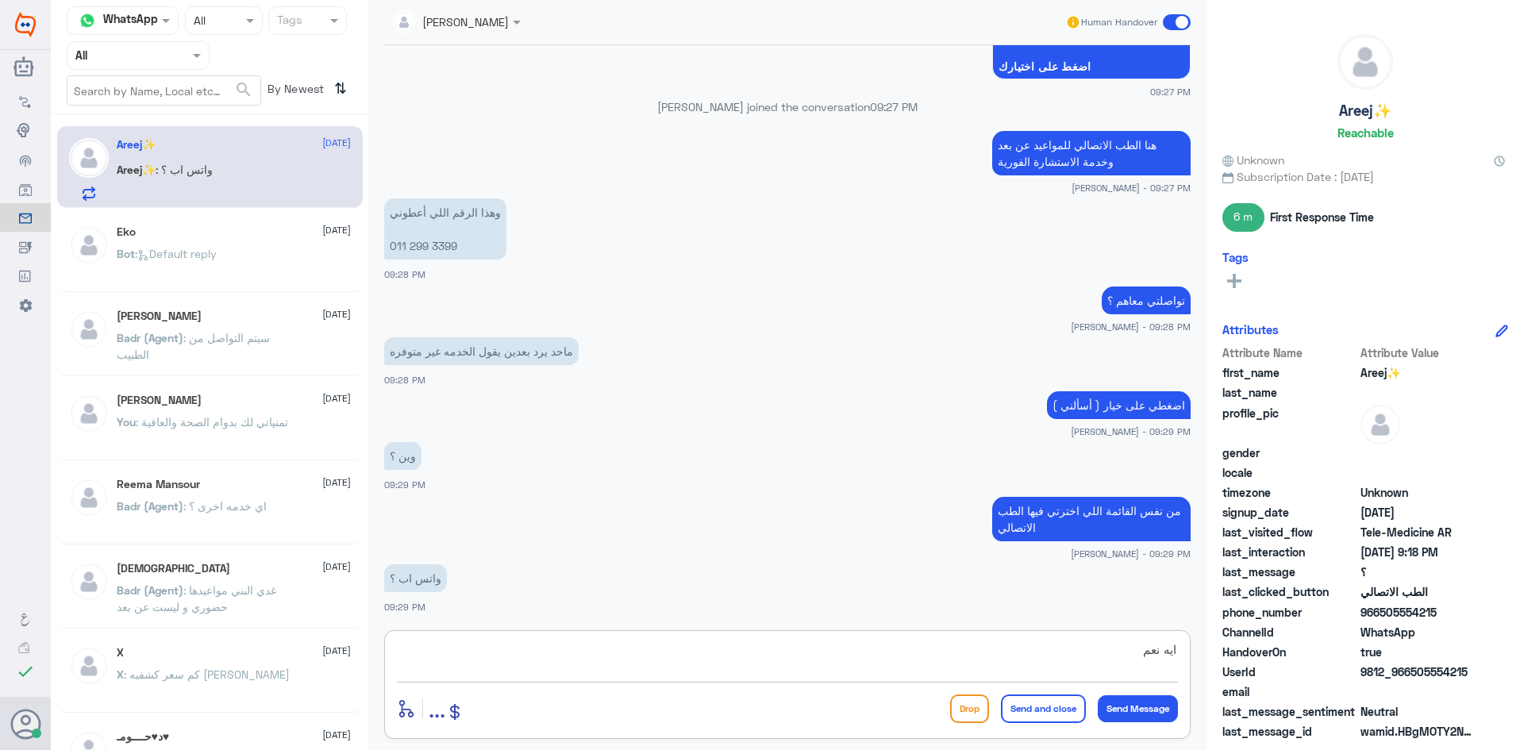
type textarea "ايه نعم"
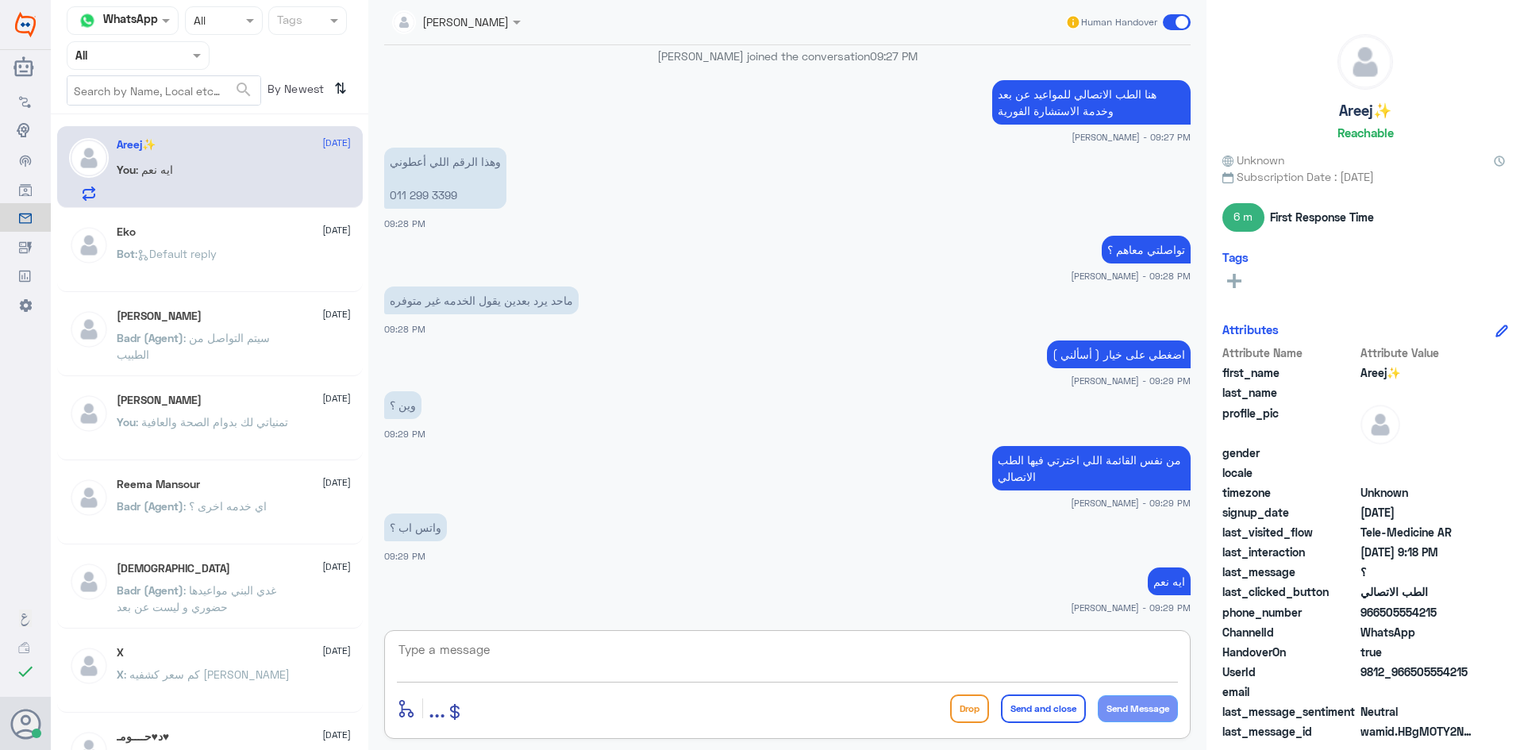
scroll to position [1105, 0]
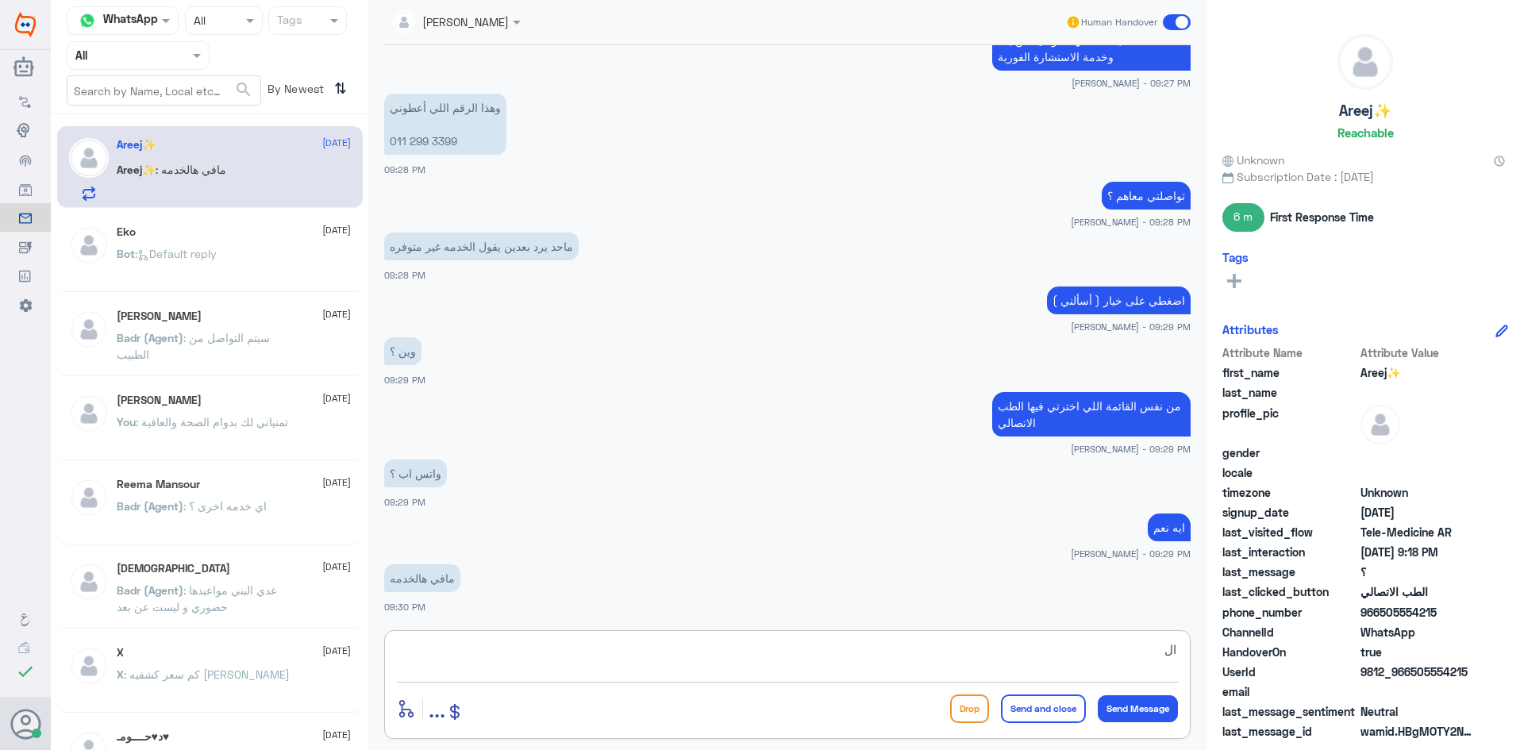
type textarea "ا"
click at [952, 651] on textarea "الشي اللي اقدر اخدمك فيه اني اوصلك بطبيب حالياً اذا محتاجة استشارة طبيب او تحال…" at bounding box center [787, 658] width 781 height 39
type textarea "الشي اللي اقدر اخدمك فيه اني اوصلك بطبيب عن بعد حالياً اذا محتاجة استشارة طبيب …"
click at [709, 654] on textarea "الشي اللي اقدر اخدمك فيه اني اوصلك بطبيب عن بعد حالياً اذا محتاجة استشارة طبيب …" at bounding box center [787, 658] width 781 height 39
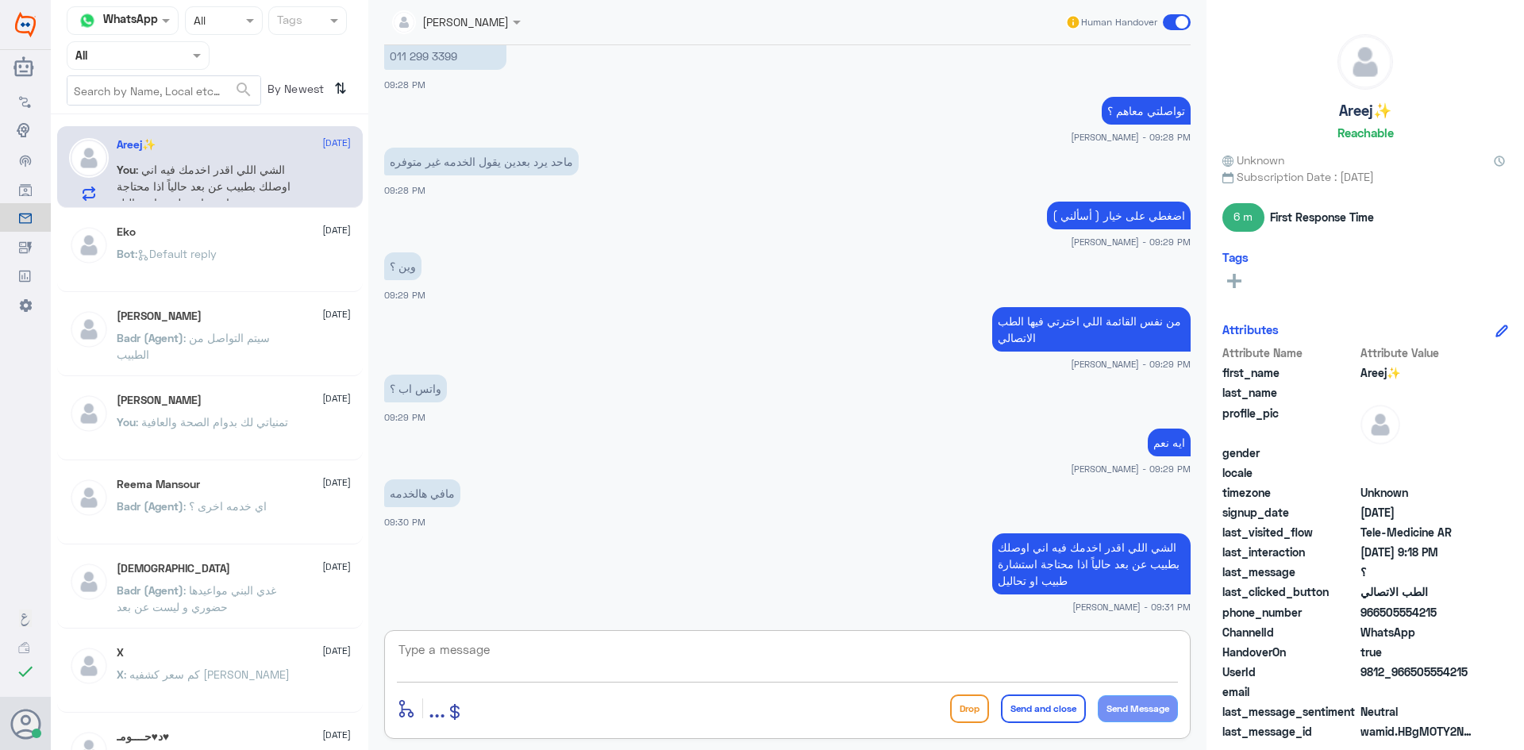
click at [1176, 19] on span at bounding box center [1177, 22] width 28 height 16
click at [0, 0] on input "checkbox" at bounding box center [0, 0] width 0 height 0
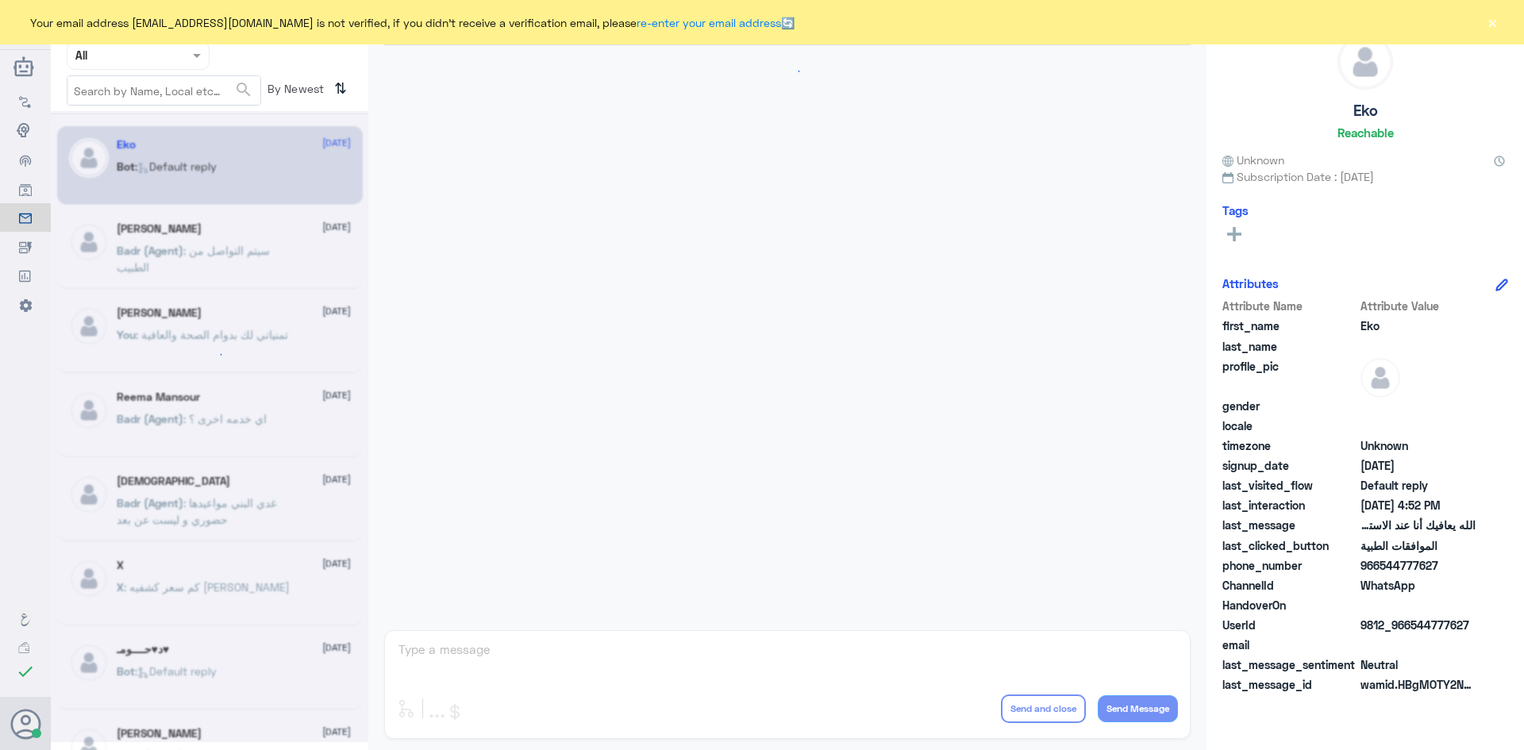
scroll to position [1516, 0]
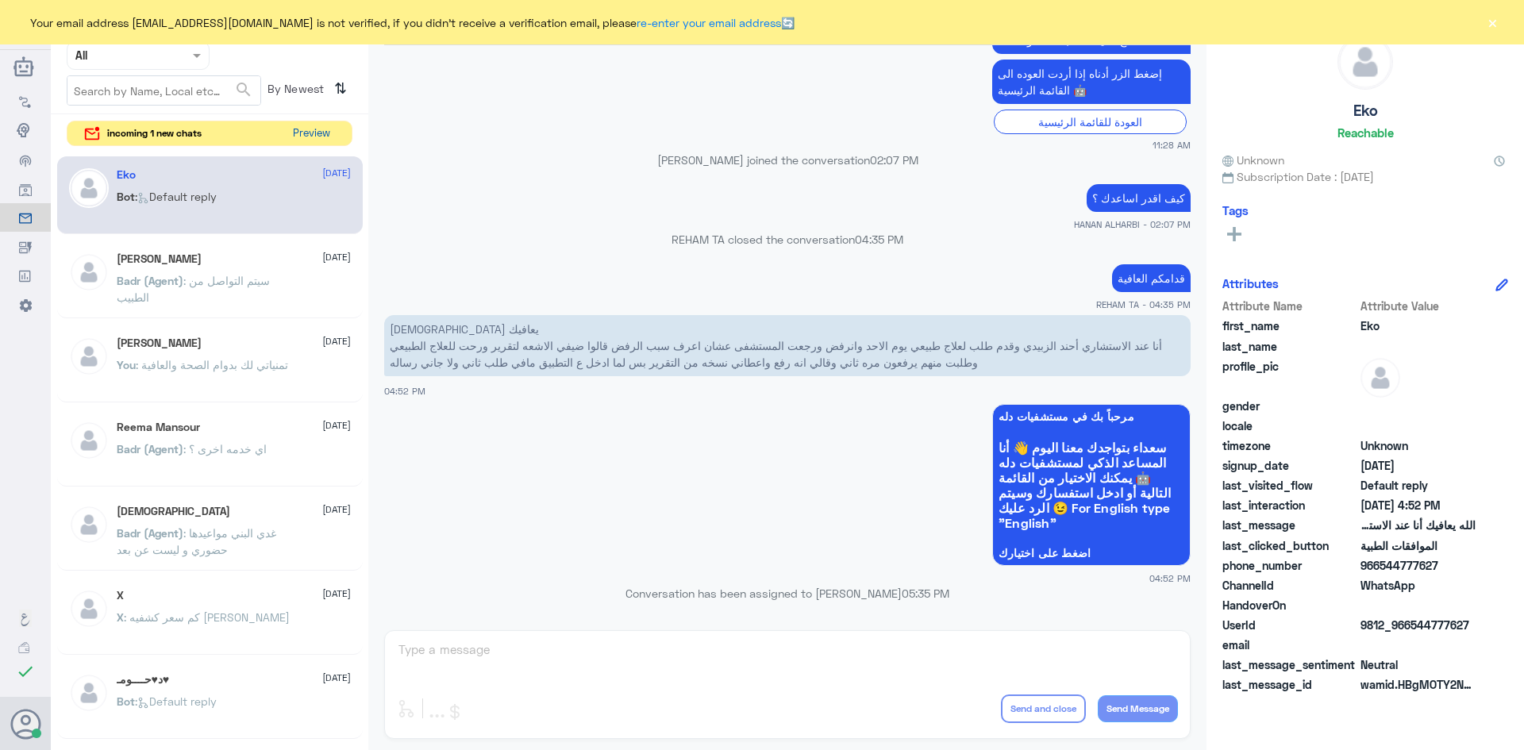
click at [303, 134] on button "Preview" at bounding box center [311, 133] width 49 height 25
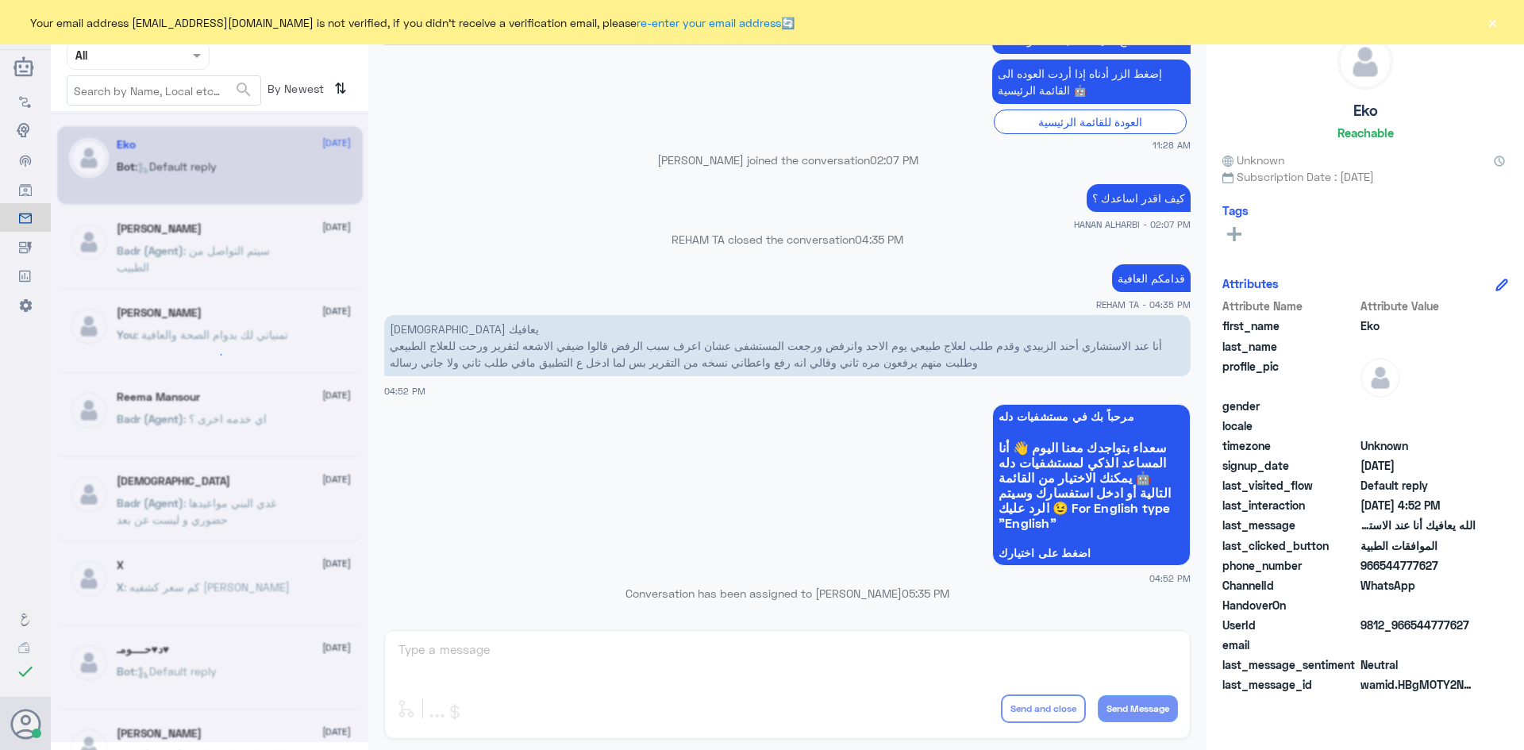
scroll to position [0, 0]
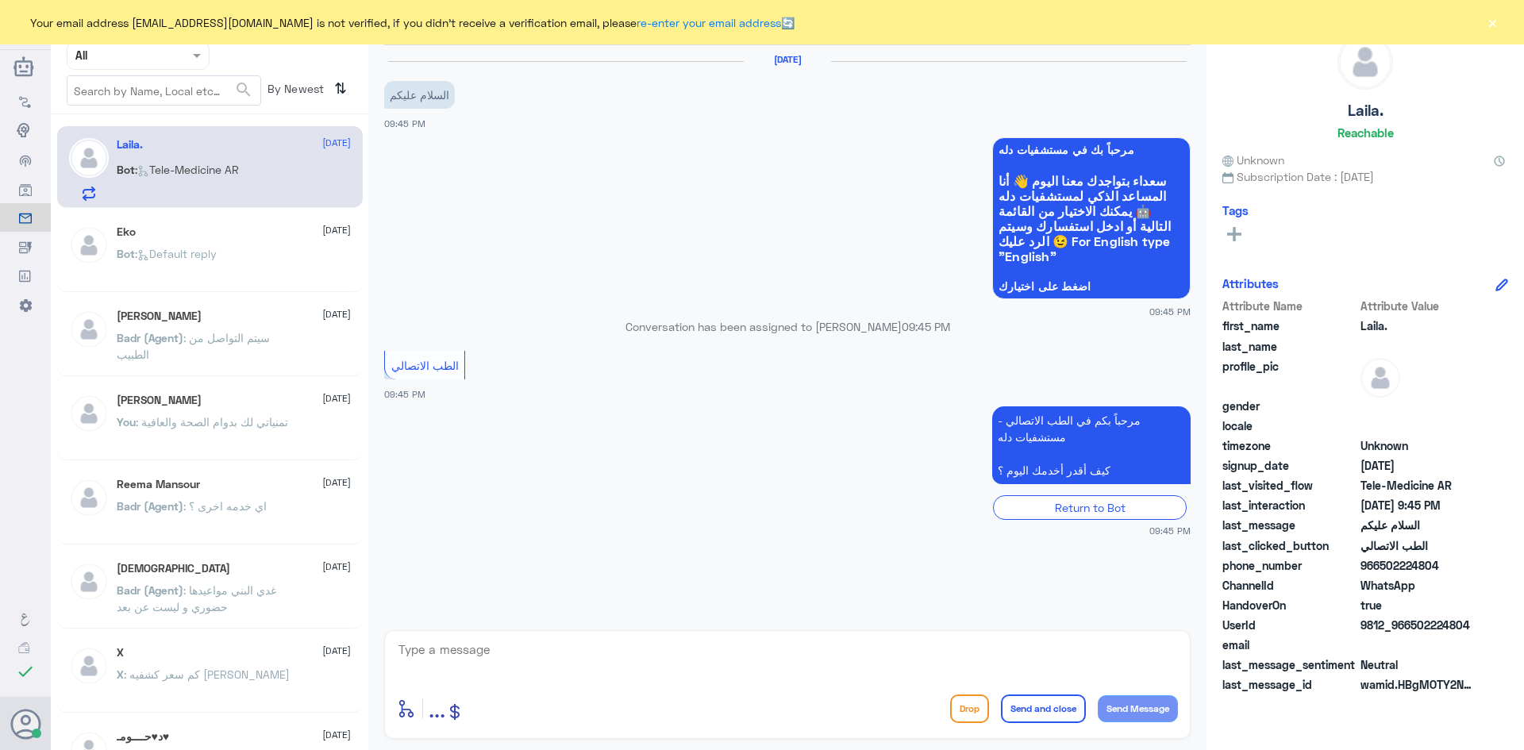
click at [566, 641] on textarea at bounding box center [787, 658] width 781 height 39
paste textarea "بإمكانك التواصل مع قسم التقارير الطبية على الواتس 0550181732"
type textarea "بإمكانك التواصل مع قسم التقارير الطبية على الواتس 0550181732"
drag, startPoint x: 833, startPoint y: 656, endPoint x: 1260, endPoint y: 680, distance: 427.8
click at [1260, 680] on div "Channel WhatsApp Status × All Tags Agent Filter All search By Newest ⇅ Laila. 2…" at bounding box center [787, 377] width 1473 height 755
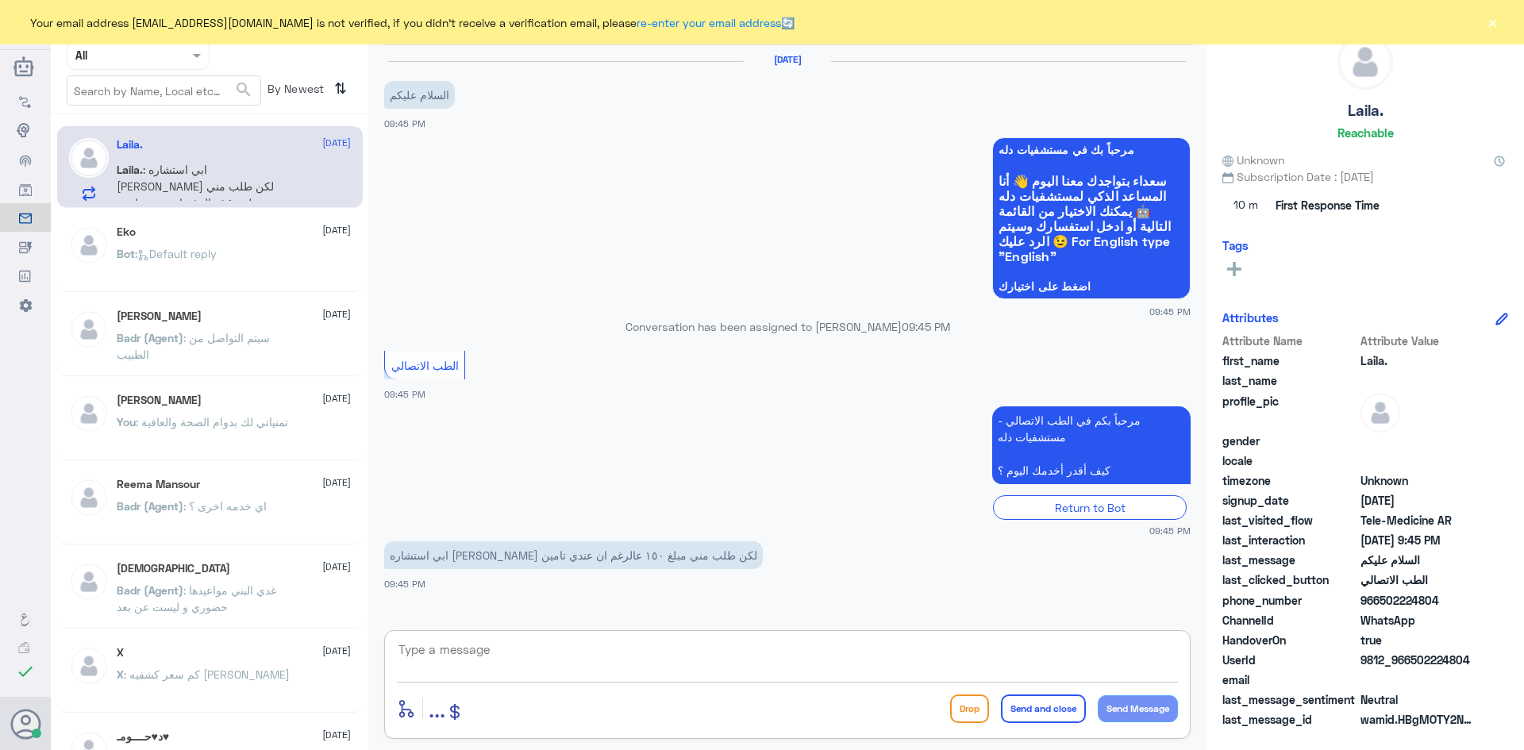
paste textarea "مرحبا معك عبدالكريم من الطب الاتصالي"
type textarea "مرحبا معك عبدالكريم من الطب الاتصالي"
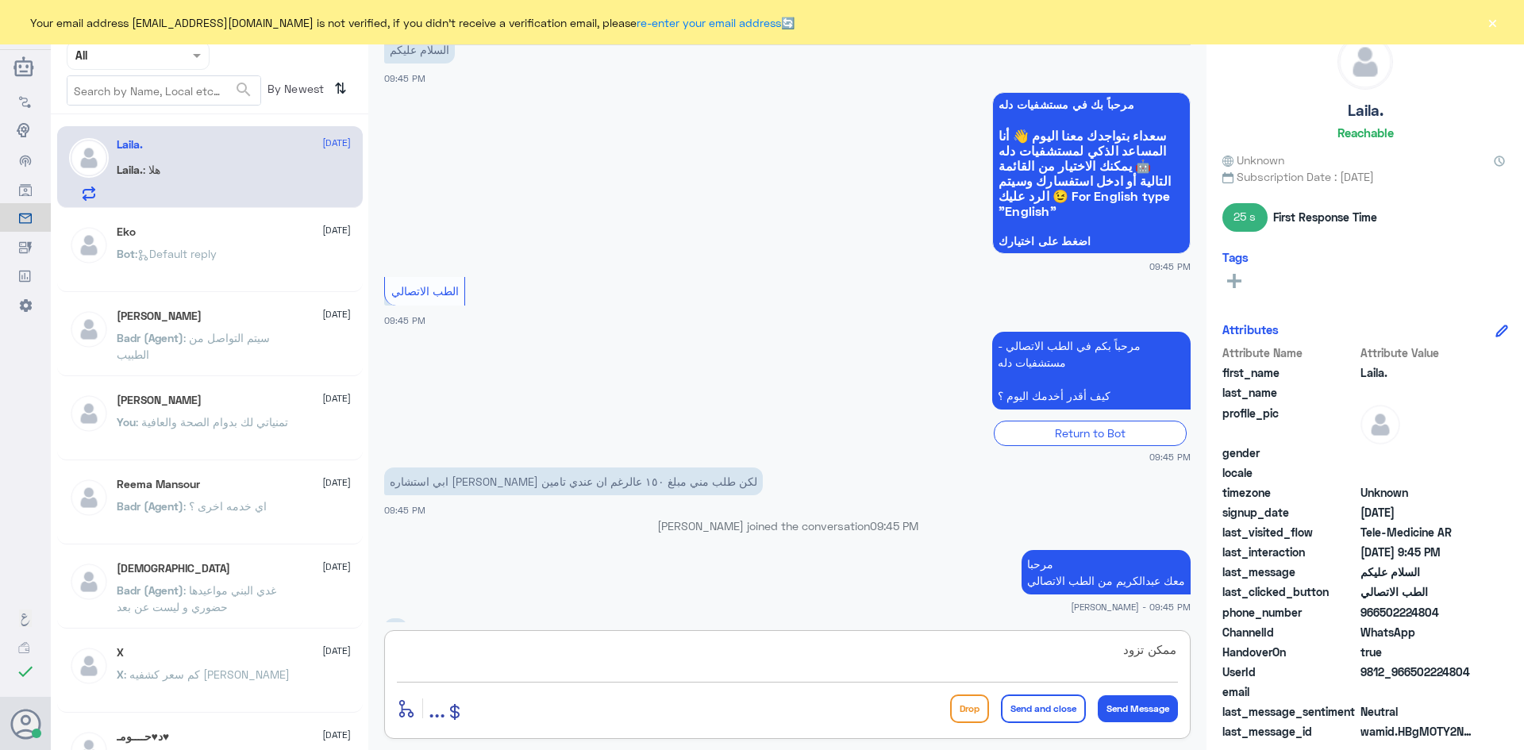
scroll to position [99, 0]
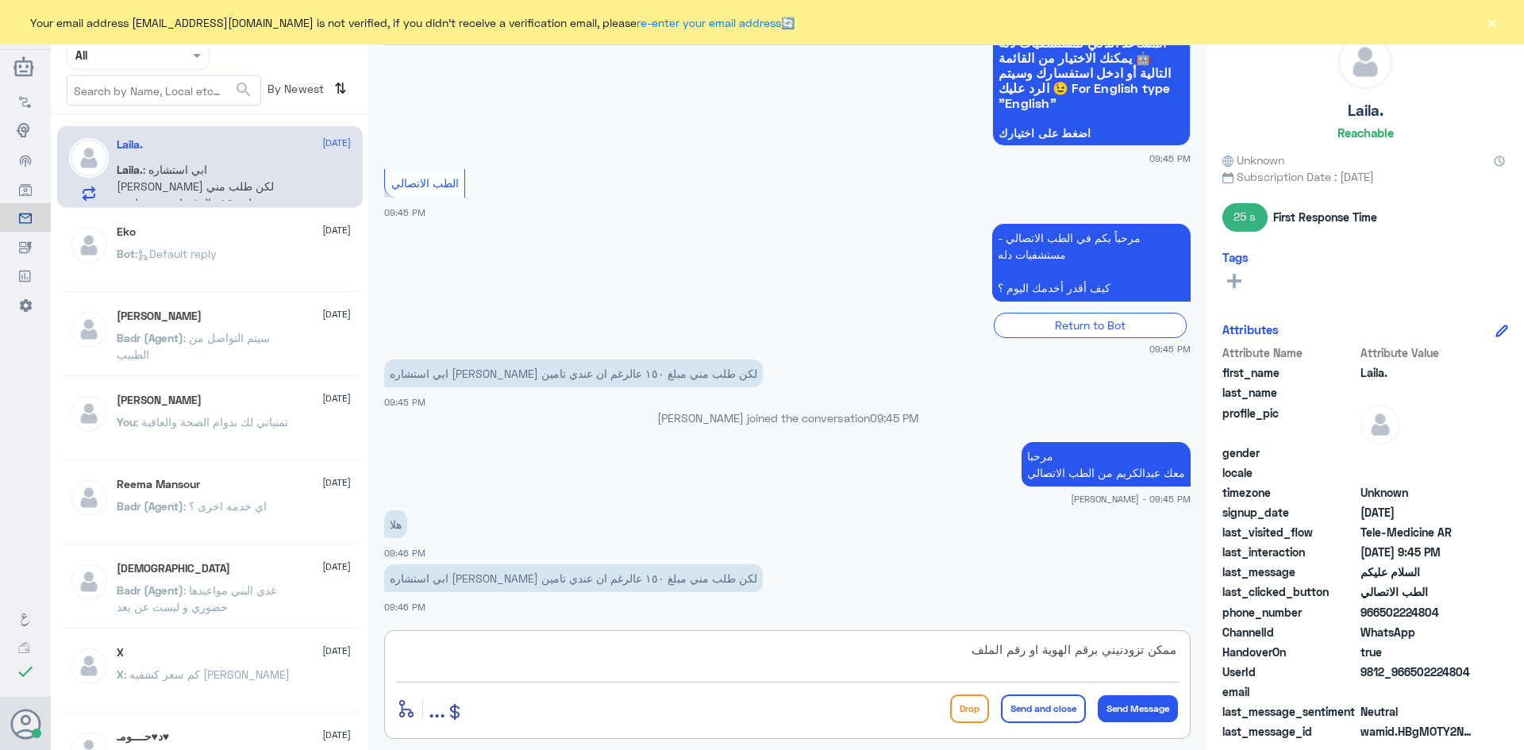
type textarea "ممكن تزودنيني برقم الهوية او رقم الملف"
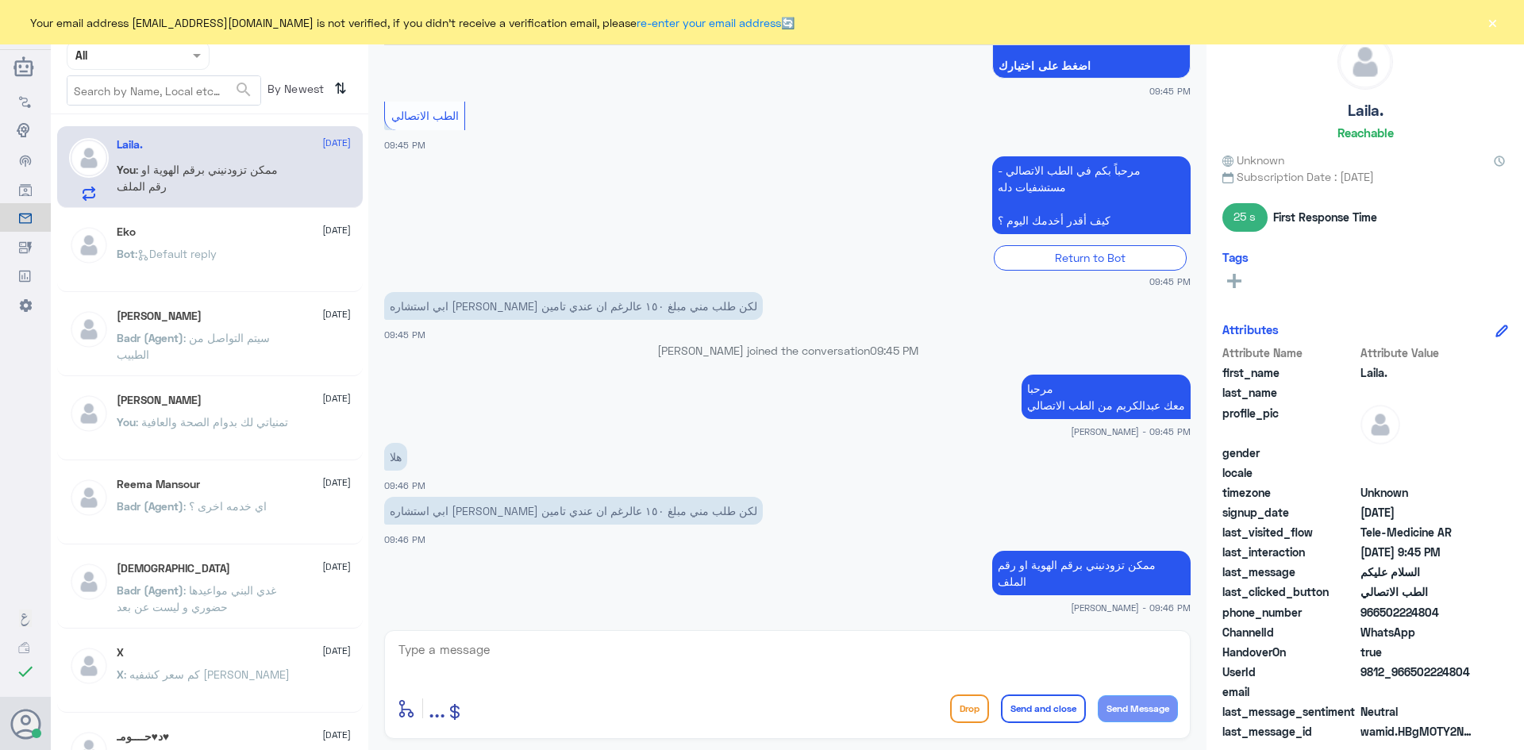
drag, startPoint x: 1439, startPoint y: 609, endPoint x: 1379, endPoint y: 614, distance: 60.5
click at [1379, 614] on span "966502224804" at bounding box center [1418, 612] width 115 height 17
copy span "502224804"
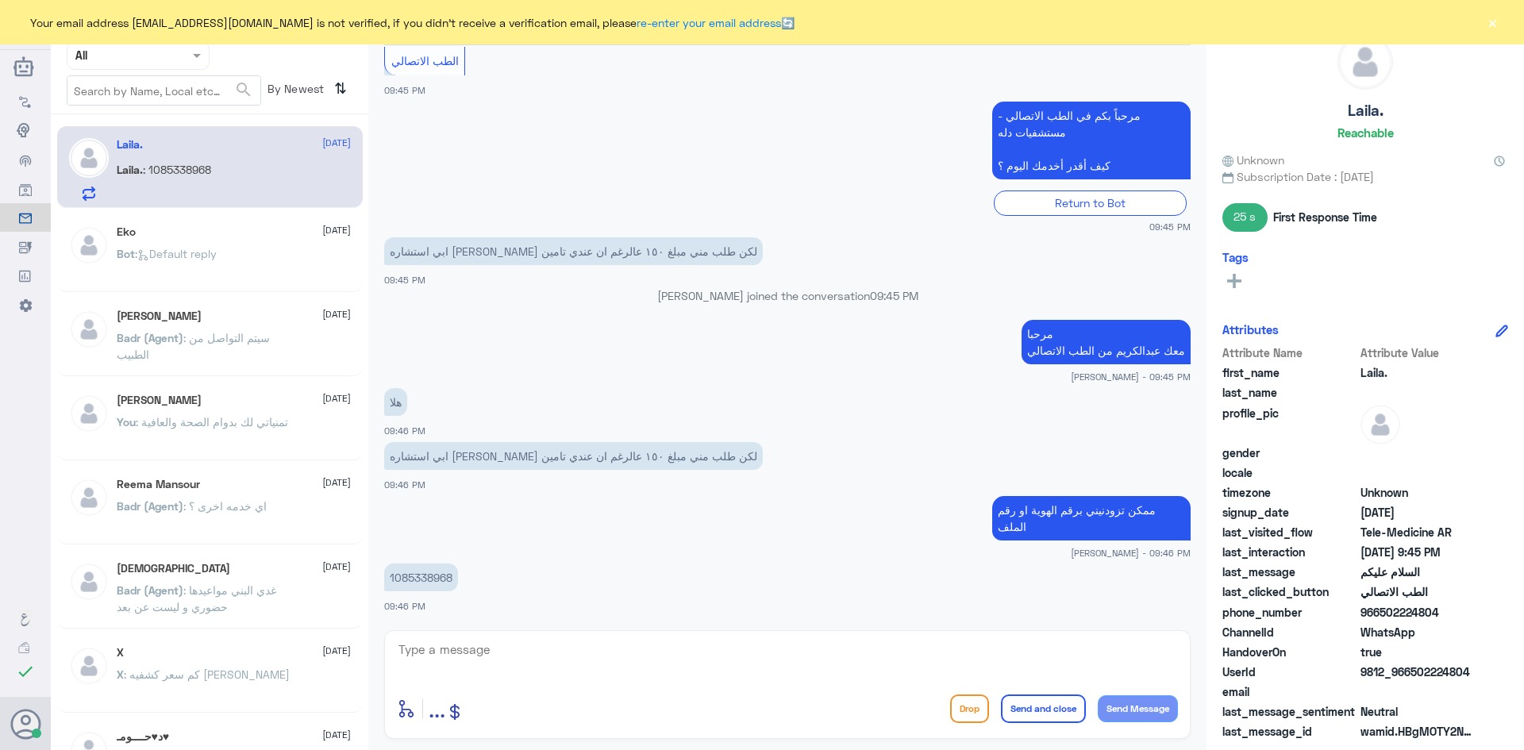
click at [1102, 668] on textarea at bounding box center [787, 658] width 781 height 39
drag, startPoint x: 453, startPoint y: 576, endPoint x: 382, endPoint y: 577, distance: 71.5
click at [382, 577] on div "21 Aug 2025 السلام عليكم 09:45 PM مرحباً بك في مستشفيات دله سعداء بتواجدك معنا …" at bounding box center [787, 333] width 822 height 577
copy p "1085338968"
click at [688, 646] on textarea at bounding box center [787, 658] width 781 height 39
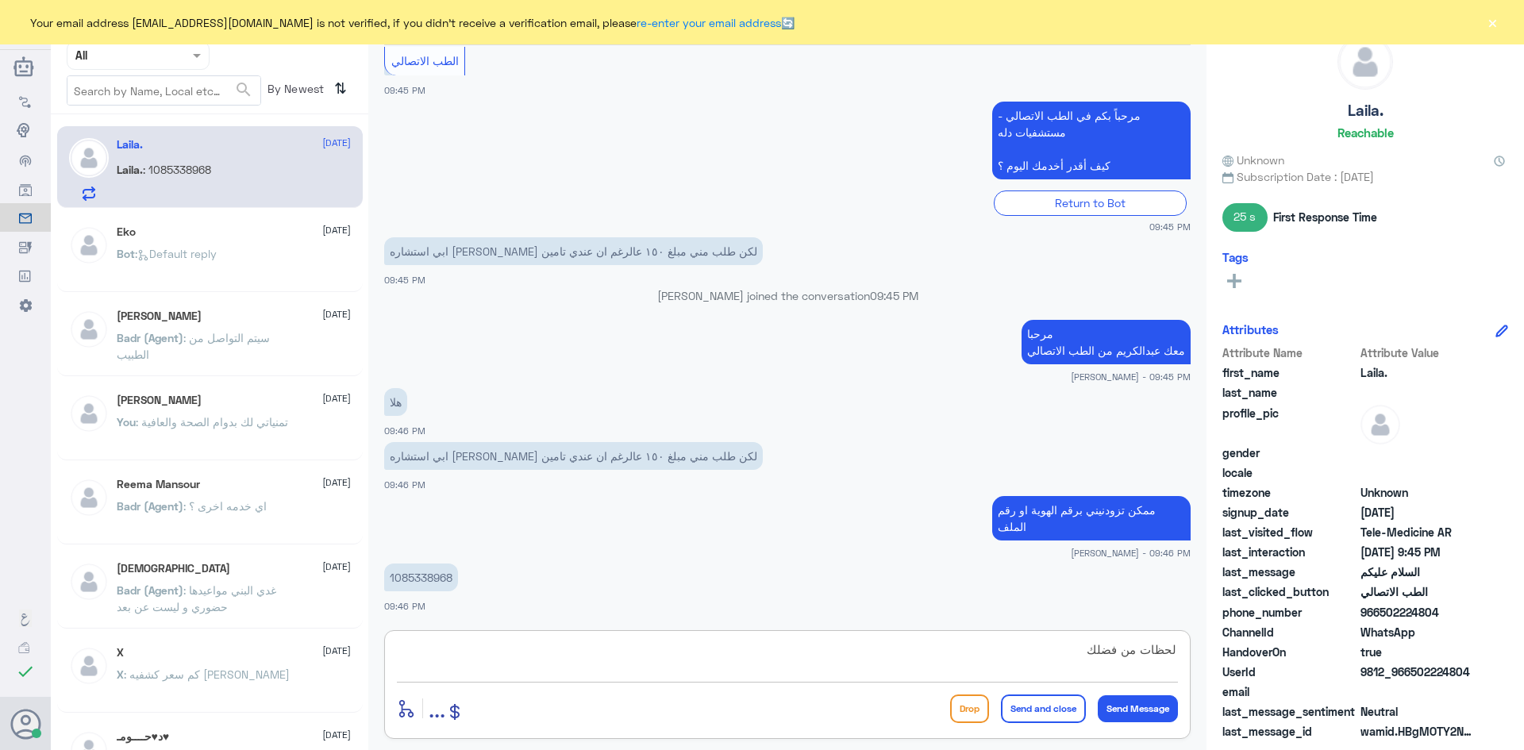
type textarea "لحظات من فضلك"
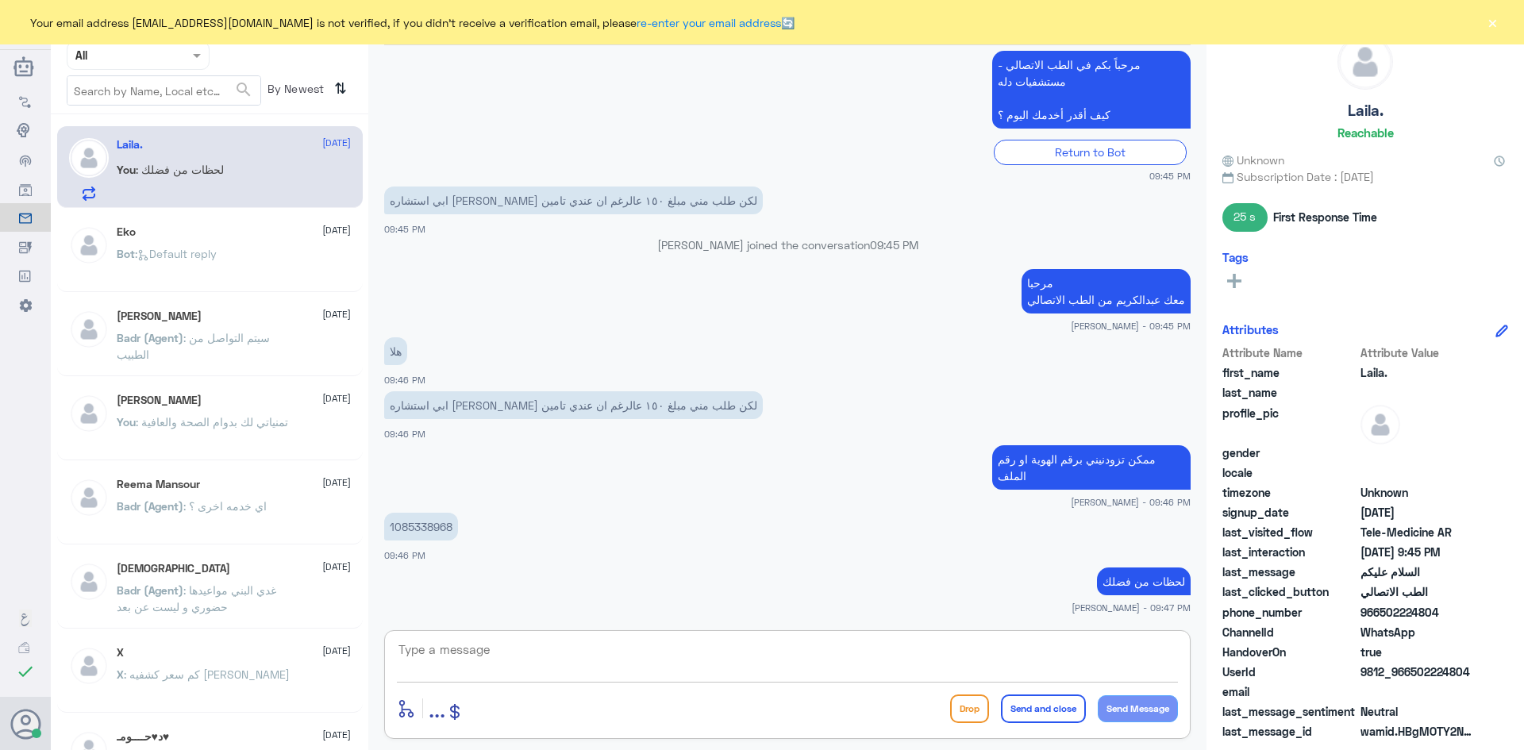
click at [593, 646] on textarea at bounding box center [787, 658] width 781 height 39
type textarea "جربي الآن"
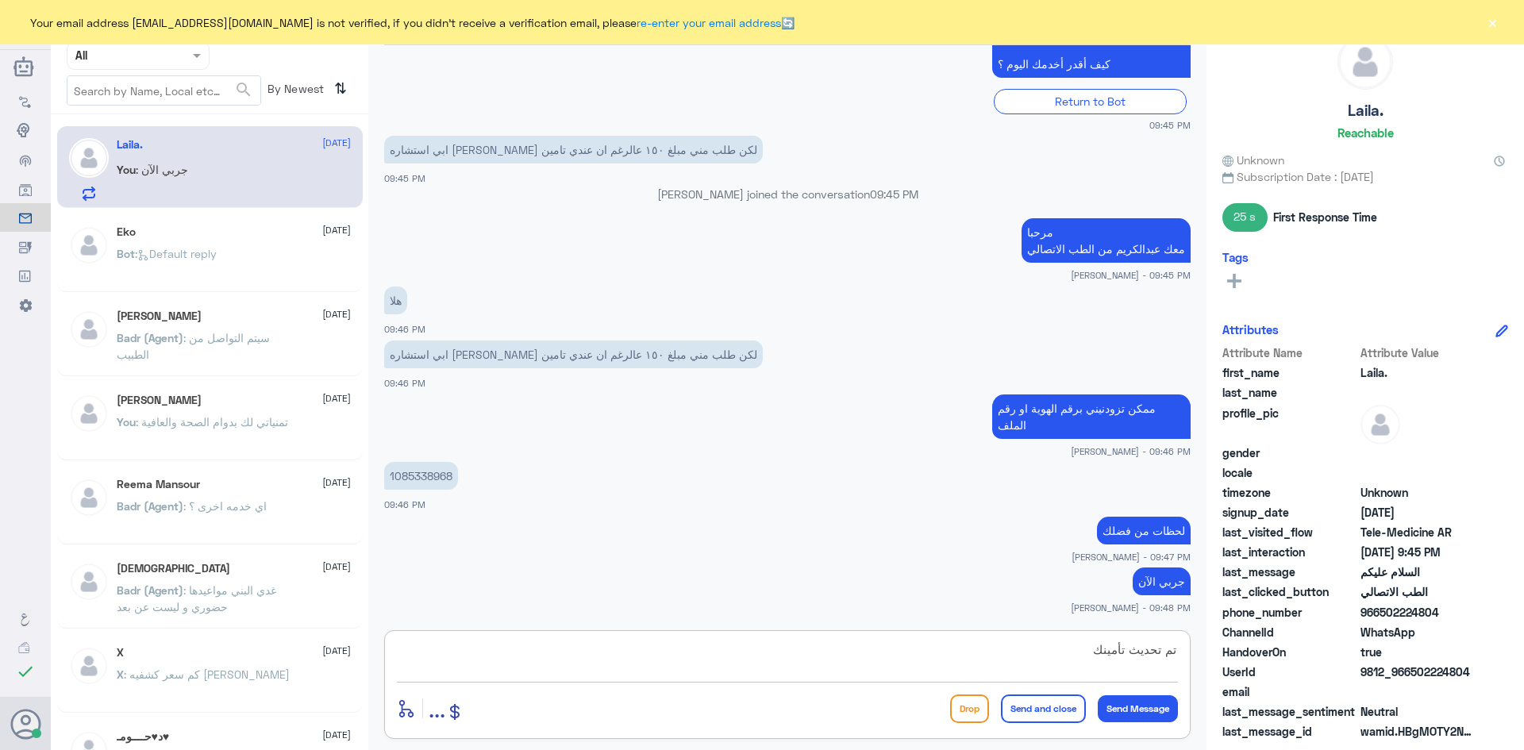
type textarea "تم تحديث تأمينك"
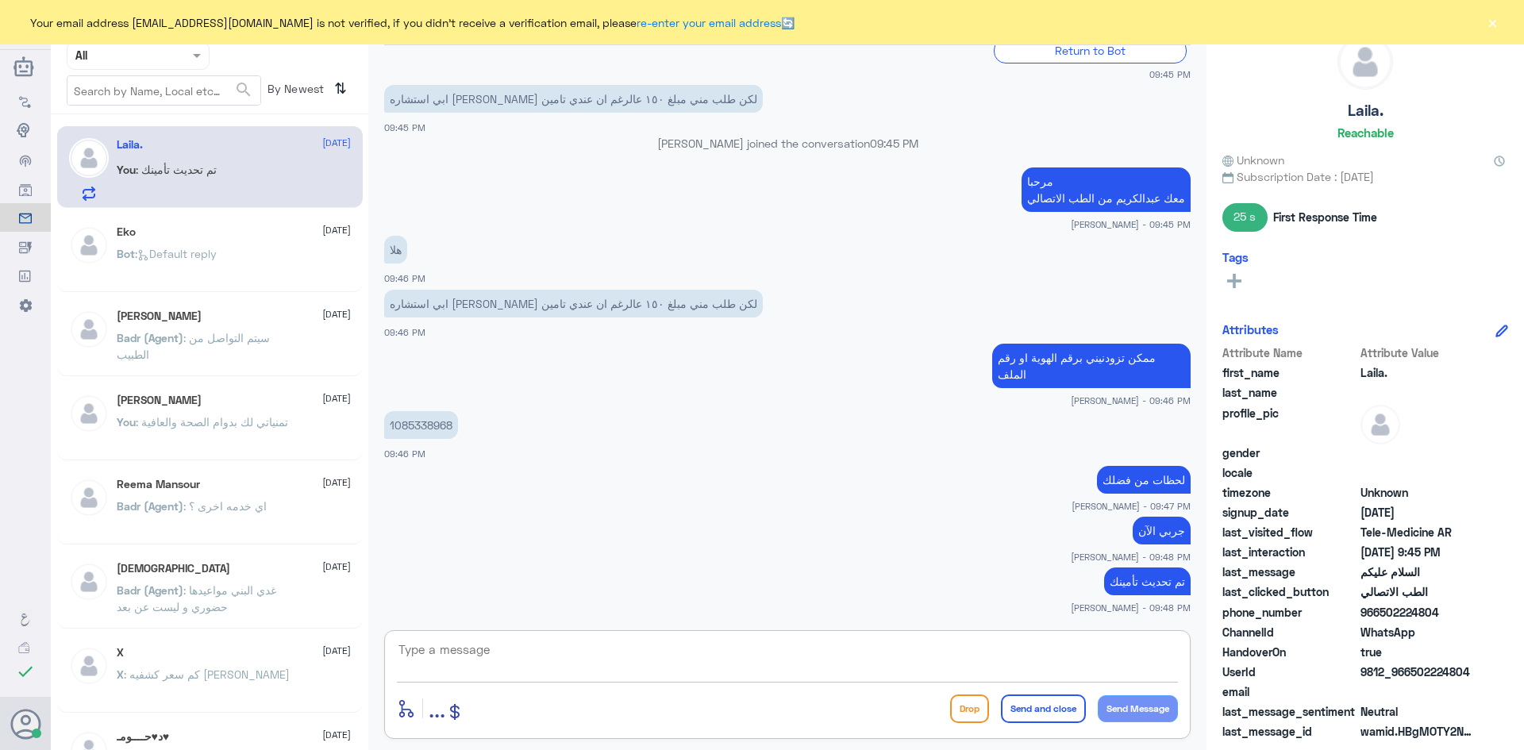
scroll to position [483, 0]
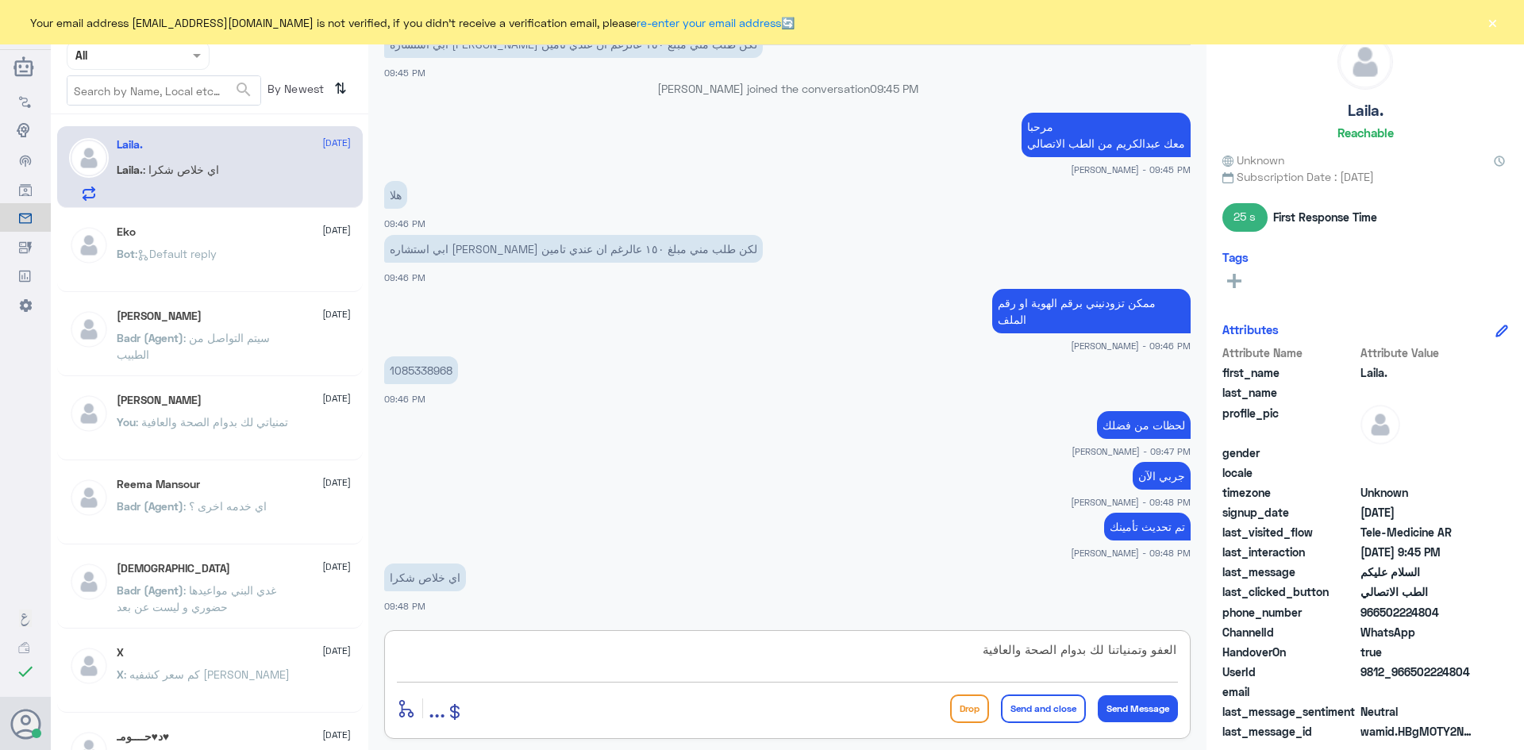
type textarea "العفو وتمنياتنا لك بدوام الصحة والعافية"
click at [1023, 710] on button "Send and close" at bounding box center [1043, 709] width 85 height 29
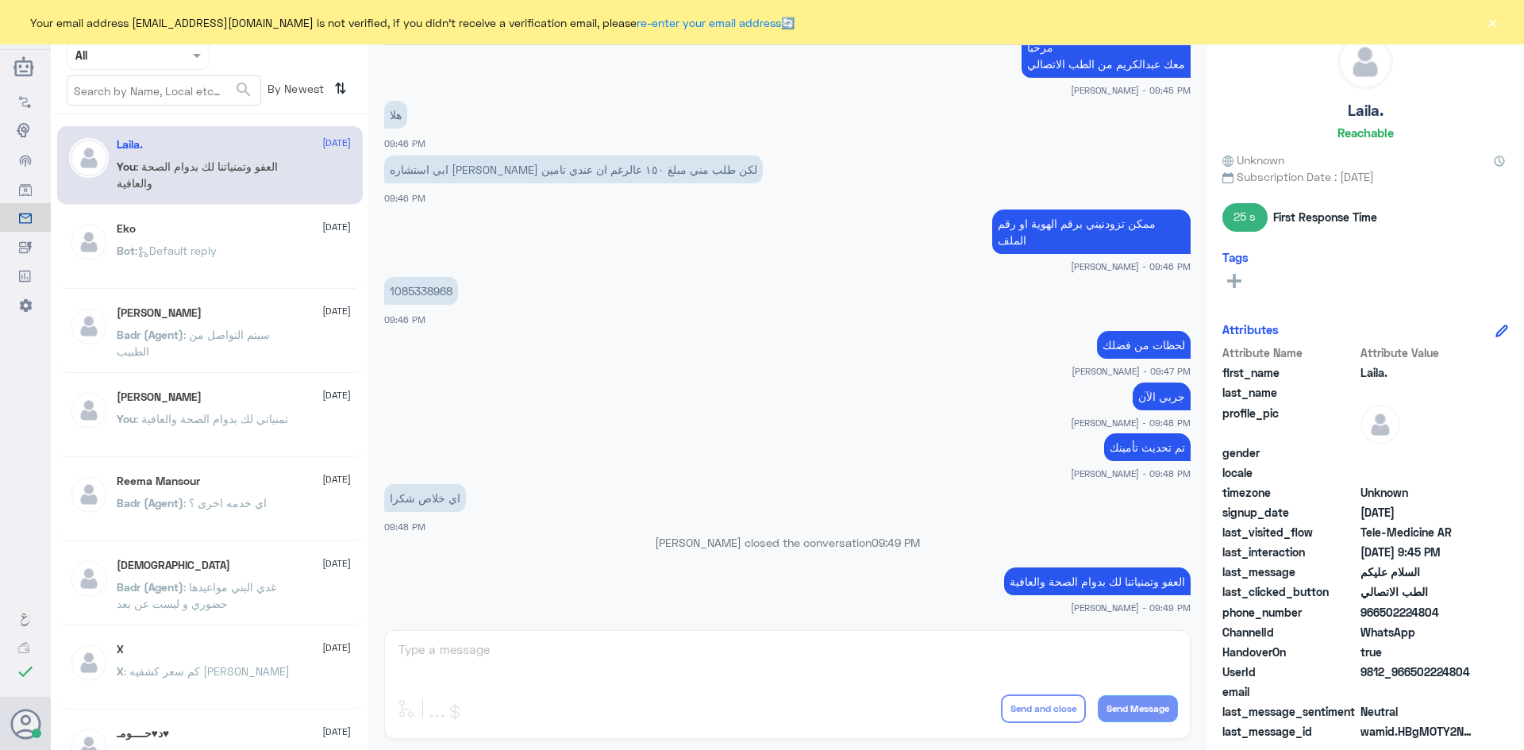
click at [1151, 548] on p "عبدالكريم الموسى closed the conversation 09:49 PM" at bounding box center [787, 542] width 807 height 17
click at [1102, 521] on div "اي خلاص شكرا 09:48 PM" at bounding box center [787, 507] width 807 height 54
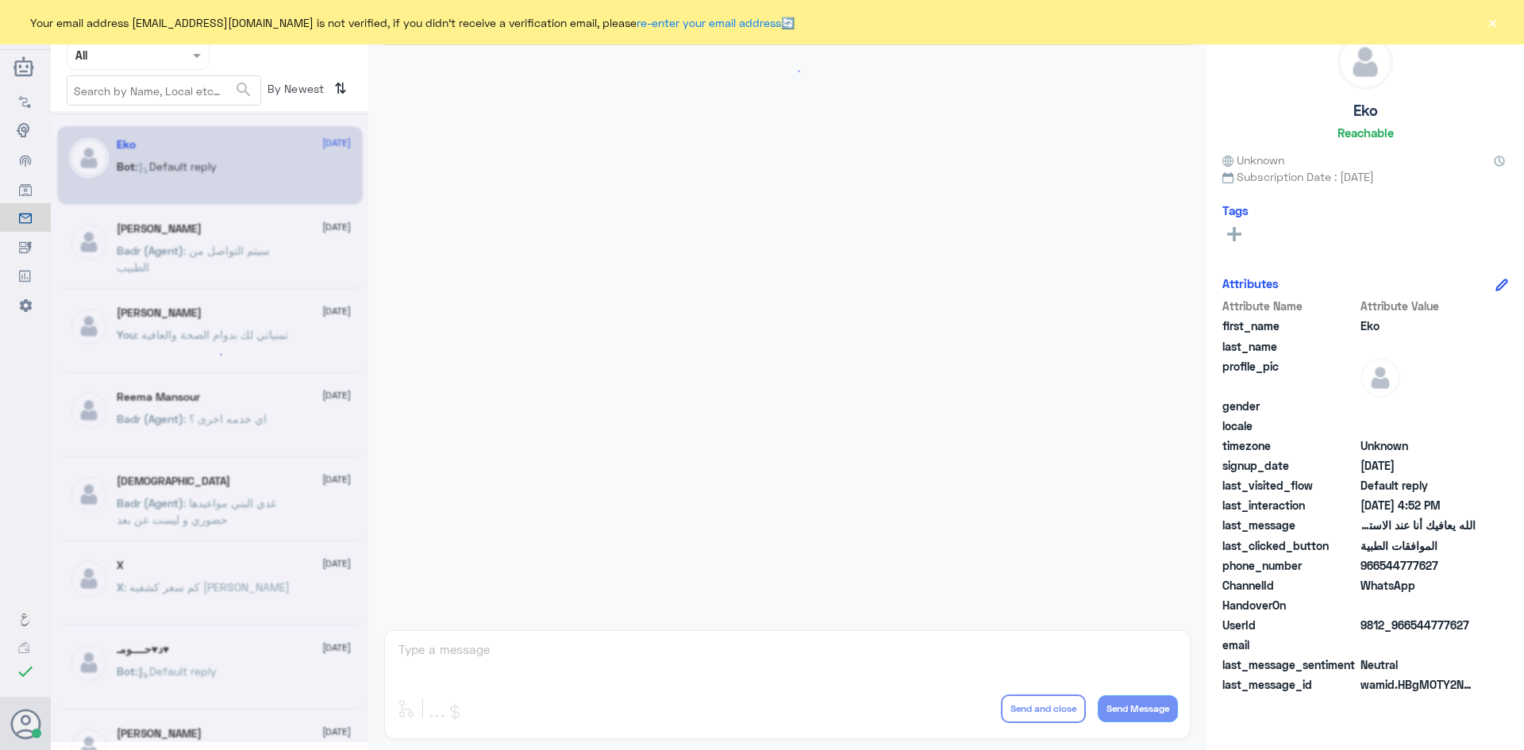
scroll to position [1516, 0]
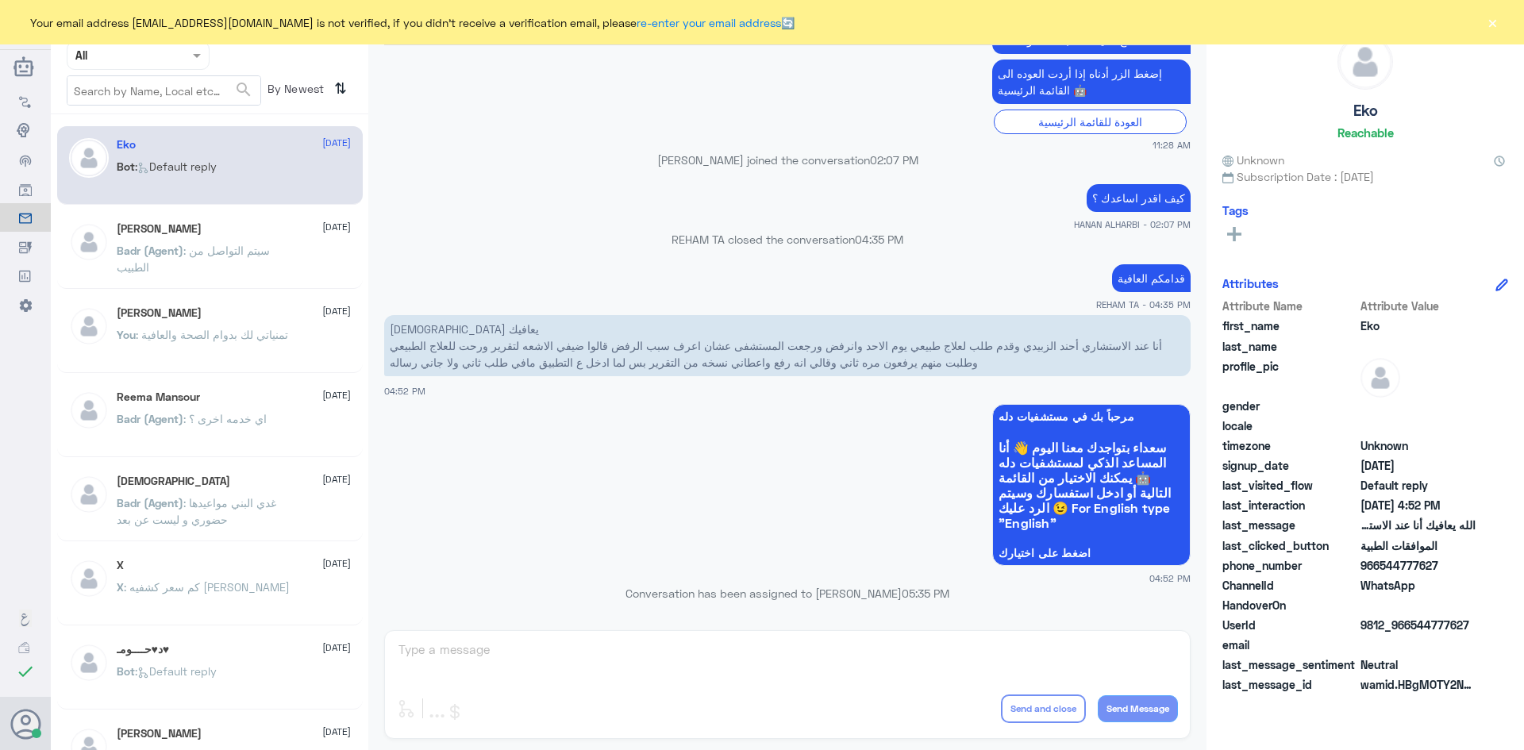
click at [1119, 624] on div "[PERSON_NAME] Human Handover [DATE] مرحباً بك في مستشفيات دله سعداء بتواجدك معن…" at bounding box center [787, 377] width 838 height 755
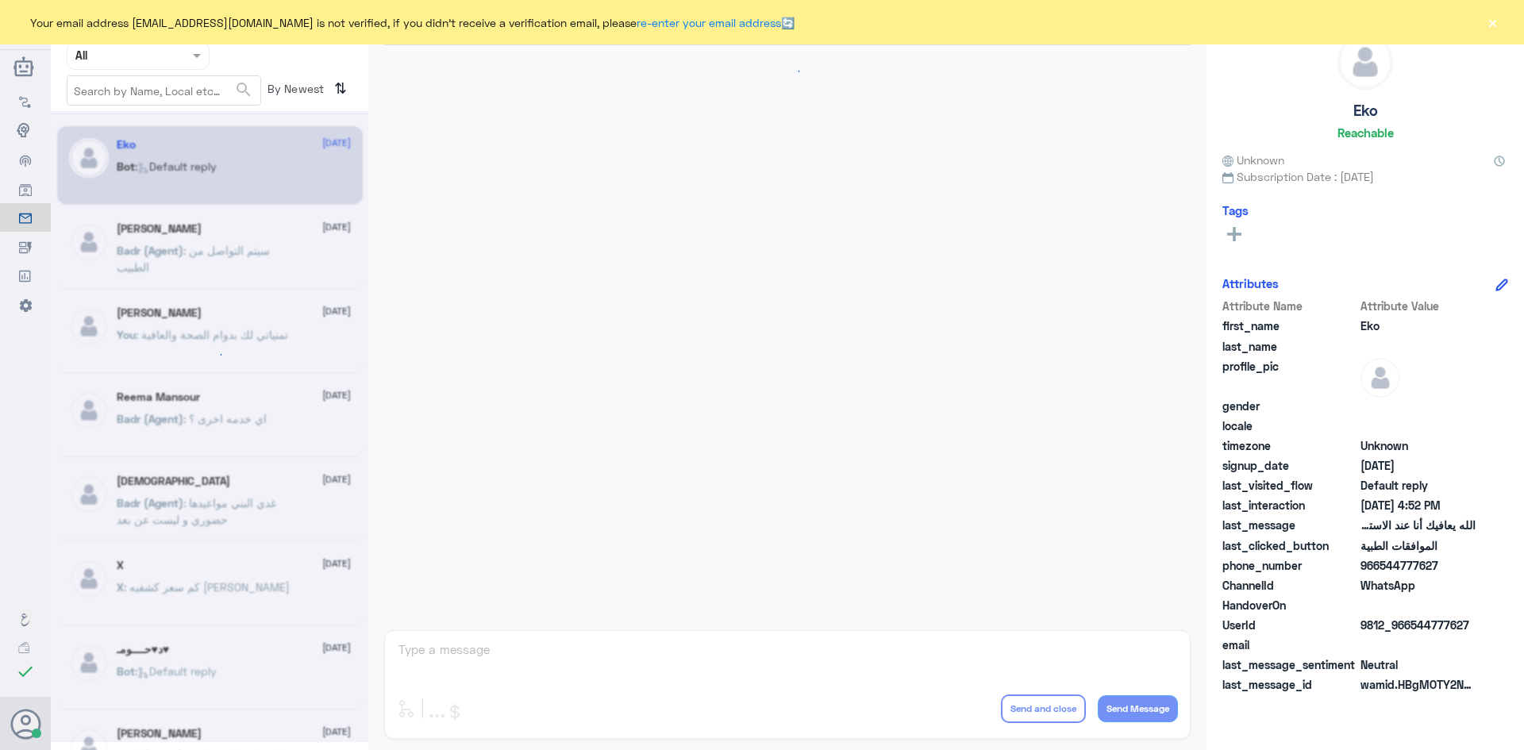
scroll to position [1516, 0]
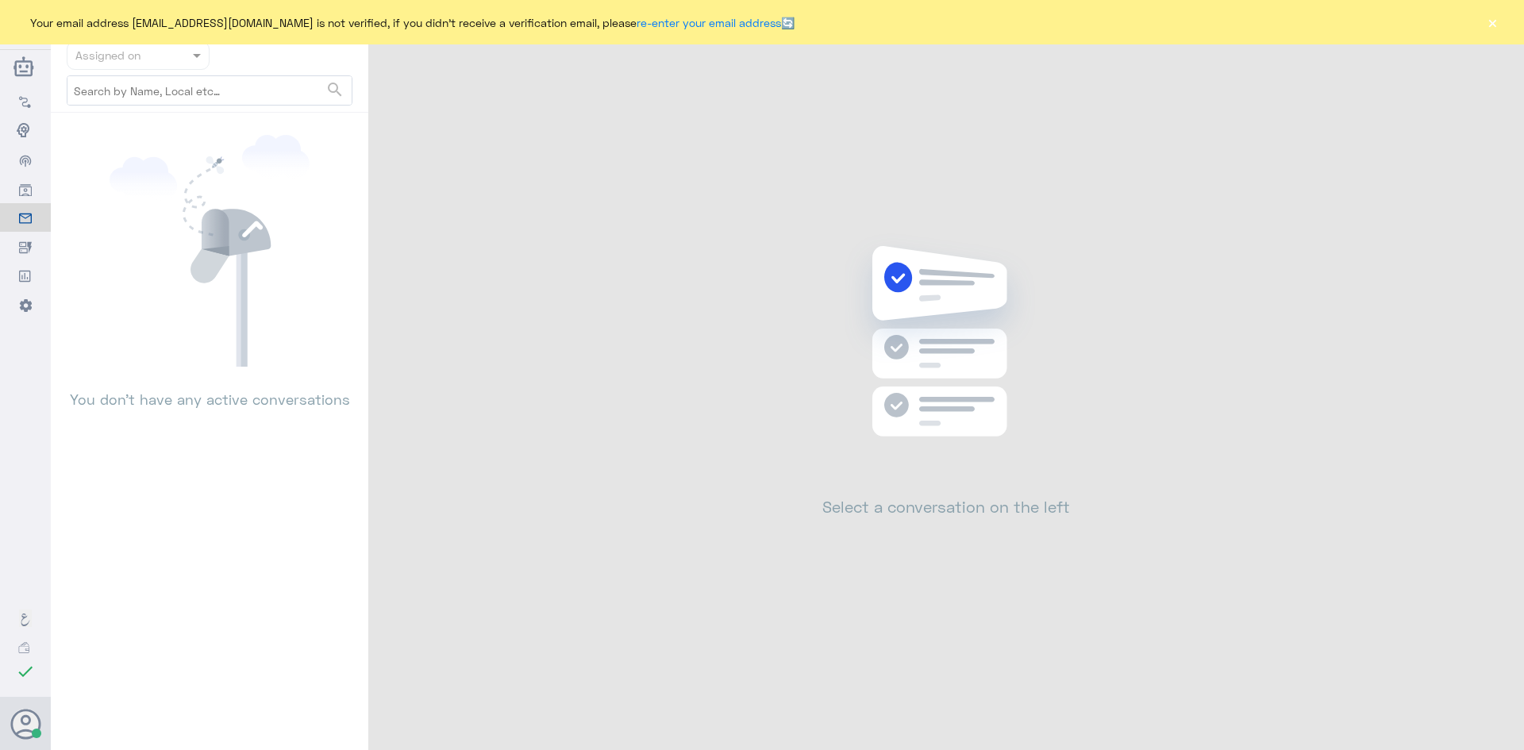
click at [1489, 21] on button "×" at bounding box center [1492, 22] width 16 height 16
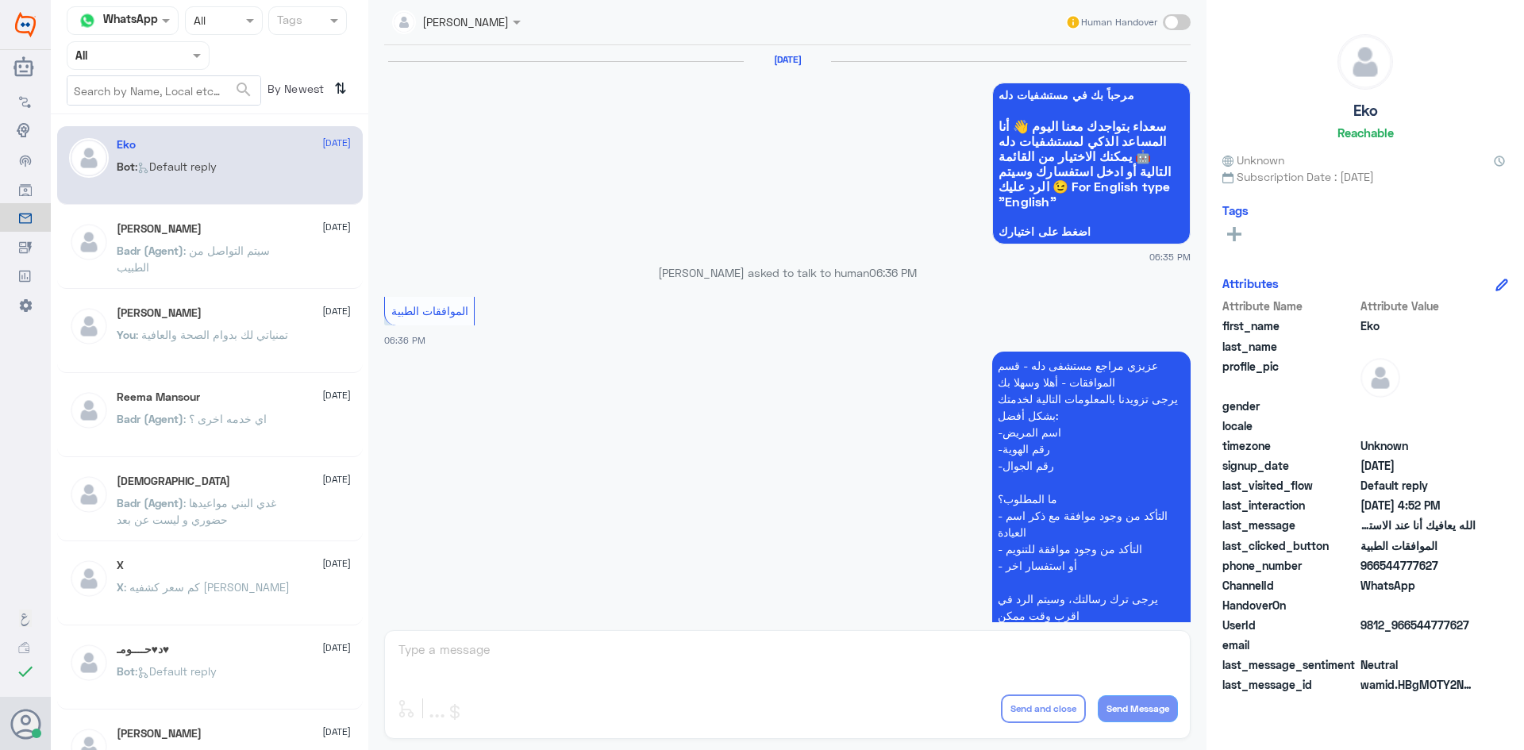
scroll to position [1516, 0]
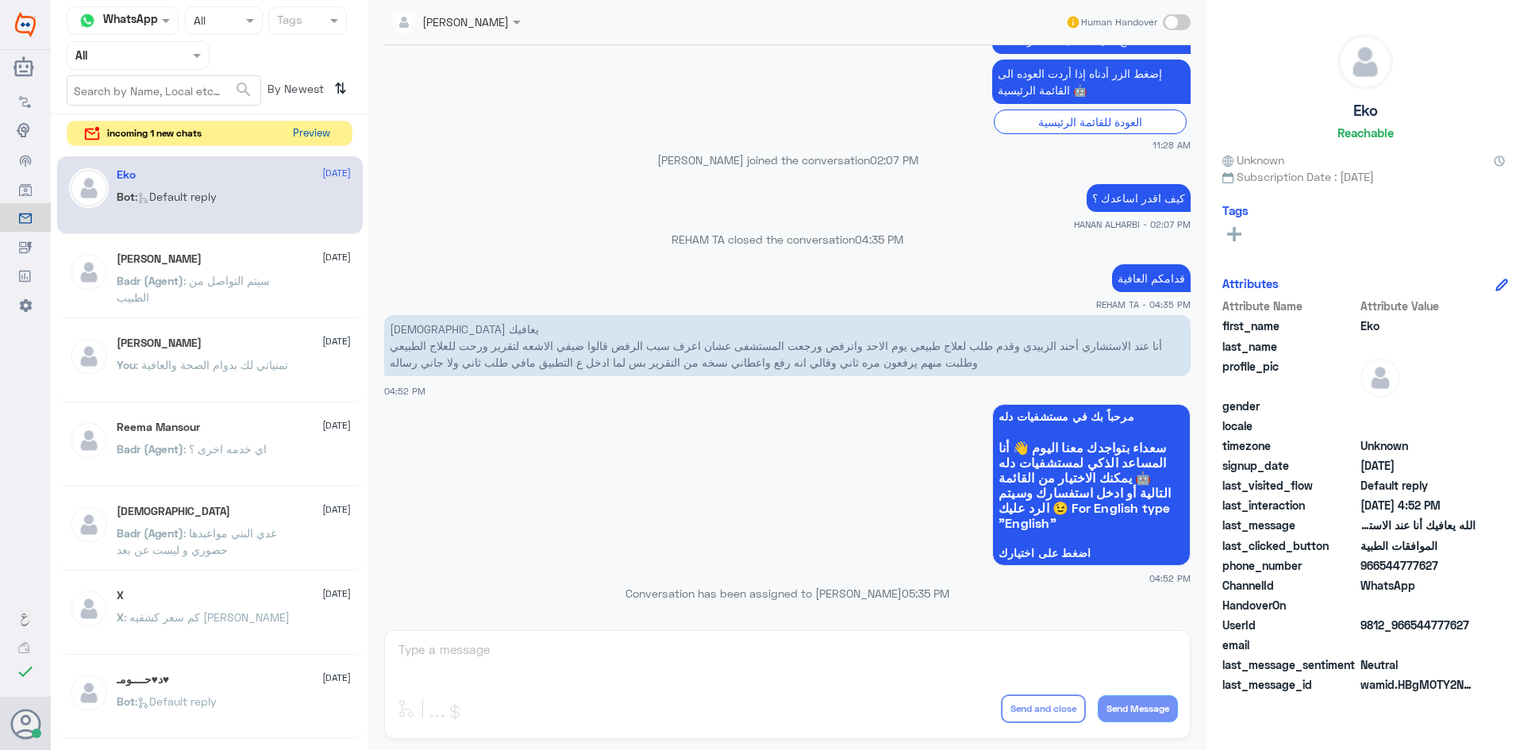
click at [310, 135] on button "Preview" at bounding box center [311, 133] width 49 height 25
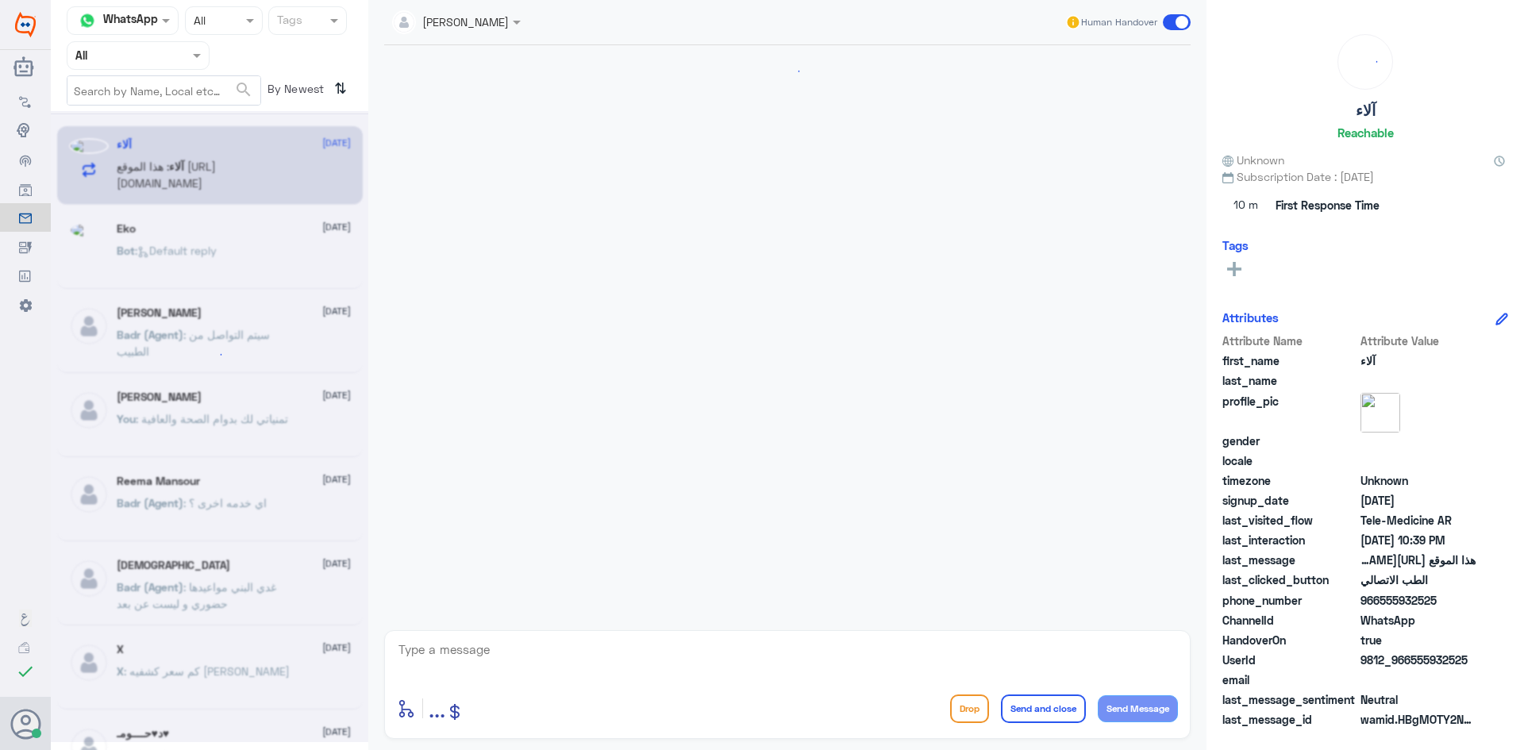
scroll to position [729, 0]
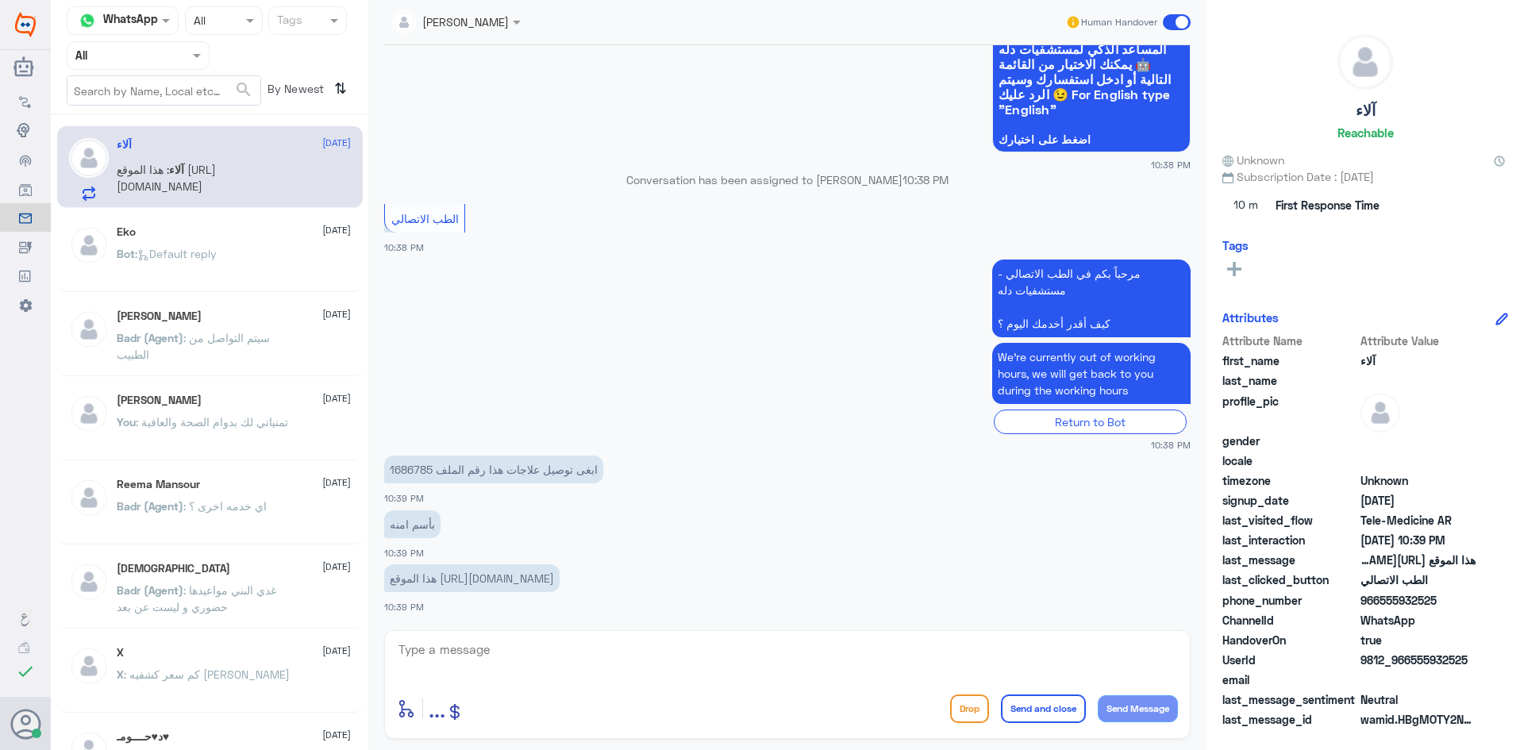
click at [603, 648] on textarea at bounding box center [787, 658] width 781 height 39
drag, startPoint x: 433, startPoint y: 472, endPoint x: 391, endPoint y: 468, distance: 41.5
click at [391, 468] on p "ابغى توصيل علاجات هذا رقم الملف 1686785" at bounding box center [493, 470] width 219 height 28
copy p "1686785"
click at [545, 653] on textarea at bounding box center [787, 658] width 781 height 39
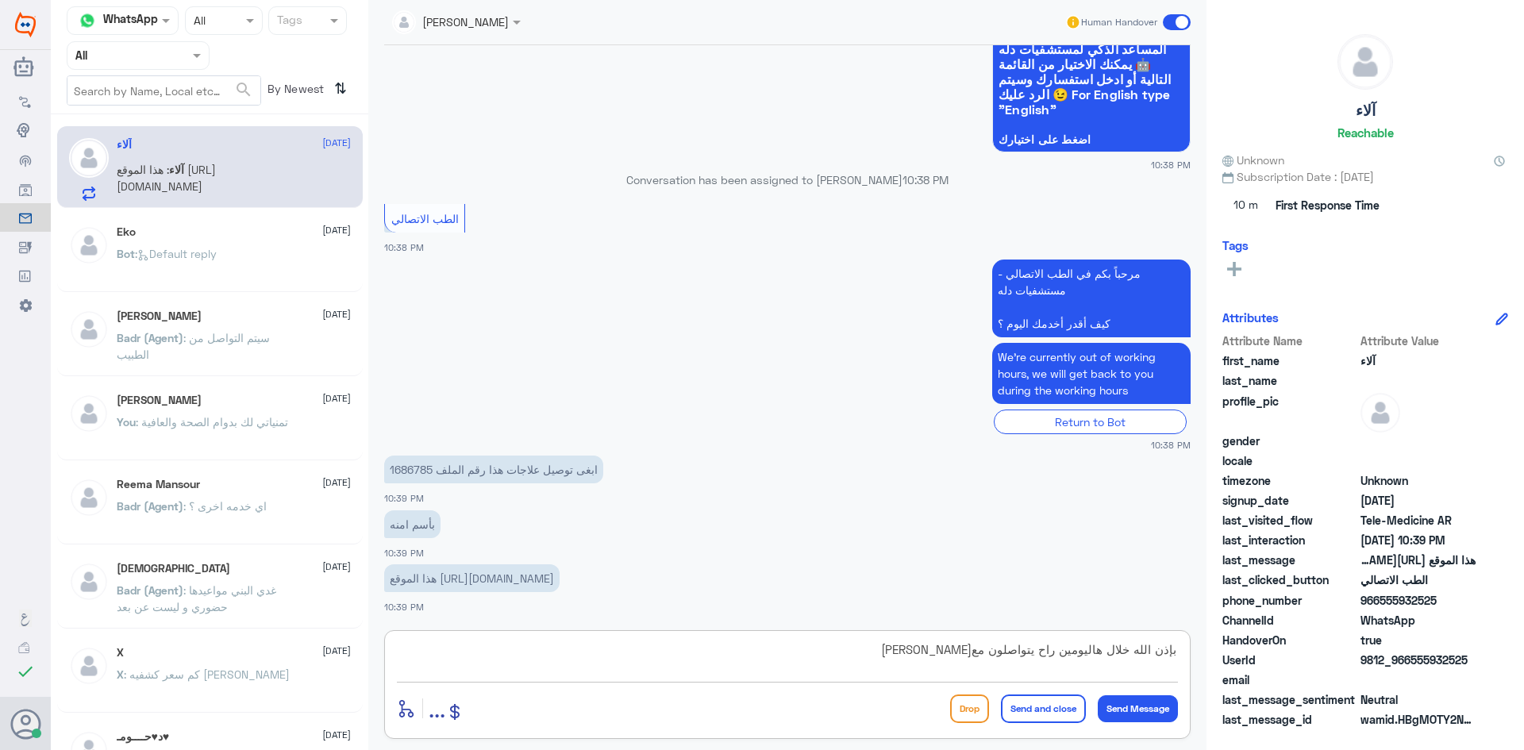
drag, startPoint x: 1062, startPoint y: 649, endPoint x: 1104, endPoint y: 652, distance: 42.1
click at [1104, 652] on textarea "بإذن الله خلال هاليومين راح يتواصلون معك" at bounding box center [787, 658] width 781 height 39
type textarea "بإذن الله خلال اليومين القادمة راح يتواصلون معك"
click at [1034, 710] on button "Send and close" at bounding box center [1043, 709] width 85 height 29
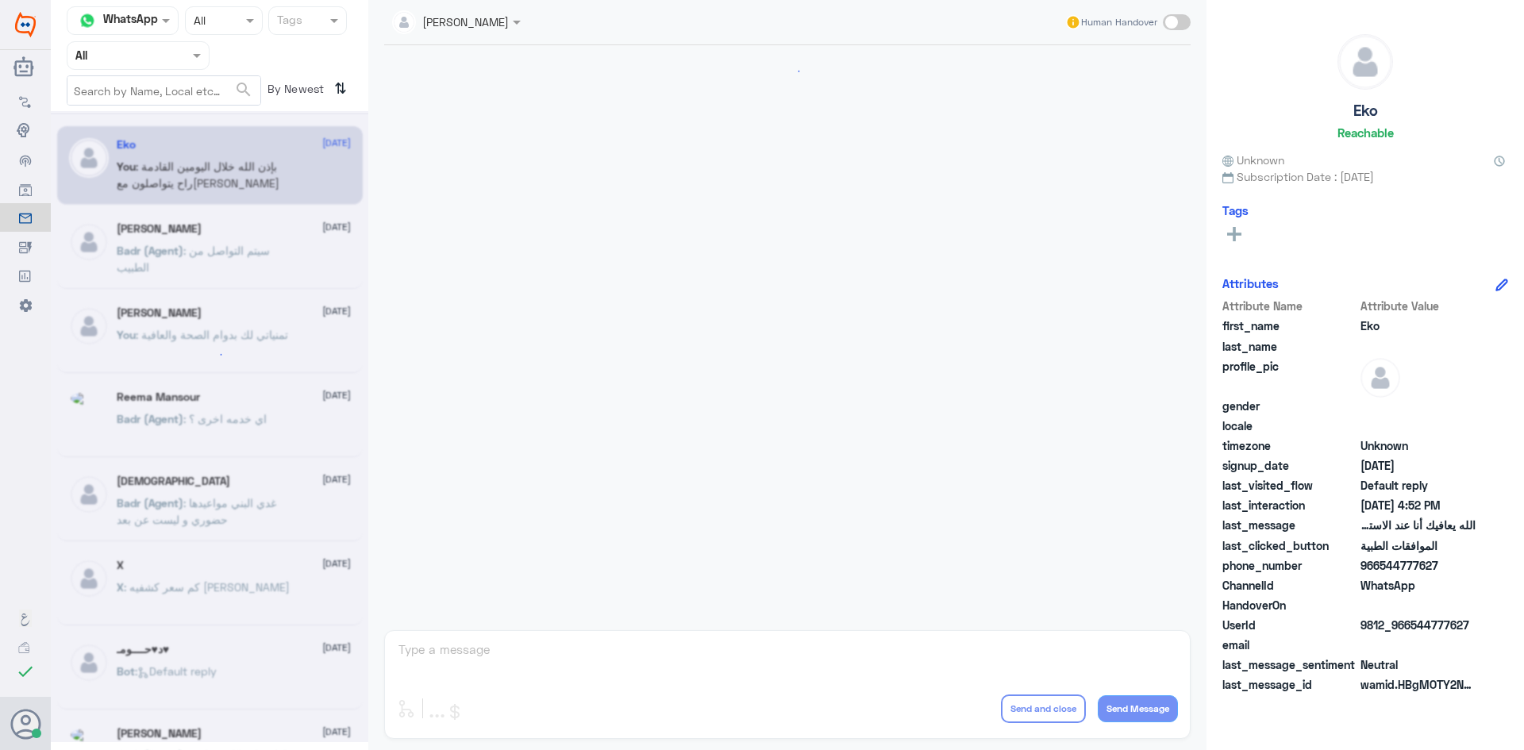
scroll to position [1516, 0]
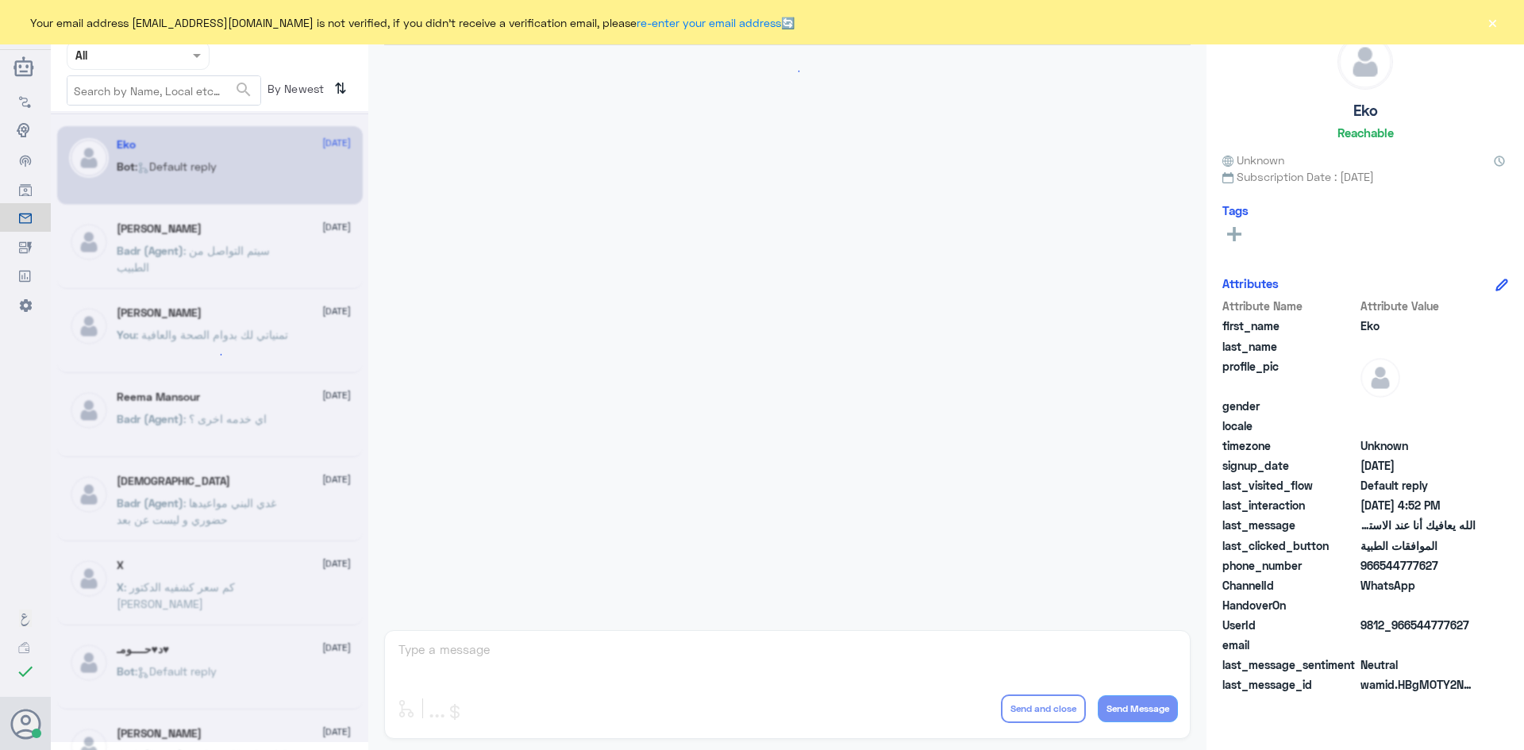
scroll to position [1516, 0]
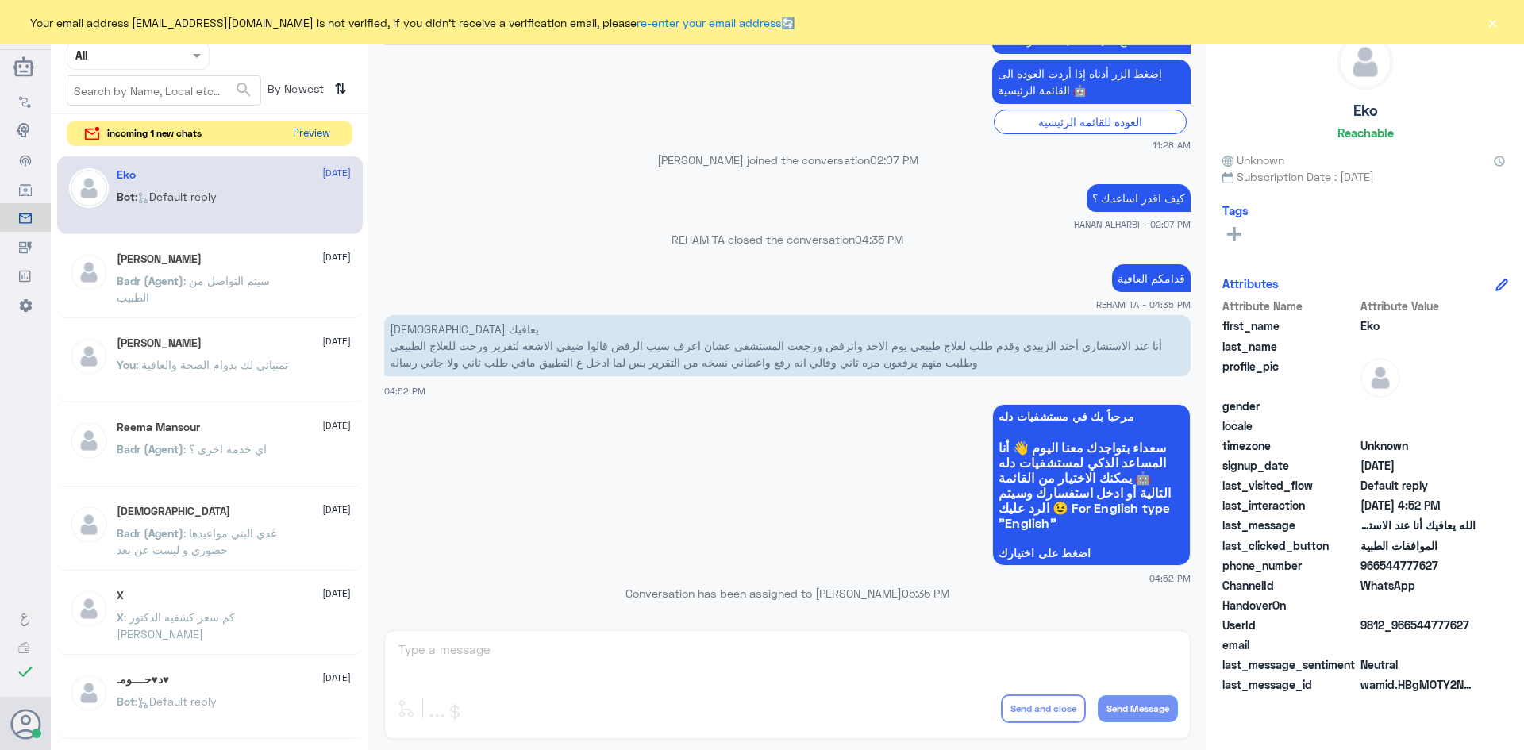
click at [328, 135] on button "Preview" at bounding box center [311, 133] width 49 height 25
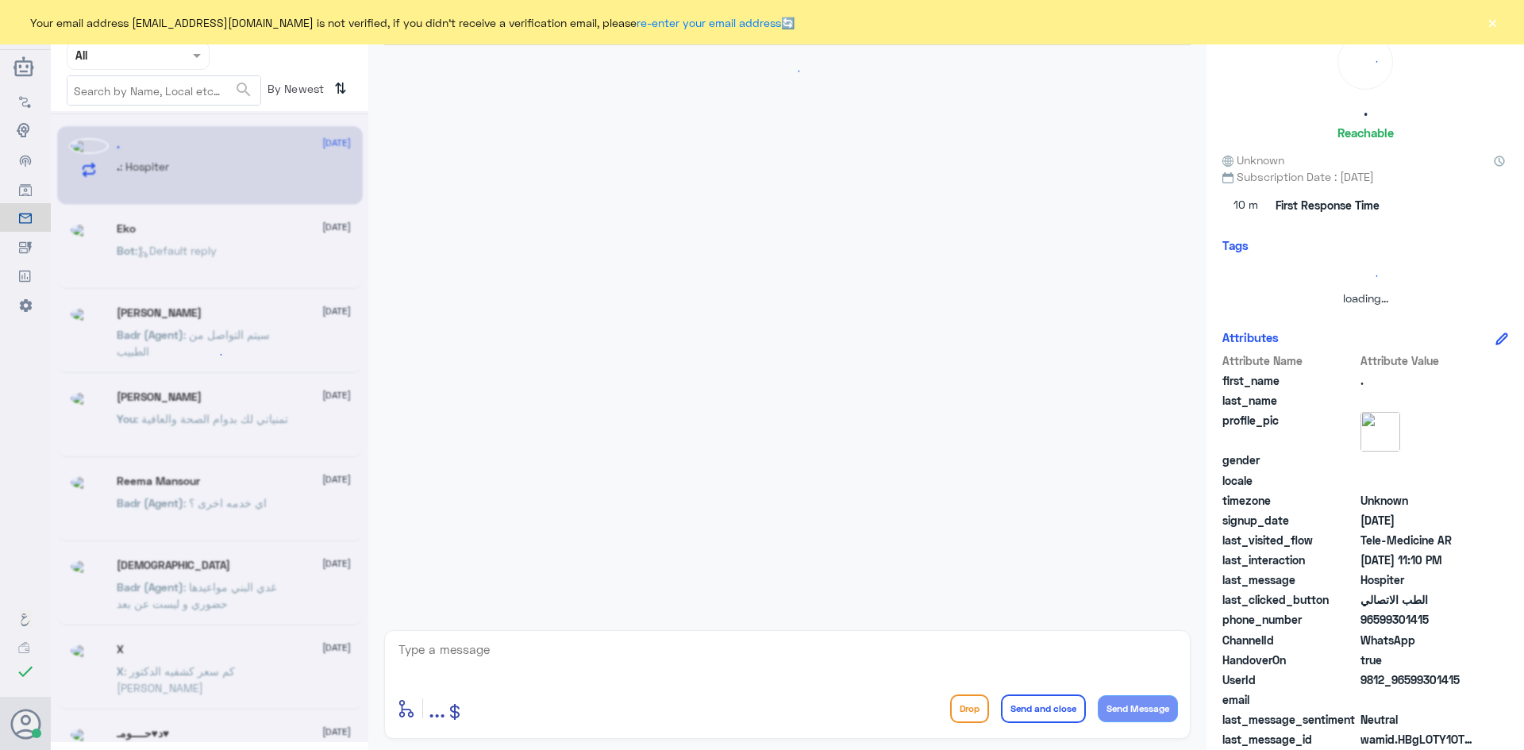
scroll to position [1224, 0]
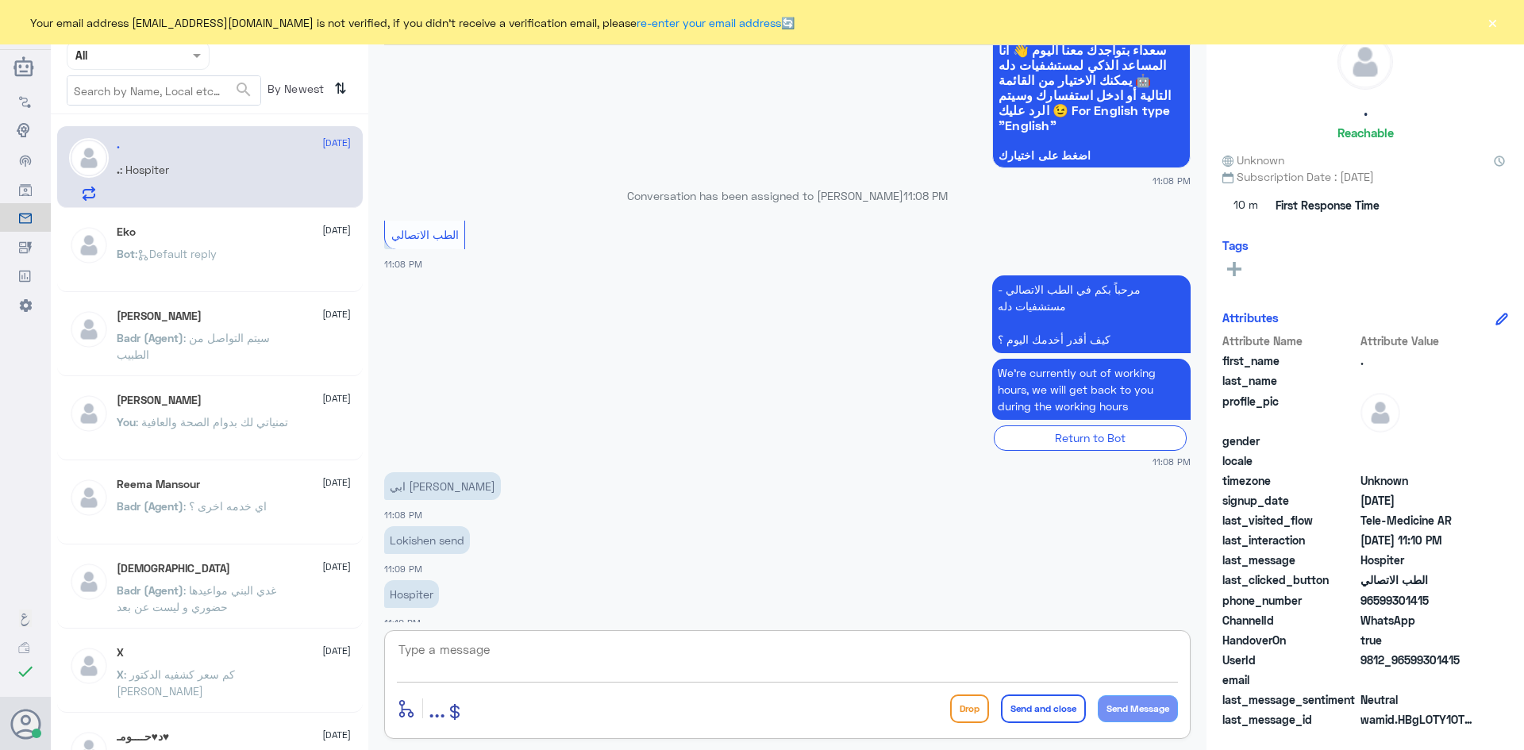
click at [522, 654] on textarea at bounding box center [787, 658] width 781 height 39
type textarea "ل"
paste textarea "مرحبا معك [PERSON_NAME] من الطب الاتصالي"
type textarea "مرحبا معك [PERSON_NAME] من الطب الاتصالي"
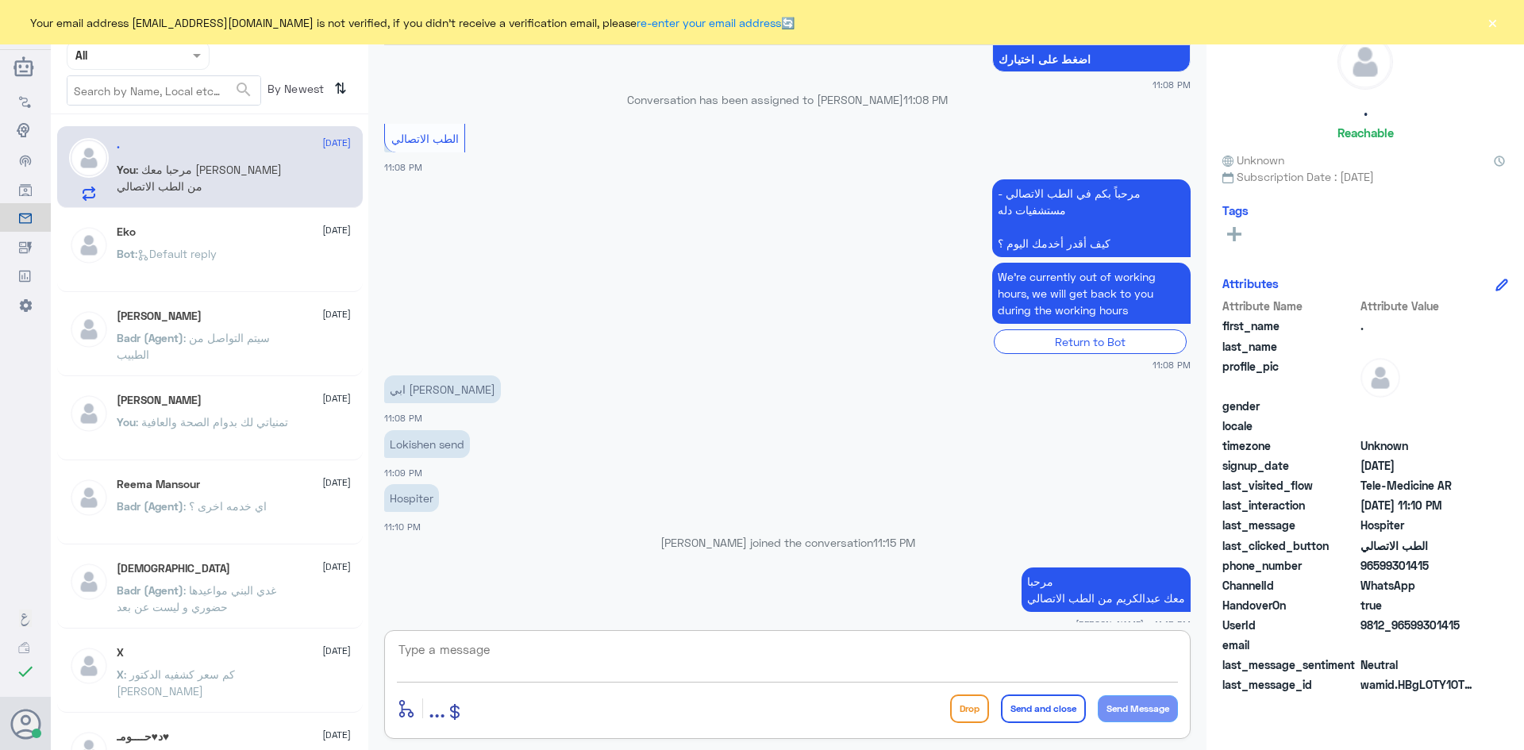
click at [749, 641] on textarea at bounding box center [787, 658] width 781 height 39
paste textarea "[URL][DOMAIN_NAME]"
type textarea "[URL][DOMAIN_NAME]"
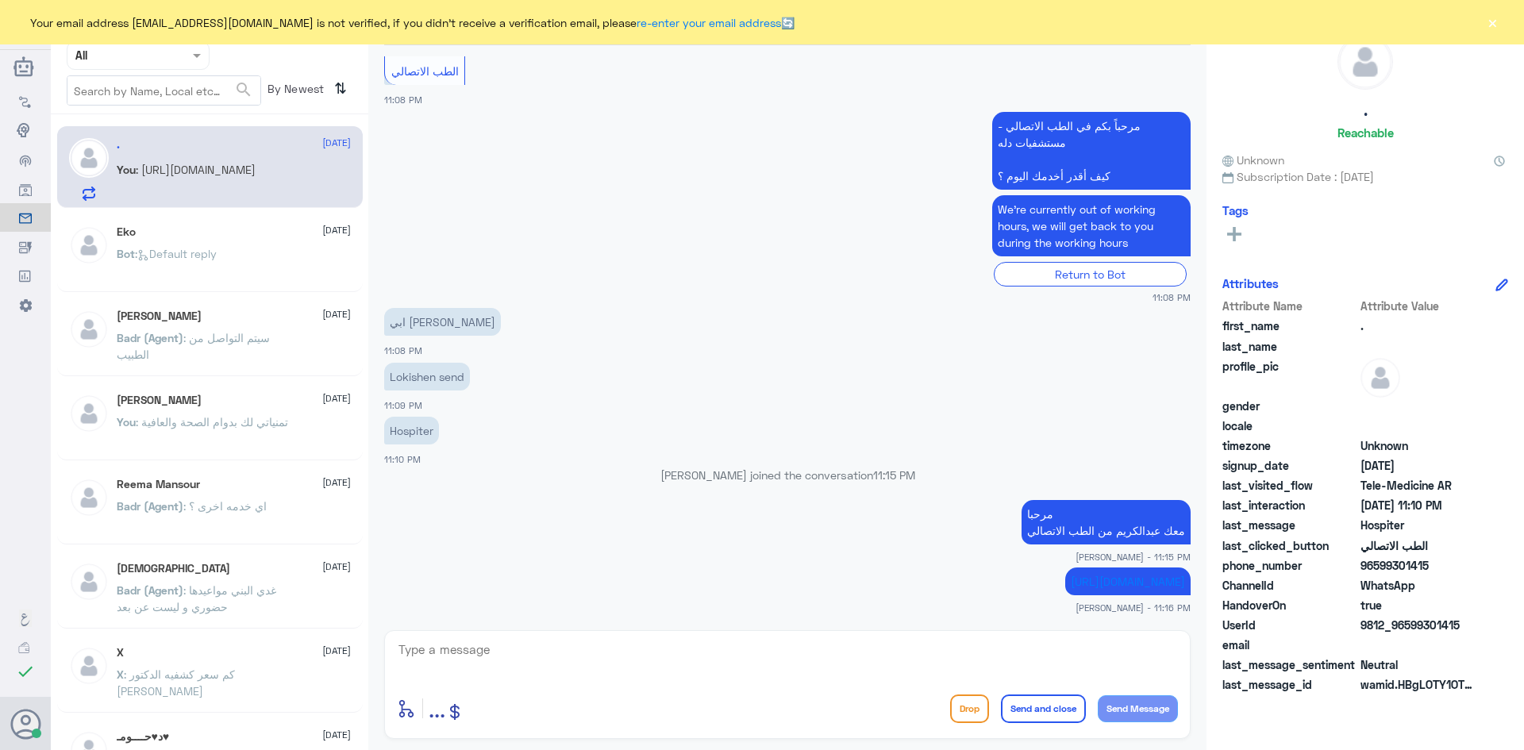
click at [1486, 27] on button "×" at bounding box center [1492, 22] width 16 height 16
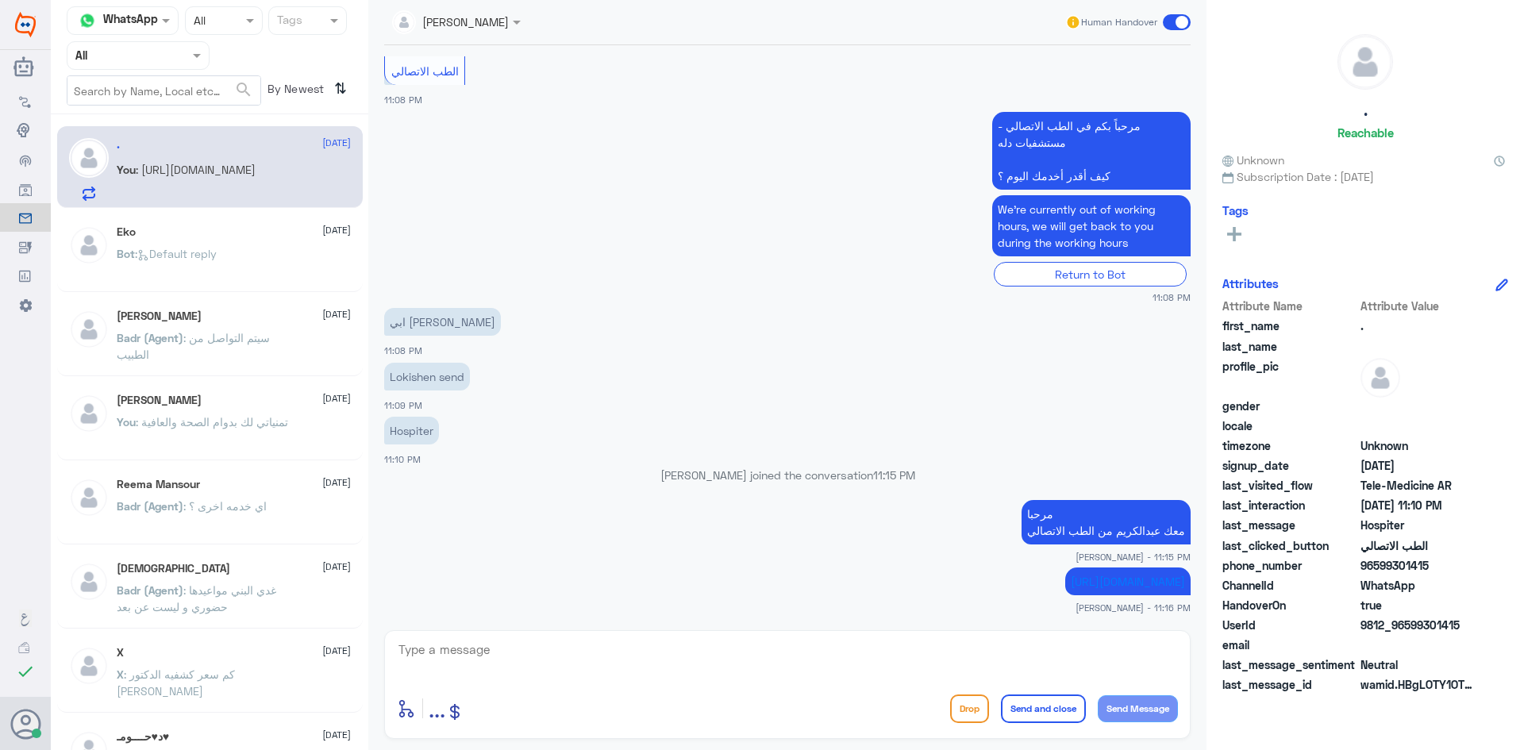
click at [1170, 21] on span at bounding box center [1177, 22] width 28 height 16
click at [0, 0] on input "checkbox" at bounding box center [0, 0] width 0 height 0
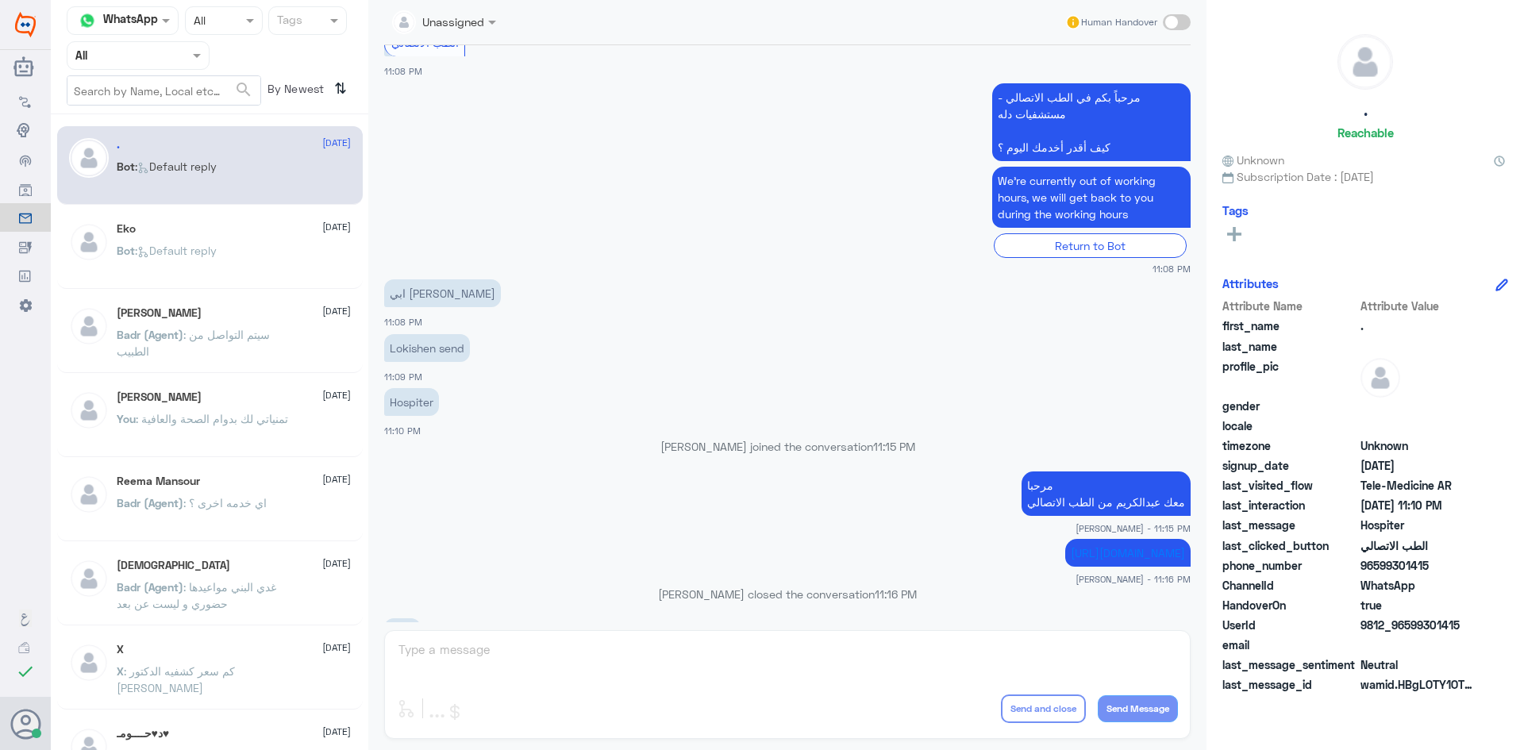
scroll to position [1629, 0]
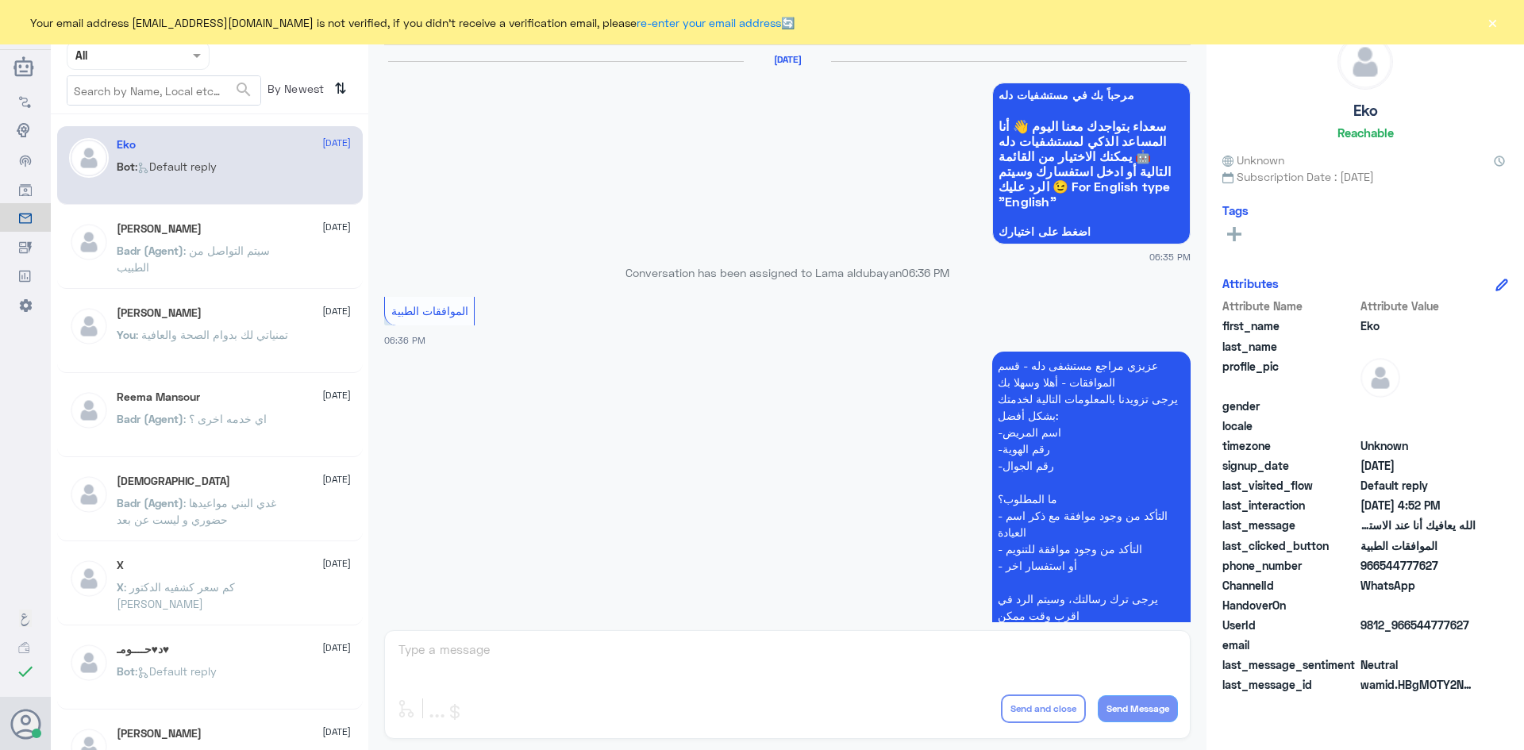
scroll to position [1516, 0]
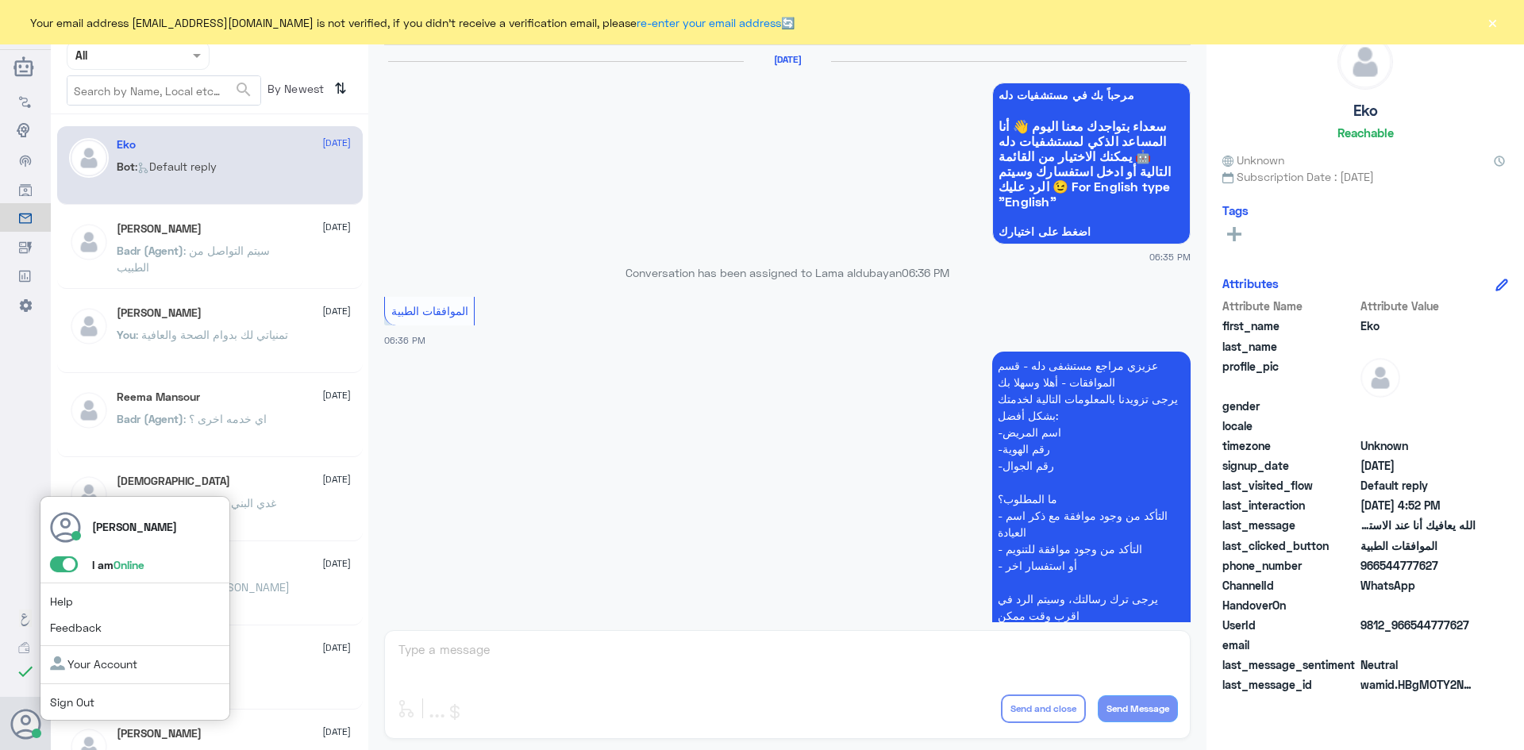
scroll to position [1516, 0]
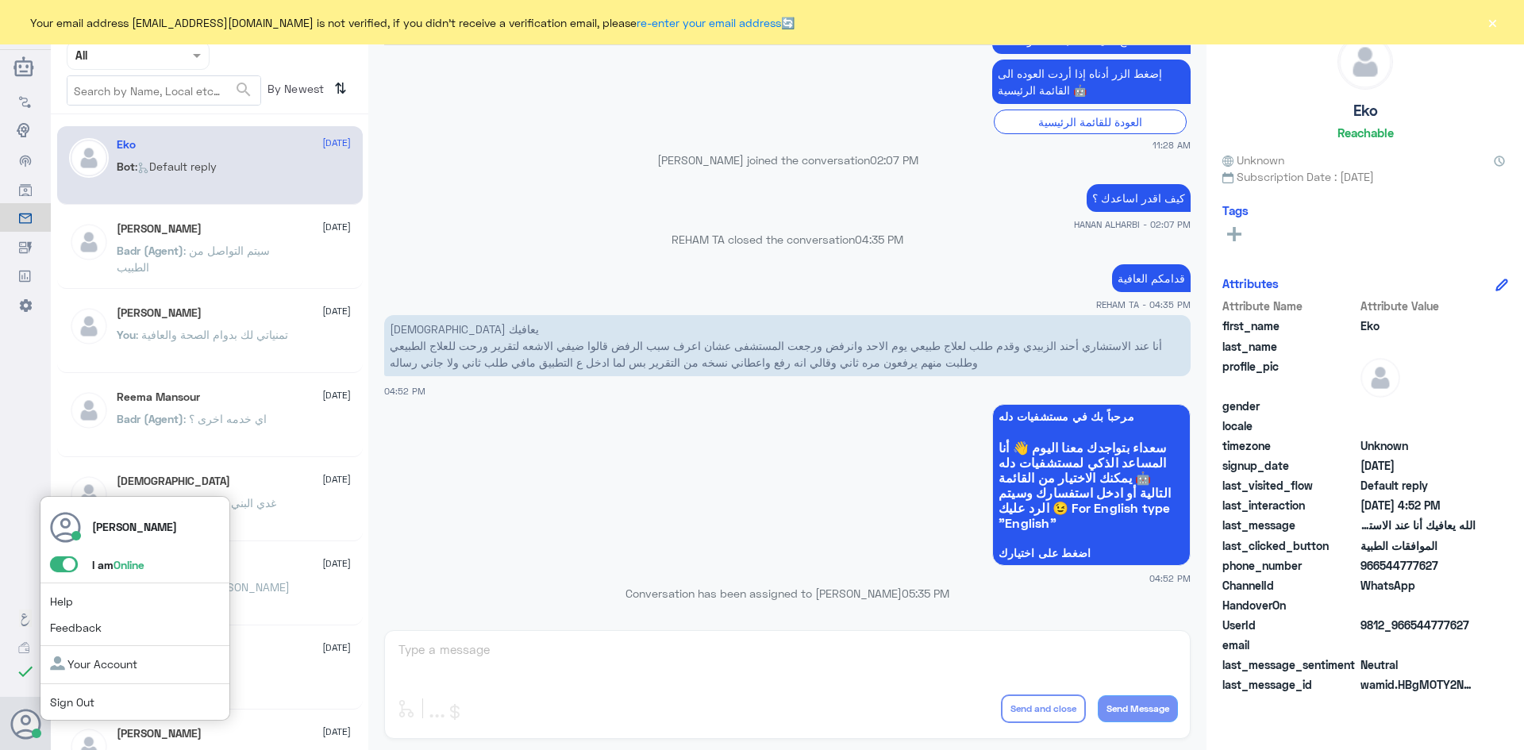
click at [58, 565] on span at bounding box center [64, 564] width 28 height 16
click at [0, 0] on input "checkbox" at bounding box center [0, 0] width 0 height 0
